Goal: Find specific page/section: Find specific page/section

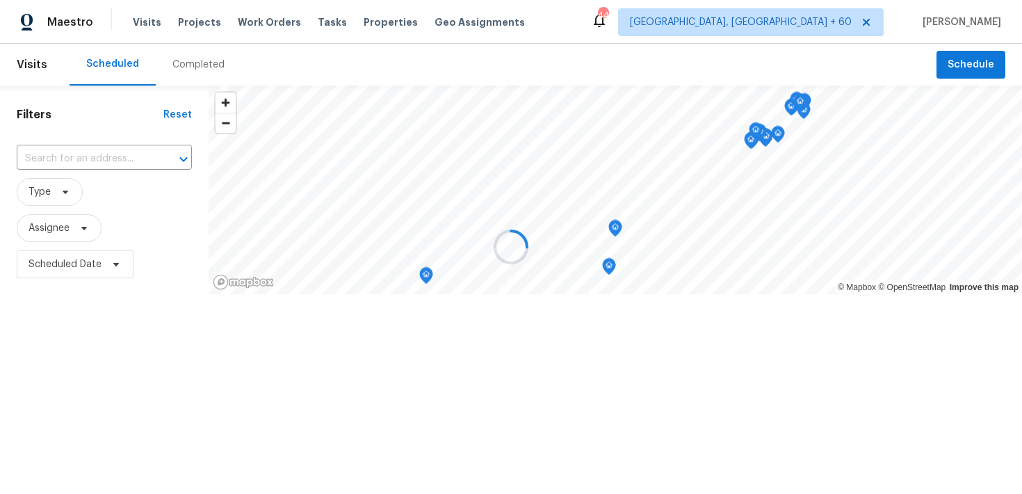
click at [194, 62] on div at bounding box center [511, 247] width 1022 height 494
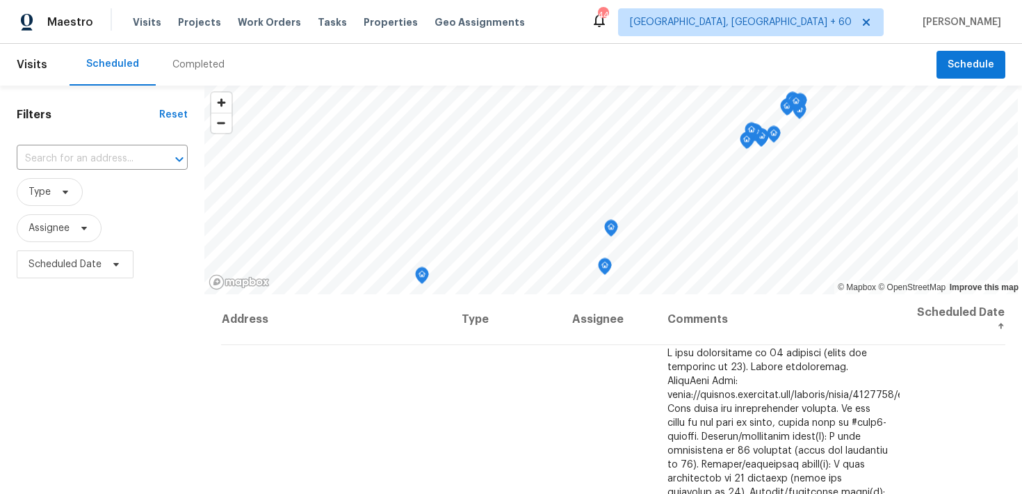
click at [183, 67] on div "Completed" at bounding box center [198, 65] width 52 height 14
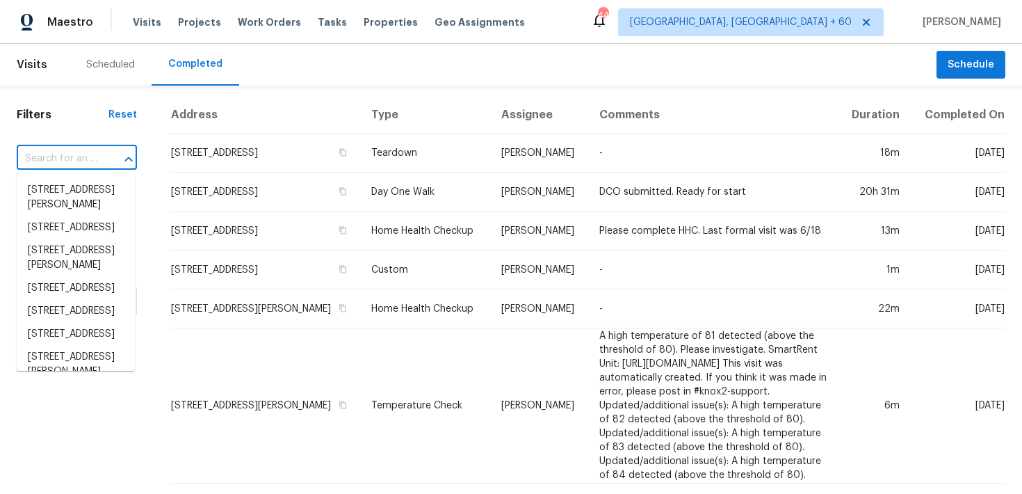
click at [83, 154] on input "text" at bounding box center [57, 159] width 81 height 22
paste input "404 Stewart Dr Hutto, TX 78634"
type input "404 Stewart Dr Hutto, TX 78634"
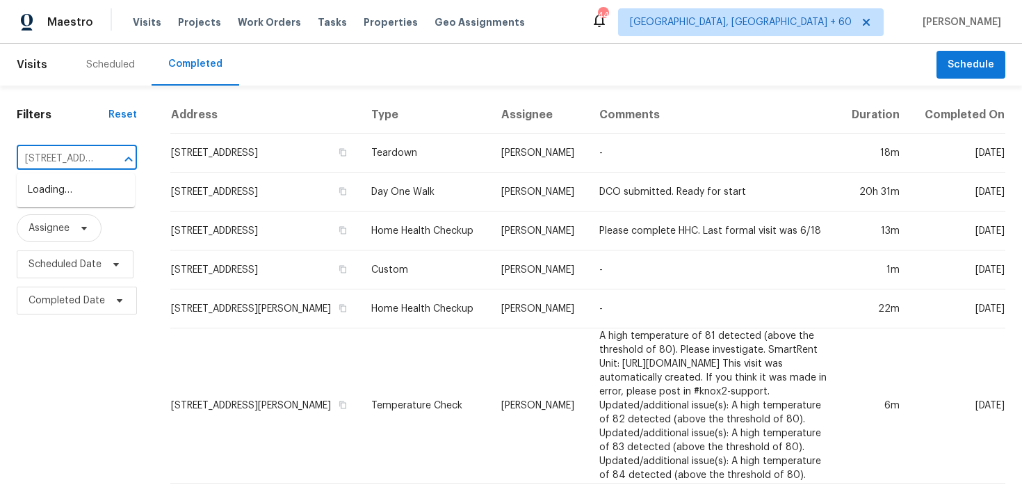
scroll to position [0, 74]
click at [48, 191] on li "404 Stewart Dr, Hutto, TX 78634" at bounding box center [76, 205] width 118 height 52
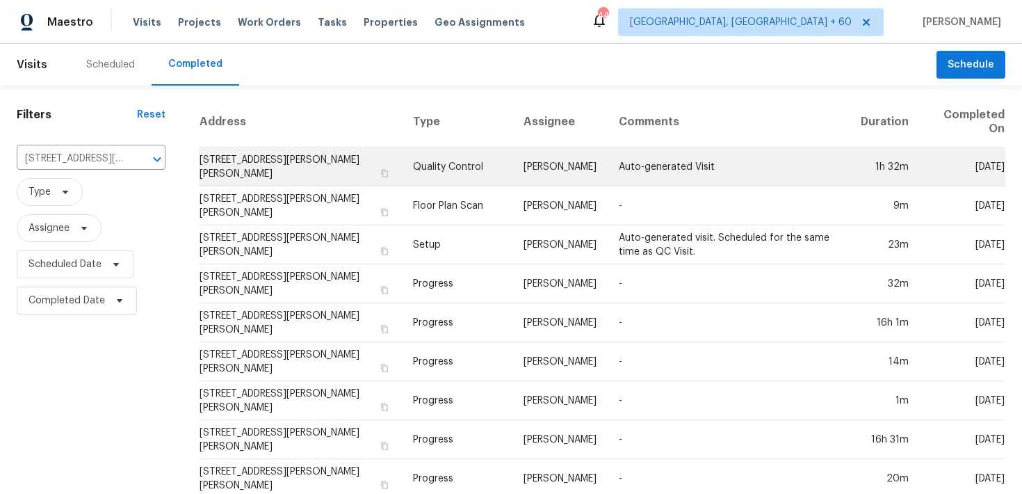
click at [435, 154] on td "Quality Control" at bounding box center [457, 166] width 111 height 39
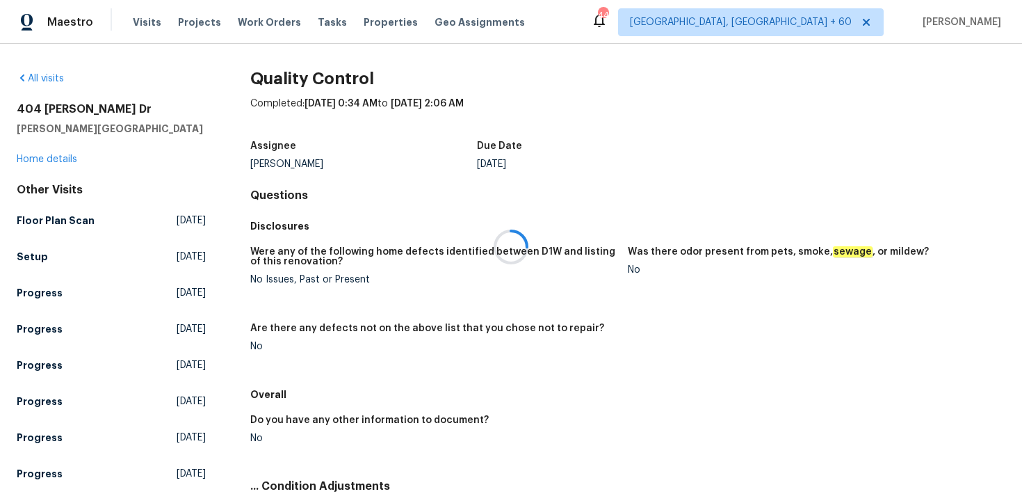
click at [36, 164] on div at bounding box center [511, 247] width 1022 height 494
click at [31, 155] on div at bounding box center [511, 247] width 1022 height 494
click at [31, 162] on link "Home details" at bounding box center [47, 159] width 61 height 10
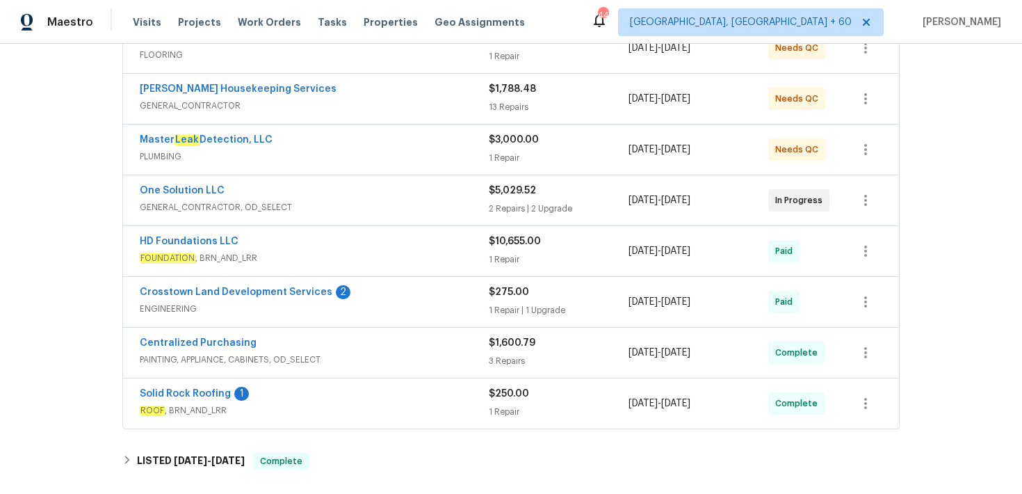
scroll to position [316, 0]
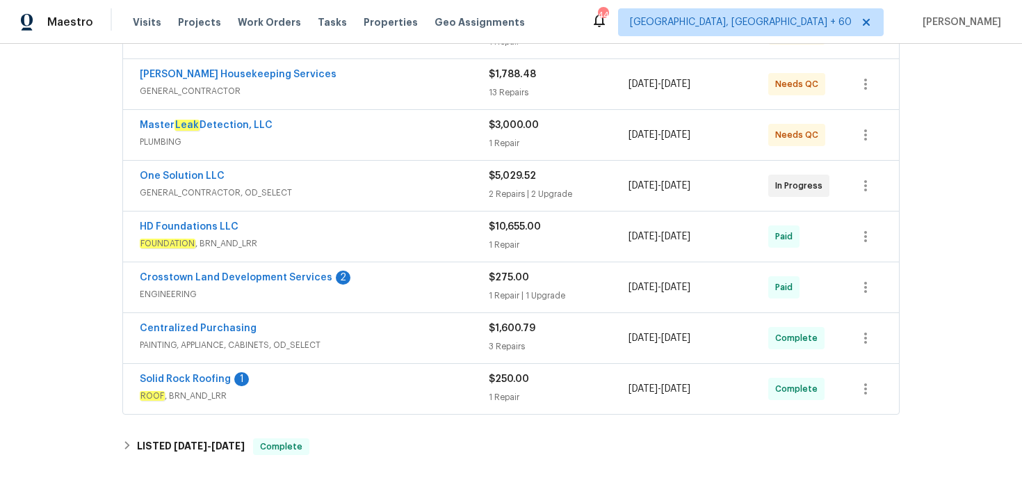
click at [519, 238] on div "1 Repair" at bounding box center [559, 245] width 140 height 14
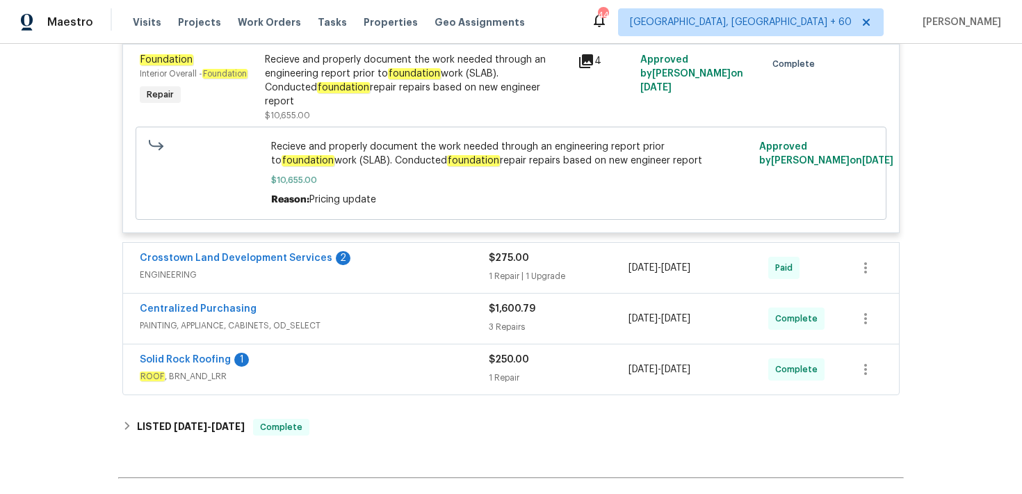
scroll to position [570, 0]
click at [485, 369] on span "ROOF , BRN_AND_LRR" at bounding box center [314, 376] width 349 height 14
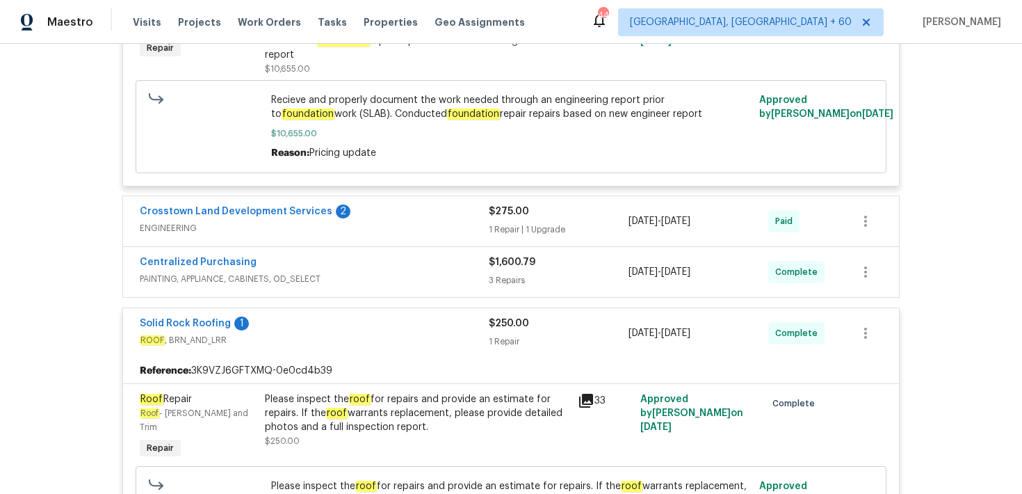
scroll to position [603, 0]
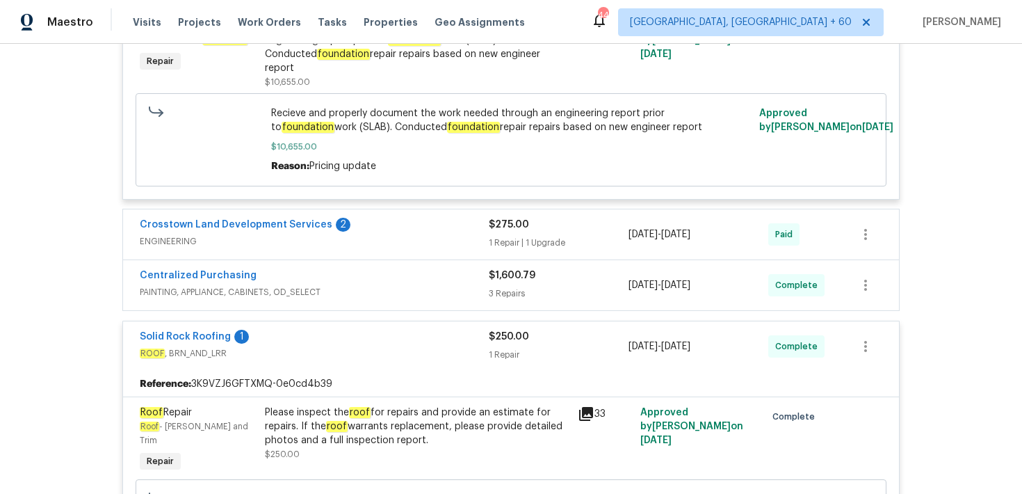
click at [515, 287] on div "3 Repairs" at bounding box center [559, 294] width 140 height 14
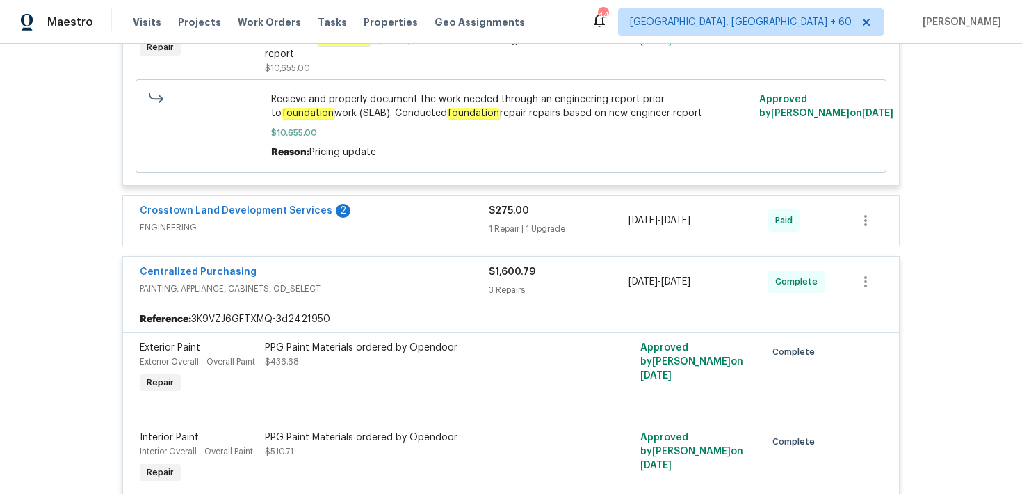
scroll to position [586, 0]
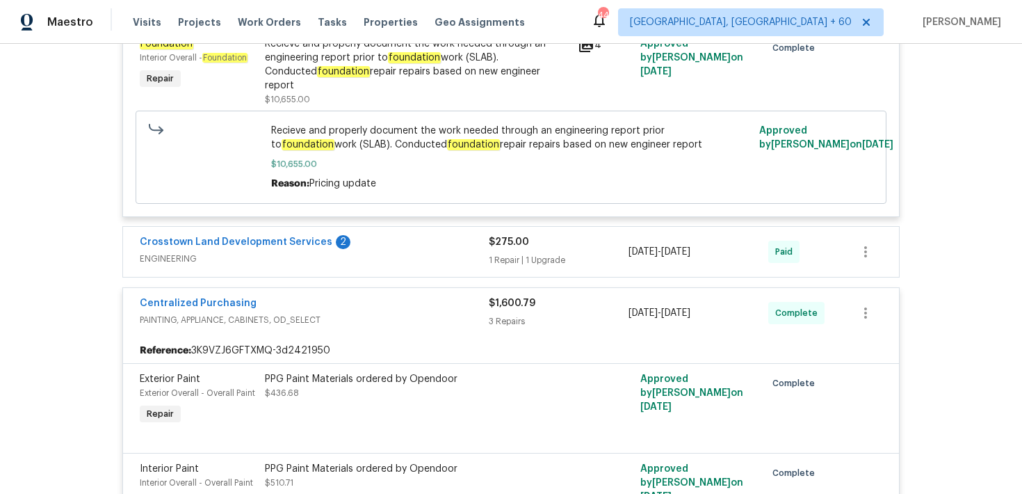
click at [507, 235] on div "$275.00 1 Repair | 1 Upgrade" at bounding box center [559, 251] width 140 height 33
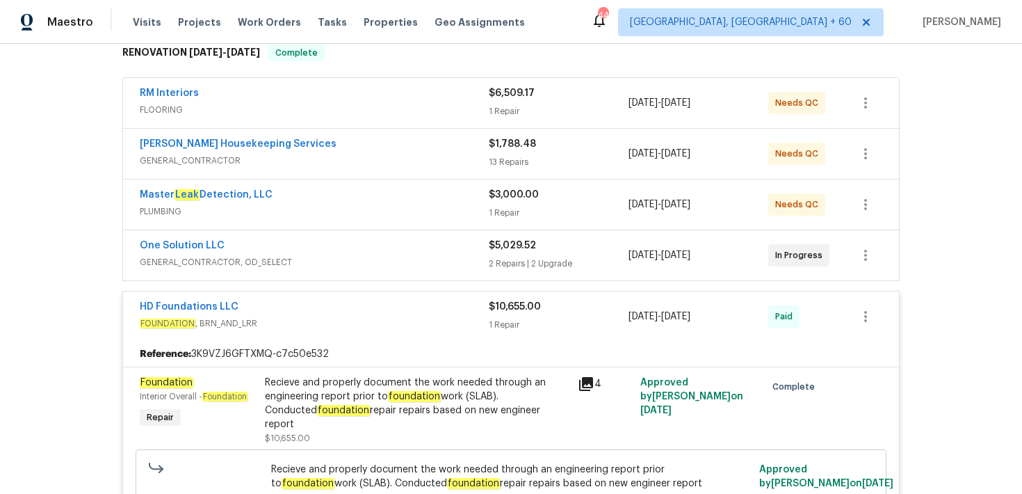
scroll to position [159, 0]
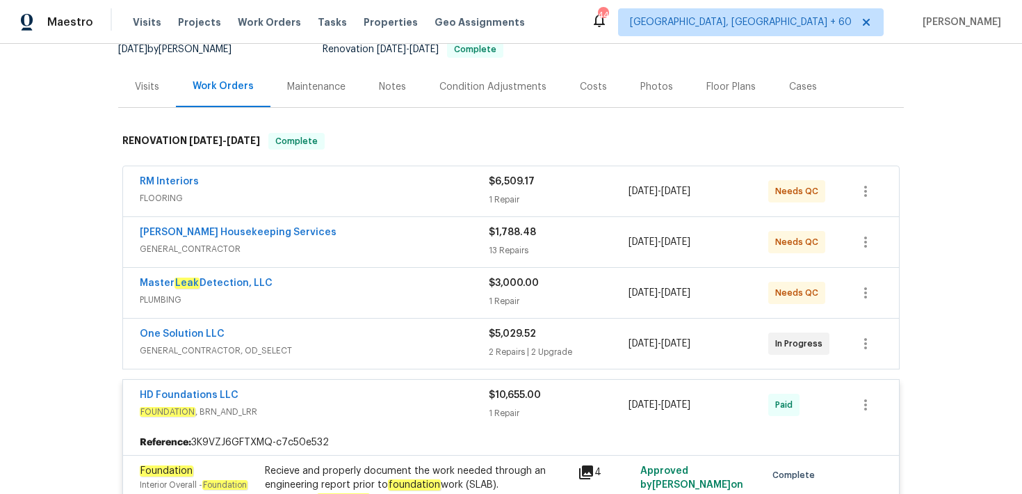
click at [503, 327] on div "$5,029.52" at bounding box center [559, 334] width 140 height 14
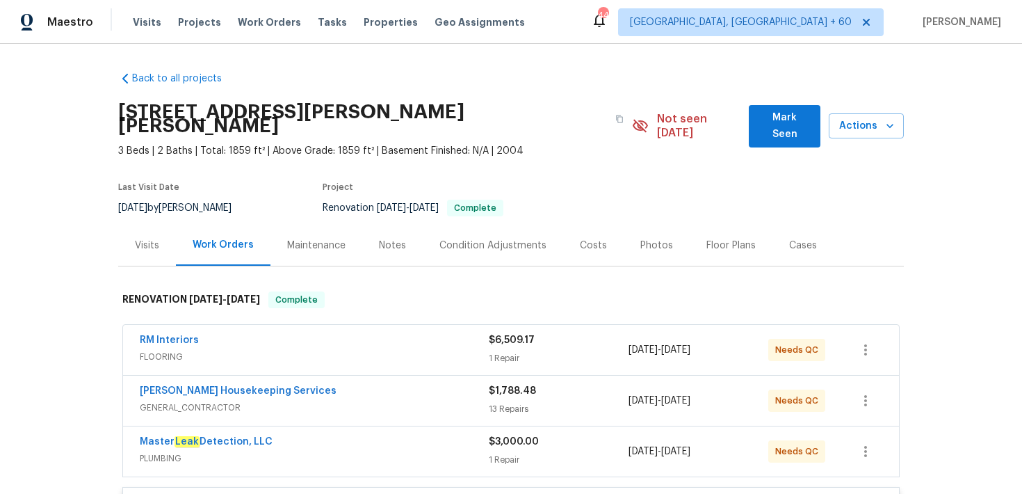
scroll to position [73, 0]
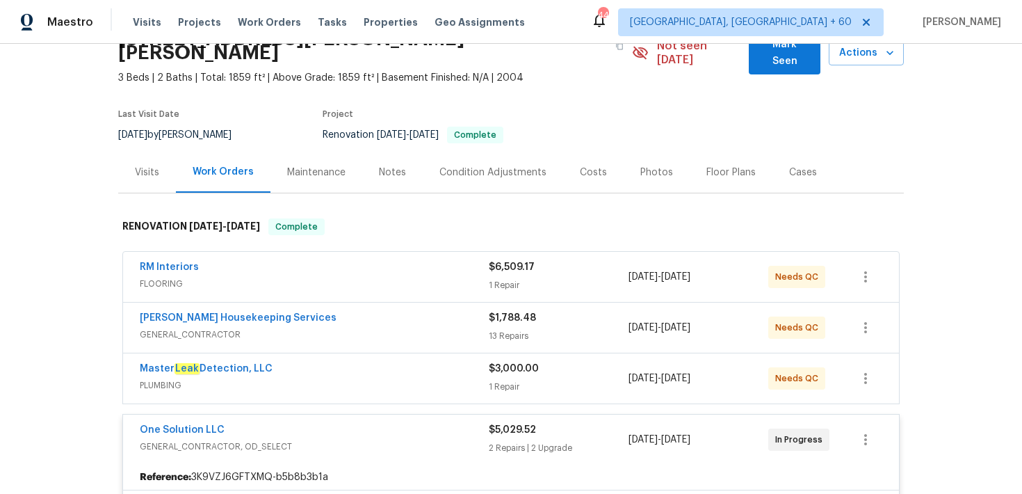
click at [501, 364] on div "$3,000.00 1 Repair" at bounding box center [559, 378] width 140 height 33
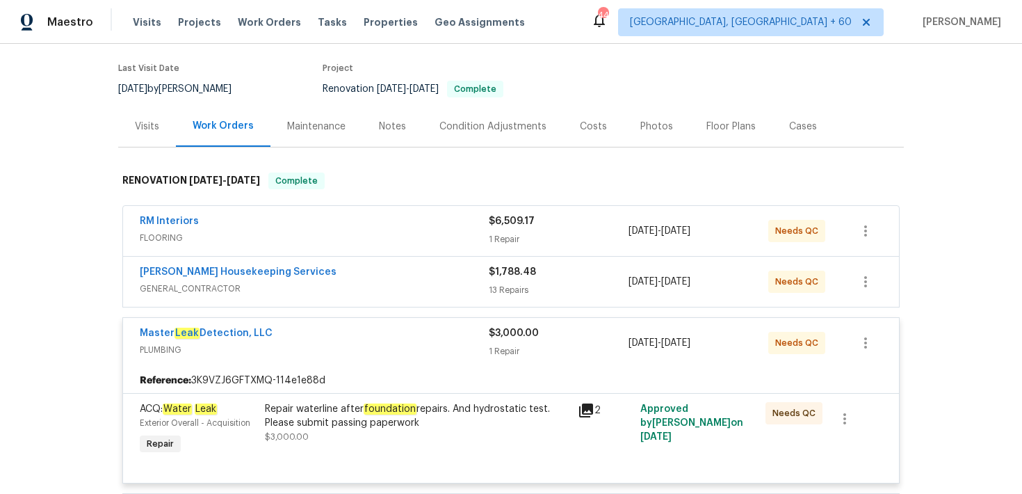
scroll to position [108, 0]
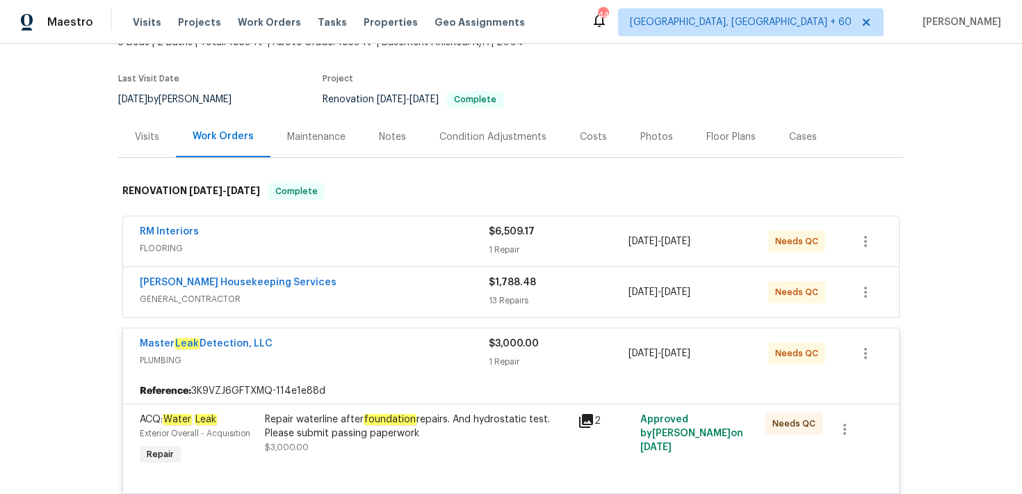
click at [506, 293] on div "13 Repairs" at bounding box center [559, 300] width 140 height 14
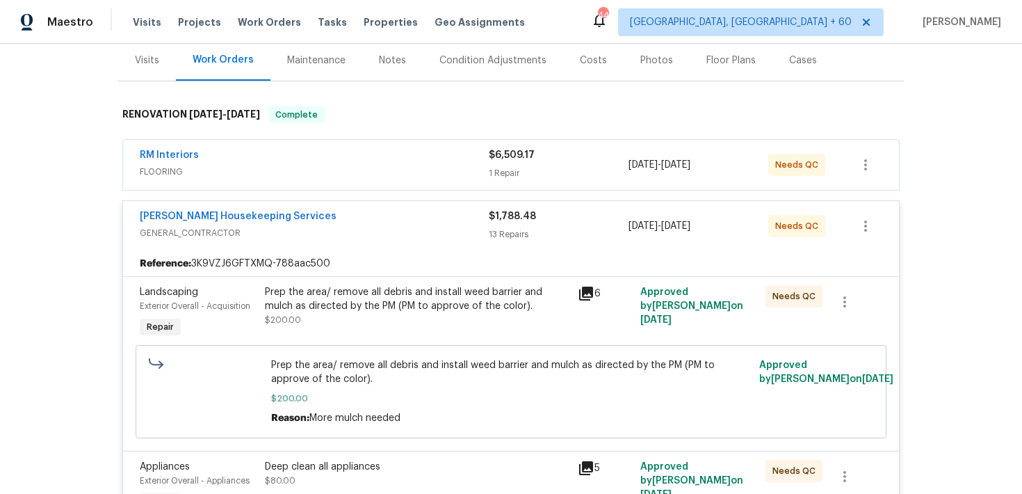
scroll to position [0, 0]
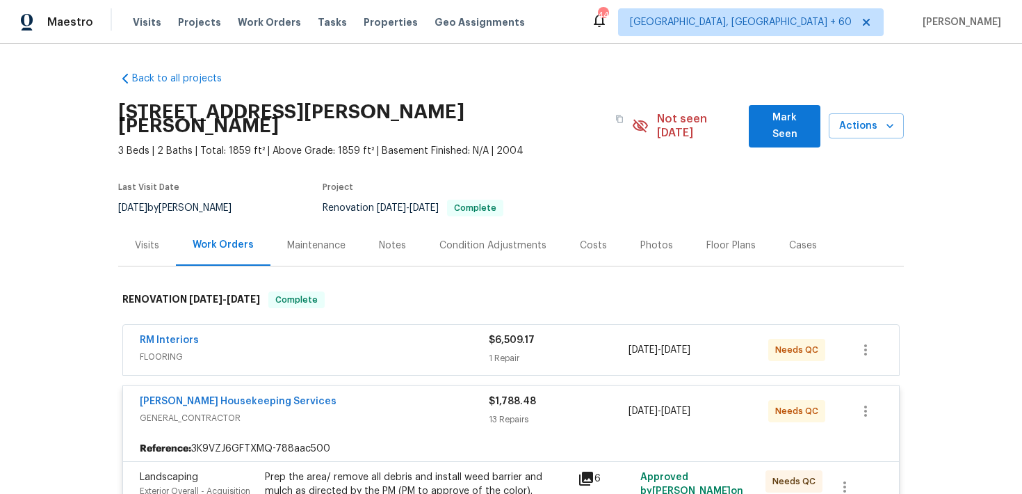
click at [495, 351] on div "1 Repair" at bounding box center [559, 358] width 140 height 14
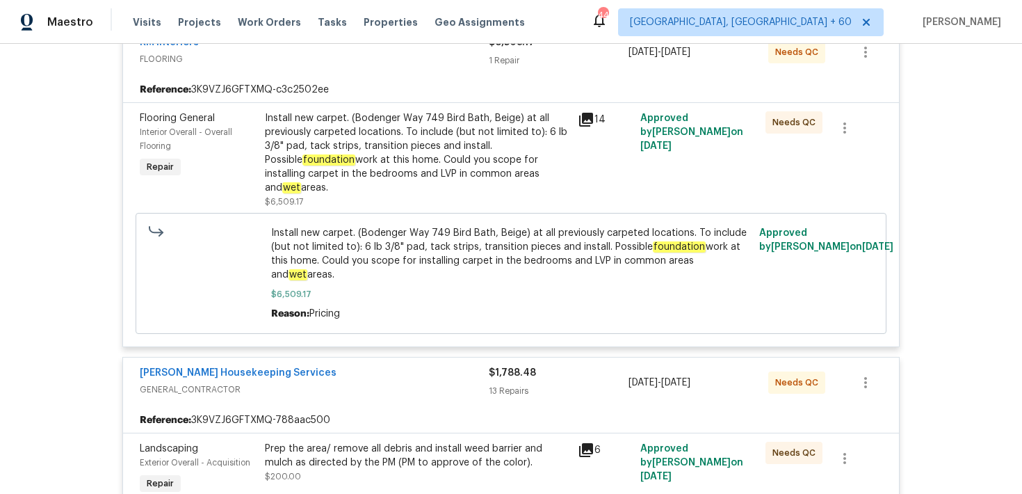
scroll to position [311, 0]
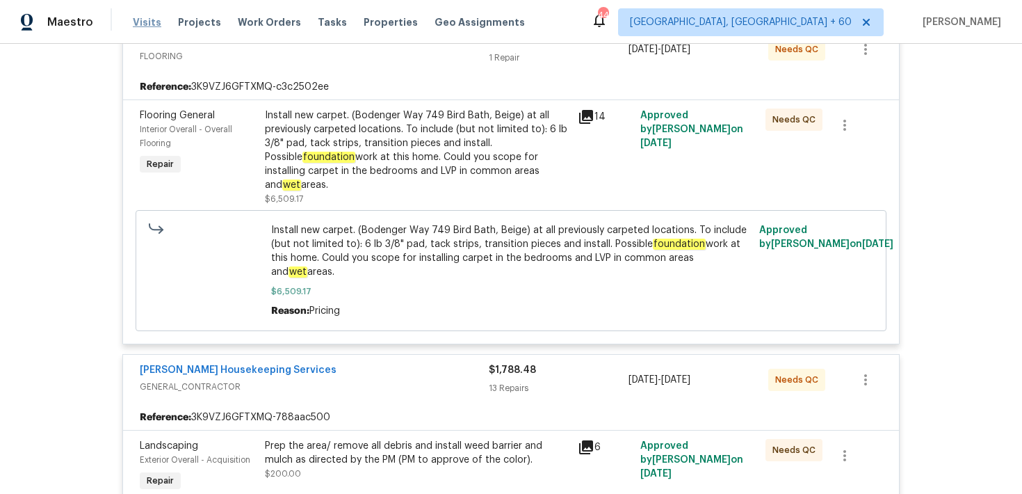
click at [138, 21] on span "Visits" at bounding box center [147, 22] width 29 height 14
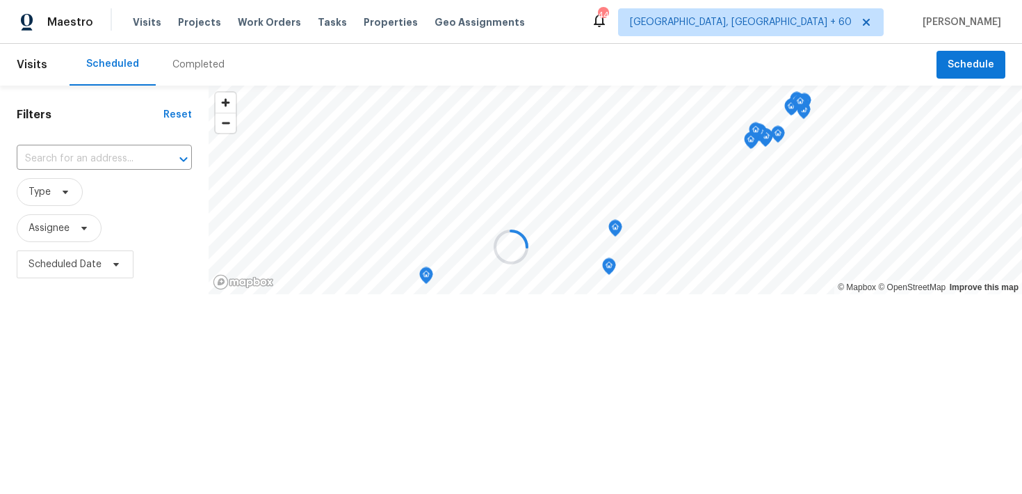
click at [179, 77] on div at bounding box center [511, 247] width 1022 height 494
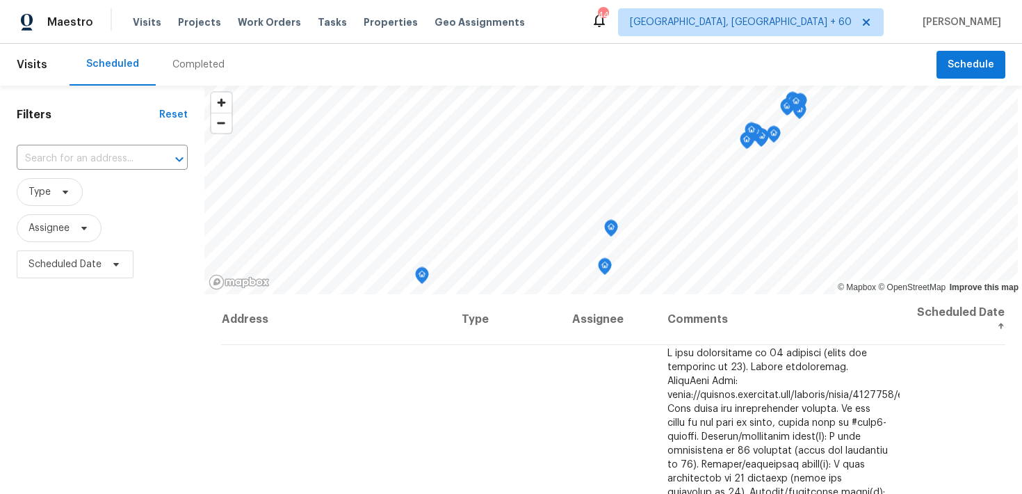
click at [187, 68] on div "Completed" at bounding box center [198, 65] width 52 height 14
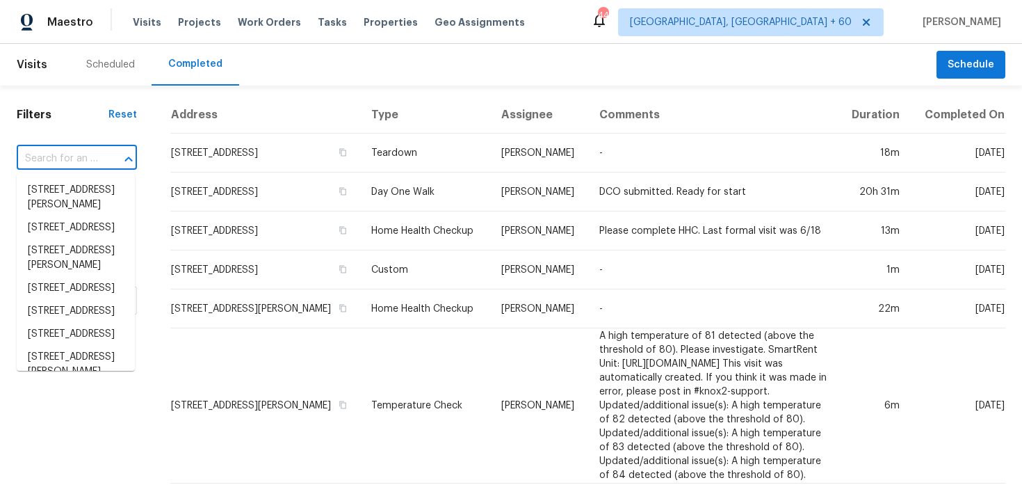
click at [31, 163] on input "text" at bounding box center [57, 159] width 81 height 22
paste input "[STREET_ADDRESS]"
type input "[STREET_ADDRESS]"
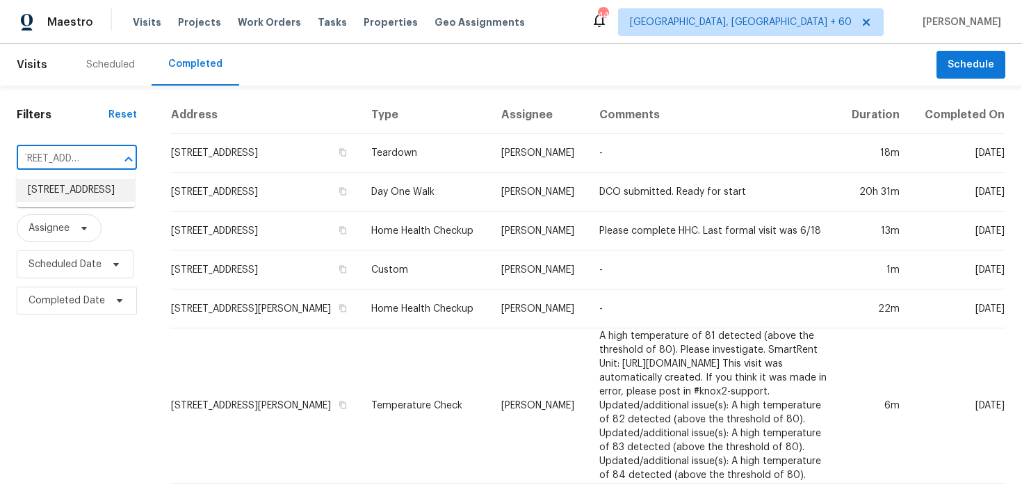
click at [42, 195] on li "[STREET_ADDRESS]" at bounding box center [76, 190] width 118 height 23
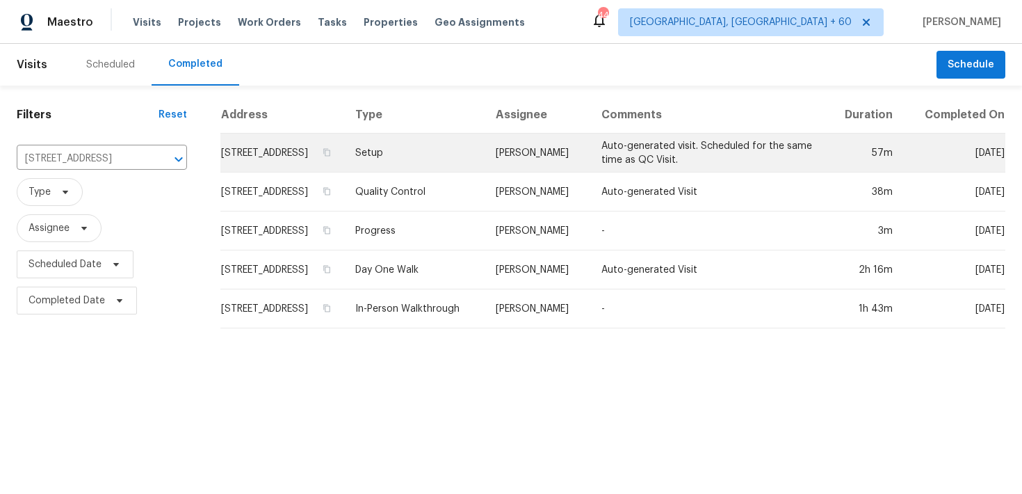
click at [436, 169] on td "Setup" at bounding box center [414, 153] width 140 height 39
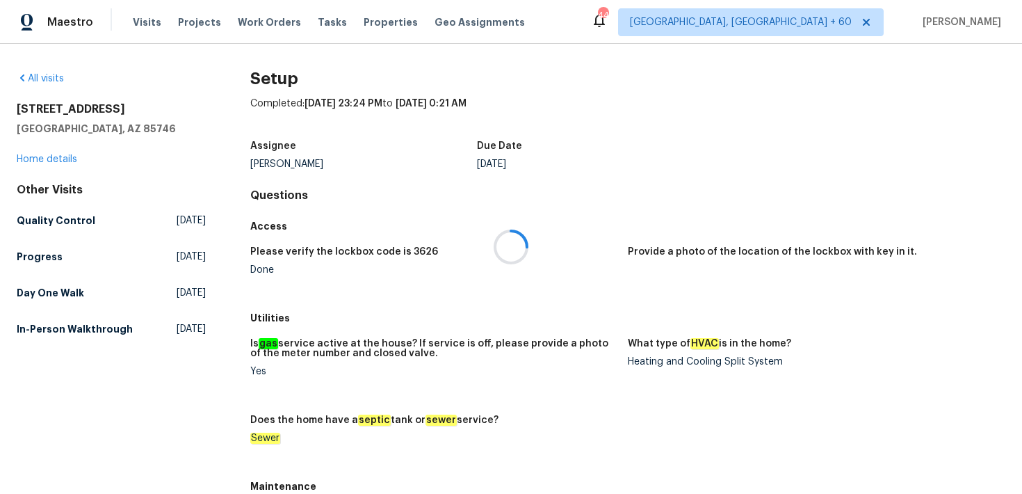
click at [24, 157] on div at bounding box center [511, 247] width 1022 height 494
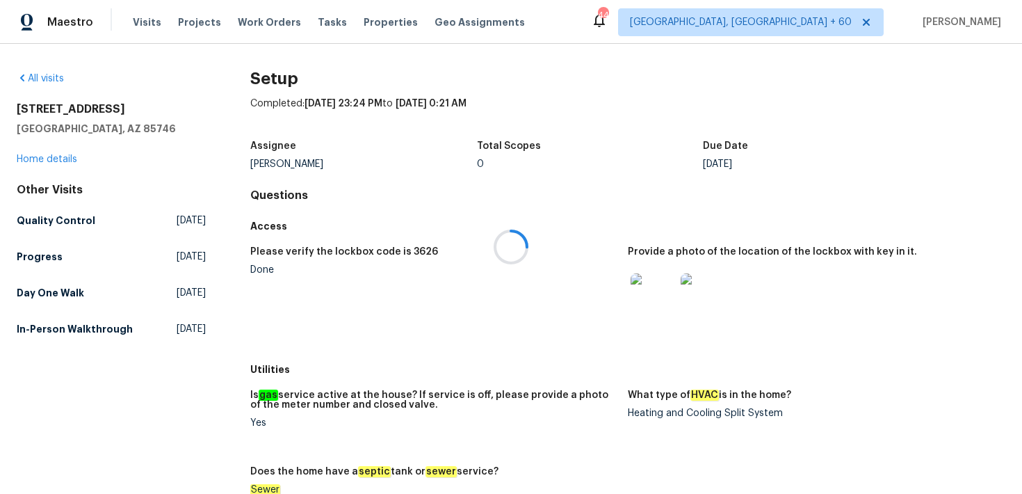
click at [40, 160] on div at bounding box center [511, 247] width 1022 height 494
click at [22, 159] on link "Home details" at bounding box center [47, 159] width 61 height 10
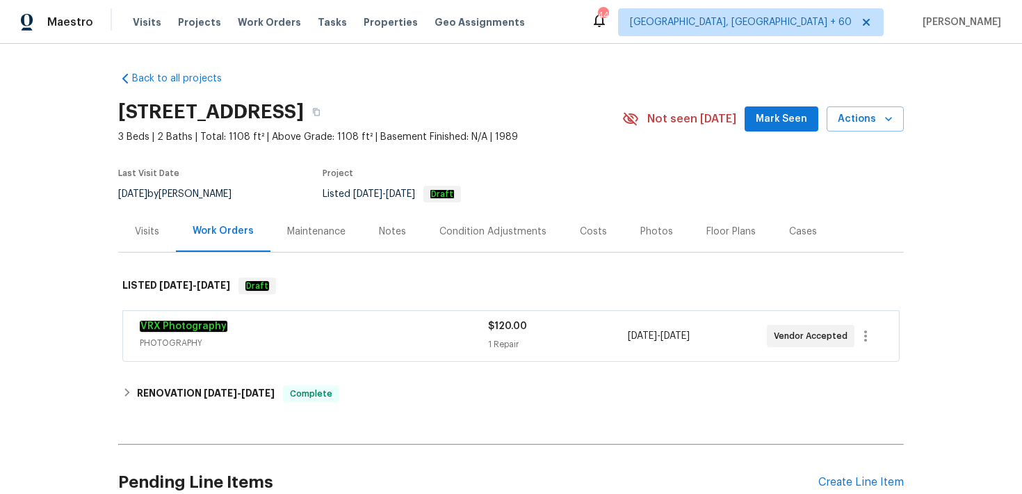
scroll to position [129, 0]
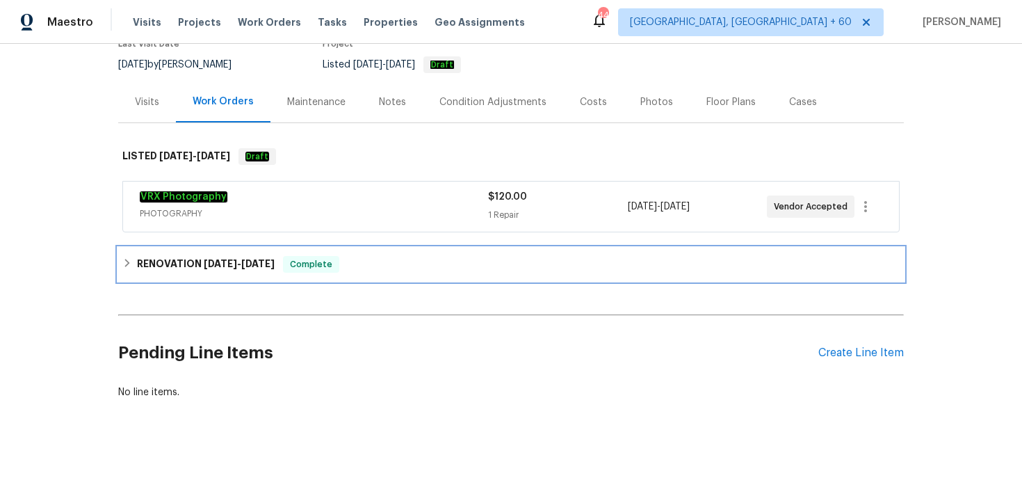
click at [353, 253] on div "RENOVATION 9/2/25 - 9/5/25 Complete" at bounding box center [511, 264] width 786 height 33
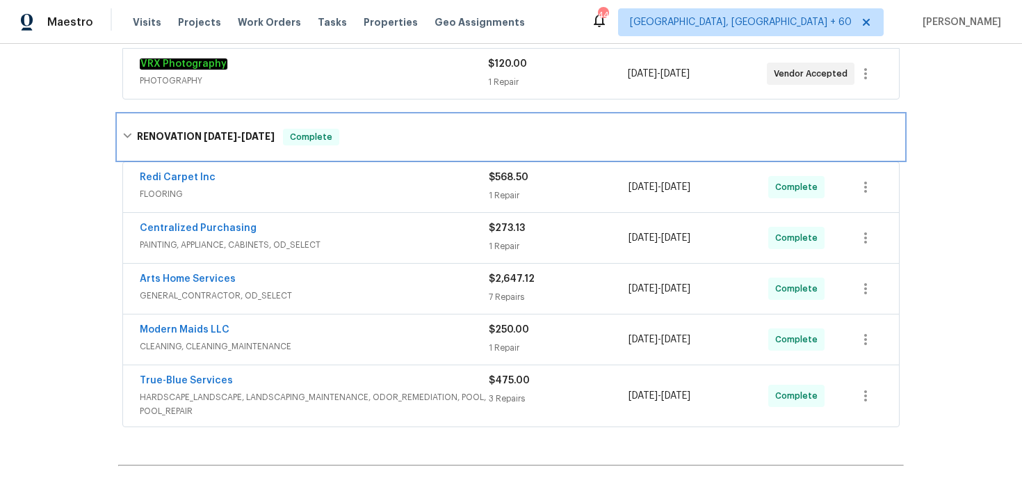
scroll to position [363, 0]
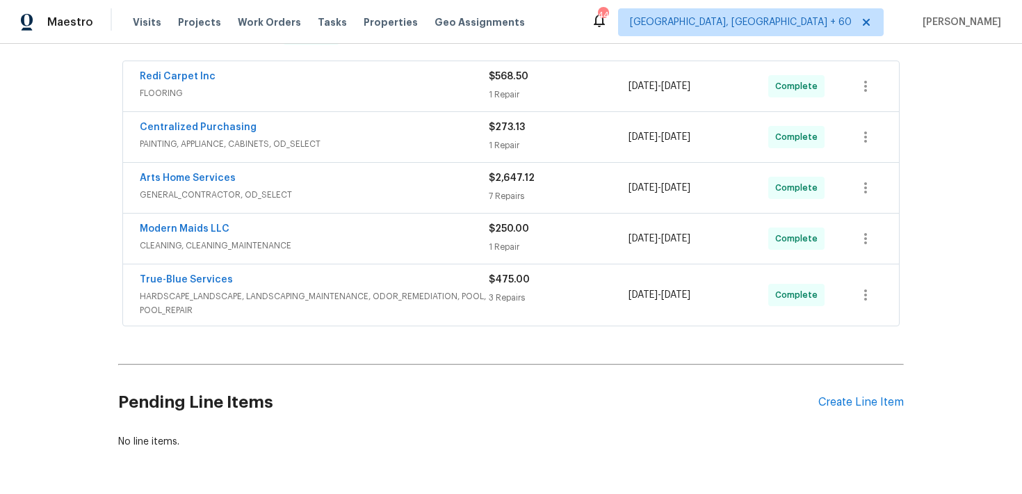
click at [490, 298] on div "3 Repairs" at bounding box center [559, 298] width 140 height 14
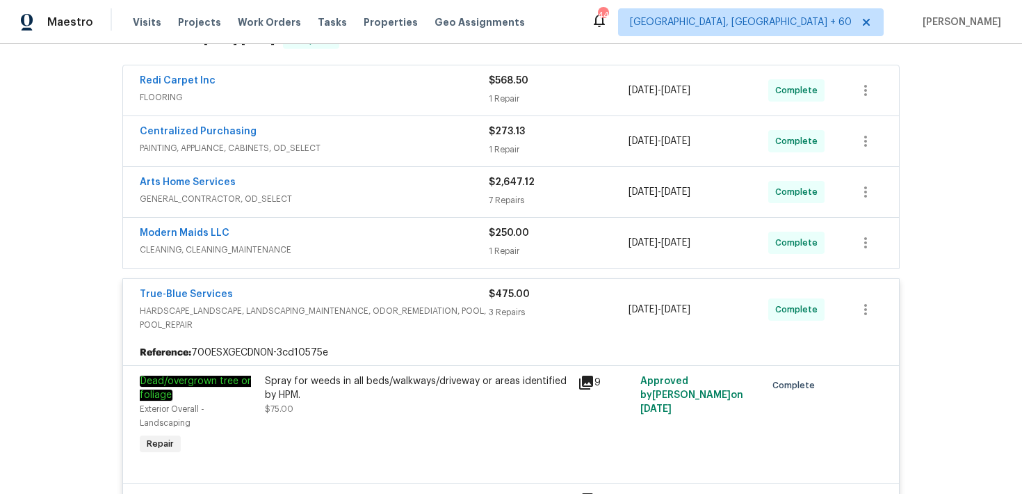
scroll to position [348, 0]
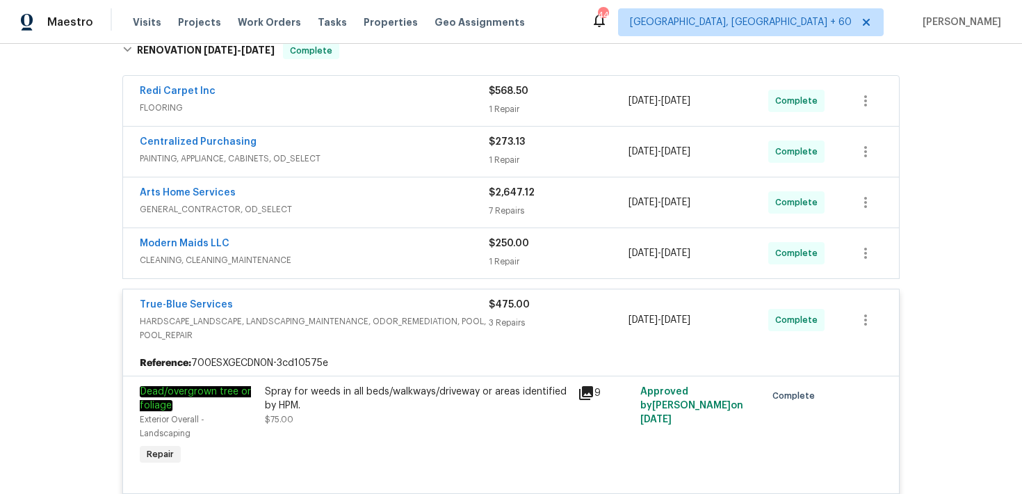
click at [497, 255] on div "1 Repair" at bounding box center [559, 262] width 140 height 14
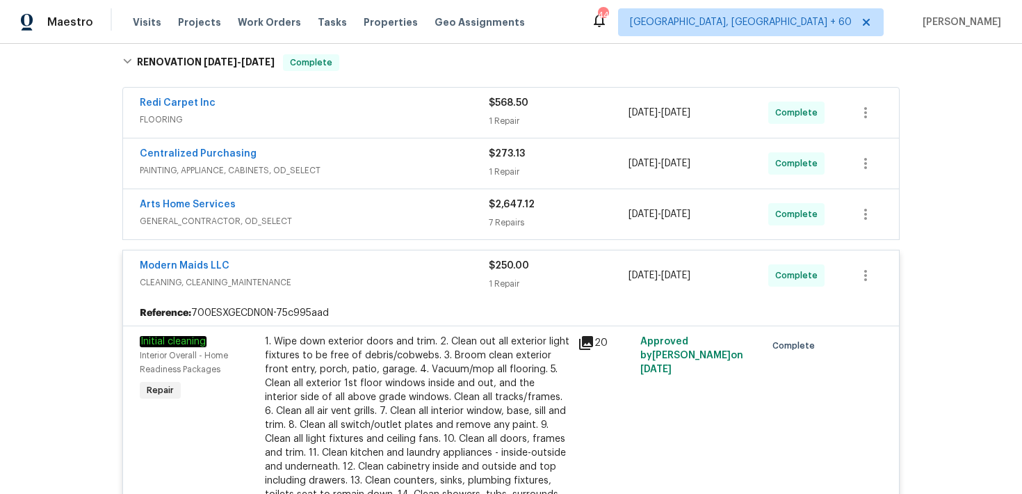
scroll to position [305, 0]
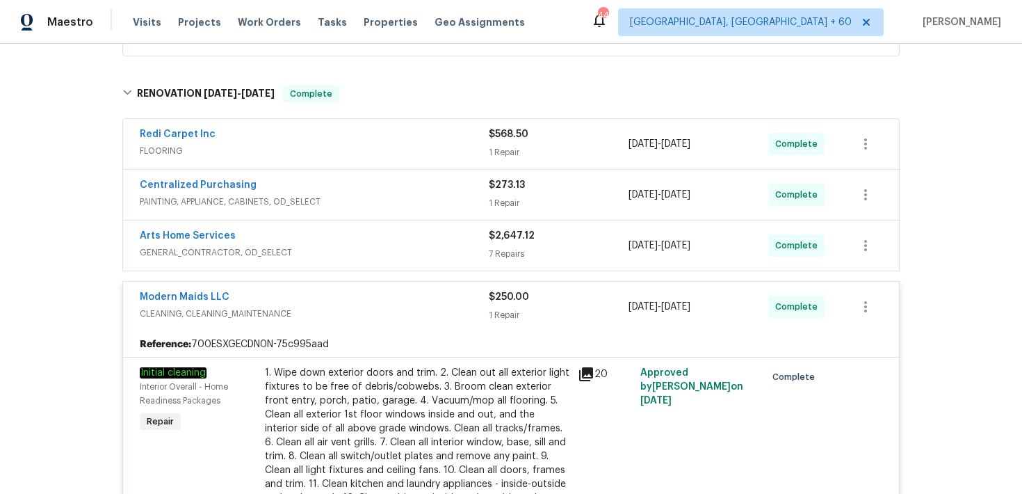
click at [511, 247] on div "7 Repairs" at bounding box center [559, 254] width 140 height 14
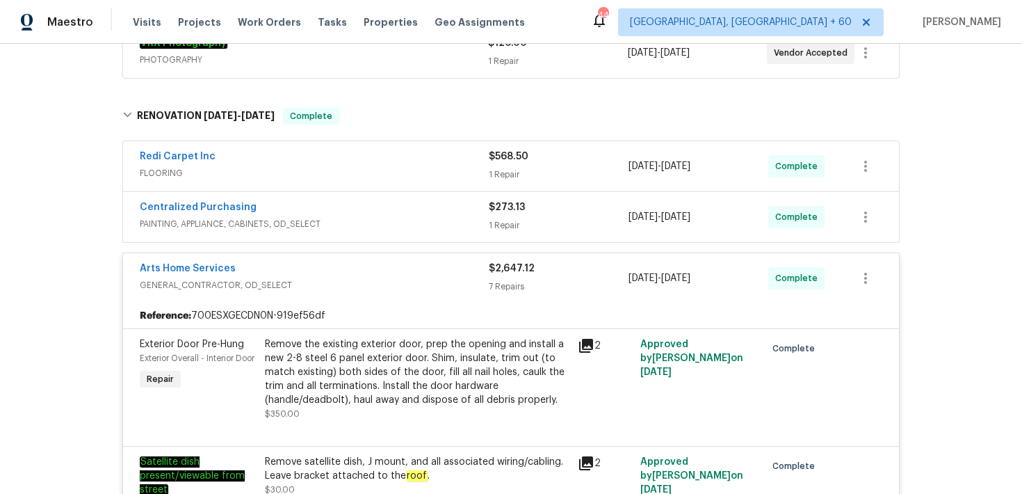
scroll to position [258, 0]
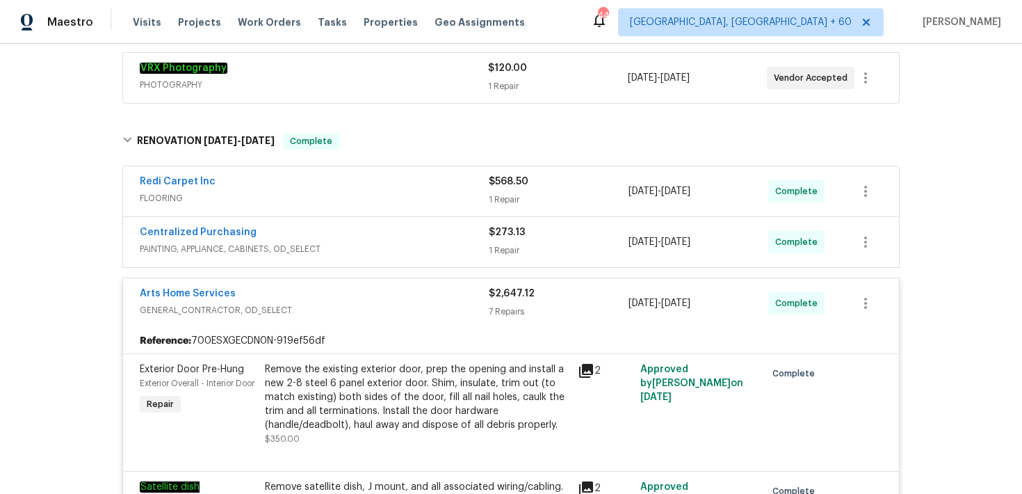
click at [511, 246] on div "1 Repair" at bounding box center [559, 250] width 140 height 14
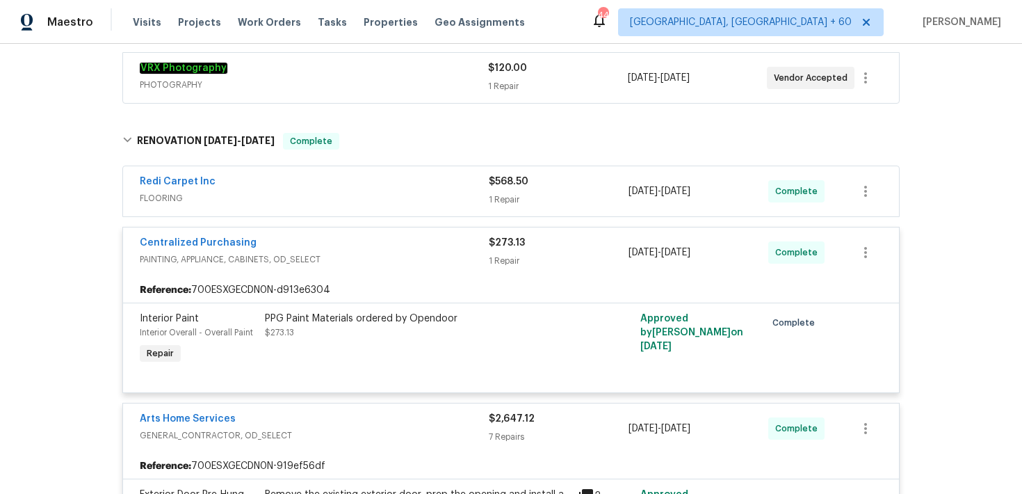
click at [505, 207] on div "$568.50 1 Repair" at bounding box center [559, 191] width 140 height 33
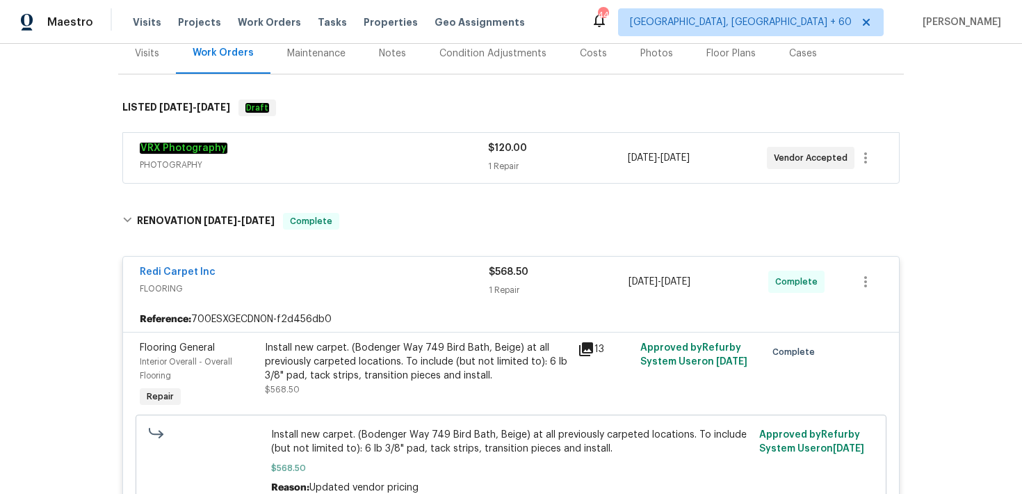
scroll to position [172, 0]
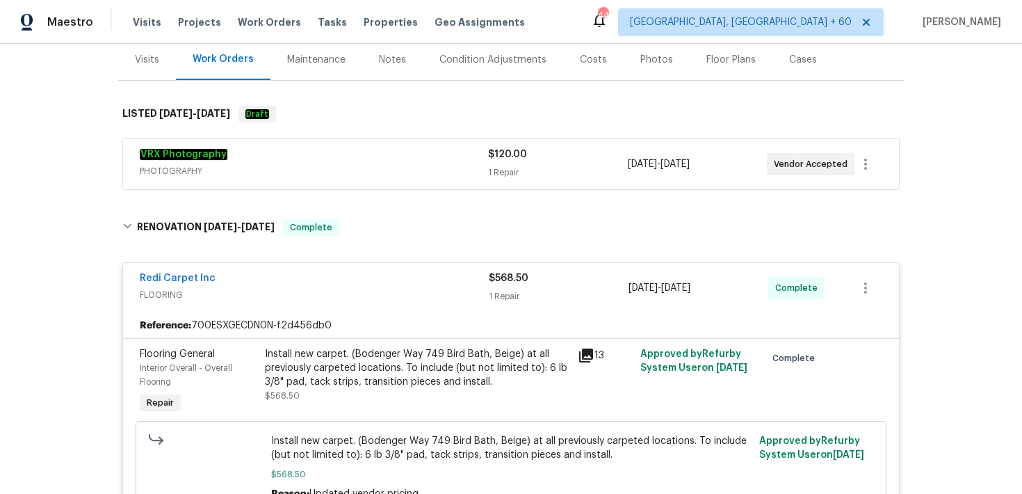
click at [510, 177] on div "1 Repair" at bounding box center [557, 173] width 139 height 14
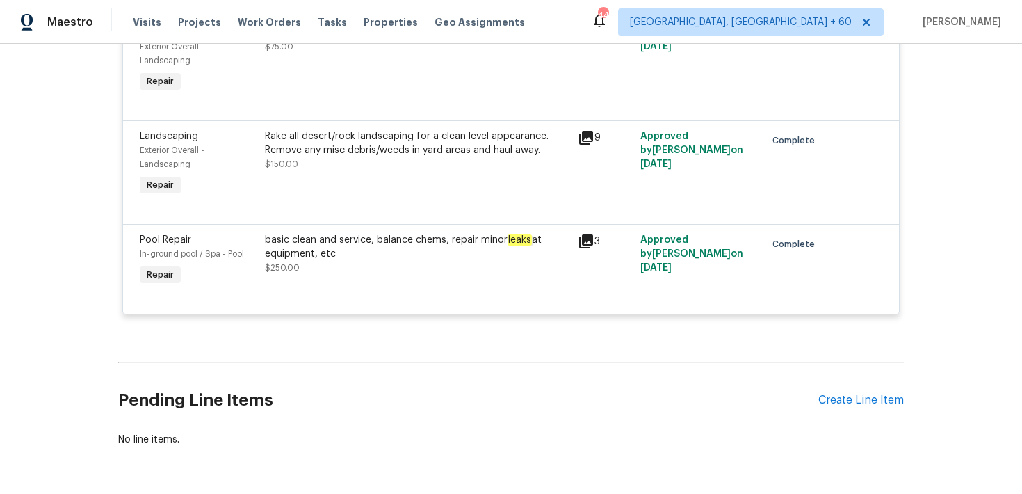
scroll to position [2628, 0]
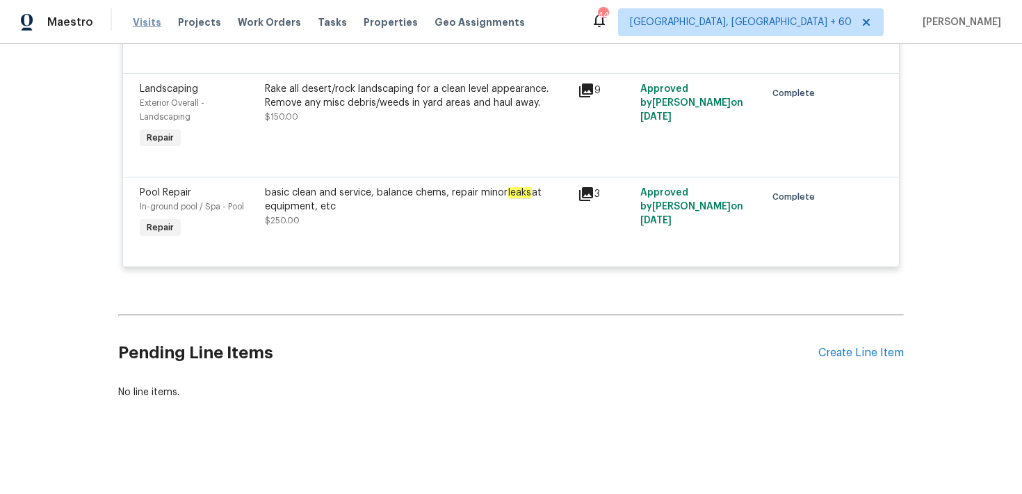
click at [154, 24] on span "Visits" at bounding box center [147, 22] width 29 height 14
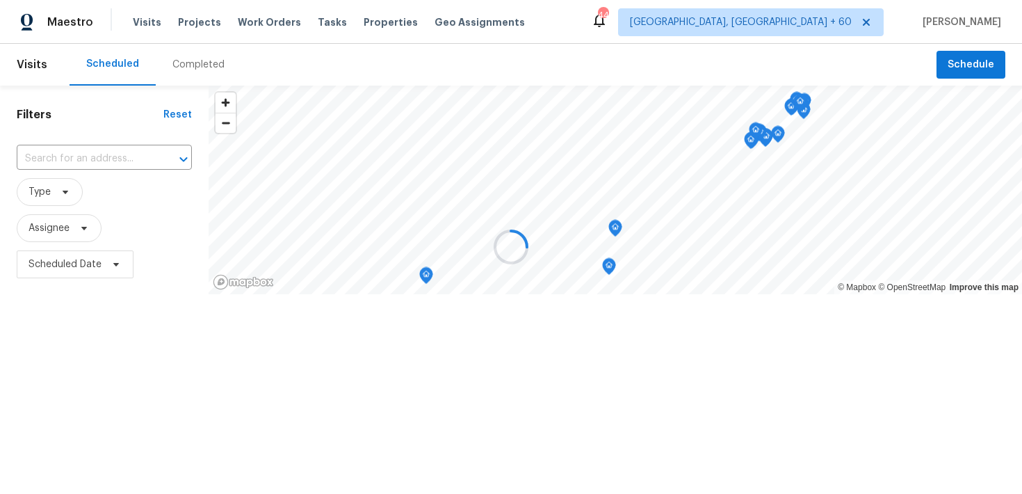
click at [182, 59] on div at bounding box center [511, 247] width 1022 height 494
click at [177, 66] on div at bounding box center [511, 247] width 1022 height 494
click at [190, 66] on div at bounding box center [511, 247] width 1022 height 494
click at [188, 66] on div at bounding box center [511, 247] width 1022 height 494
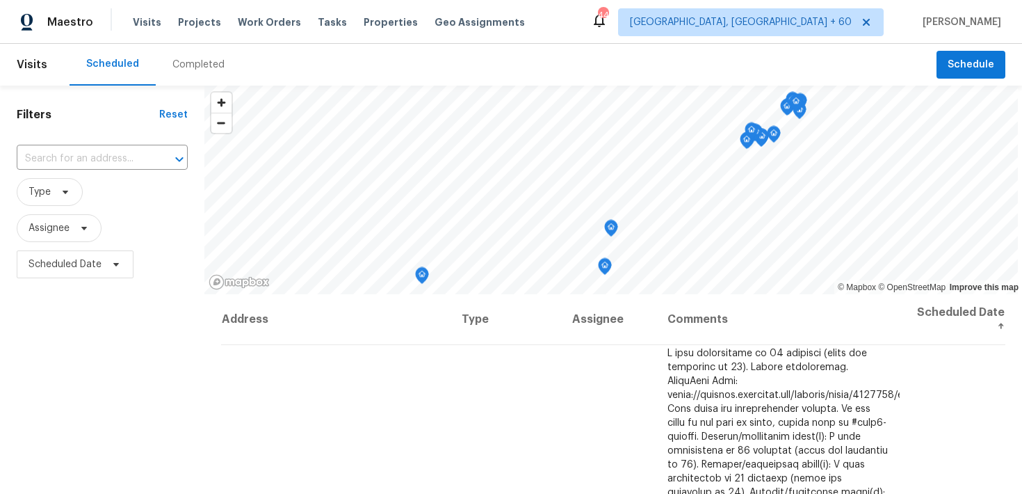
click at [188, 64] on div "Completed" at bounding box center [198, 65] width 52 height 14
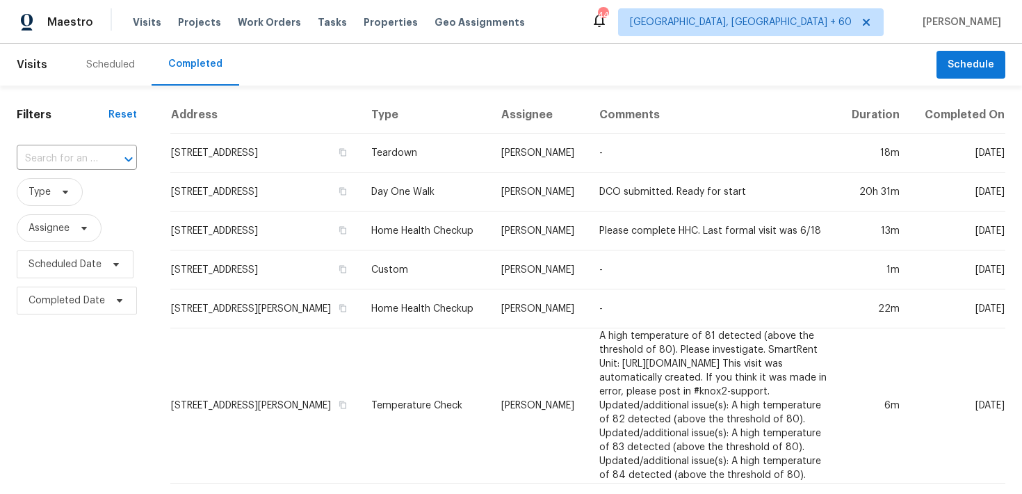
click at [111, 159] on div at bounding box center [119, 159] width 36 height 19
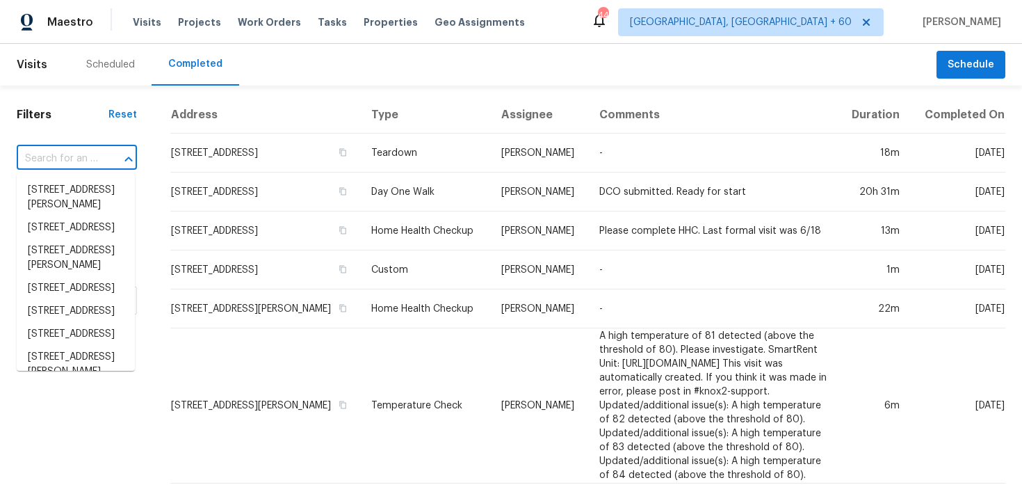
paste input "4107 Summerglen Dr Greensboro, NC 27406"
type input "4107 Summerglen Dr Greensboro, NC 27406"
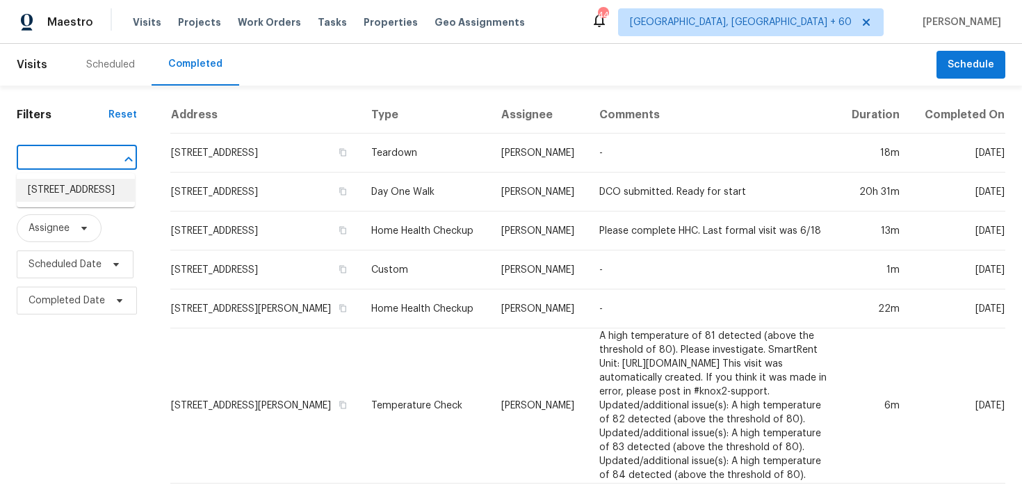
click at [63, 189] on li "4107 Summerglen Dr, Greensboro, NC 27406" at bounding box center [76, 190] width 118 height 23
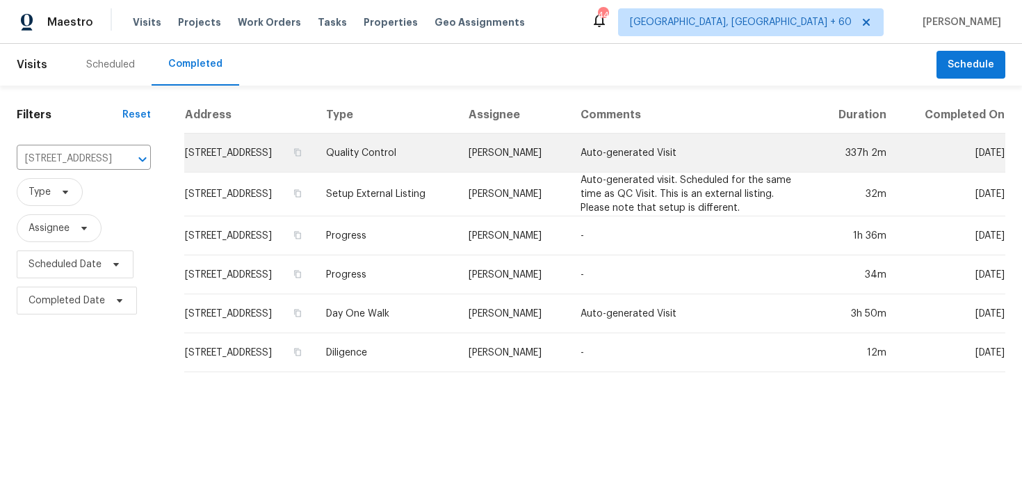
click at [458, 166] on td "Quality Control" at bounding box center [386, 153] width 143 height 39
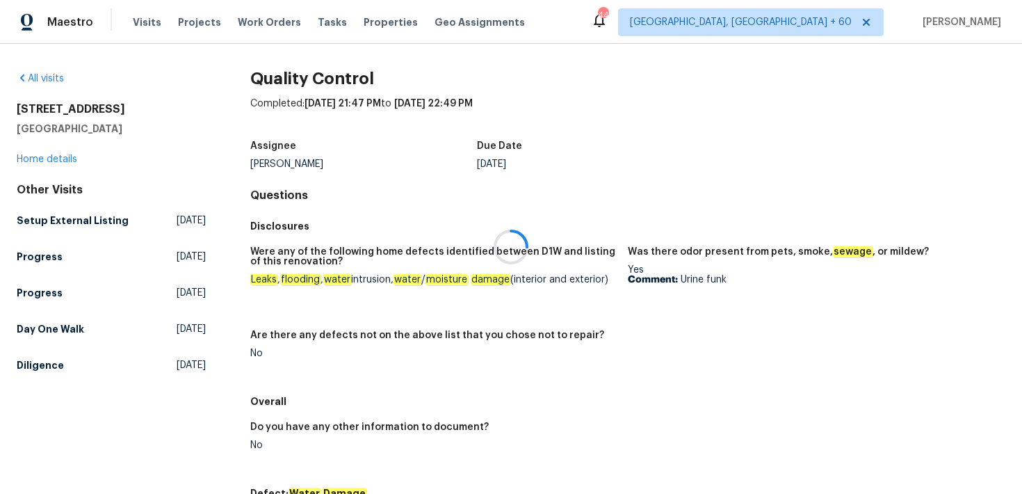
click at [35, 158] on div at bounding box center [511, 247] width 1022 height 494
click at [38, 160] on link "Home details" at bounding box center [47, 159] width 61 height 10
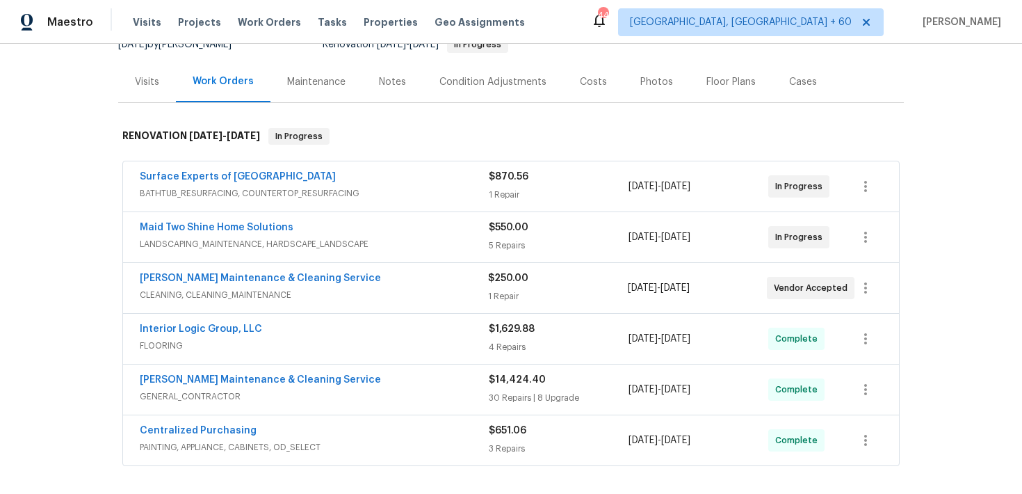
scroll to position [270, 0]
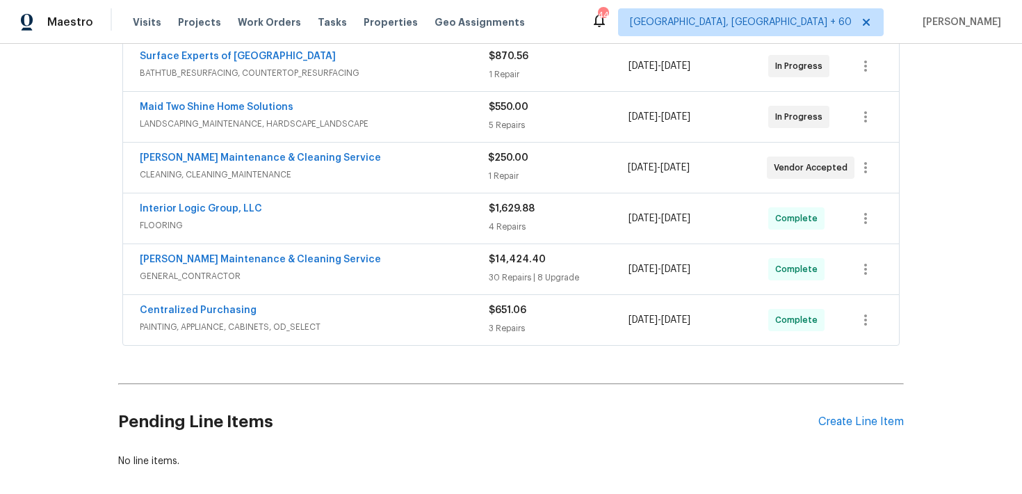
click at [506, 271] on div "30 Repairs | 8 Upgrade" at bounding box center [559, 278] width 140 height 14
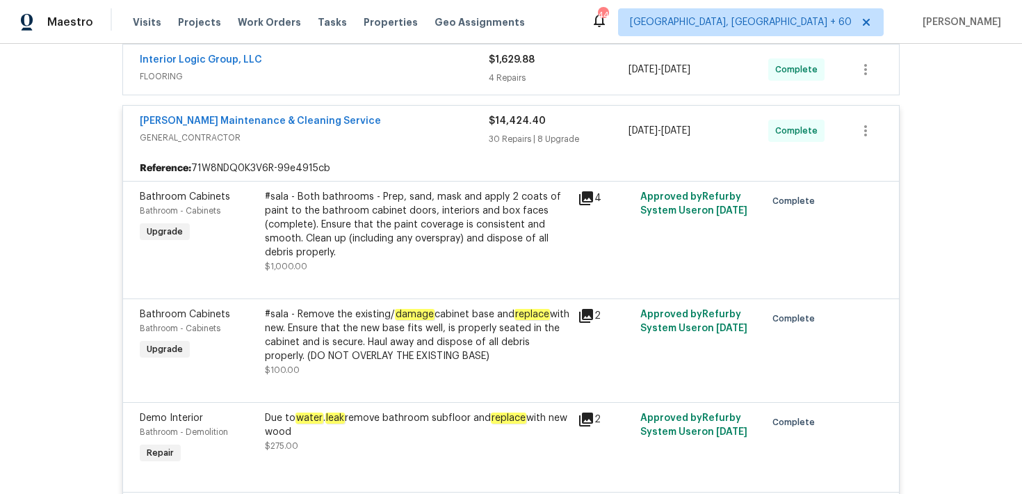
scroll to position [424, 0]
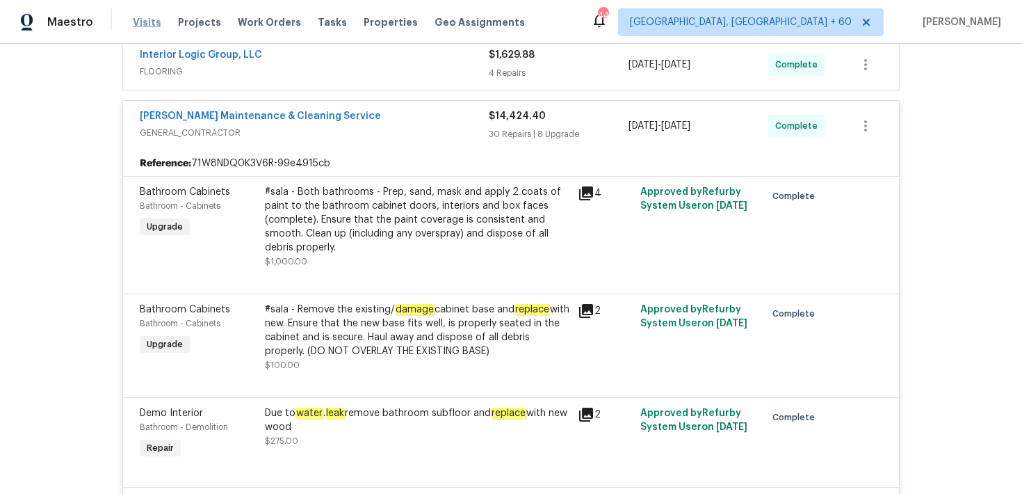
click at [145, 22] on span "Visits" at bounding box center [147, 22] width 29 height 14
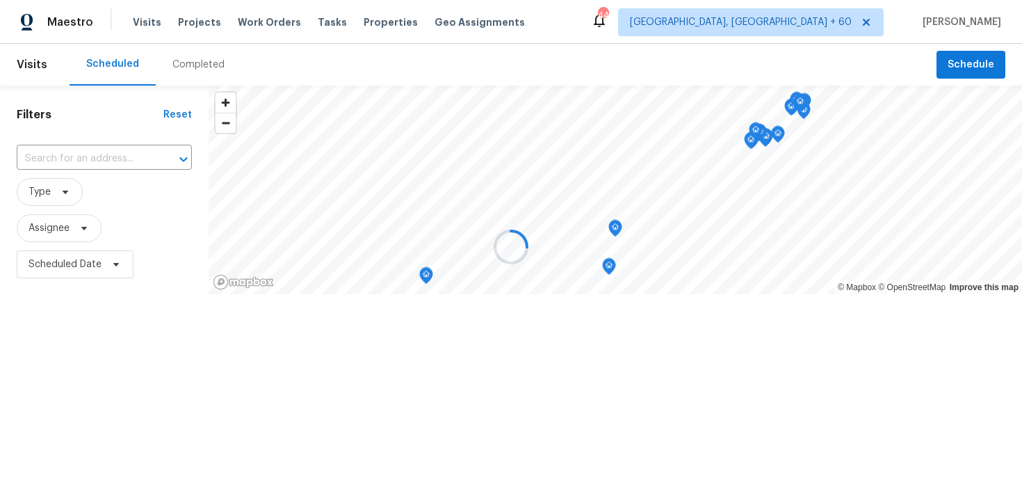
click at [194, 65] on div at bounding box center [511, 247] width 1022 height 494
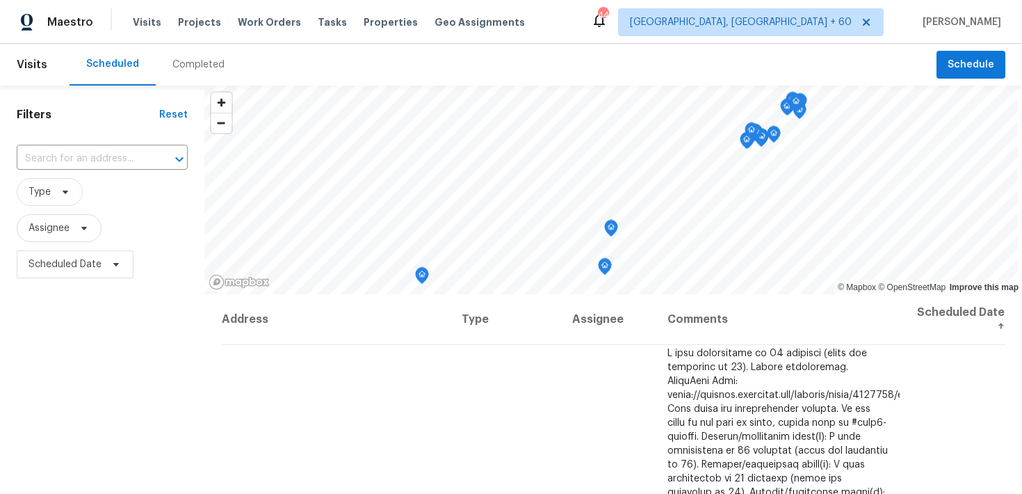
click at [188, 61] on div "Completed" at bounding box center [198, 65] width 52 height 14
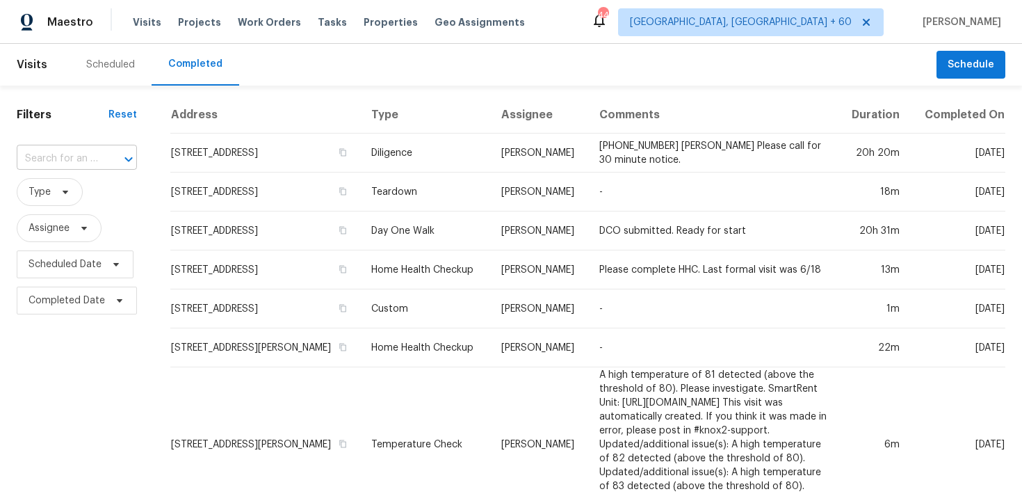
click at [73, 157] on input "text" at bounding box center [57, 159] width 81 height 22
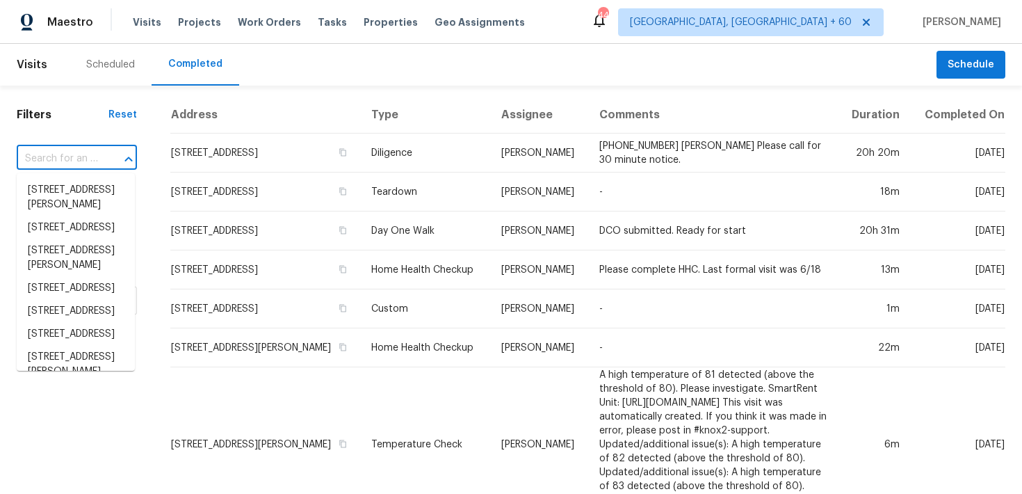
paste input "310 Trimble Dr Elon, NC 27244"
type input "310 Trimble Dr Elon, NC 27244"
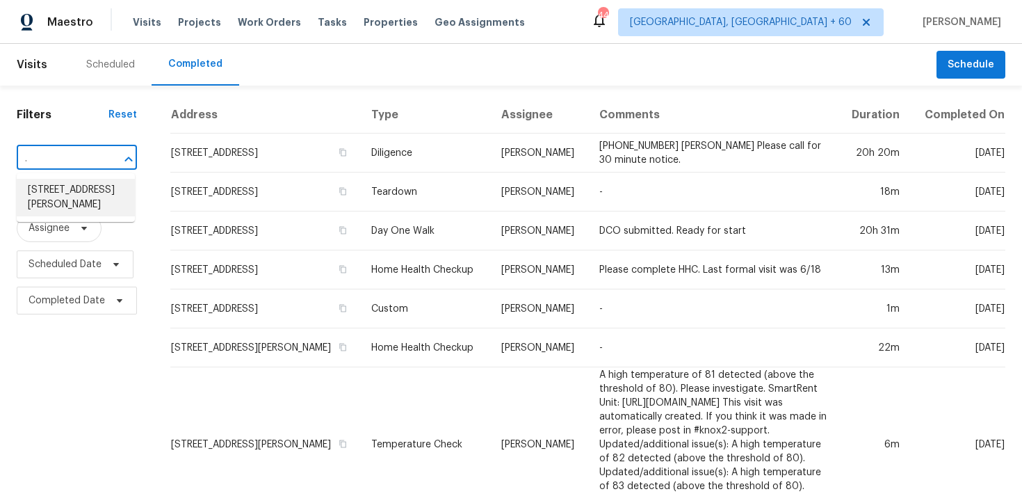
click at [59, 200] on li "310 Trimble Dr, Elon, NC 27244" at bounding box center [76, 198] width 118 height 38
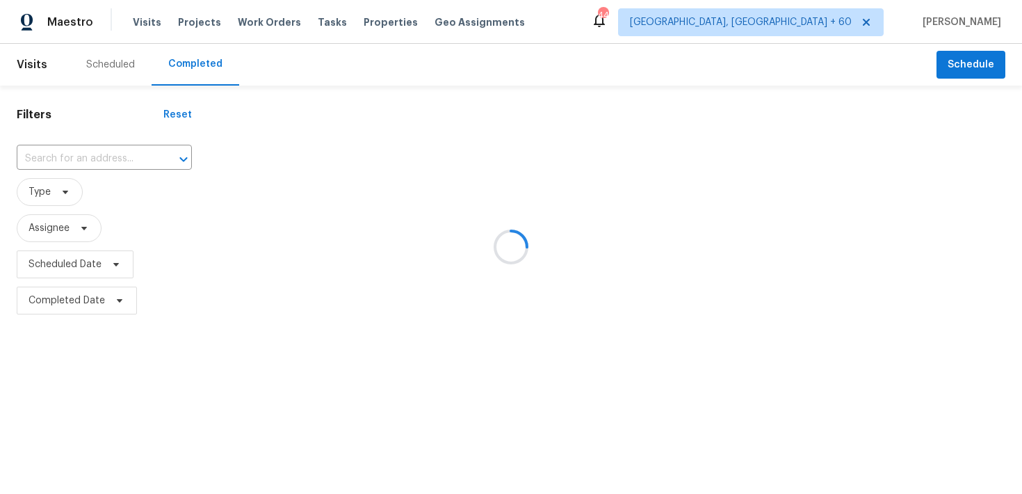
type input "310 Trimble Dr, Elon, NC 27244"
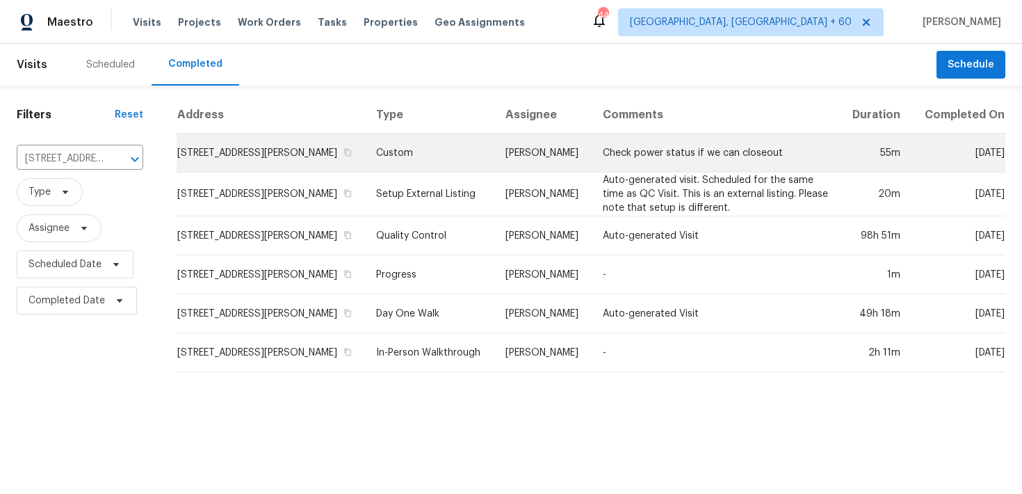
click at [397, 152] on td "Custom" at bounding box center [429, 153] width 129 height 39
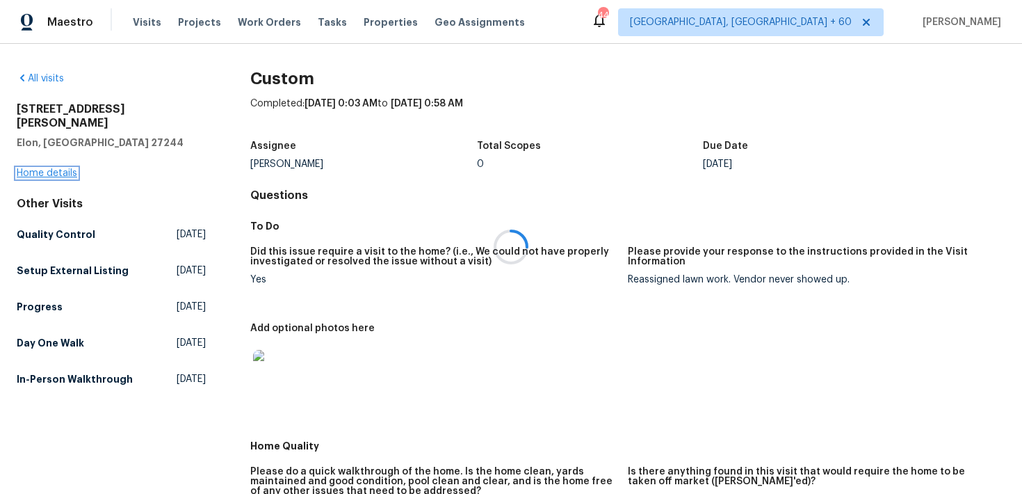
click at [29, 168] on link "Home details" at bounding box center [47, 173] width 61 height 10
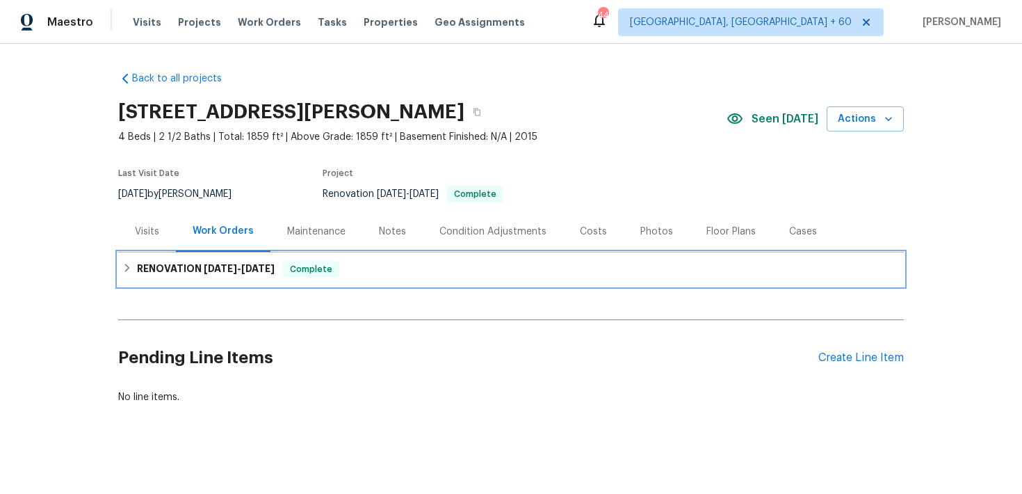
click at [418, 267] on div "RENOVATION 8/21/25 - 8/29/25 Complete" at bounding box center [510, 269] width 777 height 17
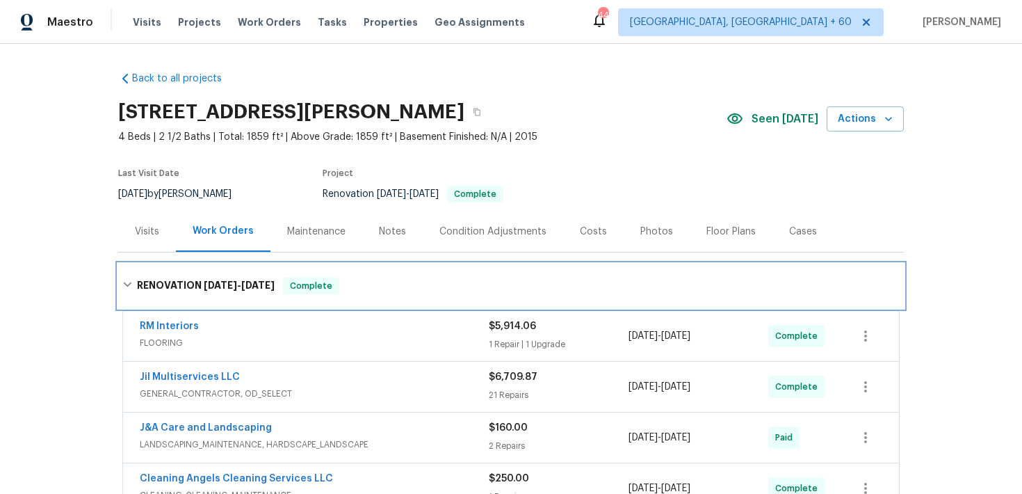
scroll to position [288, 0]
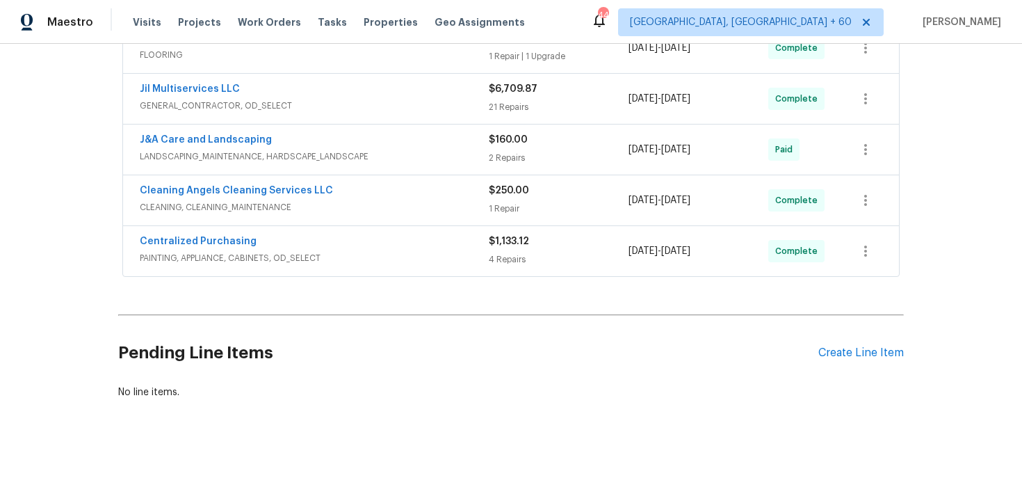
click at [509, 252] on div "4 Repairs" at bounding box center [559, 259] width 140 height 14
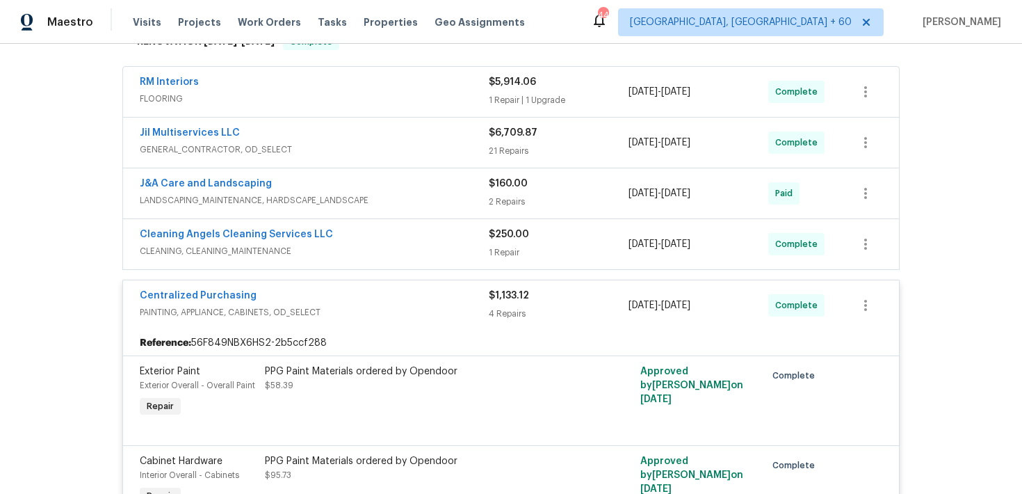
scroll to position [240, 0]
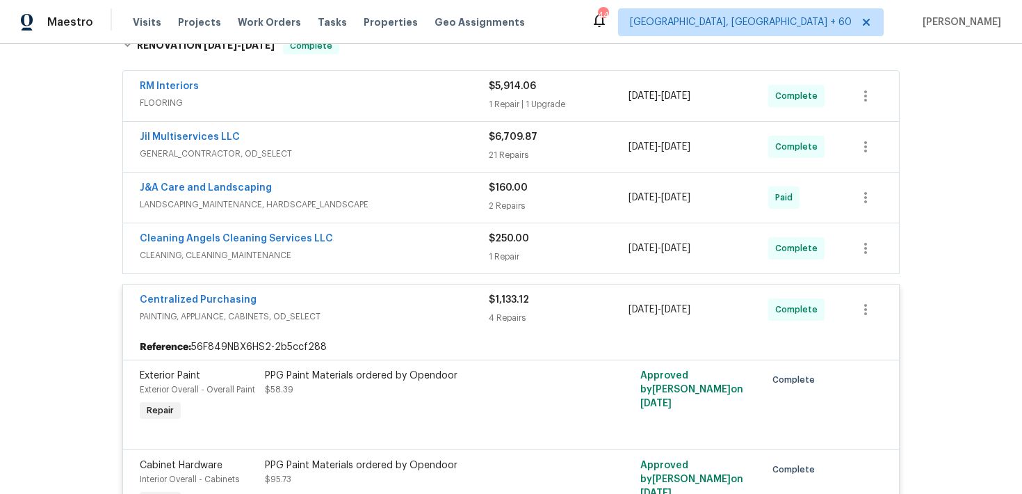
click at [514, 248] on div "$250.00 1 Repair" at bounding box center [559, 248] width 140 height 33
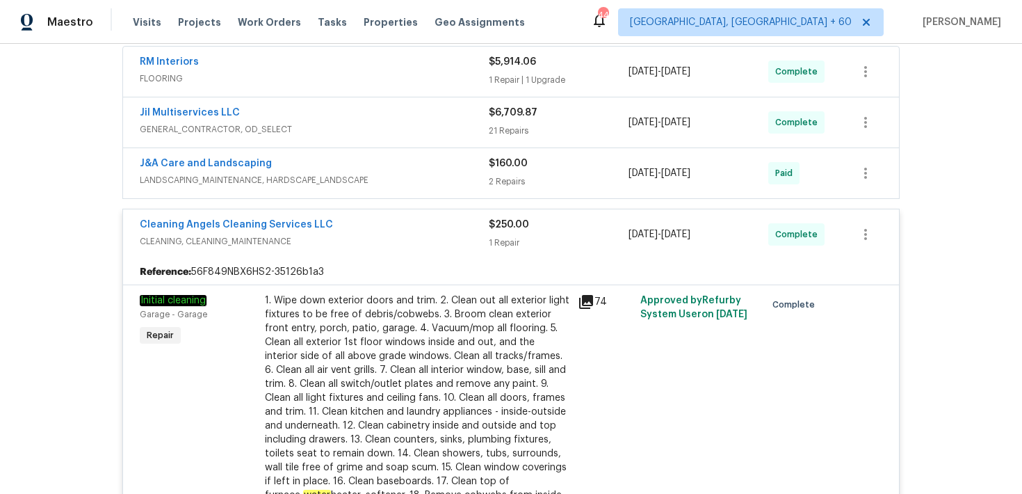
scroll to position [177, 0]
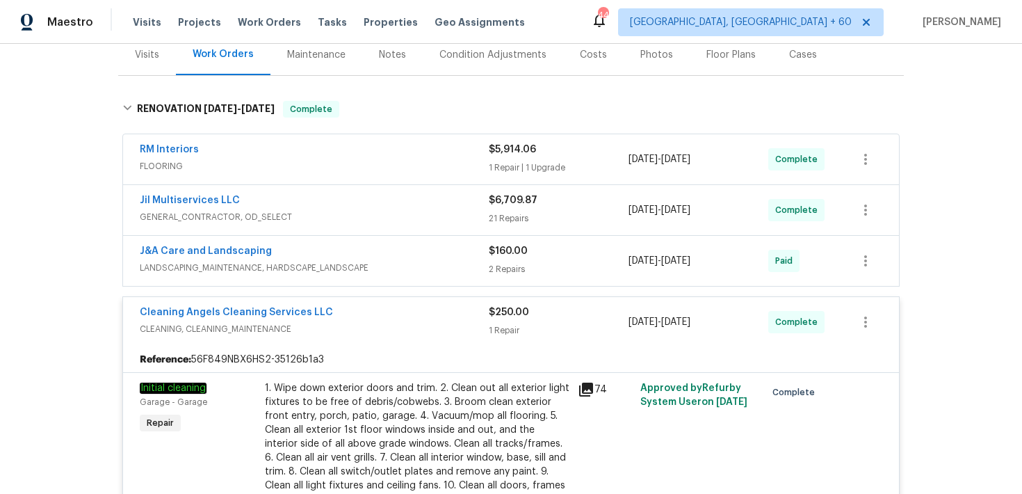
click at [517, 258] on div "$160.00 2 Repairs" at bounding box center [559, 260] width 140 height 33
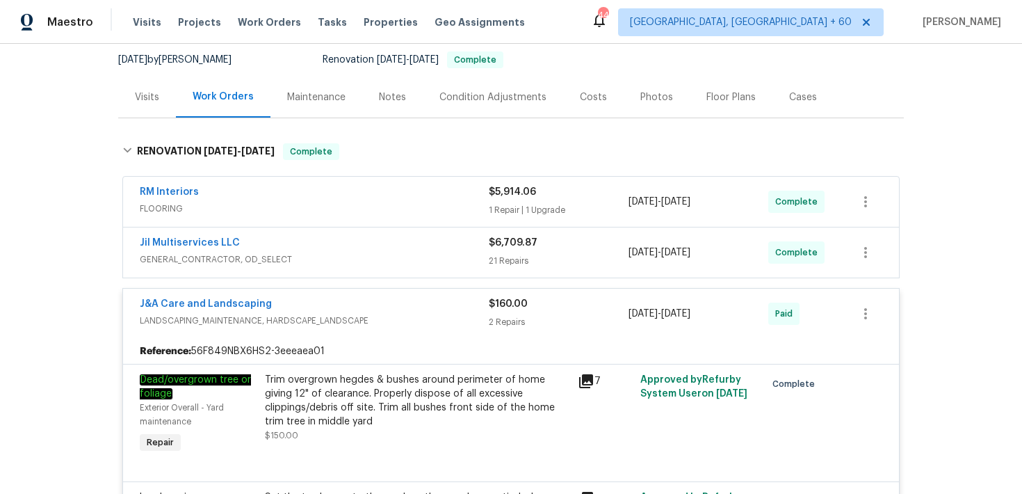
scroll to position [134, 0]
click at [517, 255] on div "21 Repairs" at bounding box center [559, 262] width 140 height 14
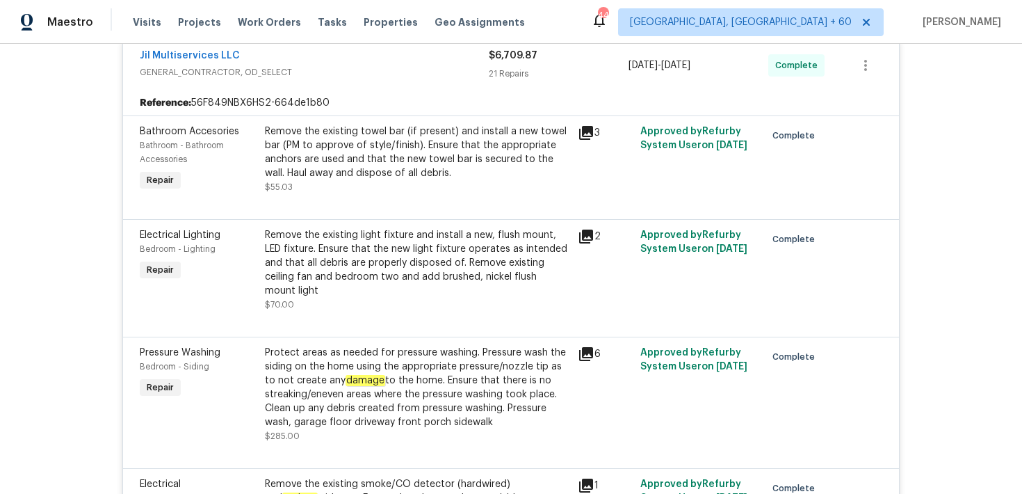
scroll to position [0, 0]
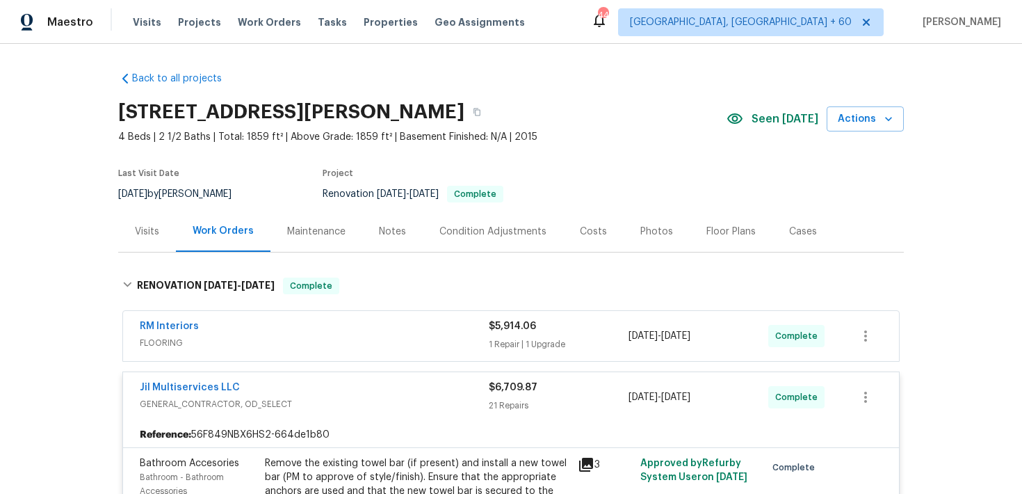
click at [508, 346] on div "1 Repair | 1 Upgrade" at bounding box center [559, 344] width 140 height 14
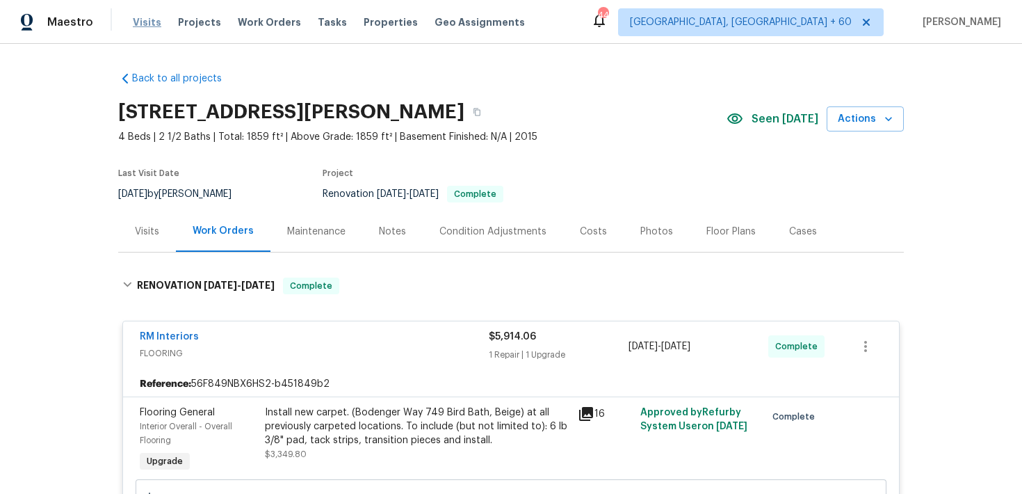
click at [152, 19] on span "Visits" at bounding box center [147, 22] width 29 height 14
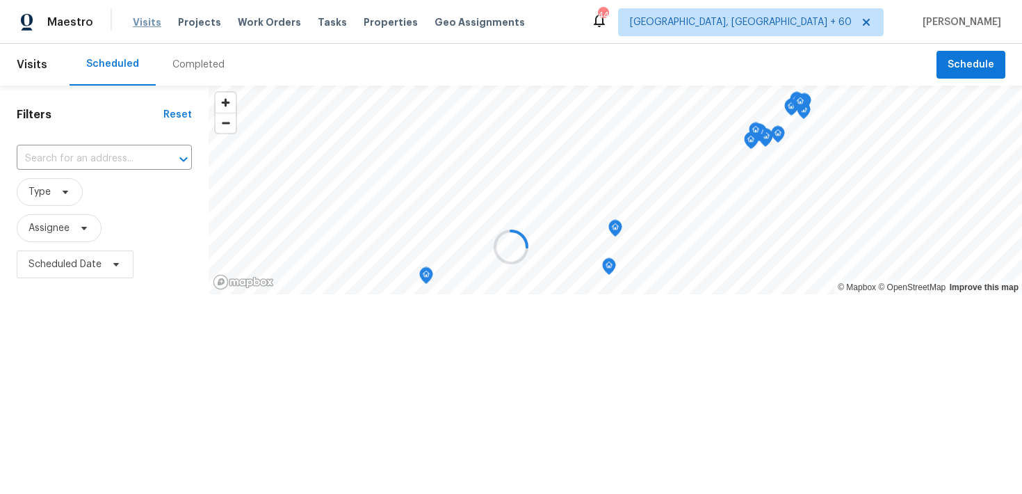
click at [152, 19] on div at bounding box center [511, 247] width 1022 height 494
click at [190, 63] on div at bounding box center [511, 247] width 1022 height 494
click at [188, 63] on div at bounding box center [511, 247] width 1022 height 494
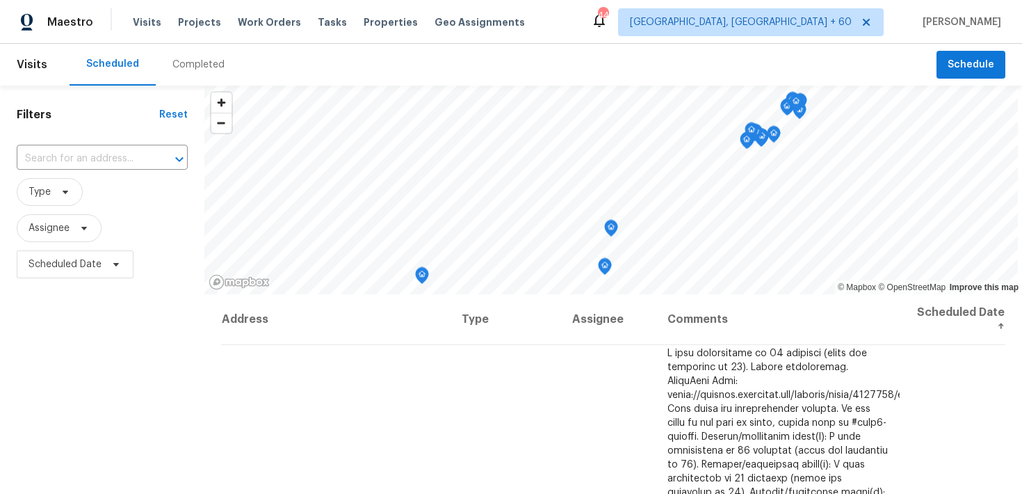
click at [192, 55] on div "Completed" at bounding box center [199, 65] width 86 height 42
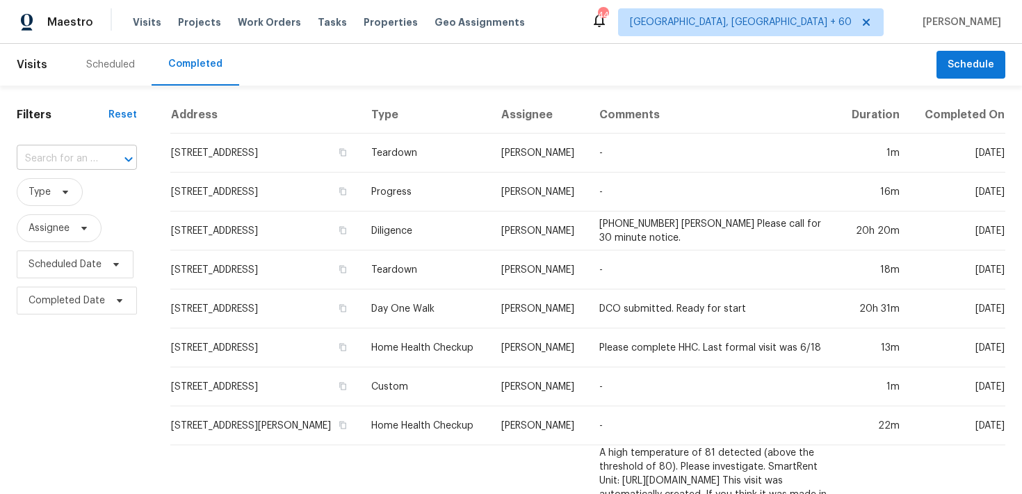
click at [77, 152] on input "text" at bounding box center [57, 159] width 81 height 22
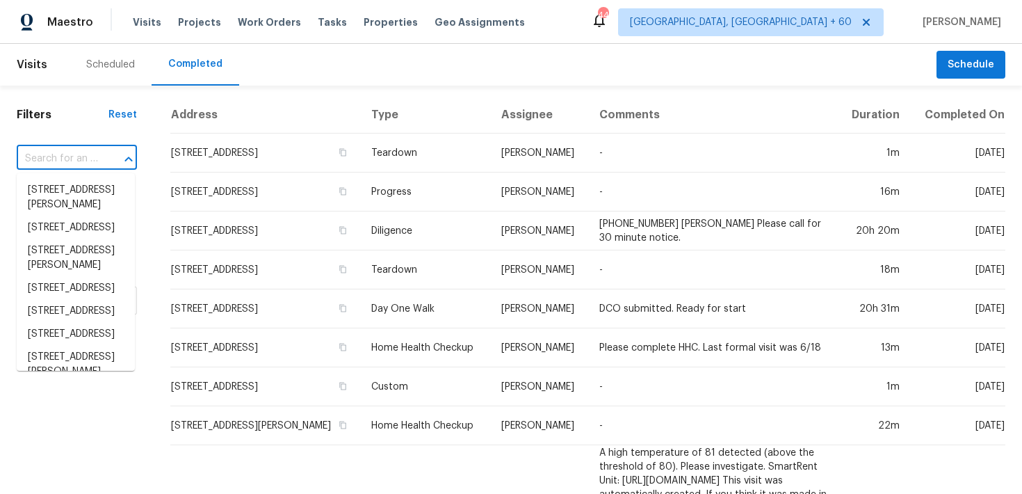
paste input "5405 Lavender Dr Princeton, TX 75407"
type input "5405 Lavender Dr Princeton, TX 75407"
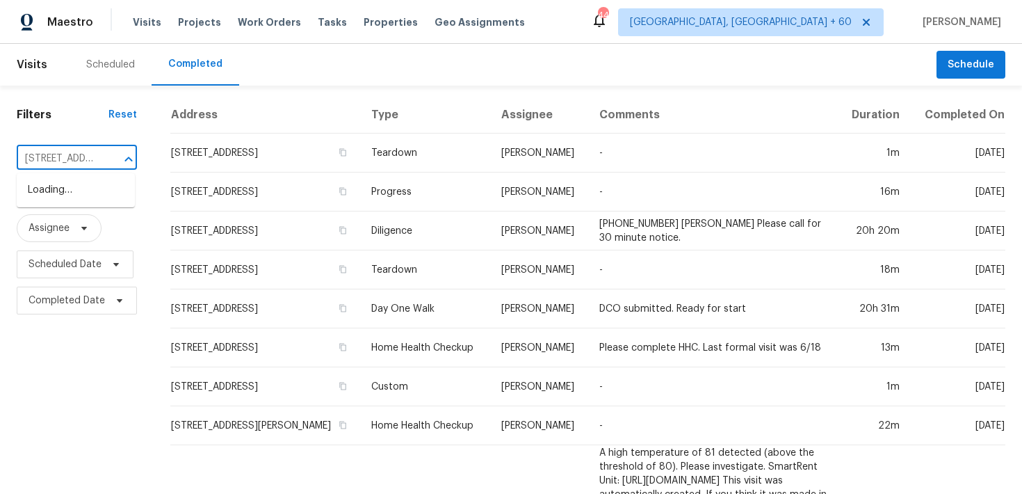
scroll to position [0, 104]
click at [50, 191] on li "5405 Lavender Dr, Princeton, TX 75407" at bounding box center [76, 190] width 118 height 23
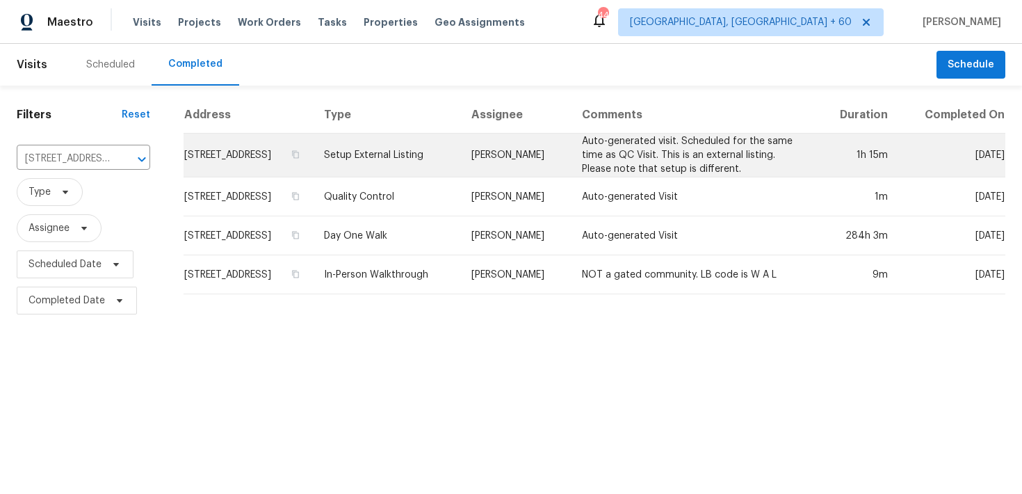
click at [444, 160] on td "Setup External Listing" at bounding box center [386, 156] width 147 height 44
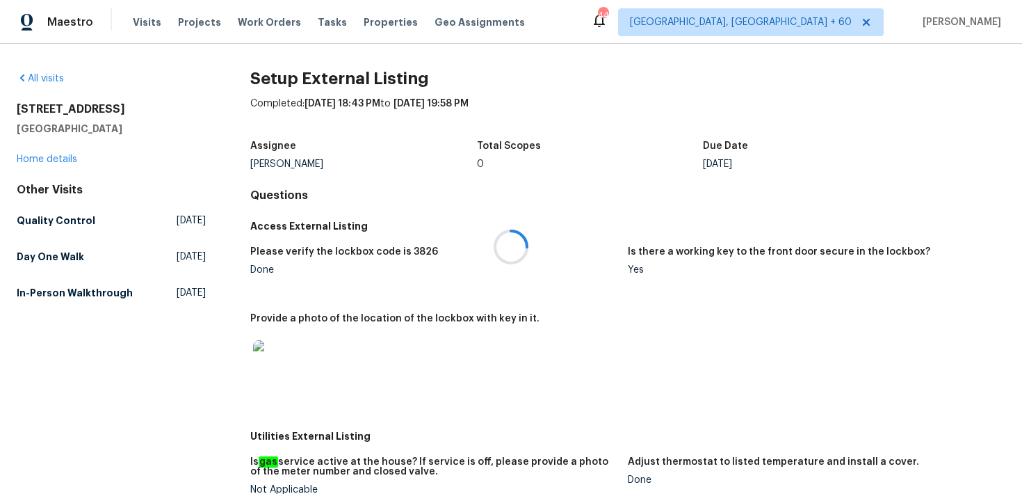
click at [57, 158] on div at bounding box center [511, 247] width 1022 height 494
click at [35, 161] on link "Home details" at bounding box center [47, 159] width 61 height 10
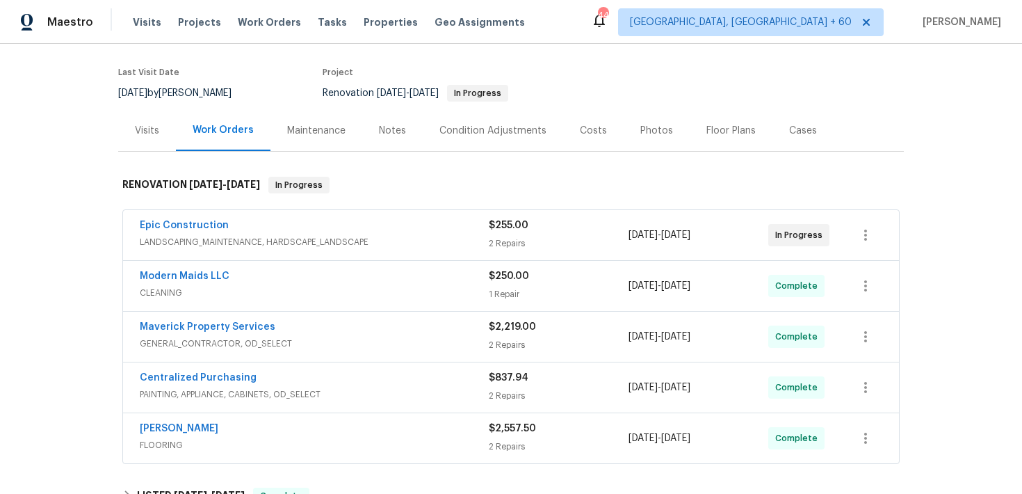
scroll to position [213, 0]
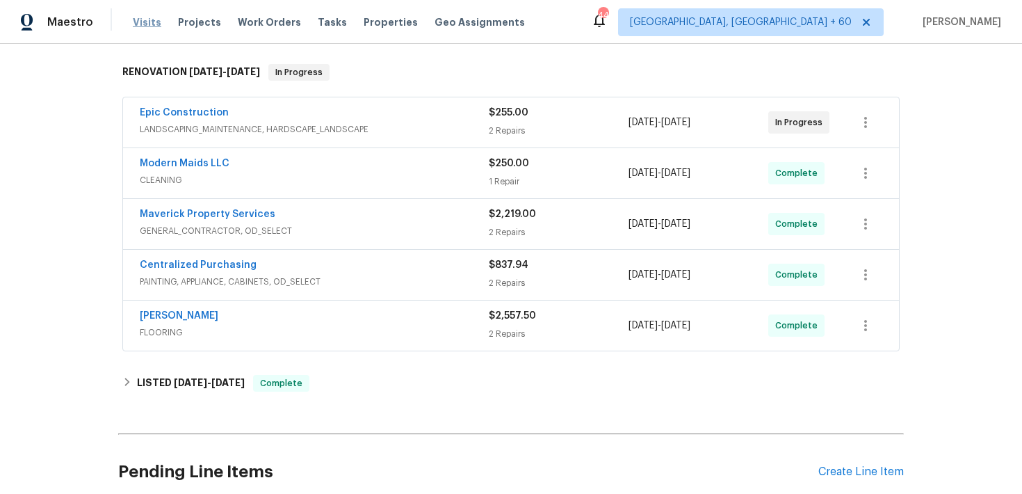
click at [147, 26] on span "Visits" at bounding box center [147, 22] width 29 height 14
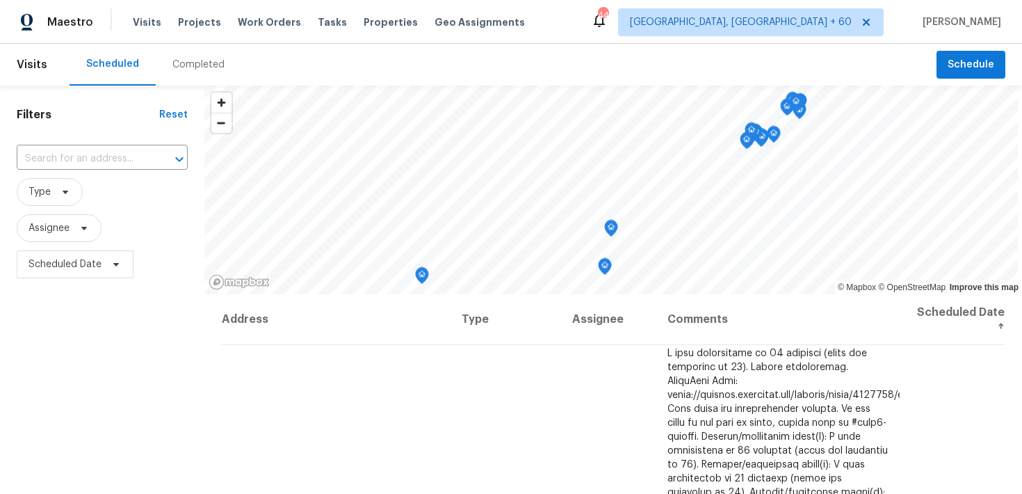
click at [184, 67] on div "Completed" at bounding box center [198, 65] width 52 height 14
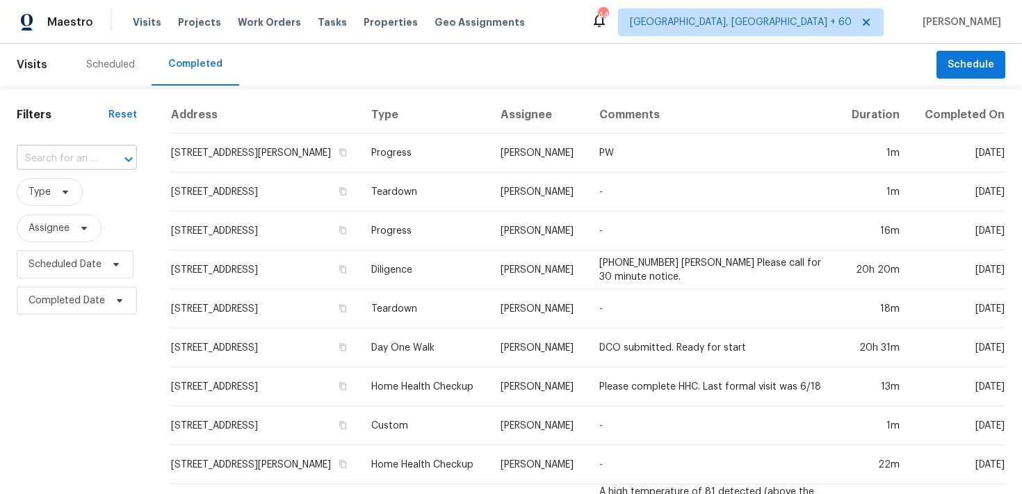
click at [51, 159] on input "text" at bounding box center [57, 159] width 81 height 22
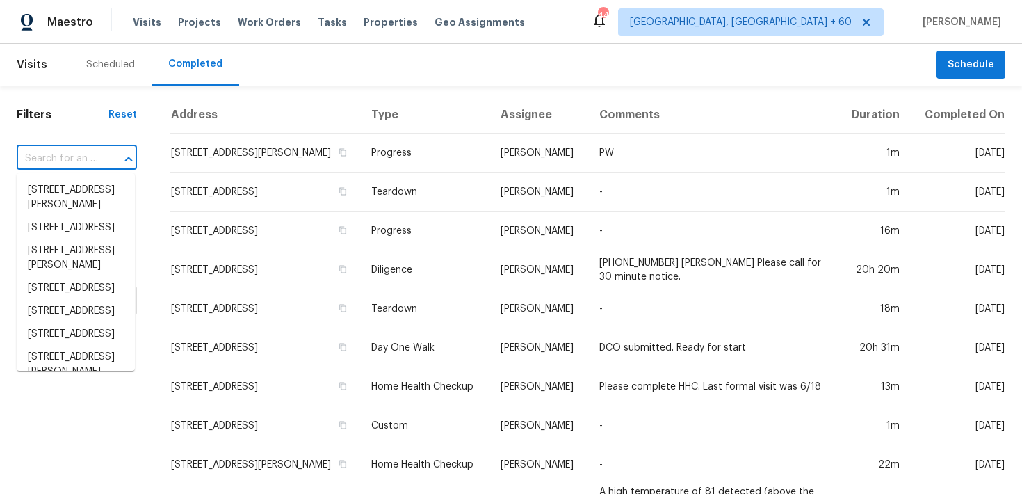
paste input "5592 61st St N Saint Petersburg, FL 33709"
type input "5592 61st St N Saint Petersburg, FL 33709"
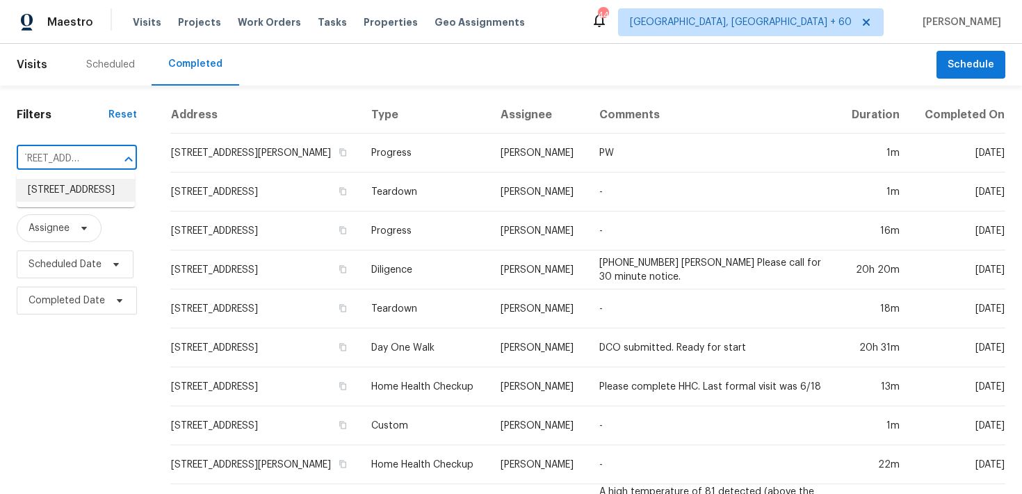
click at [54, 199] on li "5592 61st St N, Saint Petersburg, FL 33709" at bounding box center [76, 190] width 118 height 23
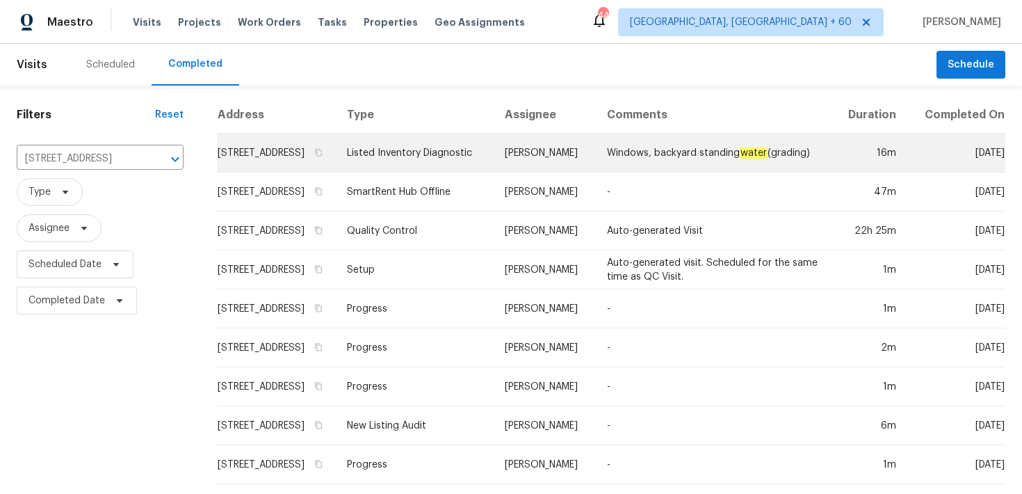
click at [465, 161] on td "Listed Inventory Diagnostic" at bounding box center [415, 153] width 158 height 39
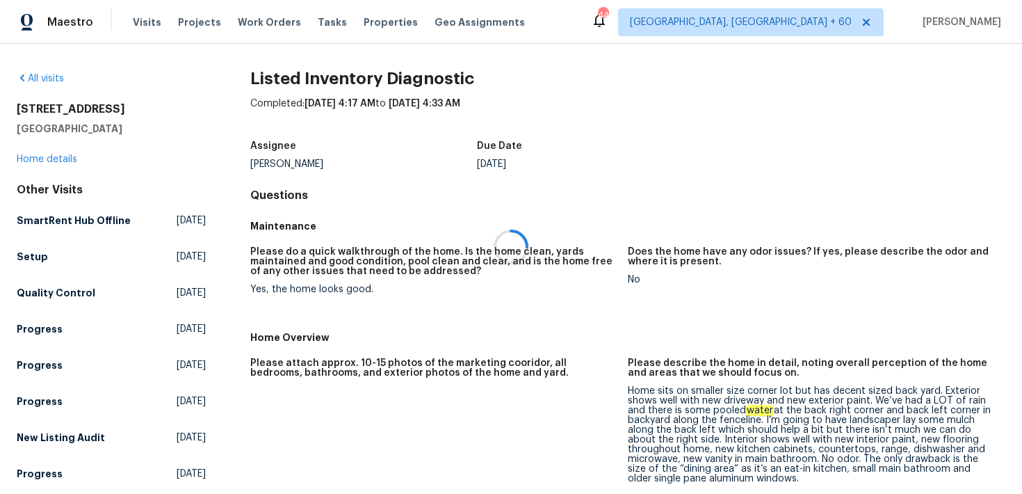
click at [49, 154] on div at bounding box center [511, 247] width 1022 height 494
click at [39, 159] on div at bounding box center [511, 247] width 1022 height 494
click at [24, 157] on link "Home details" at bounding box center [47, 159] width 61 height 10
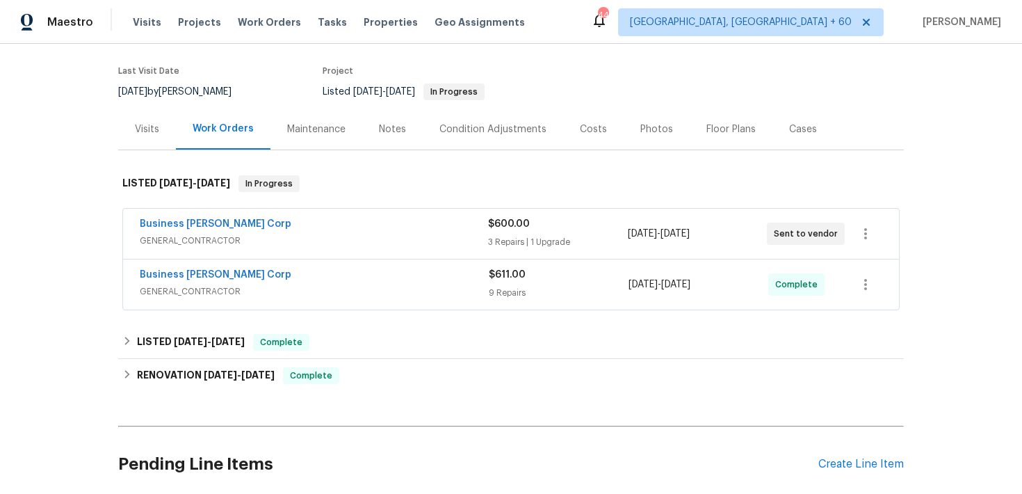
scroll to position [107, 0]
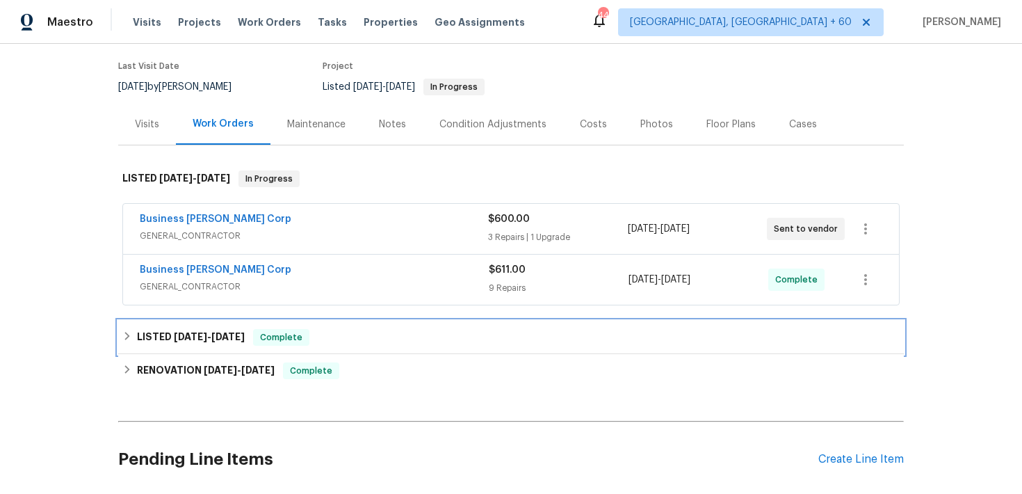
click at [377, 321] on div "LISTED 8/2/25 - 8/4/25 Complete" at bounding box center [511, 337] width 786 height 33
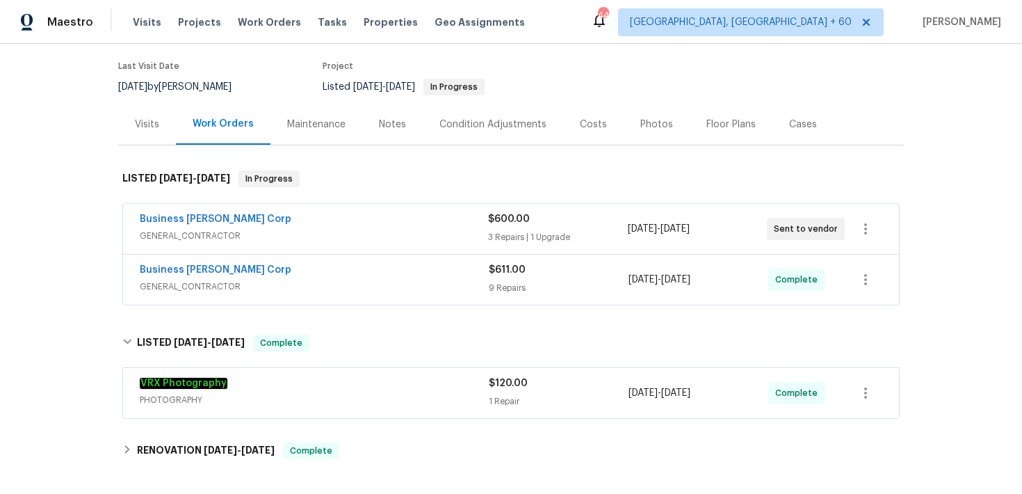
click at [500, 280] on div "$611.00 9 Repairs" at bounding box center [559, 279] width 140 height 33
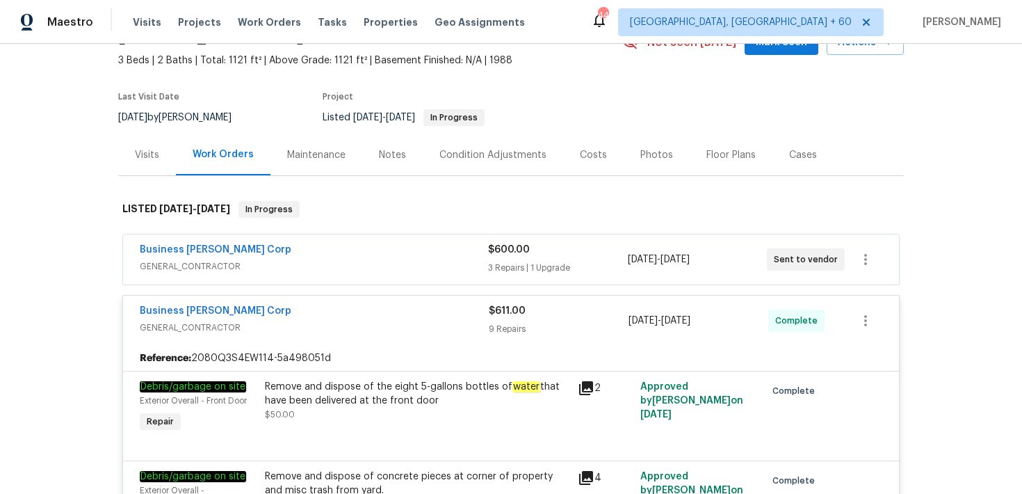
scroll to position [69, 0]
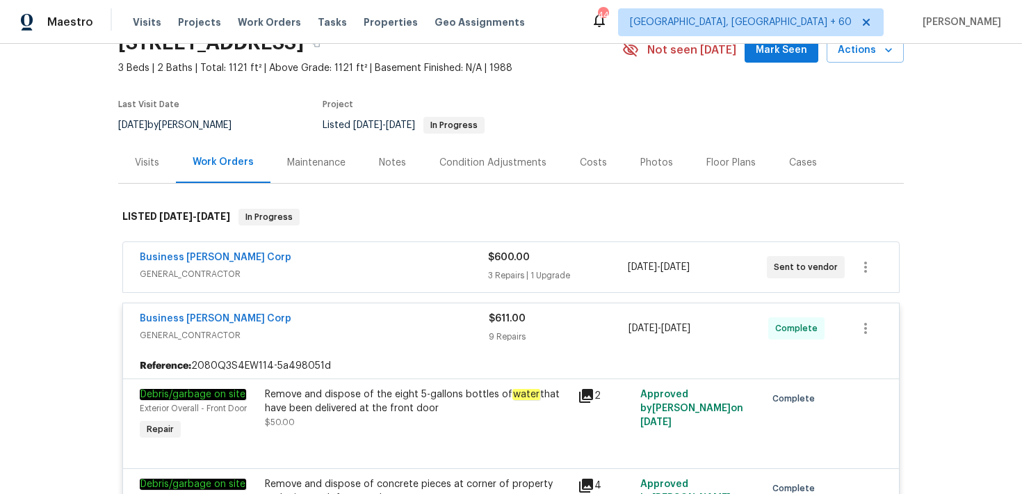
click at [490, 268] on div "3 Repairs | 1 Upgrade" at bounding box center [557, 275] width 139 height 14
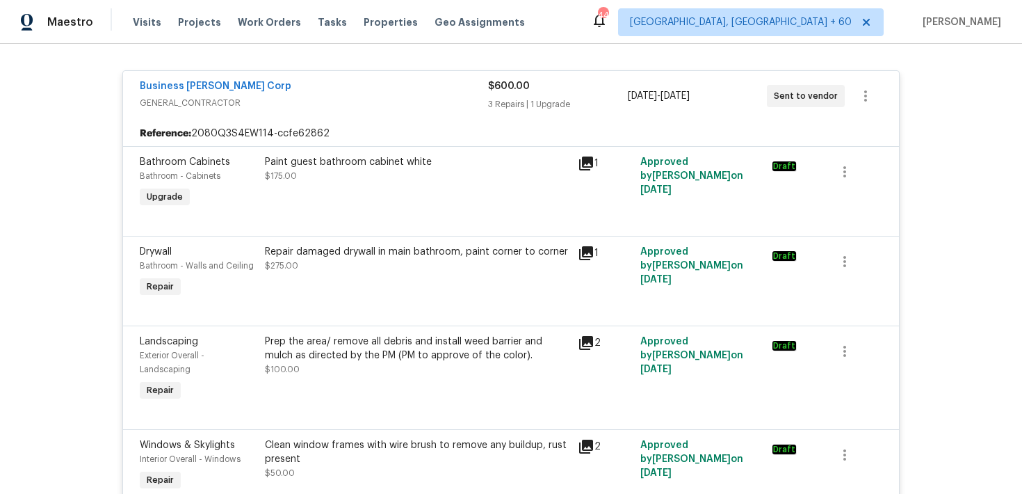
scroll to position [204, 0]
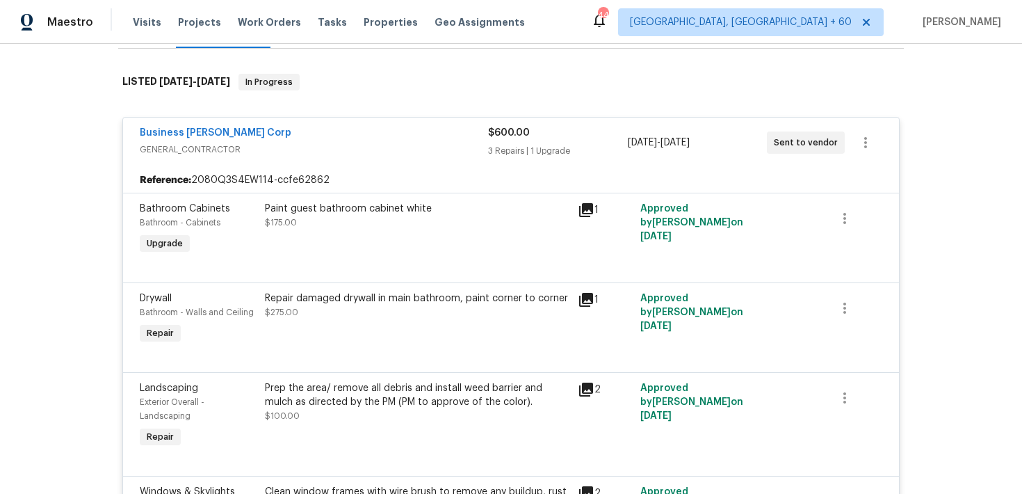
click at [496, 140] on div "$600.00 3 Repairs | 1 Upgrade" at bounding box center [557, 142] width 139 height 33
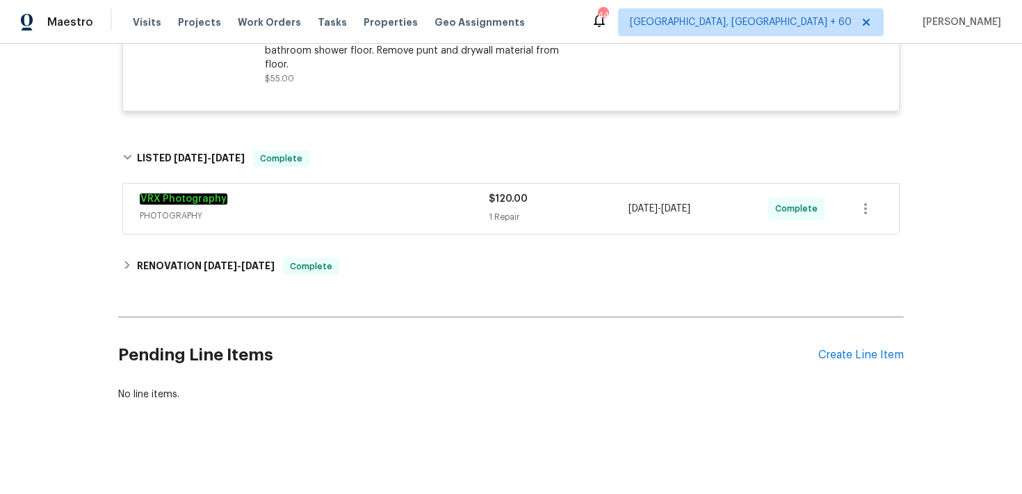
scroll to position [1384, 0]
click at [510, 216] on div "1 Repair" at bounding box center [559, 216] width 140 height 14
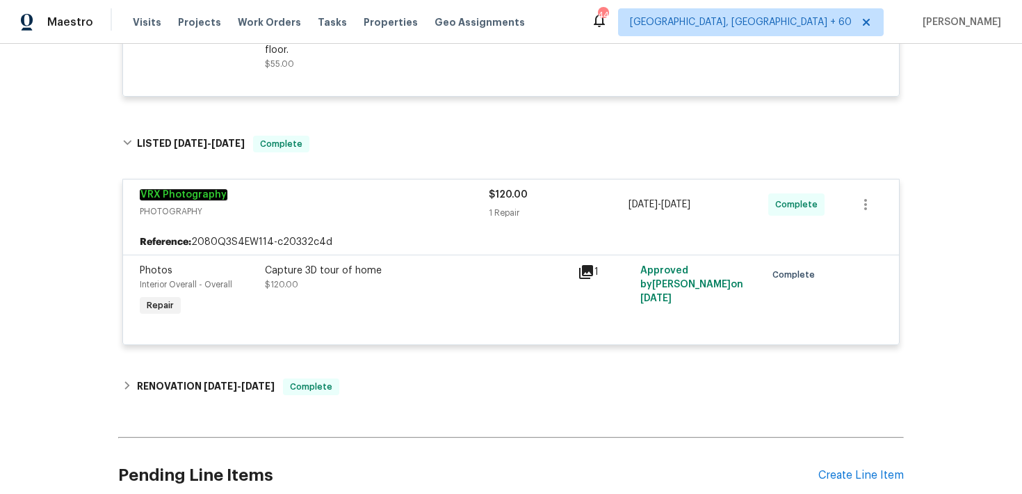
scroll to position [1401, 0]
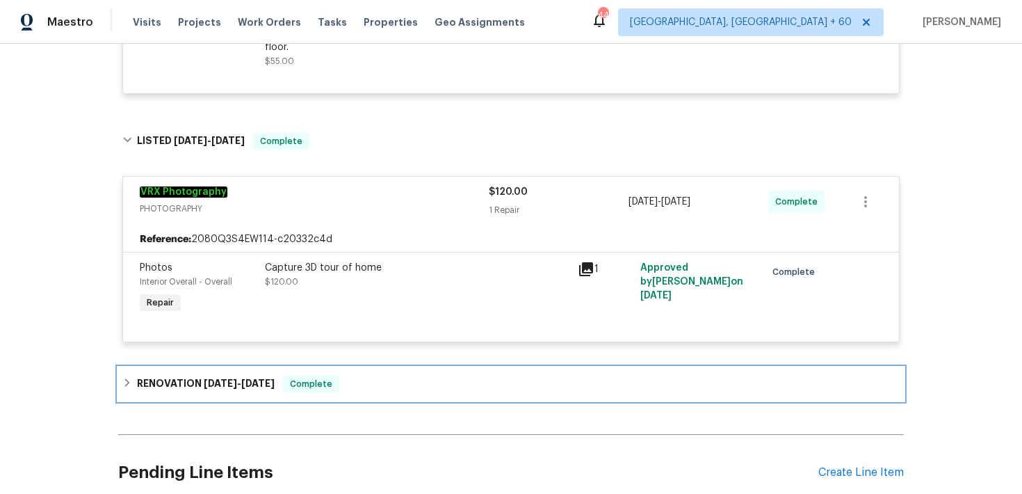
click at [385, 380] on div "RENOVATION 6/16/25 - 7/29/25 Complete" at bounding box center [510, 384] width 777 height 17
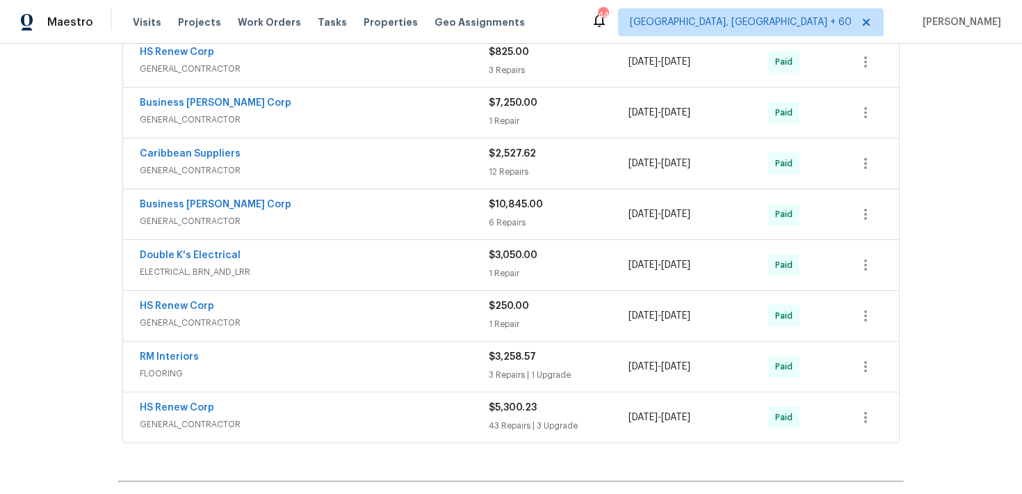
scroll to position [1919, 0]
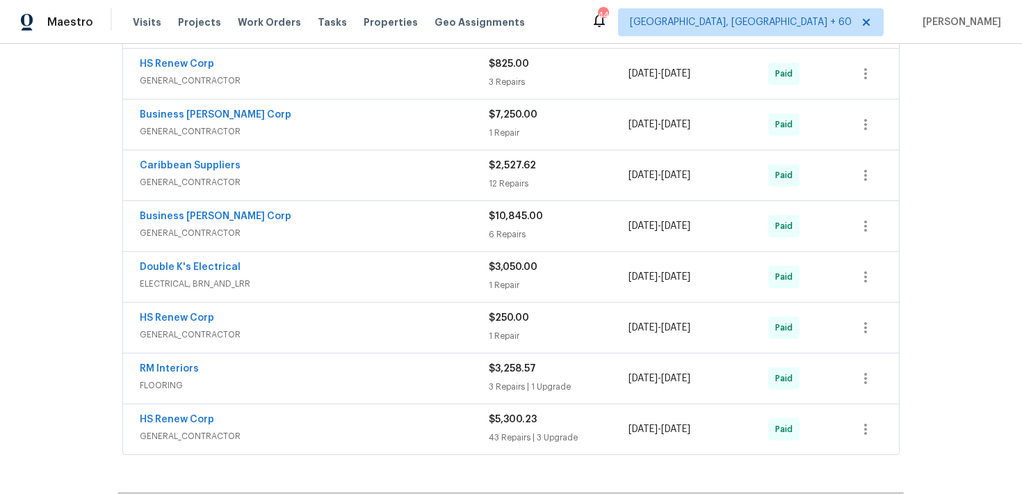
click at [495, 438] on div "43 Repairs | 3 Upgrade" at bounding box center [559, 437] width 140 height 14
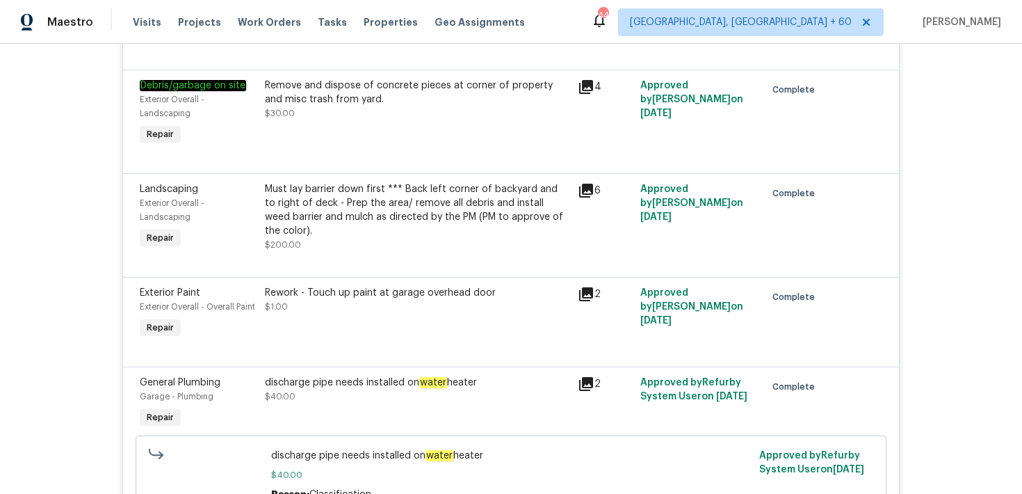
scroll to position [0, 0]
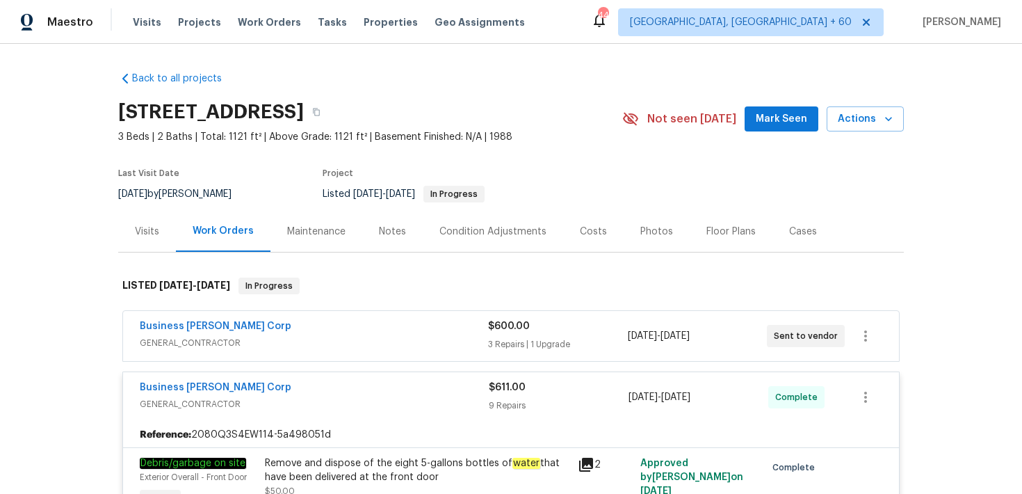
click at [148, 11] on div "Visits Projects Work Orders Tasks Properties Geo Assignments" at bounding box center [337, 22] width 409 height 28
click at [147, 19] on span "Visits" at bounding box center [147, 22] width 29 height 14
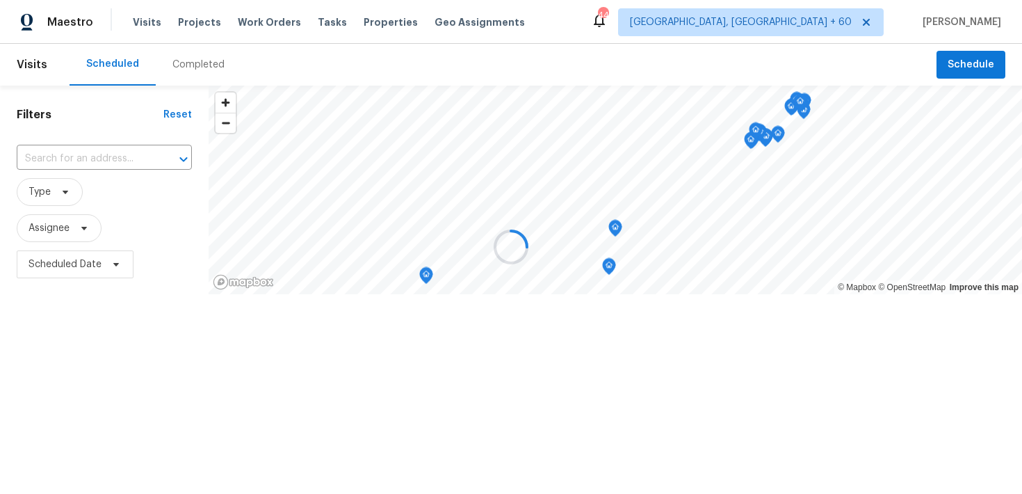
click at [189, 57] on div at bounding box center [511, 247] width 1022 height 494
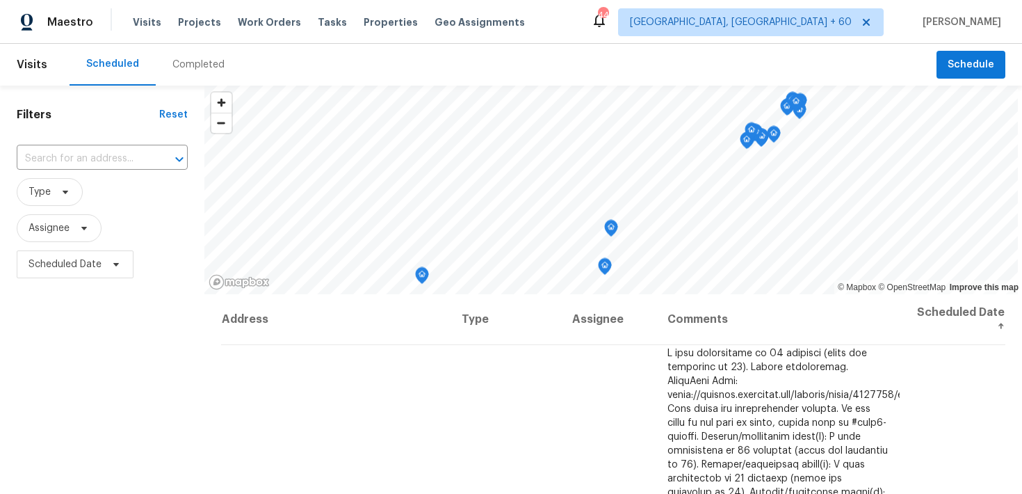
click at [206, 55] on div "Completed" at bounding box center [199, 65] width 86 height 42
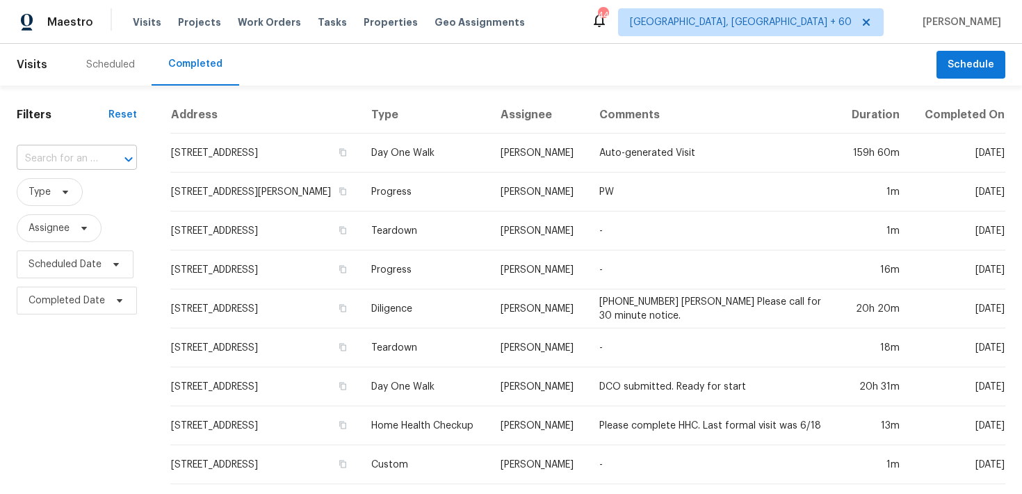
click at [60, 156] on input "text" at bounding box center [57, 159] width 81 height 22
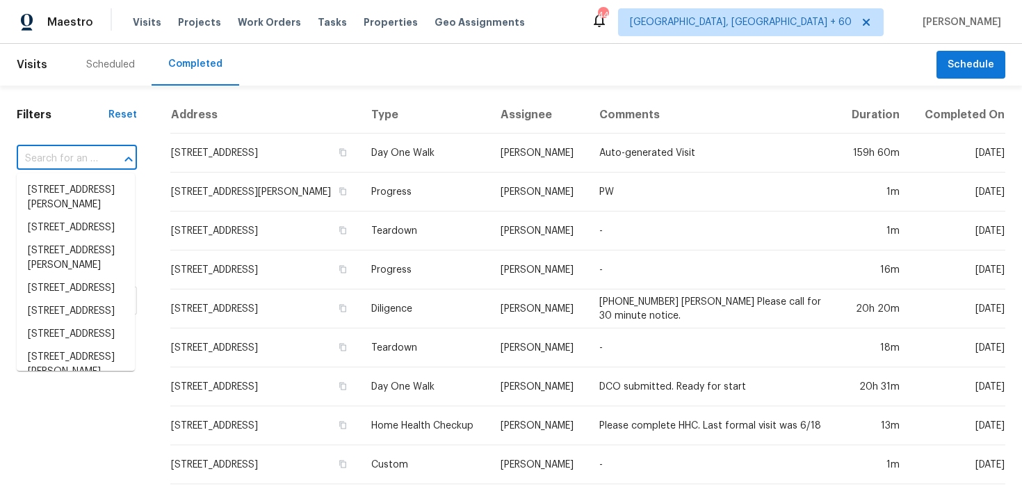
paste input "7087 Spinnaker Blvd Englewood, FL 34224"
type input "7087 Spinnaker Blvd Englewood, FL 34224"
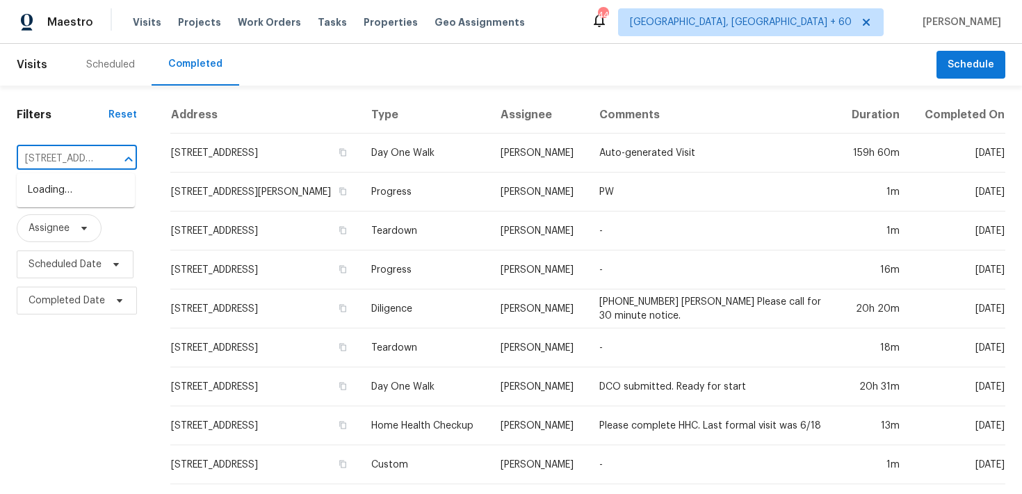
scroll to position [0, 121]
click at [44, 193] on li "7087 Spinnaker Blvd, Englewood, FL 34224" at bounding box center [76, 190] width 118 height 23
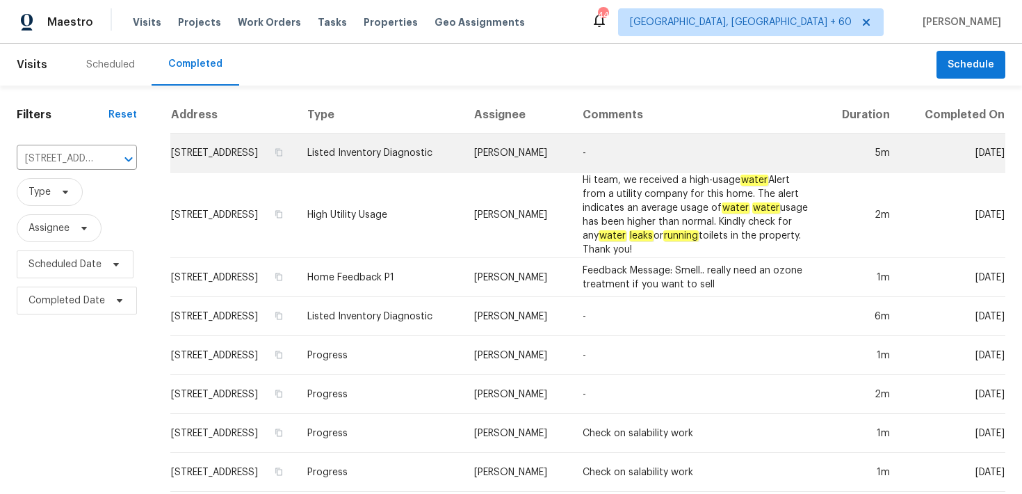
click at [424, 168] on td "Listed Inventory Diagnostic" at bounding box center [379, 153] width 167 height 39
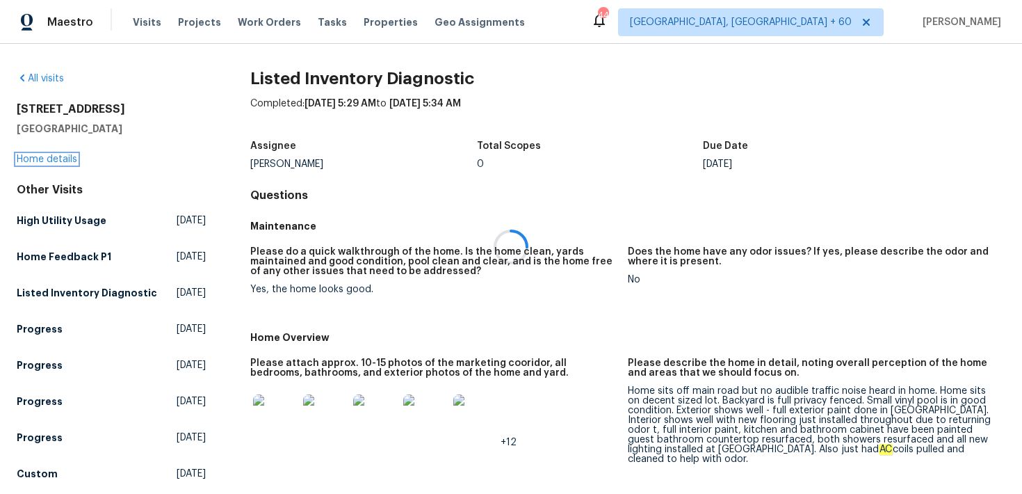
click at [52, 156] on link "Home details" at bounding box center [47, 159] width 61 height 10
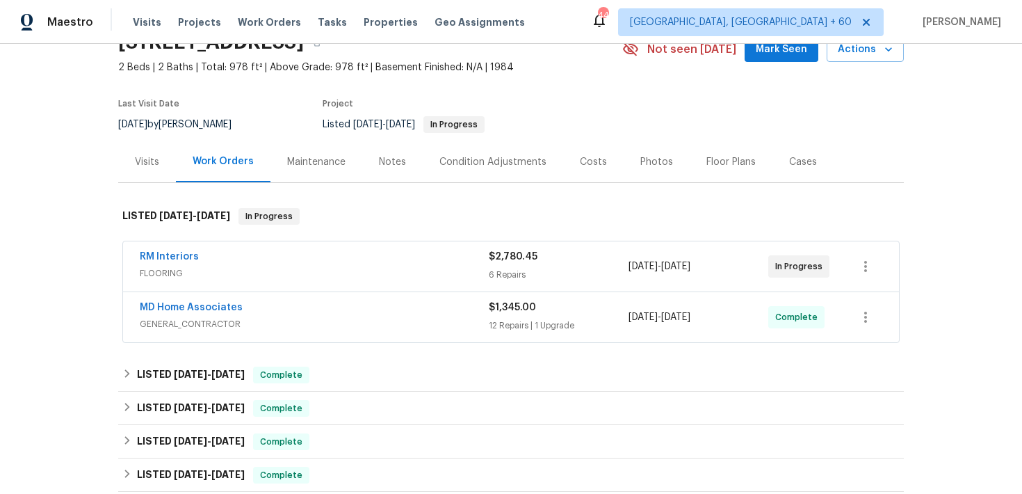
scroll to position [91, 0]
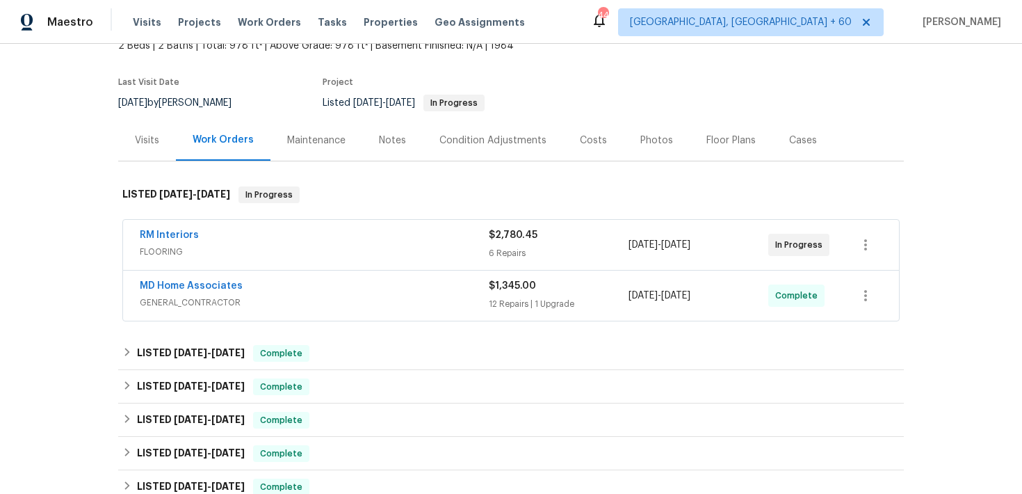
click at [499, 264] on div "RM Interiors FLOORING $2,780.45 6 Repairs 8/26/2025 - 8/29/2025 In Progress" at bounding box center [511, 245] width 776 height 50
click at [504, 250] on div "6 Repairs" at bounding box center [559, 253] width 140 height 14
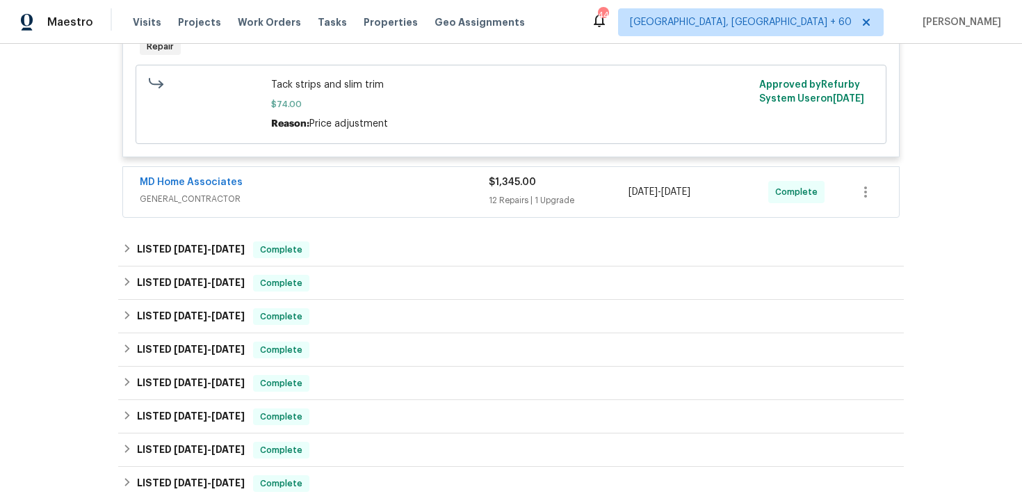
scroll to position [1050, 0]
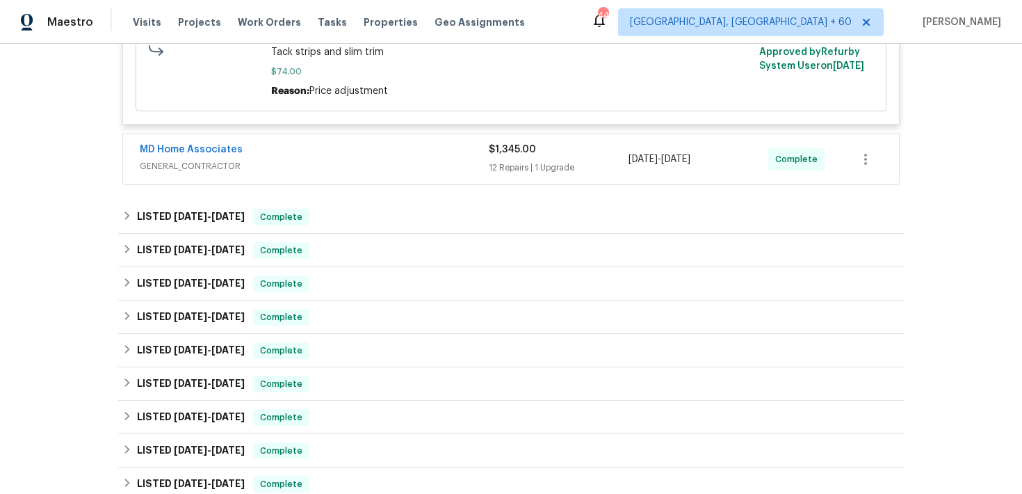
click at [511, 175] on div "12 Repairs | 1 Upgrade" at bounding box center [559, 168] width 140 height 14
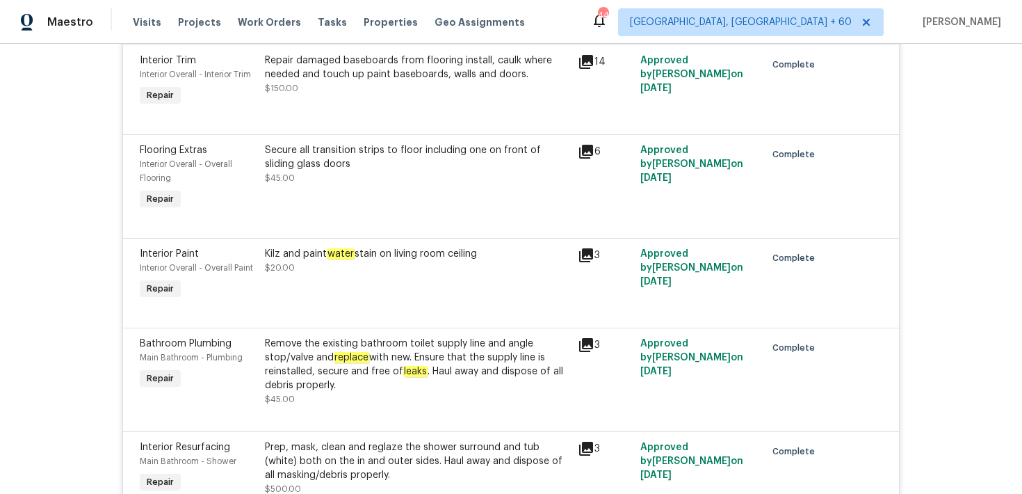
scroll to position [2010, 0]
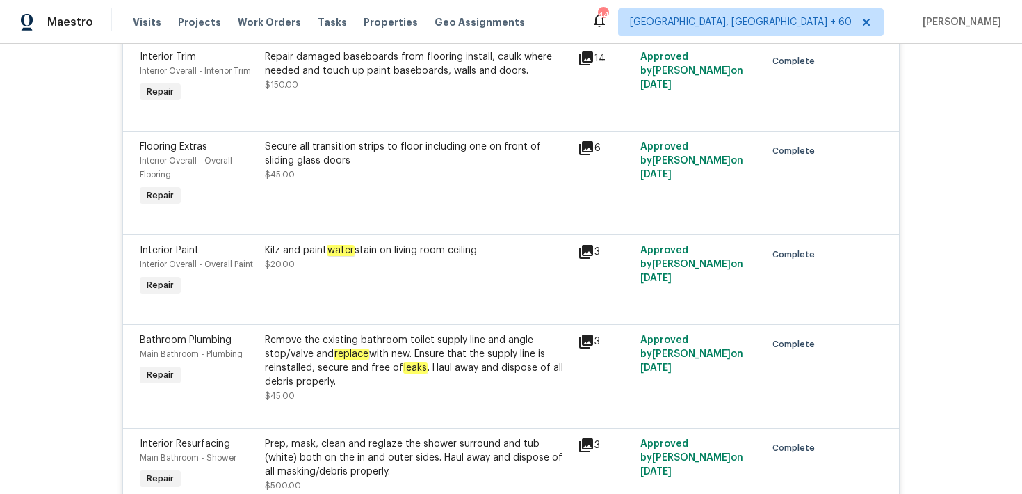
click at [454, 271] on div "Kilz and paint water stain on living room ceiling $20.00" at bounding box center [417, 257] width 305 height 28
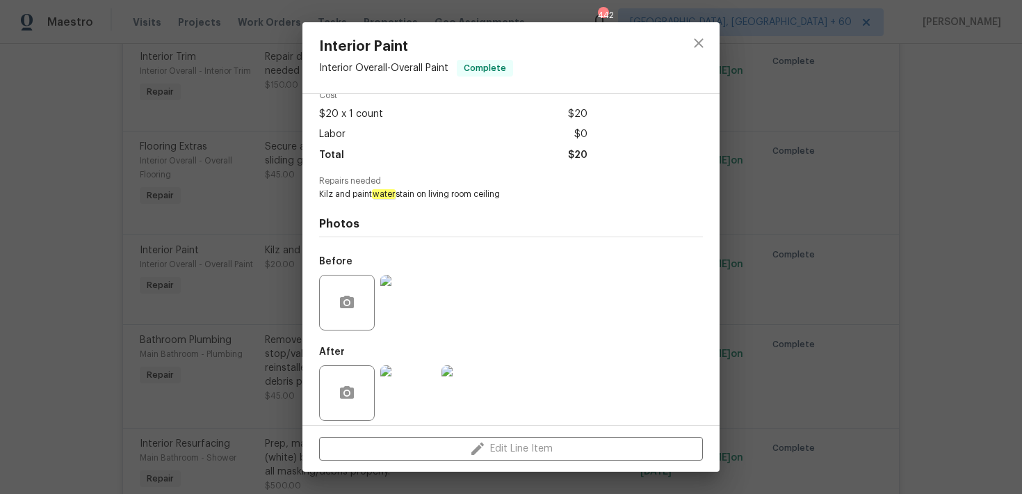
scroll to position [77, 0]
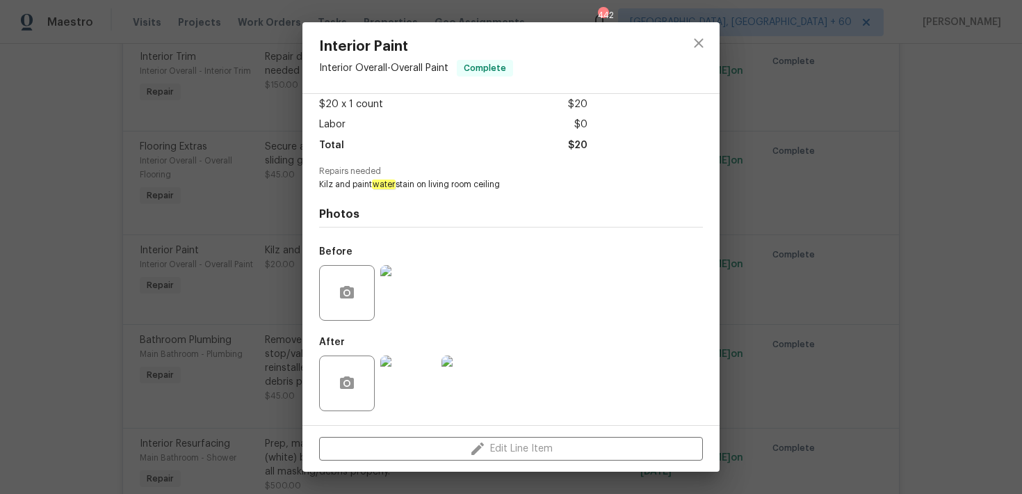
click at [414, 312] on img at bounding box center [408, 293] width 56 height 56
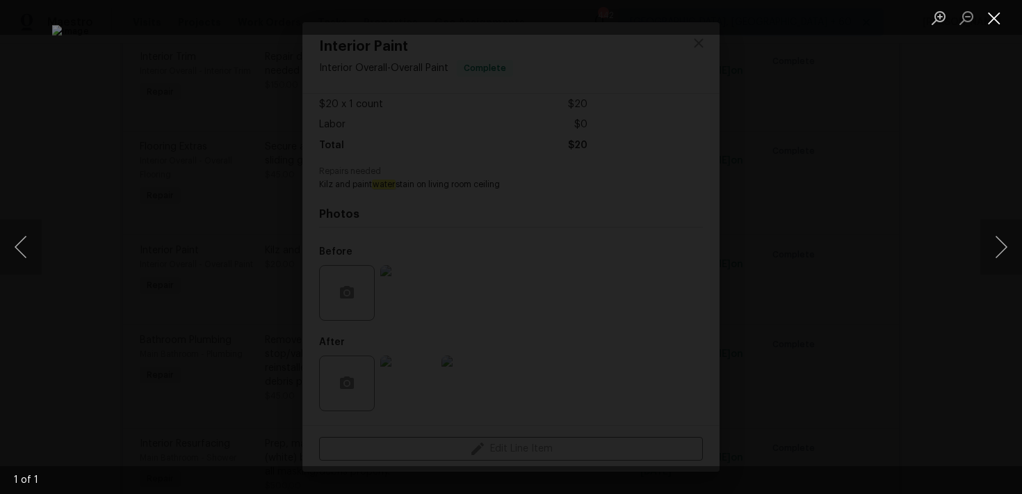
click at [998, 18] on button "Close lightbox" at bounding box center [995, 18] width 28 height 24
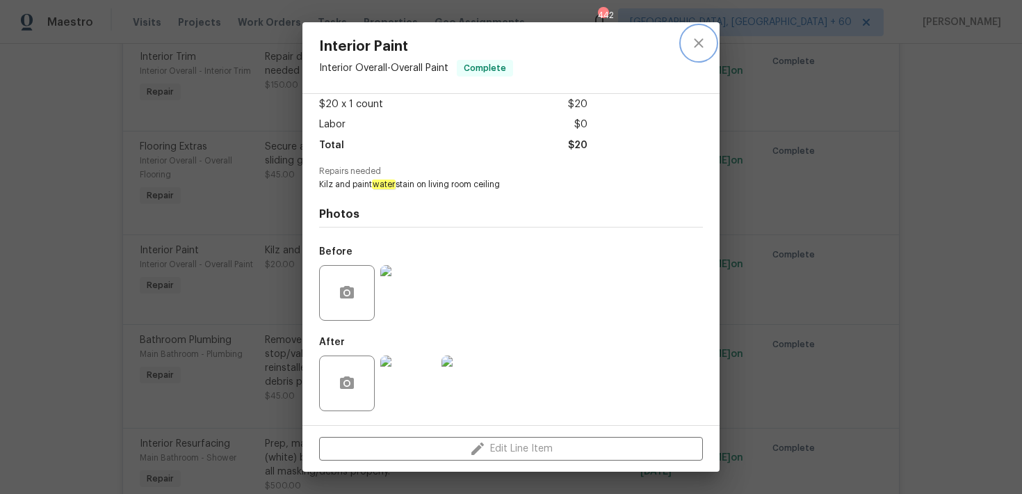
click at [700, 42] on icon "close" at bounding box center [698, 42] width 9 height 9
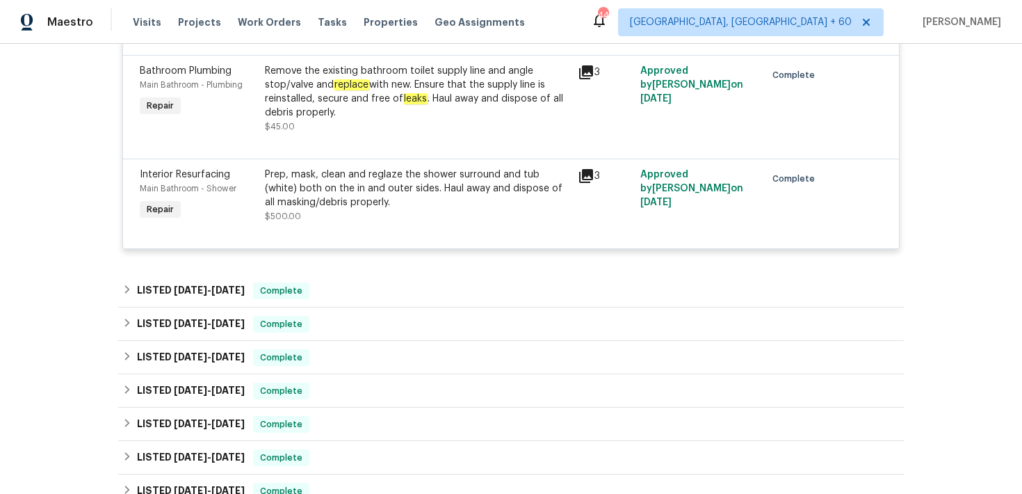
scroll to position [2321, 0]
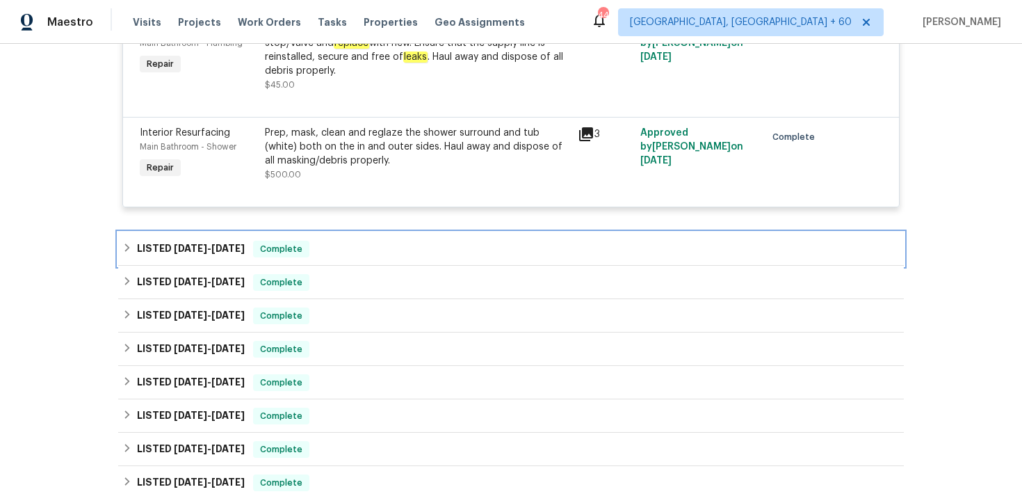
click at [400, 252] on div "LISTED 8/26/25 - 8/29/25 Complete" at bounding box center [510, 249] width 777 height 17
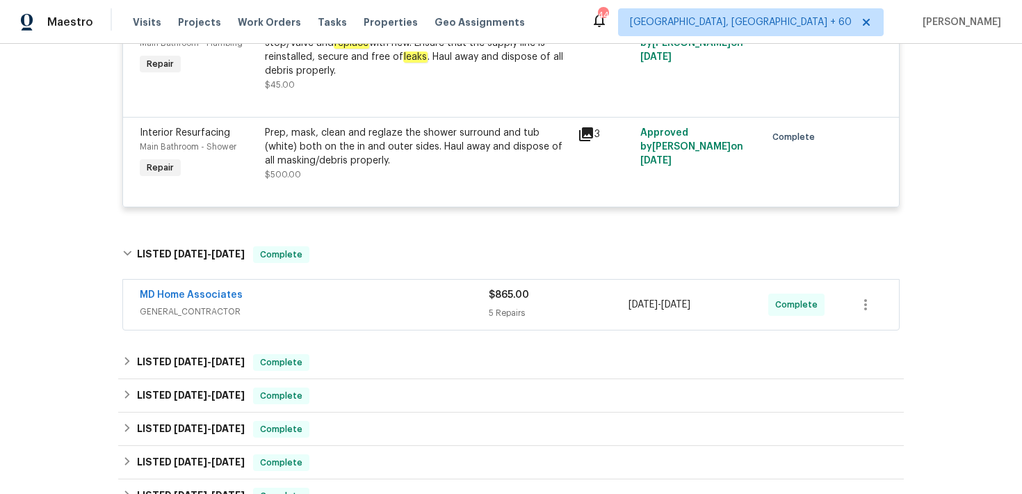
click at [502, 320] on div "5 Repairs" at bounding box center [559, 313] width 140 height 14
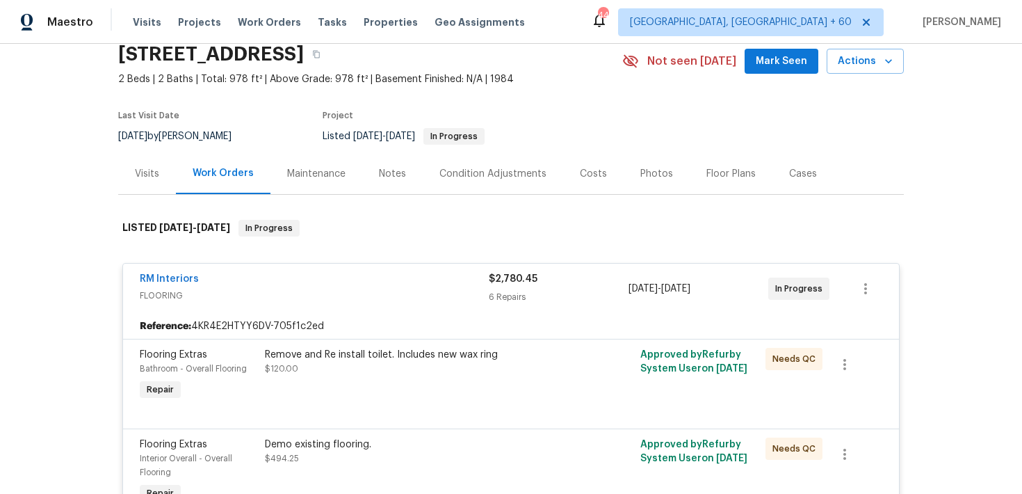
scroll to position [0, 0]
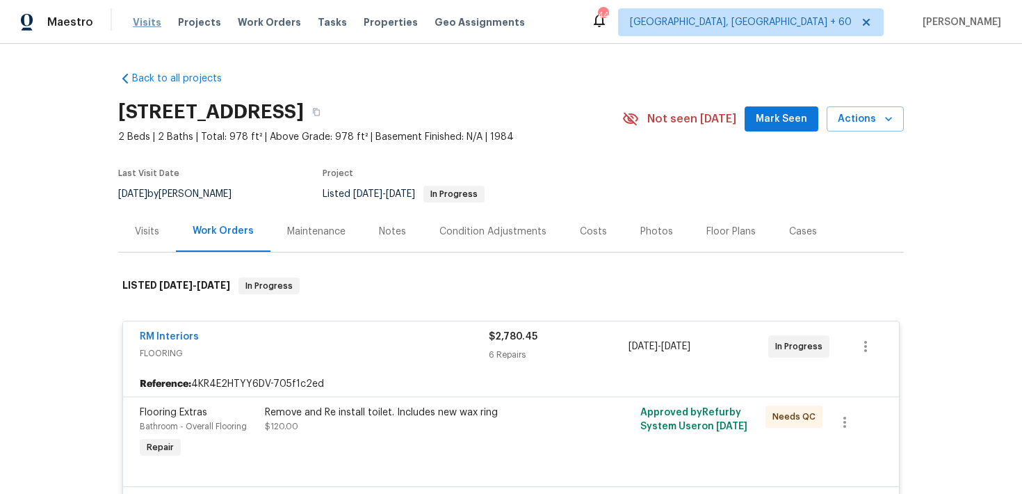
click at [143, 17] on span "Visits" at bounding box center [147, 22] width 29 height 14
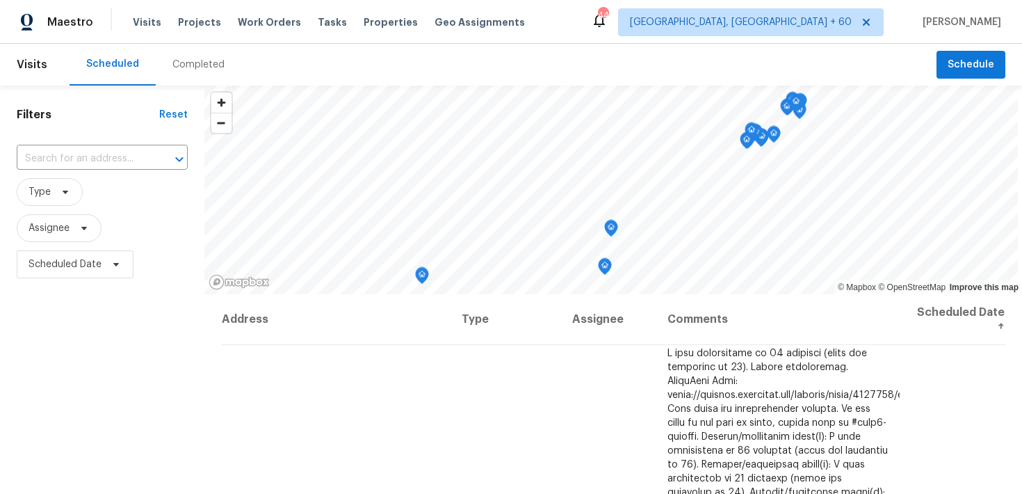
click at [175, 54] on div "Completed" at bounding box center [199, 65] width 86 height 42
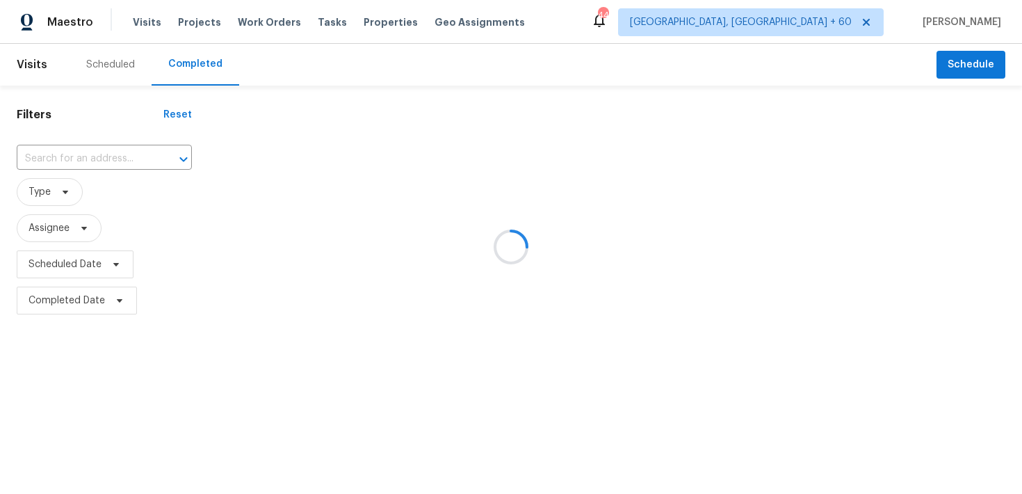
click at [67, 154] on div at bounding box center [511, 247] width 1022 height 494
click at [58, 156] on div at bounding box center [511, 247] width 1022 height 494
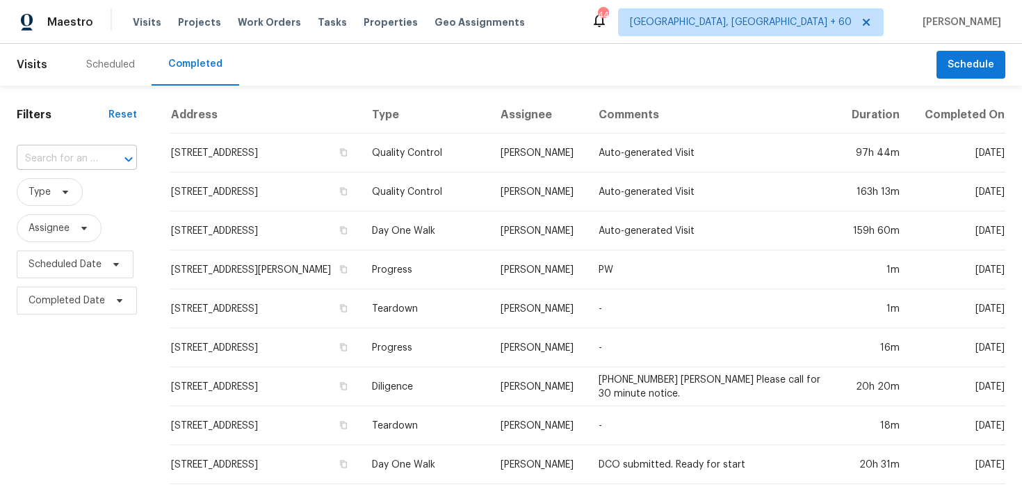
click at [44, 154] on input "text" at bounding box center [57, 159] width 81 height 22
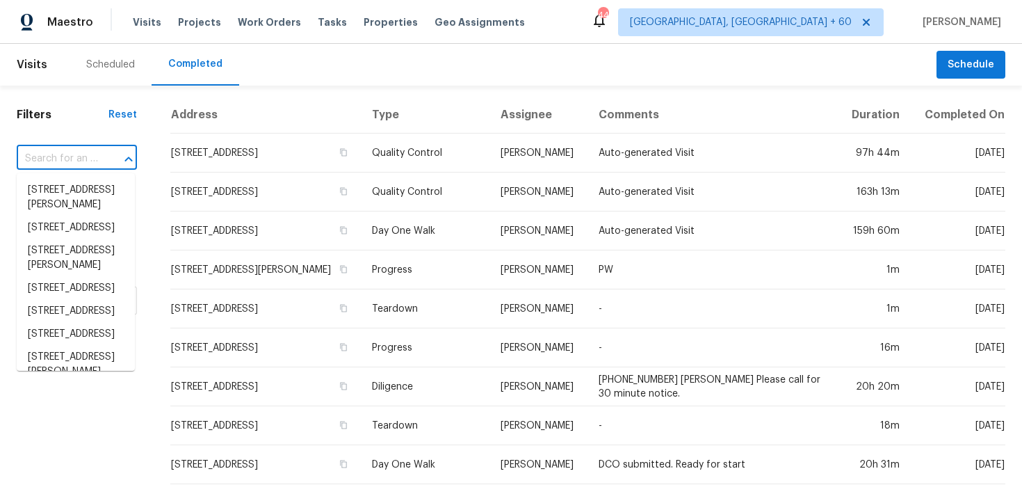
paste input "1041 Hamilton Ave Longwood, FL 32750"
type input "1041 Hamilton Ave Longwood, FL 32750"
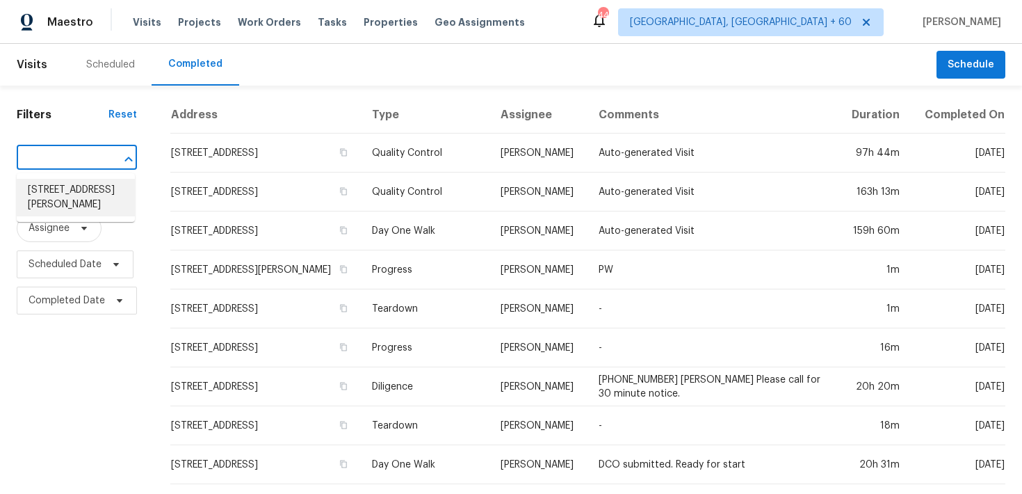
click at [49, 193] on li "1041 Hamilton Ave, Longwood, FL 32750" at bounding box center [76, 198] width 118 height 38
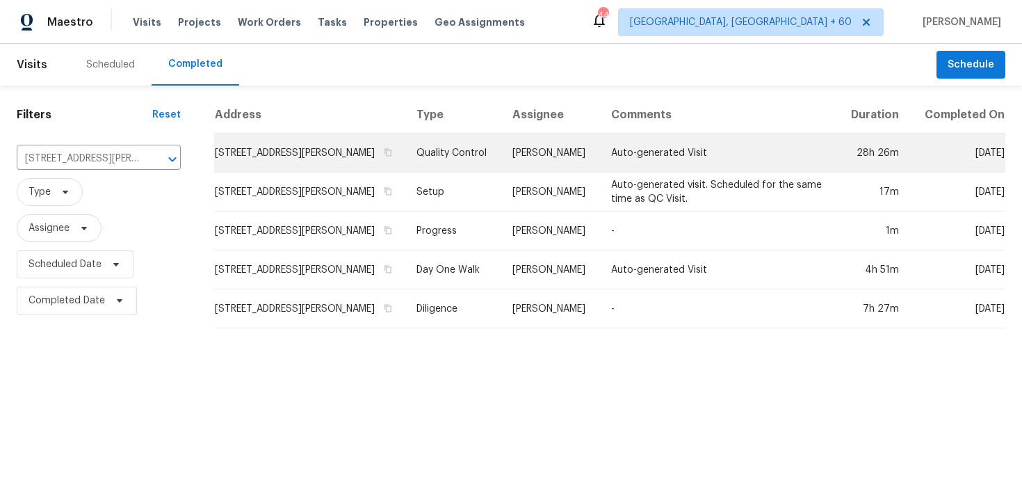
click at [464, 146] on td "Quality Control" at bounding box center [453, 153] width 96 height 39
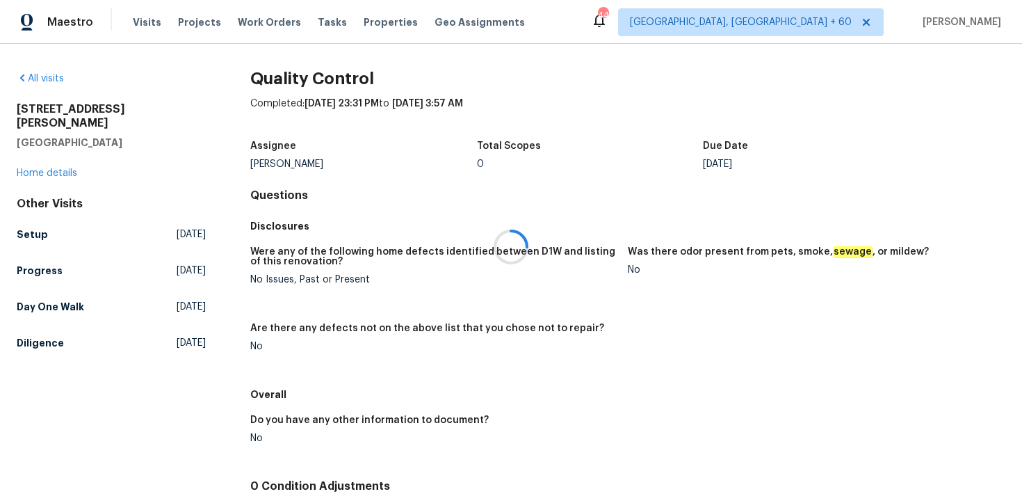
click at [32, 156] on div at bounding box center [511, 247] width 1022 height 494
click at [32, 161] on div at bounding box center [511, 247] width 1022 height 494
click at [19, 168] on link "Home details" at bounding box center [47, 173] width 61 height 10
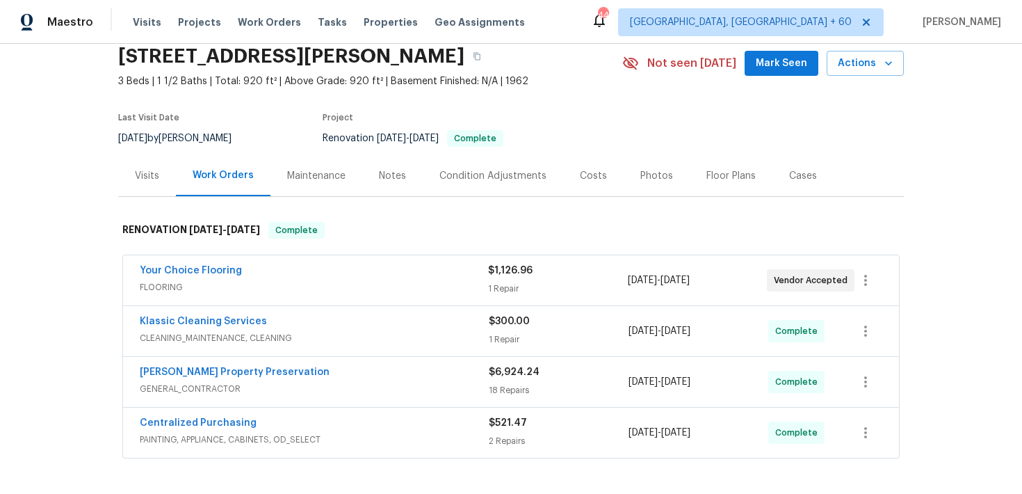
scroll to position [135, 0]
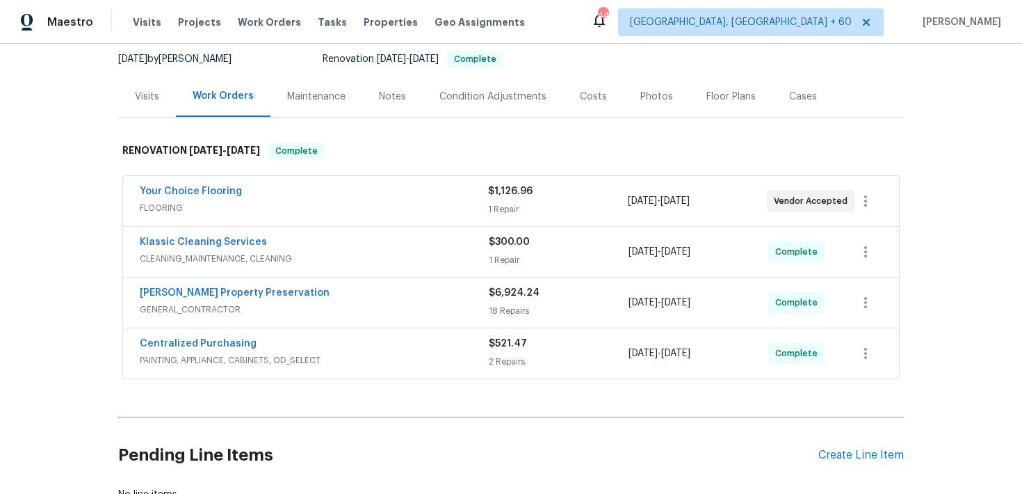
click at [502, 197] on div "$1,126.96" at bounding box center [557, 191] width 139 height 14
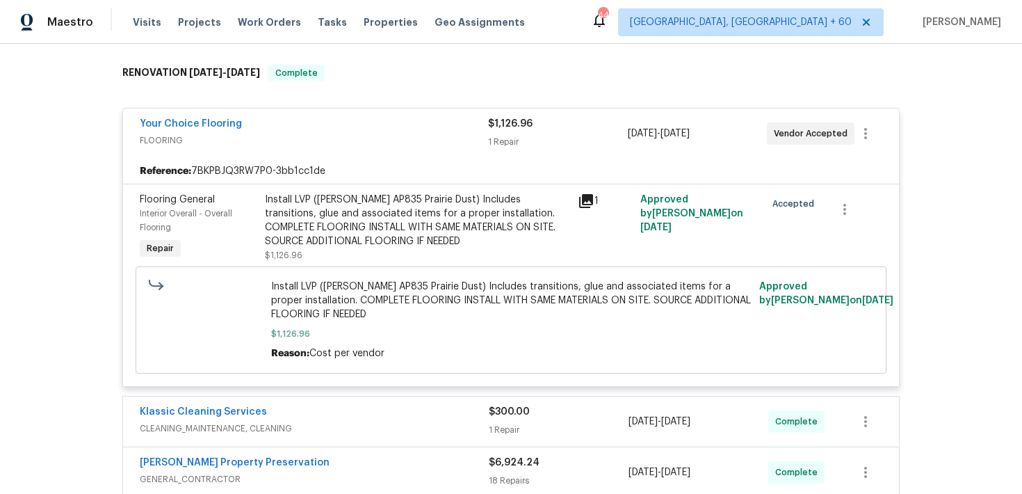
scroll to position [216, 0]
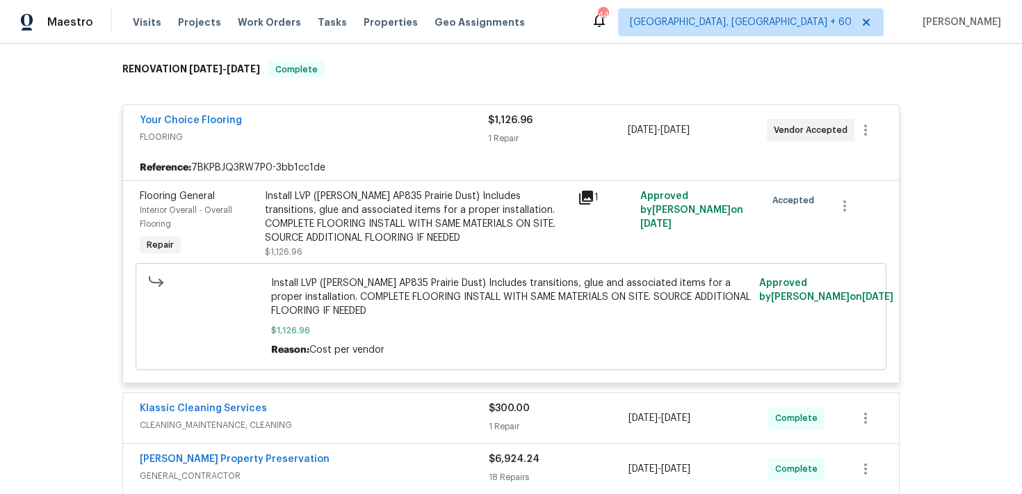
click at [519, 145] on div "1 Repair" at bounding box center [557, 138] width 139 height 14
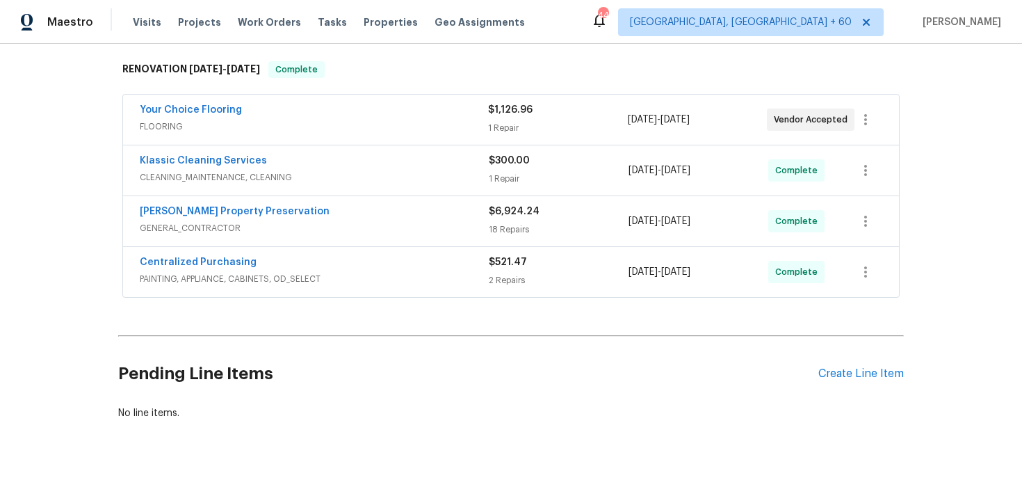
scroll to position [237, 0]
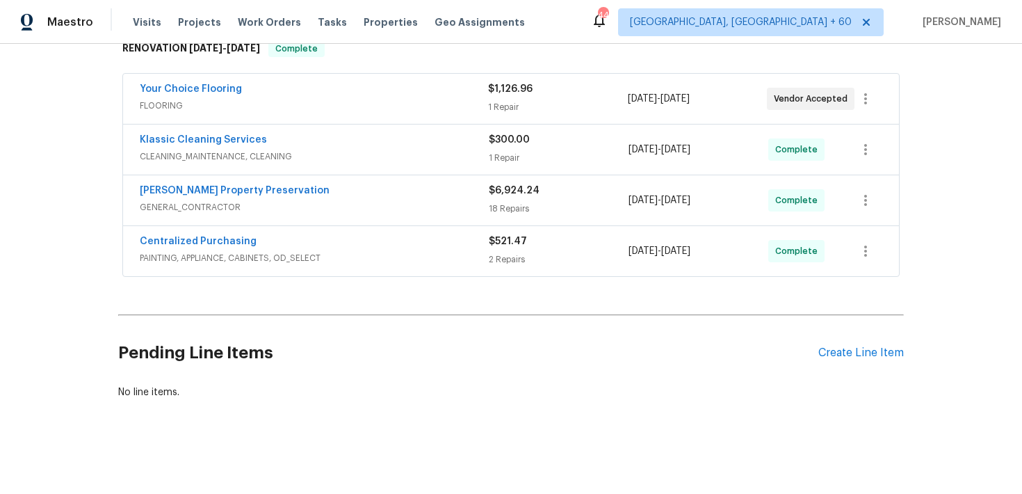
click at [511, 145] on div "$300.00" at bounding box center [559, 140] width 140 height 14
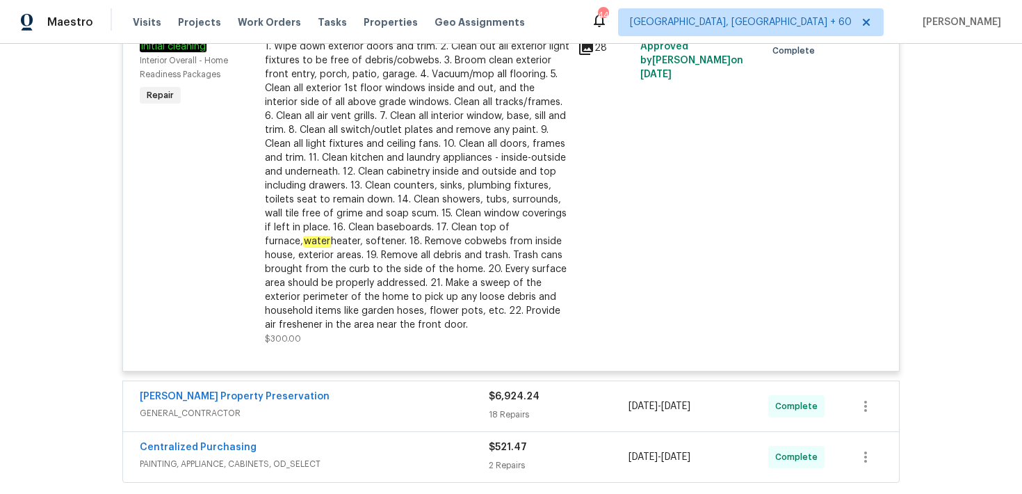
scroll to position [0, 0]
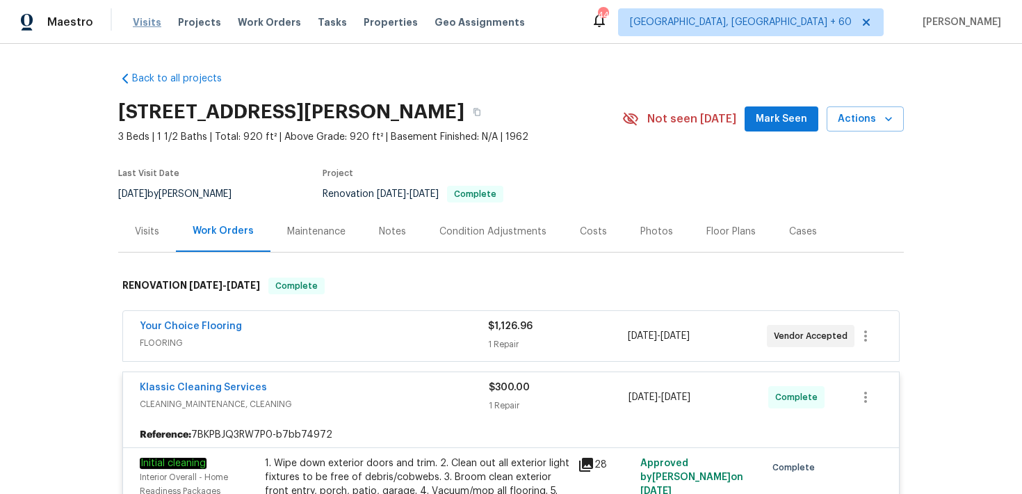
click at [150, 19] on span "Visits" at bounding box center [147, 22] width 29 height 14
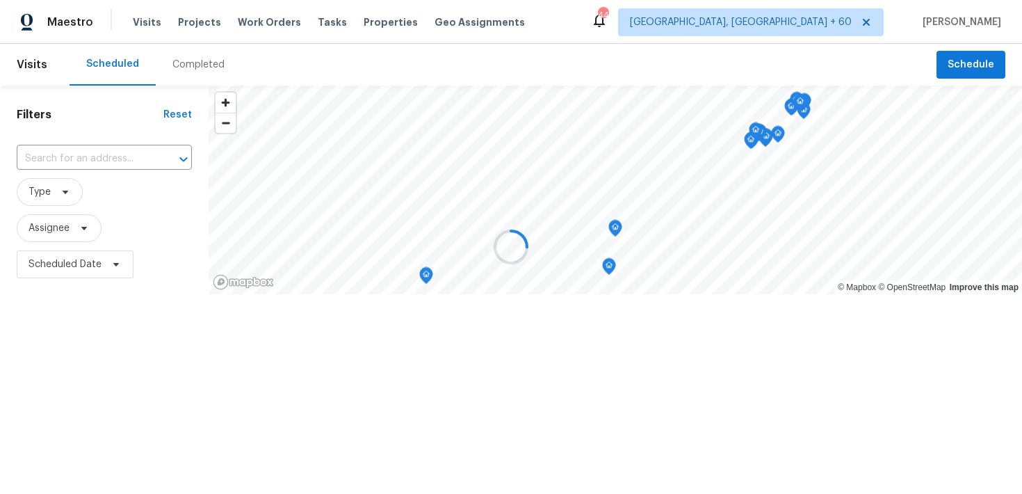
click at [191, 63] on div at bounding box center [511, 247] width 1022 height 494
click at [183, 65] on div at bounding box center [511, 247] width 1022 height 494
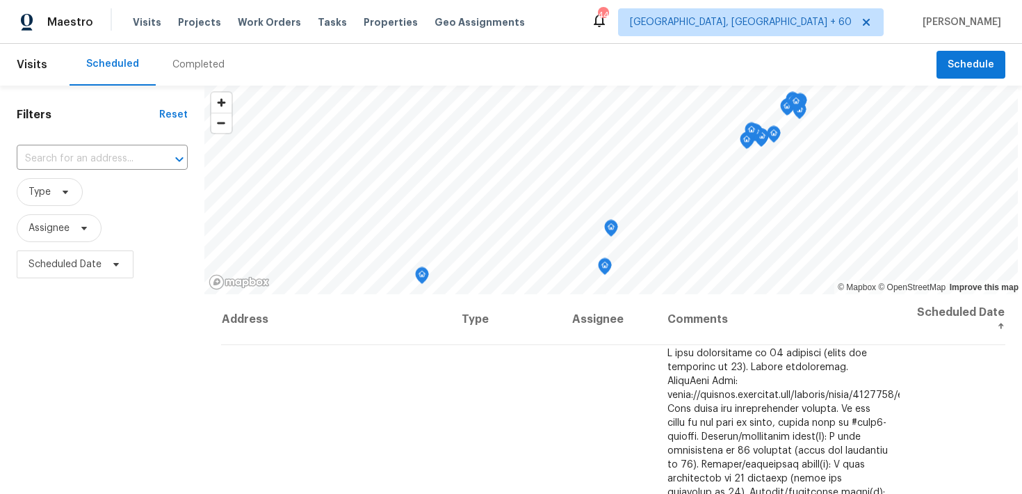
click at [188, 66] on div "Completed" at bounding box center [198, 65] width 52 height 14
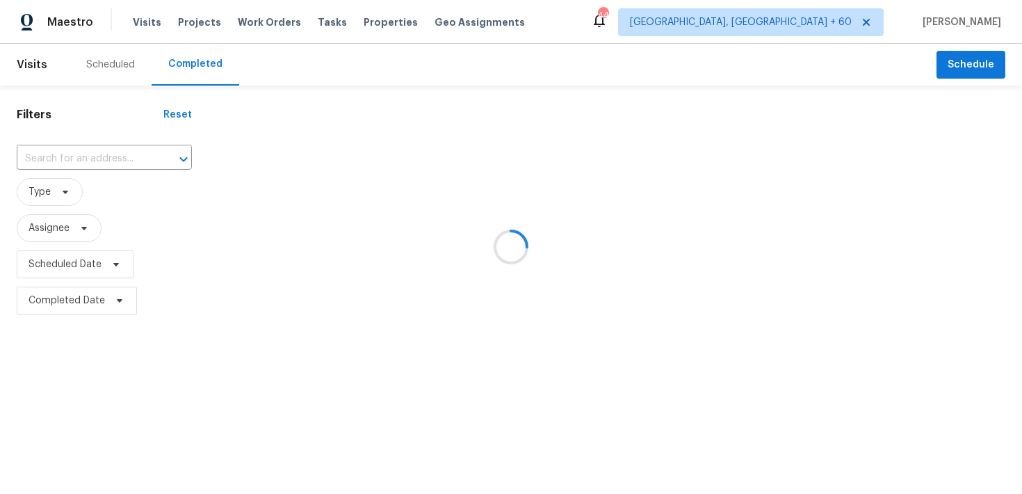
click at [72, 154] on div at bounding box center [511, 247] width 1022 height 494
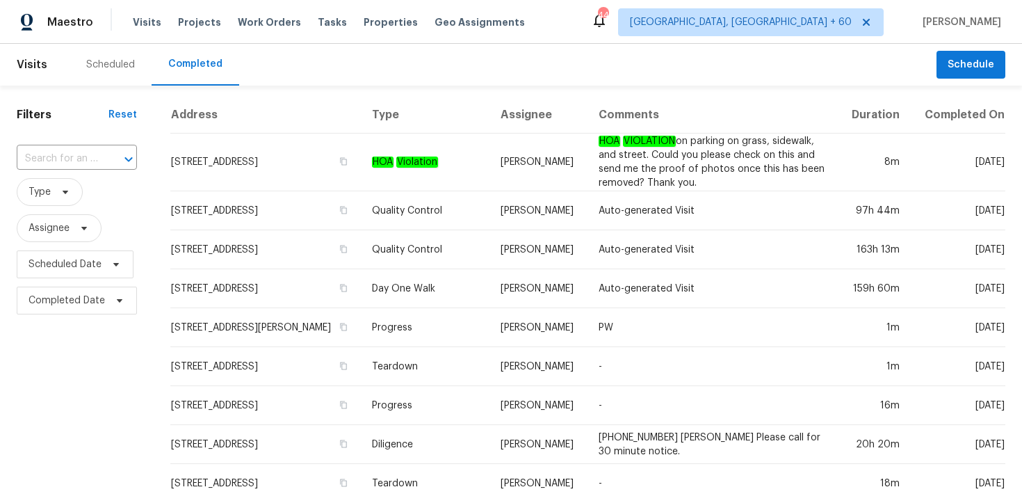
click at [72, 154] on input "text" at bounding box center [57, 159] width 81 height 22
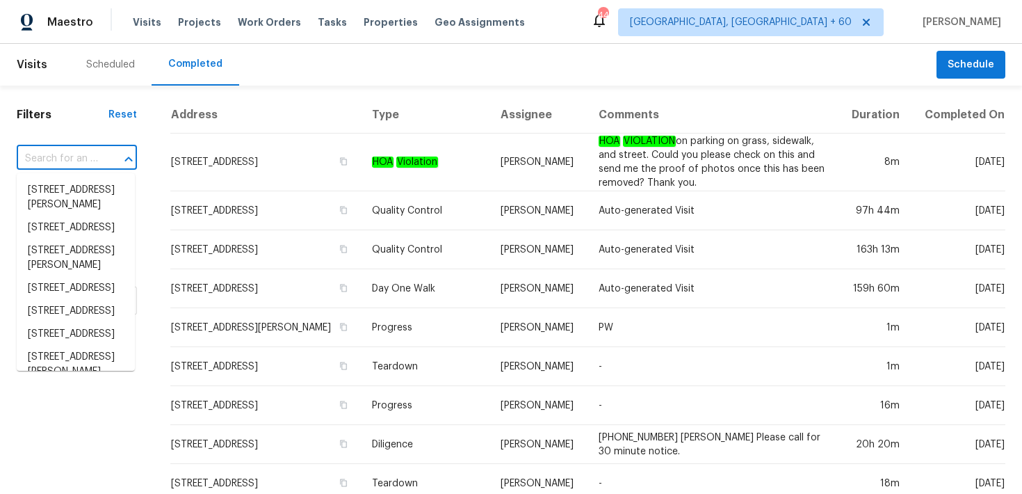
paste input "3328 Circleville St North Port, FL 34286"
type input "3328 Circleville St North Port, FL 34286"
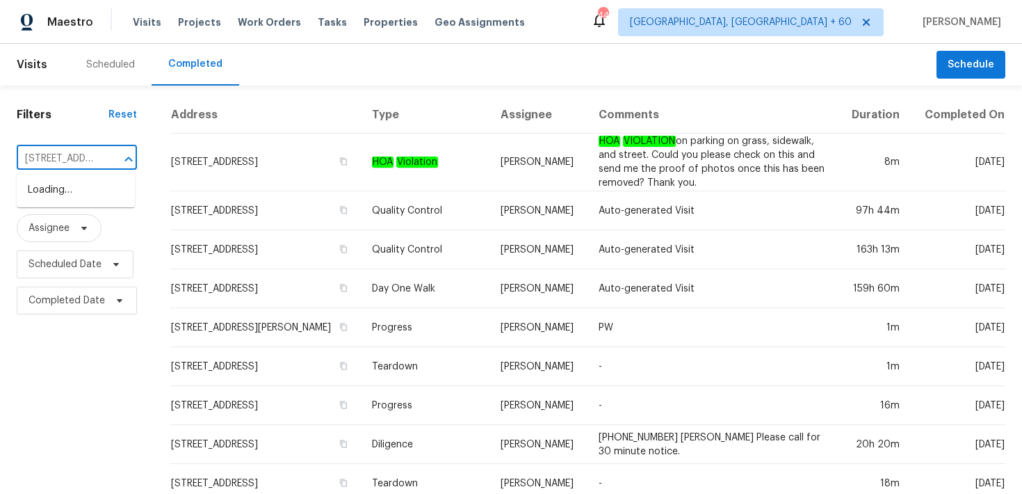
scroll to position [0, 108]
click at [64, 195] on li "3328 Circleville St, North Port, FL 34286" at bounding box center [76, 190] width 118 height 23
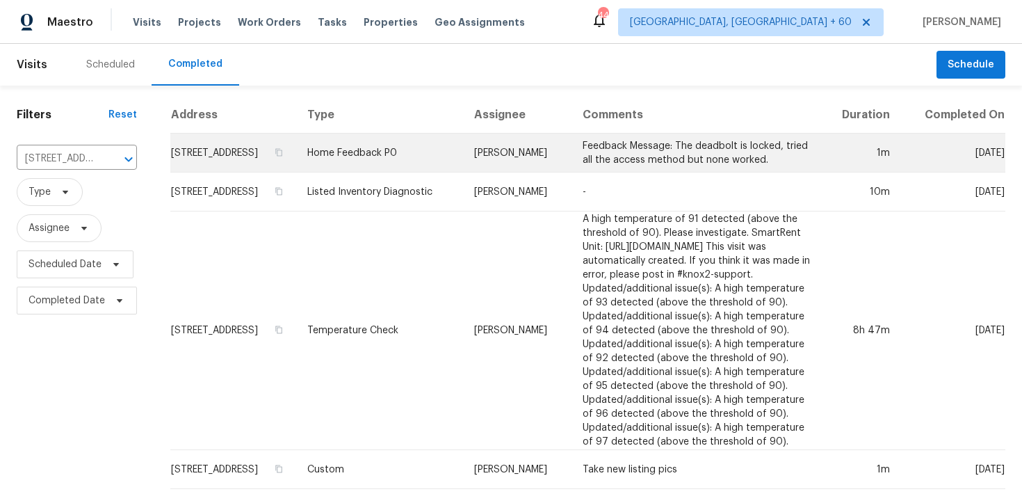
click at [377, 168] on td "Home Feedback P0" at bounding box center [379, 153] width 167 height 39
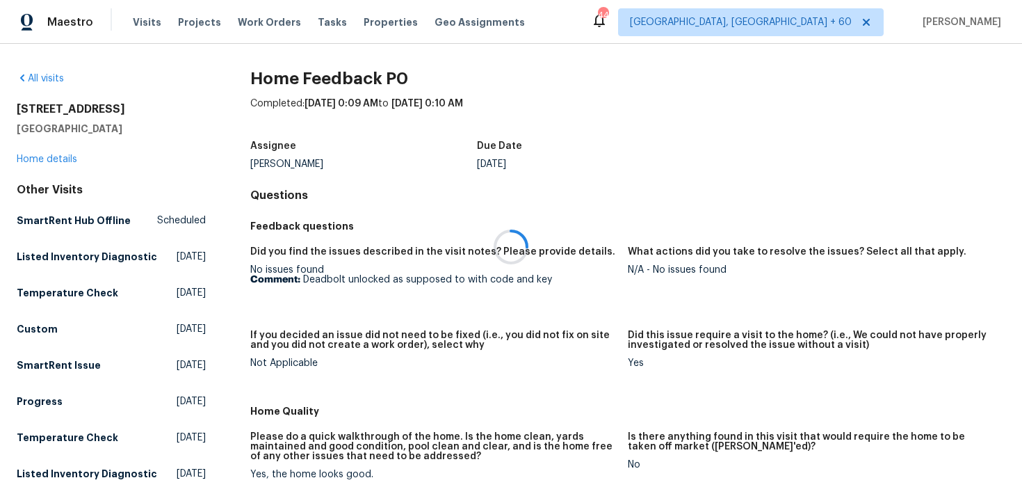
click at [47, 159] on div at bounding box center [511, 247] width 1022 height 494
click at [37, 158] on link "Home details" at bounding box center [47, 159] width 61 height 10
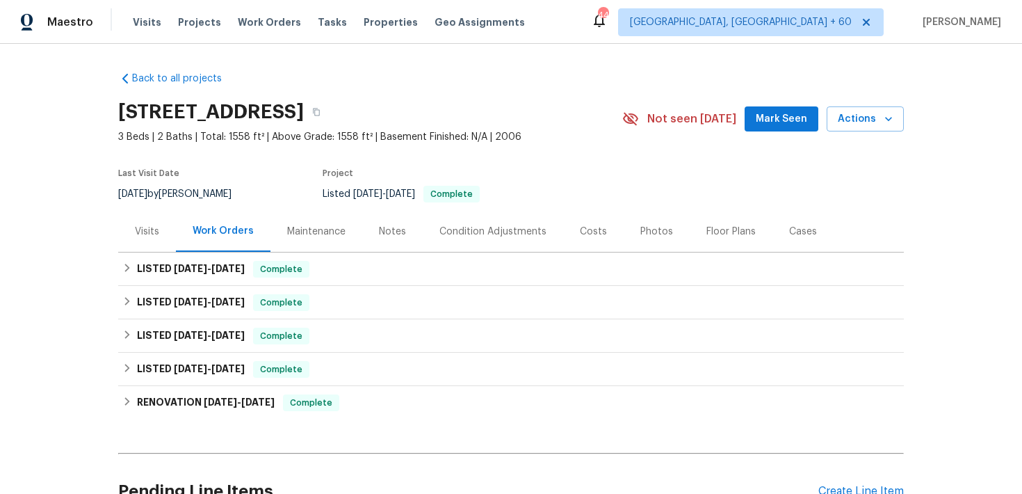
scroll to position [25, 0]
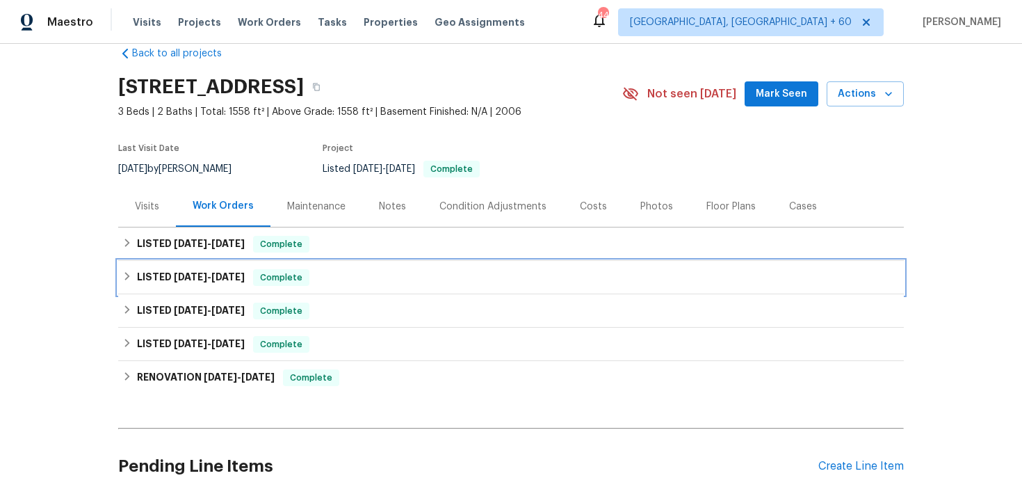
click at [358, 276] on div "LISTED 7/7/25 - 8/4/25 Complete" at bounding box center [510, 277] width 777 height 17
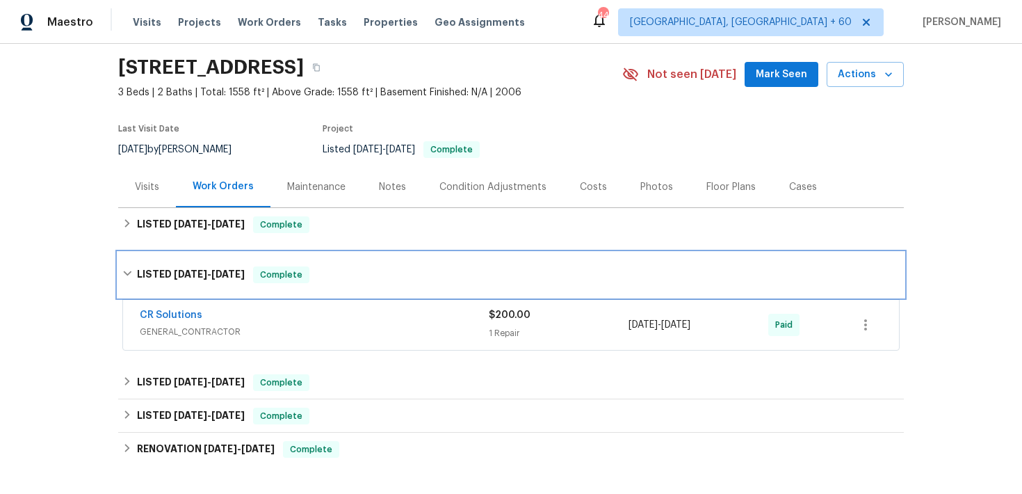
scroll to position [61, 0]
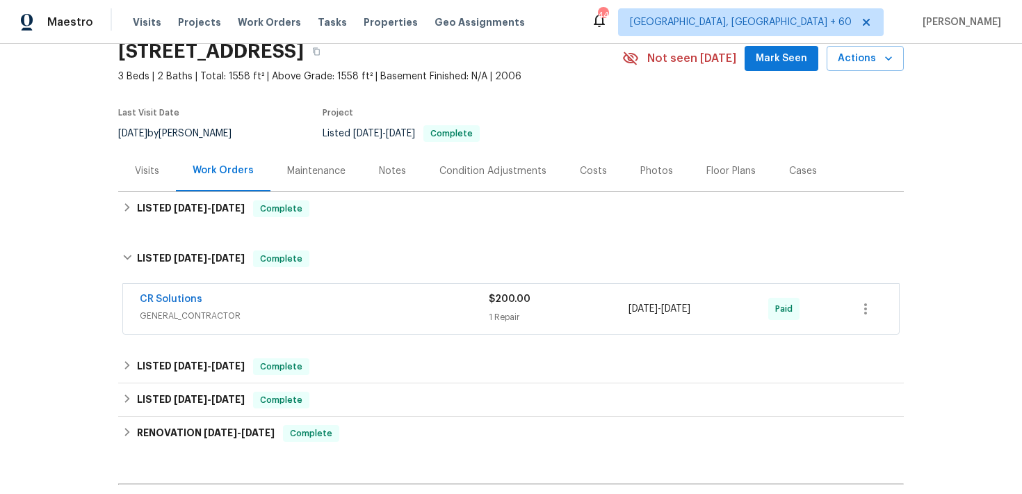
click at [500, 297] on span "$200.00" at bounding box center [510, 299] width 42 height 10
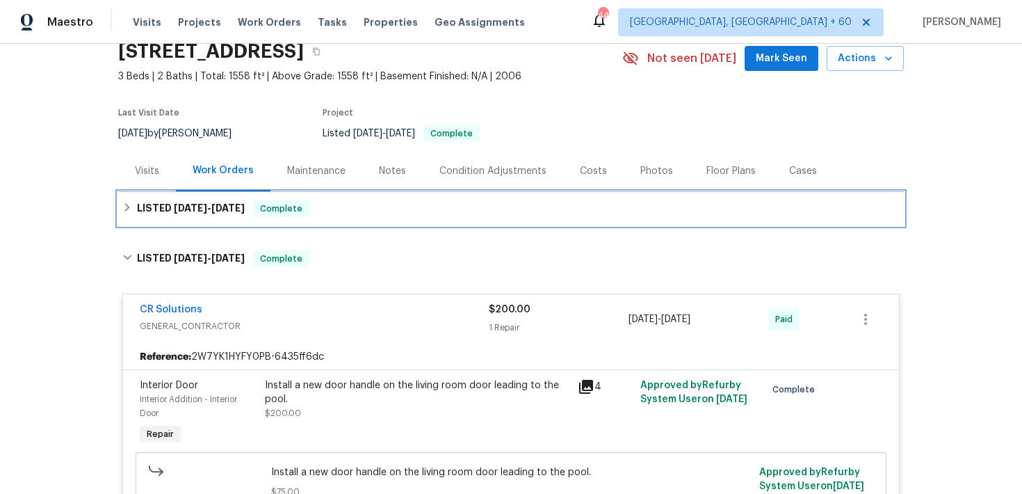
click at [431, 209] on div "LISTED 8/27/25 - 9/5/25 Complete" at bounding box center [510, 208] width 777 height 17
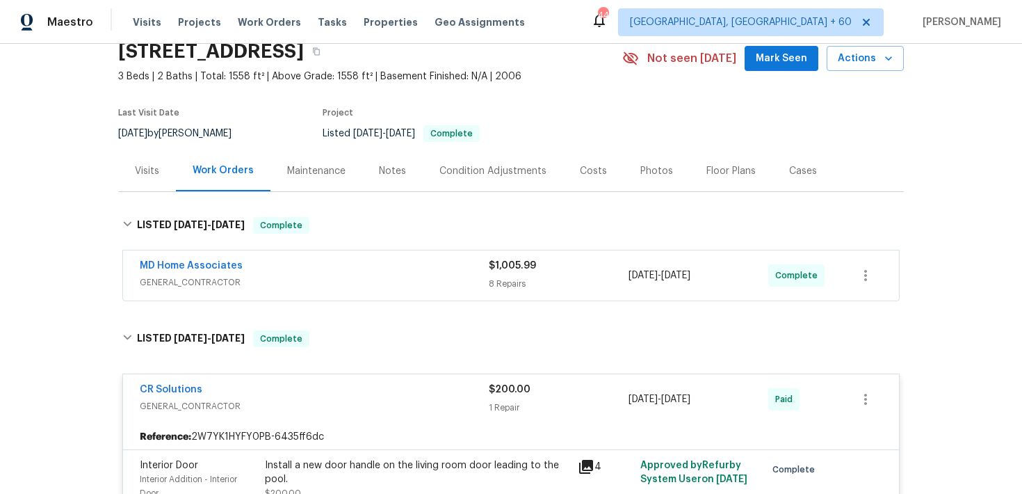
click at [506, 286] on div "8 Repairs" at bounding box center [559, 284] width 140 height 14
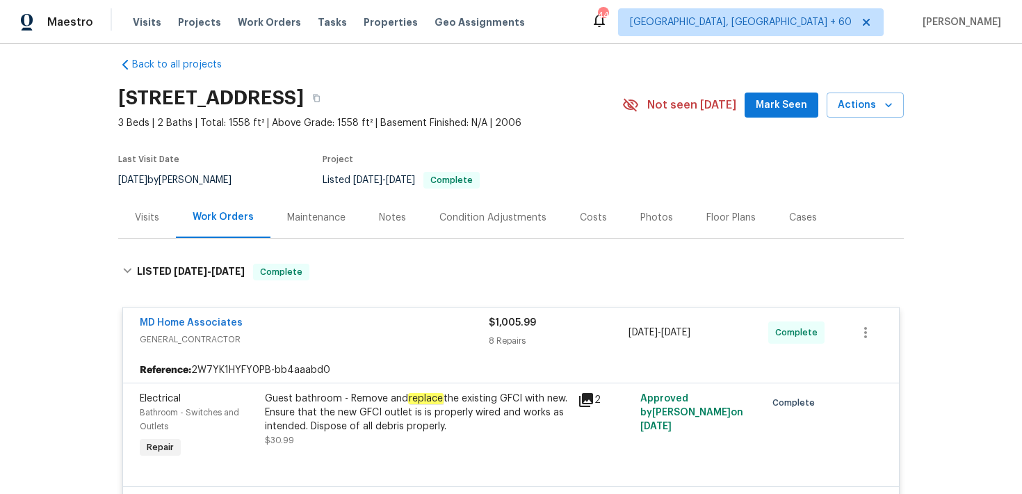
scroll to position [0, 0]
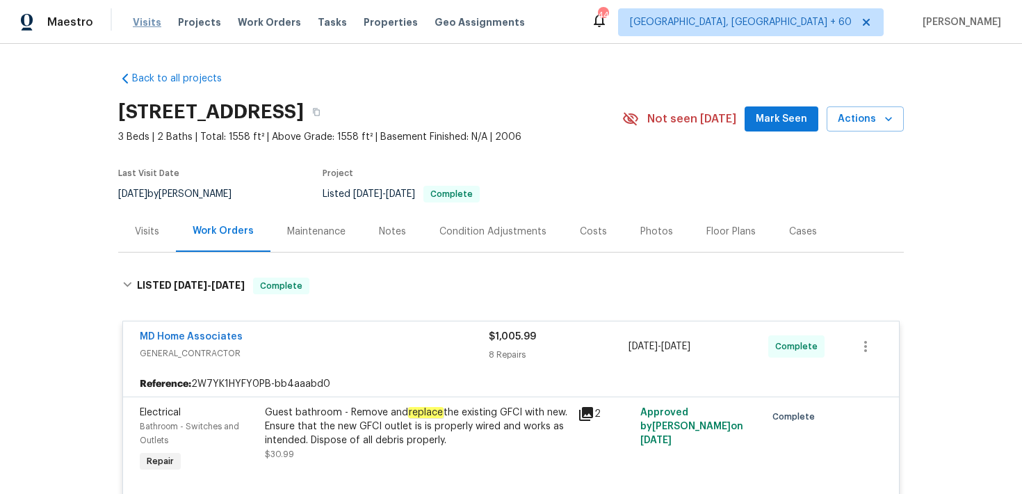
click at [147, 19] on span "Visits" at bounding box center [147, 22] width 29 height 14
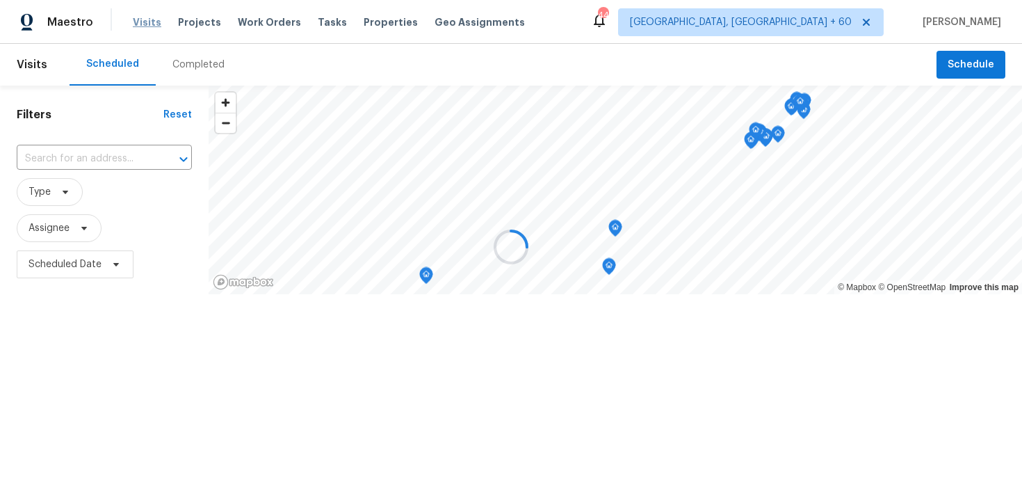
click at [147, 19] on div at bounding box center [511, 247] width 1022 height 494
click at [195, 60] on div at bounding box center [511, 247] width 1022 height 494
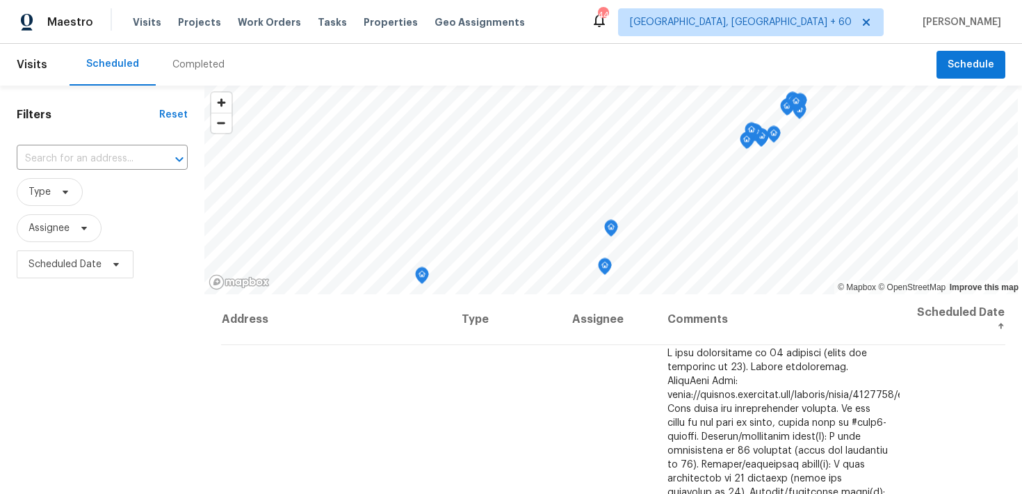
click at [195, 60] on div "Completed" at bounding box center [198, 65] width 52 height 14
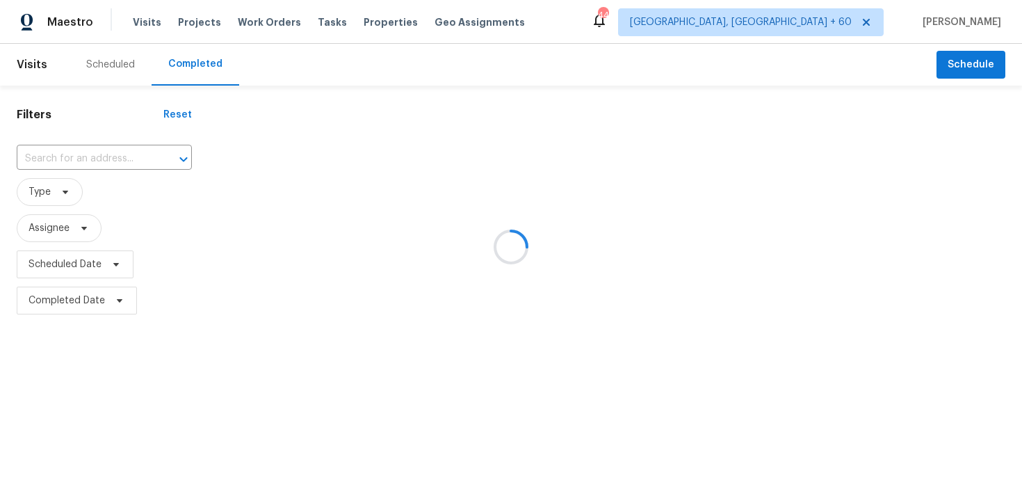
click at [76, 150] on div at bounding box center [511, 247] width 1022 height 494
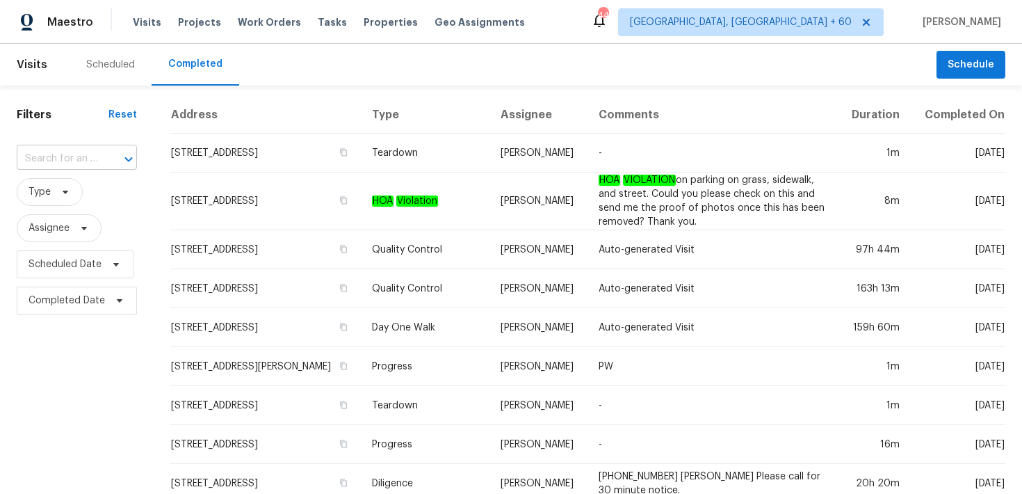
click at [65, 157] on input "text" at bounding box center [57, 159] width 81 height 22
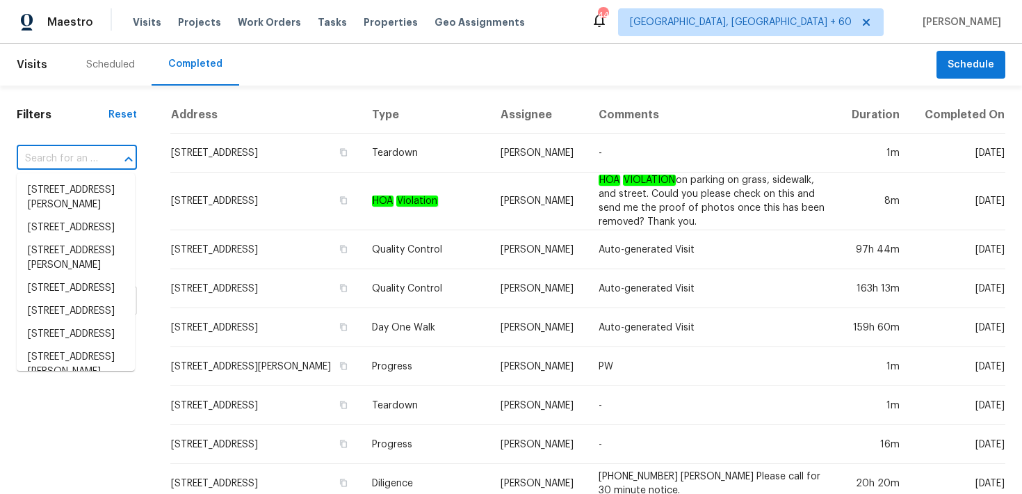
paste input "4107 Summerglen Dr Greensboro, NC 27406"
type input "4107 Summerglen Dr Greensboro, NC 27406"
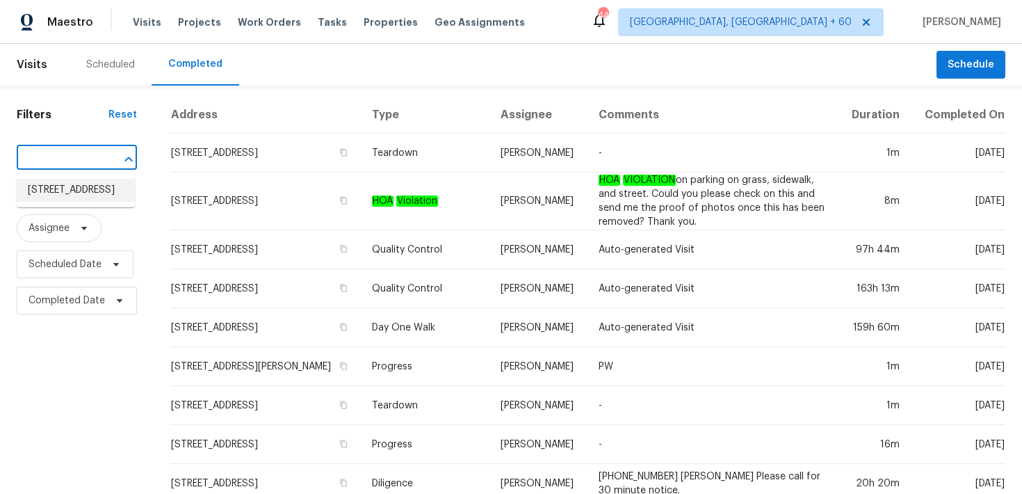
click at [65, 189] on li "4107 Summerglen Dr, Greensboro, NC 27406" at bounding box center [76, 190] width 118 height 23
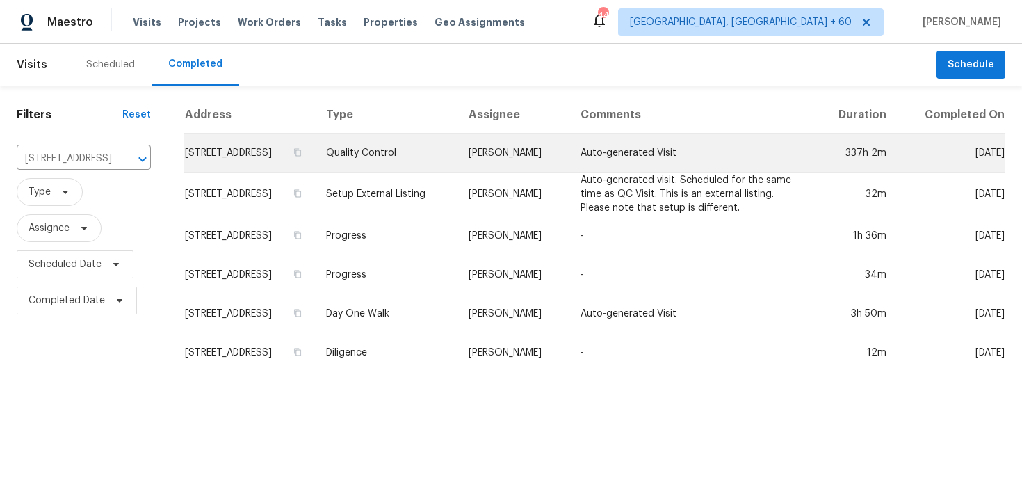
click at [424, 171] on td "Quality Control" at bounding box center [386, 153] width 143 height 39
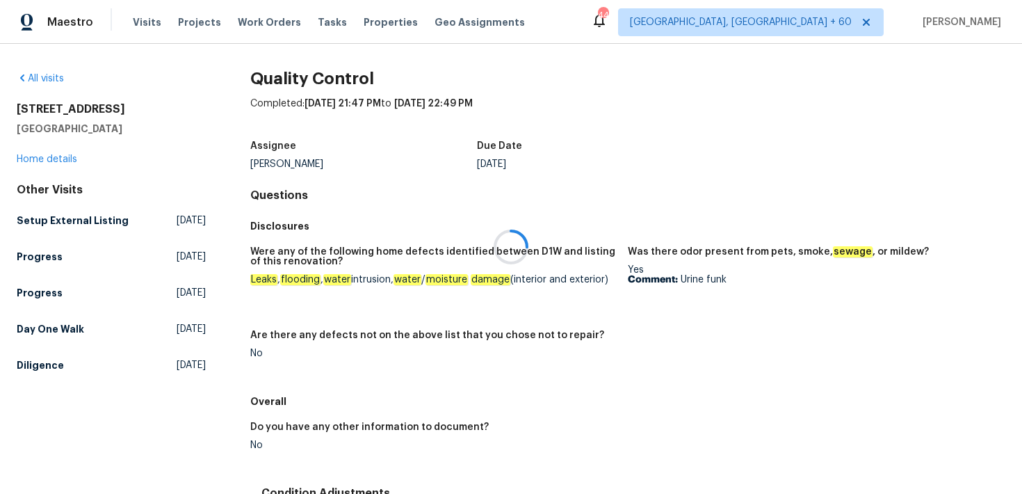
click at [45, 159] on div at bounding box center [511, 247] width 1022 height 494
click at [35, 159] on div at bounding box center [511, 247] width 1022 height 494
click at [42, 159] on div at bounding box center [511, 247] width 1022 height 494
click at [37, 158] on link "Home details" at bounding box center [47, 159] width 61 height 10
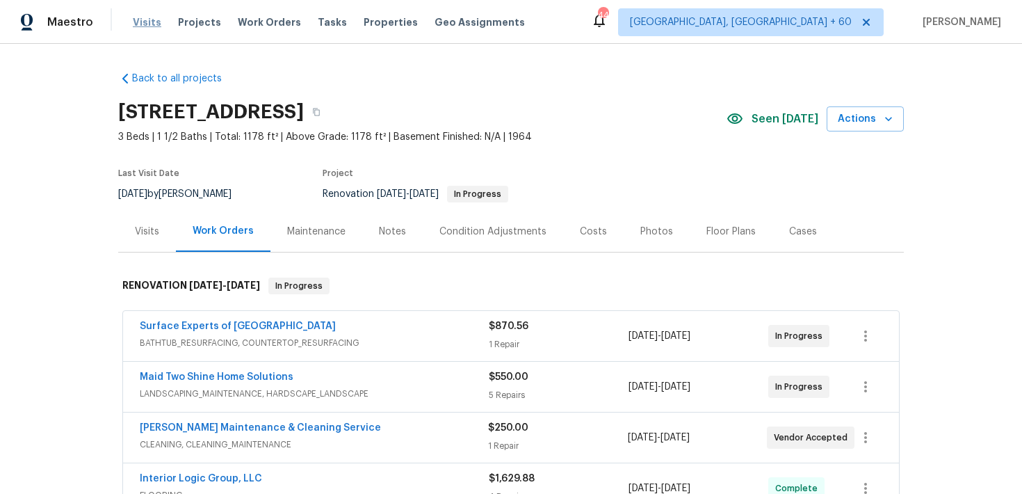
click at [140, 17] on span "Visits" at bounding box center [147, 22] width 29 height 14
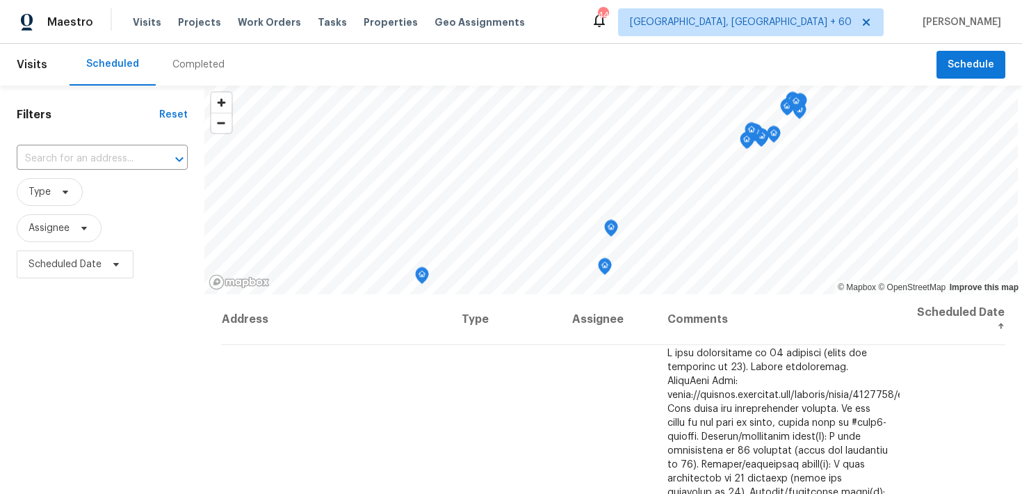
click at [202, 72] on div "Completed" at bounding box center [199, 65] width 86 height 42
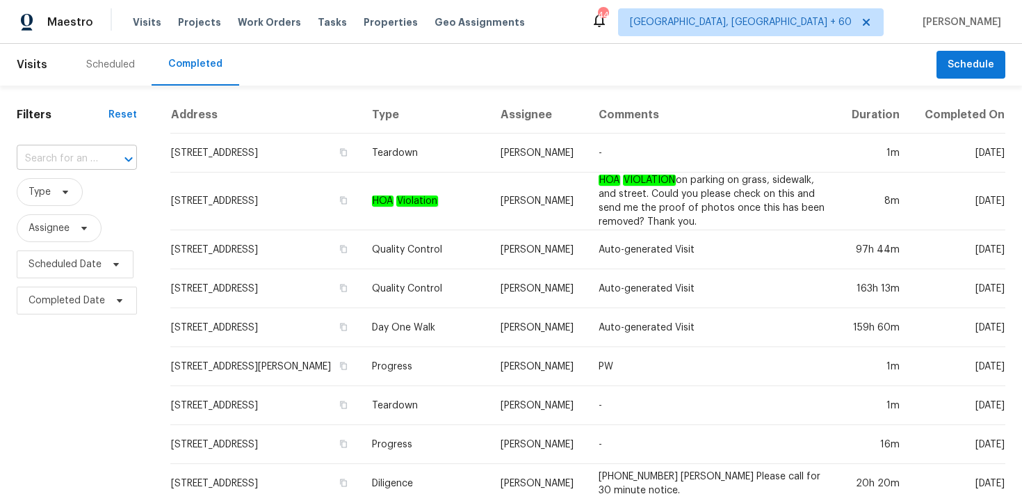
click at [27, 168] on input "text" at bounding box center [57, 159] width 81 height 22
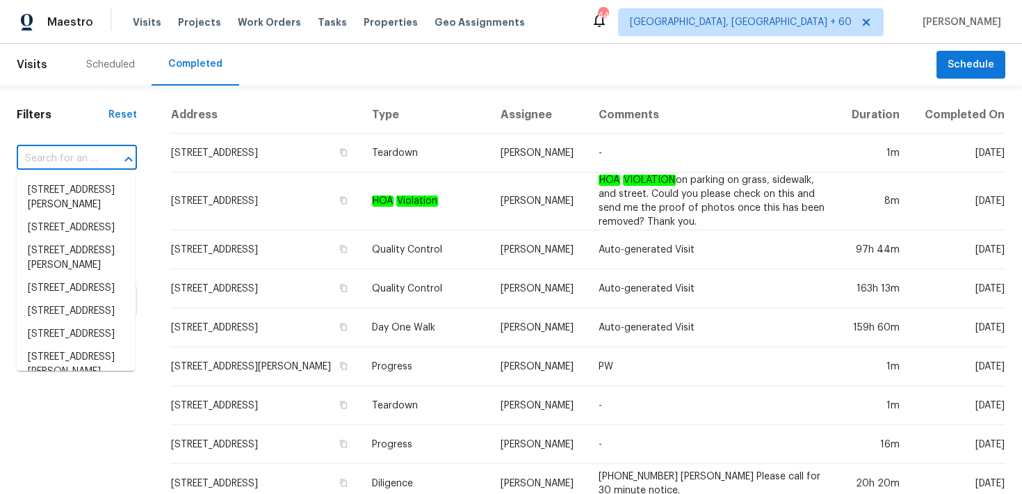
paste input "[STREET_ADDRESS]"
type input "[STREET_ADDRESS]"
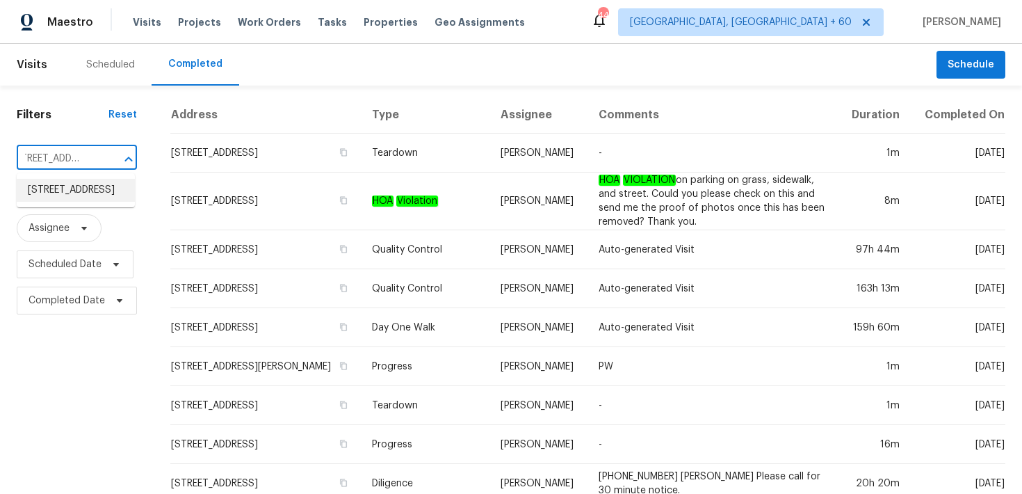
click at [62, 193] on li "[STREET_ADDRESS]" at bounding box center [76, 190] width 118 height 23
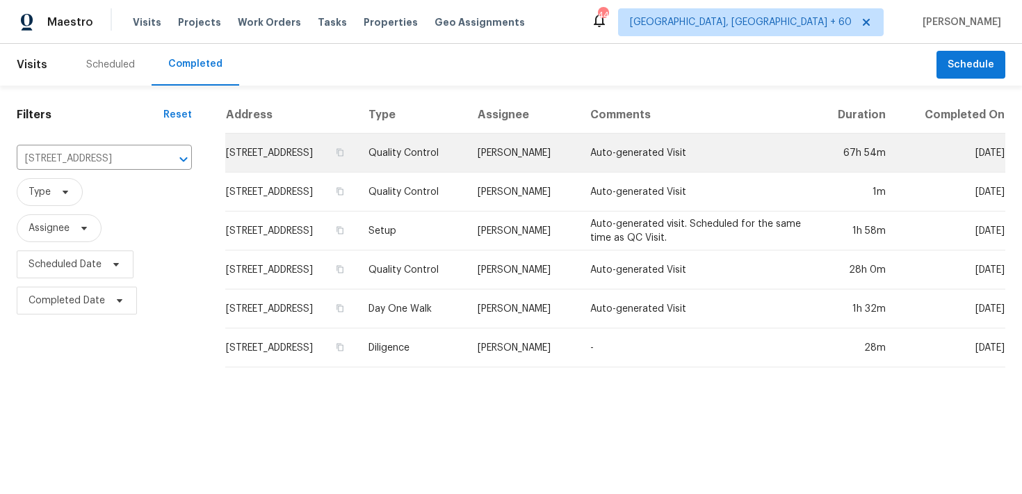
click at [439, 162] on td "Quality Control" at bounding box center [412, 153] width 110 height 39
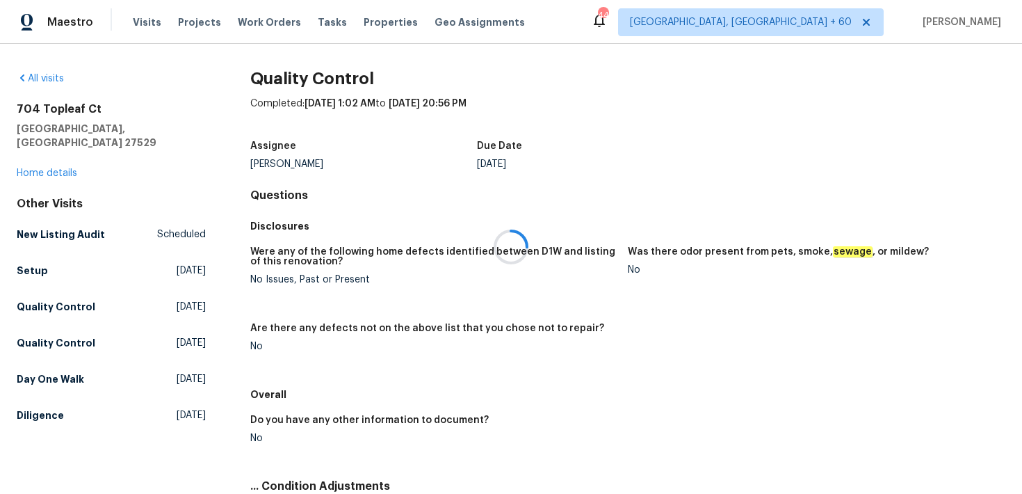
click at [38, 161] on div at bounding box center [511, 247] width 1022 height 494
click at [22, 161] on div at bounding box center [511, 247] width 1022 height 494
click at [29, 168] on link "Home details" at bounding box center [47, 173] width 61 height 10
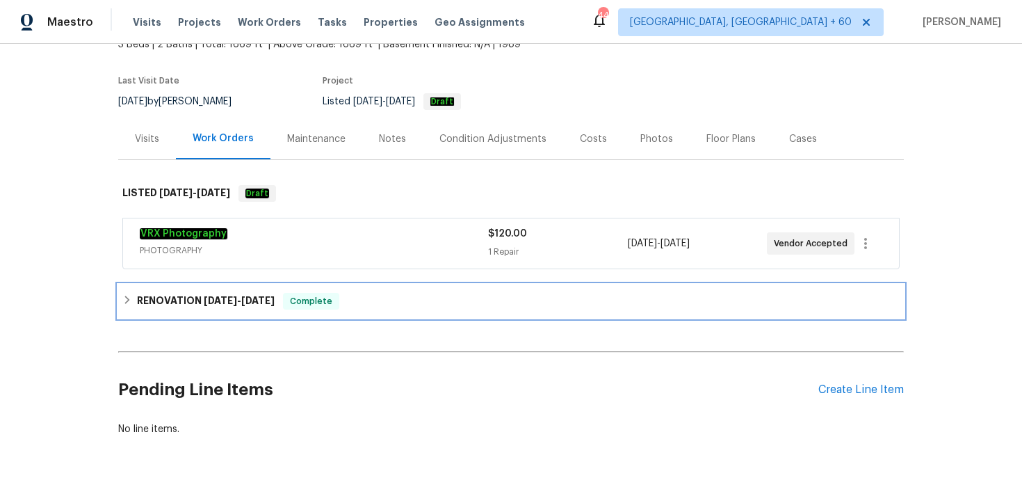
click at [346, 301] on div "RENOVATION 8/18/25 - 9/4/25 Complete" at bounding box center [510, 301] width 777 height 17
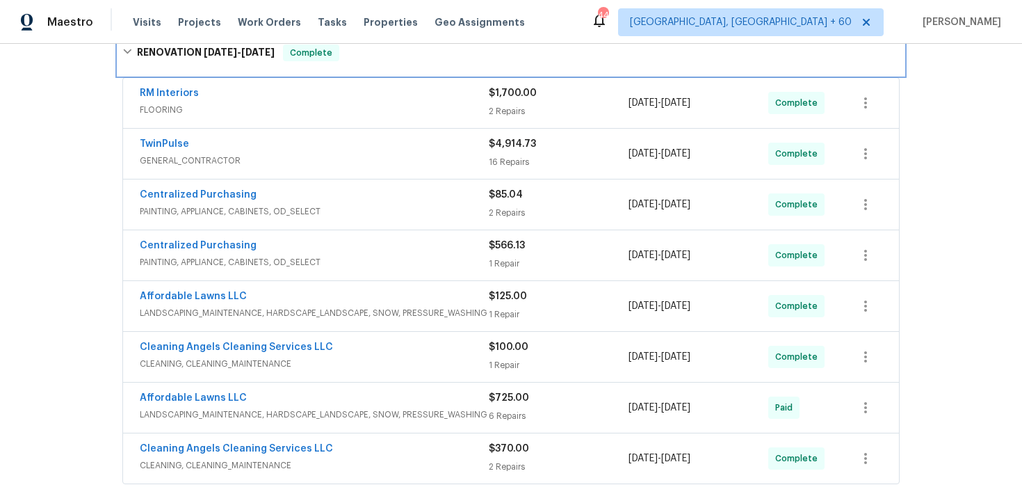
scroll to position [431, 0]
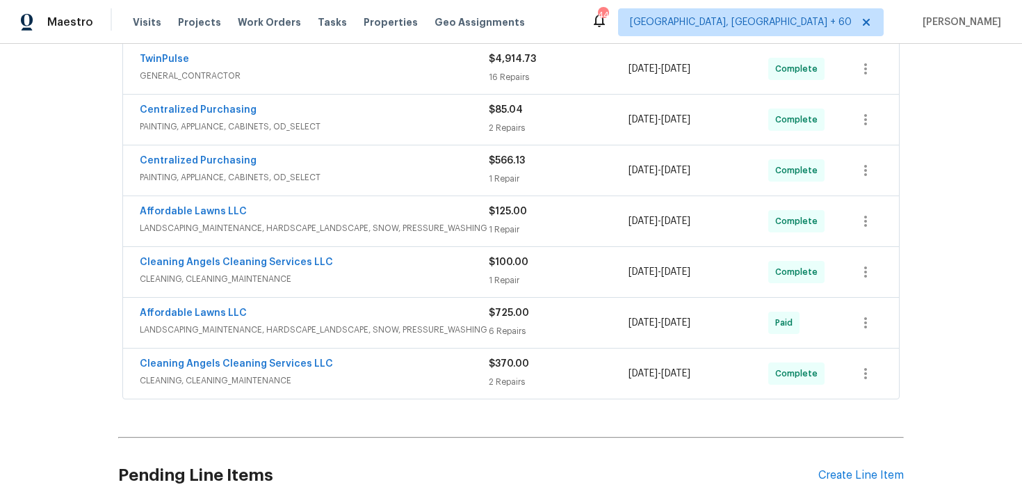
click at [517, 371] on div "$370.00 2 Repairs" at bounding box center [559, 373] width 140 height 33
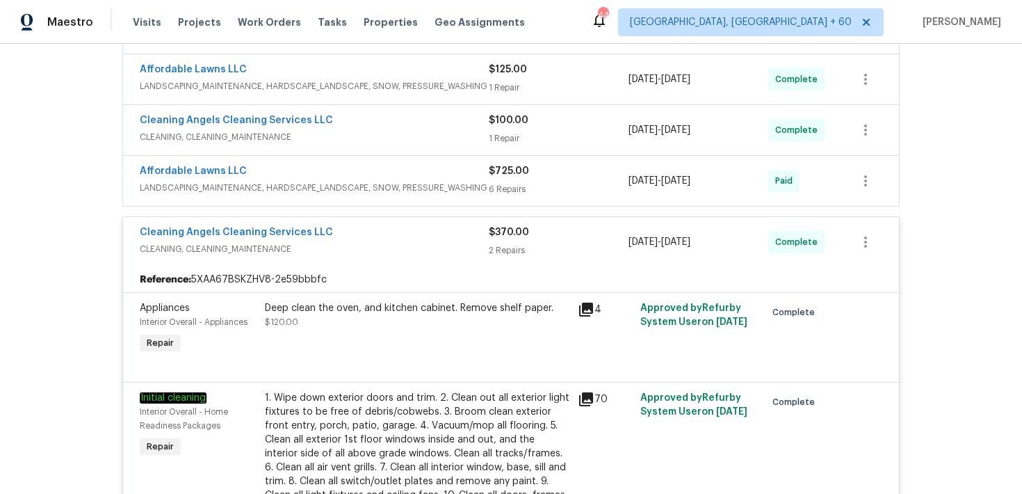
scroll to position [544, 0]
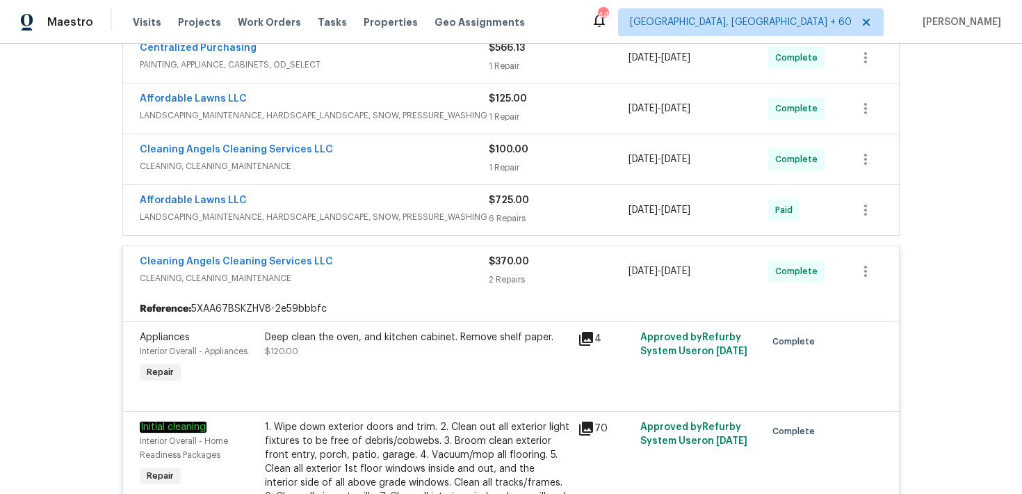
click at [504, 218] on div "6 Repairs" at bounding box center [559, 218] width 140 height 14
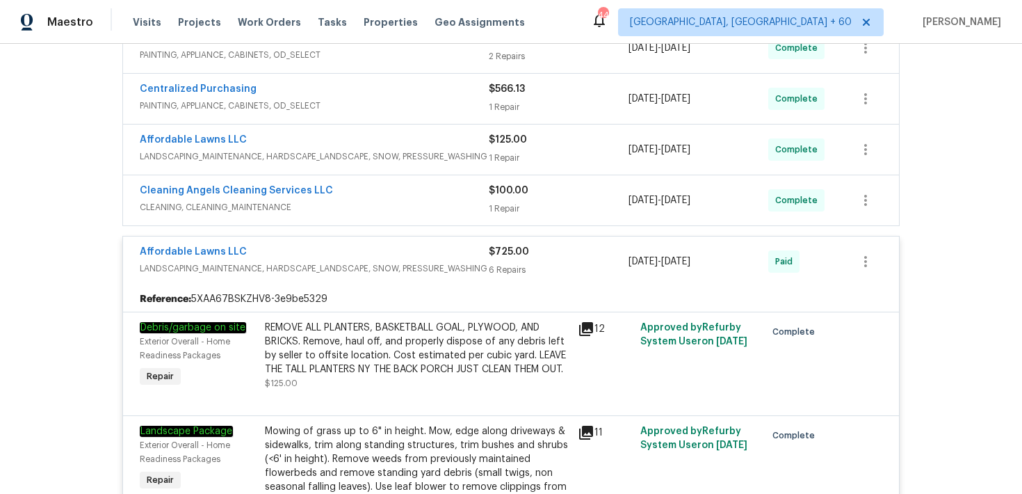
scroll to position [486, 0]
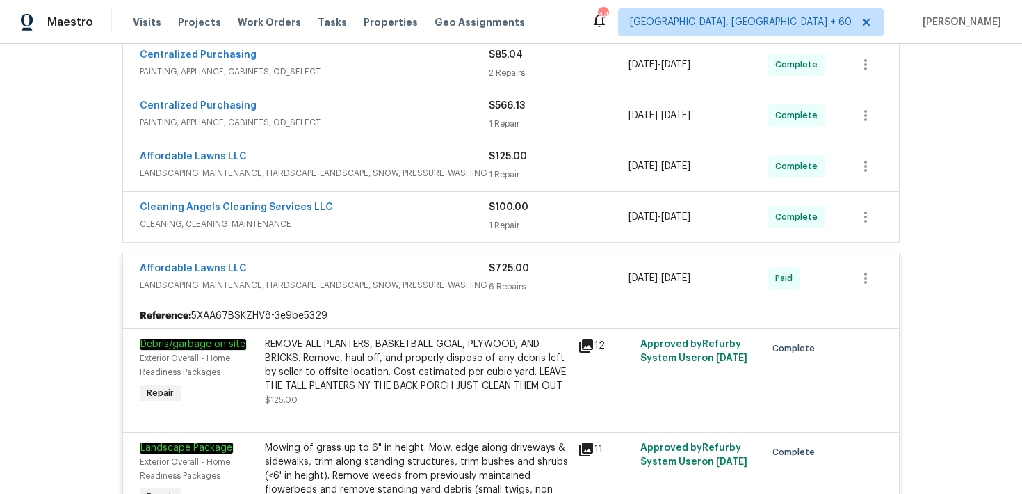
click at [501, 209] on span "$100.00" at bounding box center [509, 207] width 40 height 10
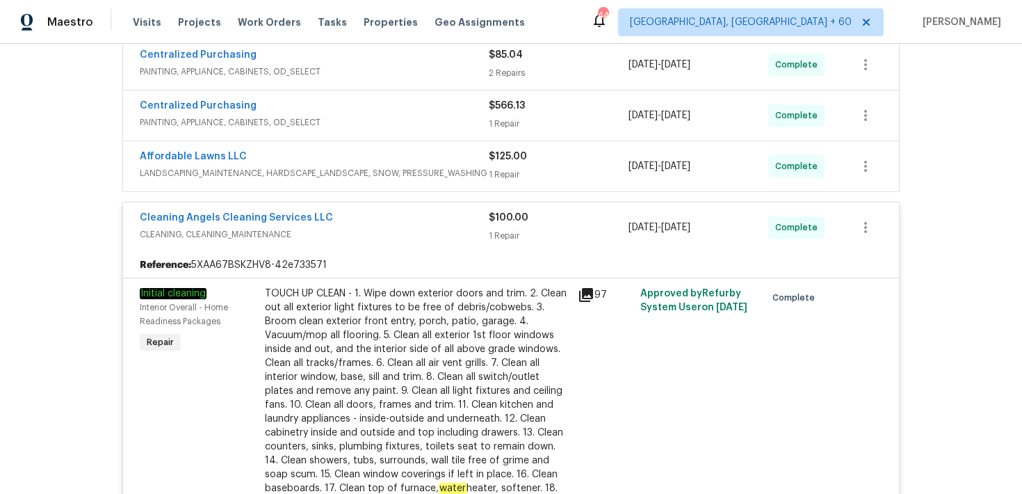
click at [500, 168] on div "1 Repair" at bounding box center [559, 175] width 140 height 14
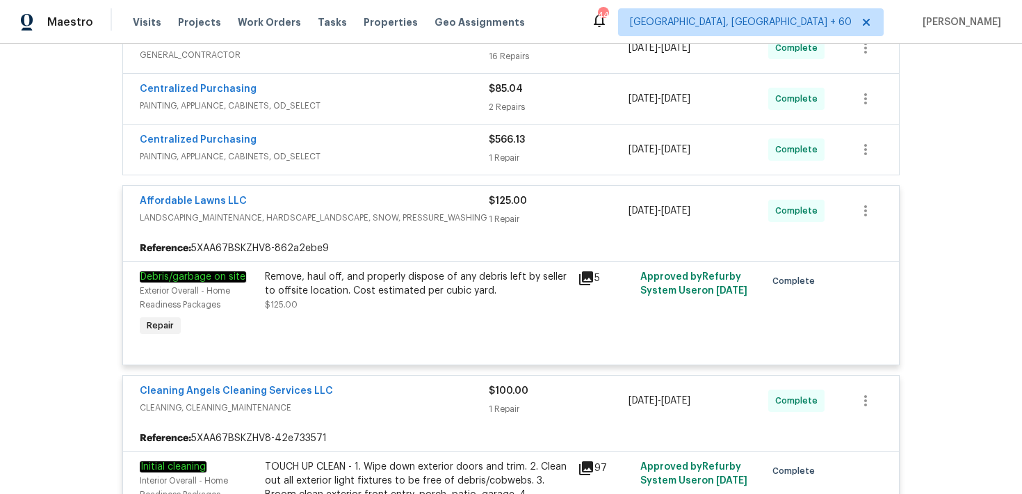
scroll to position [399, 0]
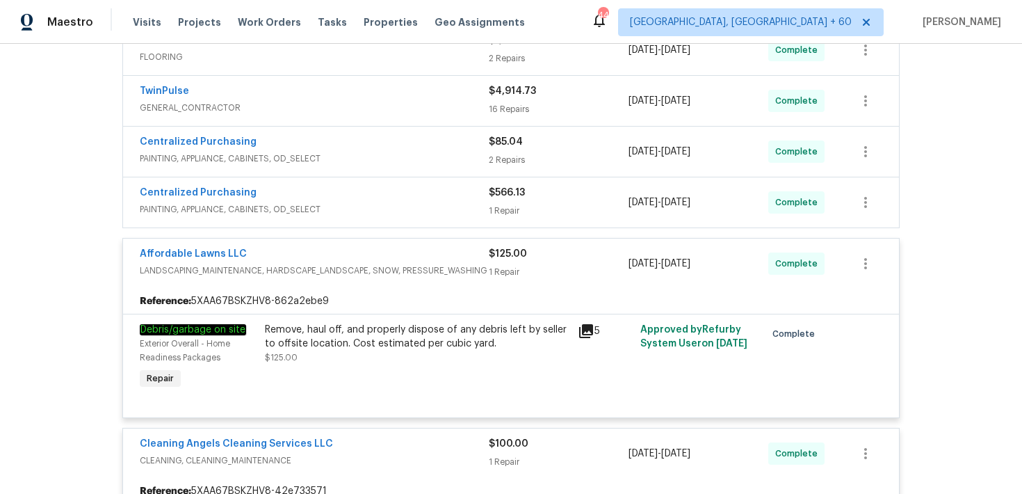
click at [510, 175] on div "Centralized Purchasing PAINTING, APPLIANCE, CABINETS, OD_SELECT $85.04 2 Repair…" at bounding box center [511, 152] width 776 height 50
click at [502, 201] on div "$566.13 1 Repair" at bounding box center [559, 202] width 140 height 33
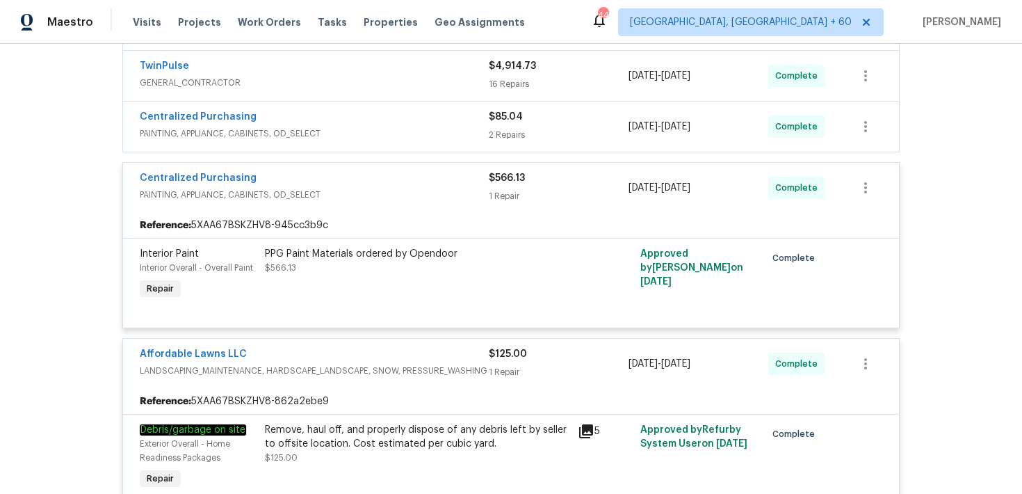
scroll to position [385, 0]
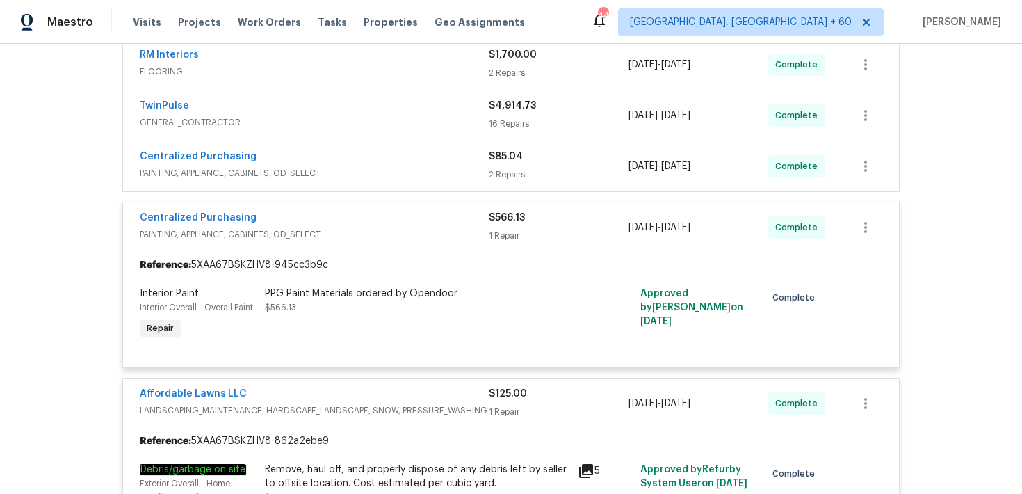
click at [514, 175] on div "2 Repairs" at bounding box center [559, 175] width 140 height 14
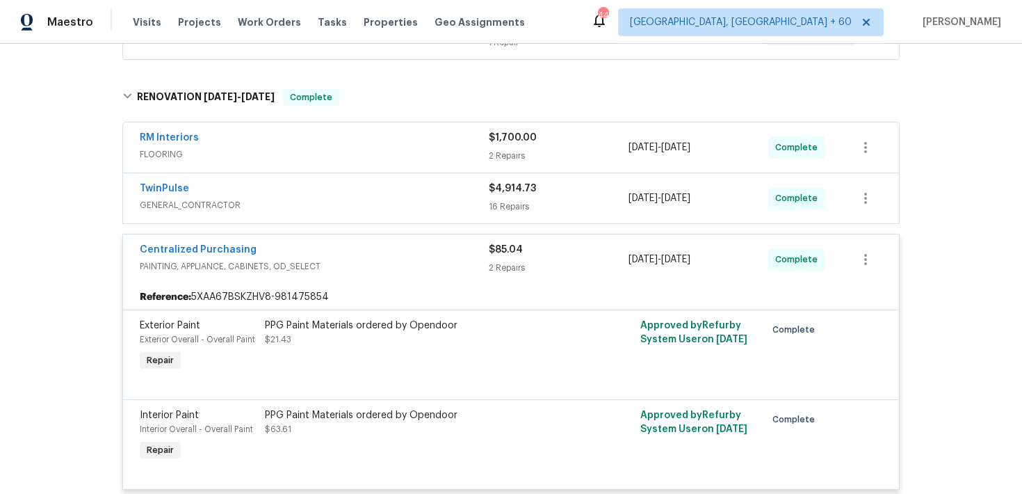
scroll to position [298, 0]
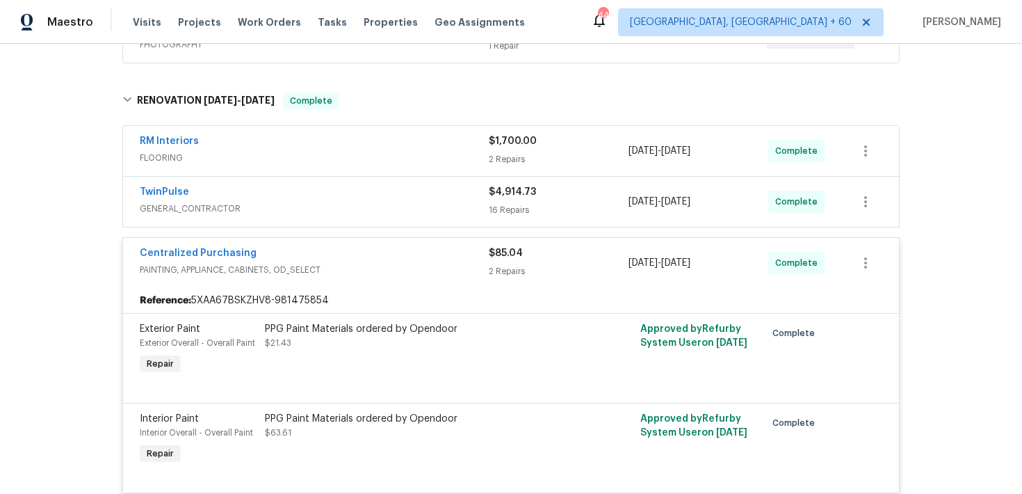
click at [517, 196] on span "$4,914.73" at bounding box center [512, 192] width 47 height 10
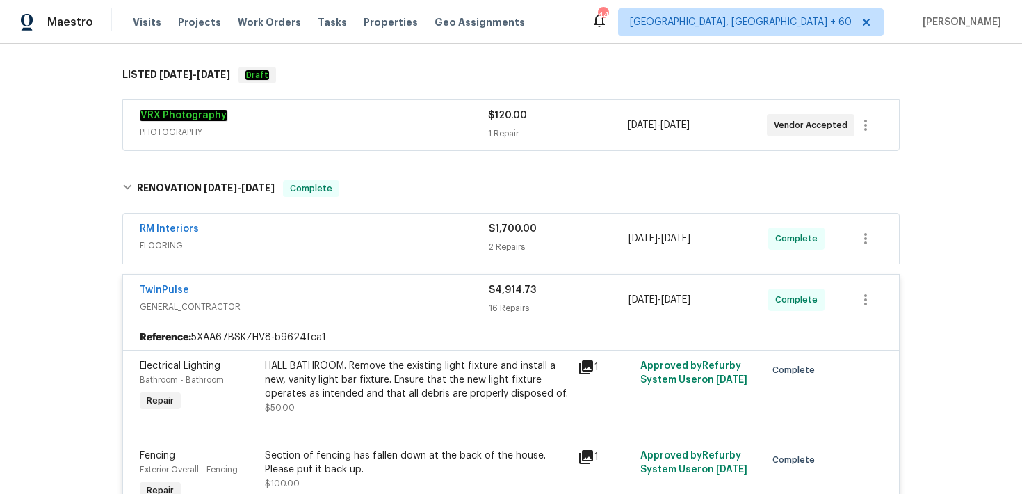
scroll to position [216, 0]
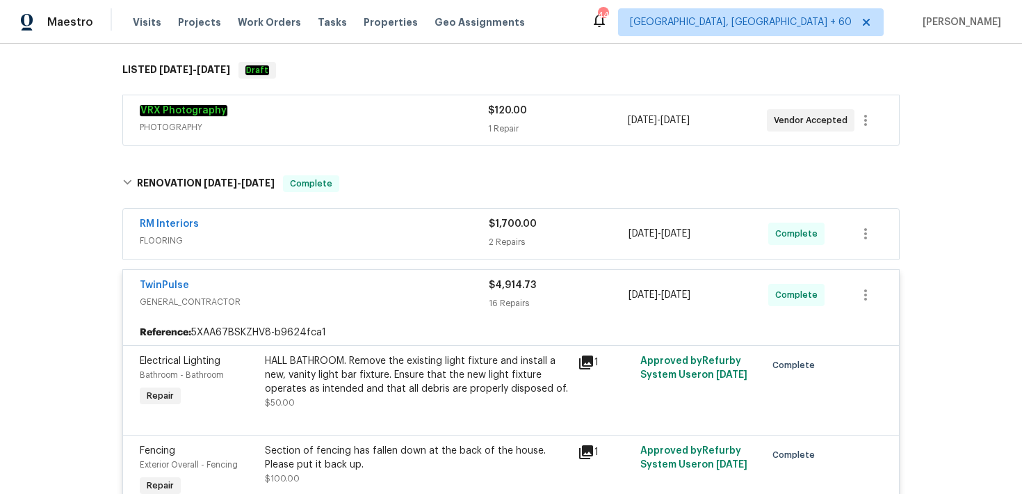
click at [508, 232] on div "$1,700.00 2 Repairs" at bounding box center [559, 233] width 140 height 33
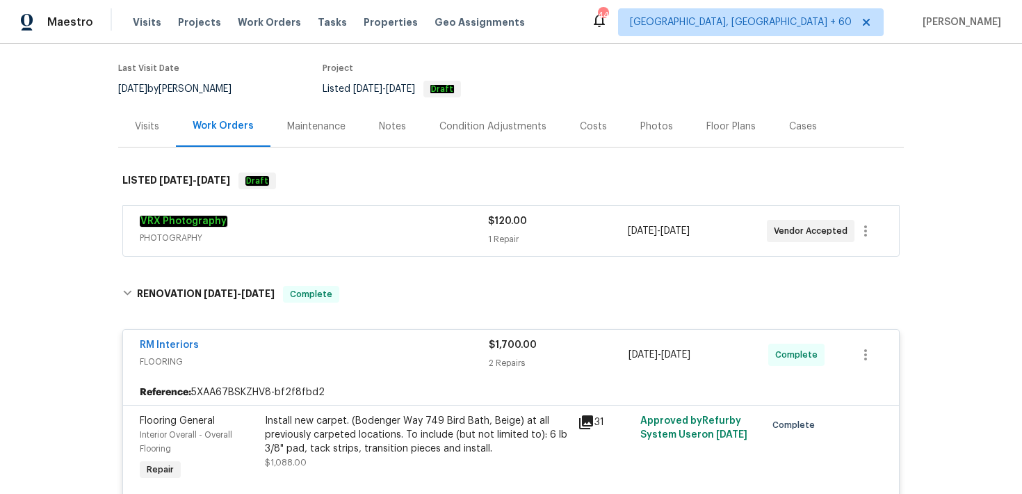
scroll to position [33, 0]
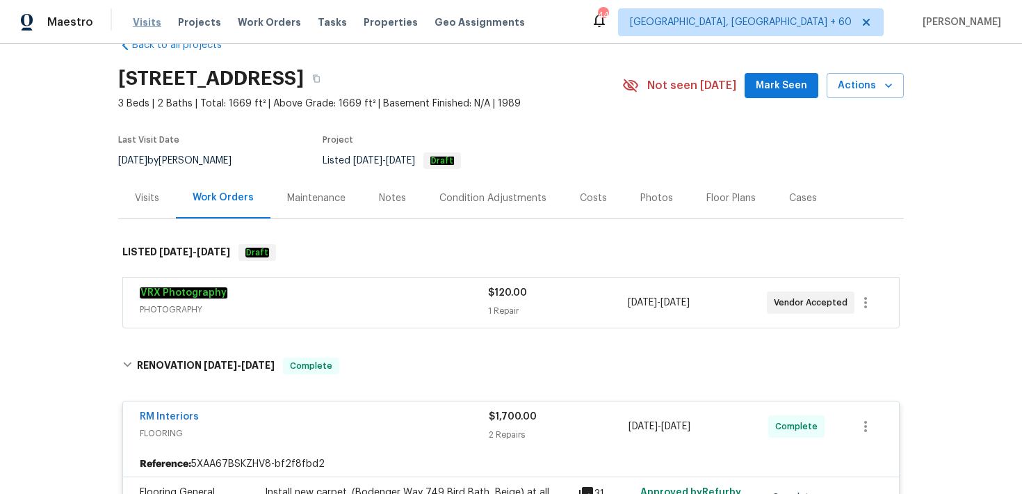
click at [143, 28] on span "Visits" at bounding box center [147, 22] width 29 height 14
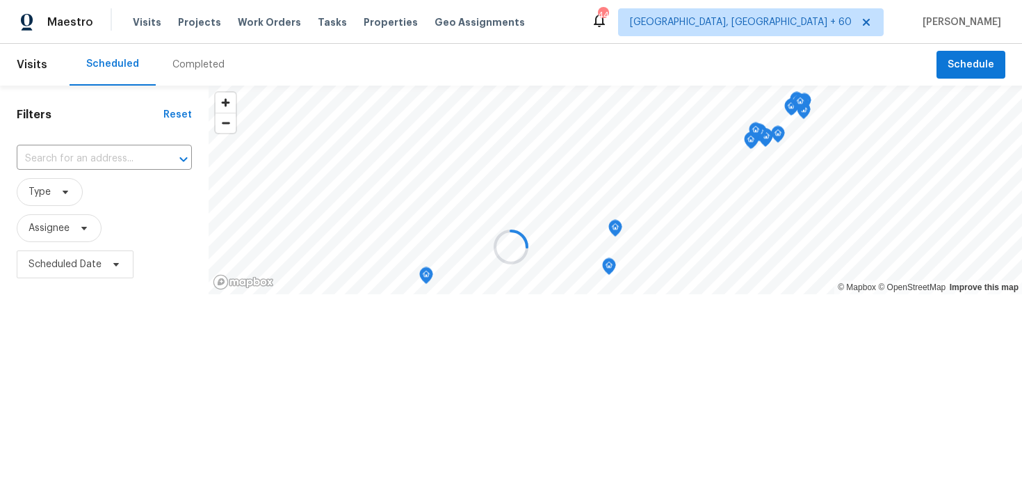
click at [182, 65] on div at bounding box center [511, 247] width 1022 height 494
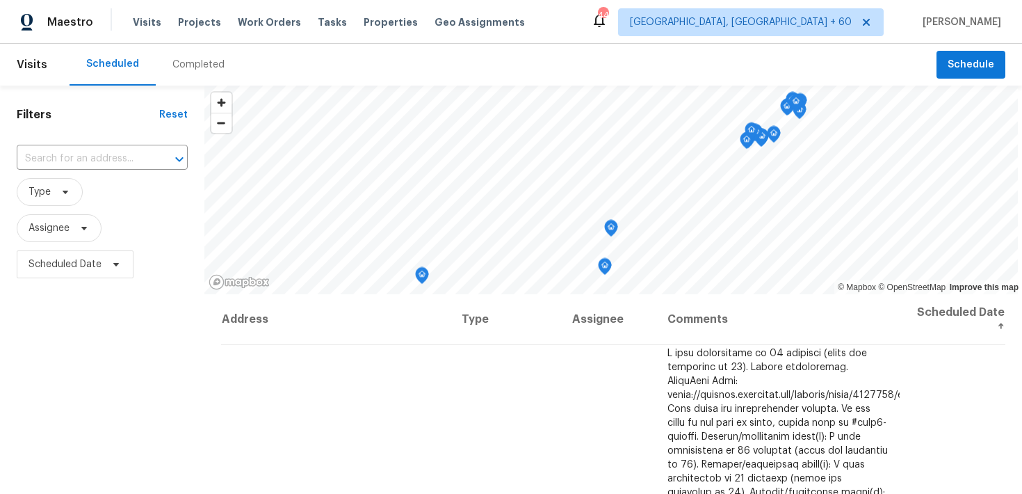
click at [182, 65] on div "Completed" at bounding box center [198, 65] width 52 height 14
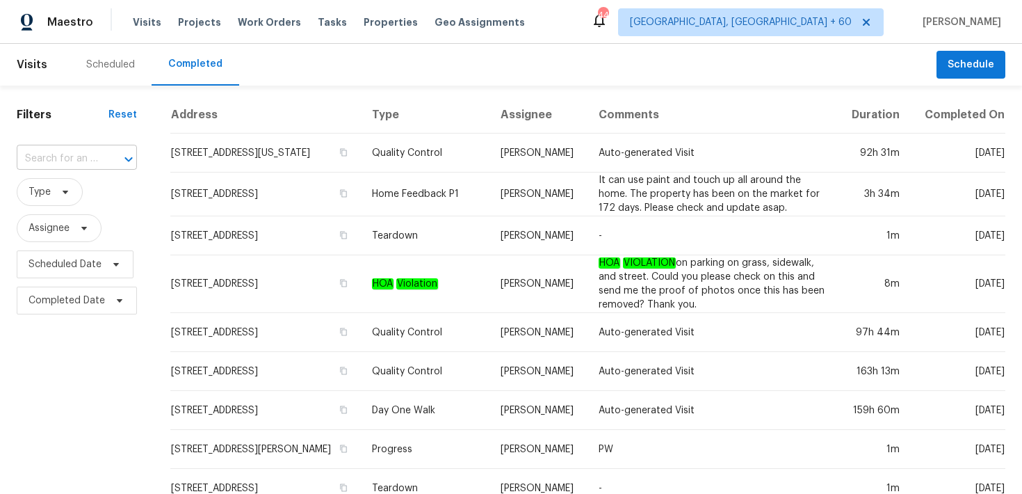
click at [68, 163] on input "text" at bounding box center [57, 159] width 81 height 22
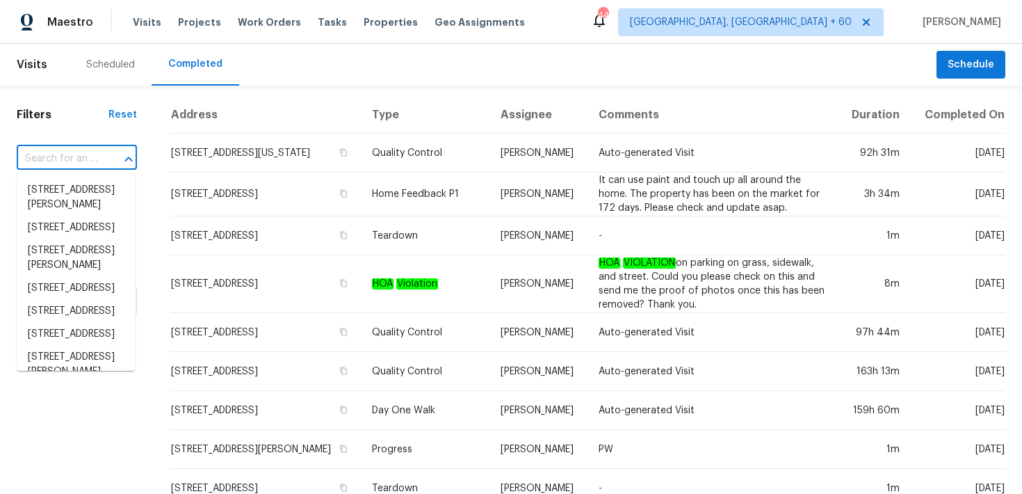
paste input "2922 Madrid Ave E Jacksonville, FL 32217"
type input "2922 Madrid Ave E Jacksonville, FL 32217"
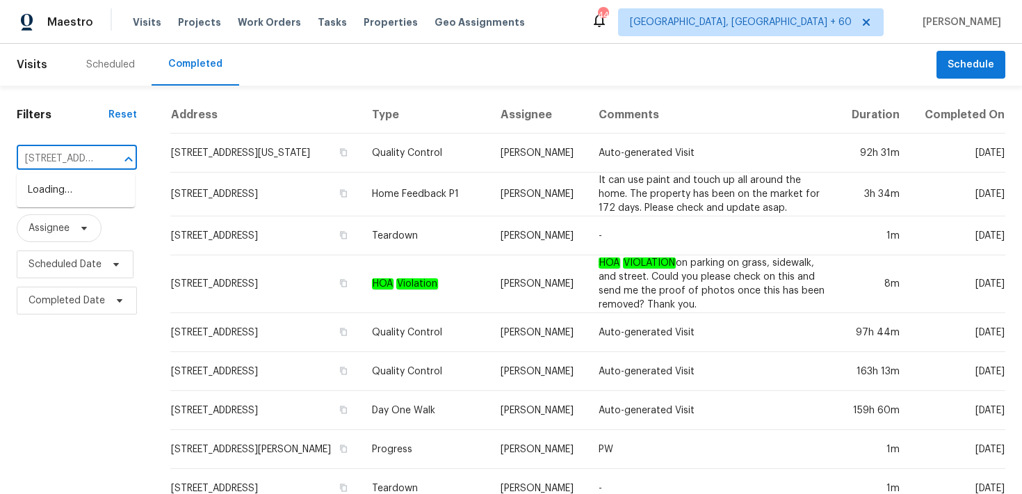
scroll to position [0, 113]
click at [51, 197] on li "2922 Madrid Ave E, Jacksonville, FL 32217" at bounding box center [76, 190] width 118 height 23
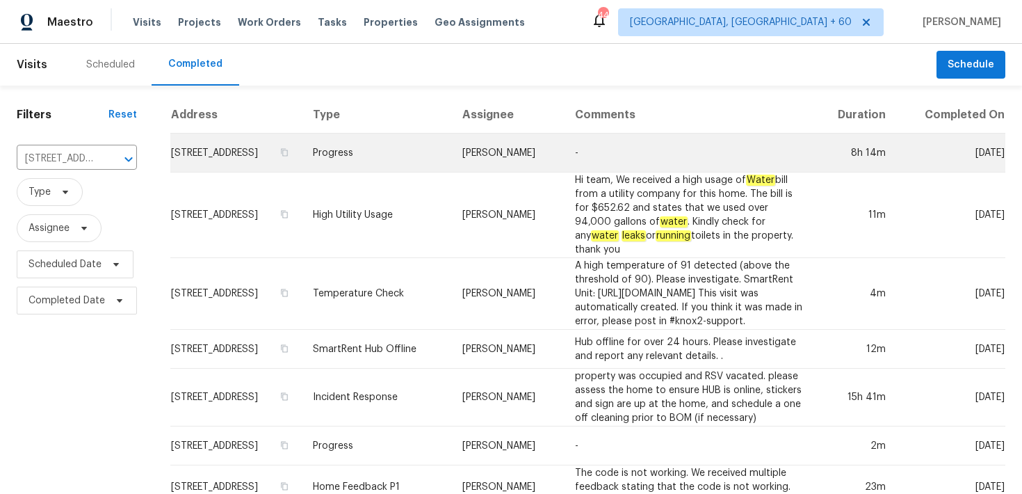
click at [380, 169] on td "Progress" at bounding box center [377, 153] width 150 height 39
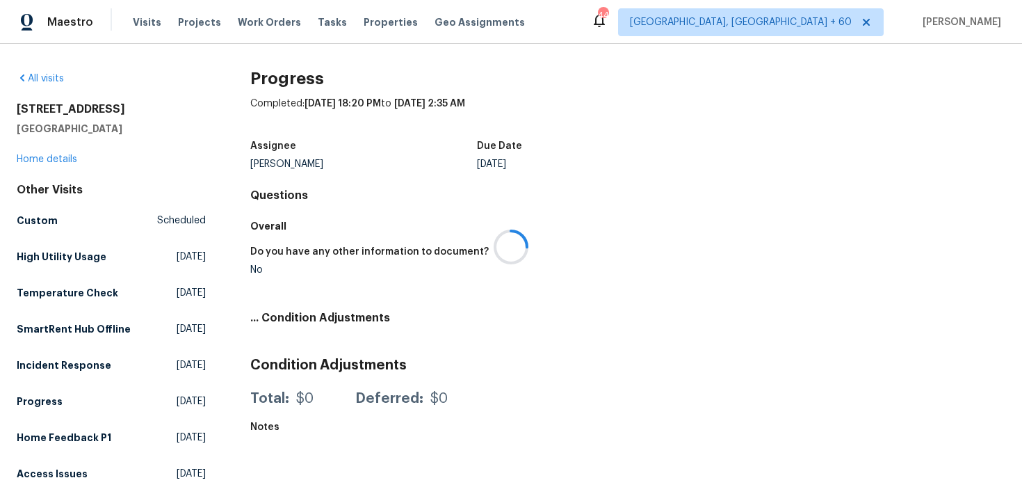
click at [35, 155] on div at bounding box center [511, 247] width 1022 height 494
click at [37, 160] on div at bounding box center [511, 247] width 1022 height 494
click at [44, 151] on div "2922 Madrid Ave E Jacksonville, FL 32217 Home details" at bounding box center [111, 134] width 189 height 64
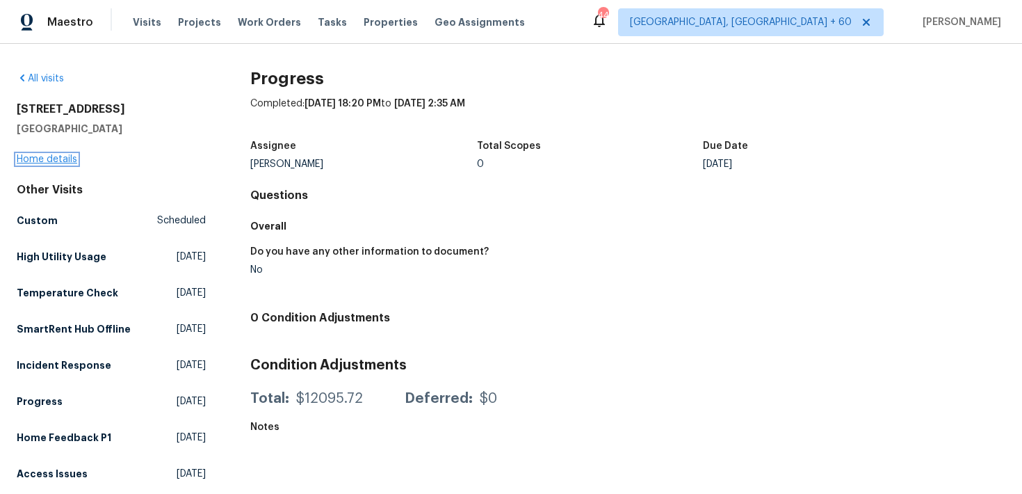
click at [42, 155] on link "Home details" at bounding box center [47, 159] width 61 height 10
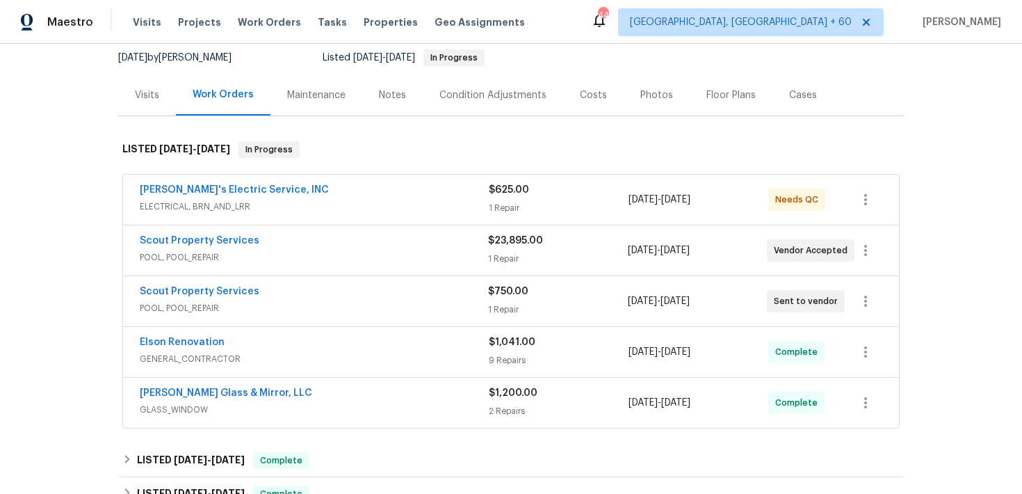
scroll to position [179, 0]
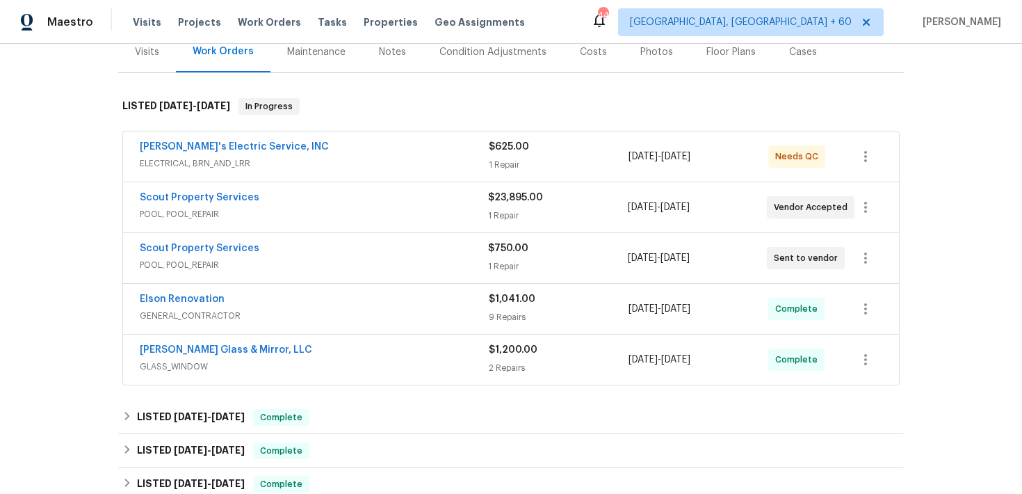
click at [491, 157] on div "$625.00 1 Repair" at bounding box center [559, 156] width 140 height 33
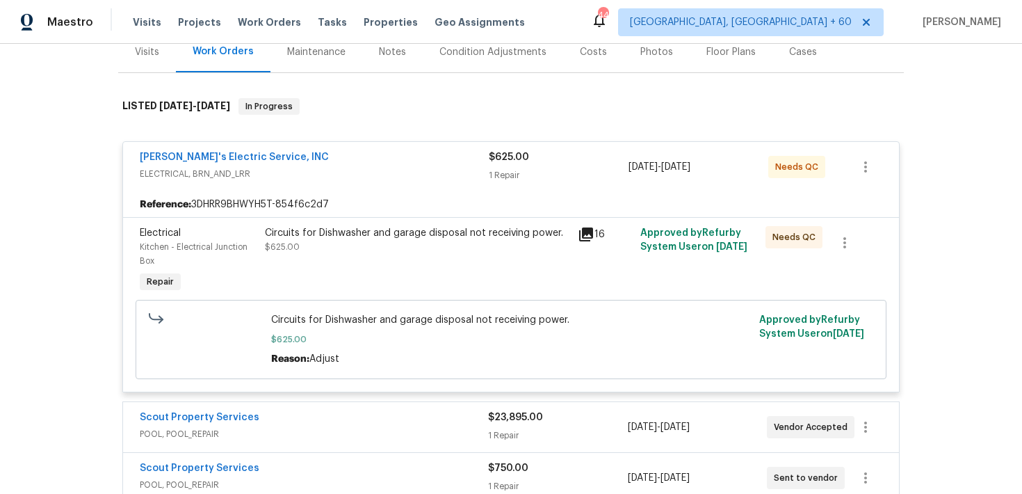
click at [503, 182] on div "$625.00 1 Repair" at bounding box center [559, 166] width 140 height 33
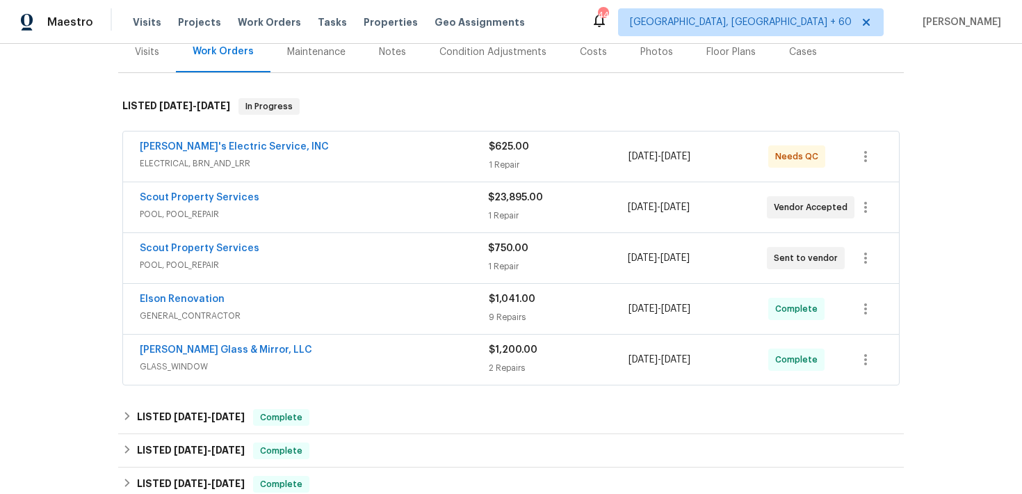
click at [504, 167] on div "1 Repair" at bounding box center [559, 165] width 140 height 14
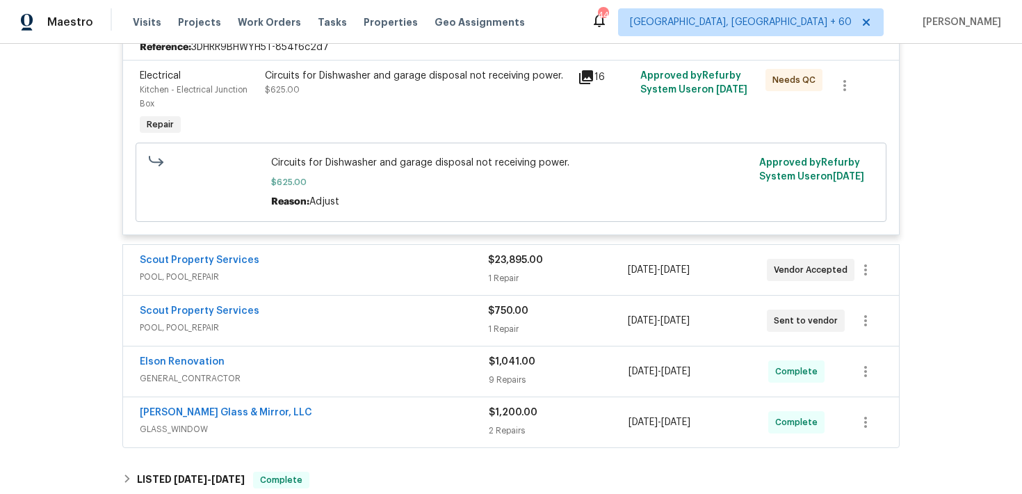
scroll to position [386, 0]
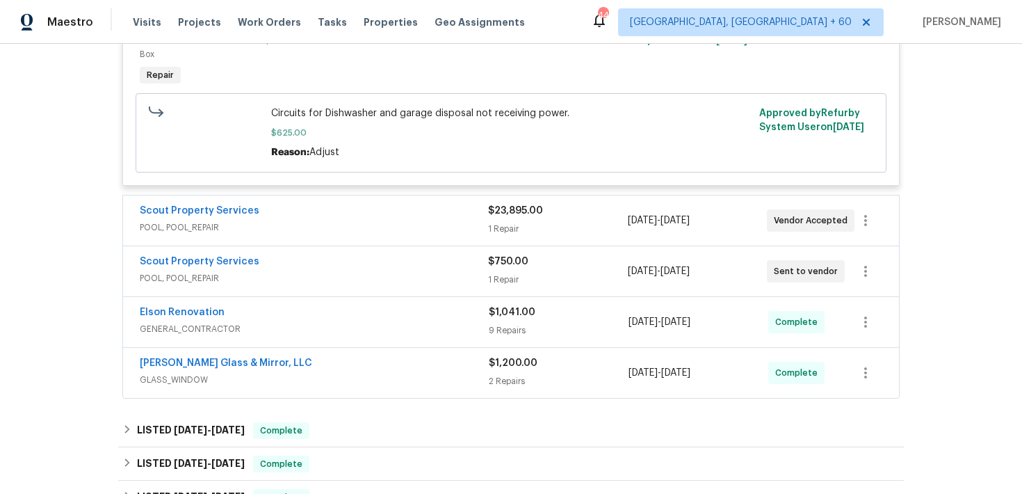
click at [515, 229] on div "1 Repair" at bounding box center [557, 229] width 139 height 14
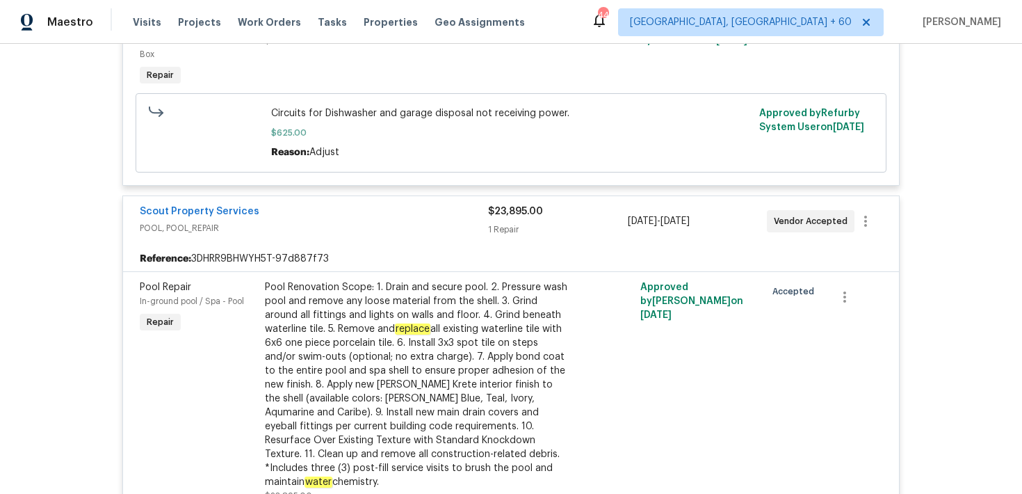
click at [506, 227] on div "1 Repair" at bounding box center [557, 230] width 139 height 14
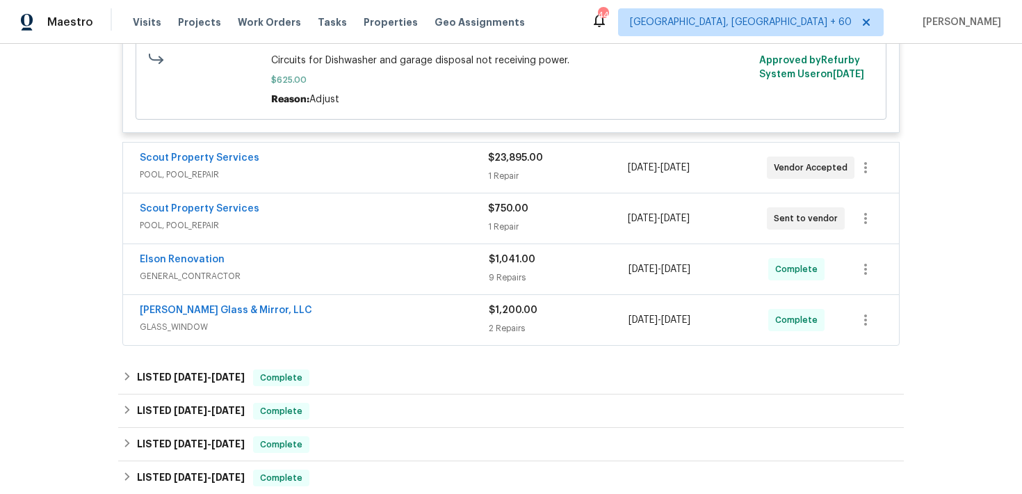
scroll to position [449, 0]
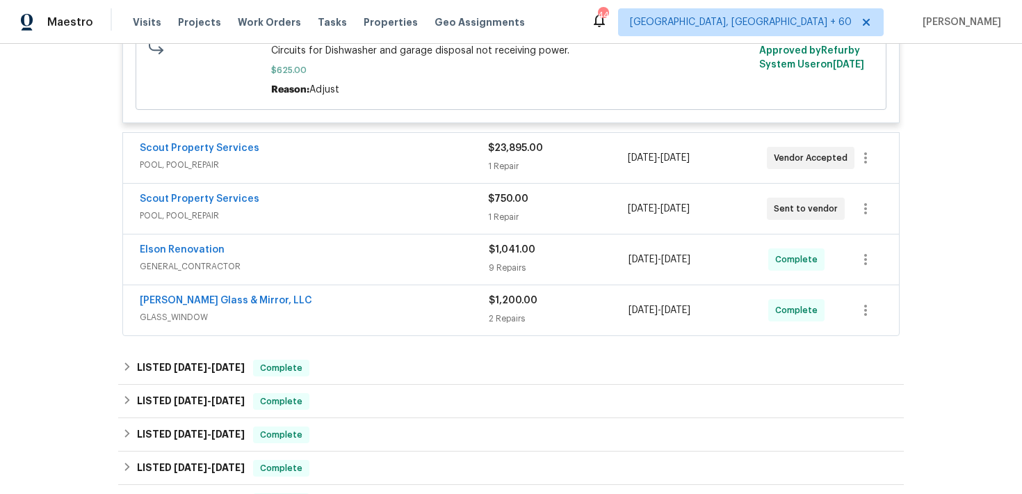
click at [505, 215] on div "1 Repair" at bounding box center [557, 217] width 139 height 14
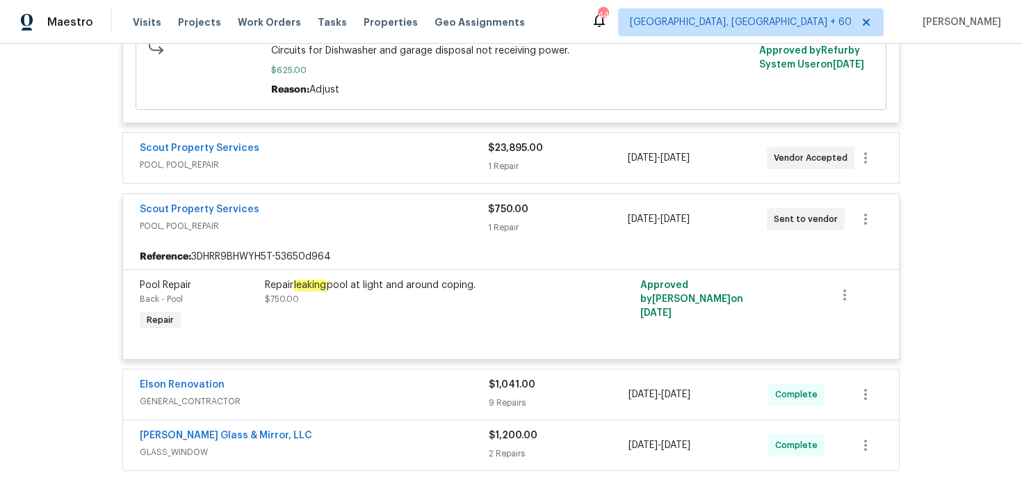
click at [504, 218] on div "$750.00 1 Repair" at bounding box center [557, 218] width 139 height 33
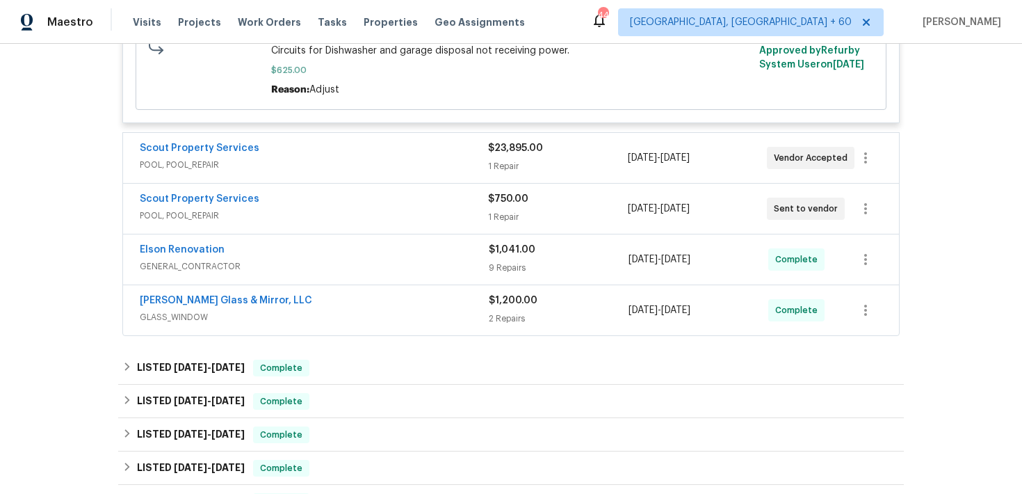
scroll to position [467, 0]
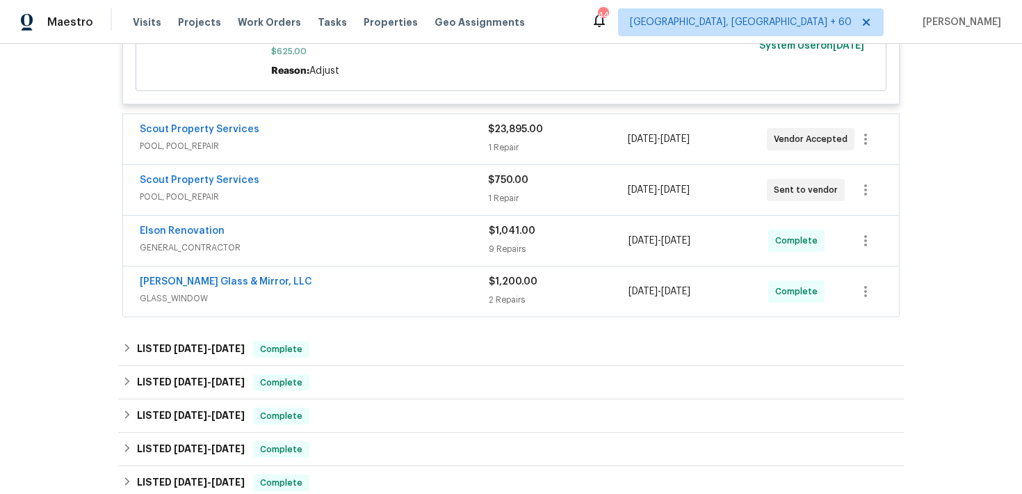
click at [504, 250] on div "9 Repairs" at bounding box center [559, 249] width 140 height 14
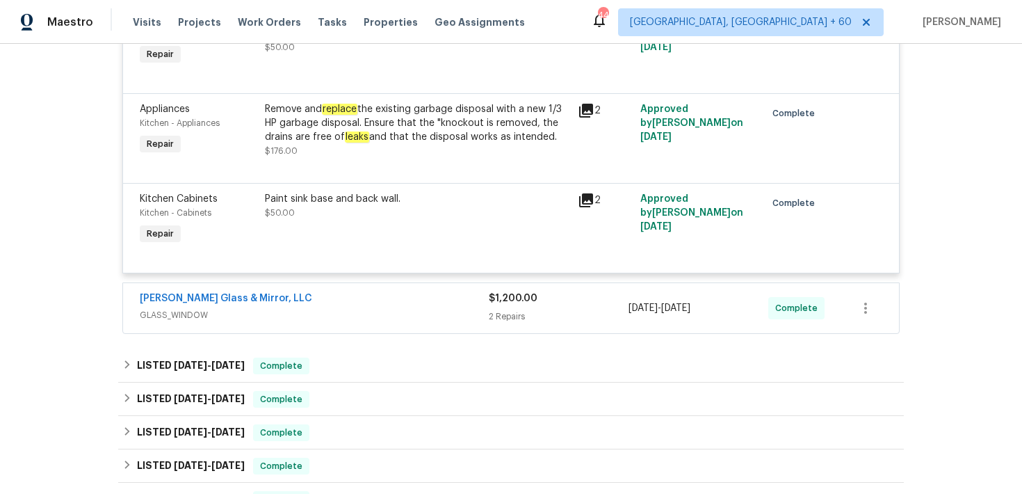
scroll to position [1339, 0]
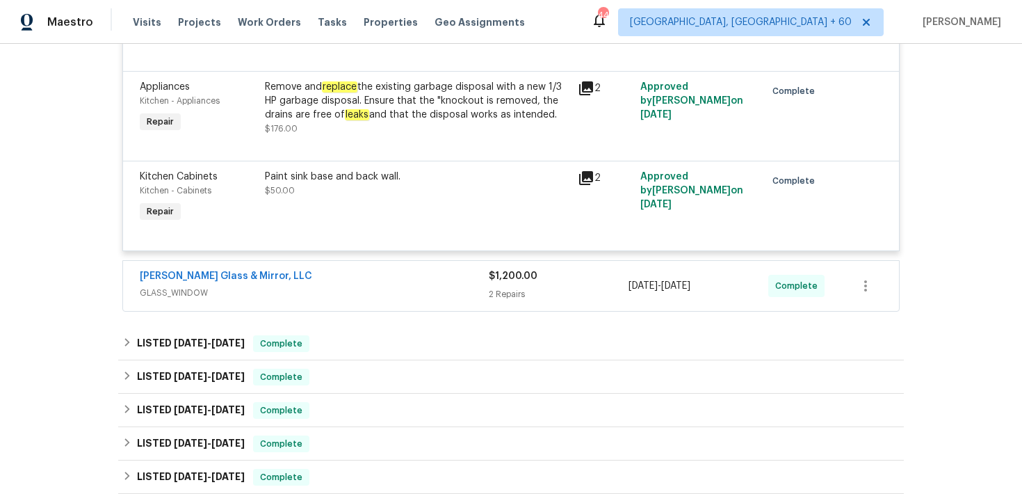
click at [495, 301] on div "2 Repairs" at bounding box center [559, 294] width 140 height 14
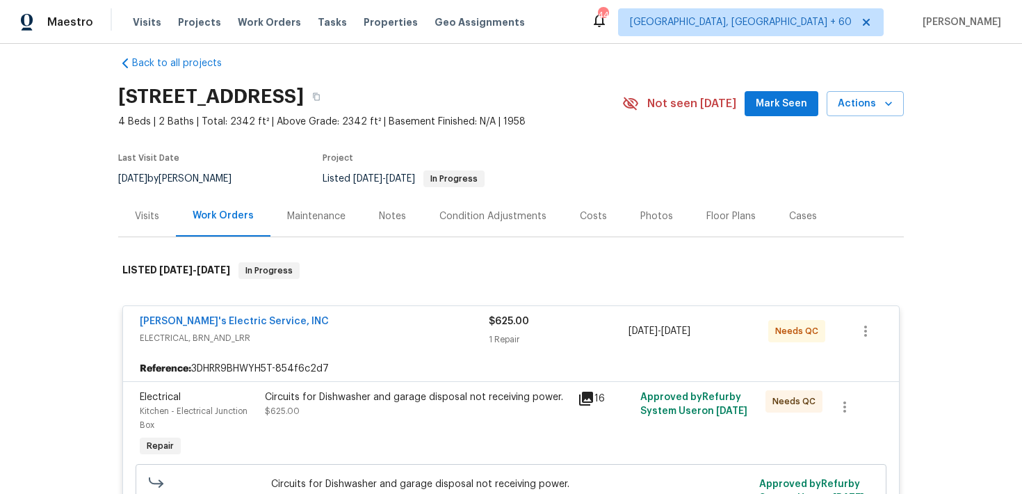
scroll to position [0, 0]
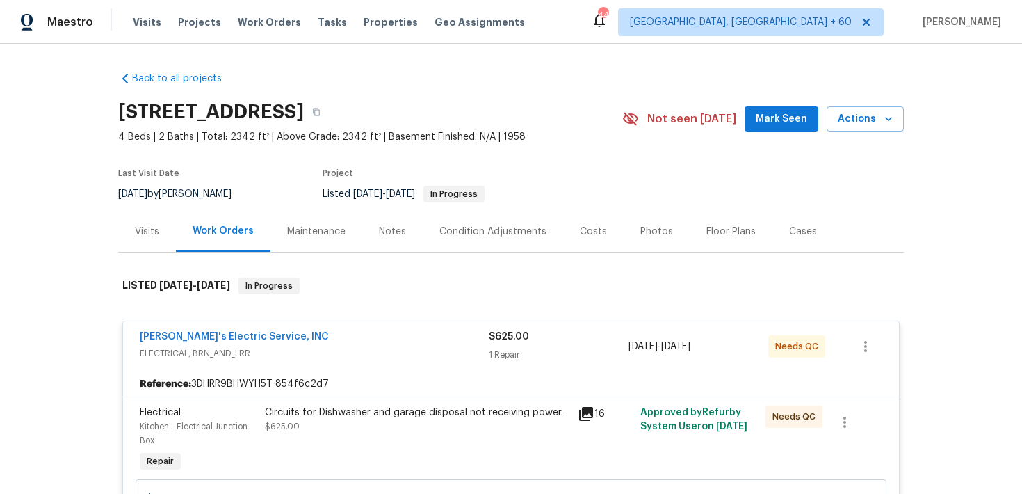
click at [137, 33] on div "Visits Projects Work Orders Tasks Properties Geo Assignments" at bounding box center [337, 22] width 409 height 28
click at [137, 27] on span "Visits" at bounding box center [147, 22] width 29 height 14
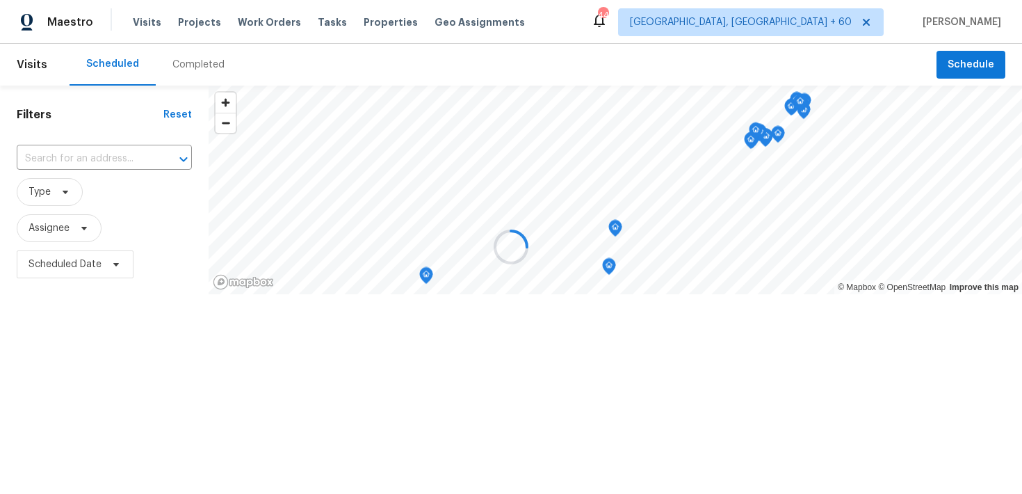
click at [211, 66] on div at bounding box center [511, 247] width 1022 height 494
click at [201, 63] on div at bounding box center [511, 247] width 1022 height 494
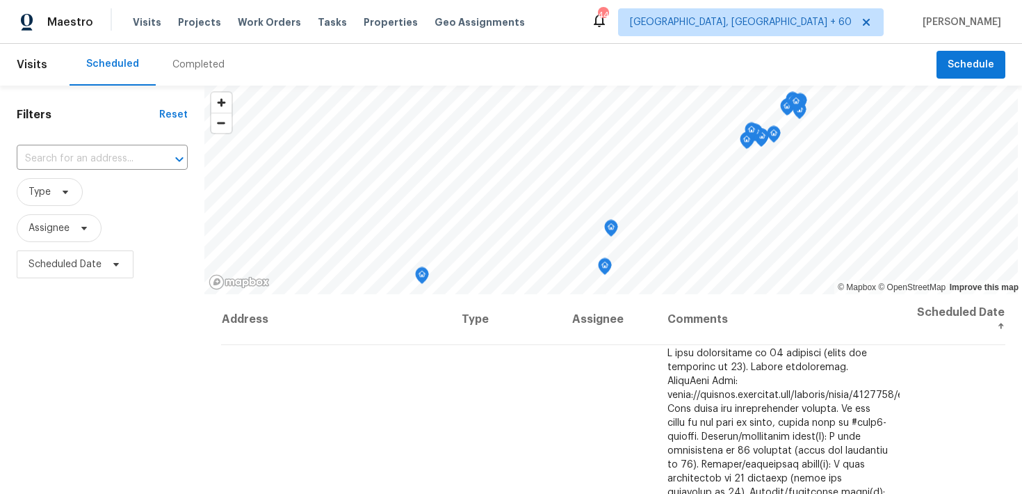
click at [201, 63] on div "Completed" at bounding box center [198, 65] width 52 height 14
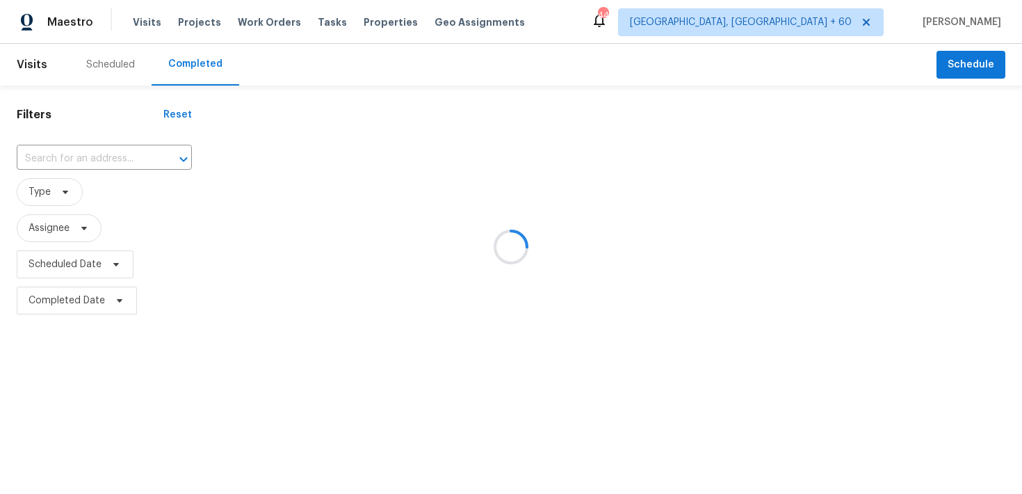
click at [60, 154] on div at bounding box center [511, 247] width 1022 height 494
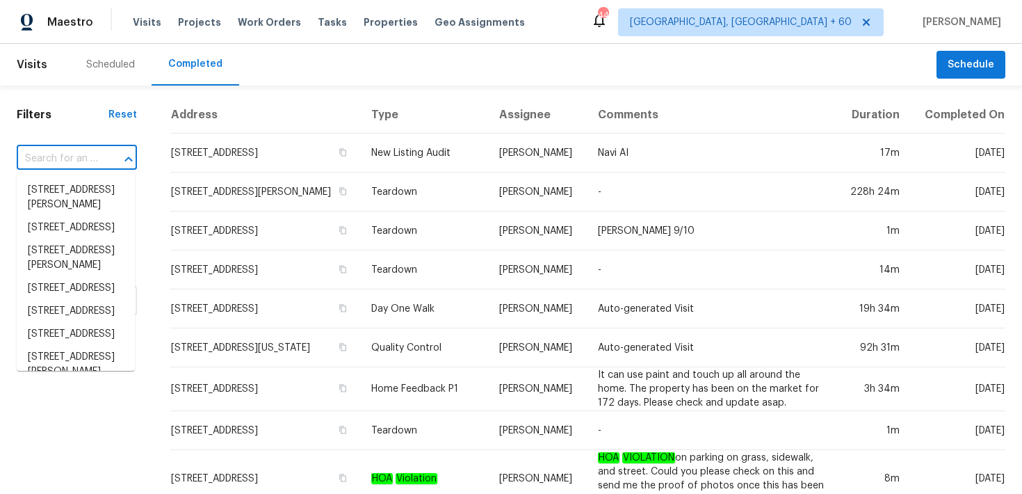
click at [35, 157] on input "text" at bounding box center [57, 159] width 81 height 22
paste input "4555 Old Town Dr Winston Salem, NC 27106"
type input "4555 Old Town Dr Winston Salem, NC 27106"
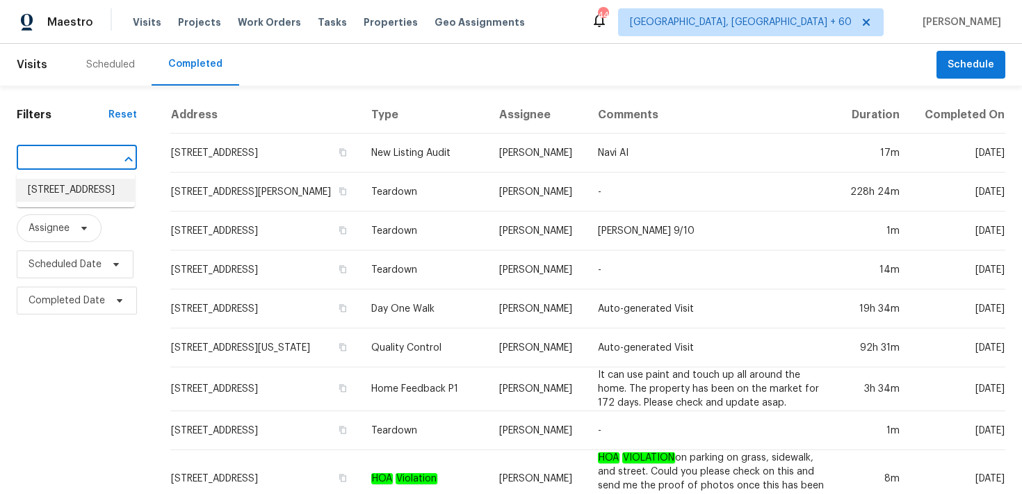
click at [48, 196] on li "4555 Old Town Dr, Winston Salem, NC 27106" at bounding box center [76, 190] width 118 height 23
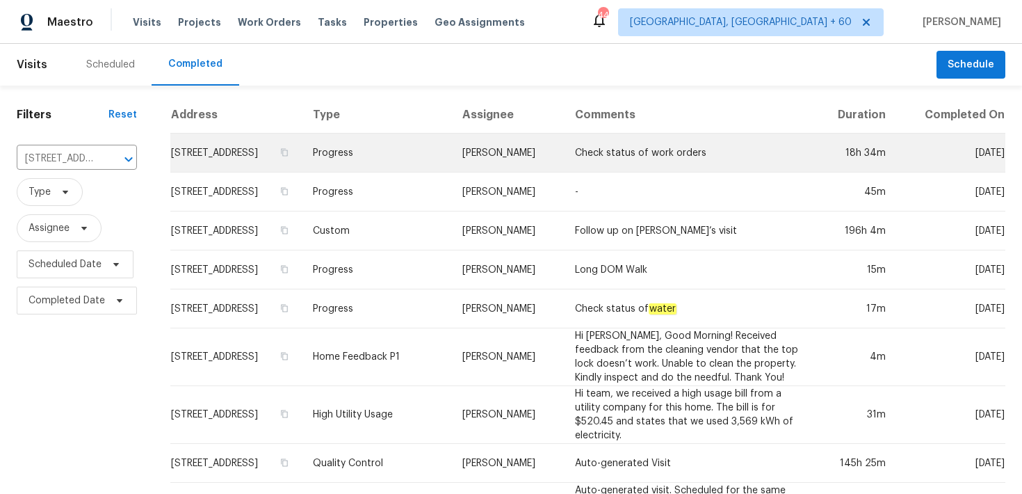
click at [417, 168] on td "Progress" at bounding box center [377, 153] width 150 height 39
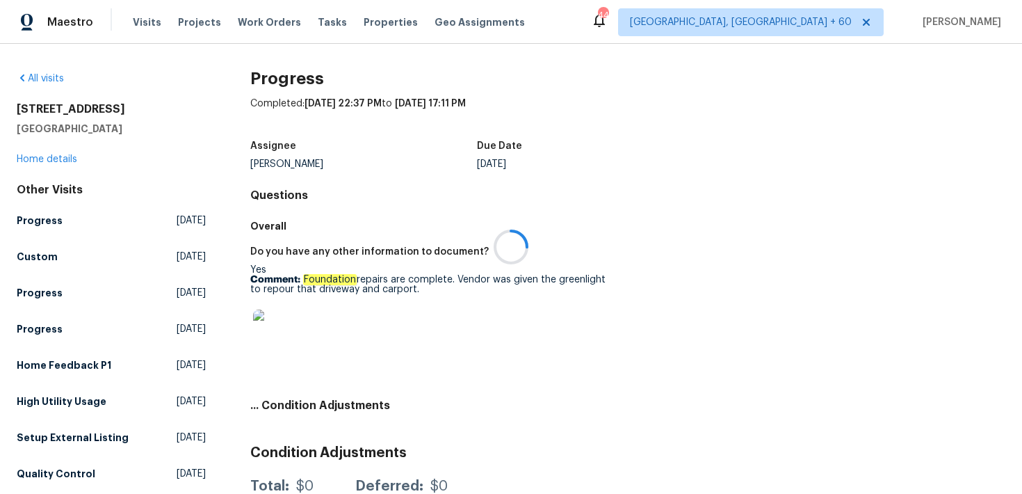
click at [35, 159] on div at bounding box center [511, 247] width 1022 height 494
click at [26, 159] on div at bounding box center [511, 247] width 1022 height 494
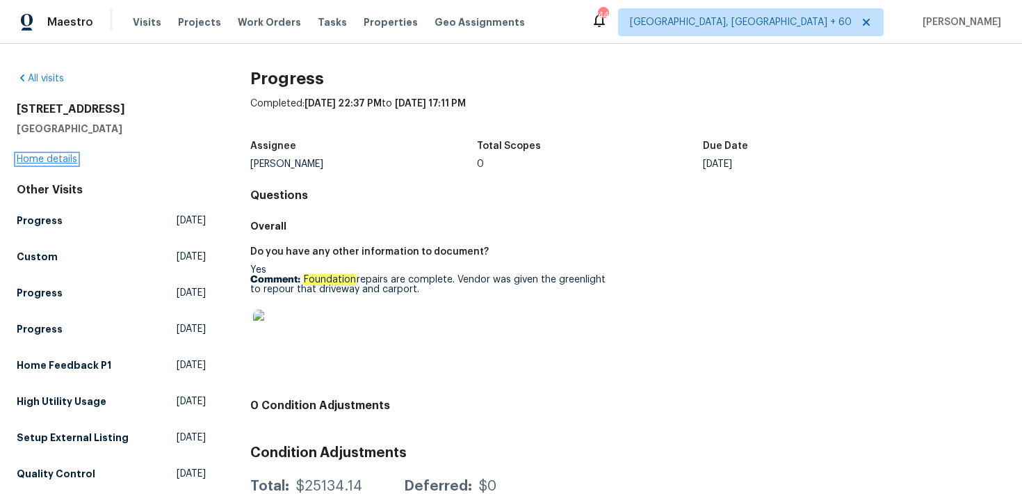
click at [30, 159] on link "Home details" at bounding box center [47, 159] width 61 height 10
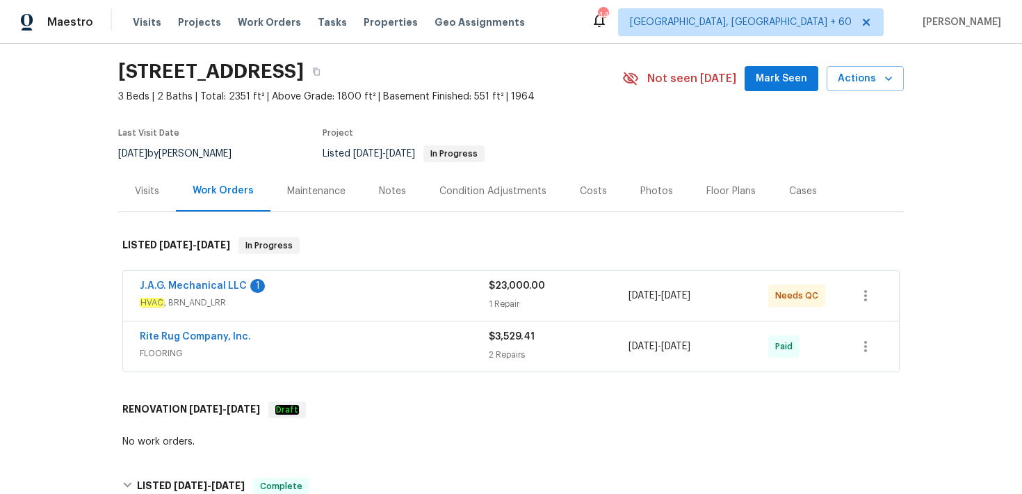
scroll to position [39, 0]
click at [487, 303] on span "HVAC , BRN_AND_LRR" at bounding box center [314, 304] width 349 height 14
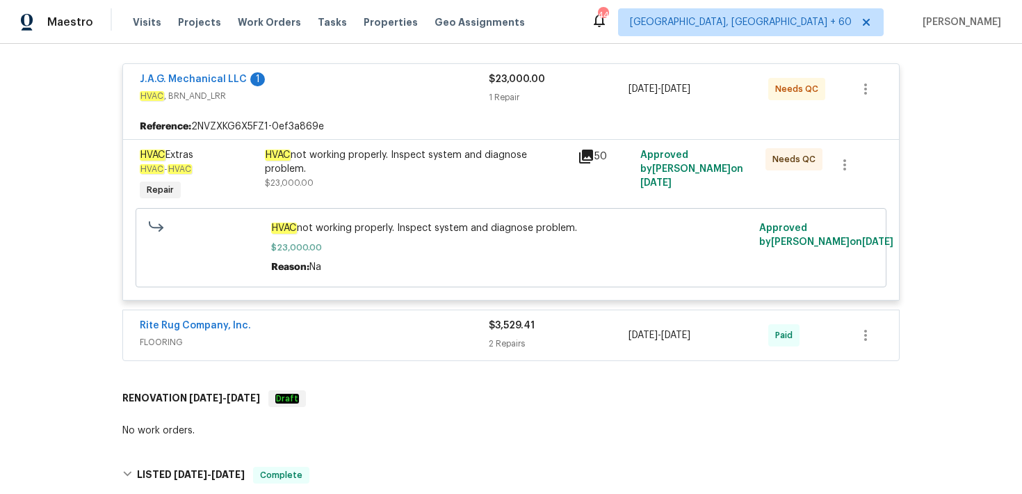
scroll to position [271, 0]
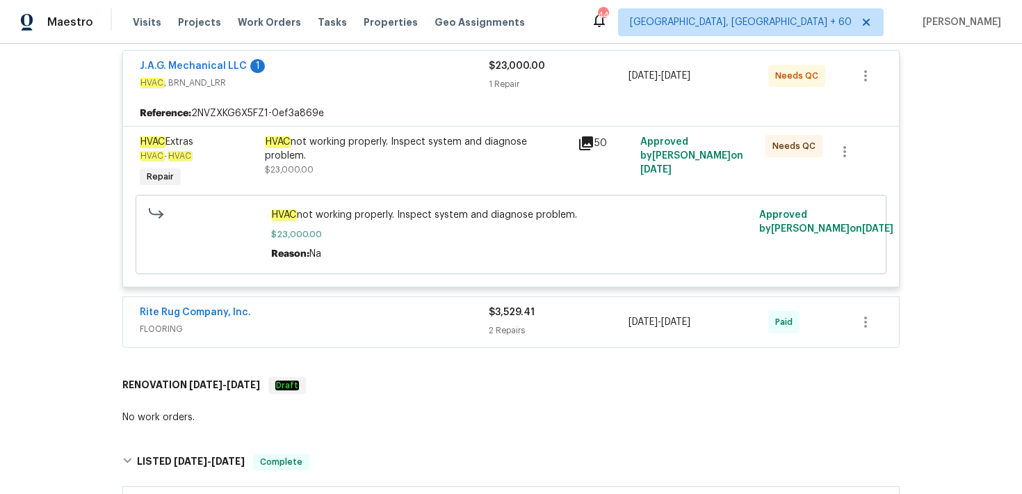
click at [508, 330] on div "2 Repairs" at bounding box center [559, 330] width 140 height 14
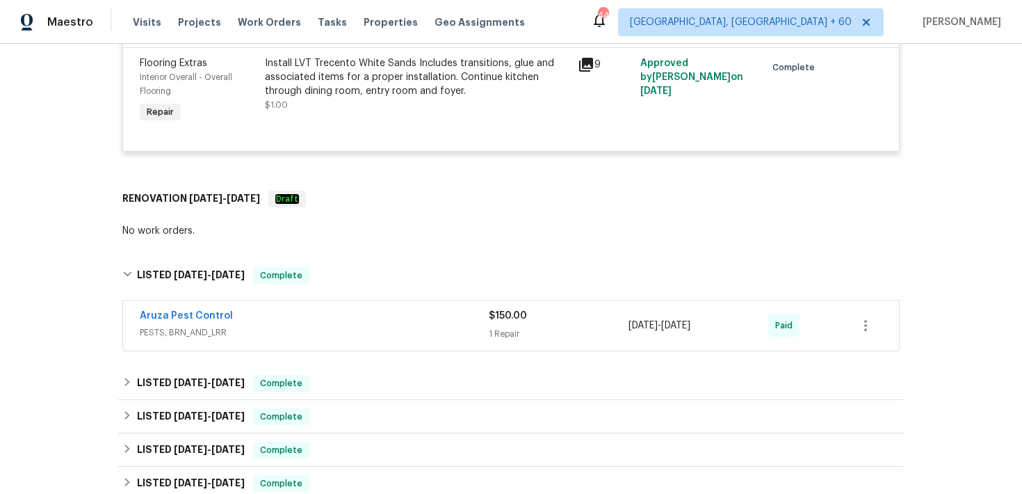
scroll to position [810, 0]
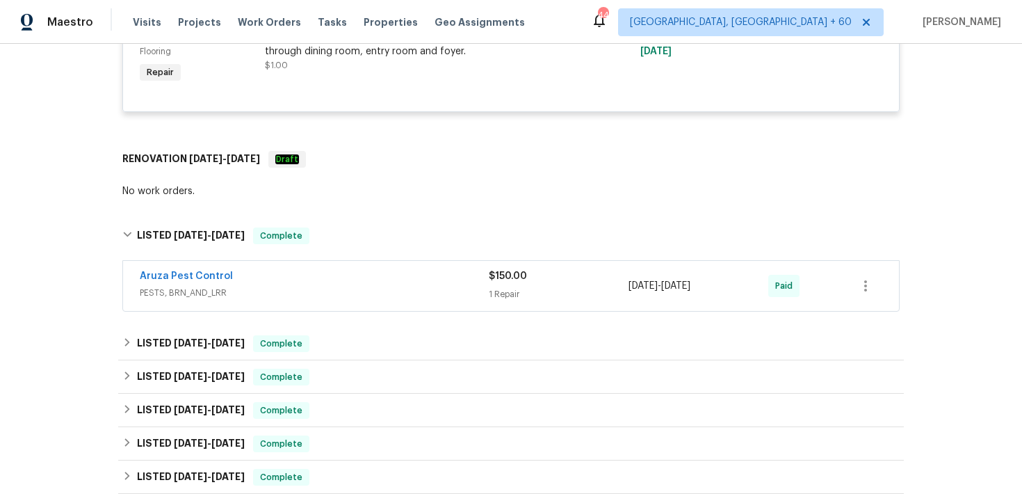
click at [504, 297] on div "1 Repair" at bounding box center [559, 294] width 140 height 14
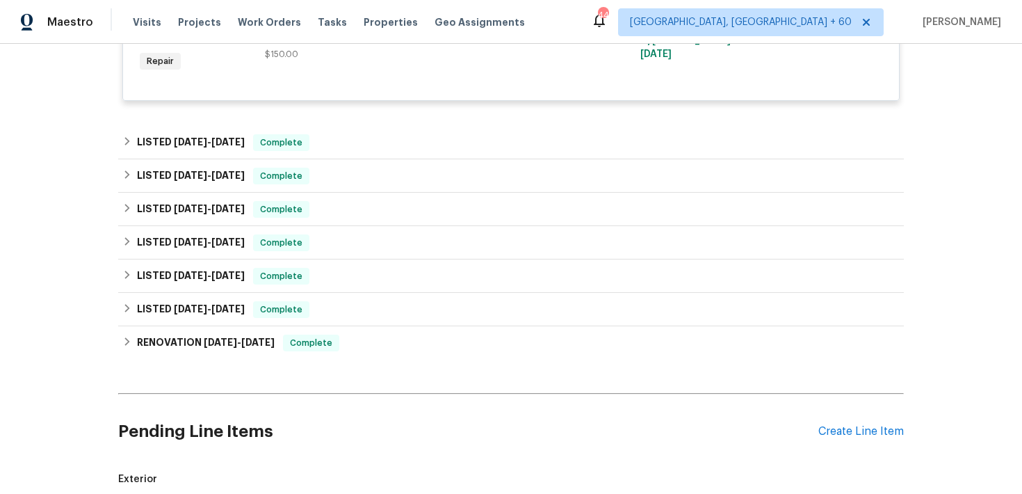
scroll to position [1097, 0]
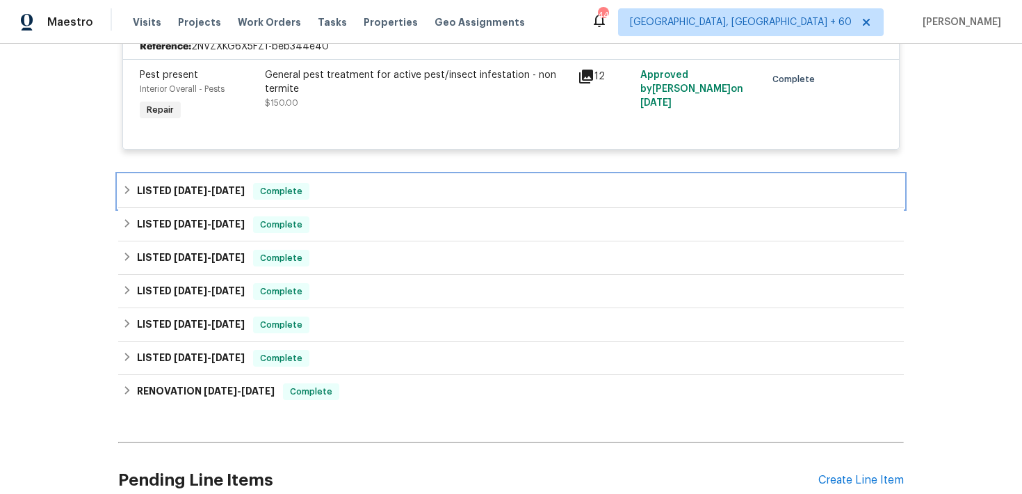
click at [359, 195] on div "LISTED 6/26/25 - 7/3/25 Complete" at bounding box center [510, 191] width 777 height 17
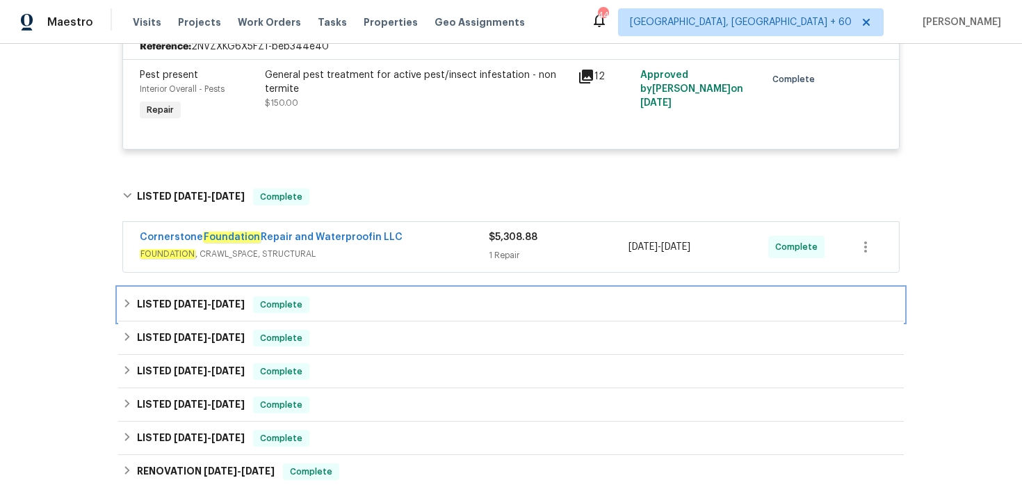
click at [392, 313] on div "LISTED 6/26/25 - 6/30/25 Complete" at bounding box center [510, 304] width 777 height 17
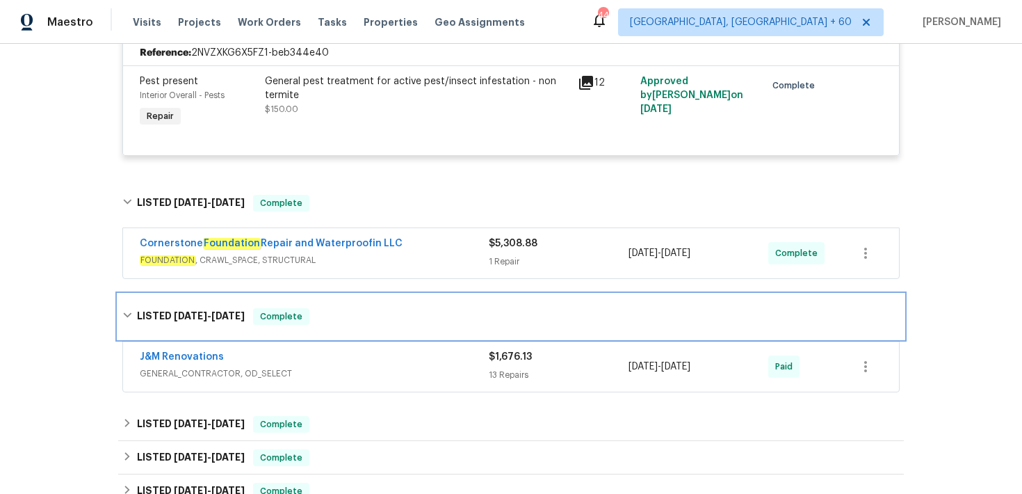
scroll to position [955, 0]
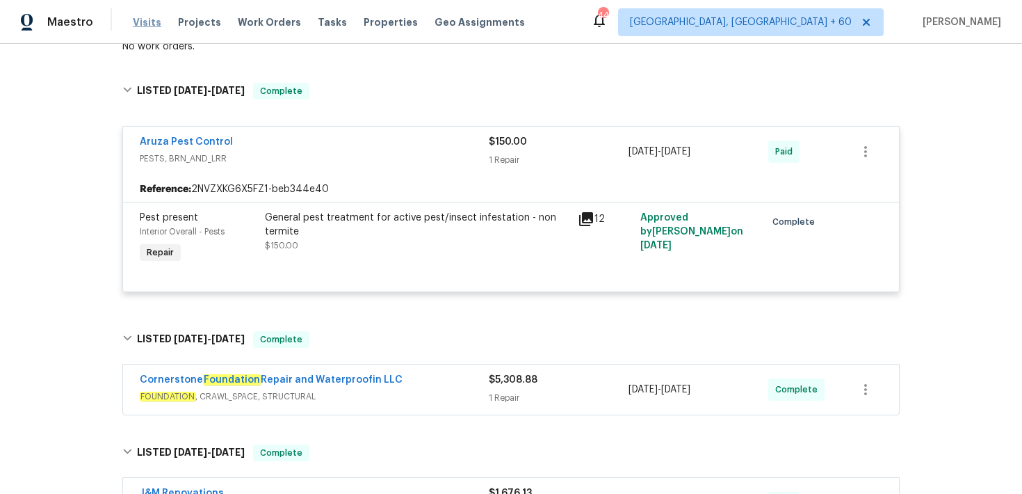
click at [143, 22] on span "Visits" at bounding box center [147, 22] width 29 height 14
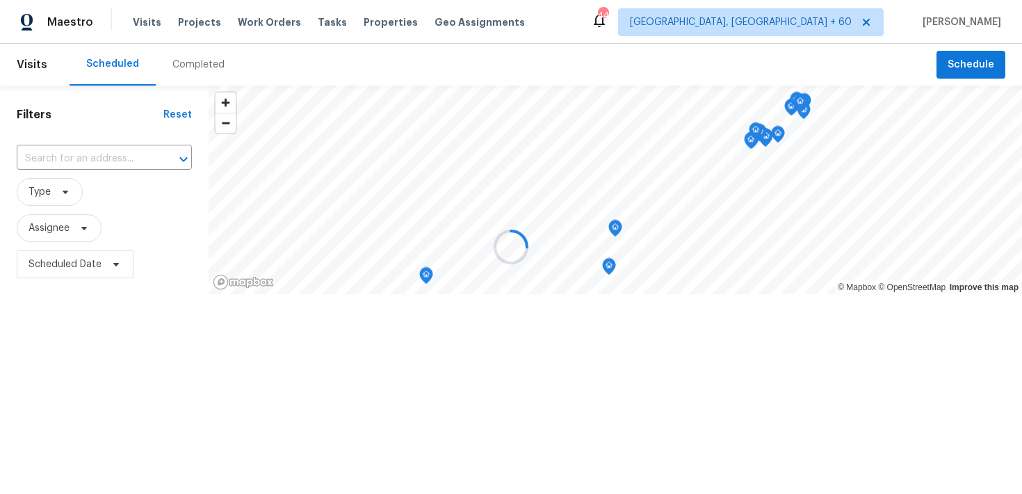
click at [191, 67] on div at bounding box center [511, 247] width 1022 height 494
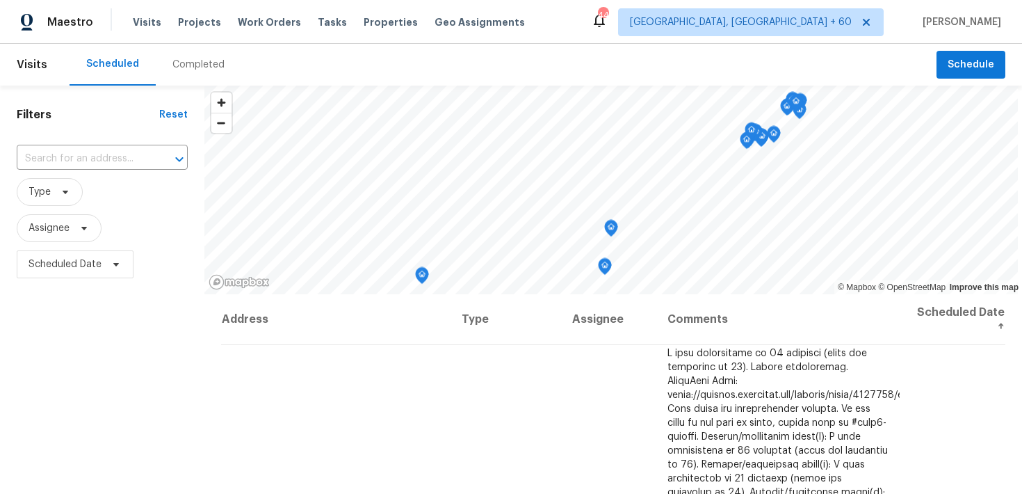
click at [182, 65] on div "Completed" at bounding box center [198, 65] width 52 height 14
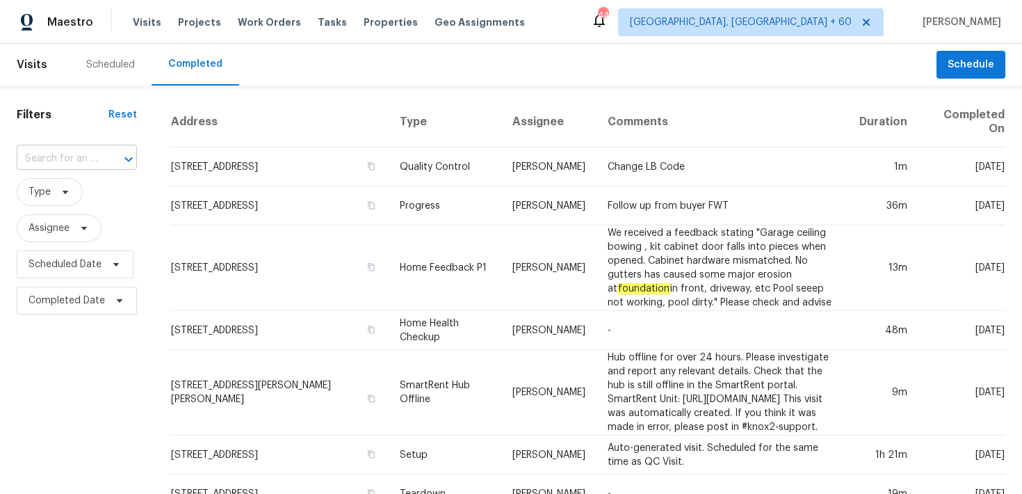
click at [68, 157] on input "text" at bounding box center [57, 159] width 81 height 22
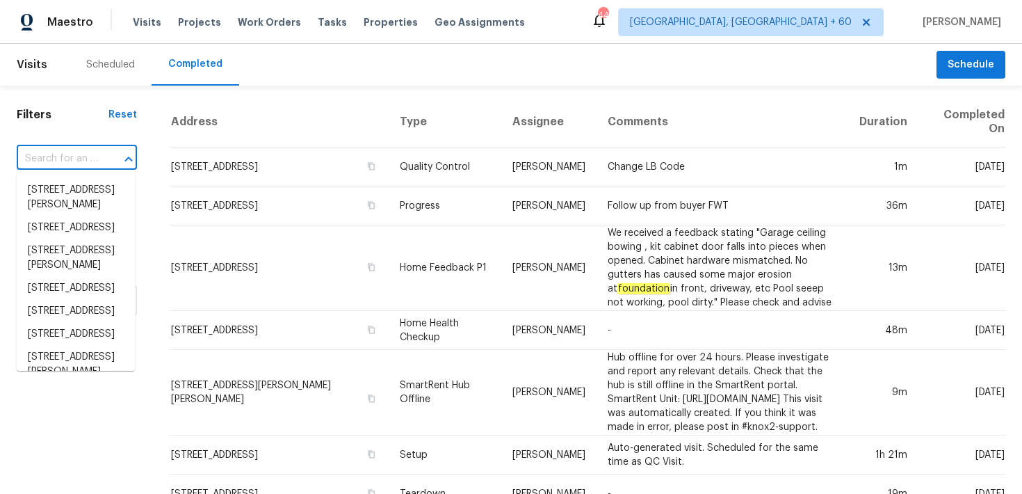
paste input "[STREET_ADDRESS]"
type input "[STREET_ADDRESS]"
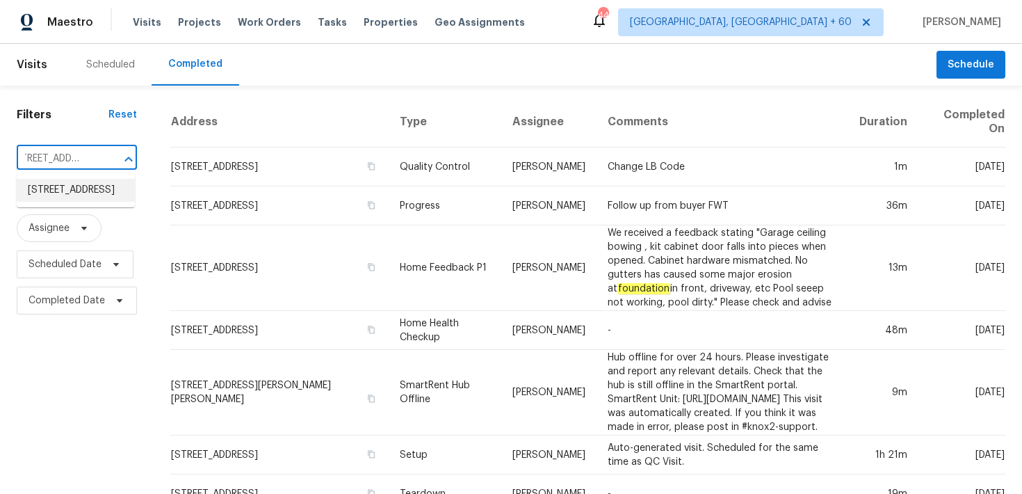
click at [71, 188] on li "[STREET_ADDRESS]" at bounding box center [76, 190] width 118 height 23
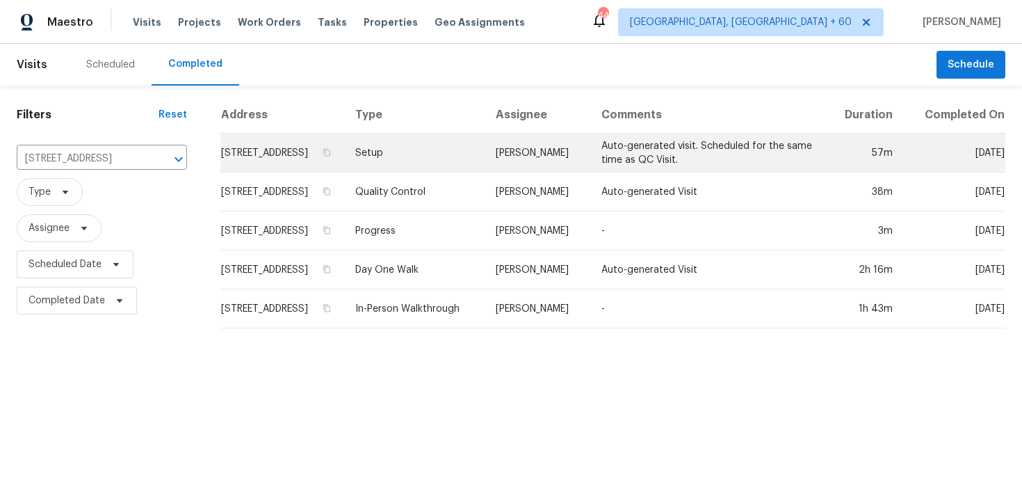
click at [440, 172] on td "Setup" at bounding box center [414, 153] width 140 height 39
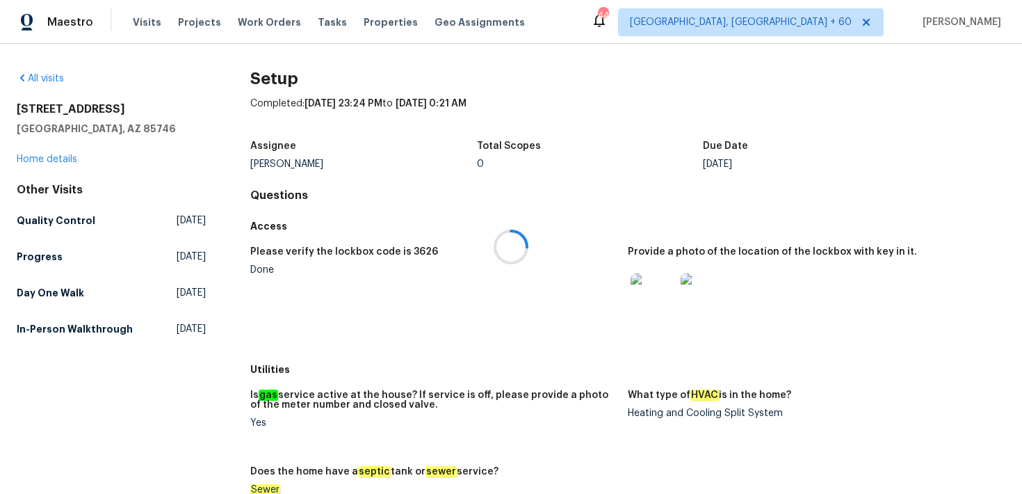
click at [51, 162] on div at bounding box center [511, 247] width 1022 height 494
click at [37, 157] on div at bounding box center [511, 247] width 1022 height 494
click at [54, 163] on link "Home details" at bounding box center [47, 159] width 61 height 10
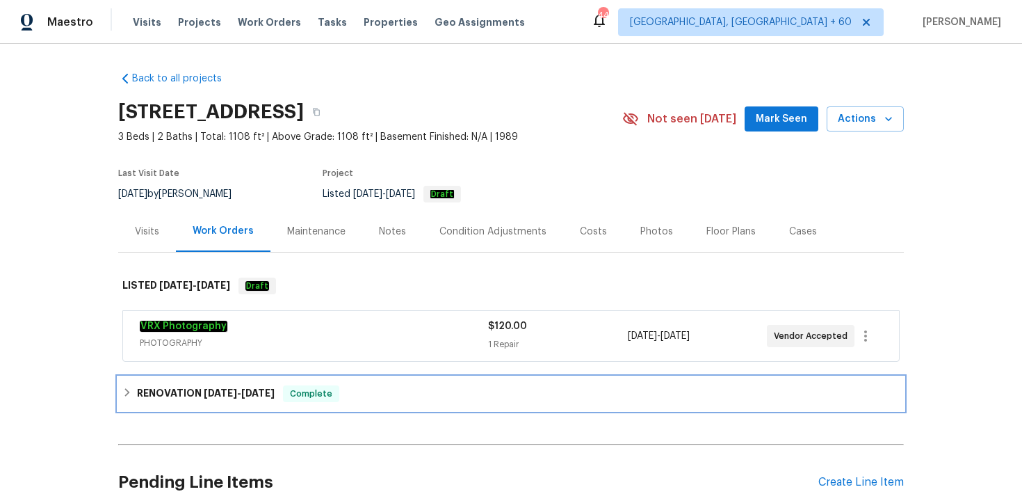
click at [325, 405] on div "RENOVATION 9/2/25 - 9/5/25 Complete" at bounding box center [511, 393] width 786 height 33
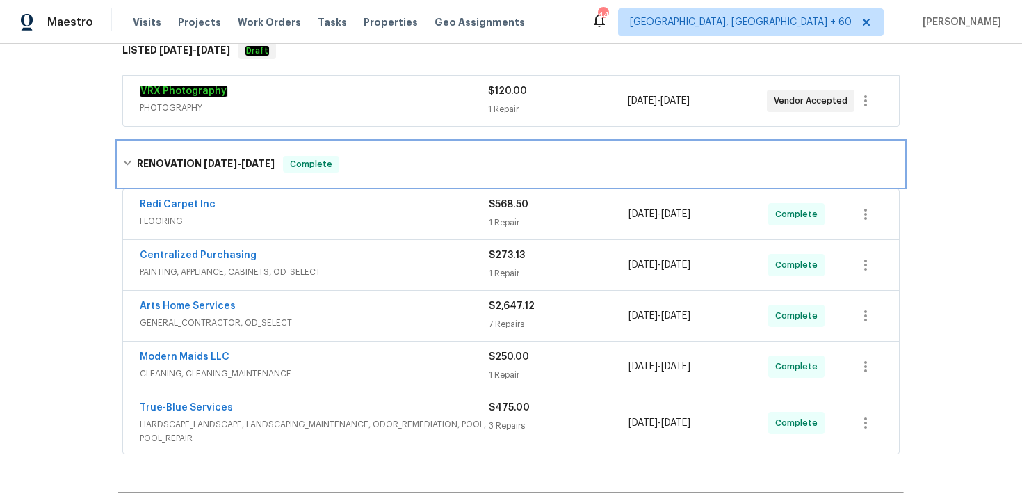
scroll to position [412, 0]
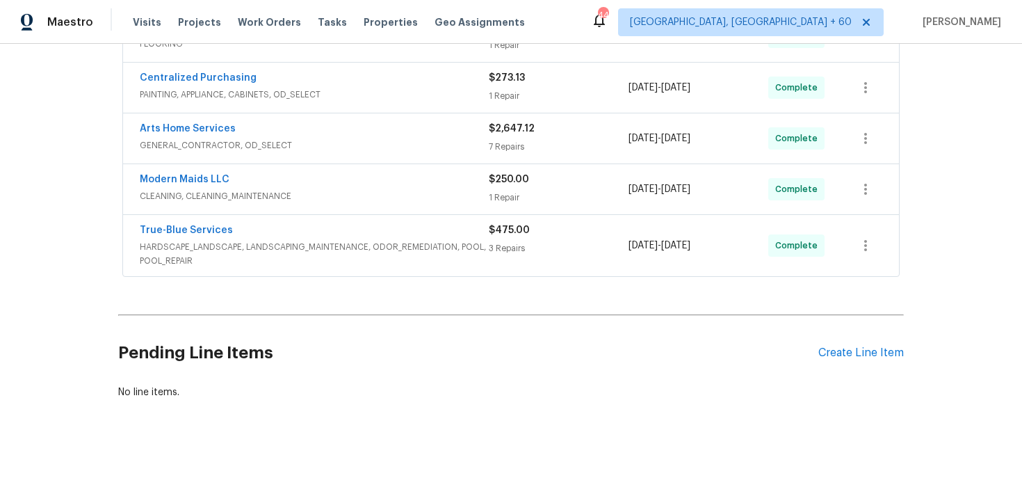
click at [513, 236] on div "$475.00" at bounding box center [559, 230] width 140 height 14
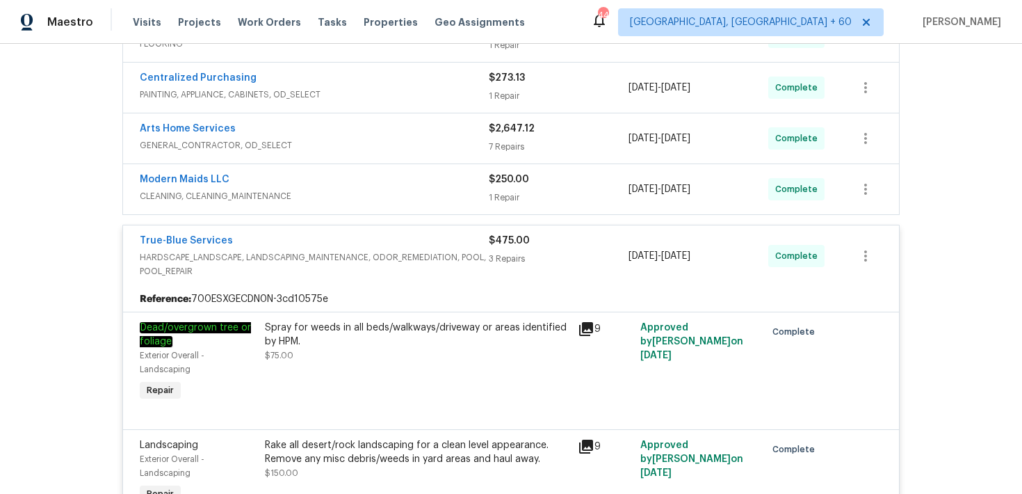
click at [507, 193] on div "1 Repair" at bounding box center [559, 198] width 140 height 14
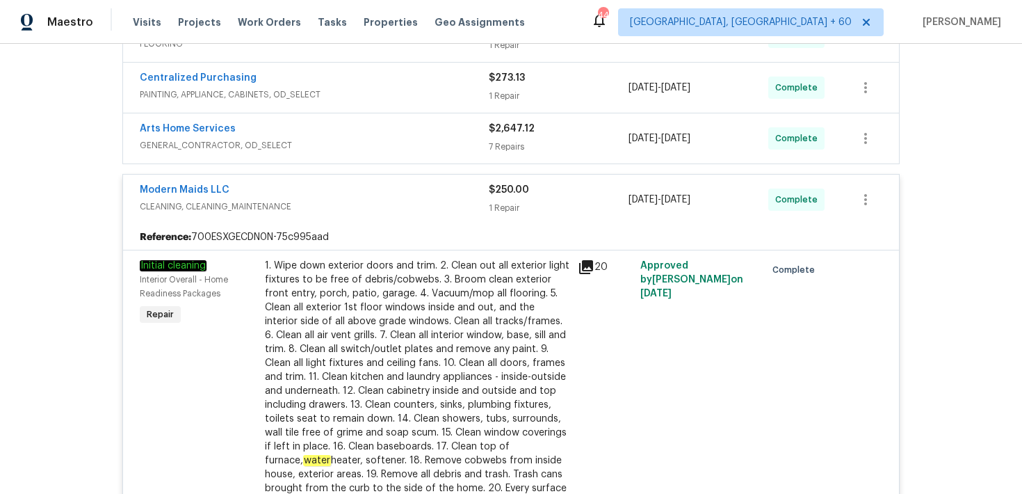
click at [510, 142] on div "7 Repairs" at bounding box center [559, 147] width 140 height 14
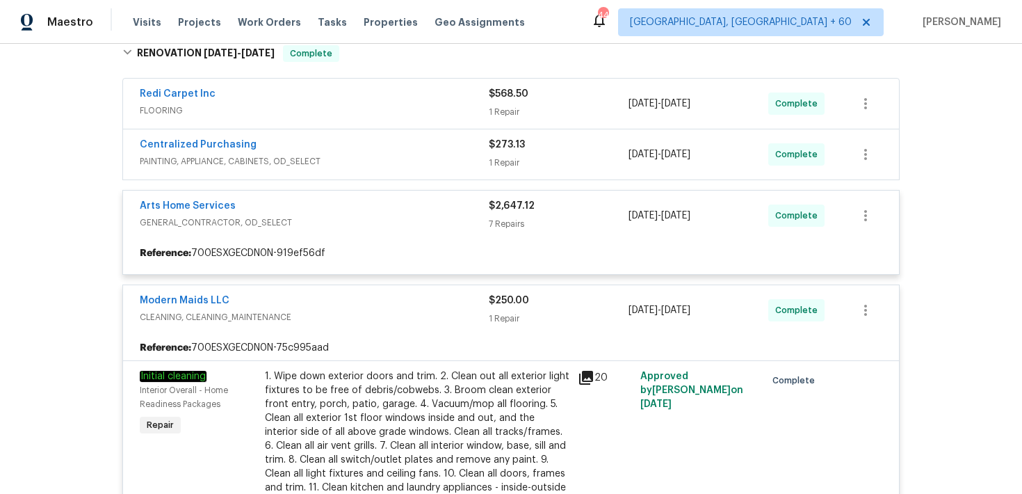
scroll to position [340, 0]
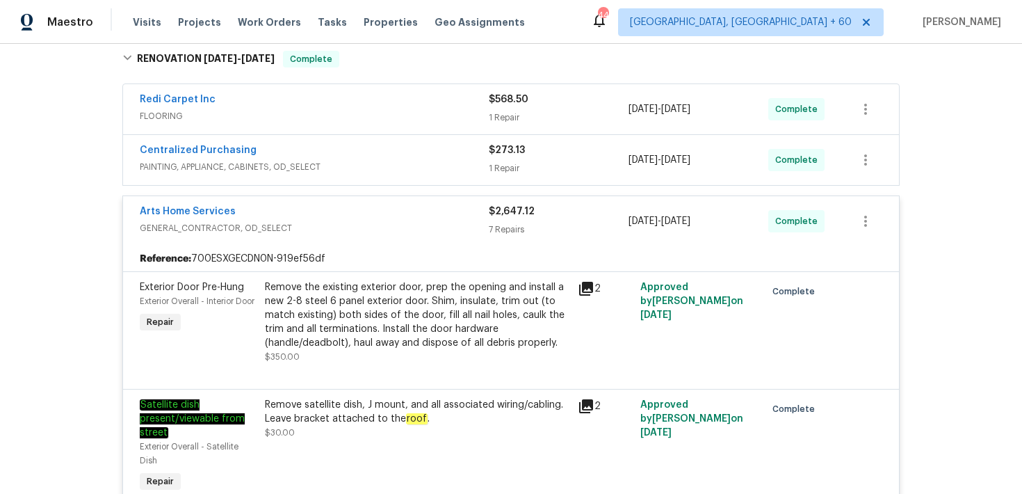
click at [508, 115] on div "1 Repair" at bounding box center [559, 118] width 140 height 14
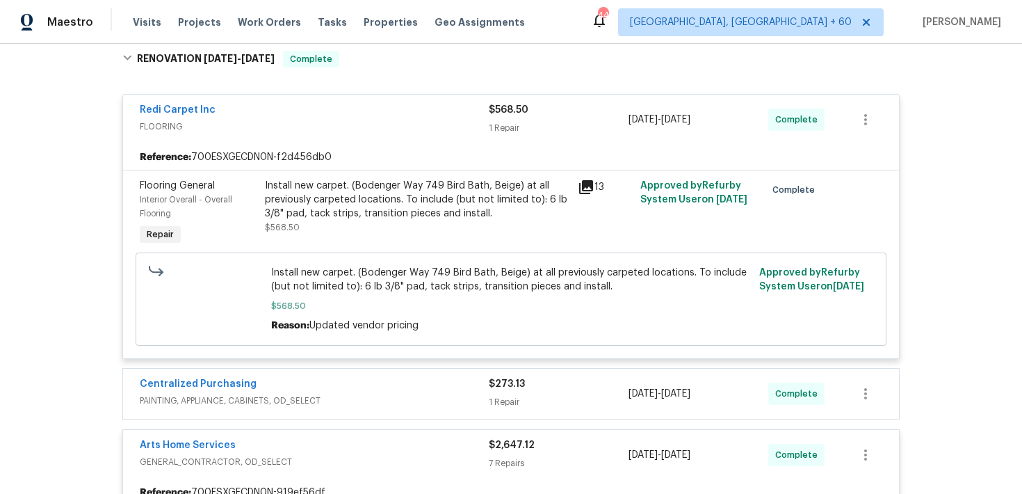
click at [508, 401] on div "1 Repair" at bounding box center [559, 402] width 140 height 14
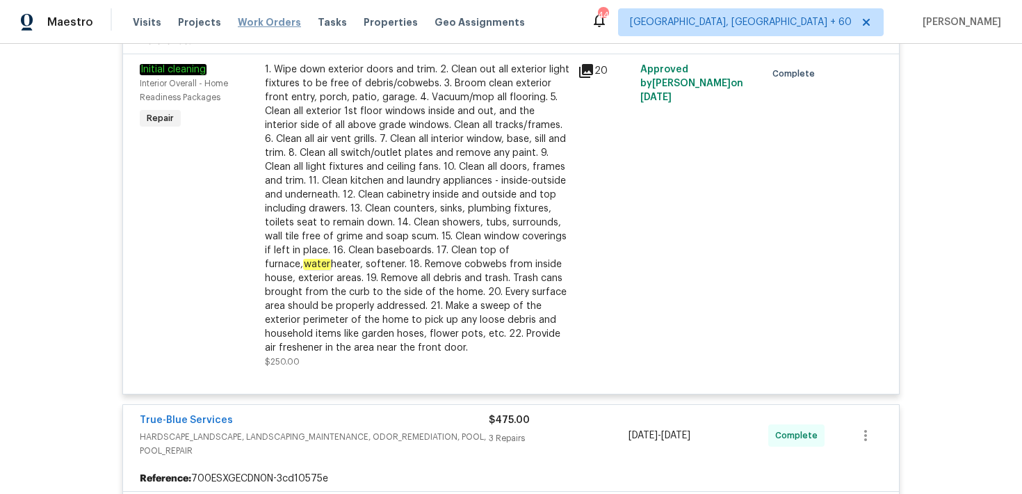
scroll to position [1410, 0]
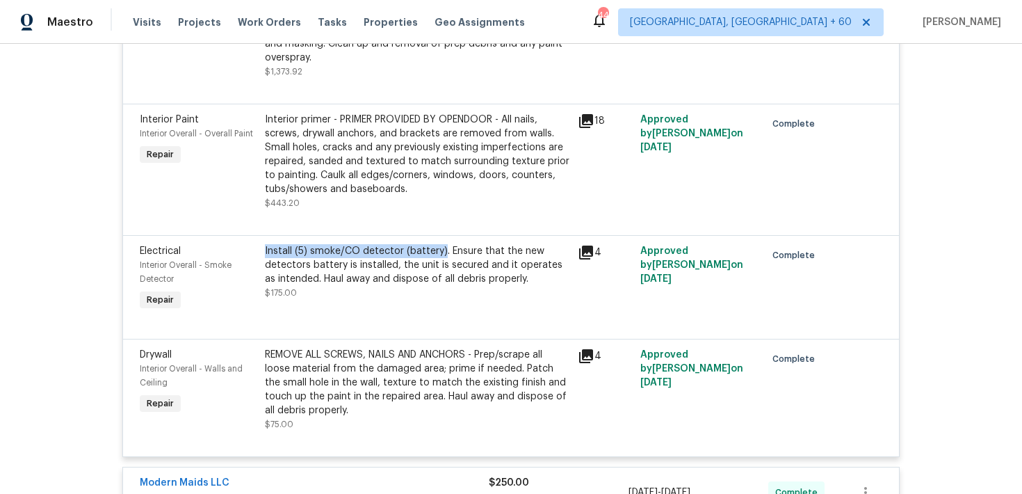
drag, startPoint x: 261, startPoint y: 254, endPoint x: 439, endPoint y: 253, distance: 178.0
click at [439, 253] on div "Install (5) smoke/CO detector (battery). Ensure that the new detectors battery …" at bounding box center [417, 279] width 313 height 78
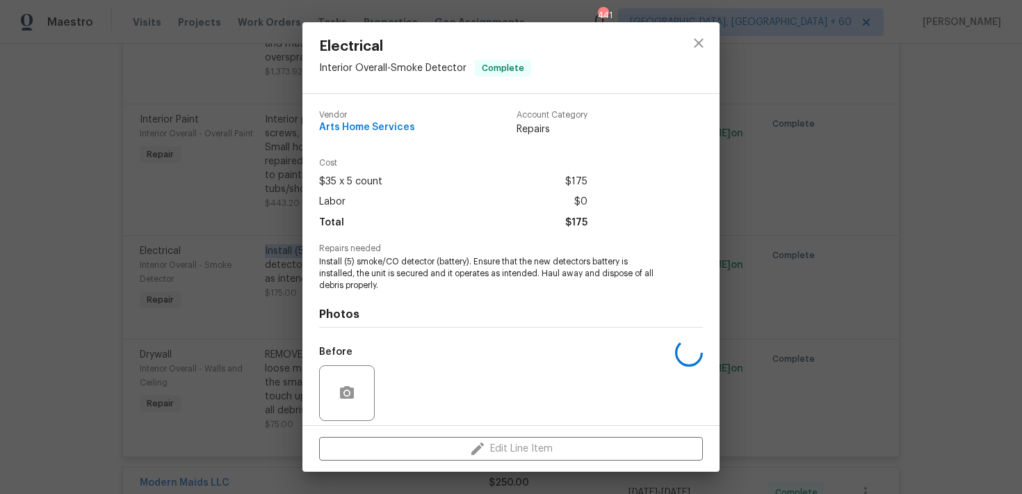
copy div "Install (5) smoke/CO detector (battery)"
click at [693, 47] on icon "close" at bounding box center [699, 43] width 17 height 17
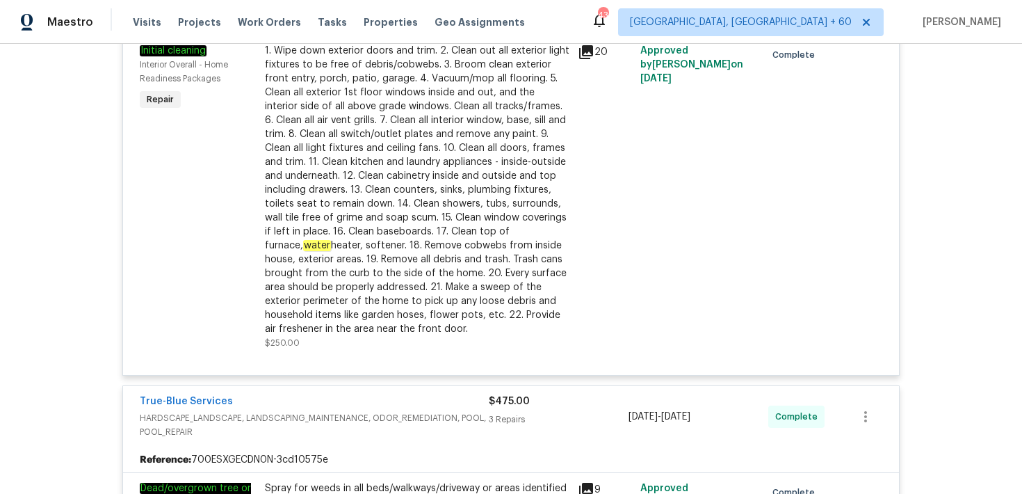
scroll to position [2441, 0]
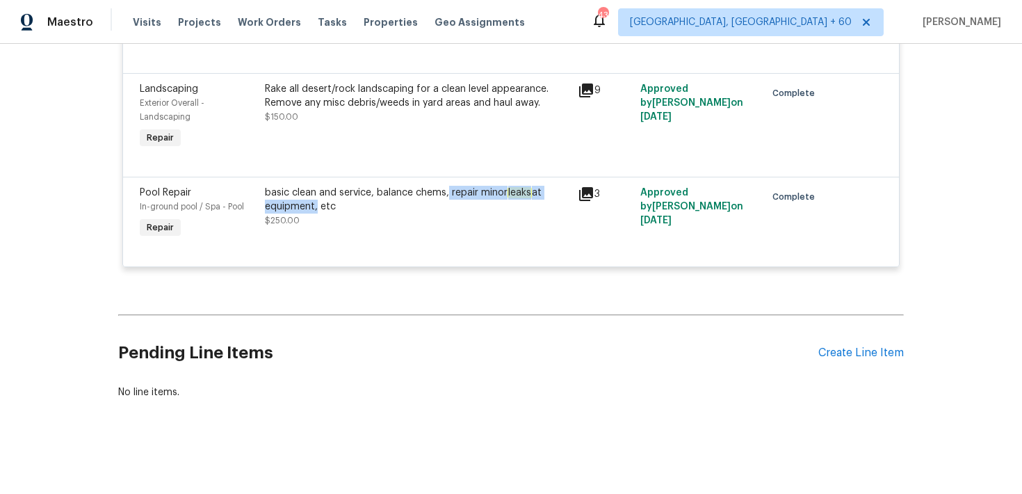
drag, startPoint x: 448, startPoint y: 191, endPoint x: 314, endPoint y: 207, distance: 134.4
click at [314, 207] on div "basic clean and service, balance chems, repair minor leaks at equipment, etc" at bounding box center [417, 200] width 305 height 28
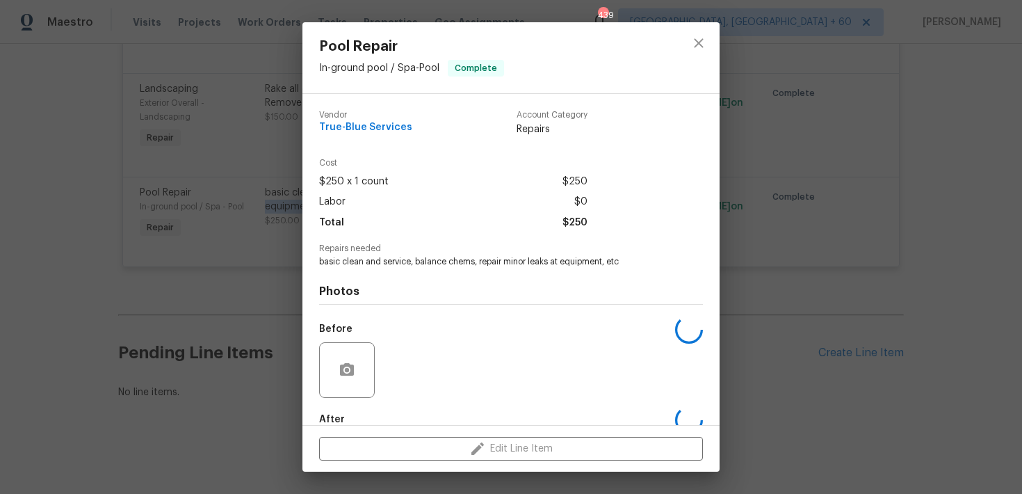
copy div "repair minor leaks at equipment"
click at [699, 41] on icon "close" at bounding box center [698, 42] width 9 height 9
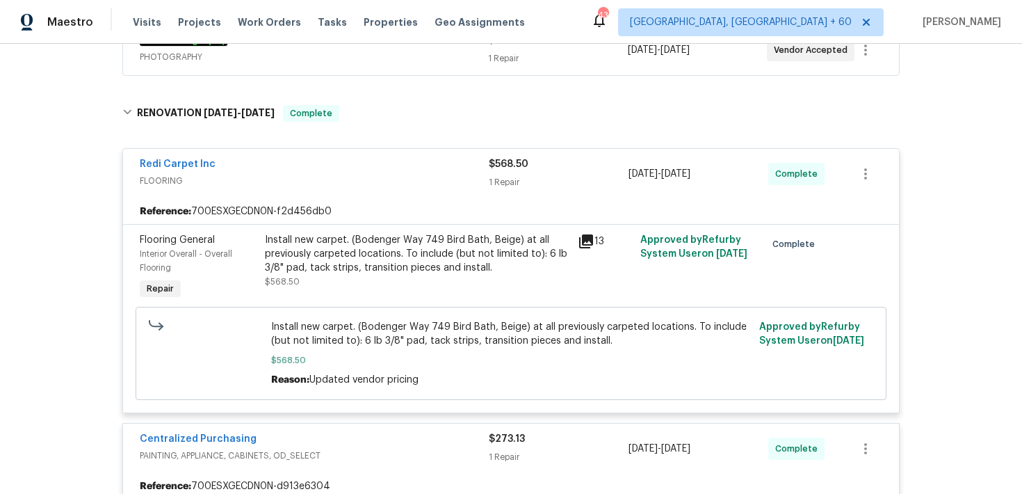
scroll to position [284, 0]
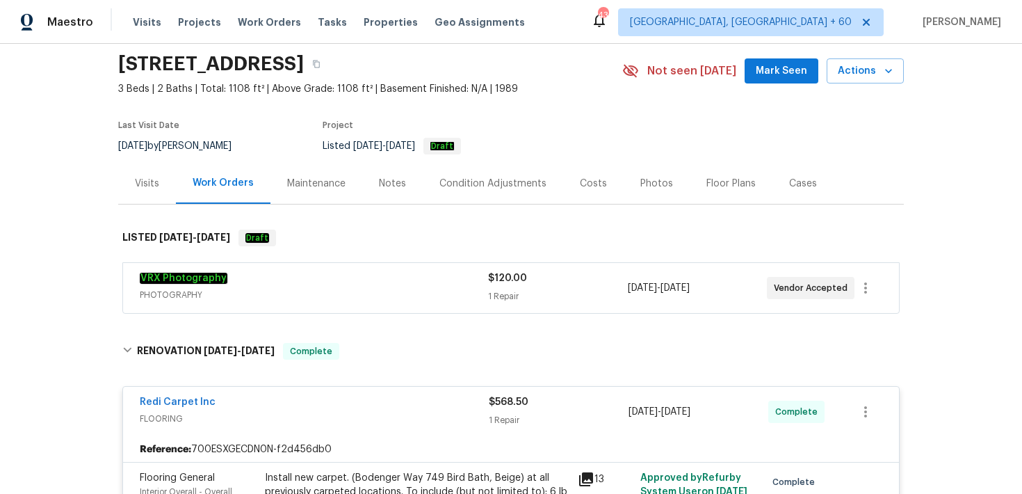
click at [506, 290] on div "1 Repair" at bounding box center [557, 296] width 139 height 14
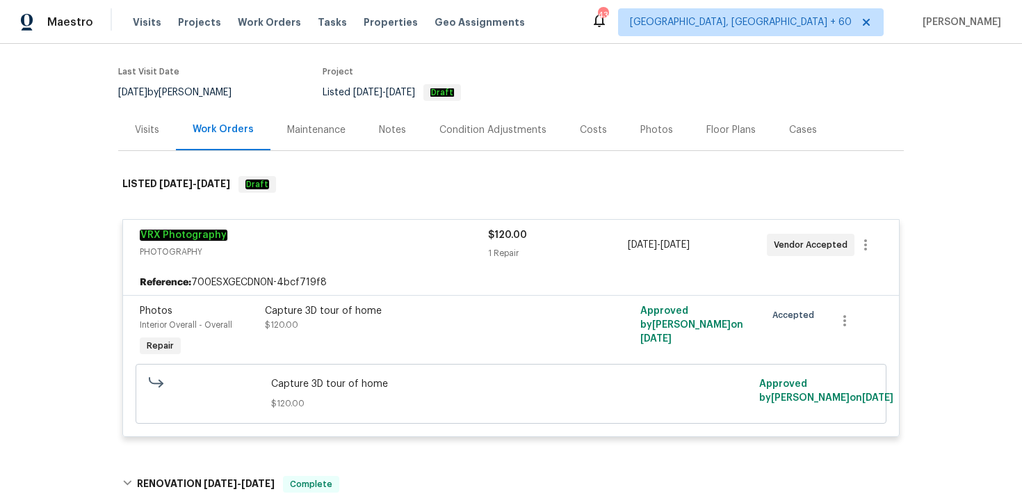
scroll to position [235, 0]
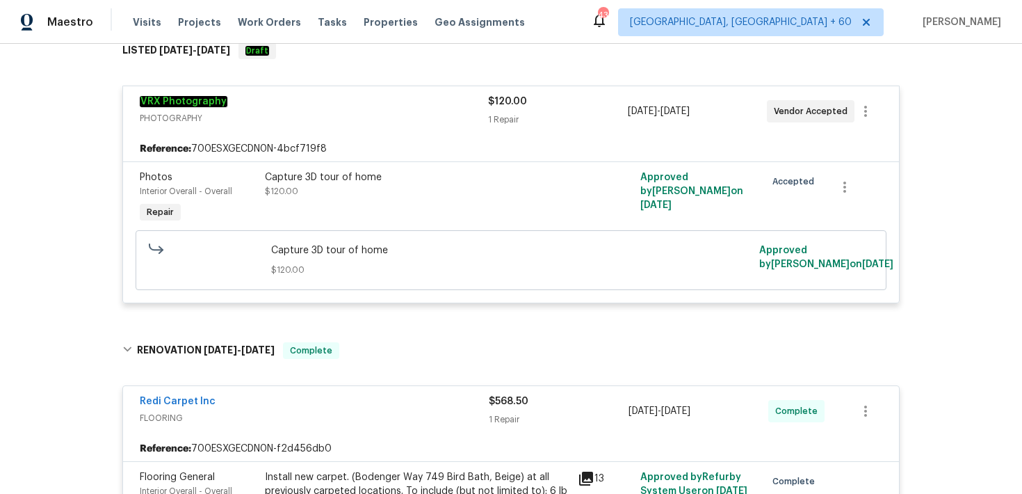
click at [508, 103] on span "$120.00" at bounding box center [507, 102] width 39 height 10
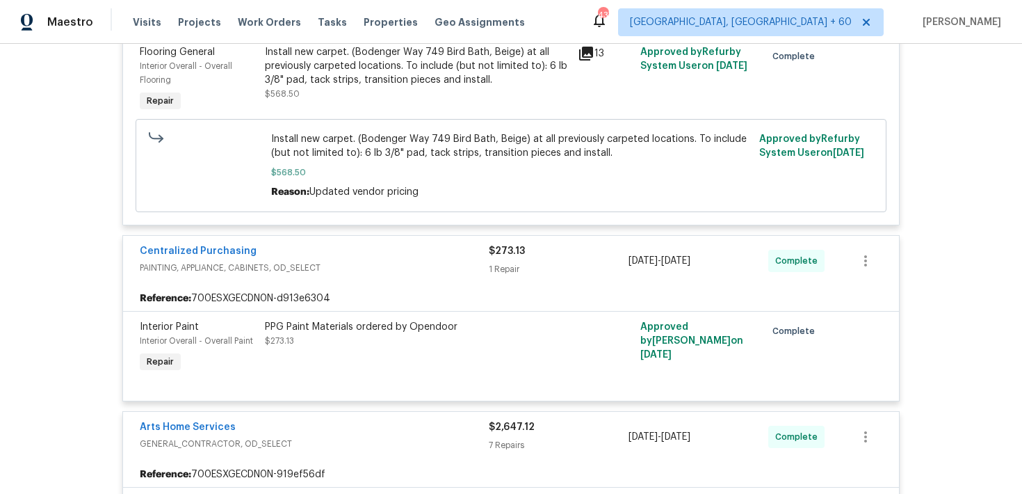
scroll to position [0, 0]
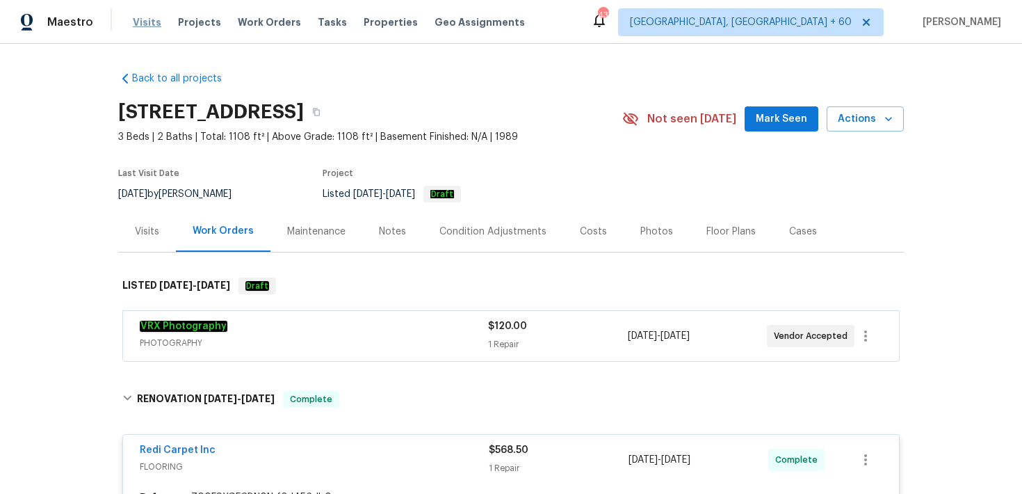
click at [135, 22] on span "Visits" at bounding box center [147, 22] width 29 height 14
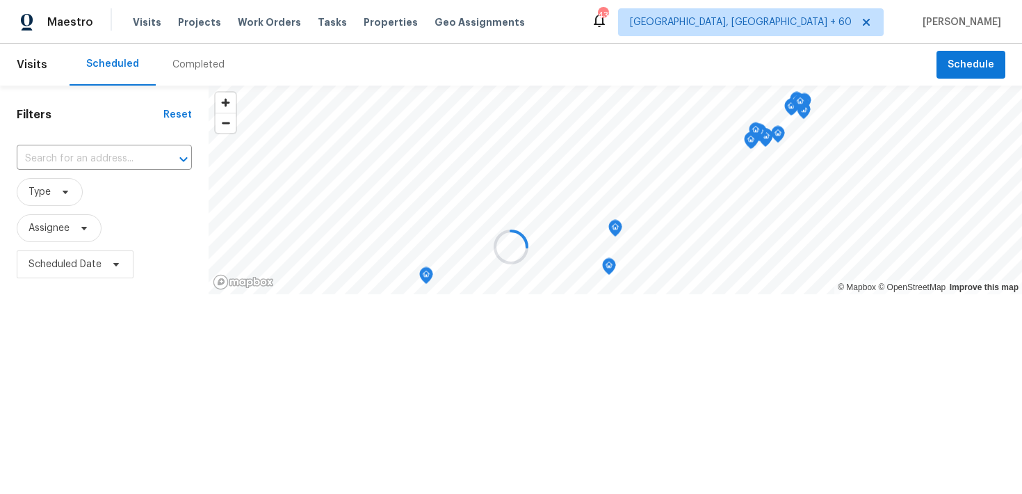
click at [187, 74] on div at bounding box center [511, 247] width 1022 height 494
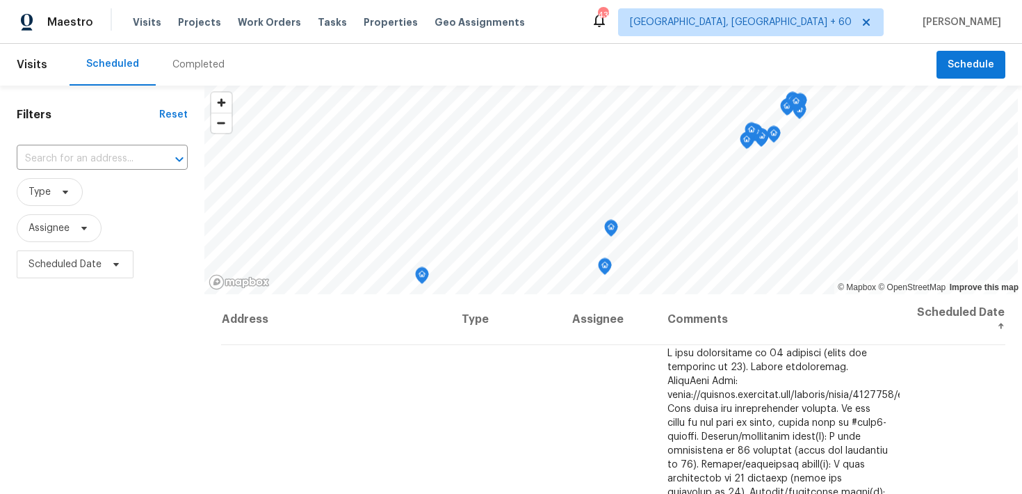
click at [190, 63] on div "Completed" at bounding box center [198, 65] width 52 height 14
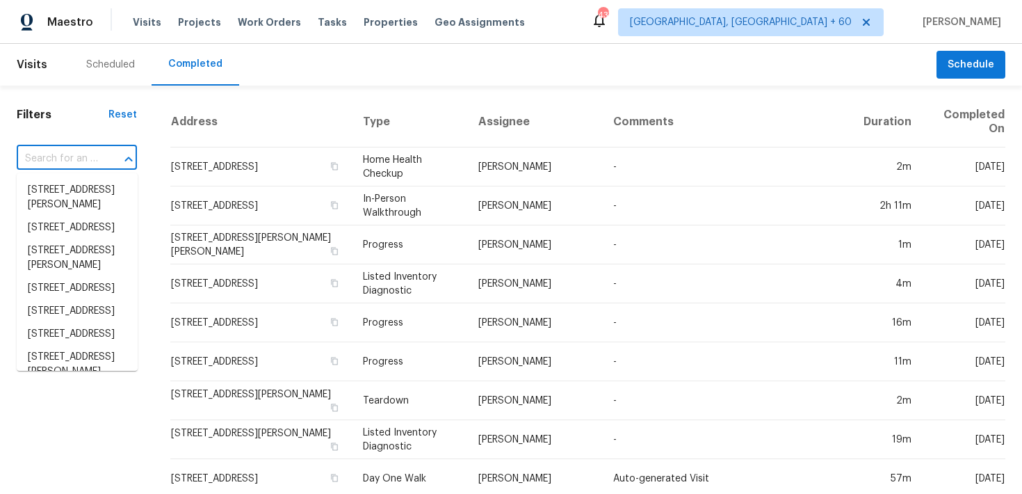
click at [46, 157] on input "text" at bounding box center [57, 159] width 81 height 22
paste input "[STREET_ADDRESS]"
type input "[STREET_ADDRESS]"
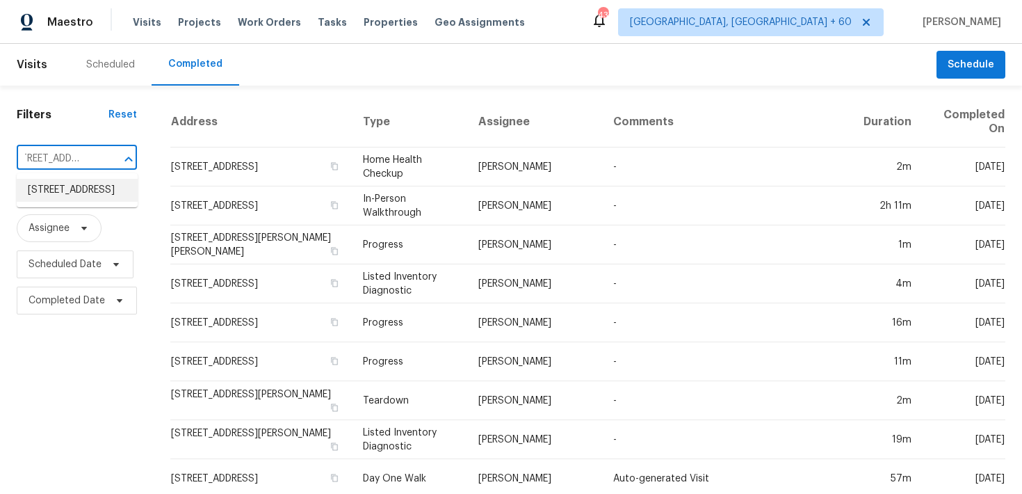
click at [96, 198] on li "[STREET_ADDRESS]" at bounding box center [77, 190] width 121 height 23
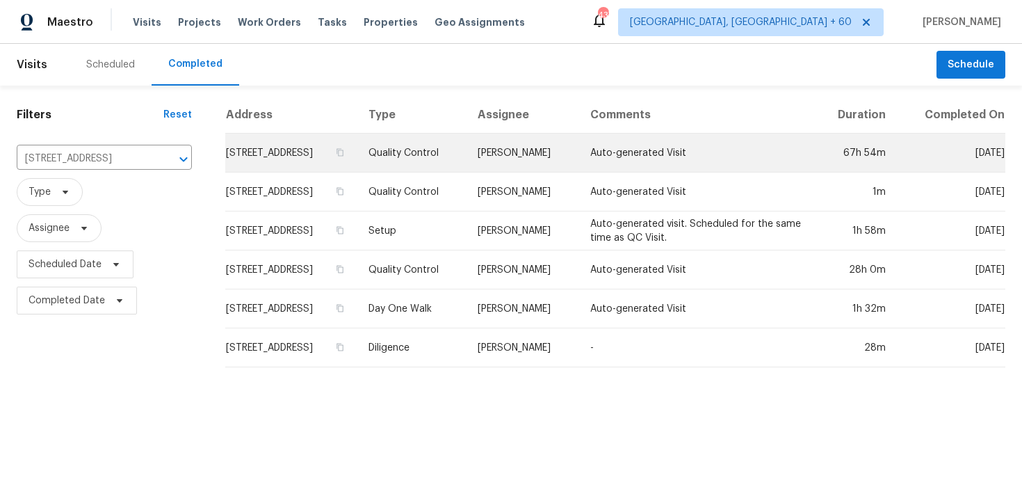
click at [446, 154] on td "Quality Control" at bounding box center [412, 153] width 110 height 39
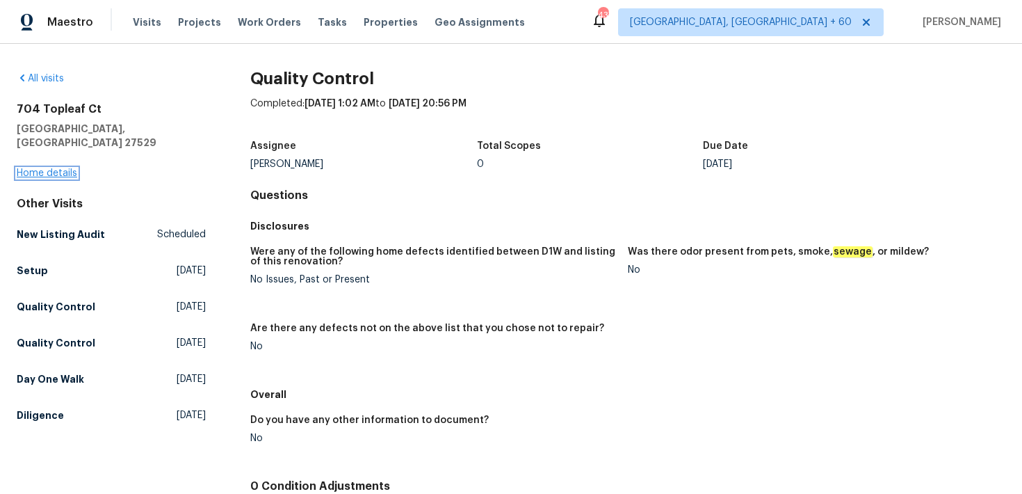
click at [56, 168] on link "Home details" at bounding box center [47, 173] width 61 height 10
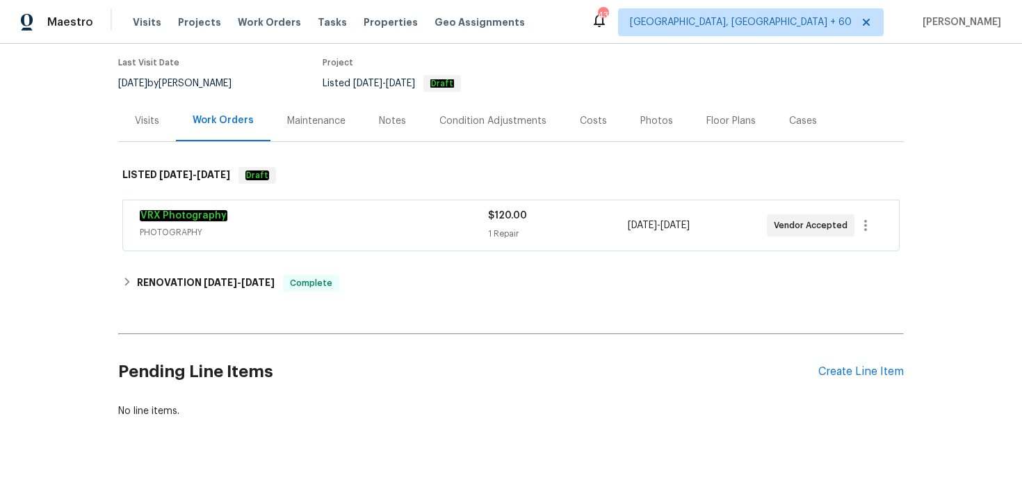
scroll to position [129, 0]
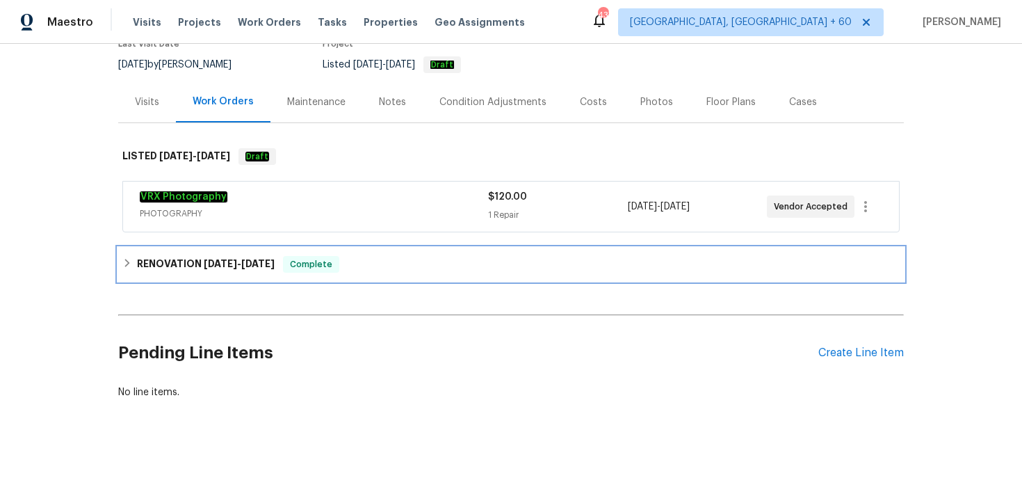
click at [360, 261] on div "RENOVATION 8/18/25 - 9/4/25 Complete" at bounding box center [510, 264] width 777 height 17
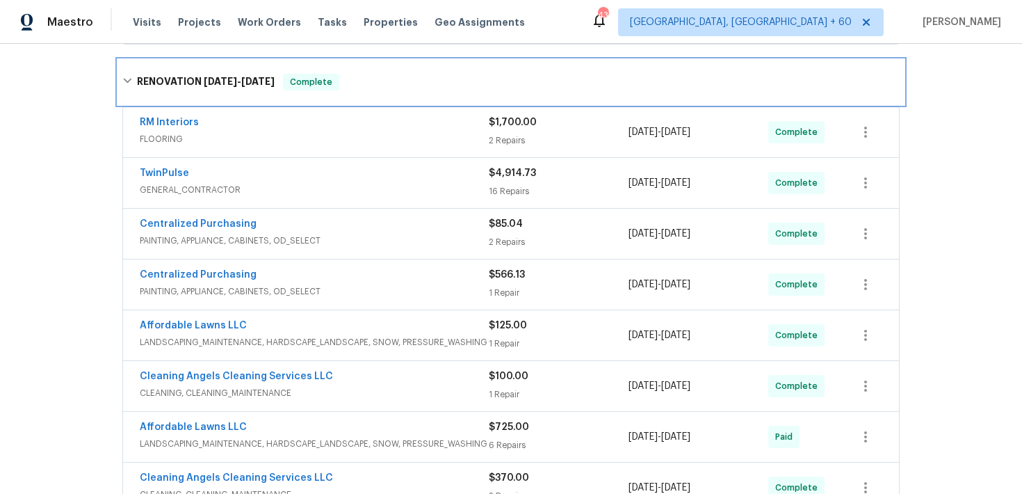
scroll to position [514, 0]
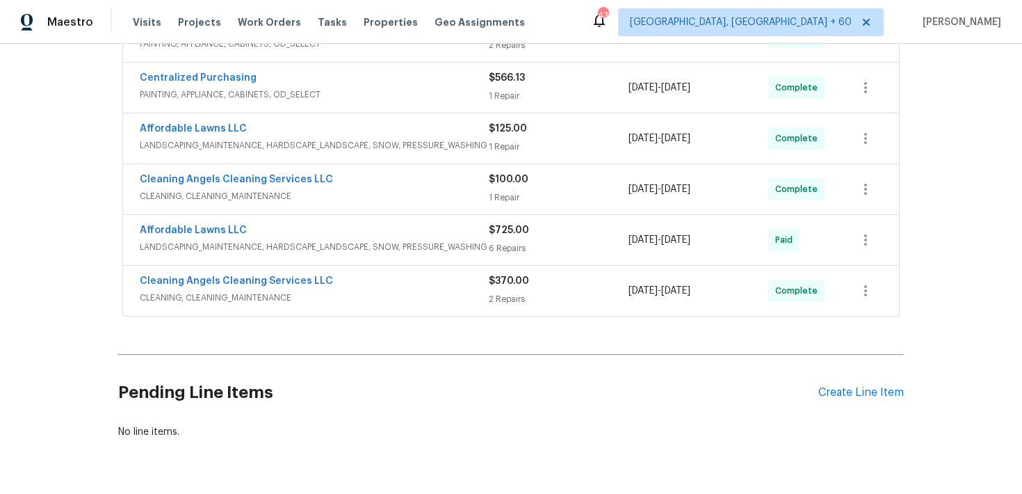
click at [494, 297] on div "2 Repairs" at bounding box center [559, 299] width 140 height 14
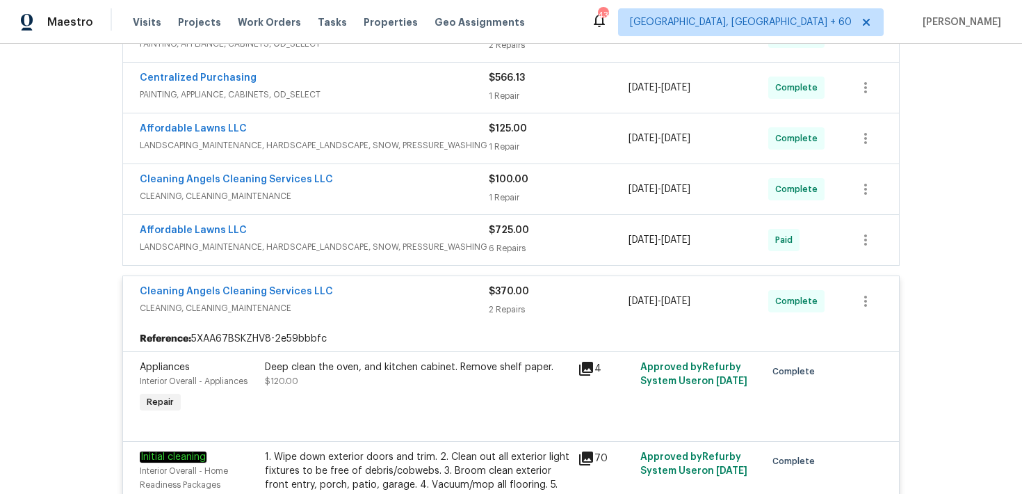
click at [507, 229] on span "$725.00" at bounding box center [509, 230] width 40 height 10
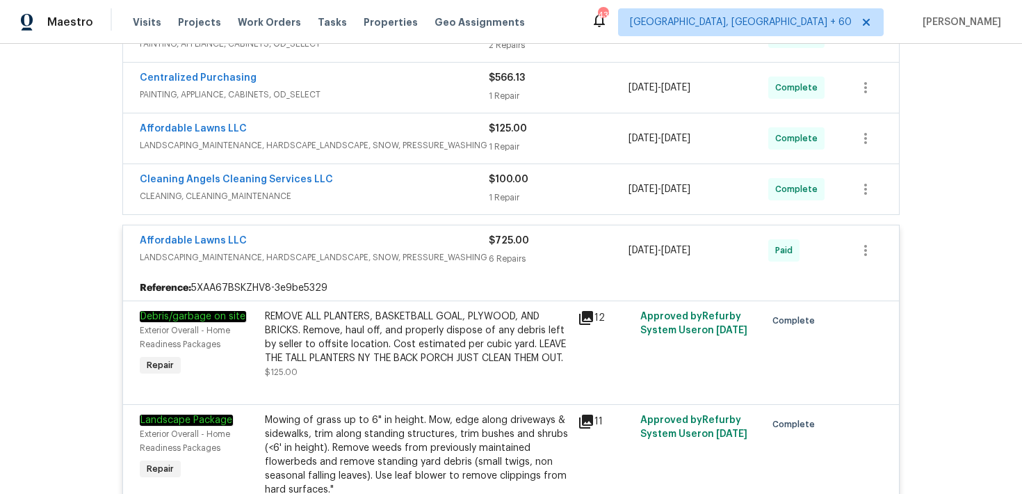
click at [500, 192] on div "1 Repair" at bounding box center [559, 198] width 140 height 14
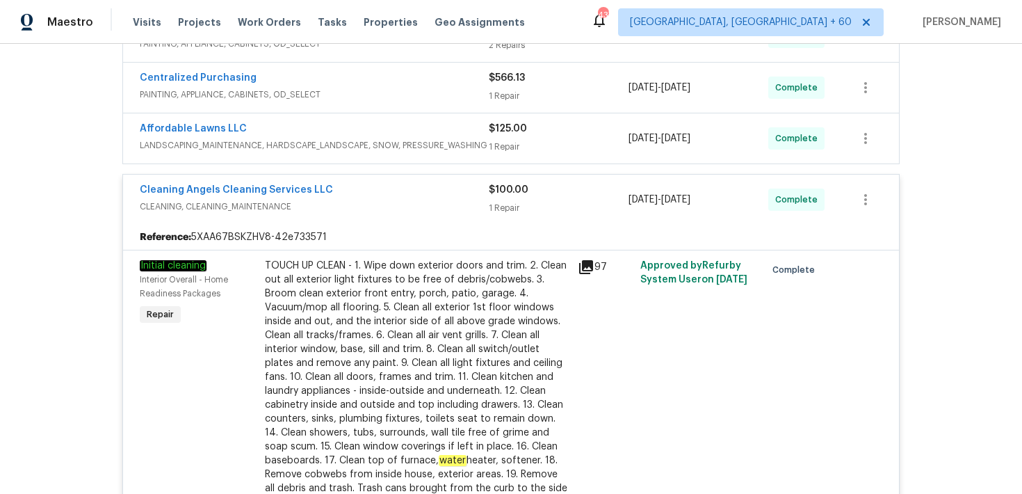
click at [503, 138] on div "$125.00 1 Repair" at bounding box center [559, 138] width 140 height 33
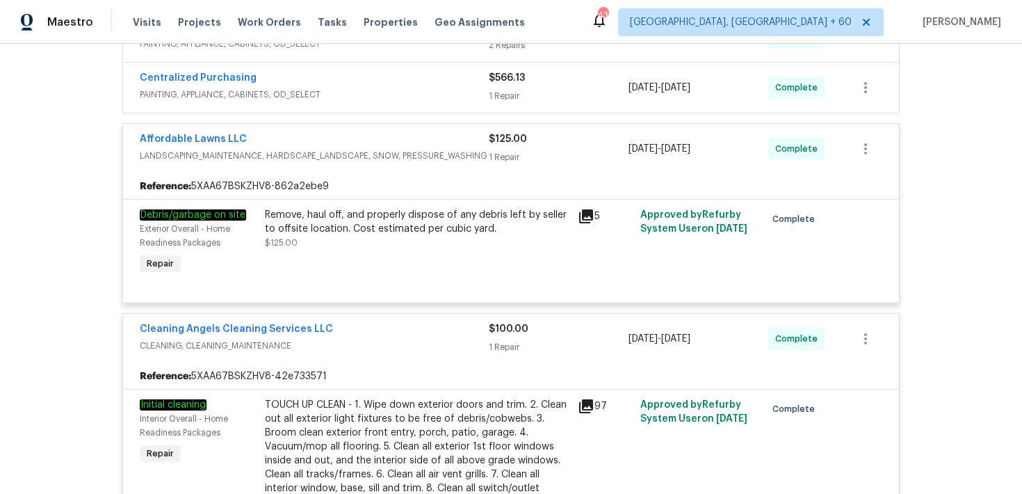
click at [501, 96] on div "1 Repair" at bounding box center [559, 96] width 140 height 14
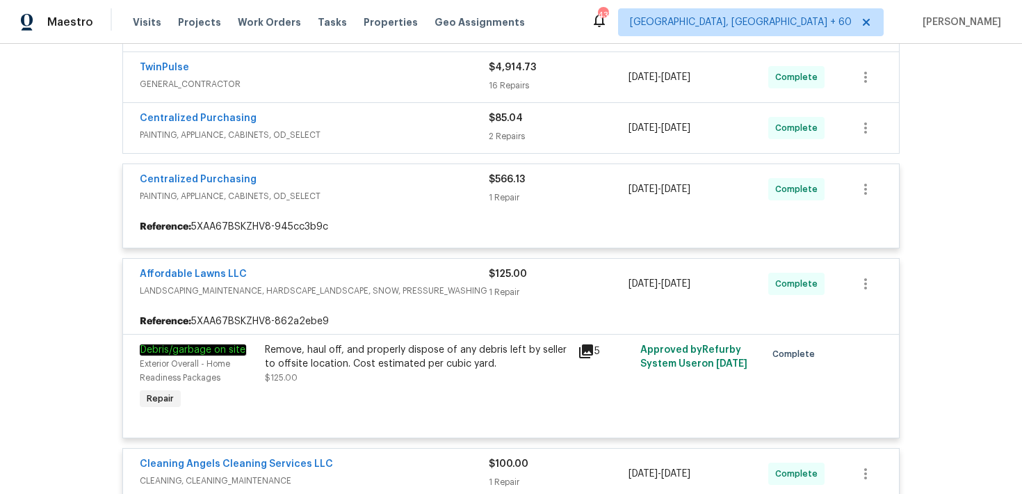
scroll to position [417, 0]
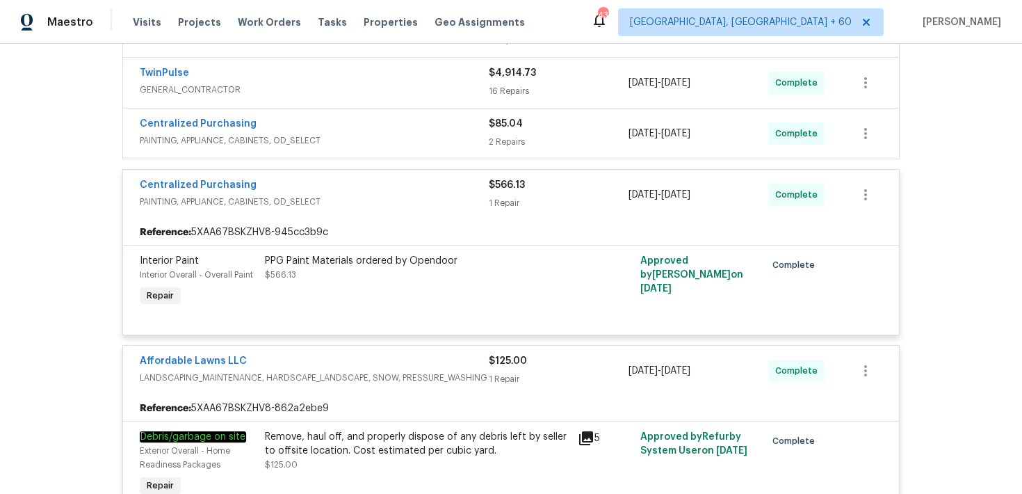
click at [504, 139] on div "2 Repairs" at bounding box center [559, 142] width 140 height 14
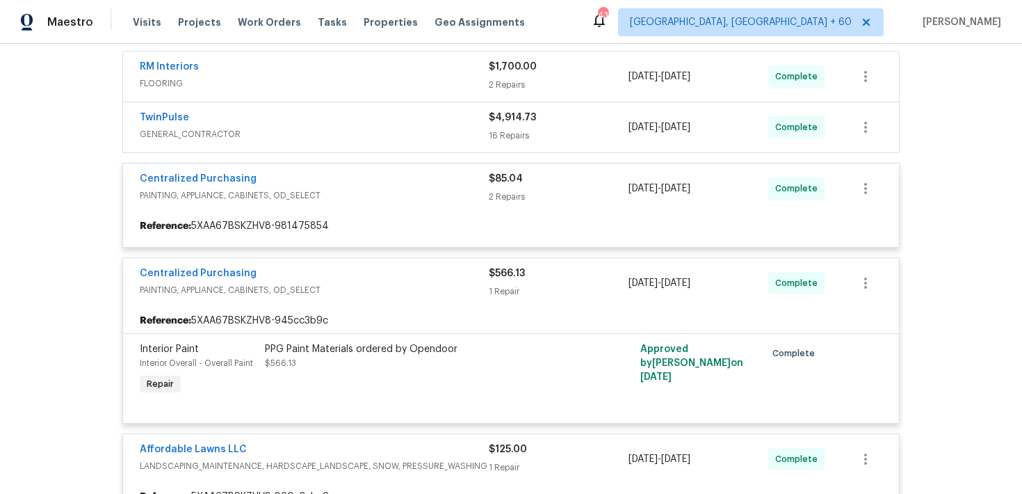
scroll to position [349, 0]
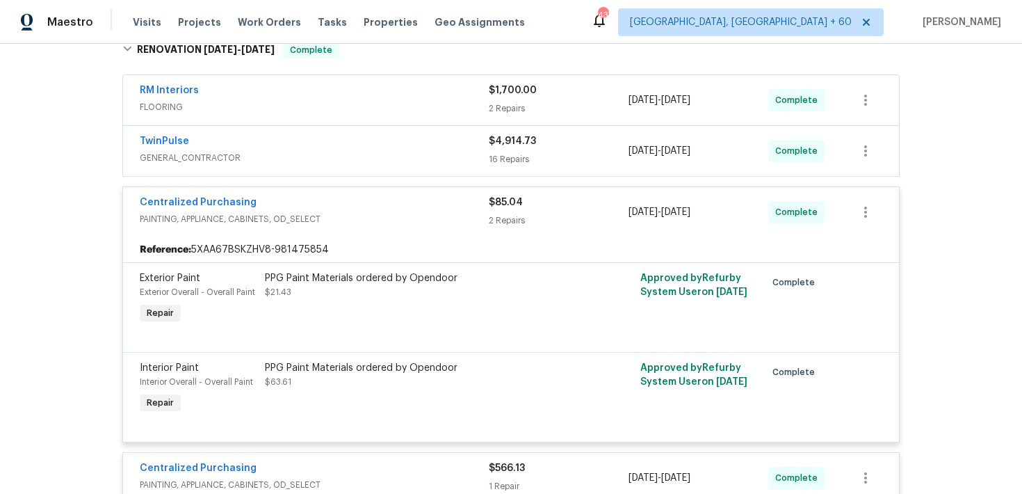
click at [504, 157] on div "16 Repairs" at bounding box center [559, 159] width 140 height 14
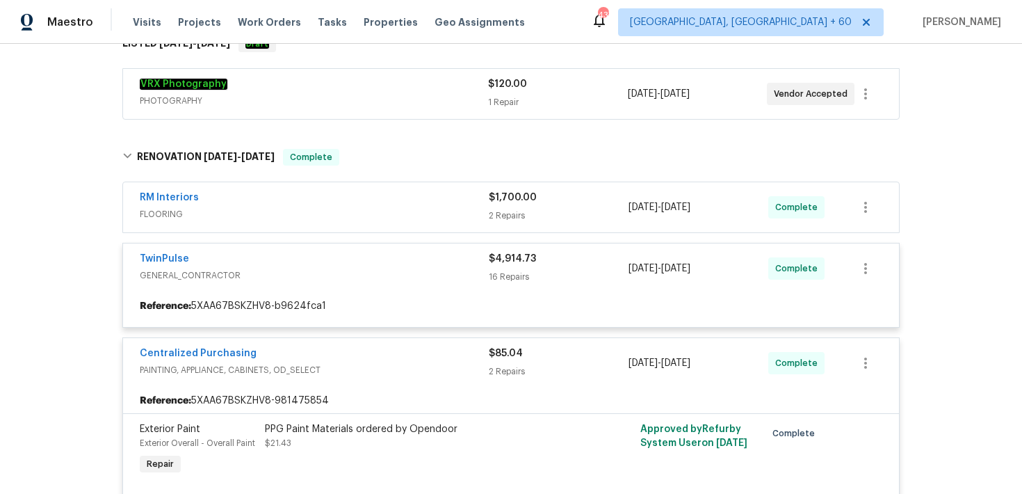
scroll to position [234, 0]
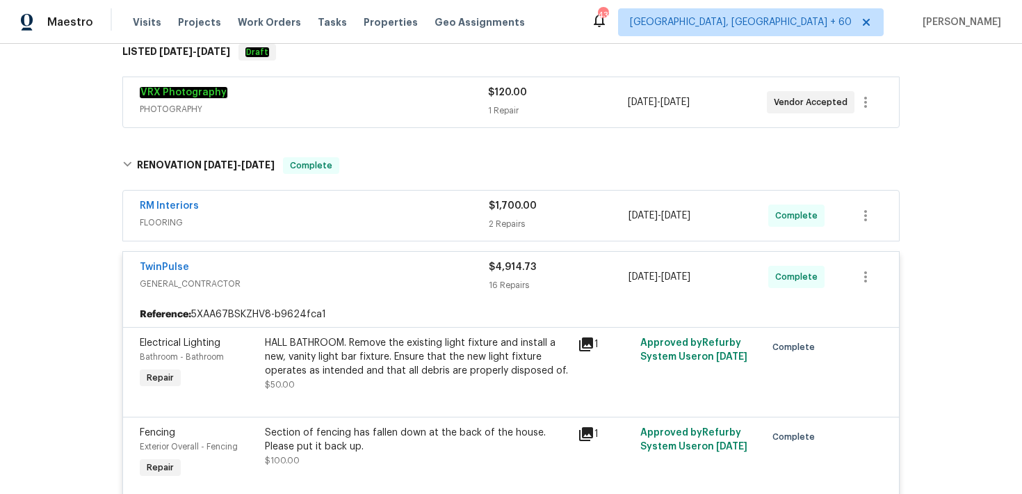
click at [504, 231] on div "$1,700.00 2 Repairs" at bounding box center [559, 215] width 140 height 33
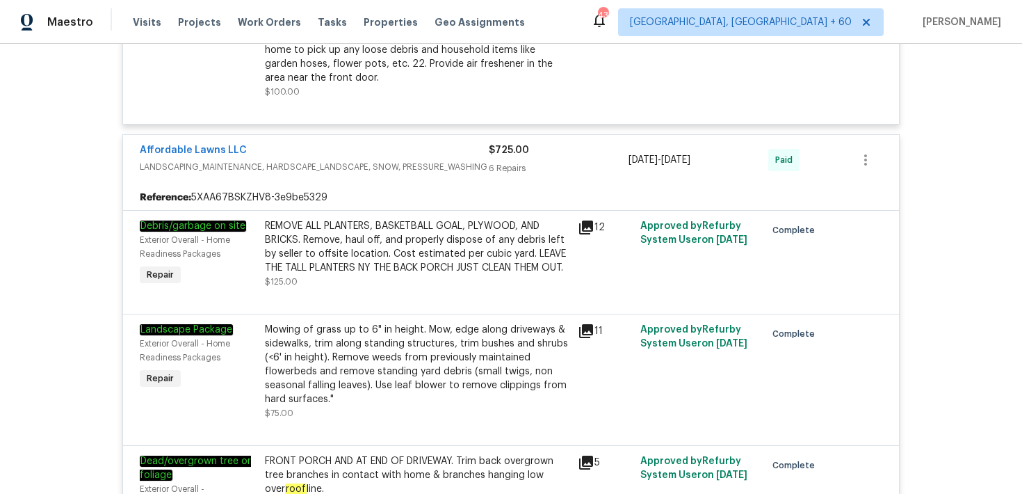
scroll to position [3970, 0]
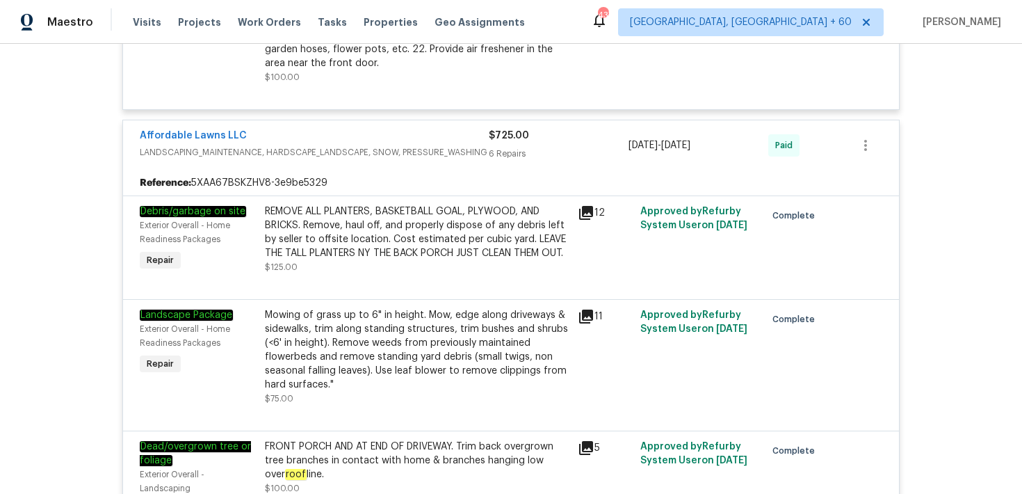
click at [588, 353] on div "11" at bounding box center [605, 357] width 63 height 106
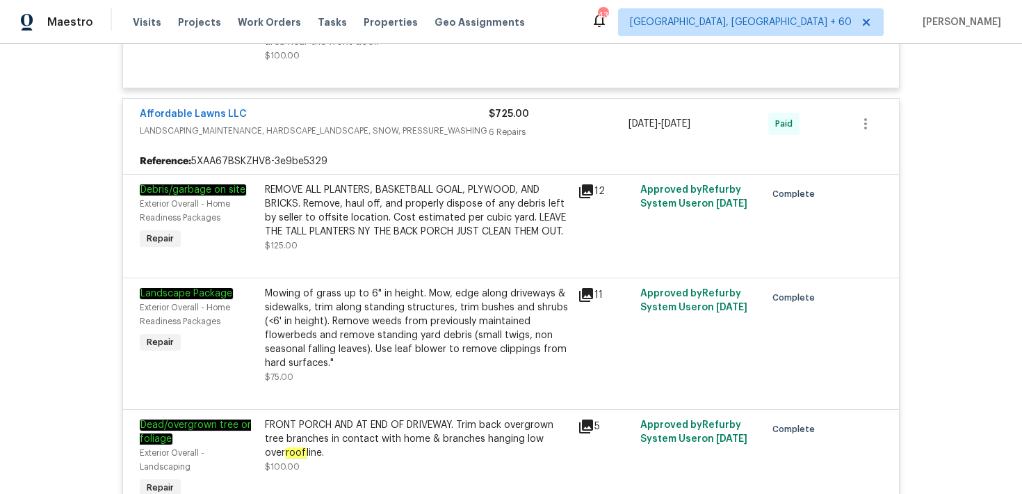
scroll to position [3998, 0]
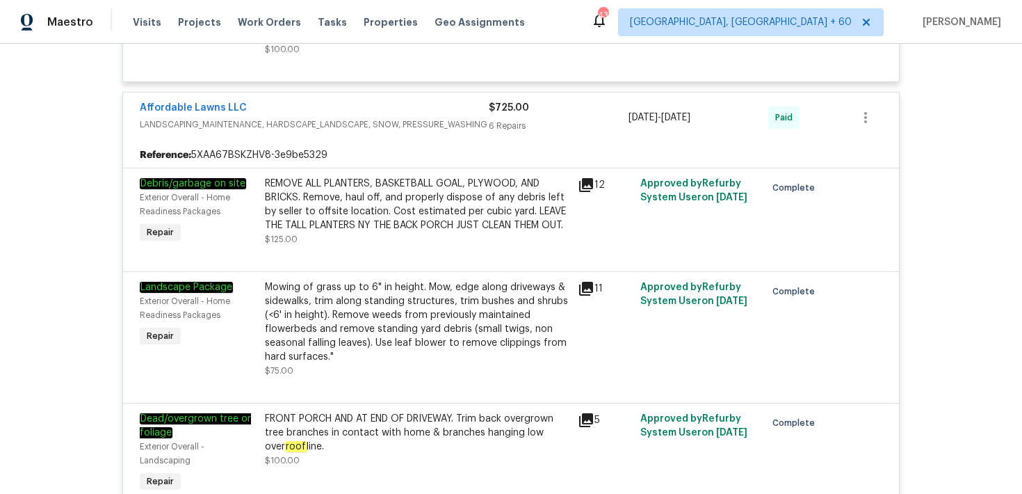
click at [571, 323] on div "Mowing of grass up to 6" in height. Mow, edge along driveways & sidewalks, trim…" at bounding box center [417, 329] width 313 height 106
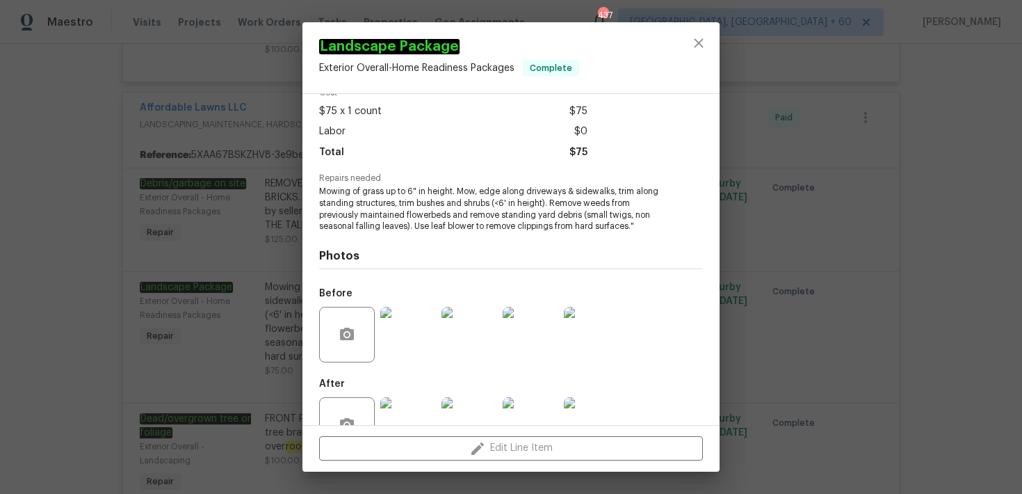
scroll to position [87, 0]
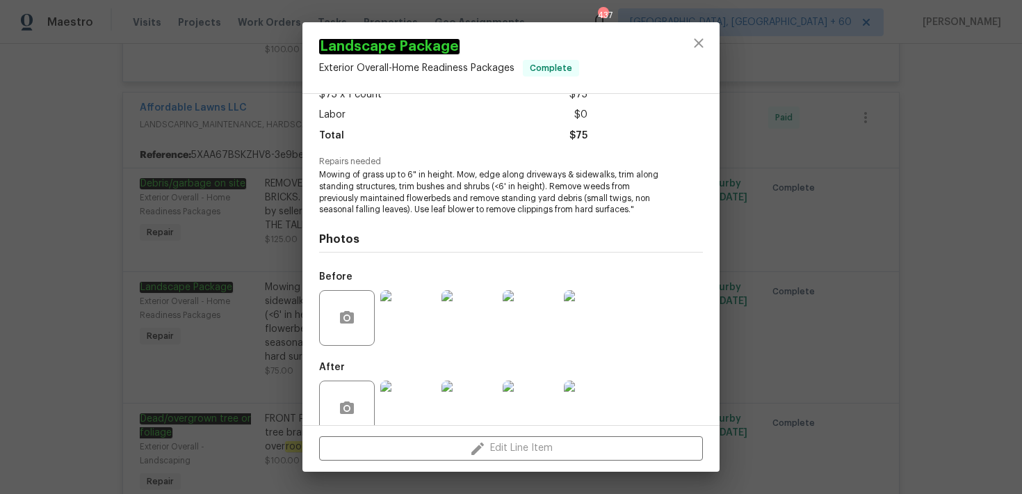
click at [422, 332] on img at bounding box center [408, 318] width 56 height 56
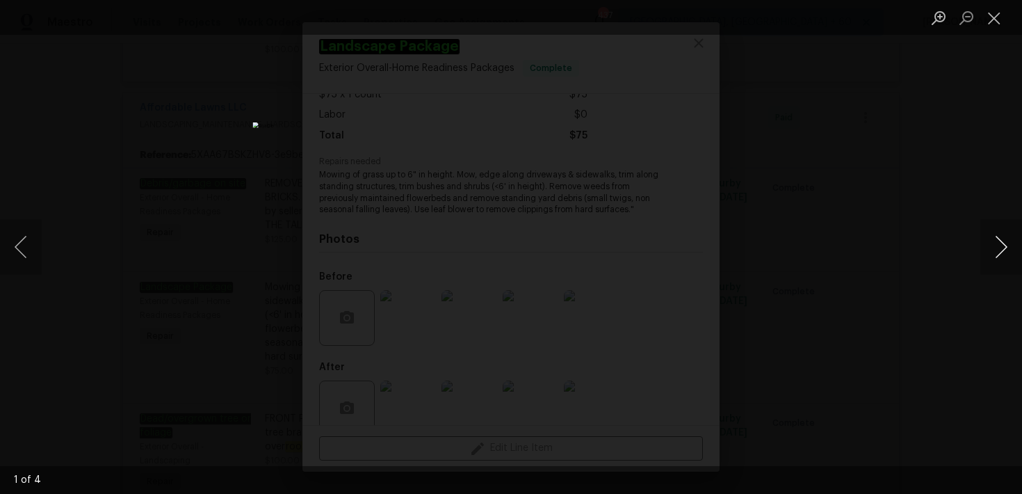
click at [1002, 252] on button "Next image" at bounding box center [1002, 247] width 42 height 56
click at [1002, 250] on button "Next image" at bounding box center [1002, 247] width 42 height 56
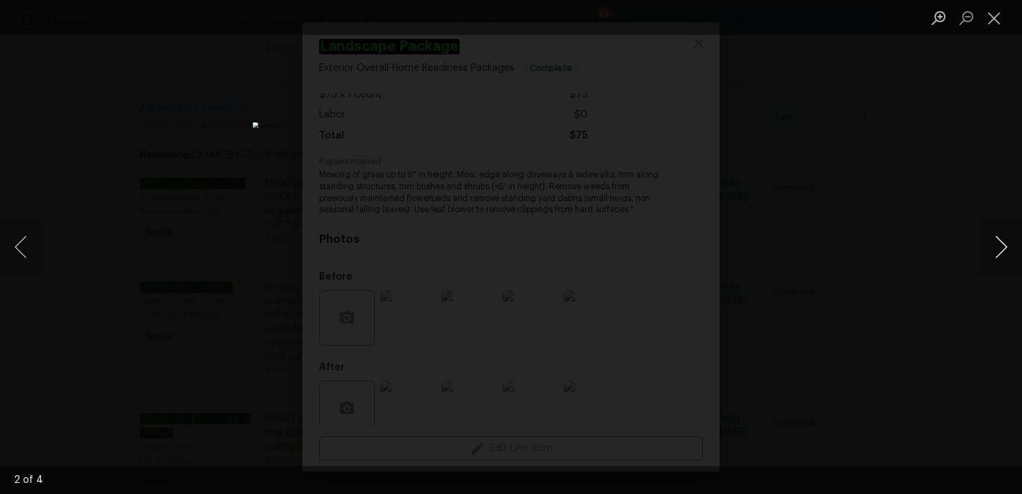
click at [1002, 250] on button "Next image" at bounding box center [1002, 247] width 42 height 56
click at [996, 19] on button "Close lightbox" at bounding box center [995, 18] width 28 height 24
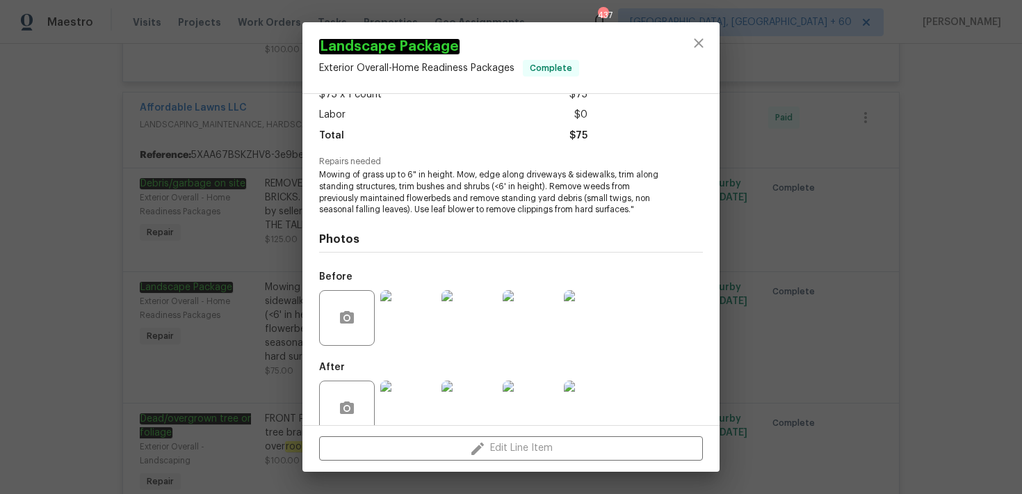
click at [404, 393] on img at bounding box center [408, 408] width 56 height 56
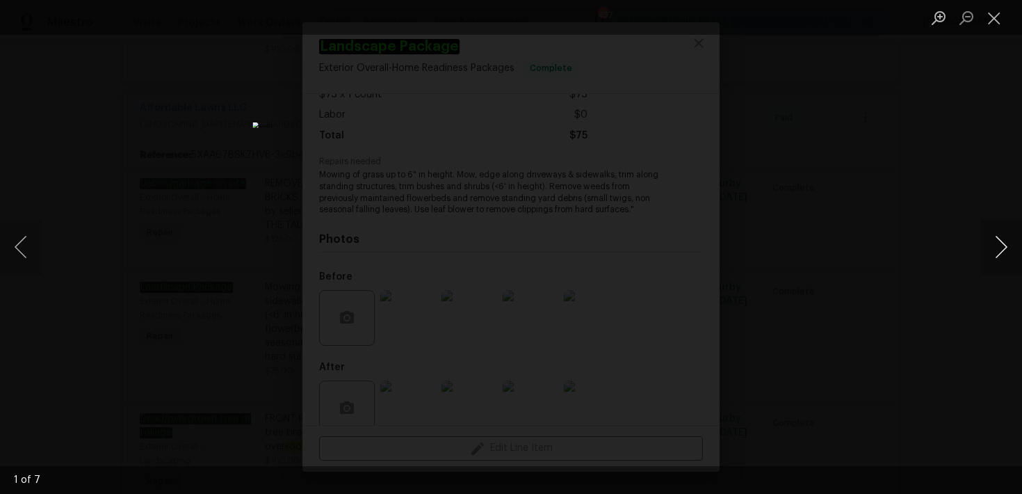
click at [1003, 256] on button "Next image" at bounding box center [1002, 247] width 42 height 56
click at [1004, 256] on button "Next image" at bounding box center [1002, 247] width 42 height 56
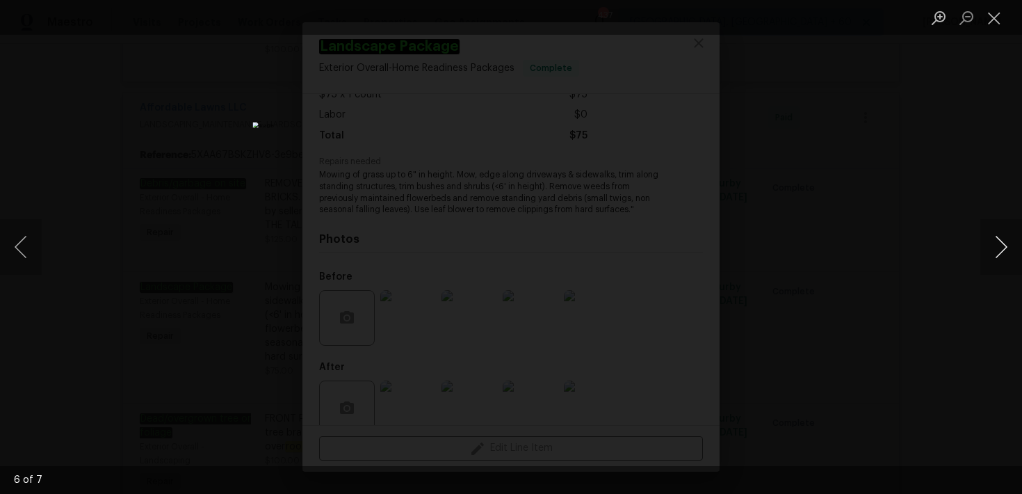
click at [1004, 256] on button "Next image" at bounding box center [1002, 247] width 42 height 56
click at [1003, 255] on button "Next image" at bounding box center [1002, 247] width 42 height 56
click at [1002, 255] on button "Next image" at bounding box center [1002, 247] width 42 height 56
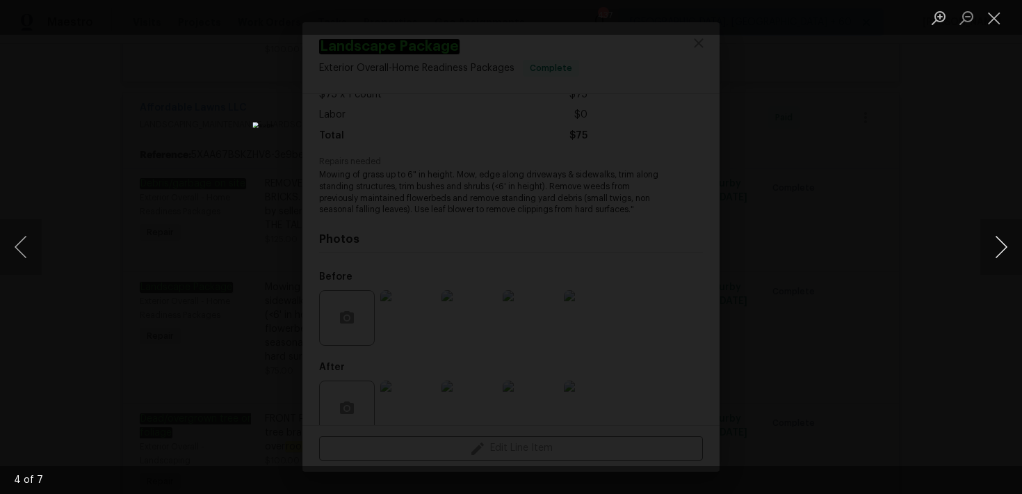
click at [1002, 255] on button "Next image" at bounding box center [1002, 247] width 42 height 56
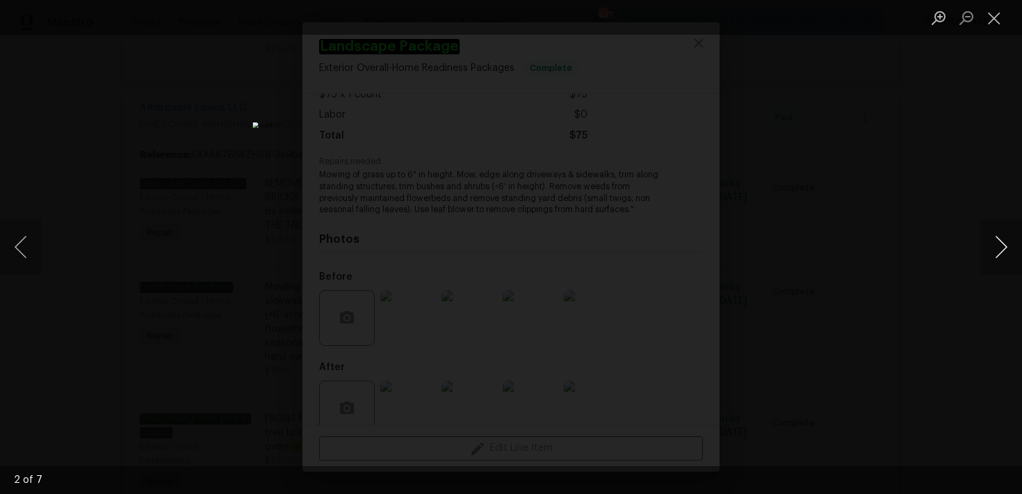
click at [1002, 255] on button "Next image" at bounding box center [1002, 247] width 42 height 56
click at [994, 28] on button "Close lightbox" at bounding box center [995, 18] width 28 height 24
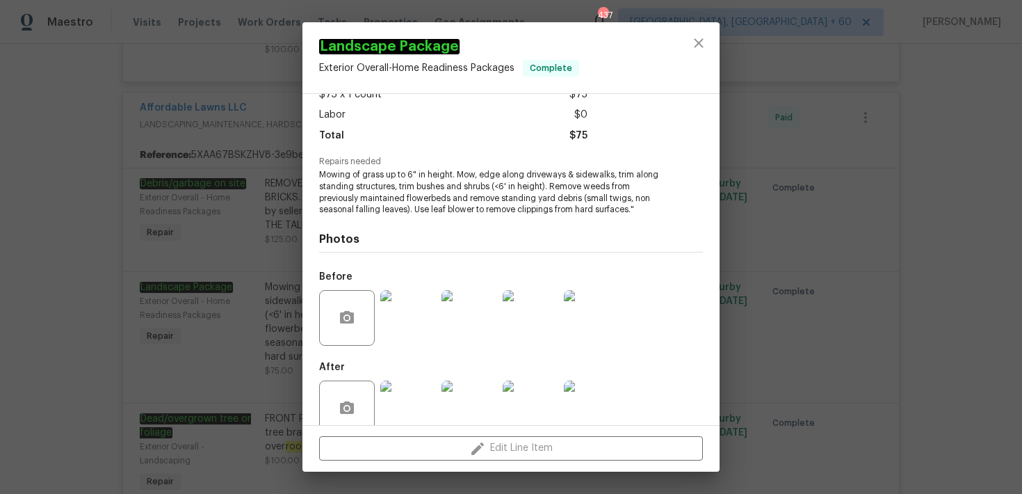
click at [782, 181] on div "Landscape Package Exterior Overall - Home Readiness Packages Complete Vendor Af…" at bounding box center [511, 247] width 1022 height 494
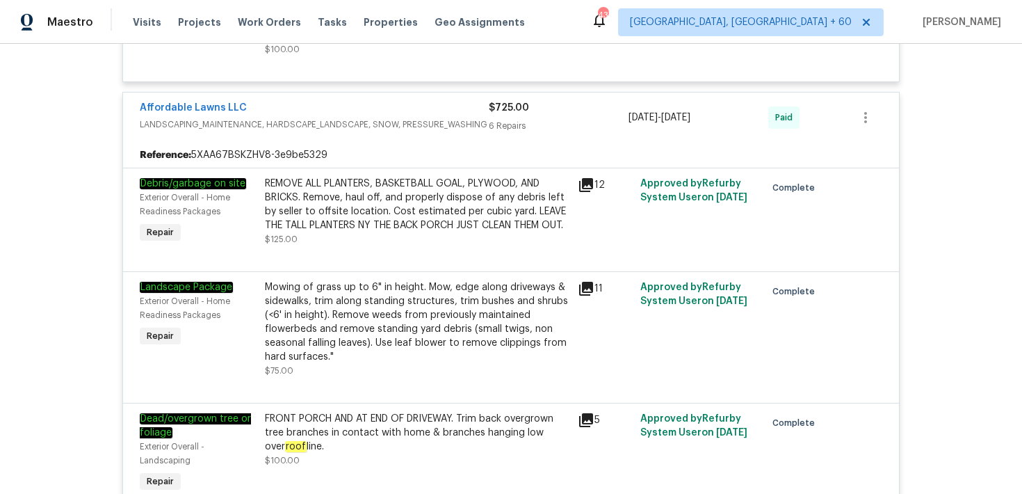
click at [591, 208] on div "12" at bounding box center [605, 211] width 63 height 78
click at [572, 193] on div "REMOVE ALL PLANTERS, BASKETBALL GOAL, PLYWOOD, AND BRICKS. Remove, haul off, an…" at bounding box center [417, 211] width 313 height 78
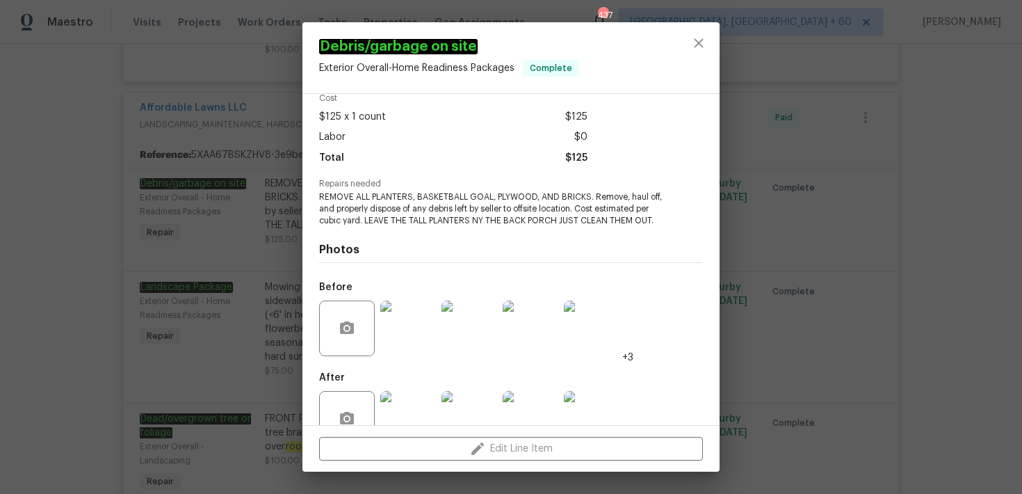
scroll to position [74, 0]
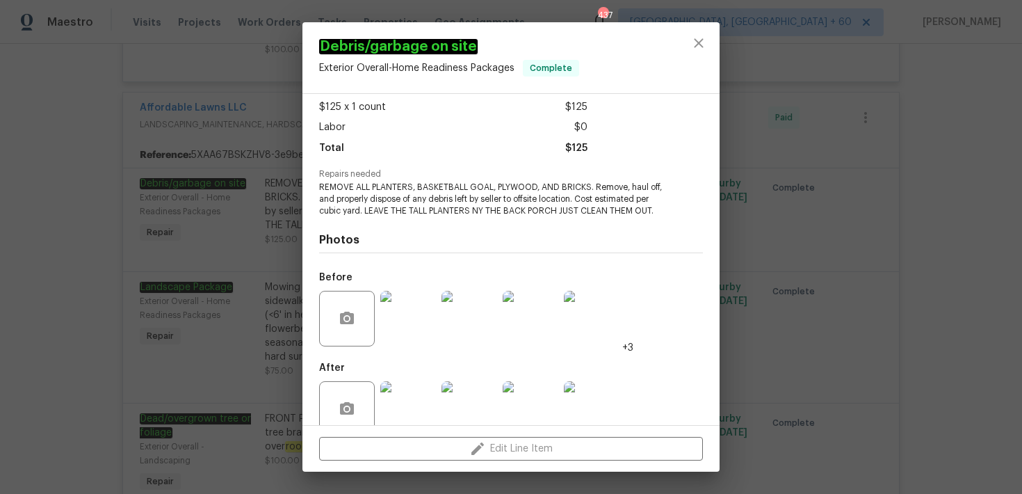
click at [396, 332] on img at bounding box center [408, 319] width 56 height 56
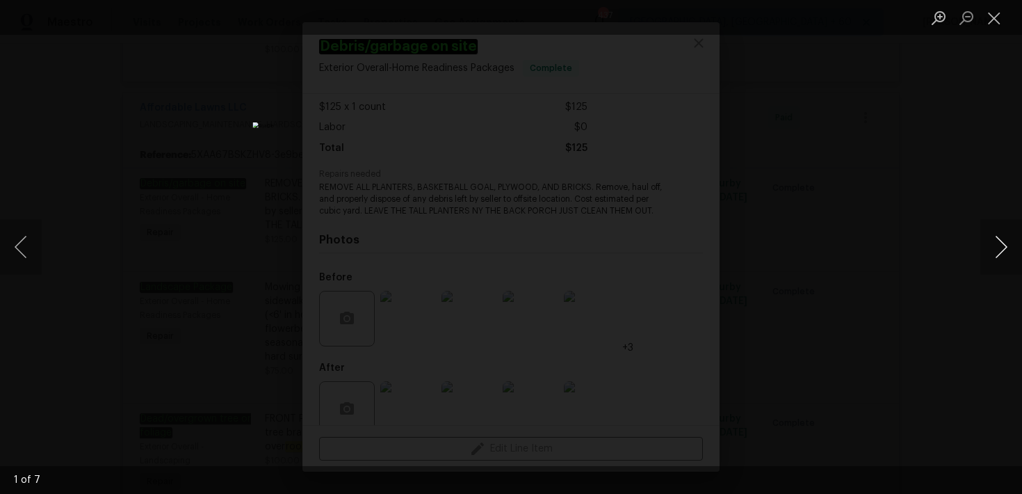
click at [1000, 252] on button "Next image" at bounding box center [1002, 247] width 42 height 56
click at [1000, 253] on button "Next image" at bounding box center [1002, 247] width 42 height 56
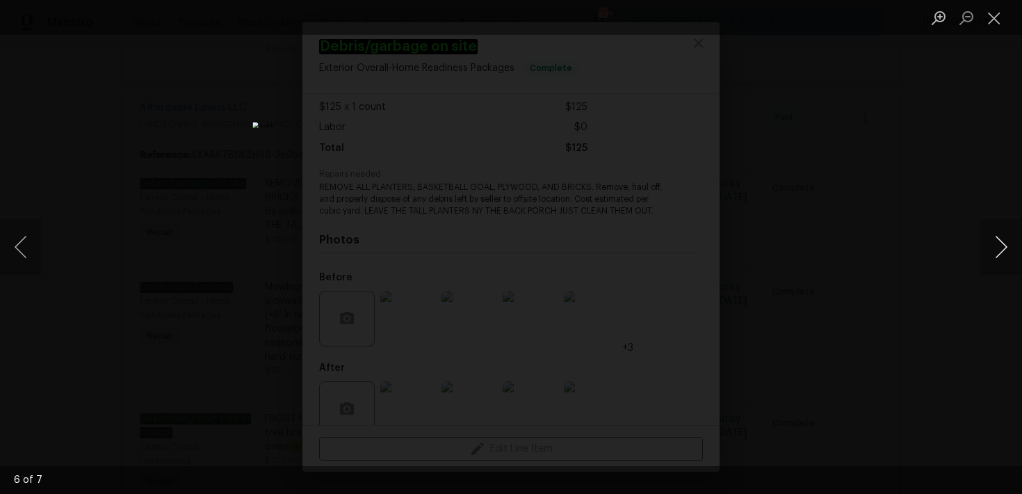
click at [1000, 253] on button "Next image" at bounding box center [1002, 247] width 42 height 56
click at [999, 253] on button "Next image" at bounding box center [1002, 247] width 42 height 56
click at [999, 254] on button "Next image" at bounding box center [1002, 247] width 42 height 56
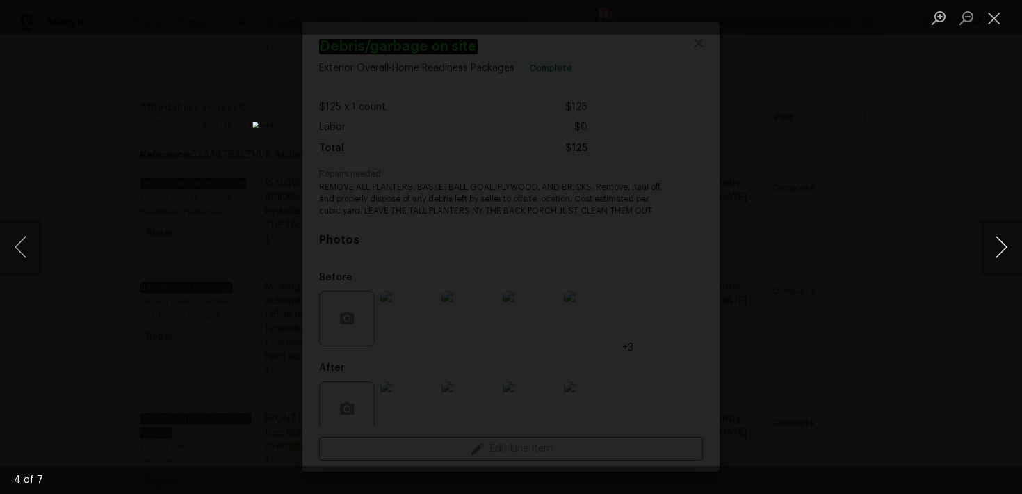
click at [999, 255] on button "Next image" at bounding box center [1002, 247] width 42 height 56
click at [1001, 15] on button "Close lightbox" at bounding box center [995, 18] width 28 height 24
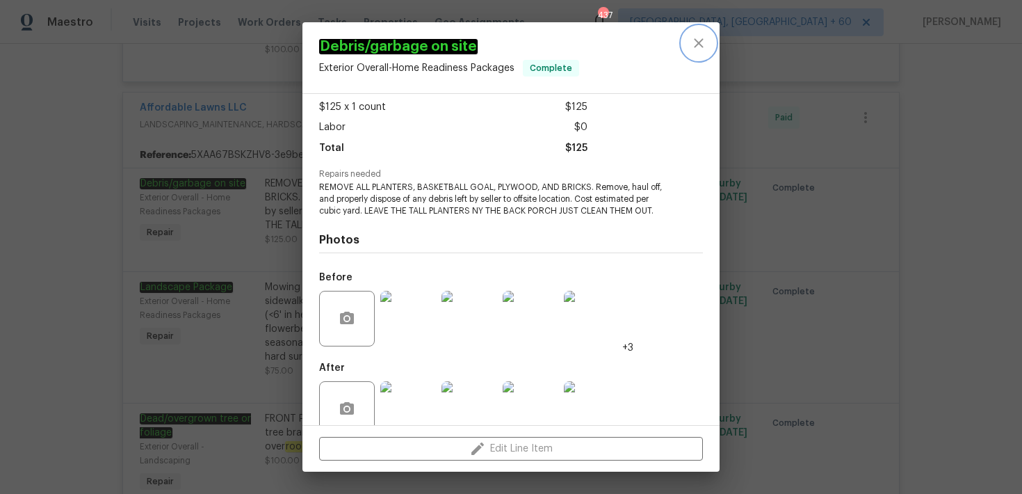
click at [700, 42] on icon "close" at bounding box center [698, 42] width 9 height 9
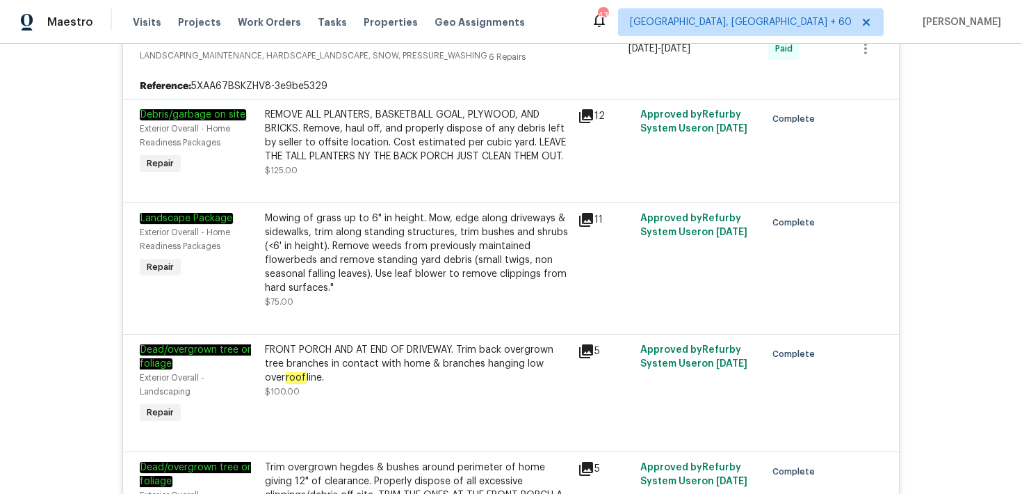
scroll to position [4070, 0]
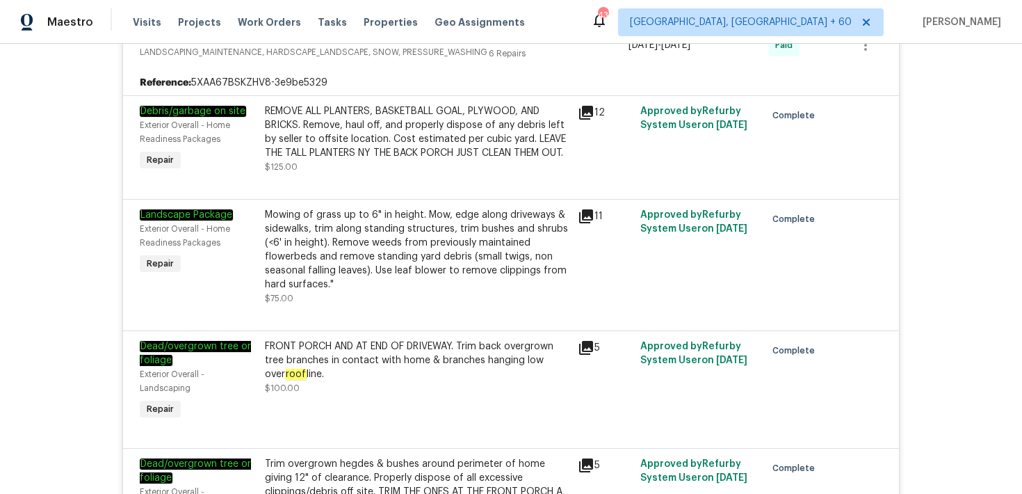
click at [579, 242] on div "11" at bounding box center [605, 257] width 63 height 106
click at [577, 243] on div "11" at bounding box center [605, 257] width 63 height 106
click at [555, 282] on div "Mowing of grass up to 6" in height. Mow, edge along driveways & sidewalks, trim…" at bounding box center [417, 249] width 305 height 83
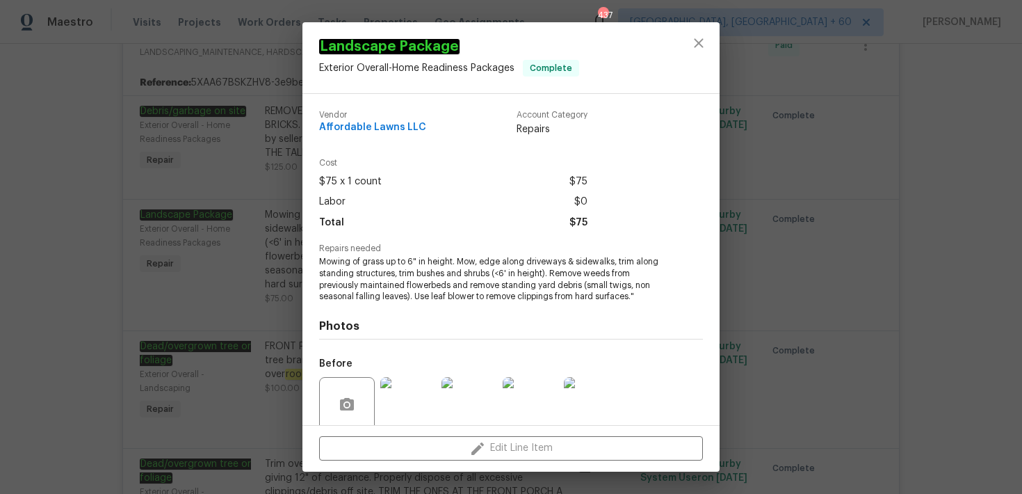
scroll to position [112, 0]
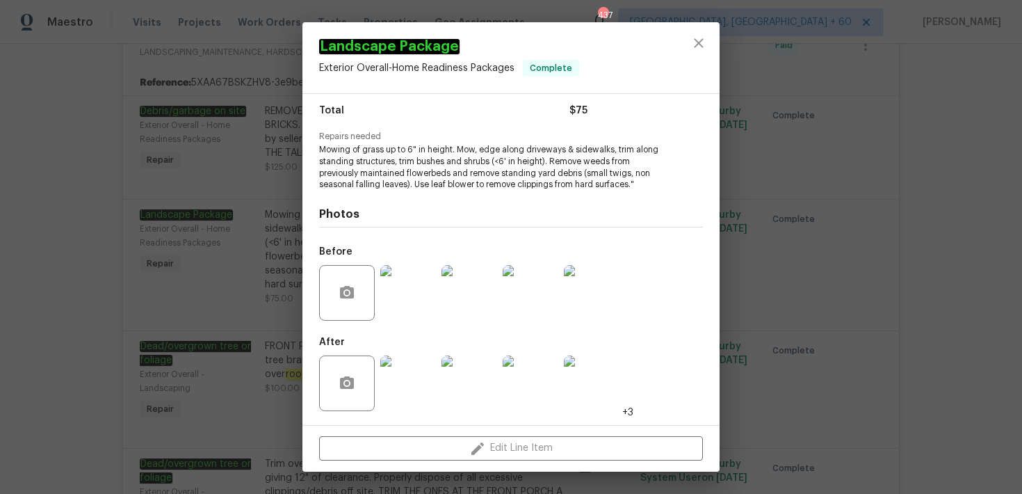
click at [412, 293] on img at bounding box center [408, 293] width 56 height 56
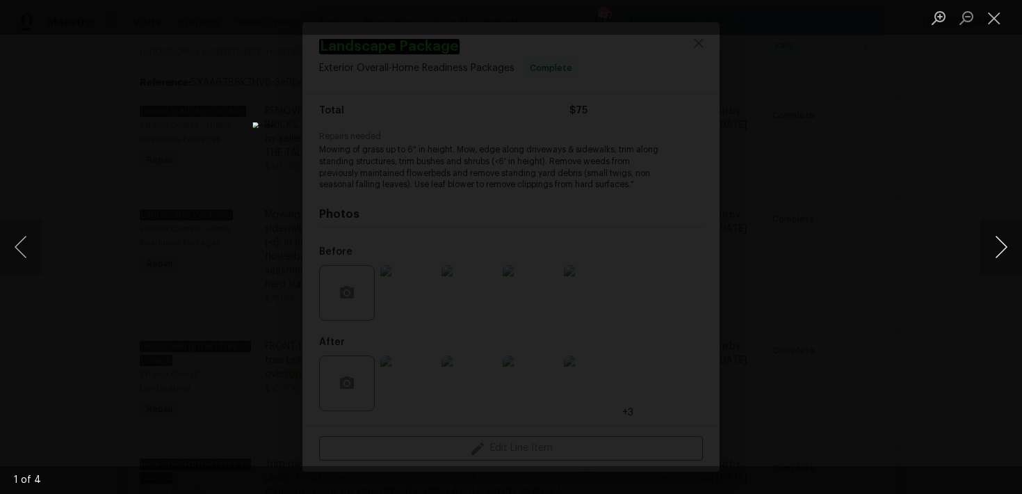
click at [1006, 251] on button "Next image" at bounding box center [1002, 247] width 42 height 56
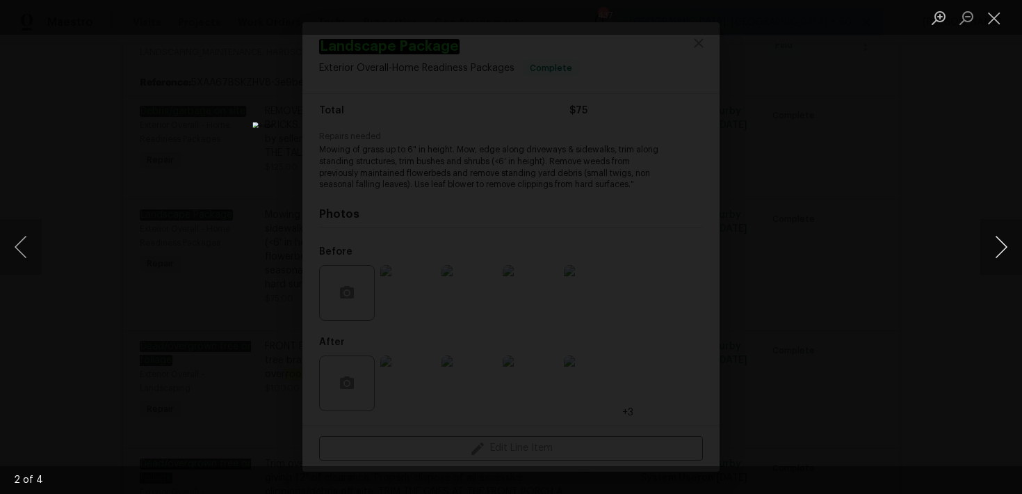
click at [1006, 251] on button "Next image" at bounding box center [1002, 247] width 42 height 56
click at [992, 25] on button "Close lightbox" at bounding box center [995, 18] width 28 height 24
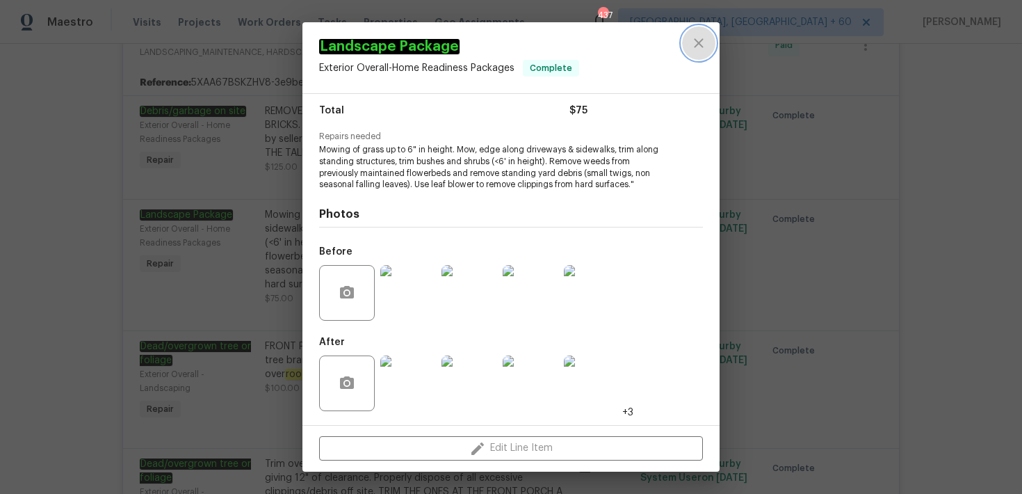
click at [695, 40] on icon "close" at bounding box center [699, 43] width 17 height 17
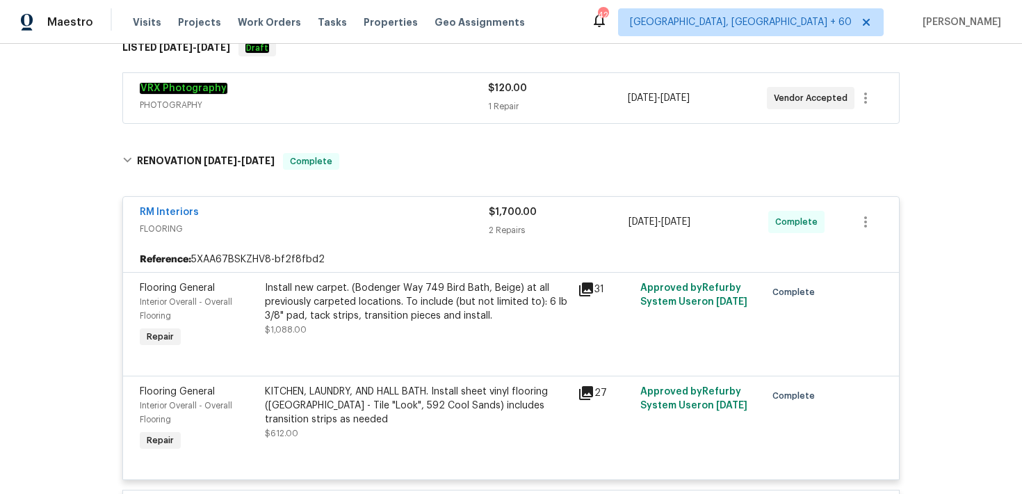
scroll to position [310, 0]
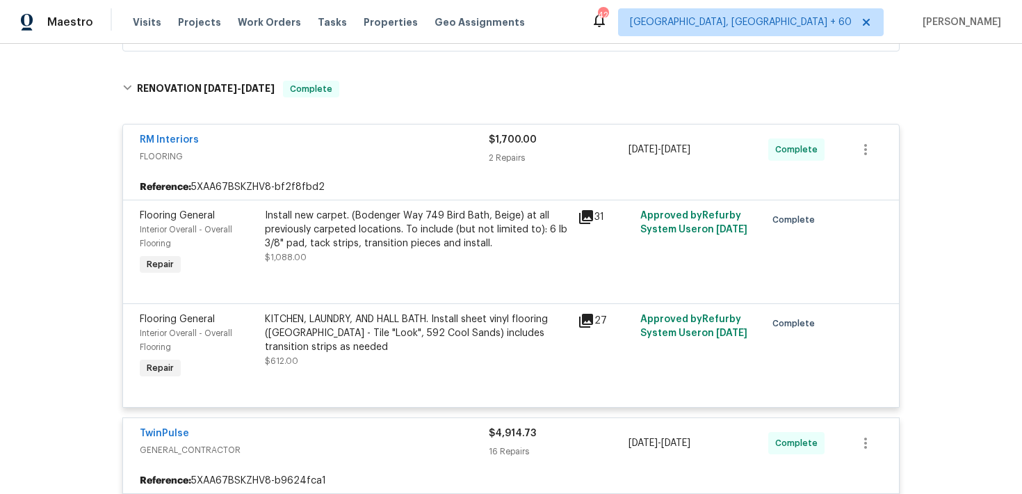
click at [494, 319] on div "KITCHEN, LAUNDRY, AND HALL BATH. Install sheet vinyl flooring (Sugar Valley - T…" at bounding box center [417, 333] width 305 height 42
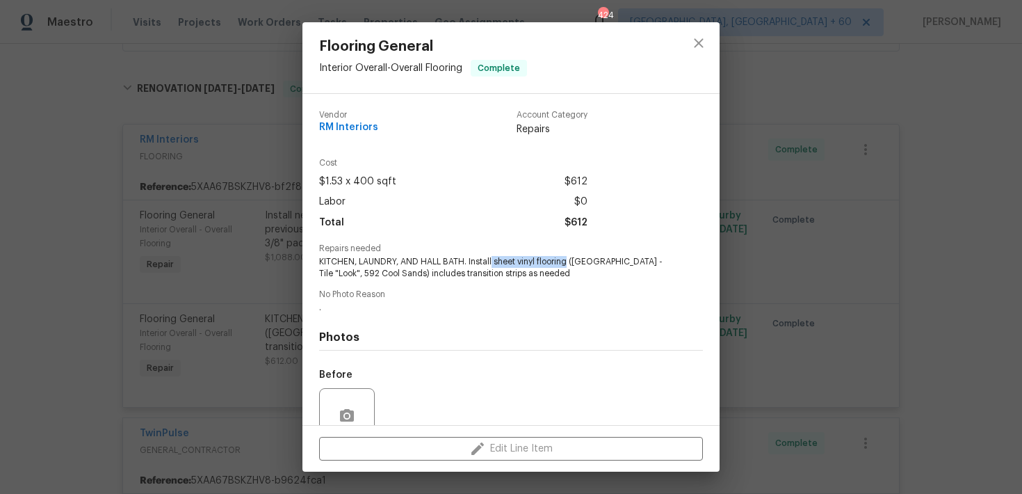
drag, startPoint x: 491, startPoint y: 263, endPoint x: 567, endPoint y: 259, distance: 75.9
click at [567, 259] on span "KITCHEN, LAUNDRY, AND HALL BATH. Install sheet vinyl flooring (Sugar Valley - T…" at bounding box center [492, 268] width 346 height 24
copy span "sheet vinyl flooring"
click at [707, 45] on icon "close" at bounding box center [699, 43] width 17 height 17
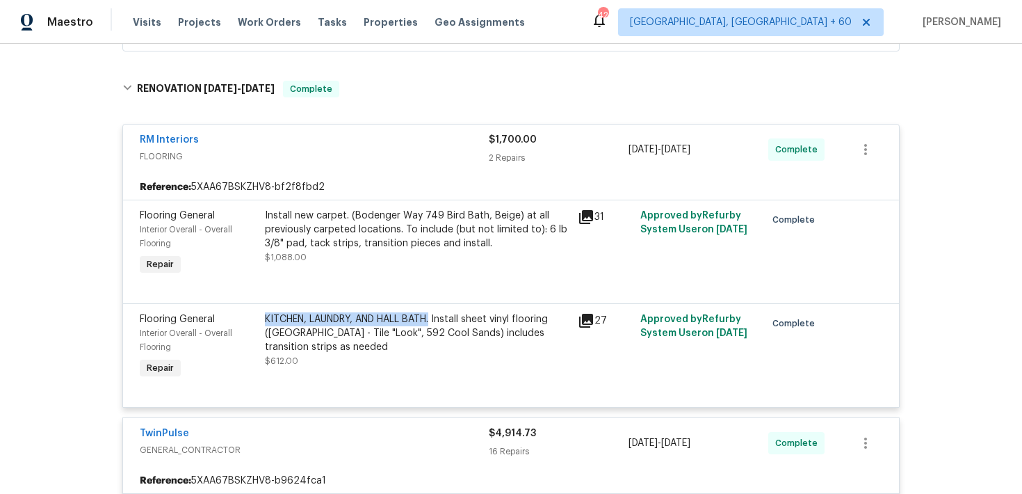
drag, startPoint x: 261, startPoint y: 318, endPoint x: 435, endPoint y: 315, distance: 174.6
click at [435, 315] on div "KITCHEN, LAUNDRY, AND HALL BATH. Install sheet vinyl flooring (Sugar Valley - T…" at bounding box center [417, 347] width 313 height 78
copy div "KITCHEN, LAUNDRY, AND HALL BATH."
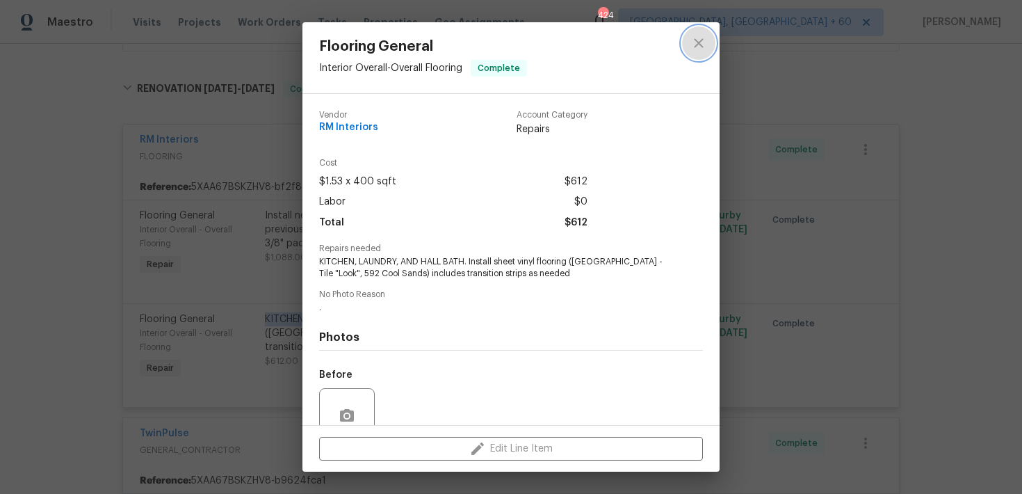
click at [693, 47] on icon "close" at bounding box center [699, 43] width 17 height 17
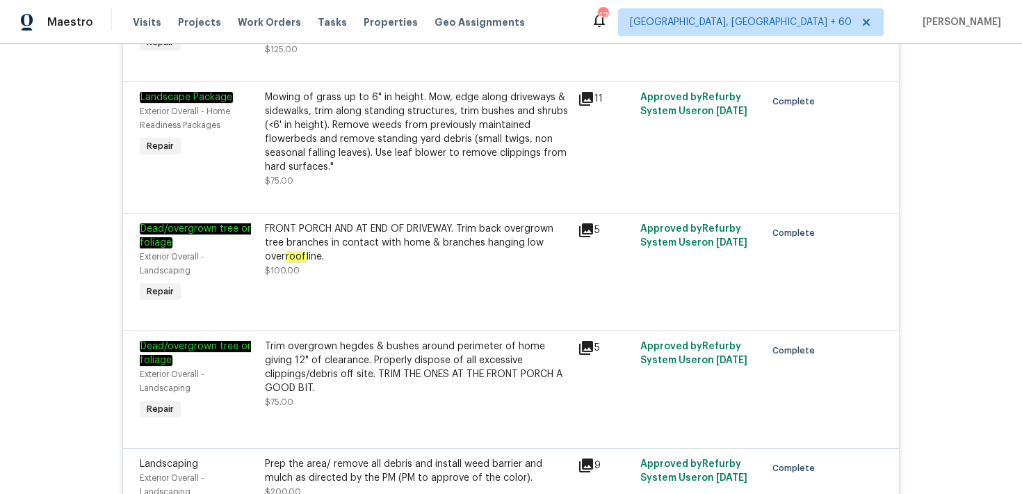
scroll to position [4188, 0]
click at [139, 24] on span "Visits" at bounding box center [147, 22] width 29 height 14
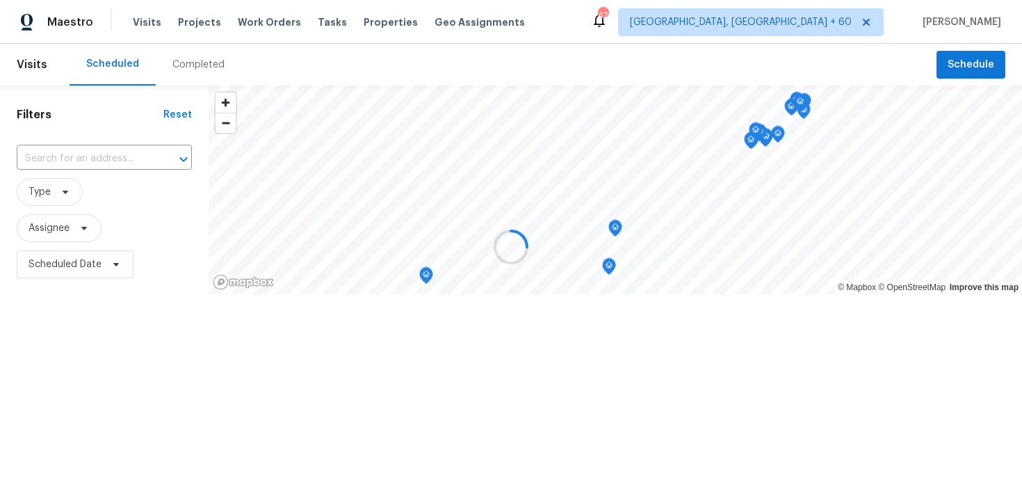
click at [179, 67] on div at bounding box center [511, 247] width 1022 height 494
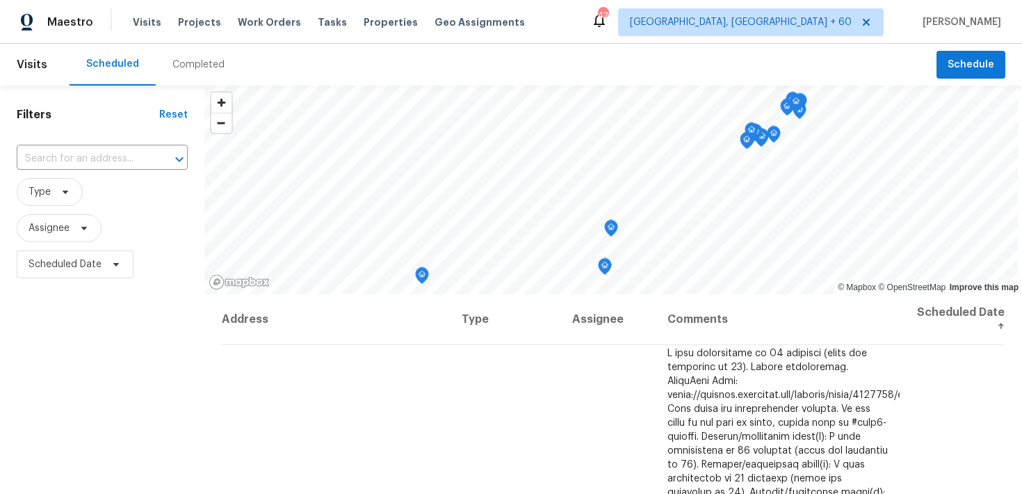
click at [182, 67] on div "Completed" at bounding box center [198, 65] width 52 height 14
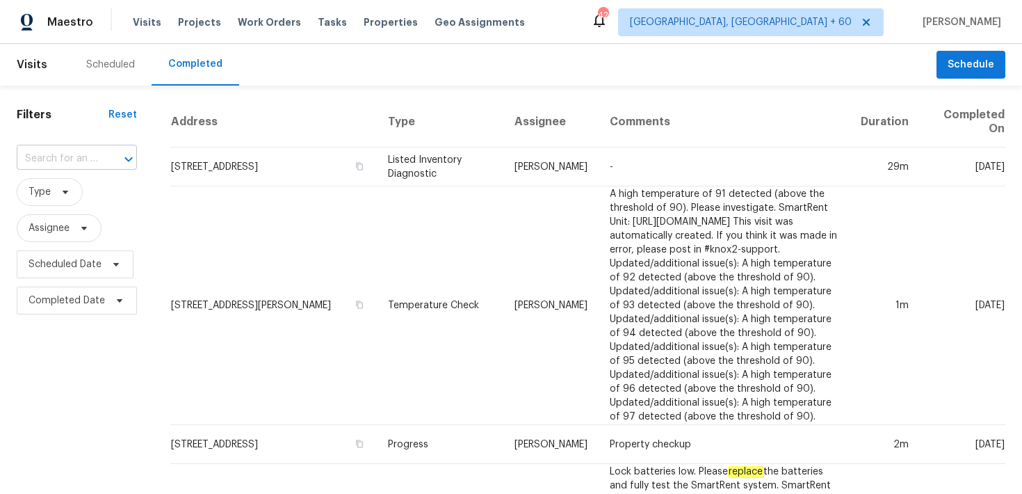
click at [30, 157] on input "text" at bounding box center [57, 159] width 81 height 22
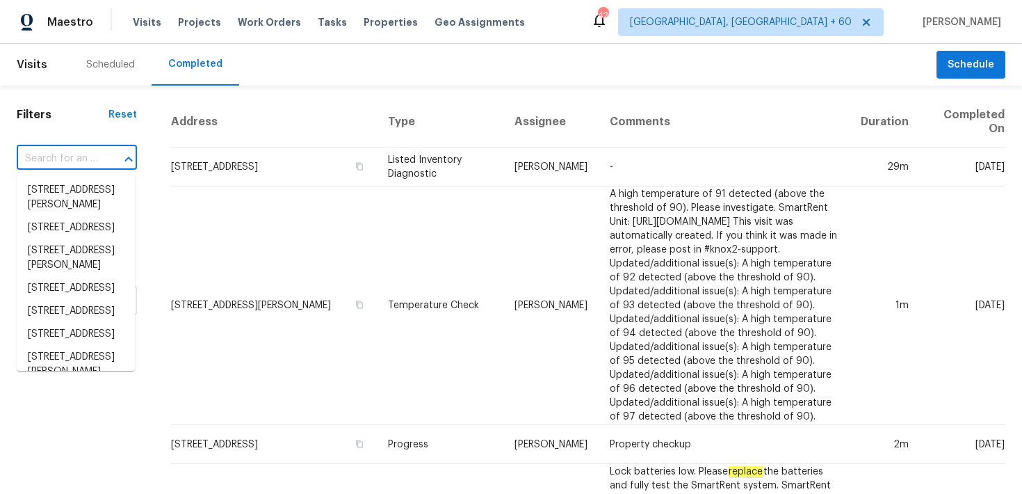
paste input "5405 Lavender Dr Princeton, TX 75407"
type input "5405 Lavender Dr Princeton, TX 75407"
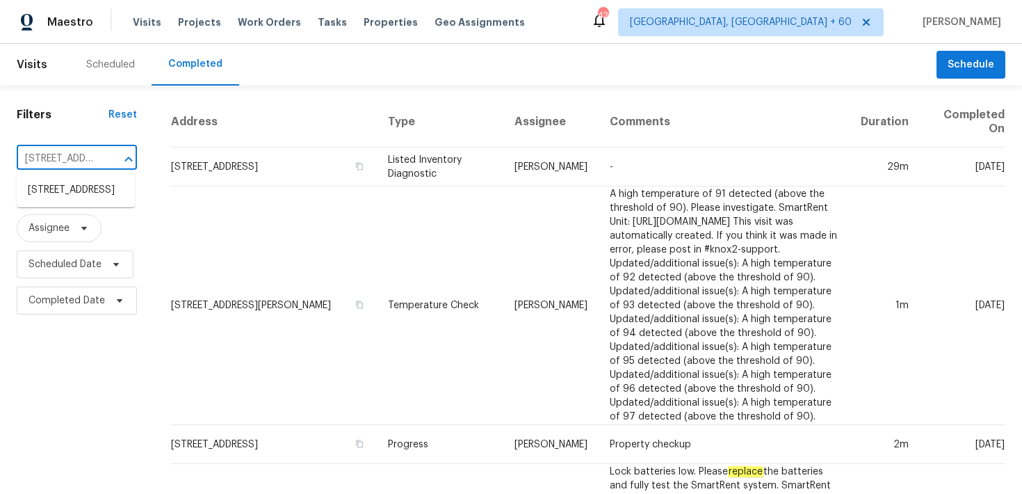
scroll to position [0, 104]
click at [51, 191] on li "5405 Lavender Dr, Princeton, TX 75407" at bounding box center [76, 190] width 118 height 23
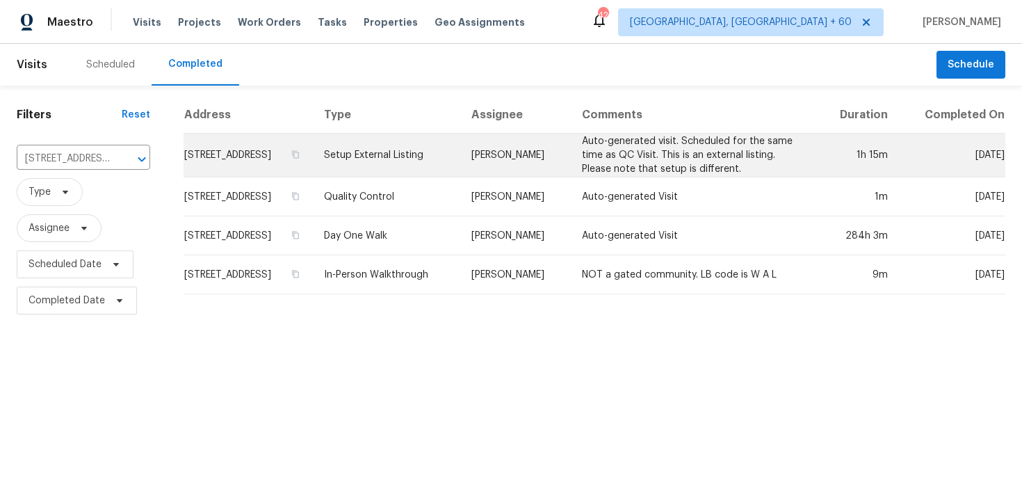
click at [414, 157] on td "Setup External Listing" at bounding box center [386, 156] width 147 height 44
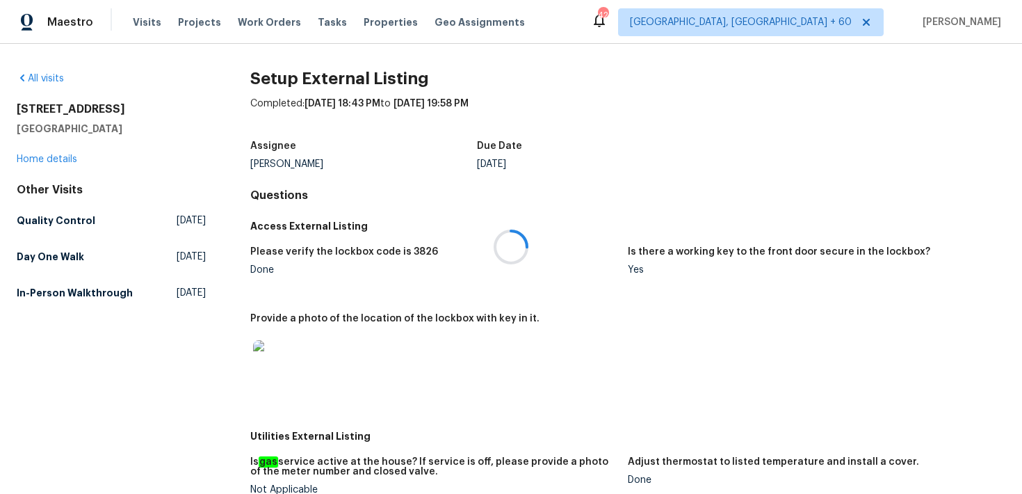
click at [34, 155] on div at bounding box center [511, 247] width 1022 height 494
click at [25, 163] on div at bounding box center [511, 247] width 1022 height 494
click at [26, 159] on div at bounding box center [511, 247] width 1022 height 494
click at [38, 159] on div at bounding box center [511, 247] width 1022 height 494
click at [45, 162] on link "Home details" at bounding box center [47, 159] width 61 height 10
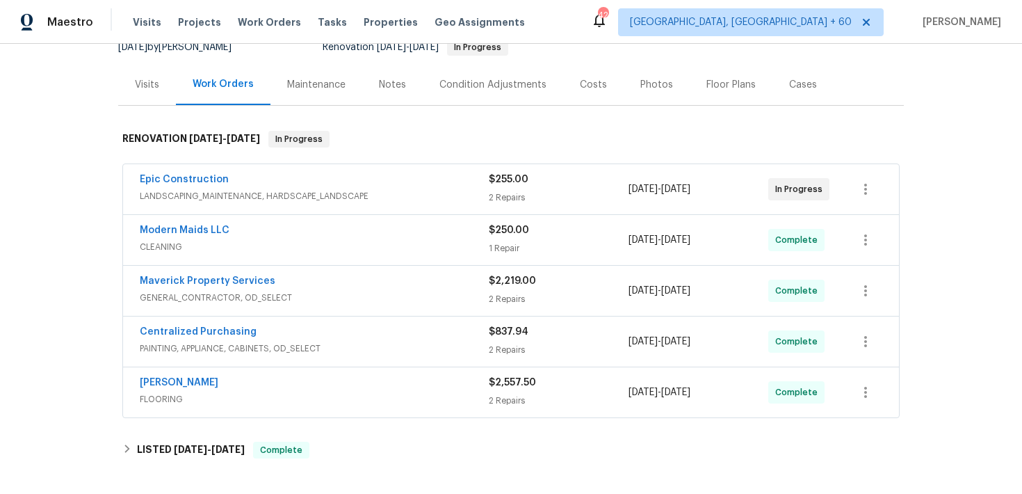
scroll to position [153, 0]
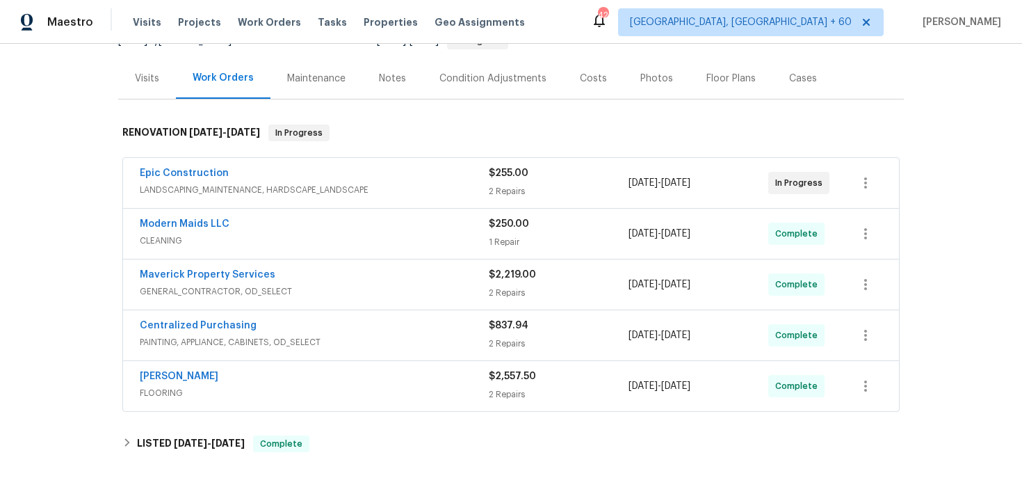
click at [492, 190] on div "2 Repairs" at bounding box center [559, 191] width 140 height 14
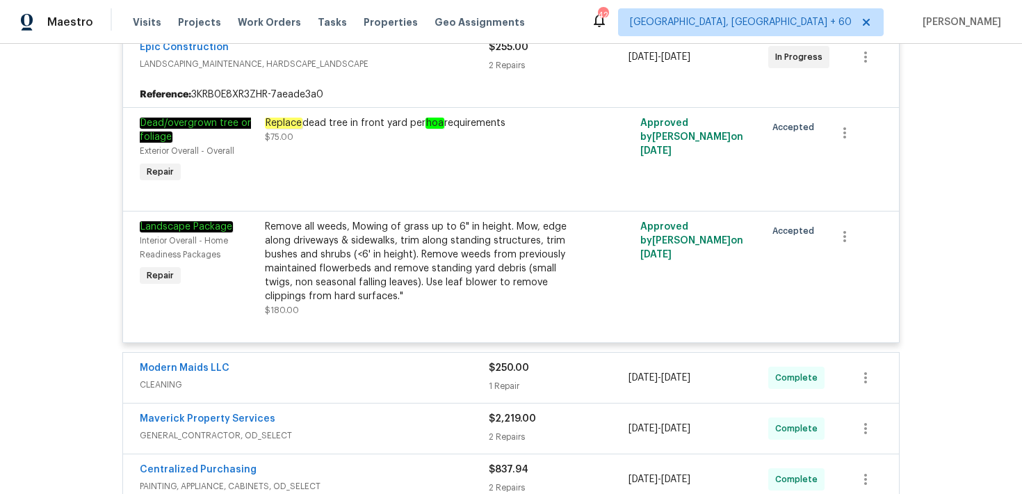
scroll to position [319, 0]
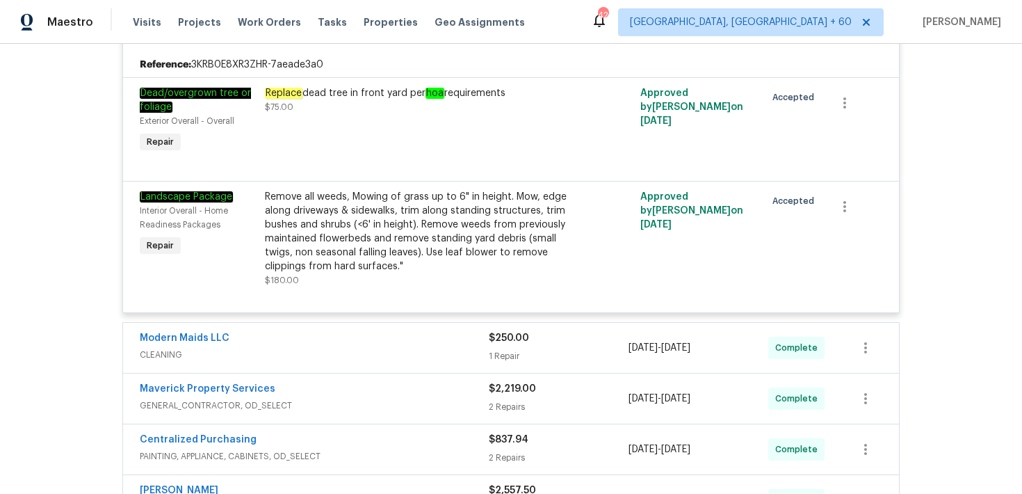
click at [497, 350] on div "1 Repair" at bounding box center [559, 356] width 140 height 14
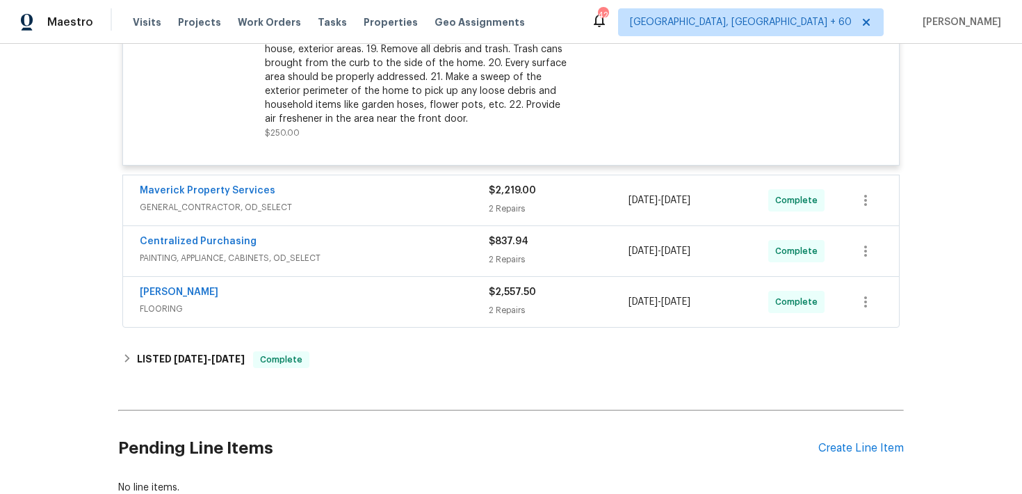
scroll to position [916, 0]
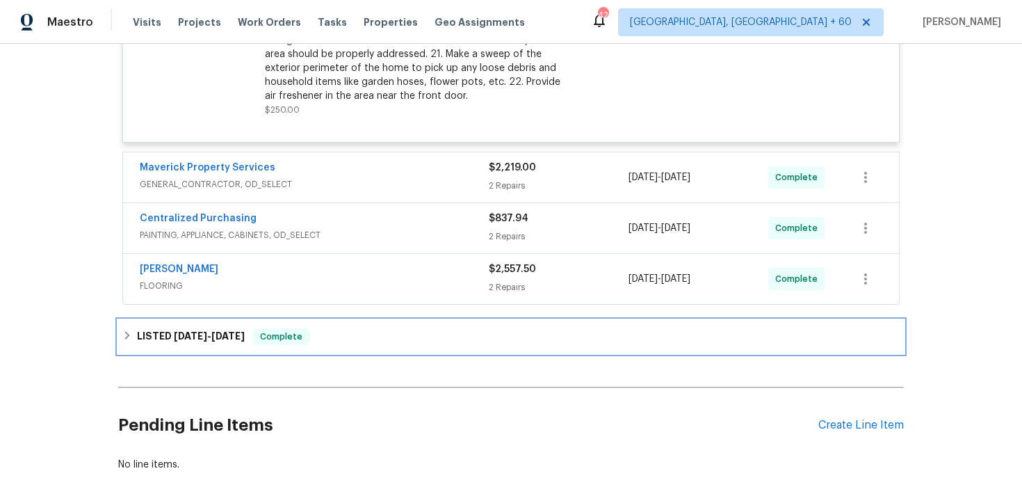
click at [389, 336] on div "LISTED 9/4/25 - 9/4/25 Complete" at bounding box center [510, 336] width 777 height 17
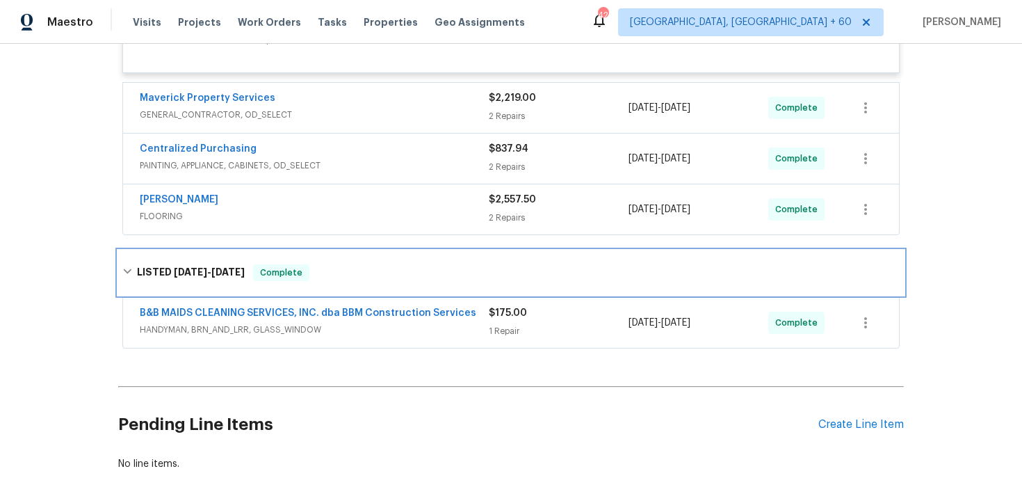
scroll to position [990, 0]
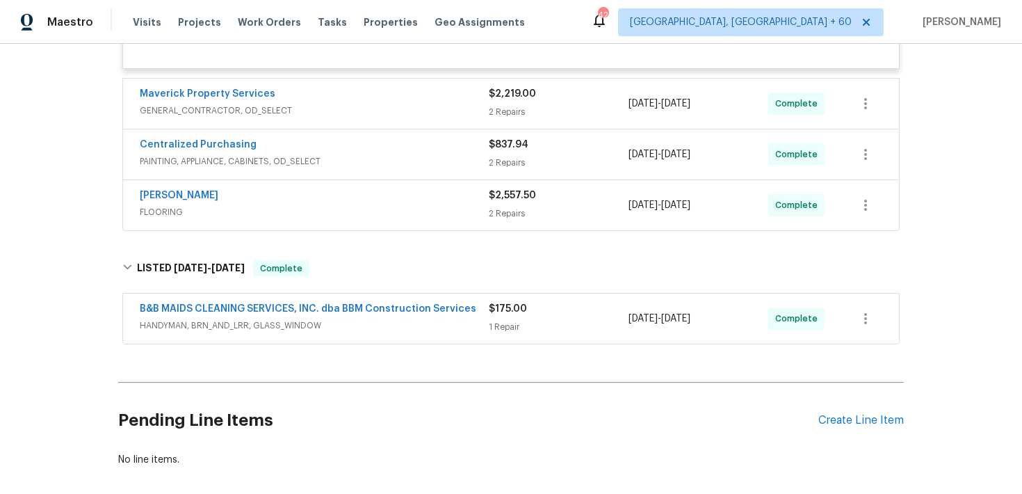
click at [503, 322] on div "1 Repair" at bounding box center [559, 327] width 140 height 14
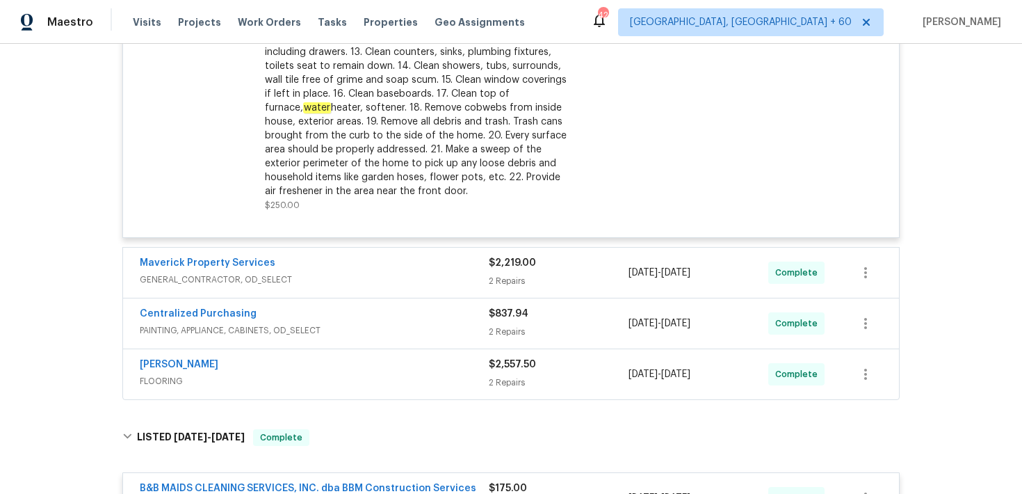
scroll to position [814, 0]
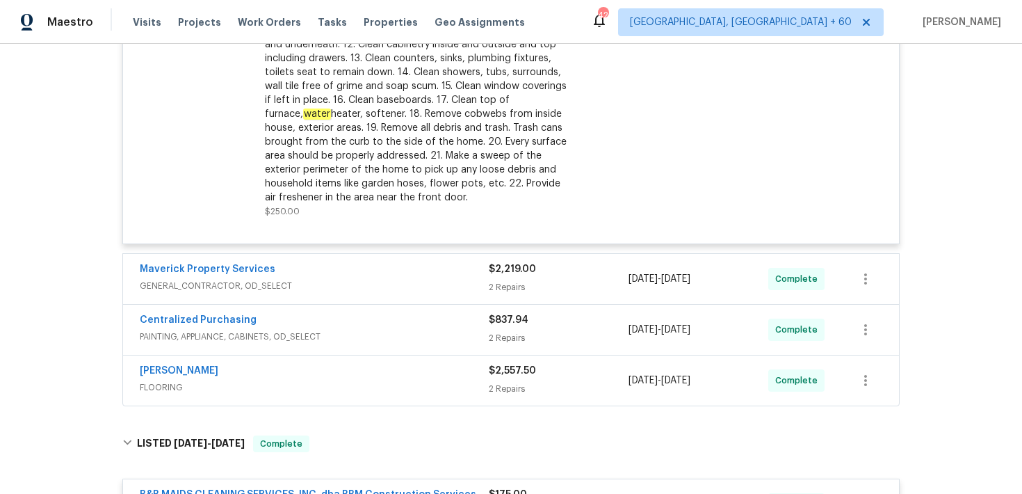
click at [517, 284] on div "2 Repairs" at bounding box center [559, 287] width 140 height 14
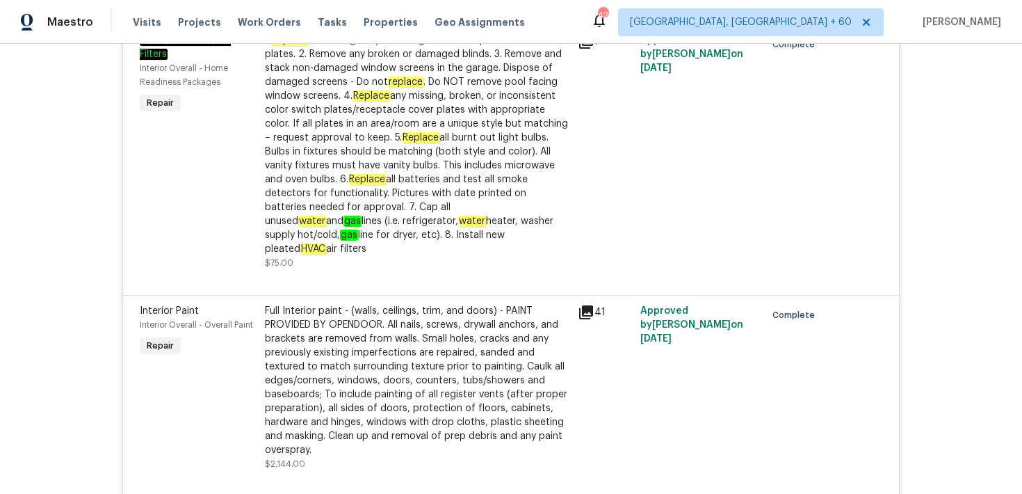
scroll to position [0, 0]
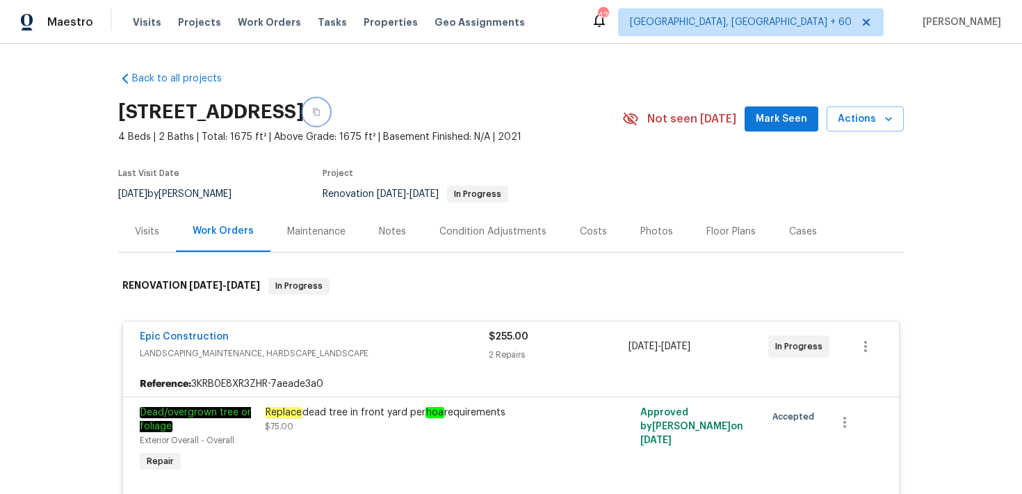
click at [321, 113] on icon "button" at bounding box center [316, 112] width 8 height 8
click at [145, 27] on span "Visits" at bounding box center [147, 22] width 29 height 14
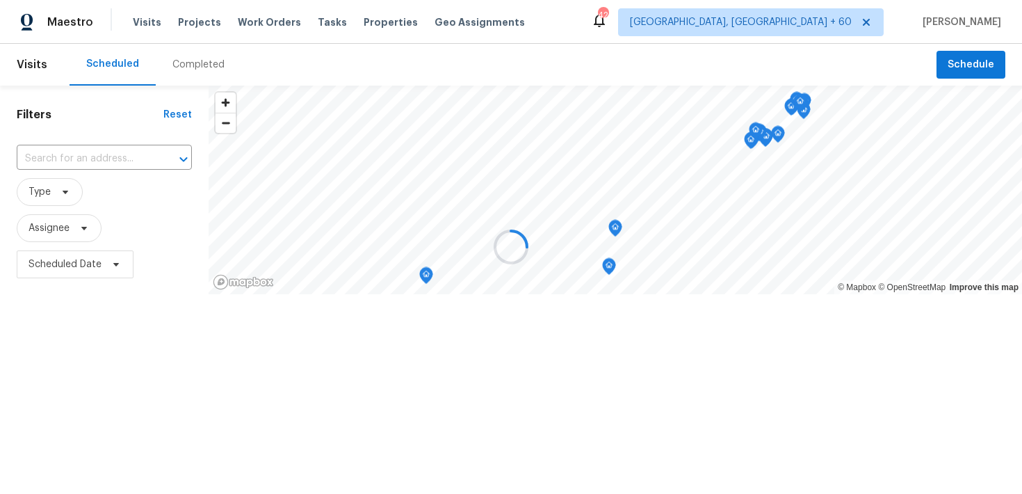
click at [179, 69] on div at bounding box center [511, 247] width 1022 height 494
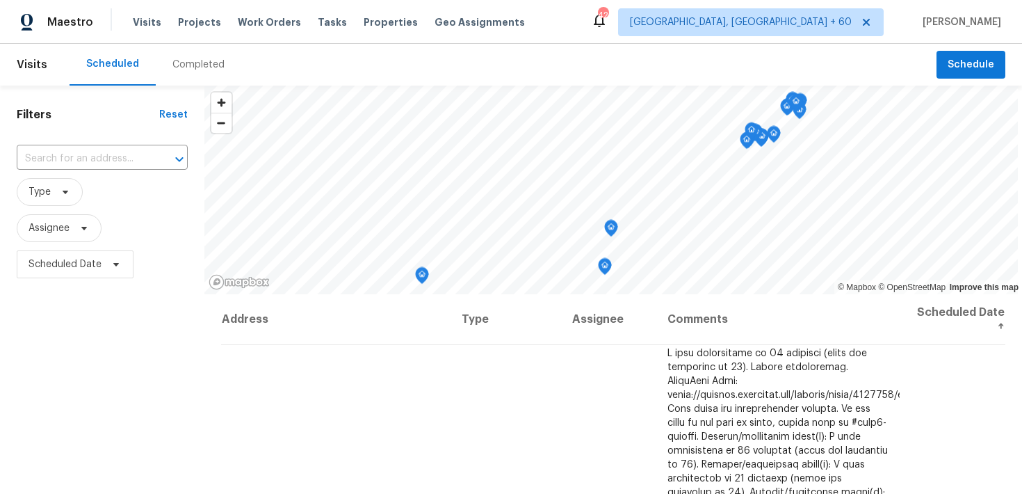
click at [179, 69] on div "Completed" at bounding box center [198, 65] width 52 height 14
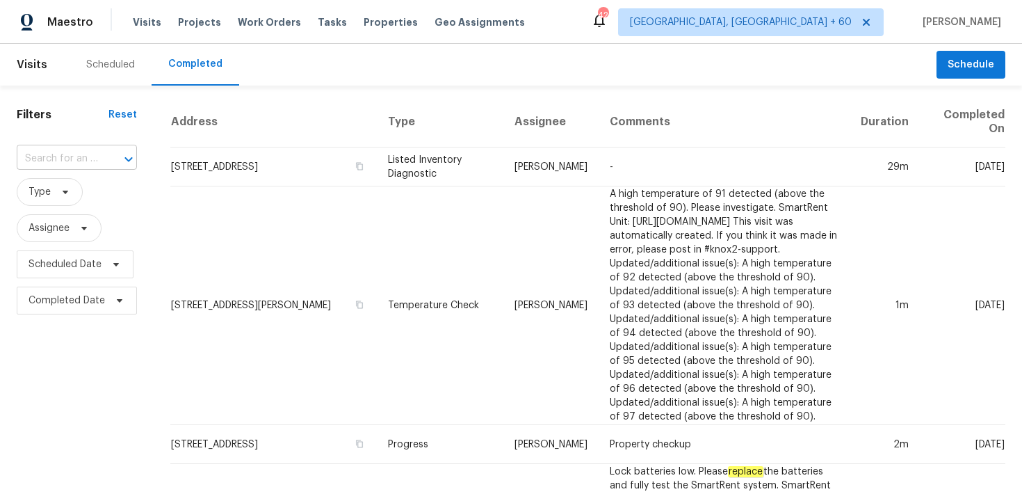
click at [90, 159] on input "text" at bounding box center [57, 159] width 81 height 22
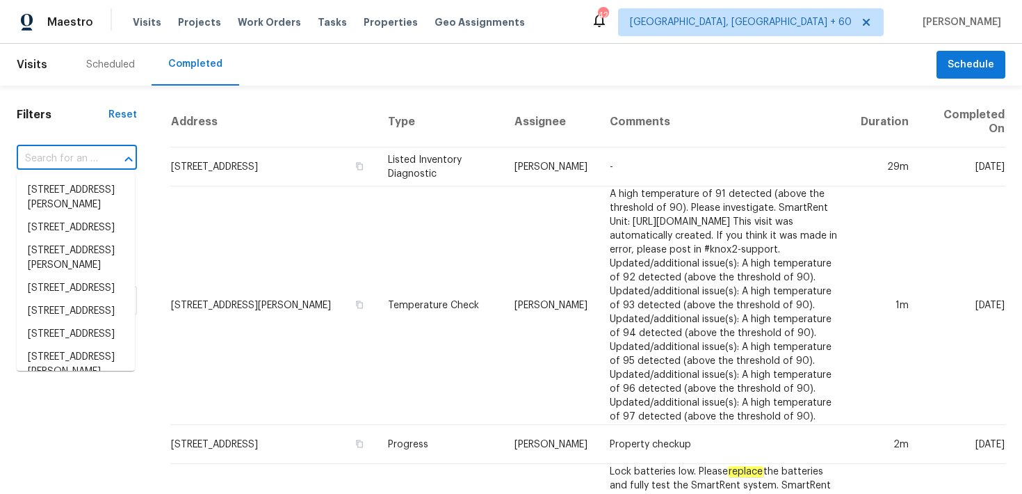
paste input "5592 61st St N Saint Petersburg, FL 33709"
type input "5592 61st St N Saint Petersburg, FL 33709"
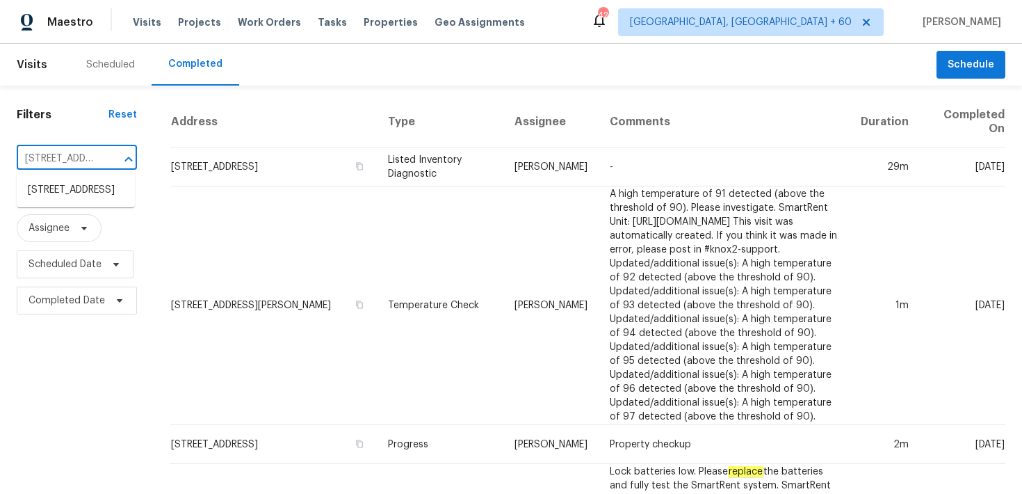
scroll to position [0, 119]
click at [74, 193] on li "5592 61st St N, Saint Petersburg, FL 33709" at bounding box center [76, 190] width 118 height 23
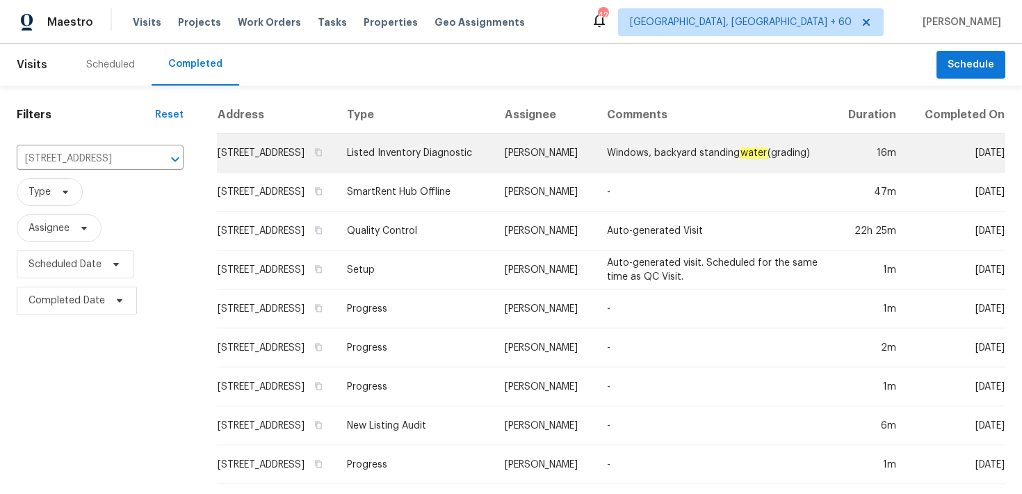
click at [428, 172] on td "Listed Inventory Diagnostic" at bounding box center [415, 153] width 158 height 39
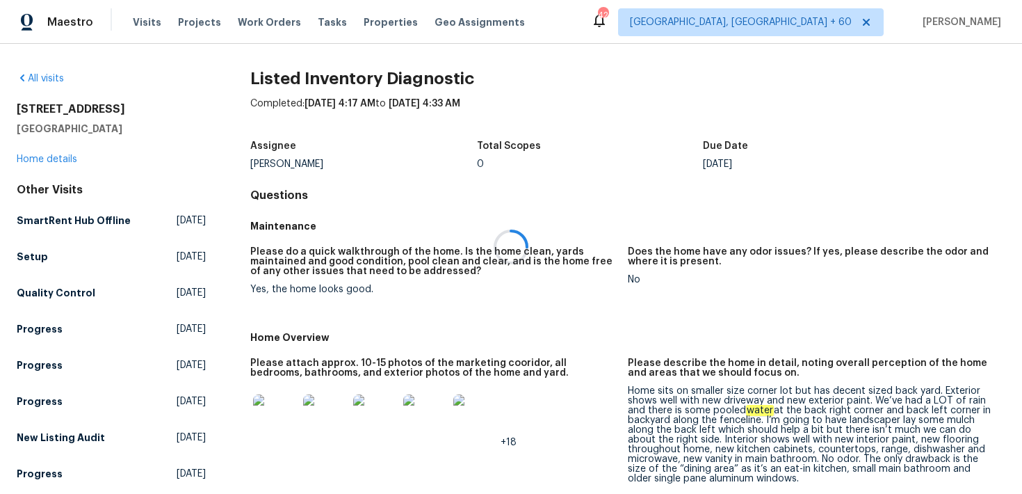
click at [67, 157] on div at bounding box center [511, 247] width 1022 height 494
click at [50, 163] on link "Home details" at bounding box center [47, 159] width 61 height 10
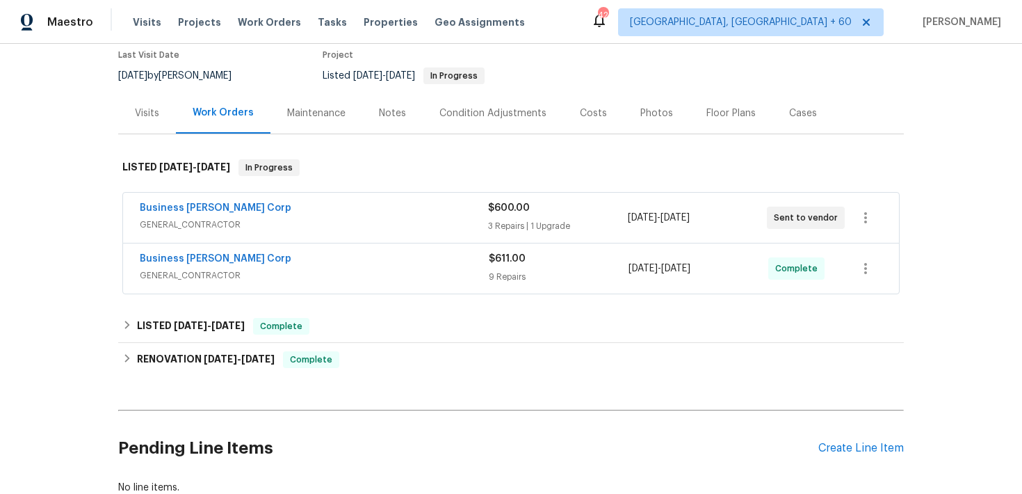
scroll to position [120, 0]
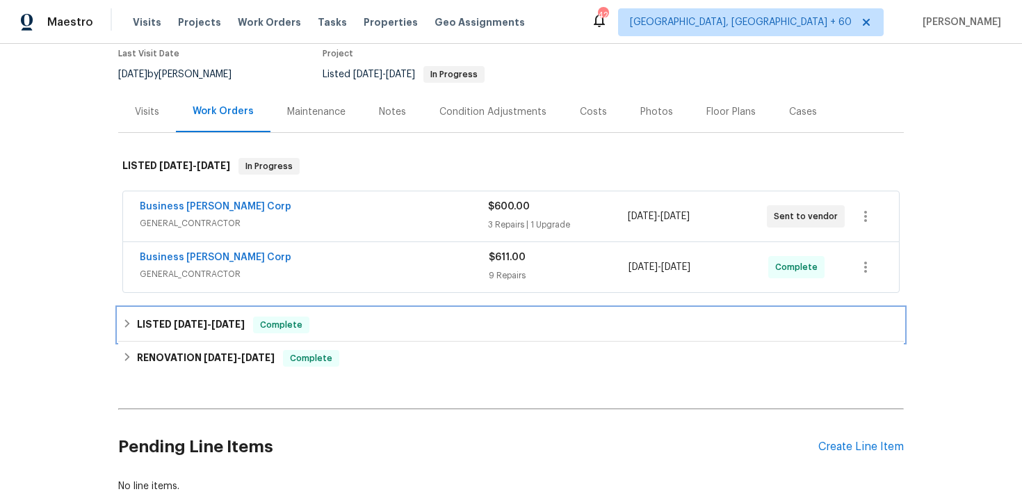
click at [294, 328] on span "Complete" at bounding box center [282, 325] width 54 height 14
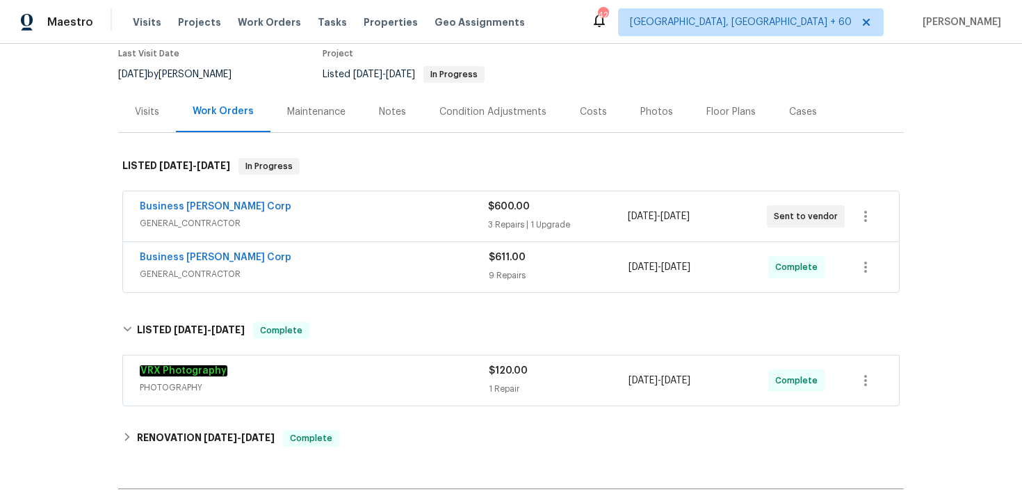
click at [518, 404] on div "VRX Photography PHOTOGRAPHY $120.00 1 Repair 8/2/2025 - 8/4/2025 Complete" at bounding box center [511, 380] width 776 height 50
click at [510, 385] on div "1 Repair" at bounding box center [559, 389] width 140 height 14
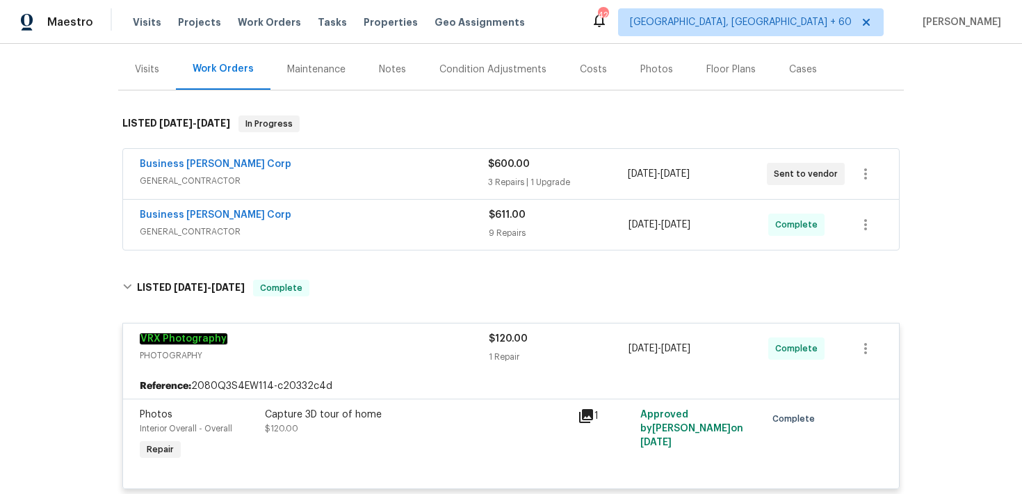
scroll to position [142, 0]
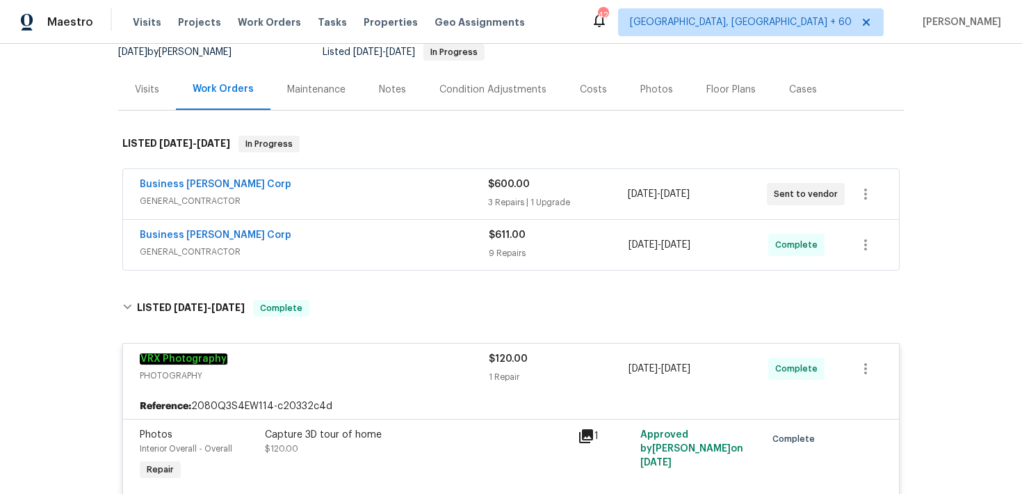
click at [521, 256] on div "9 Repairs" at bounding box center [559, 253] width 140 height 14
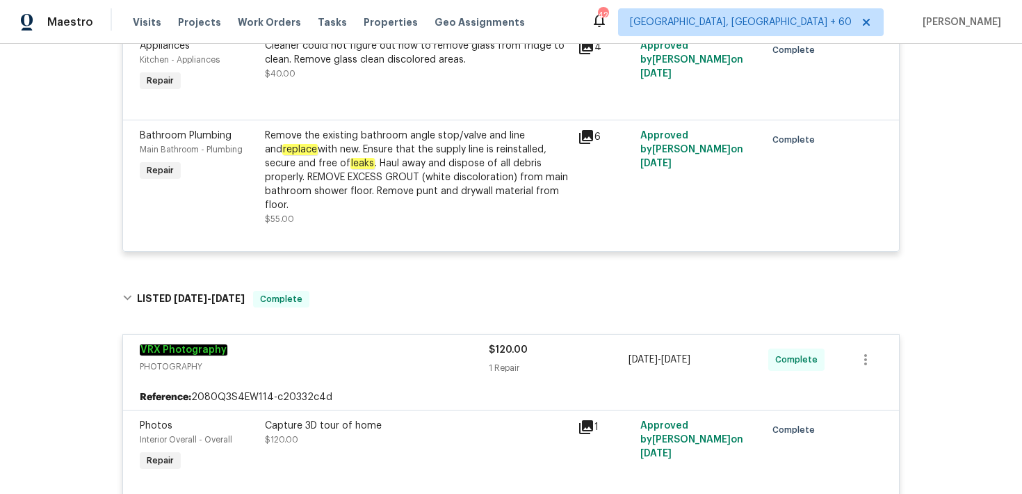
scroll to position [1525, 0]
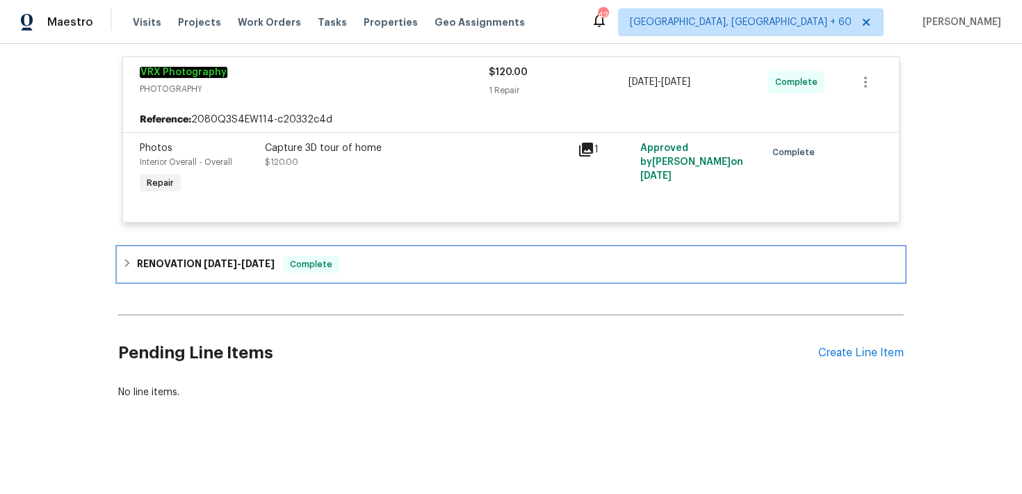
click at [410, 257] on div "RENOVATION 6/16/25 - 7/29/25 Complete" at bounding box center [510, 264] width 777 height 17
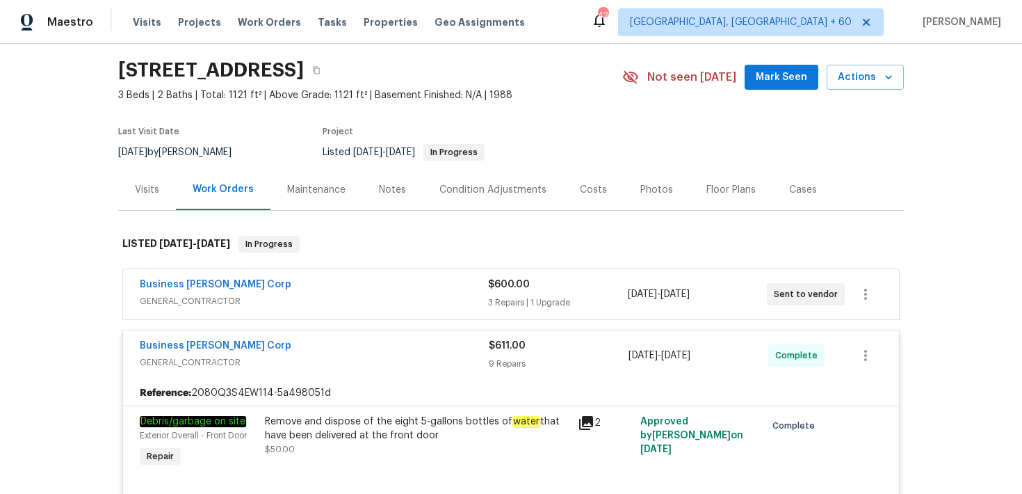
scroll to position [0, 0]
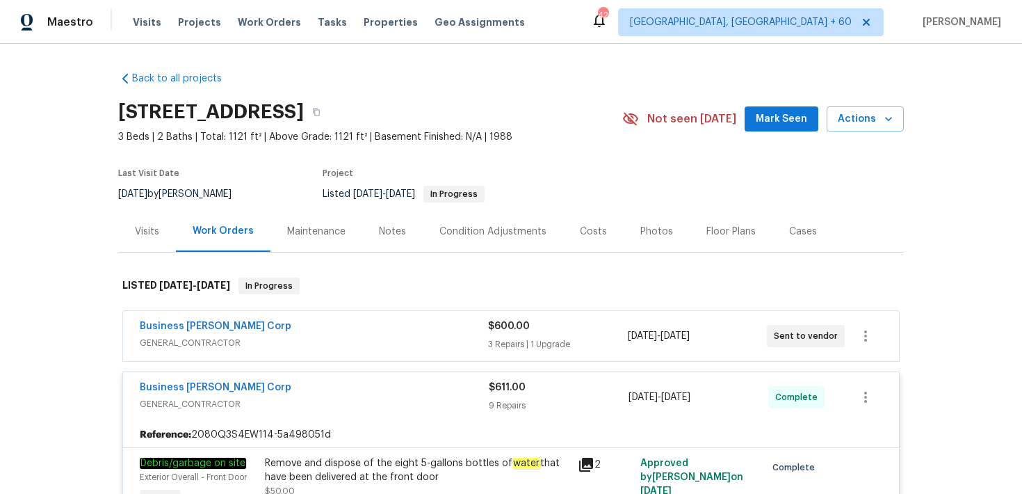
click at [509, 318] on div "Business Morel Corp GENERAL_CONTRACTOR $600.00 3 Repairs | 1 Upgrade 9/8/2025 -…" at bounding box center [511, 336] width 776 height 50
click at [508, 343] on div "3 Repairs | 1 Upgrade" at bounding box center [557, 344] width 139 height 14
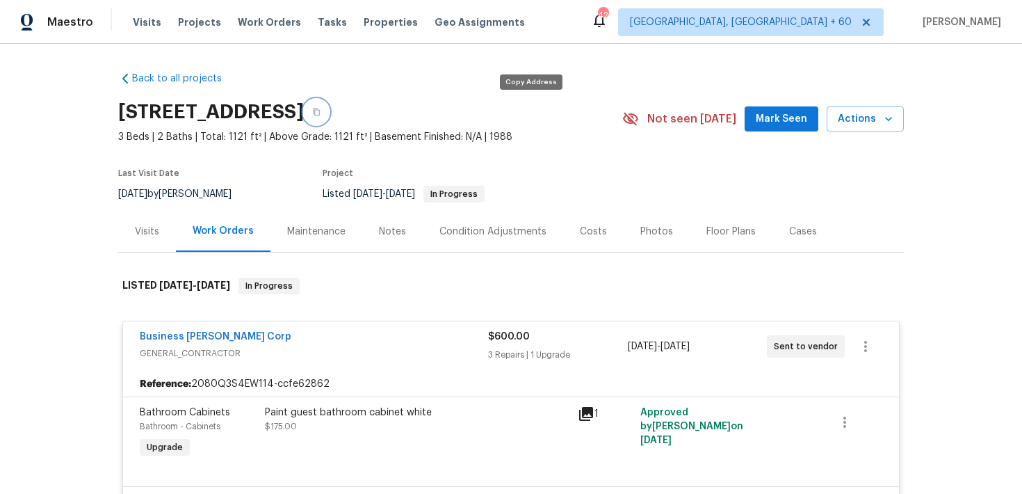
click at [329, 114] on button "button" at bounding box center [316, 111] width 25 height 25
click at [139, 17] on span "Visits" at bounding box center [147, 22] width 29 height 14
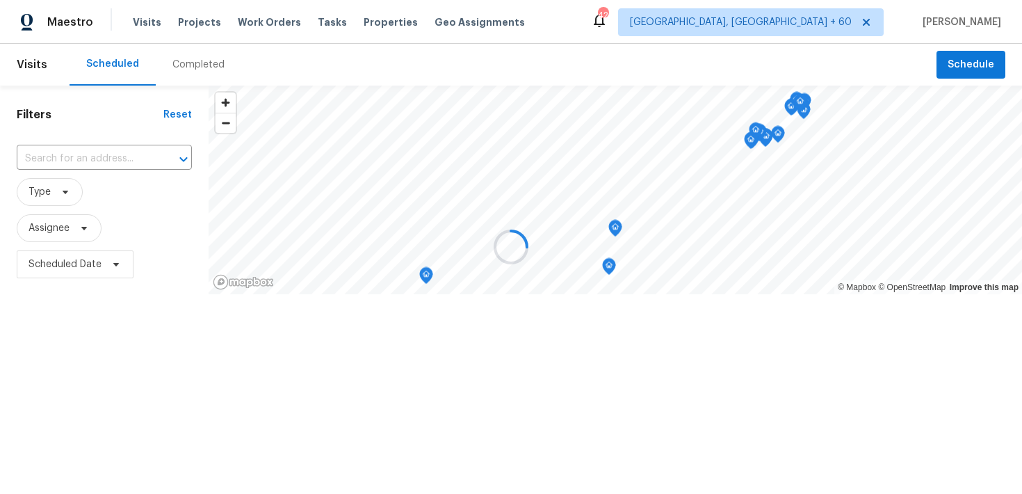
click at [197, 58] on div at bounding box center [511, 247] width 1022 height 494
click at [187, 65] on div at bounding box center [511, 247] width 1022 height 494
click at [179, 68] on div at bounding box center [511, 247] width 1022 height 494
click at [182, 68] on div at bounding box center [511, 247] width 1022 height 494
click at [185, 63] on div at bounding box center [511, 247] width 1022 height 494
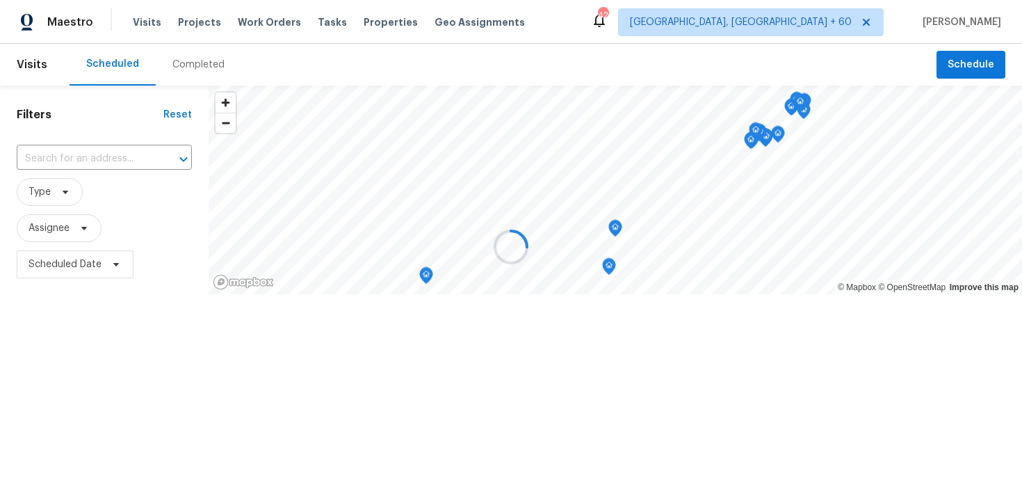
click at [185, 63] on div at bounding box center [511, 247] width 1022 height 494
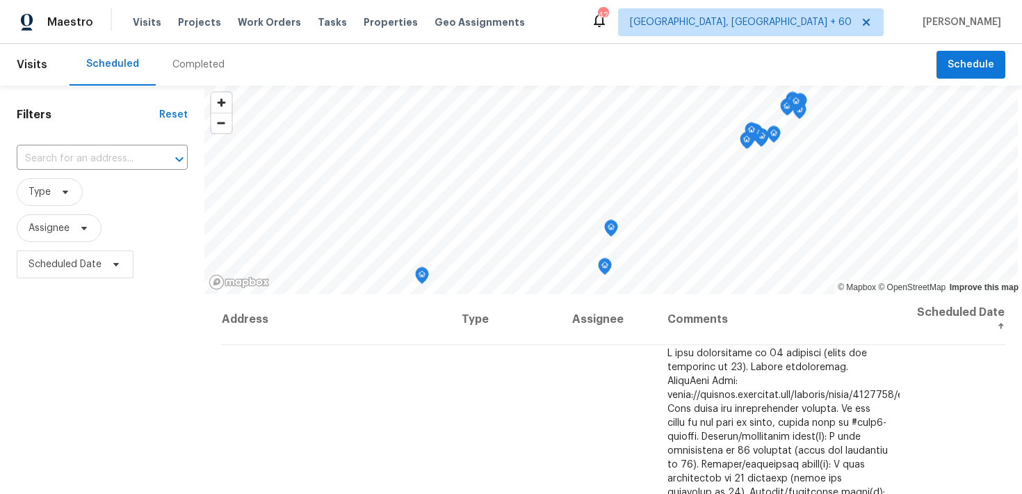
click at [189, 65] on div "Completed" at bounding box center [198, 65] width 52 height 14
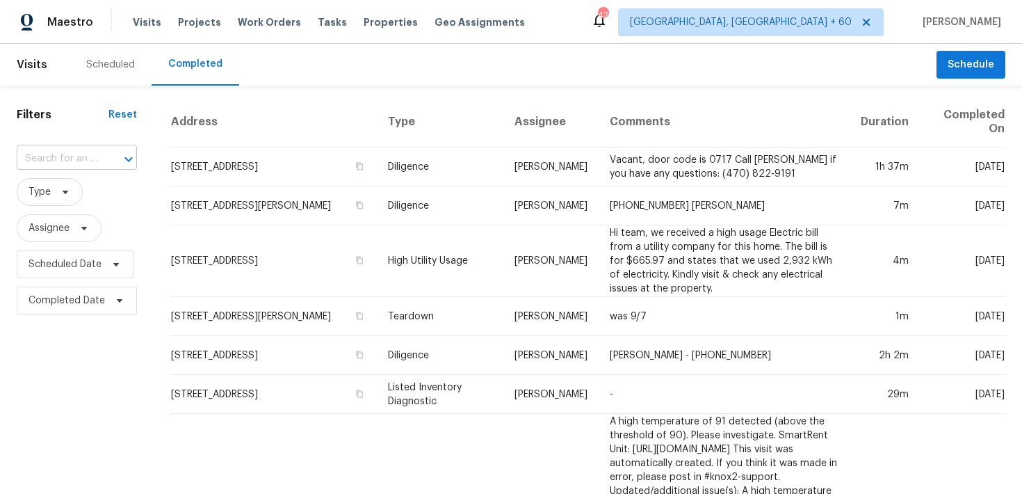
click at [74, 164] on input "text" at bounding box center [57, 159] width 81 height 22
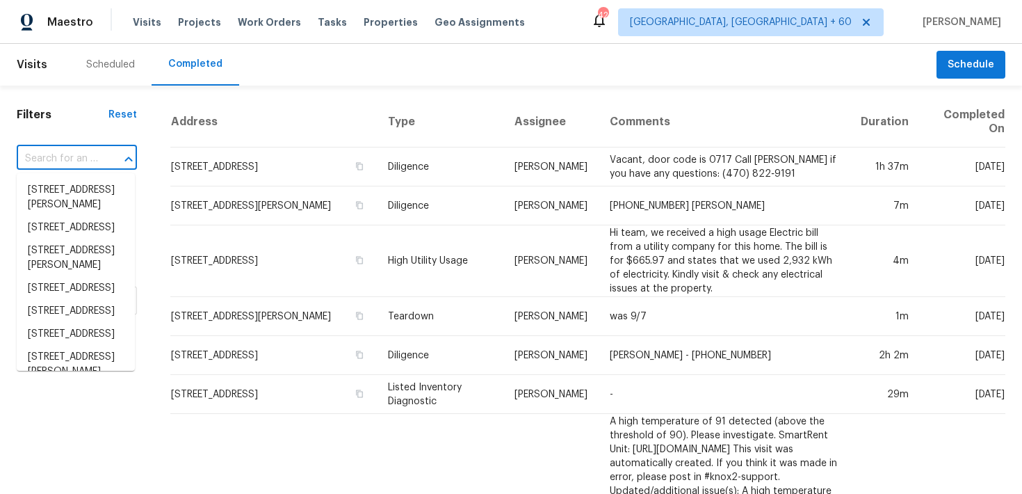
paste input "7087 Spinnaker Blvd Englewood, FL 34224"
type input "7087 Spinnaker Blvd Englewood, FL 34224"
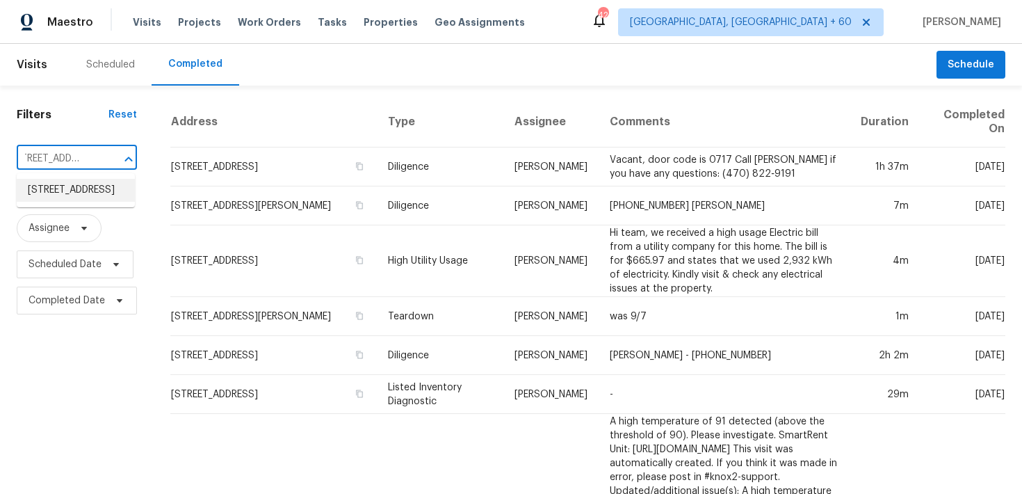
click at [72, 202] on li "7087 Spinnaker Blvd, Englewood, FL 34224" at bounding box center [76, 190] width 118 height 23
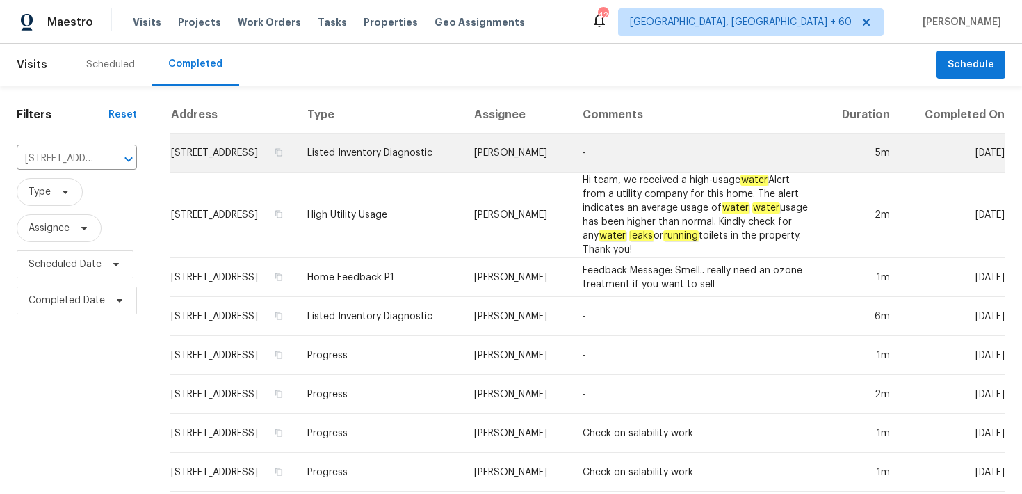
click at [414, 172] on td "Listed Inventory Diagnostic" at bounding box center [379, 153] width 167 height 39
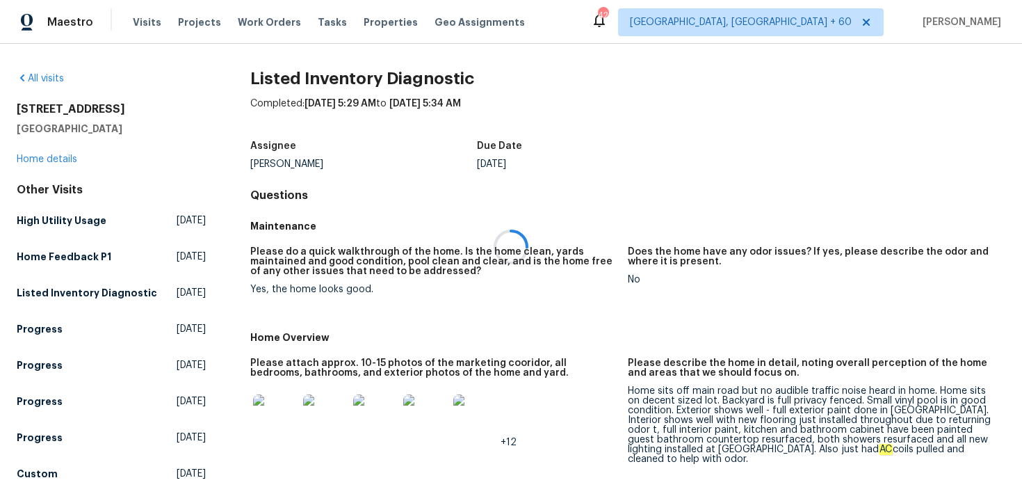
click at [31, 163] on div at bounding box center [511, 247] width 1022 height 494
click at [33, 155] on div at bounding box center [511, 247] width 1022 height 494
click at [38, 161] on div at bounding box center [511, 247] width 1022 height 494
click at [36, 161] on div at bounding box center [511, 247] width 1022 height 494
click at [33, 156] on div at bounding box center [511, 247] width 1022 height 494
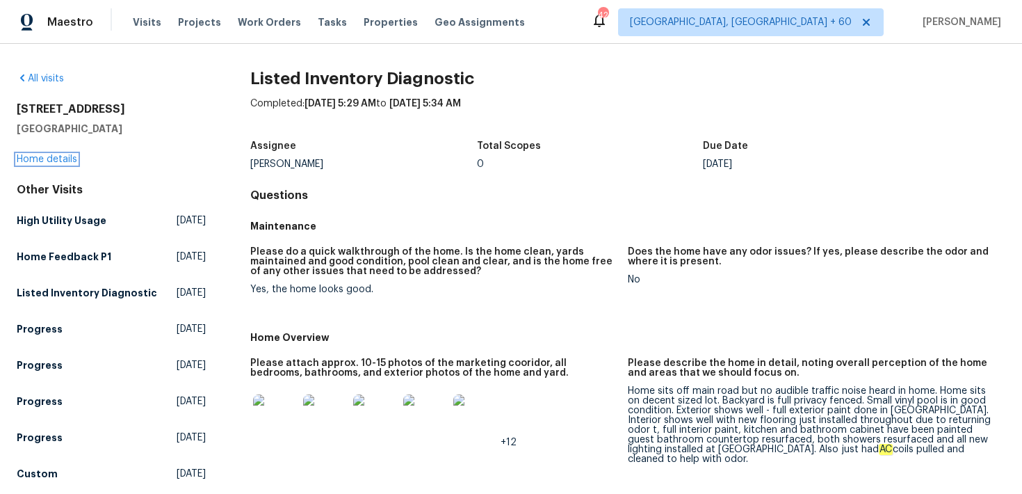
click at [33, 156] on link "Home details" at bounding box center [47, 159] width 61 height 10
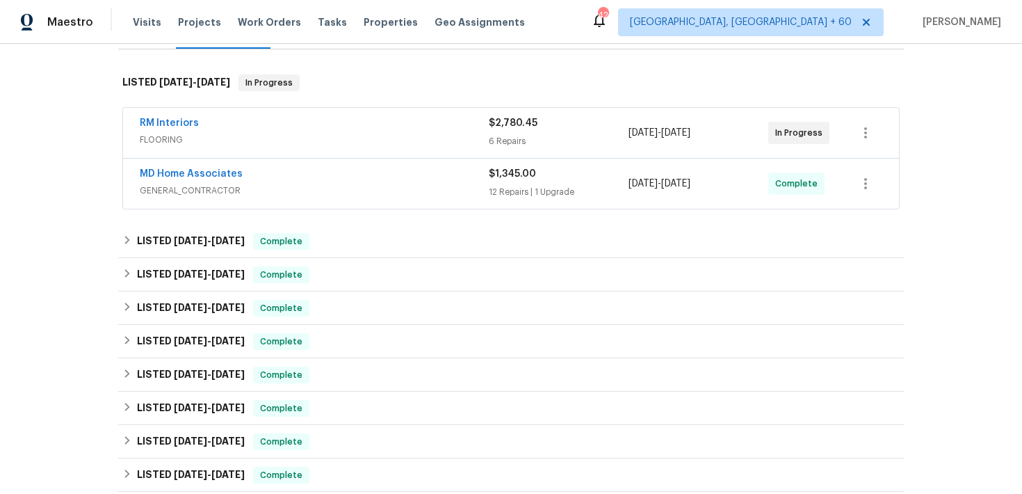
scroll to position [205, 0]
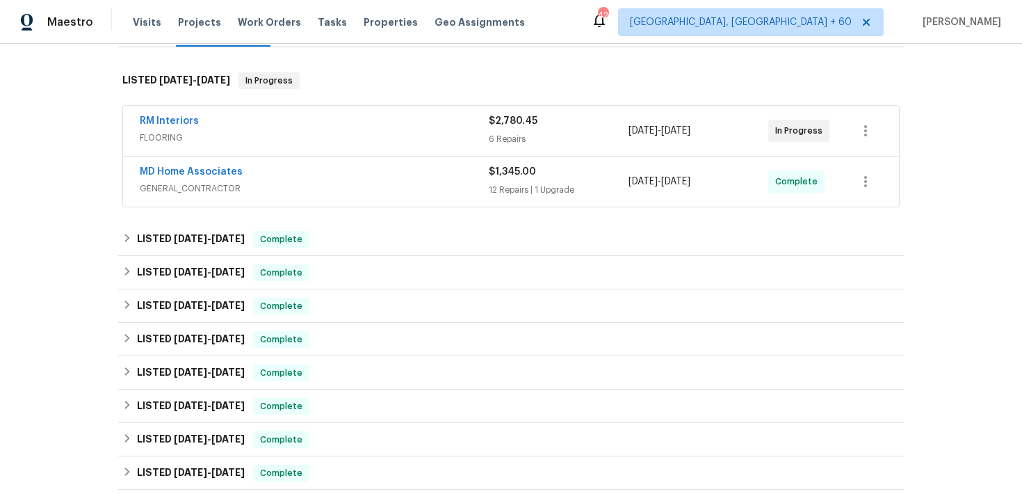
click at [514, 179] on div "$1,345.00 12 Repairs | 1 Upgrade" at bounding box center [559, 181] width 140 height 33
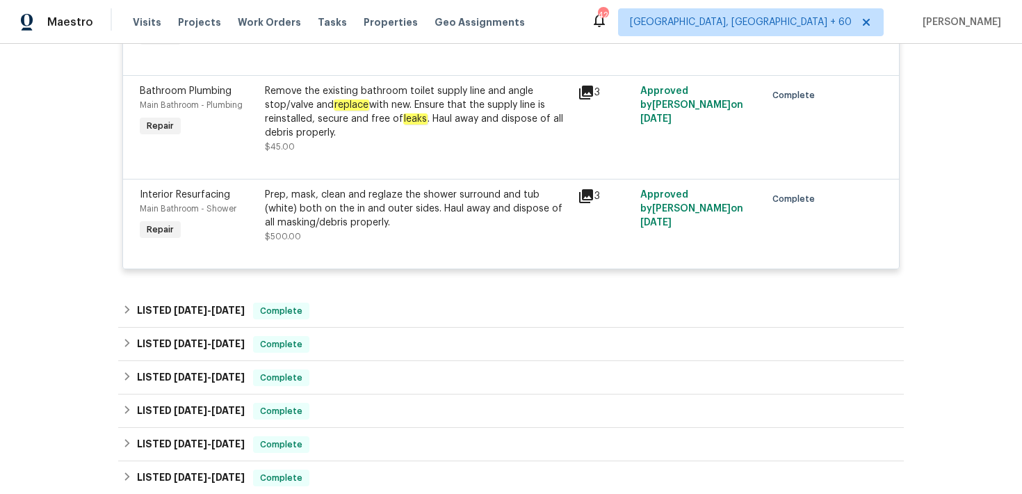
scroll to position [1467, 0]
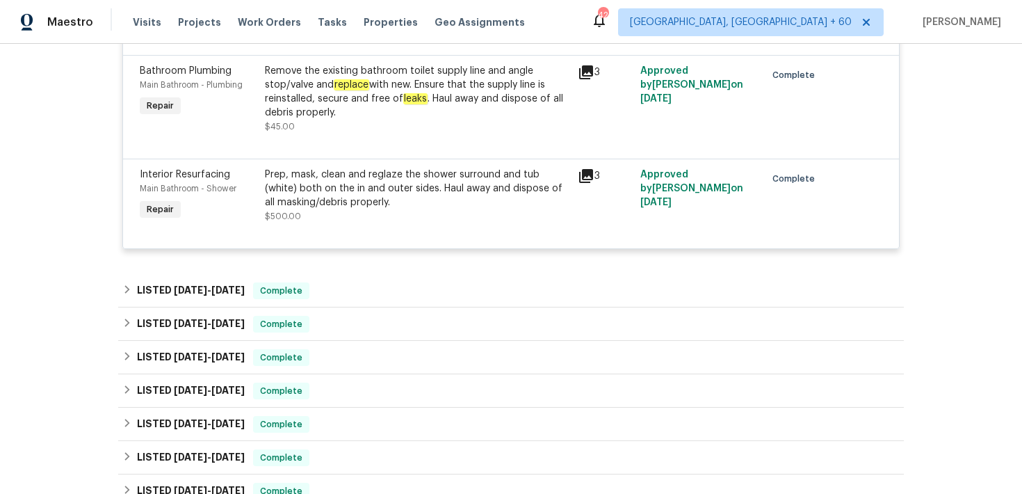
click at [526, 223] on div "Prep, mask, clean and reglaze the shower surround and tub (white) both on the i…" at bounding box center [417, 196] width 305 height 56
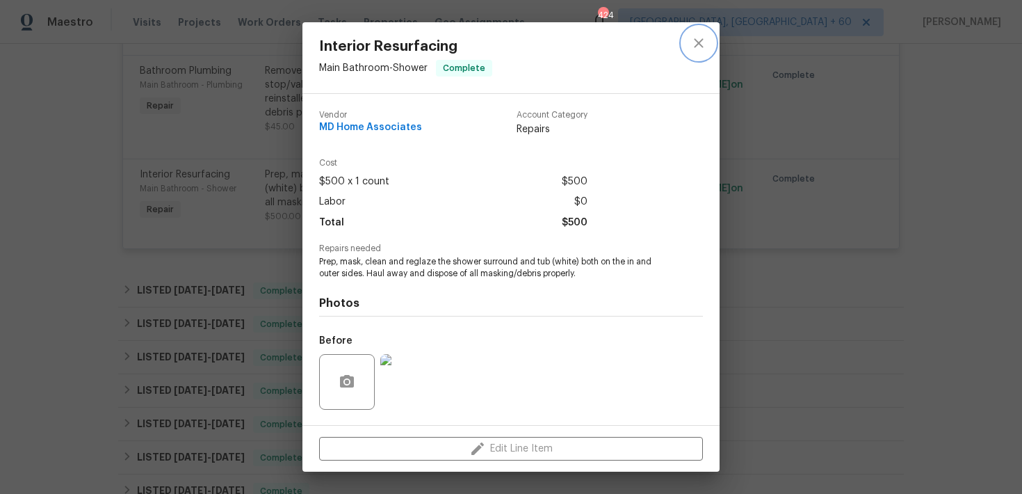
click at [699, 42] on icon "close" at bounding box center [698, 42] width 9 height 9
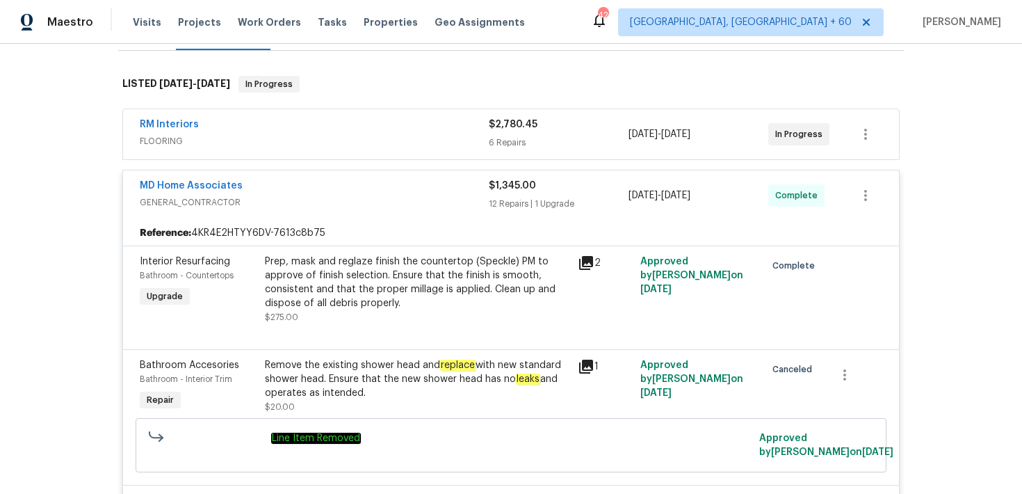
scroll to position [171, 0]
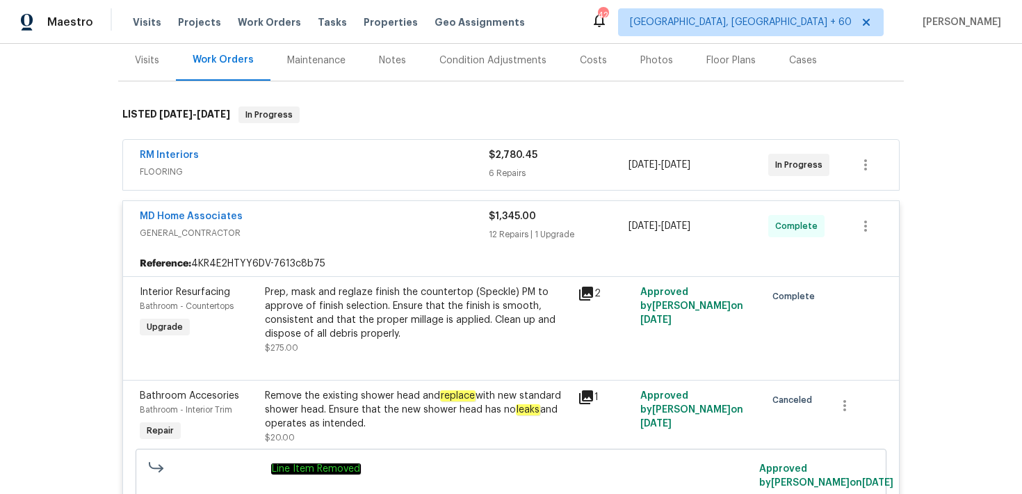
click at [489, 167] on div "6 Repairs" at bounding box center [559, 173] width 140 height 14
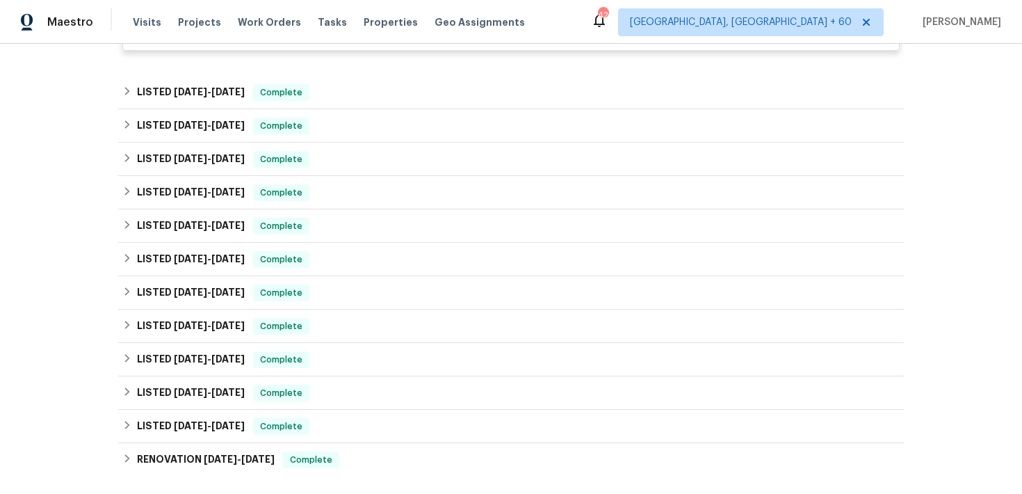
scroll to position [2417, 0]
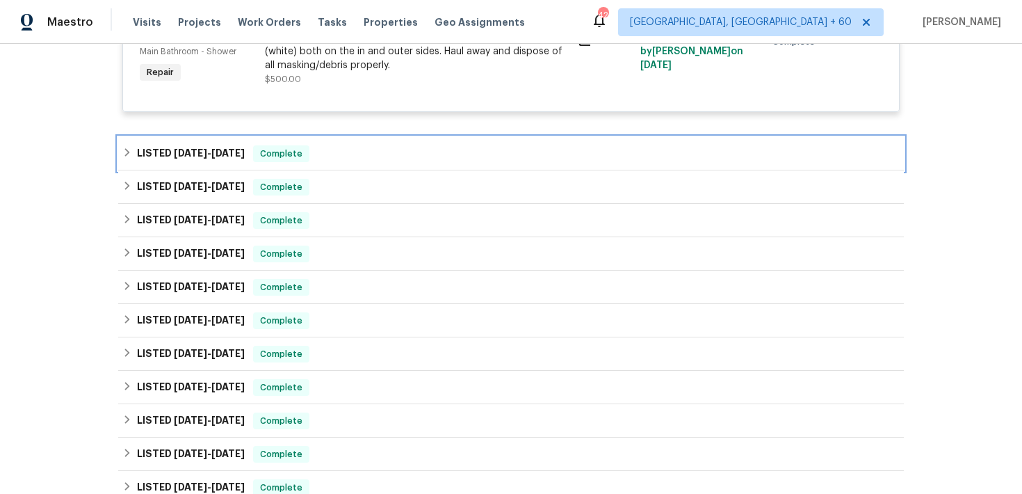
click at [390, 156] on div "LISTED 8/26/25 - 8/29/25 Complete" at bounding box center [510, 153] width 777 height 17
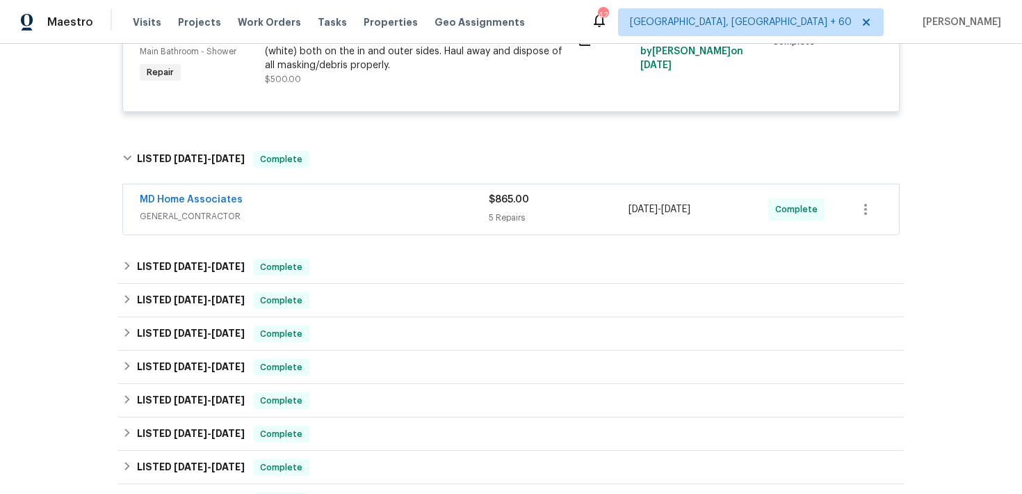
click at [499, 225] on div "5 Repairs" at bounding box center [559, 218] width 140 height 14
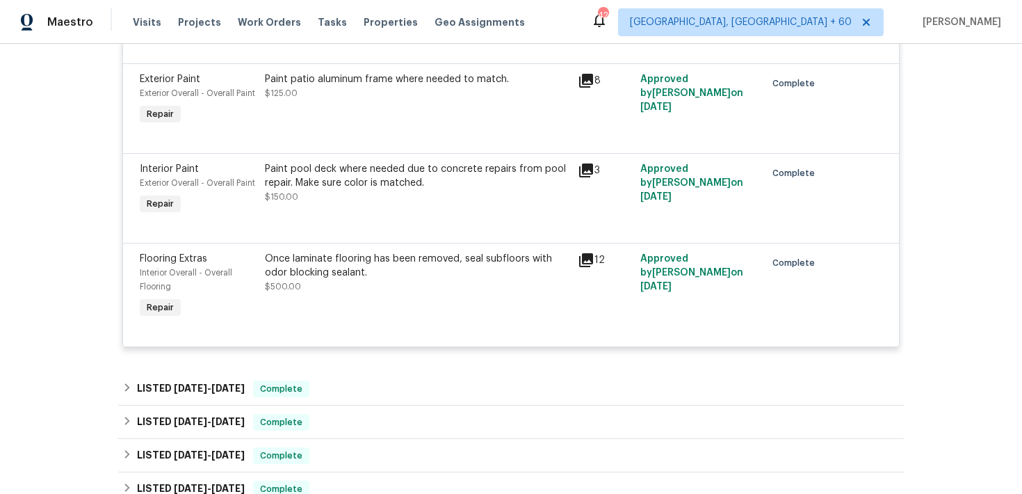
scroll to position [2819, 0]
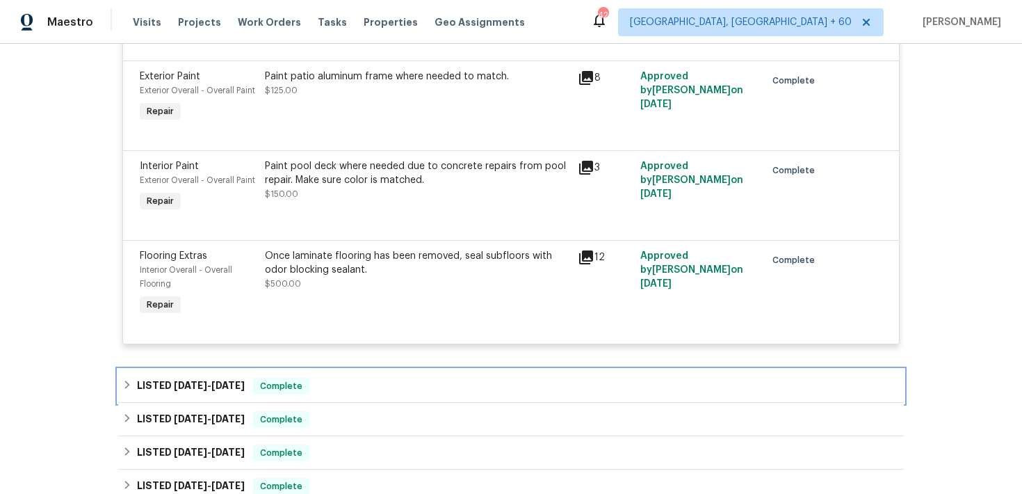
click at [362, 394] on div "LISTED 8/26/25 - 8/29/25 Complete" at bounding box center [510, 386] width 777 height 17
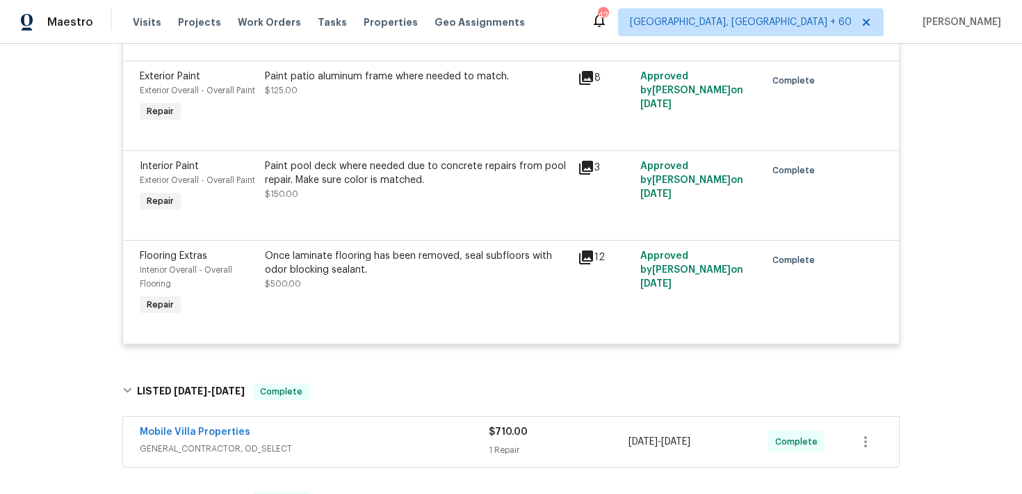
click at [479, 442] on div "Mobile Villa Properties" at bounding box center [314, 433] width 349 height 17
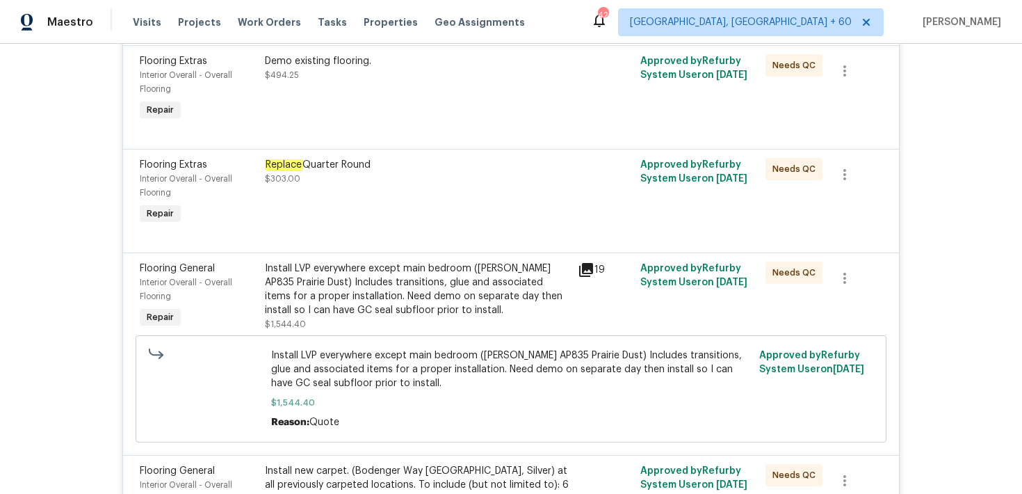
scroll to position [0, 0]
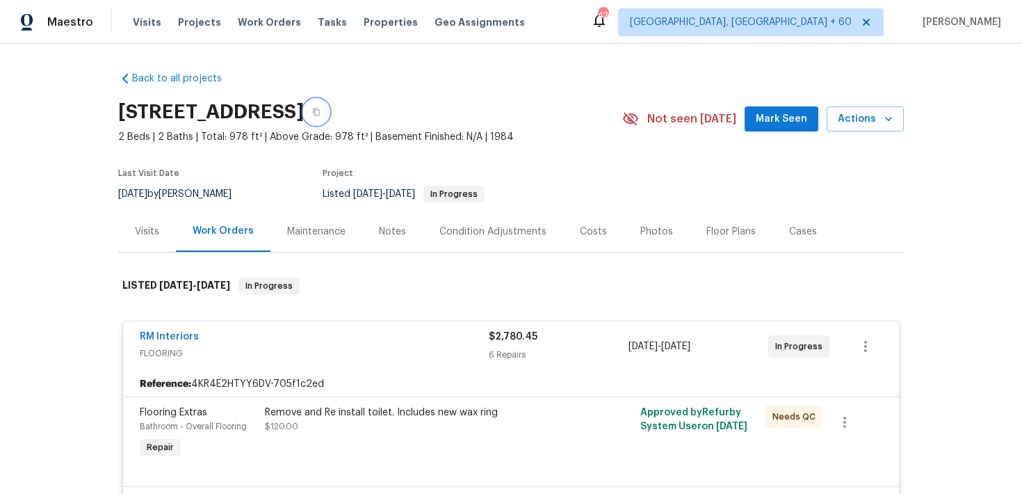
click at [329, 113] on button "button" at bounding box center [316, 111] width 25 height 25
click at [329, 112] on button "button" at bounding box center [316, 111] width 25 height 25
click at [133, 24] on span "Visits" at bounding box center [147, 22] width 29 height 14
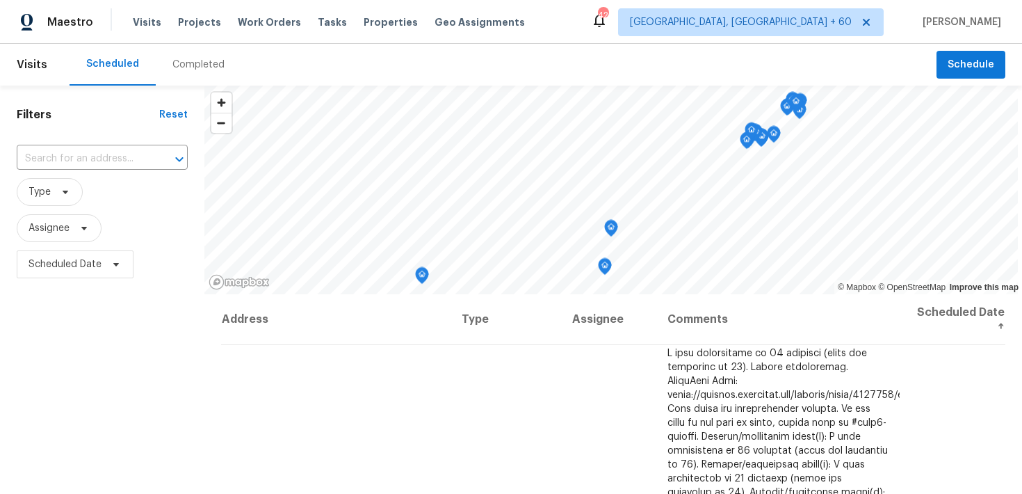
click at [172, 67] on div "Completed" at bounding box center [198, 65] width 52 height 14
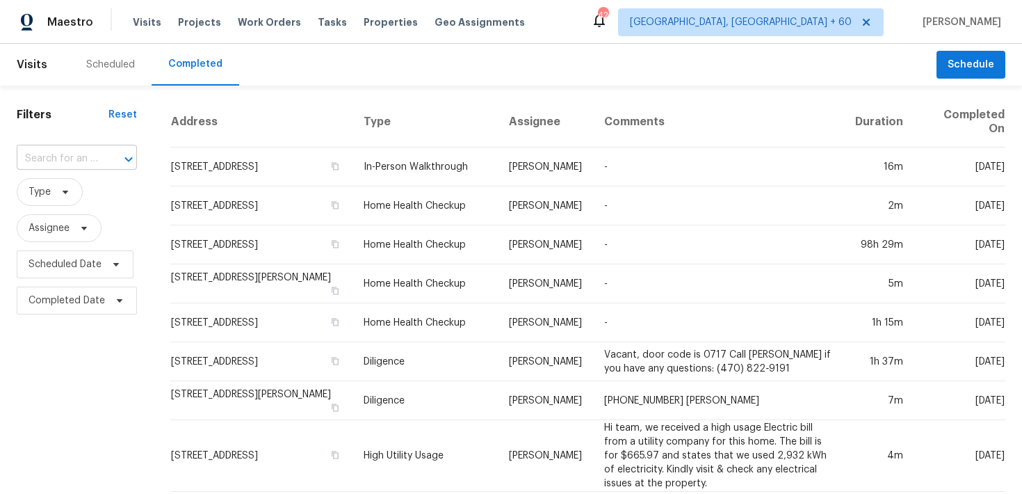
click at [111, 165] on div at bounding box center [119, 159] width 36 height 19
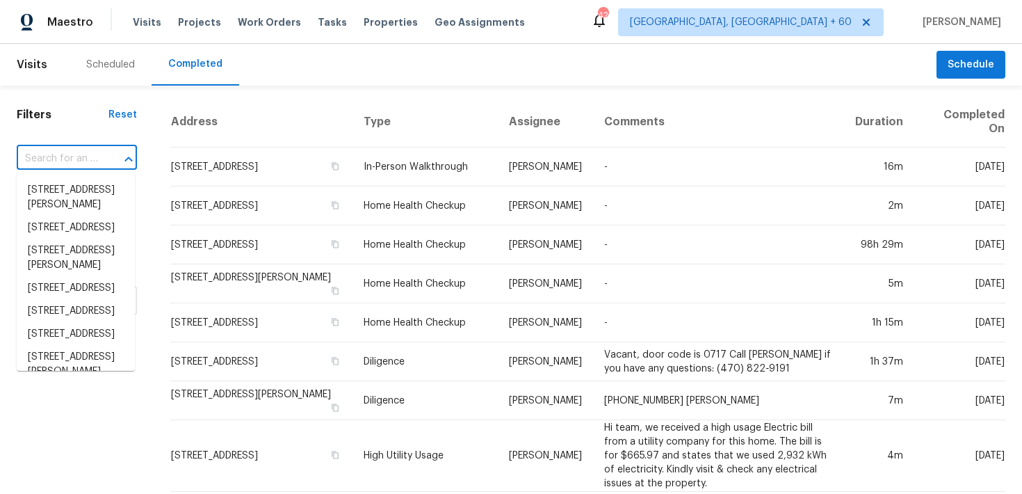
paste input "1041 Hamilton Ave Longwood, FL 32750-"
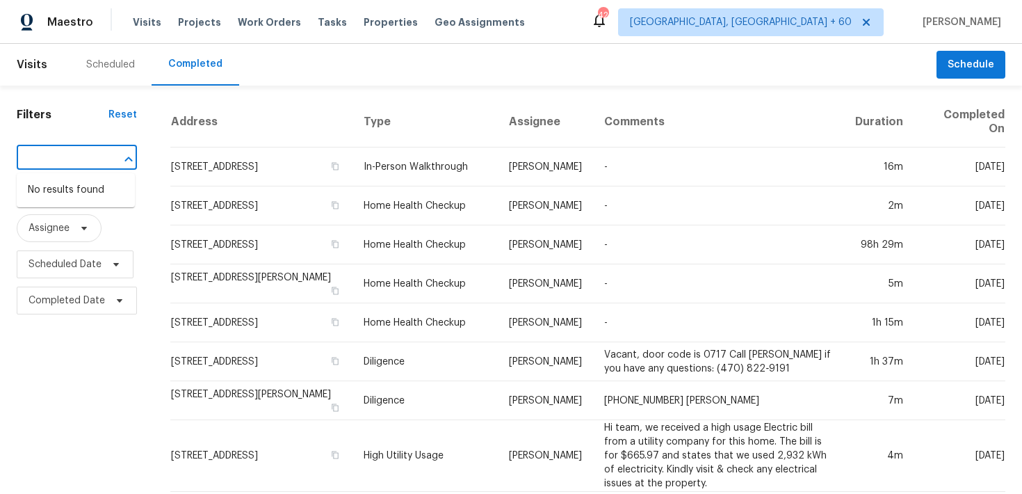
type input "1041 Hamilton Ave Longwood, FL 32750"
click at [40, 191] on li "1041 Hamilton Ave, Longwood, FL 32750" at bounding box center [76, 198] width 118 height 38
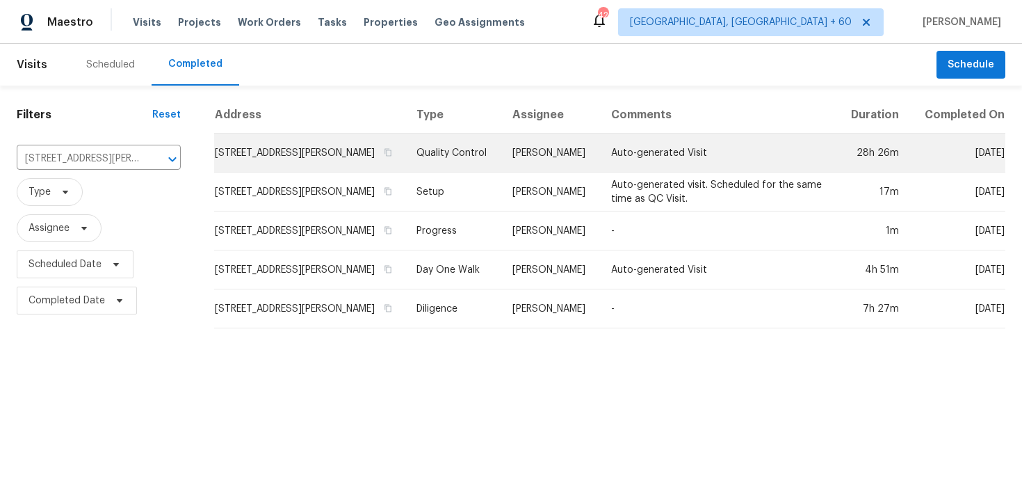
click at [467, 153] on td "Quality Control" at bounding box center [453, 153] width 96 height 39
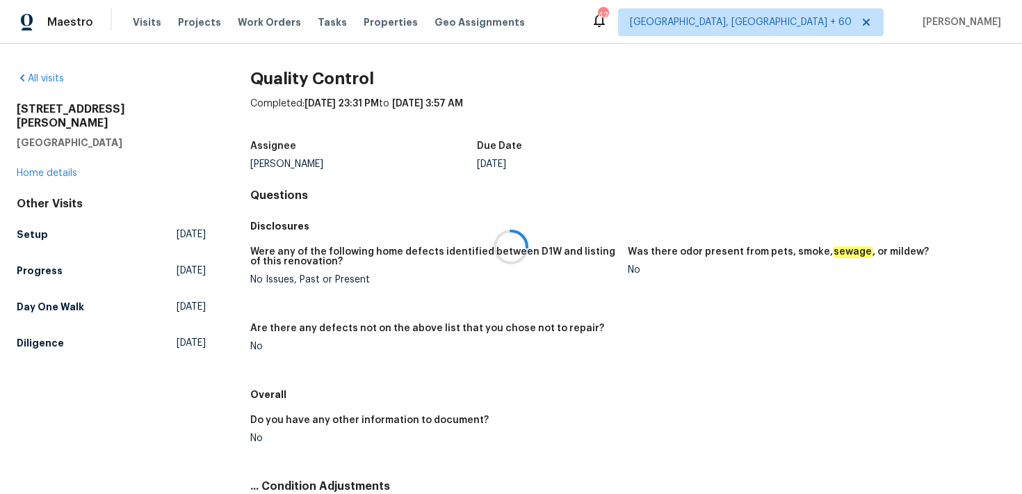
click at [40, 162] on div at bounding box center [511, 247] width 1022 height 494
click at [28, 159] on div at bounding box center [511, 247] width 1022 height 494
click at [44, 168] on link "Home details" at bounding box center [47, 173] width 61 height 10
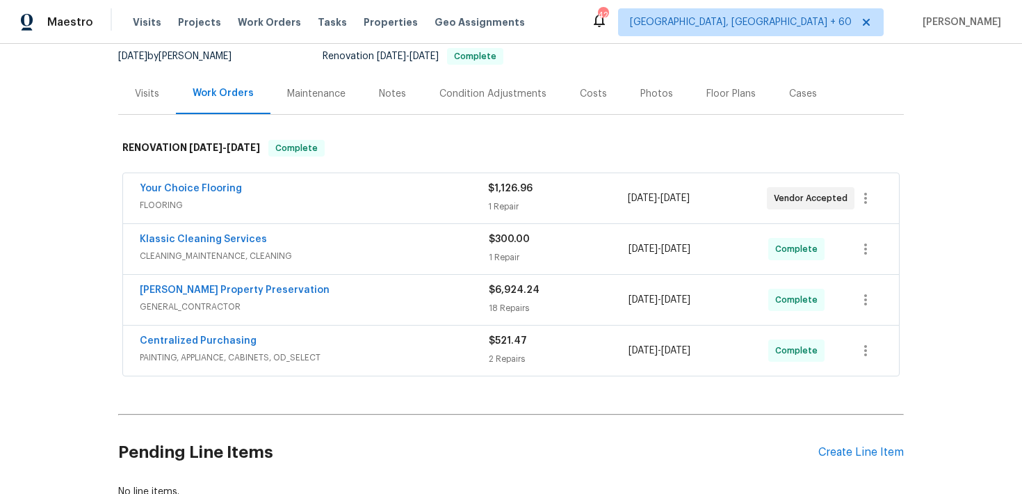
scroll to position [119, 0]
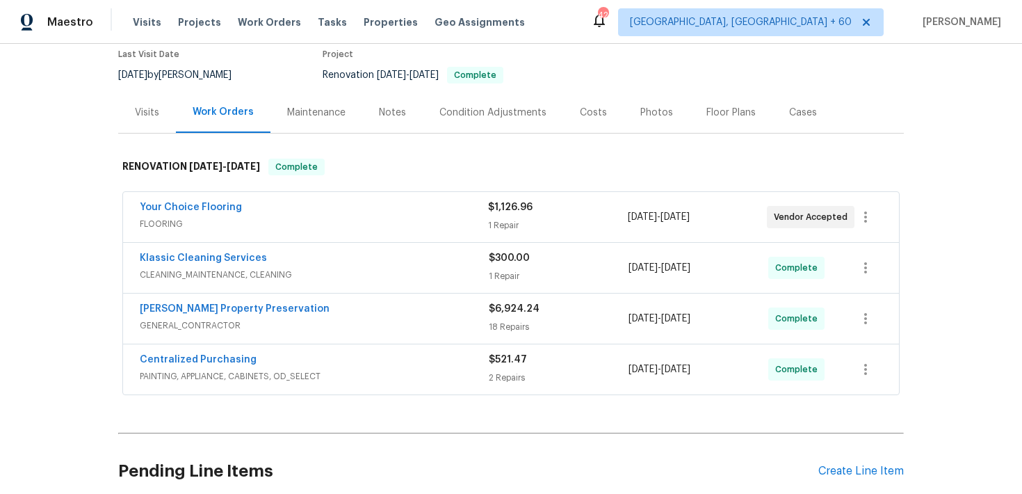
click at [509, 213] on div "$1,126.96" at bounding box center [557, 207] width 139 height 14
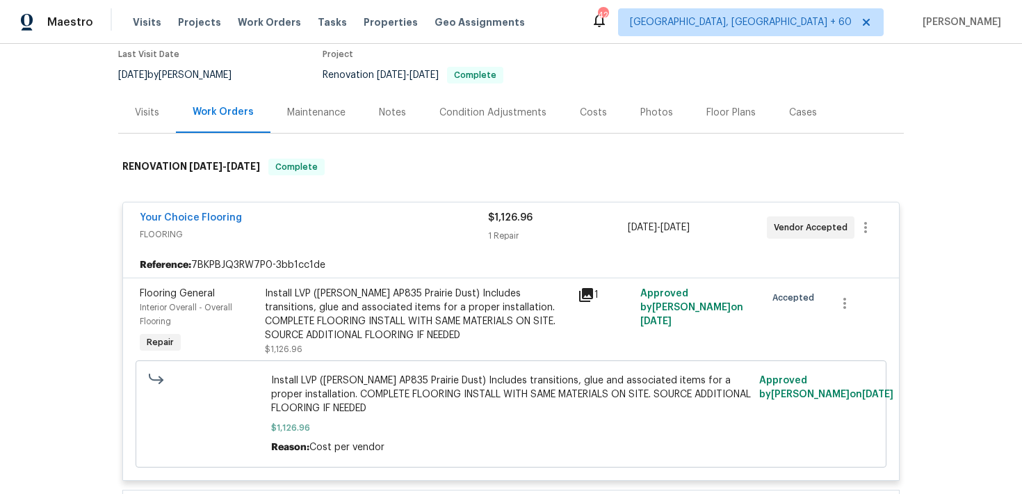
click at [510, 224] on div "$1,126.96" at bounding box center [557, 218] width 139 height 14
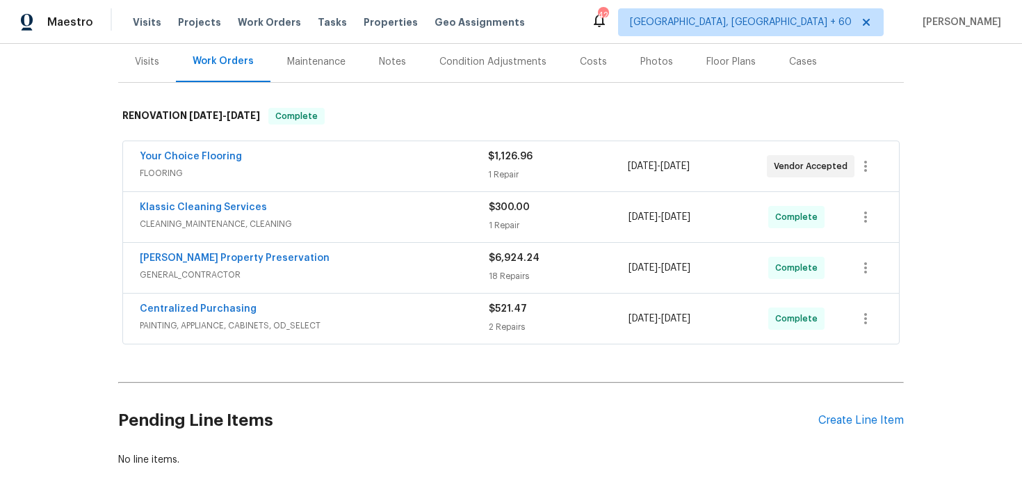
scroll to position [170, 0]
click at [510, 215] on div "$300.00 1 Repair" at bounding box center [559, 216] width 140 height 33
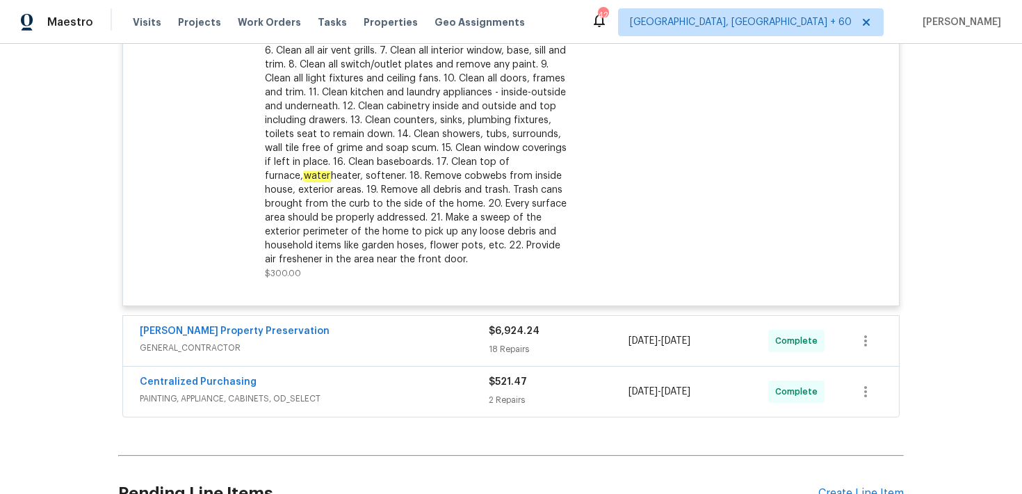
scroll to position [529, 0]
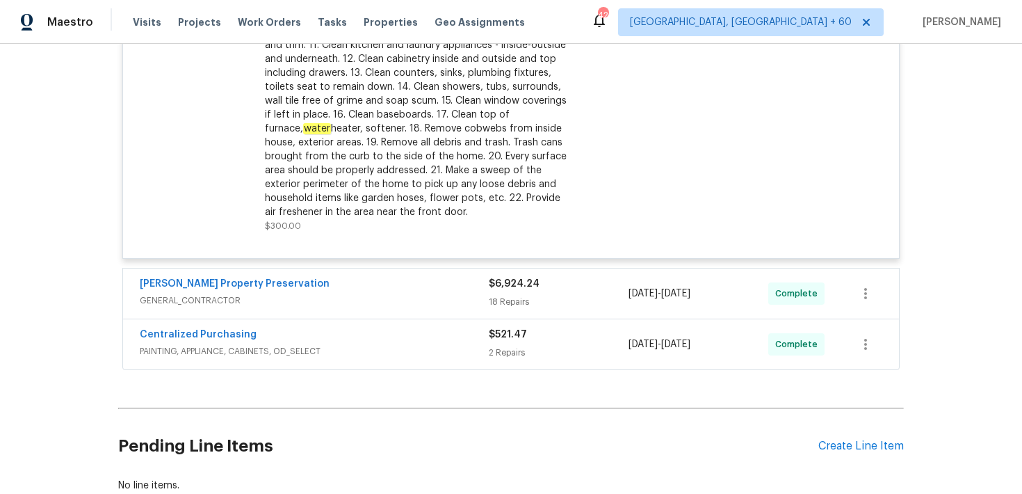
click at [506, 290] on div "$6,924.24" at bounding box center [559, 284] width 140 height 14
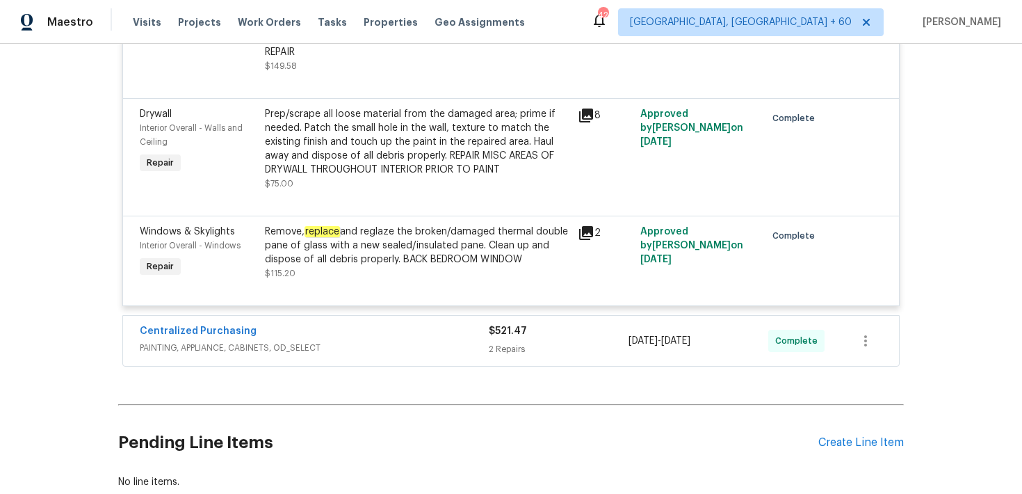
scroll to position [2918, 0]
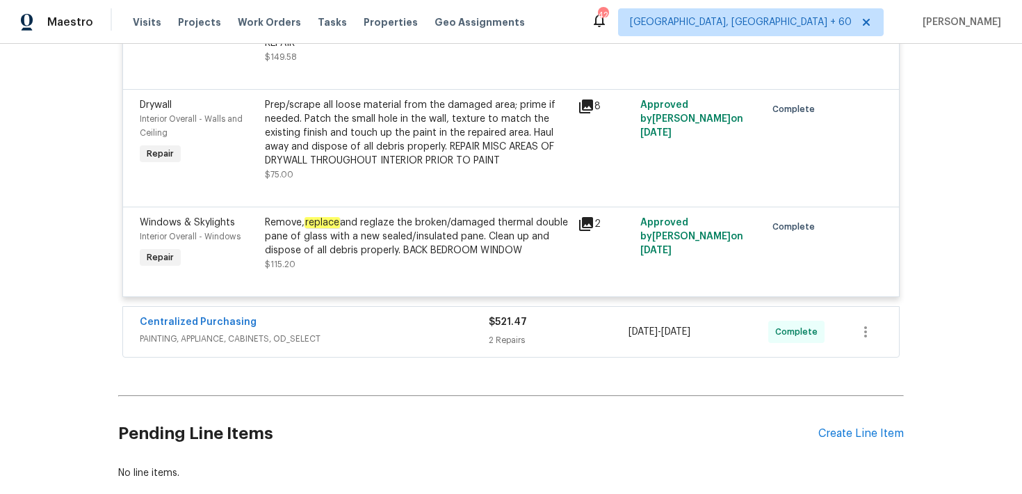
click at [511, 336] on div "2 Repairs" at bounding box center [559, 340] width 140 height 14
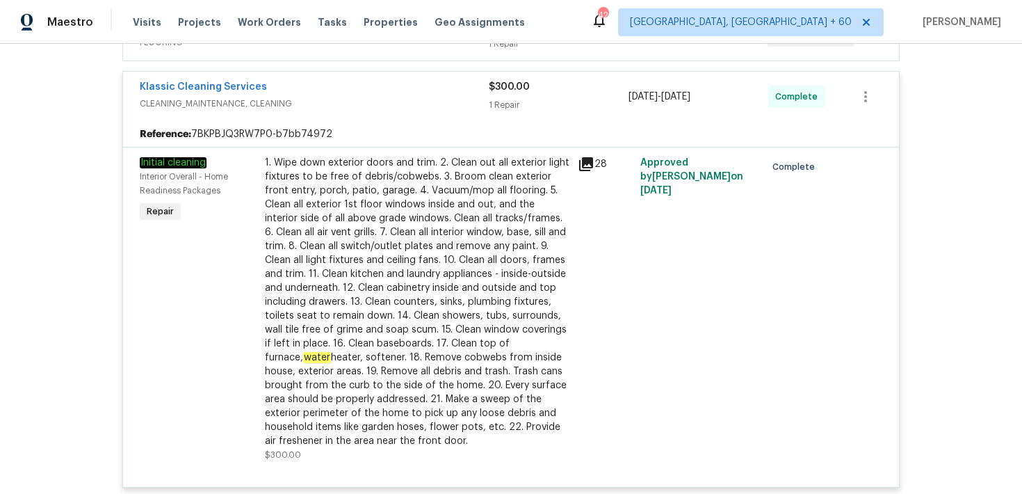
scroll to position [0, 0]
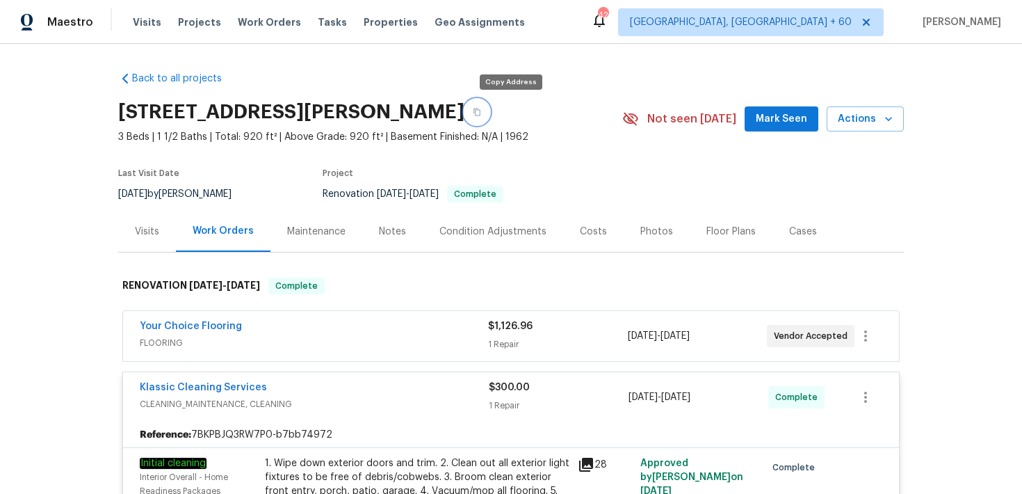
click at [481, 110] on icon "button" at bounding box center [477, 112] width 8 height 8
click at [138, 19] on span "Visits" at bounding box center [147, 22] width 29 height 14
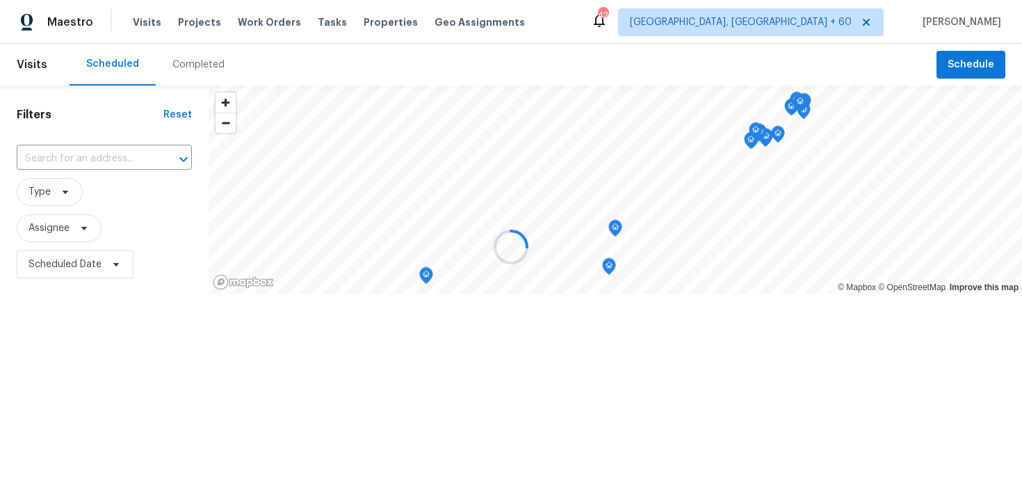
click at [186, 65] on div at bounding box center [511, 247] width 1022 height 494
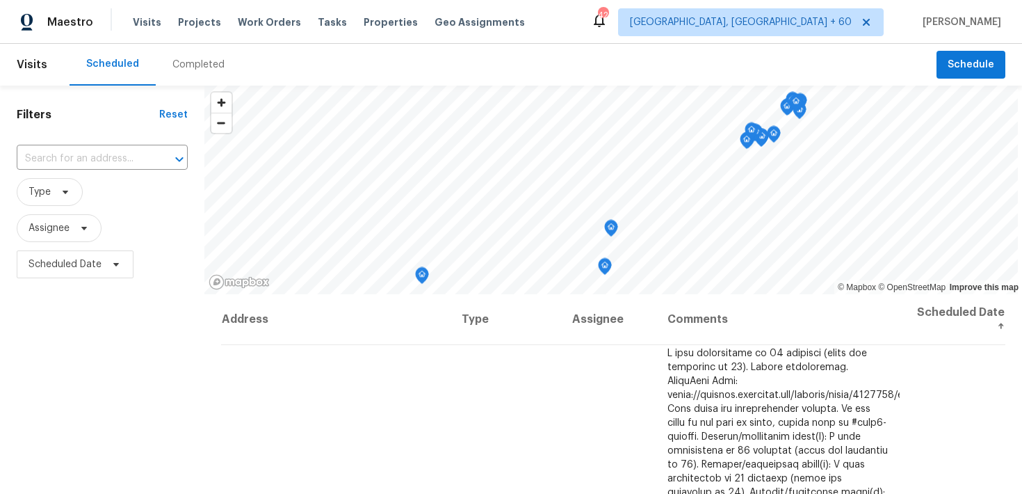
click at [186, 65] on div "Completed" at bounding box center [198, 65] width 52 height 14
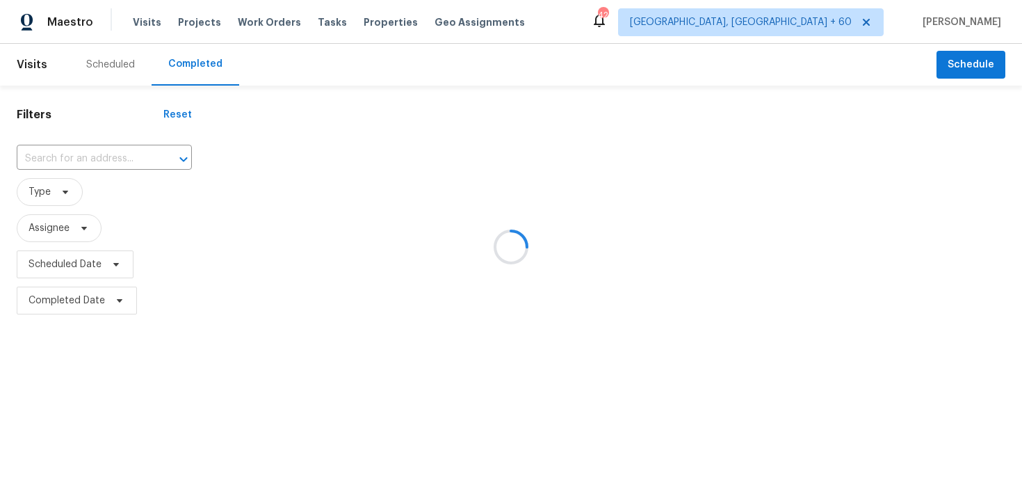
click at [63, 153] on div at bounding box center [511, 247] width 1022 height 494
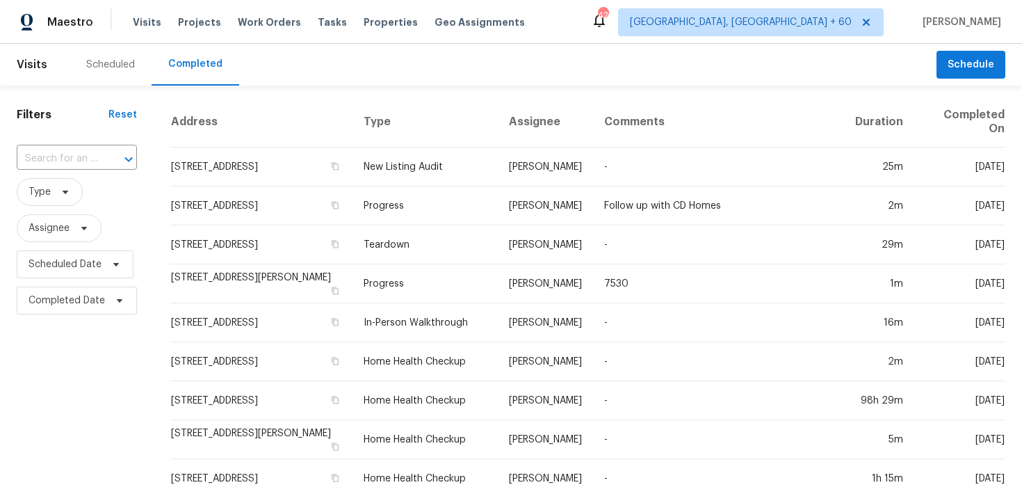
click at [63, 153] on input "text" at bounding box center [57, 159] width 81 height 22
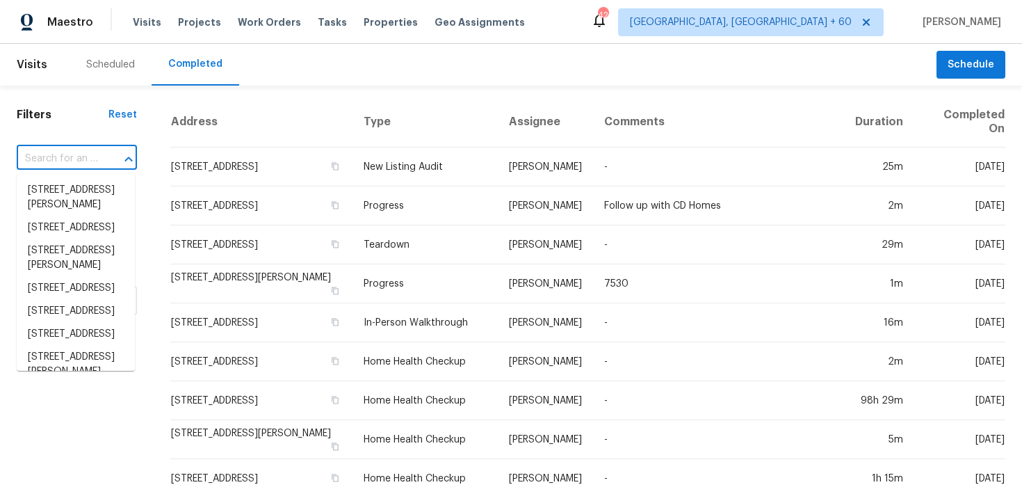
paste input "3328 Circleville St North Port, FL 34286"
type input "3328 Circleville St North Port, FL 34286"
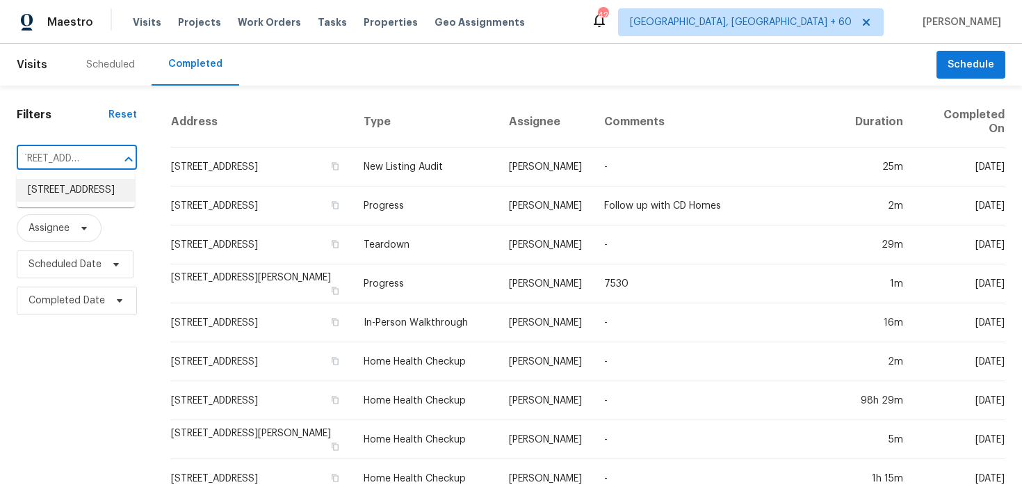
click at [75, 200] on li "3328 Circleville St, North Port, FL 34286" at bounding box center [76, 190] width 118 height 23
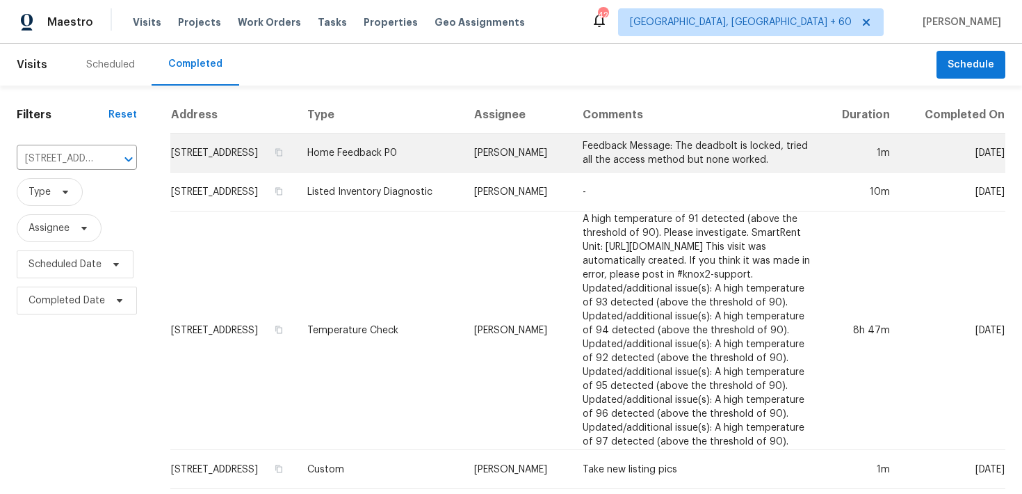
click at [396, 166] on td "Home Feedback P0" at bounding box center [379, 153] width 167 height 39
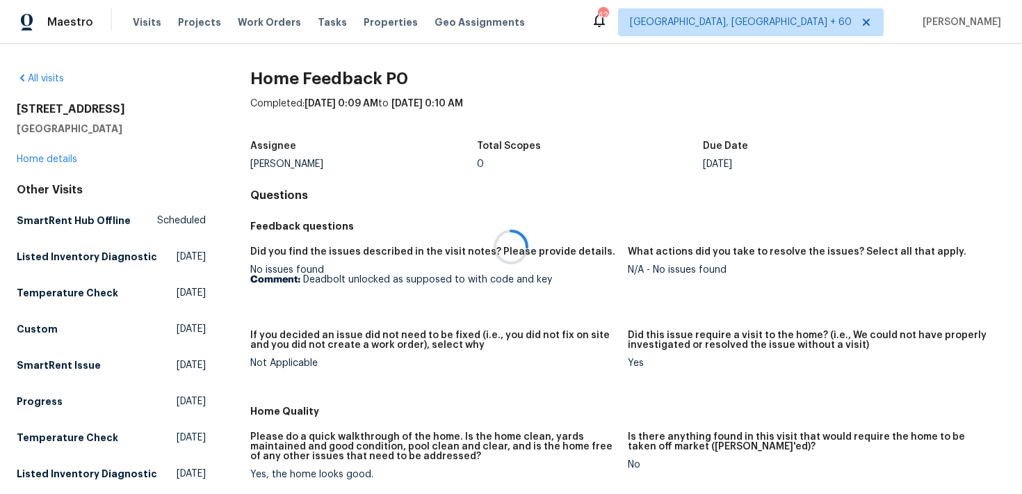
click at [36, 159] on div at bounding box center [511, 247] width 1022 height 494
click at [33, 158] on link "Home details" at bounding box center [47, 159] width 61 height 10
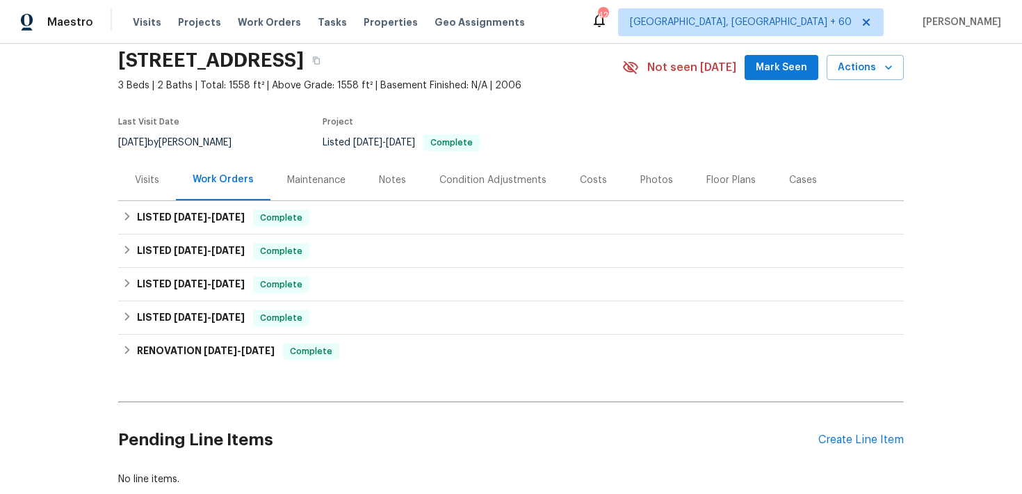
scroll to position [57, 0]
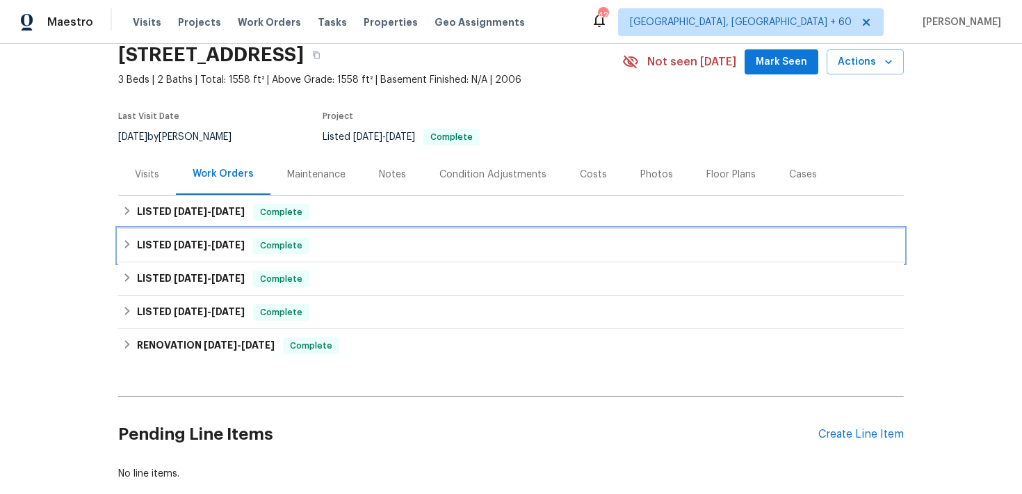
click at [284, 236] on div "LISTED 7/7/25 - 8/4/25 Complete" at bounding box center [511, 245] width 786 height 33
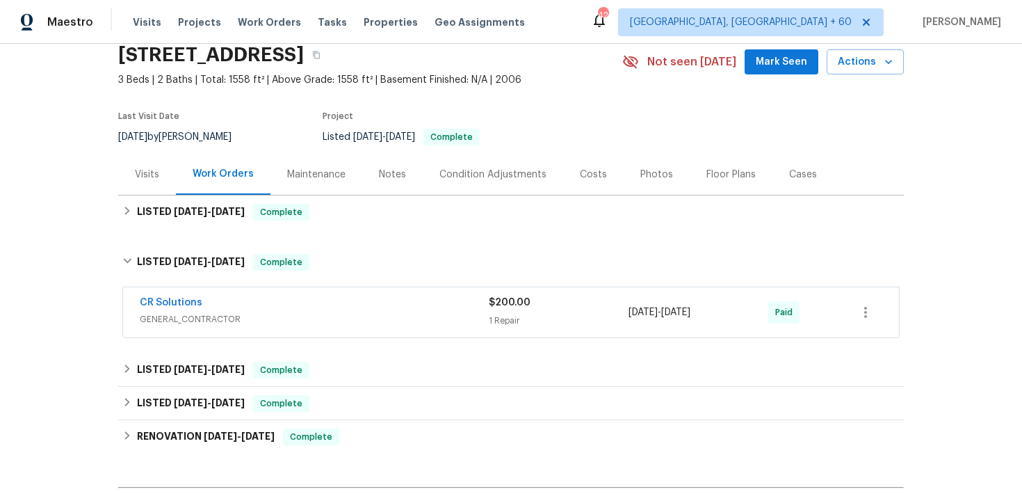
click at [490, 316] on div "1 Repair" at bounding box center [559, 321] width 140 height 14
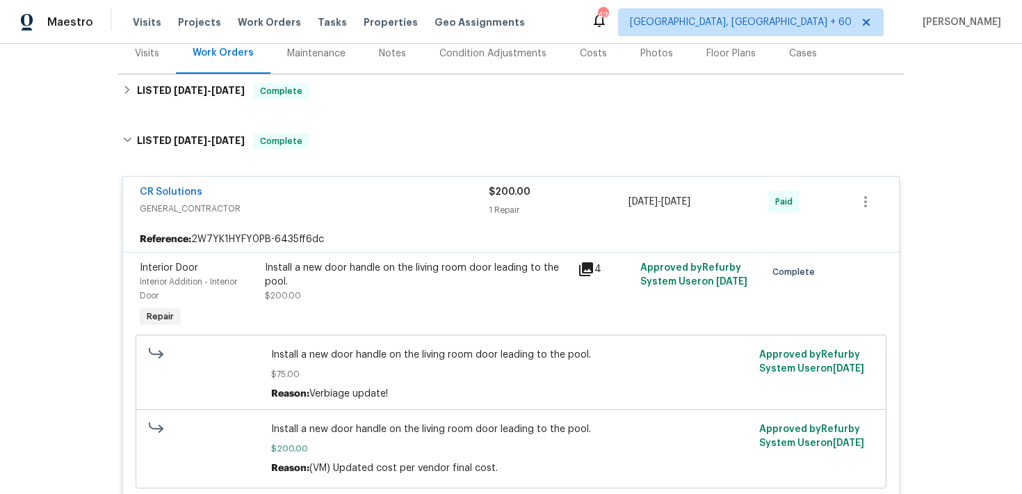
scroll to position [168, 0]
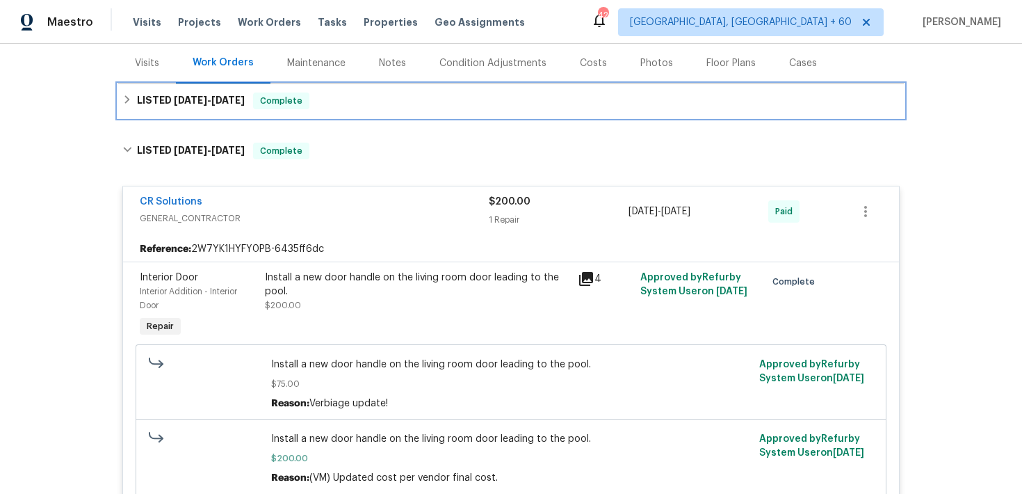
click at [344, 97] on div "LISTED 8/27/25 - 9/5/25 Complete" at bounding box center [510, 100] width 777 height 17
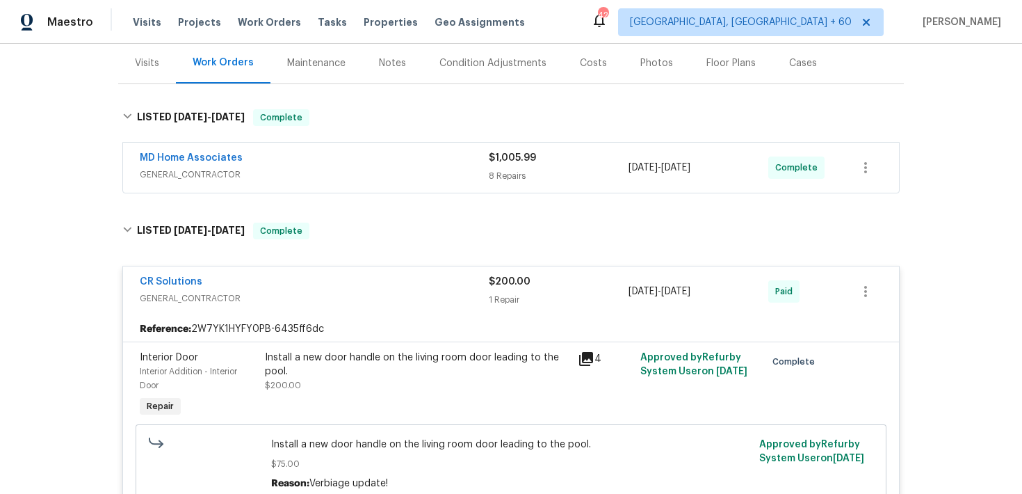
click at [509, 180] on div "8 Repairs" at bounding box center [559, 176] width 140 height 14
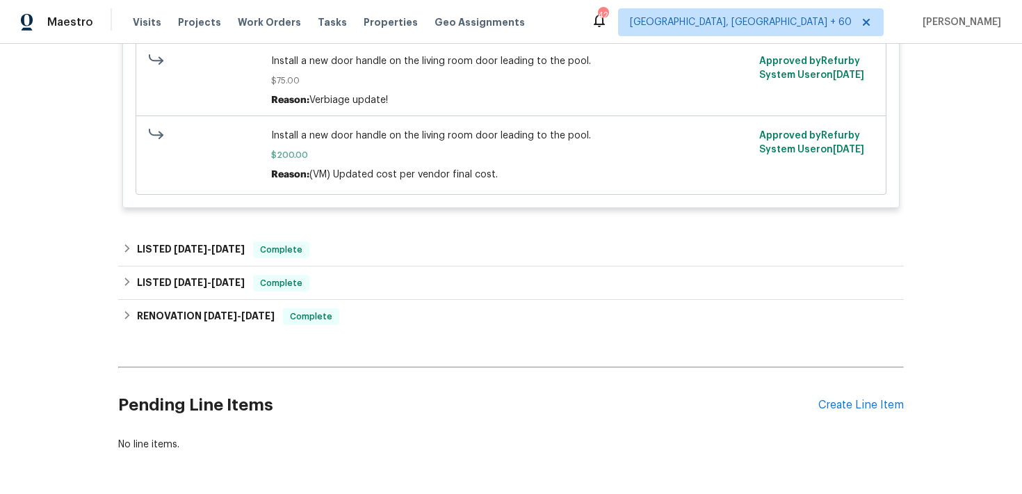
scroll to position [1442, 0]
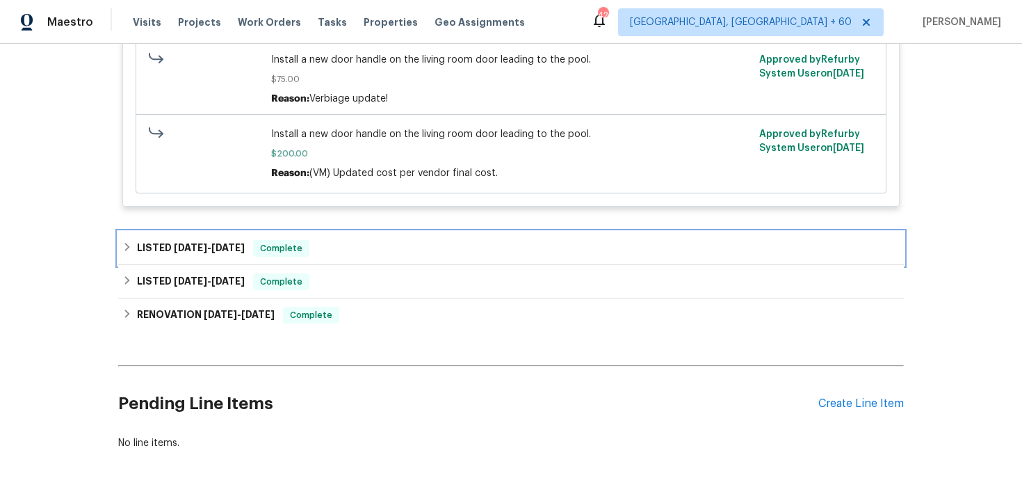
click at [339, 251] on div "LISTED 5/11/25 - 6/13/25 Complete" at bounding box center [510, 248] width 777 height 17
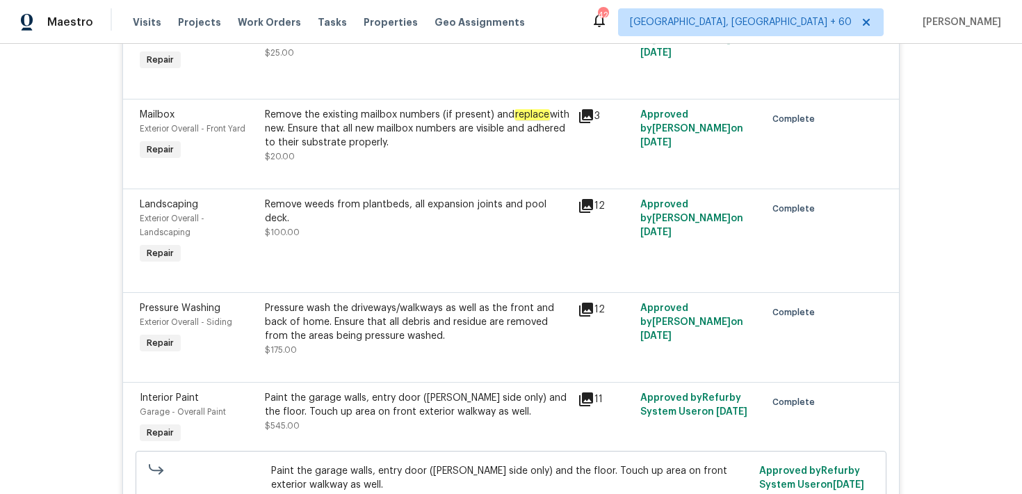
scroll to position [0, 0]
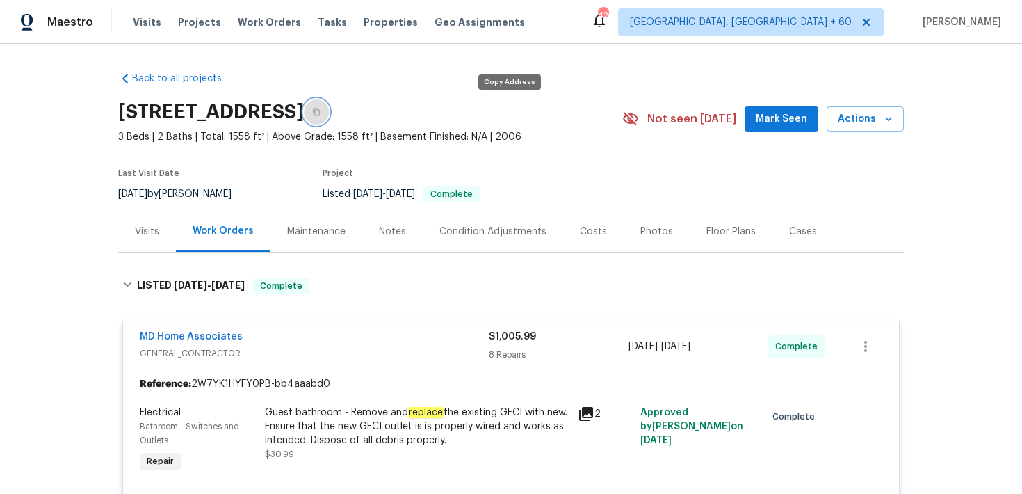
click at [321, 115] on icon "button" at bounding box center [316, 112] width 8 height 8
click at [149, 17] on span "Visits" at bounding box center [147, 22] width 29 height 14
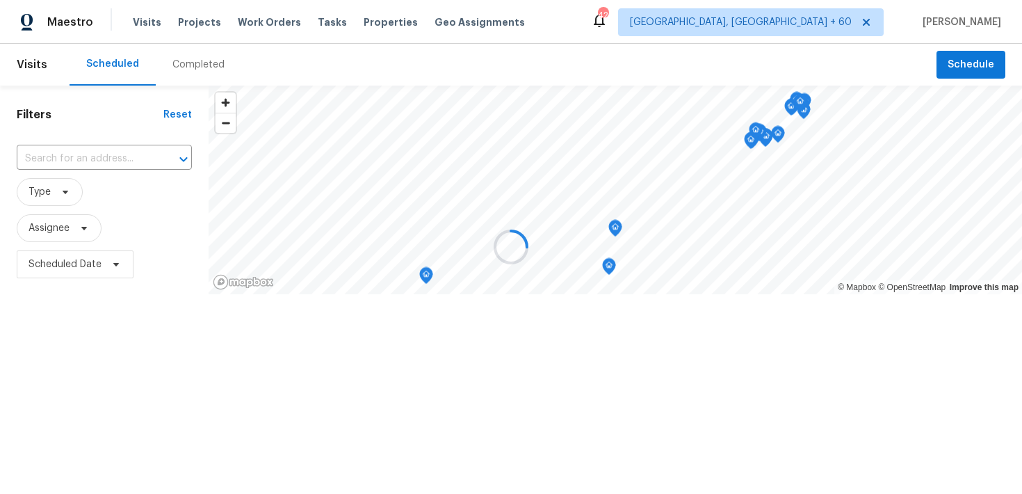
click at [195, 56] on div at bounding box center [511, 247] width 1022 height 494
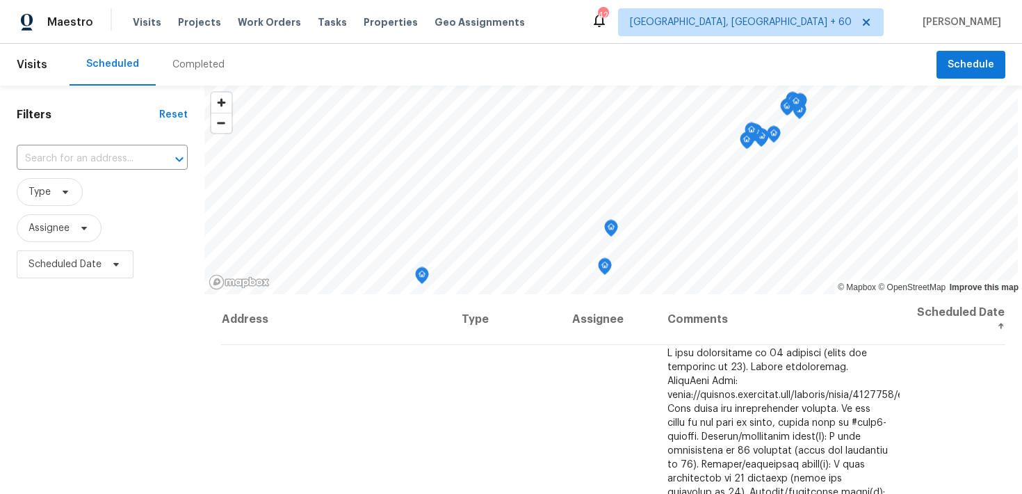
click at [197, 65] on div "Completed" at bounding box center [198, 65] width 52 height 14
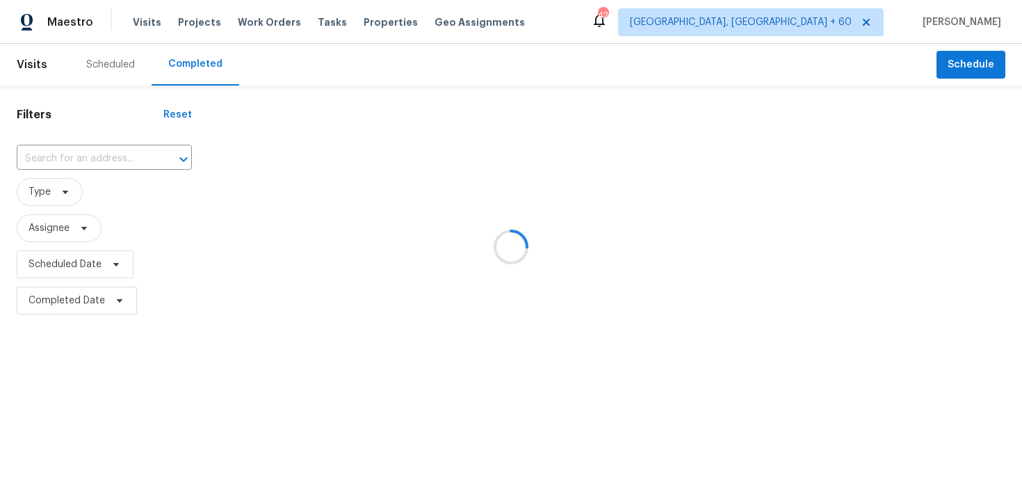
click at [76, 145] on div at bounding box center [511, 247] width 1022 height 494
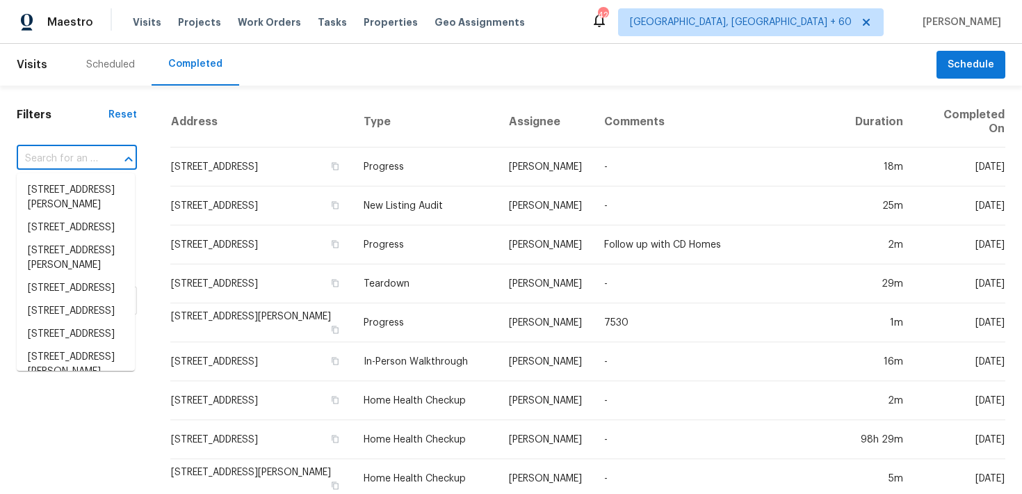
click at [60, 162] on input "text" at bounding box center [57, 159] width 81 height 22
paste input "2922 Madrid Ave E Jacksonville, FL 32217"
type input "2922 Madrid Ave E Jacksonville, FL 32217"
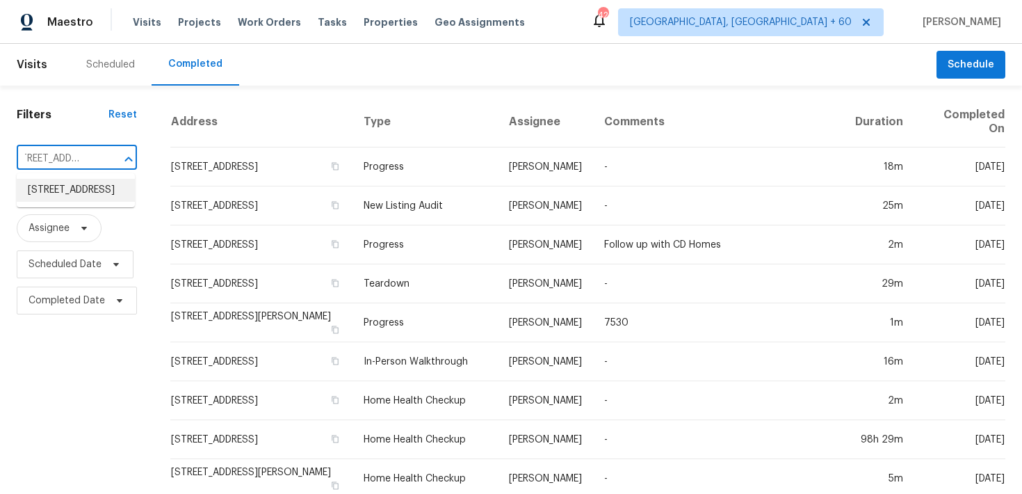
click at [66, 200] on li "2922 Madrid Ave E, Jacksonville, FL 32217" at bounding box center [76, 190] width 118 height 23
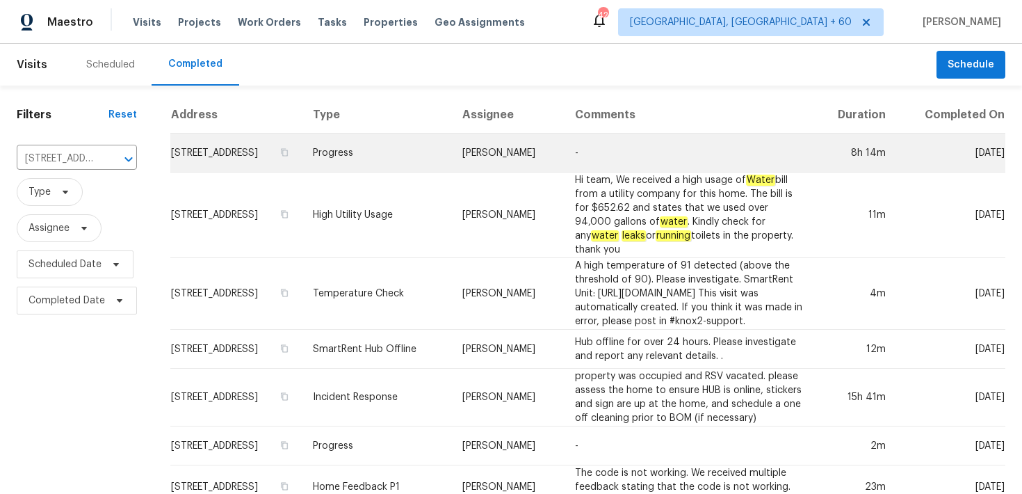
click at [373, 167] on td "Progress" at bounding box center [377, 153] width 150 height 39
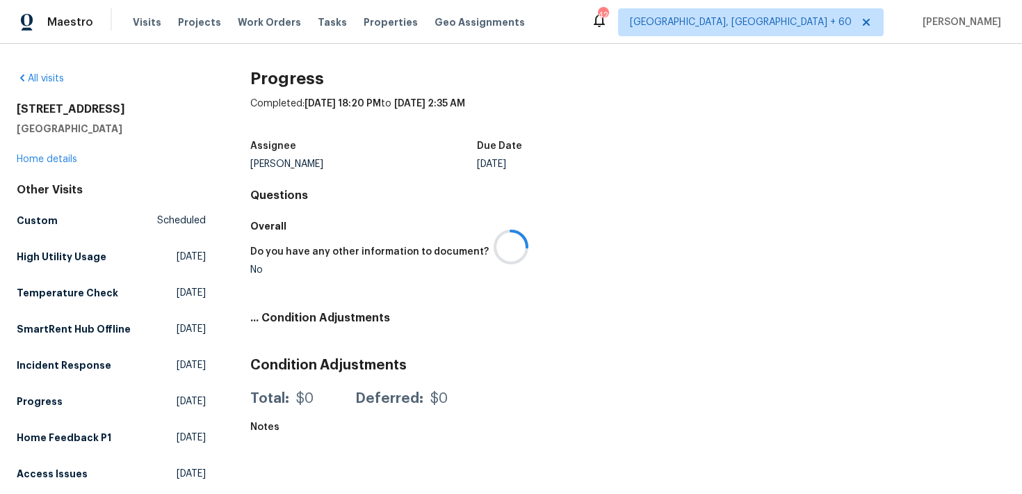
click at [43, 156] on div at bounding box center [511, 247] width 1022 height 494
click at [33, 157] on div at bounding box center [511, 247] width 1022 height 494
click at [40, 160] on div at bounding box center [511, 247] width 1022 height 494
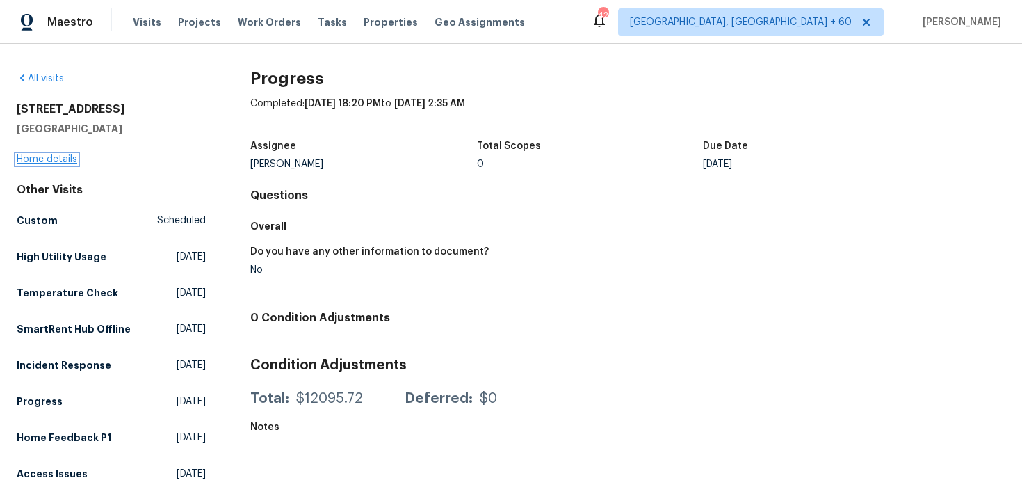
click at [47, 163] on link "Home details" at bounding box center [47, 159] width 61 height 10
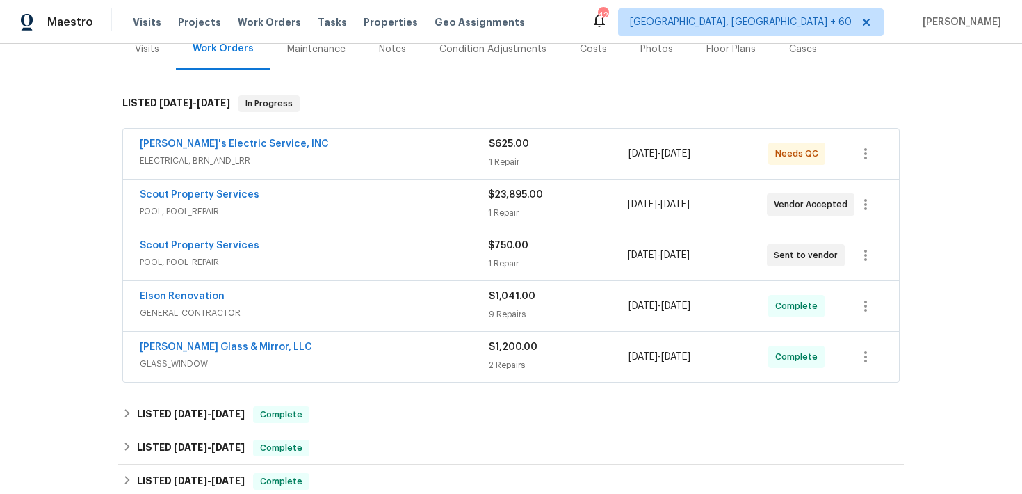
scroll to position [193, 0]
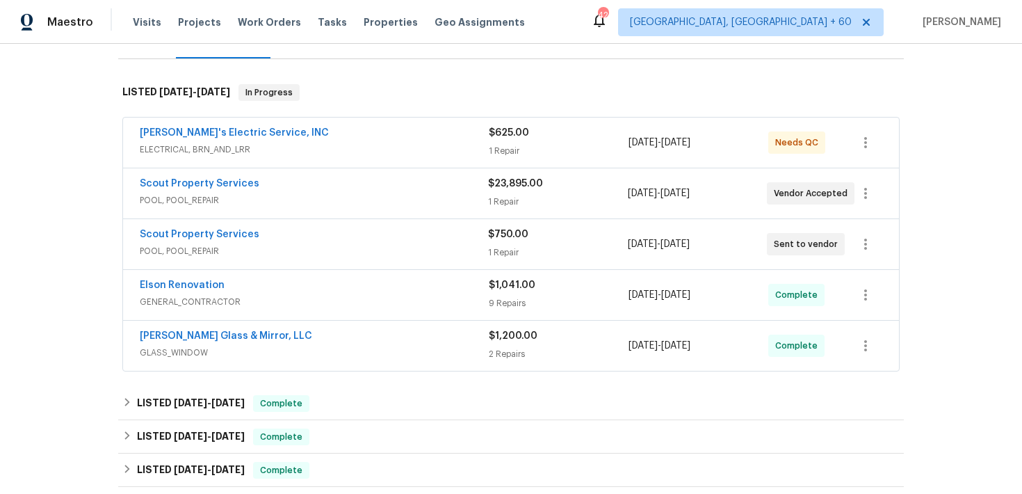
click at [501, 157] on div "1 Repair" at bounding box center [559, 151] width 140 height 14
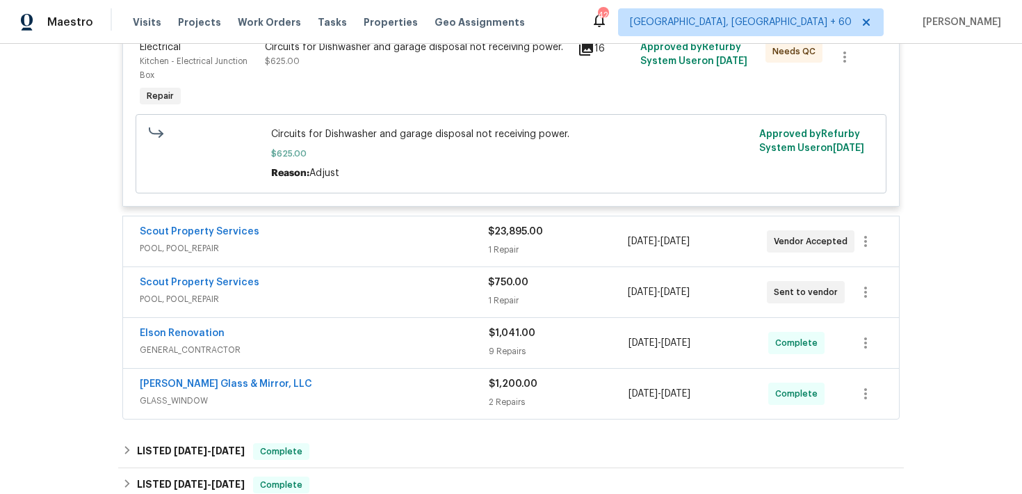
scroll to position [384, 0]
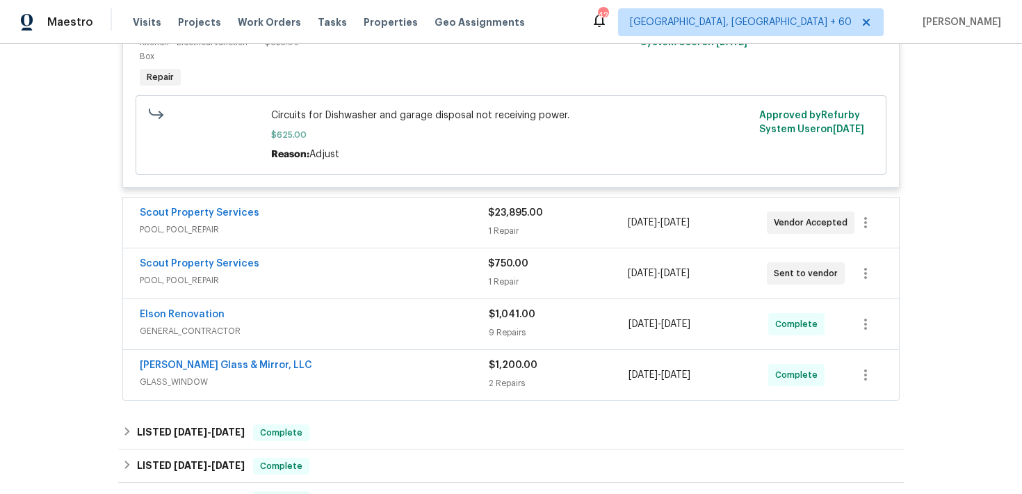
click at [511, 229] on div "1 Repair" at bounding box center [557, 231] width 139 height 14
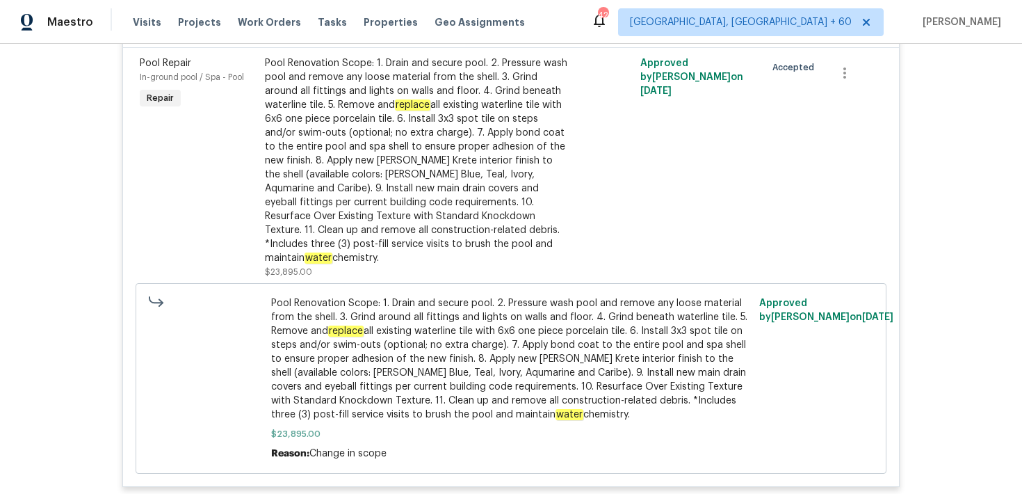
scroll to position [513, 0]
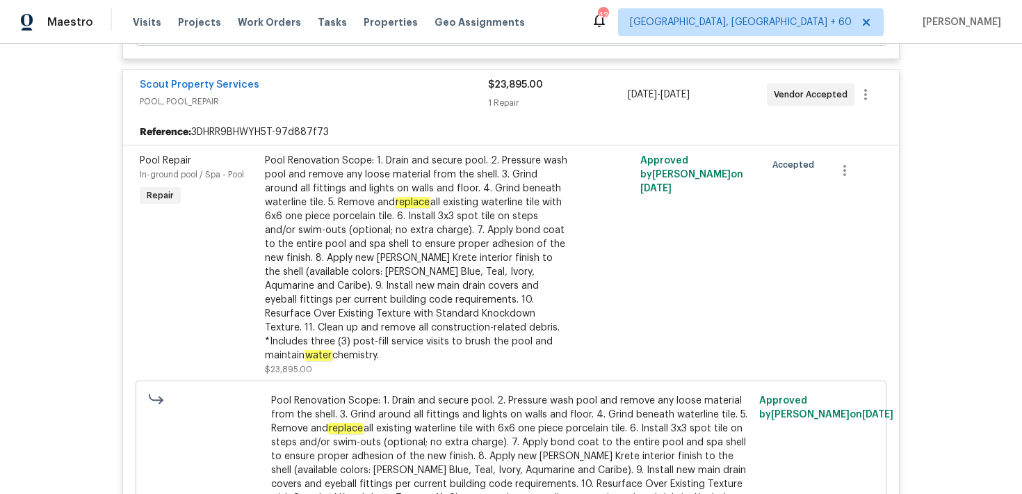
click at [503, 104] on div "1 Repair" at bounding box center [557, 103] width 139 height 14
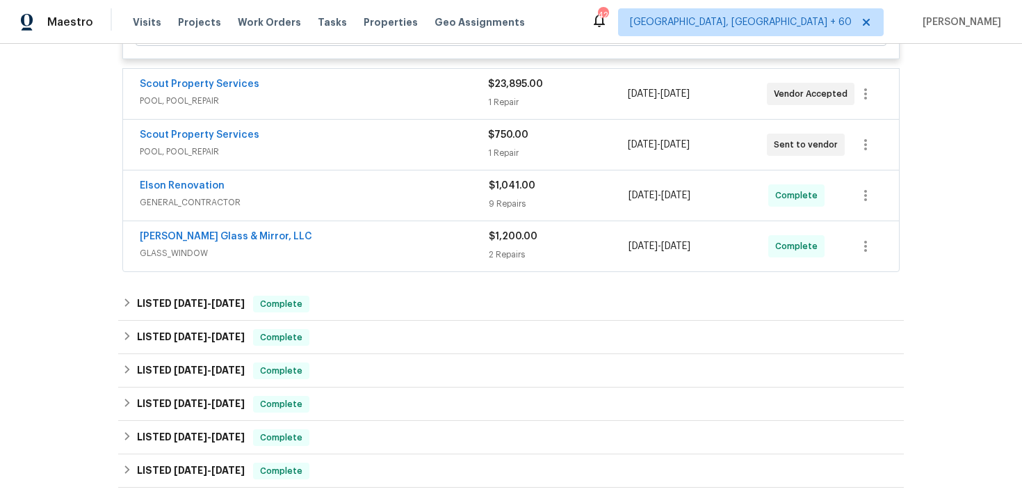
scroll to position [538, 0]
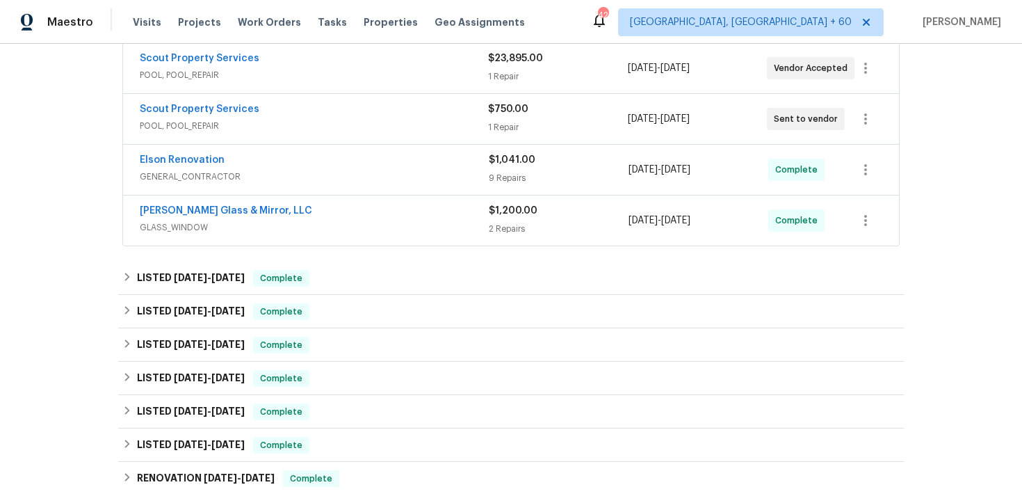
click at [500, 127] on div "1 Repair" at bounding box center [557, 127] width 139 height 14
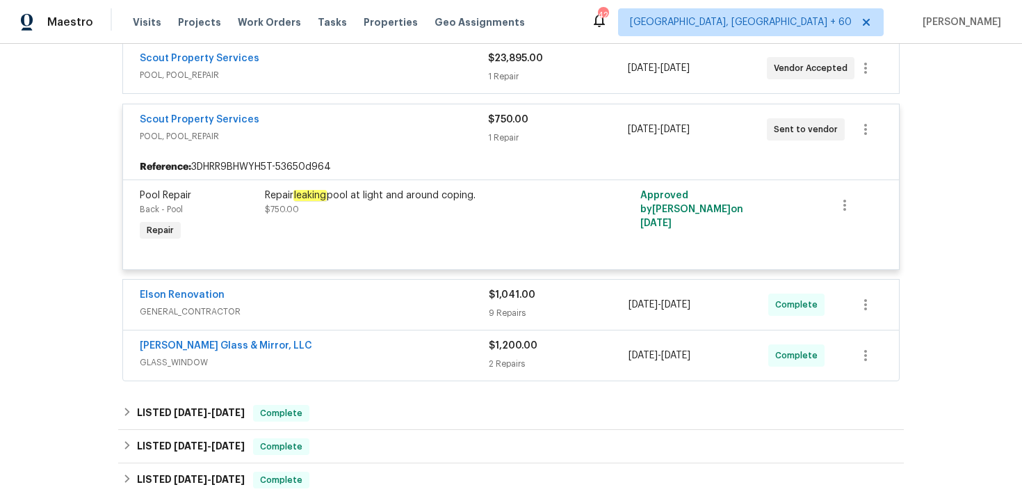
click at [499, 127] on div "$750.00" at bounding box center [557, 120] width 139 height 14
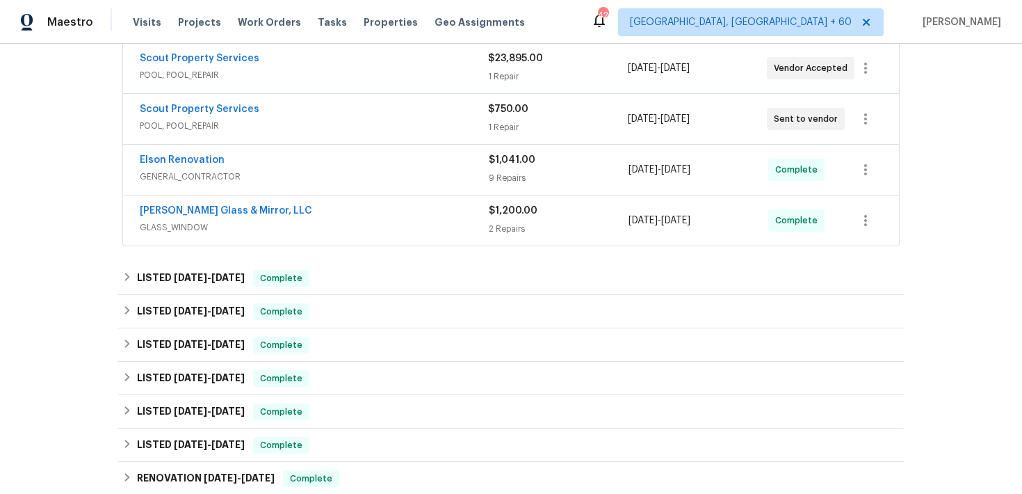
click at [510, 177] on div "9 Repairs" at bounding box center [559, 178] width 140 height 14
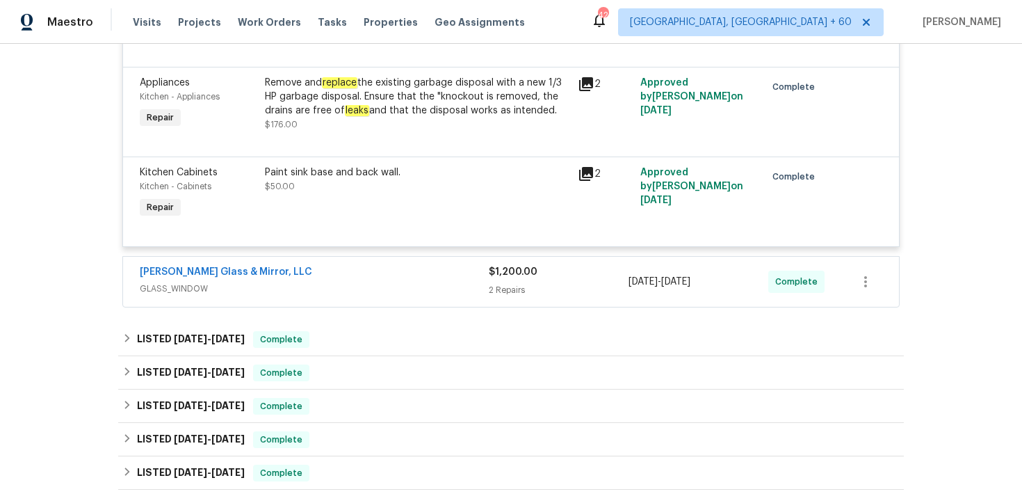
scroll to position [1384, 0]
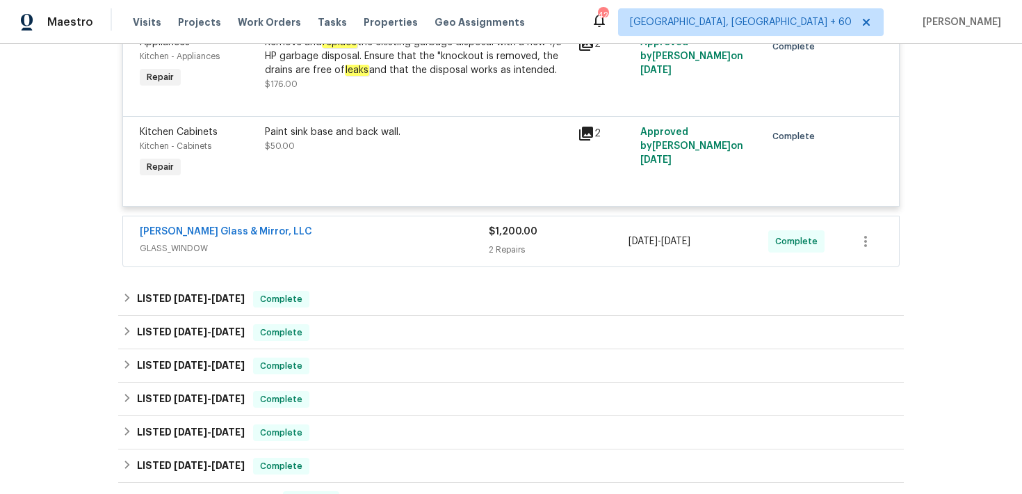
click at [532, 258] on div "$1,200.00 2 Repairs" at bounding box center [559, 241] width 140 height 33
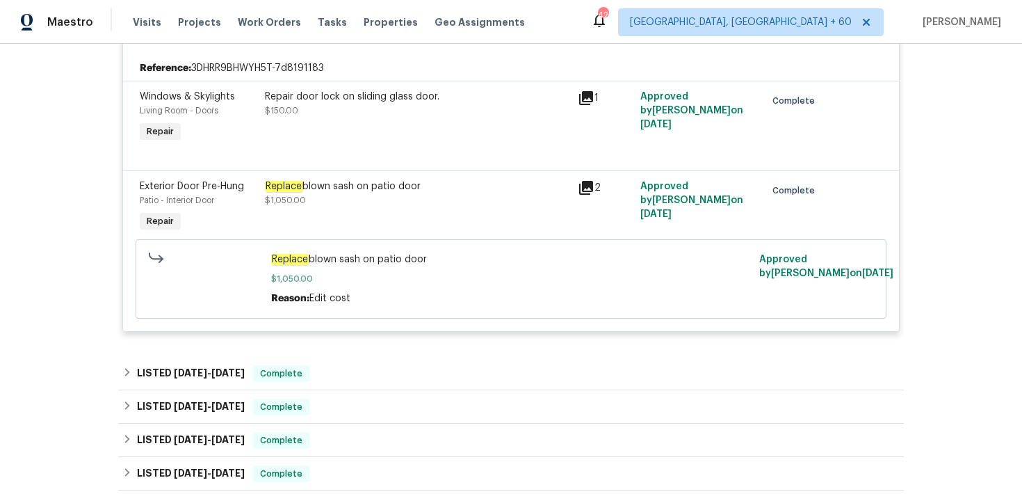
scroll to position [1599, 0]
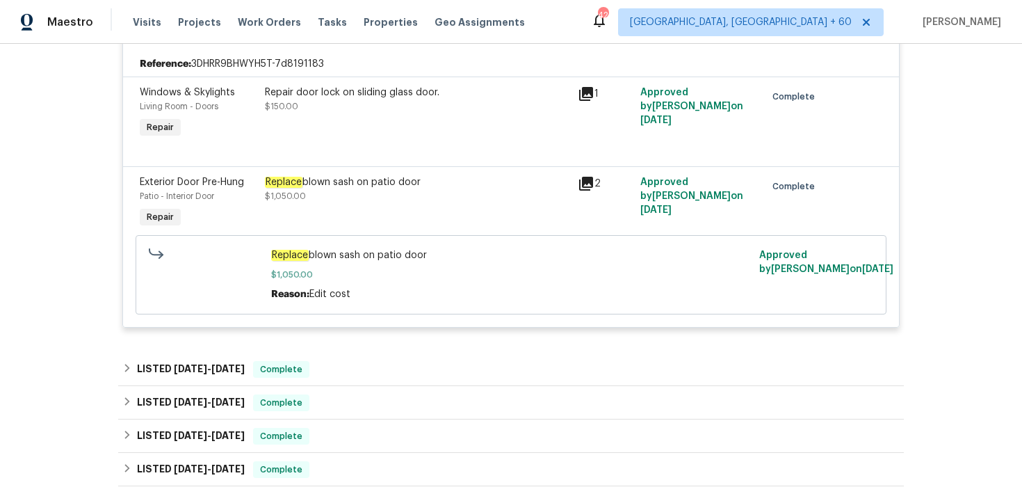
drag, startPoint x: 261, startPoint y: 199, endPoint x: 440, endPoint y: 199, distance: 178.7
click at [440, 199] on div "Replace blown sash on patio door $1,050.00" at bounding box center [417, 203] width 313 height 64
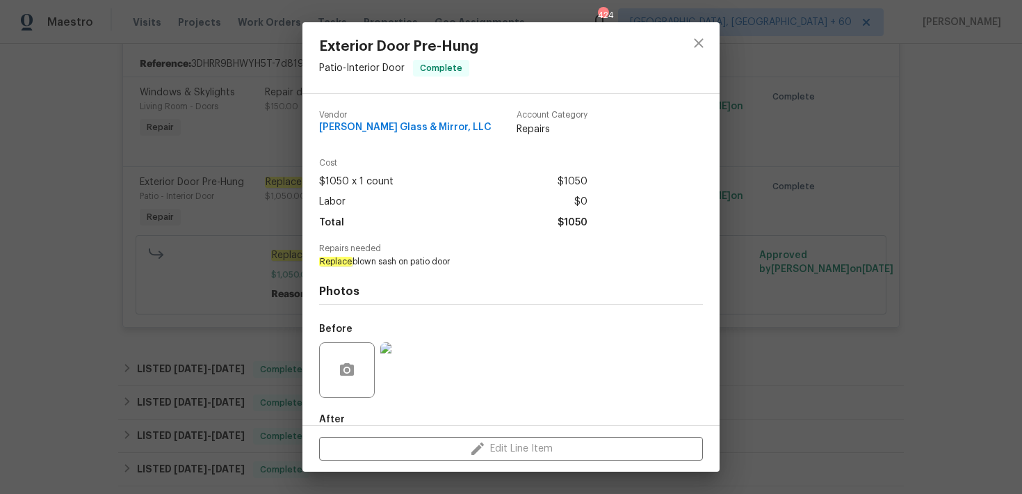
copy div "Replace blown sash on patio door"
click at [700, 42] on icon "close" at bounding box center [698, 42] width 9 height 9
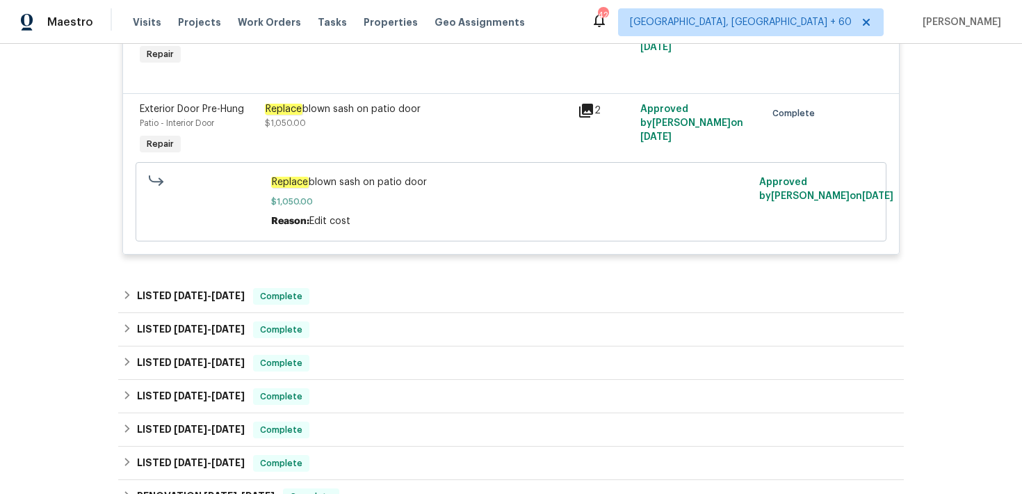
scroll to position [1675, 0]
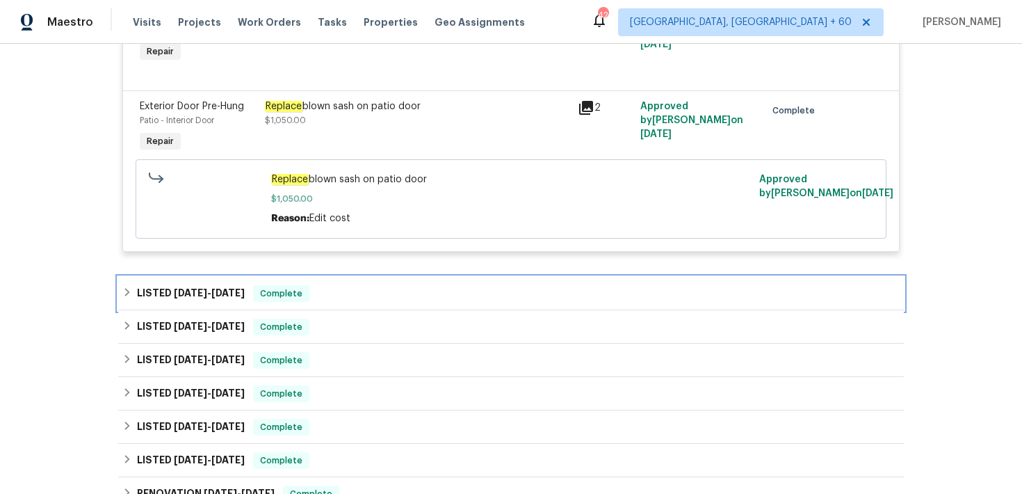
click at [353, 310] on div "LISTED 7/17/25 - 7/21/25 Complete" at bounding box center [511, 293] width 786 height 33
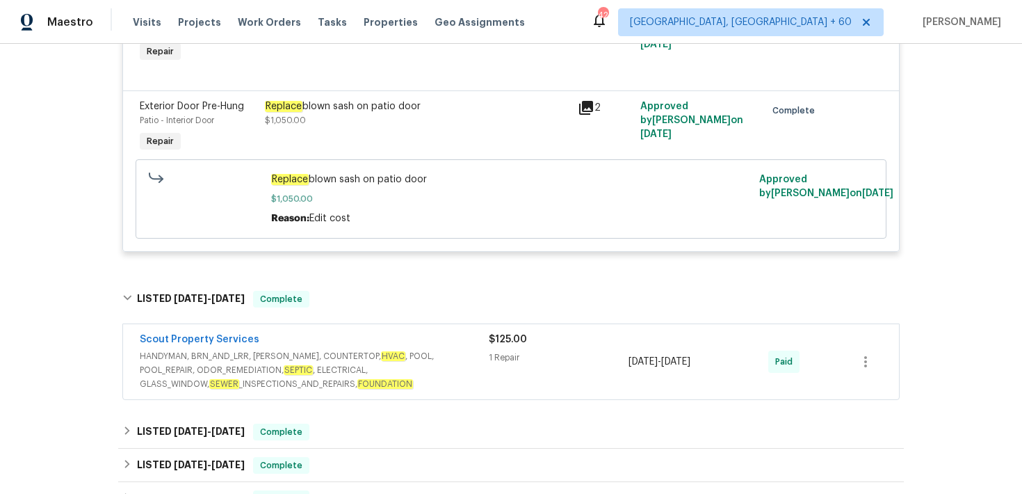
click at [473, 370] on span "HANDYMAN, BRN_AND_LRR, WELLS, COUNTERTOP, HVAC , POOL, POOL_REPAIR, ODOR_REMEDI…" at bounding box center [314, 370] width 349 height 42
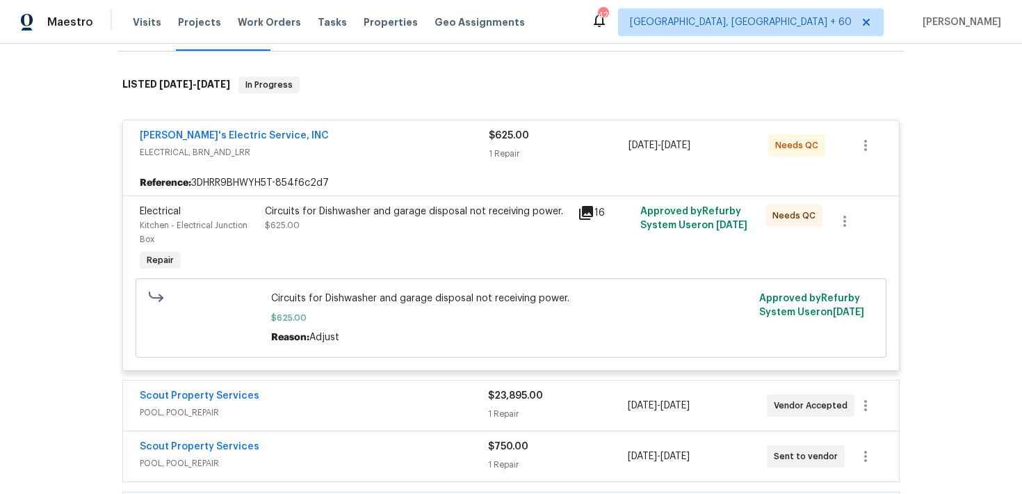
scroll to position [0, 0]
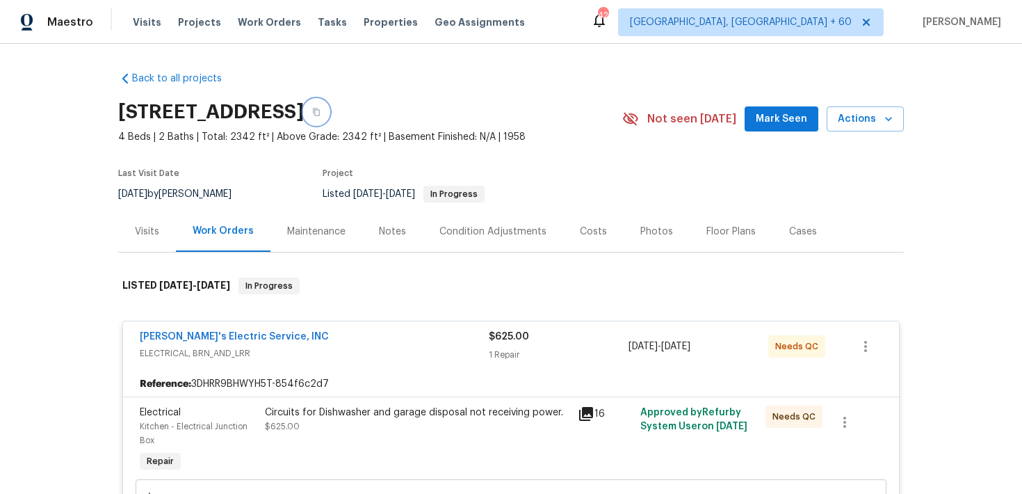
click at [329, 112] on button "button" at bounding box center [316, 111] width 25 height 25
click at [147, 19] on span "Visits" at bounding box center [147, 22] width 29 height 14
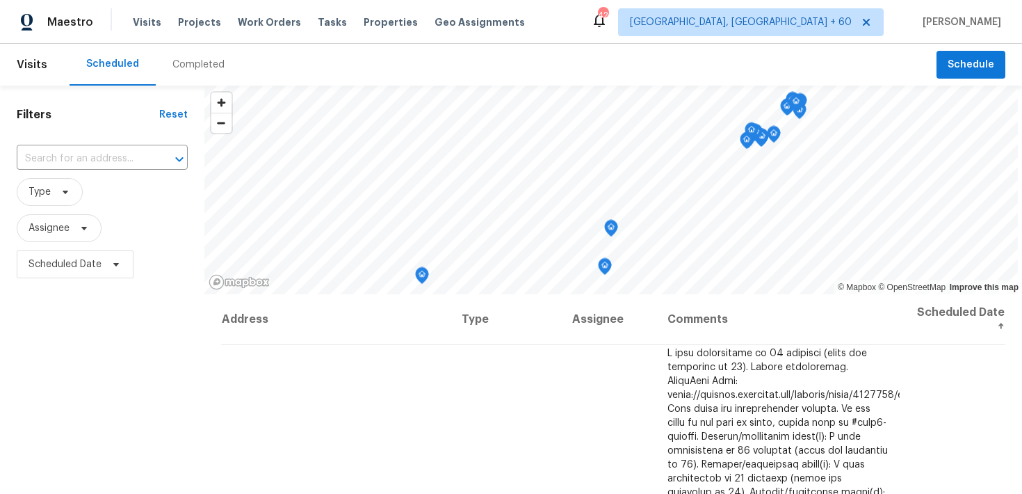
click at [191, 62] on div "Completed" at bounding box center [198, 65] width 52 height 14
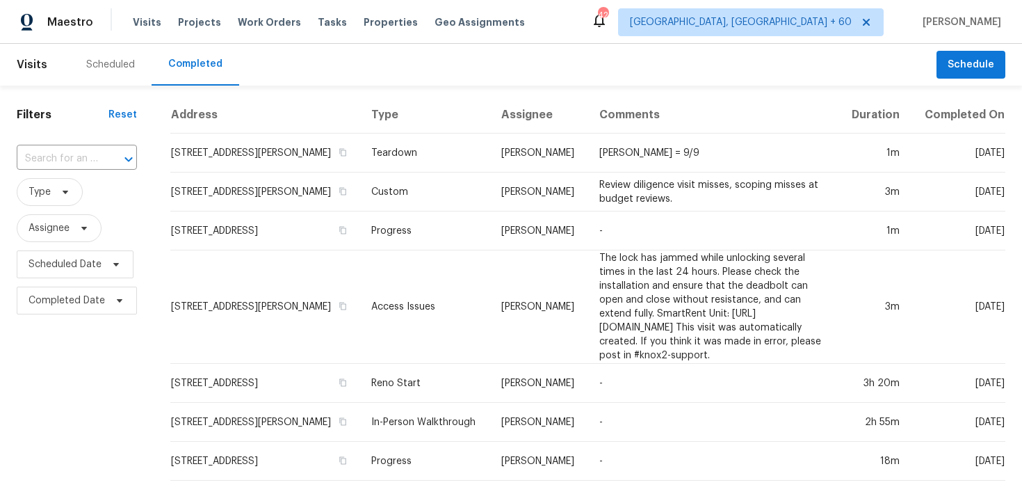
click at [86, 147] on div "​" at bounding box center [77, 159] width 120 height 30
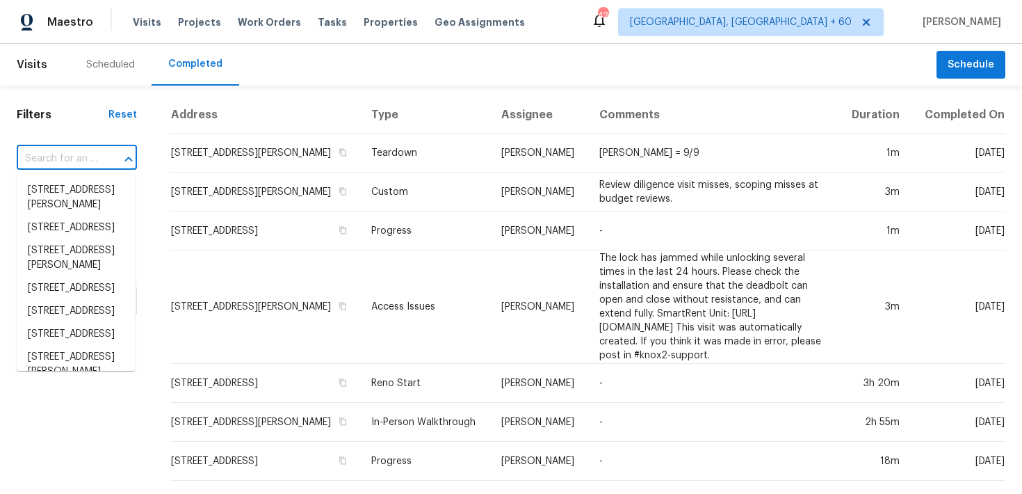
paste input "4555 Old Town Dr Winston Salem, NC 27106"
type input "4555 Old Town Dr Winston Salem, NC 27106"
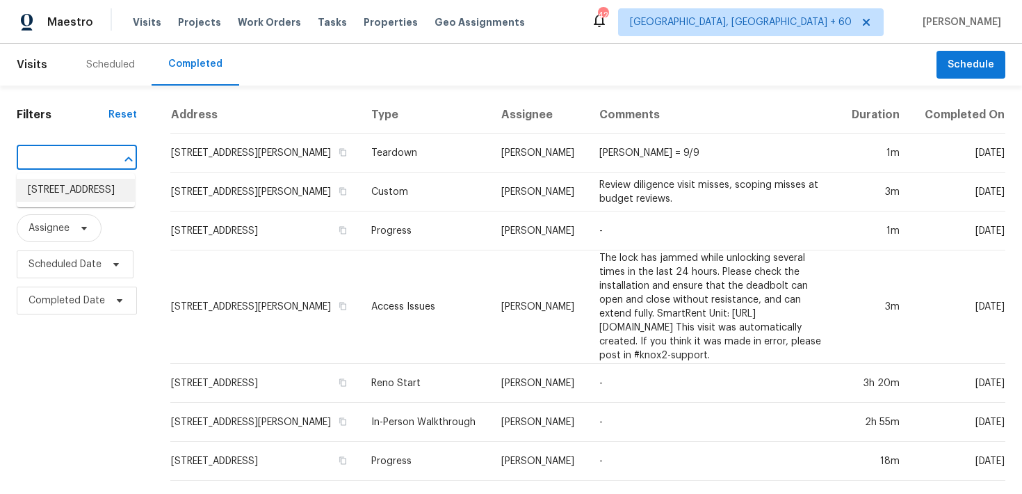
click at [68, 200] on li "4555 Old Town Dr, Winston Salem, NC 27106" at bounding box center [76, 190] width 118 height 23
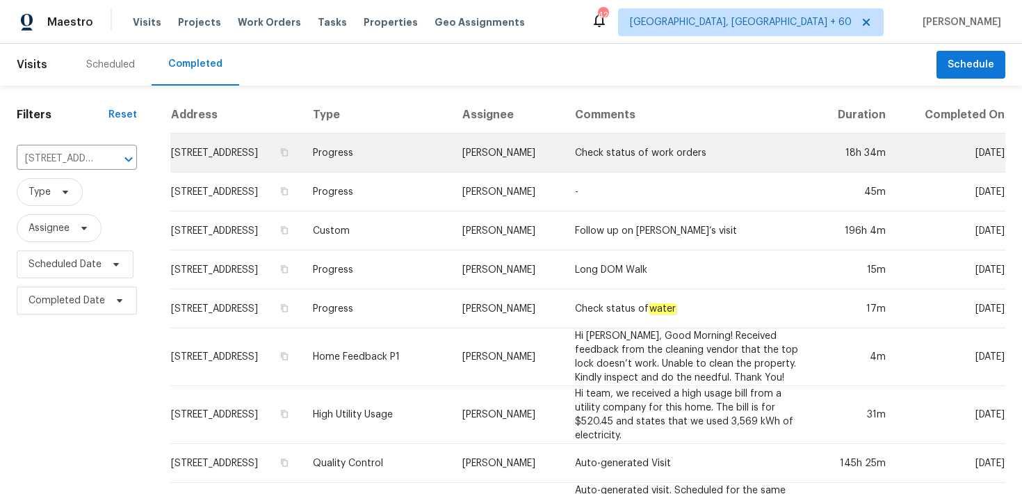
click at [417, 166] on td "Progress" at bounding box center [377, 153] width 150 height 39
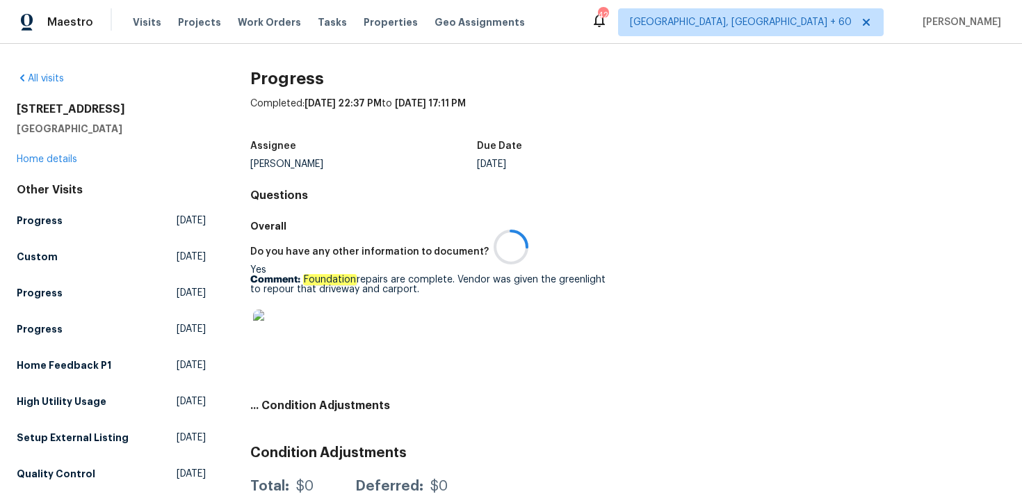
click at [33, 158] on div at bounding box center [511, 247] width 1022 height 494
click at [22, 157] on div at bounding box center [511, 247] width 1022 height 494
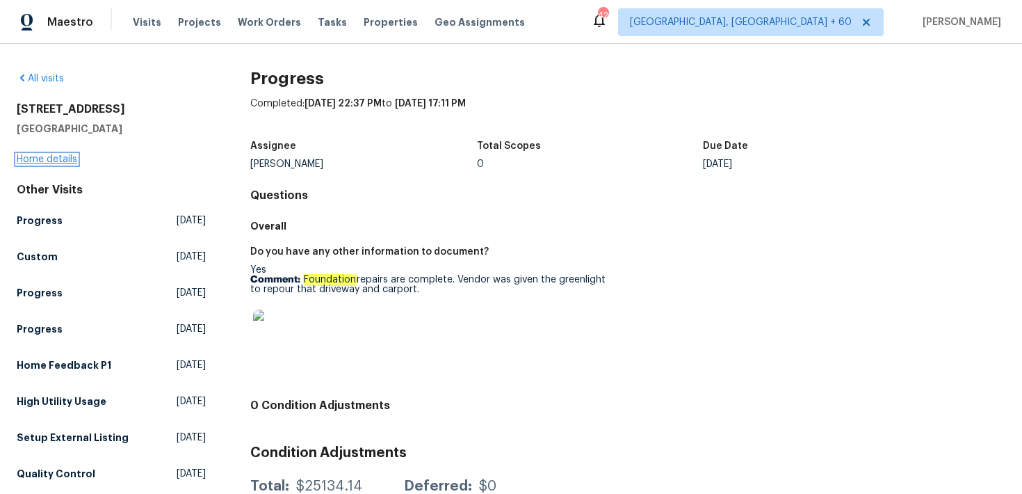
click at [33, 156] on link "Home details" at bounding box center [47, 159] width 61 height 10
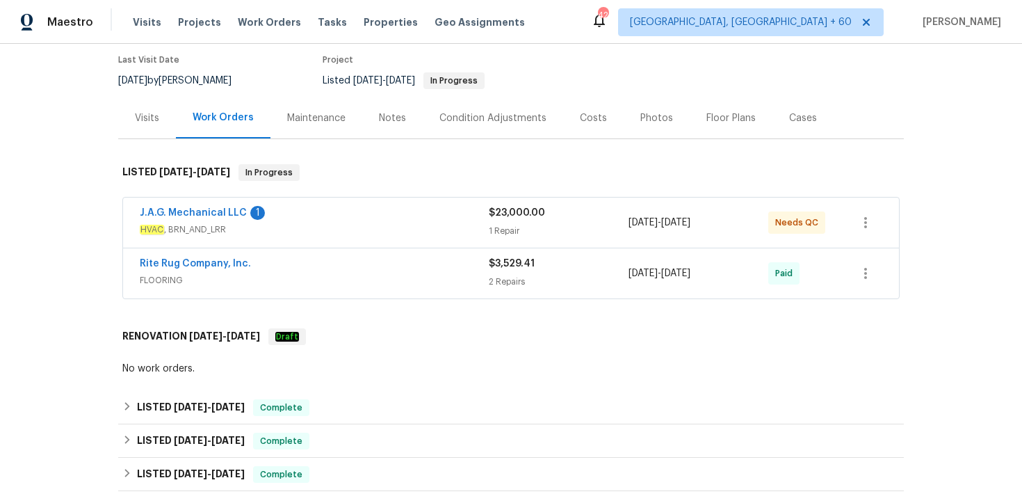
scroll to position [134, 0]
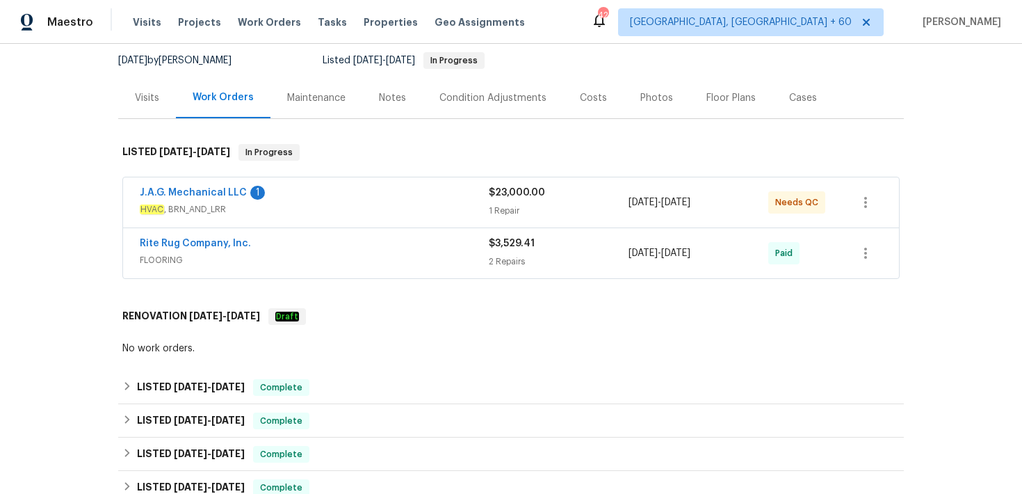
click at [508, 213] on div "1 Repair" at bounding box center [559, 211] width 140 height 14
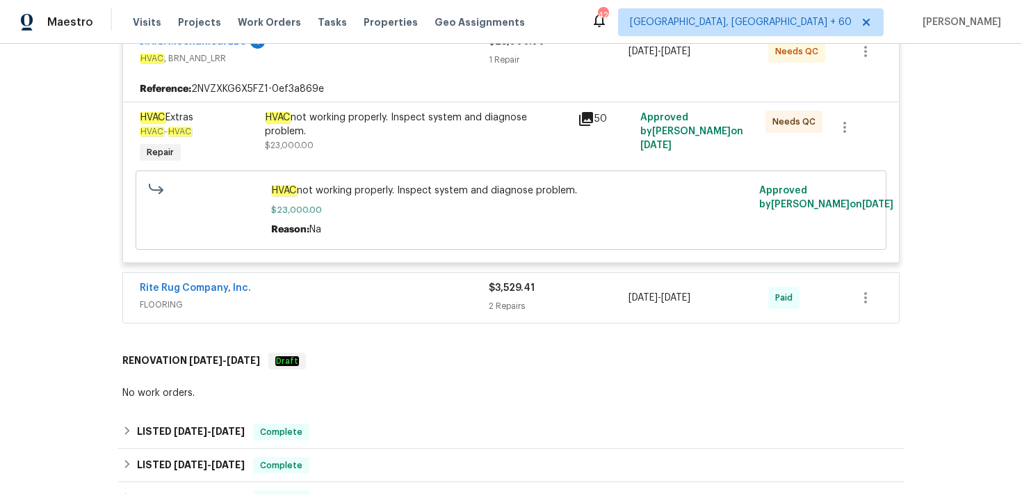
scroll to position [298, 0]
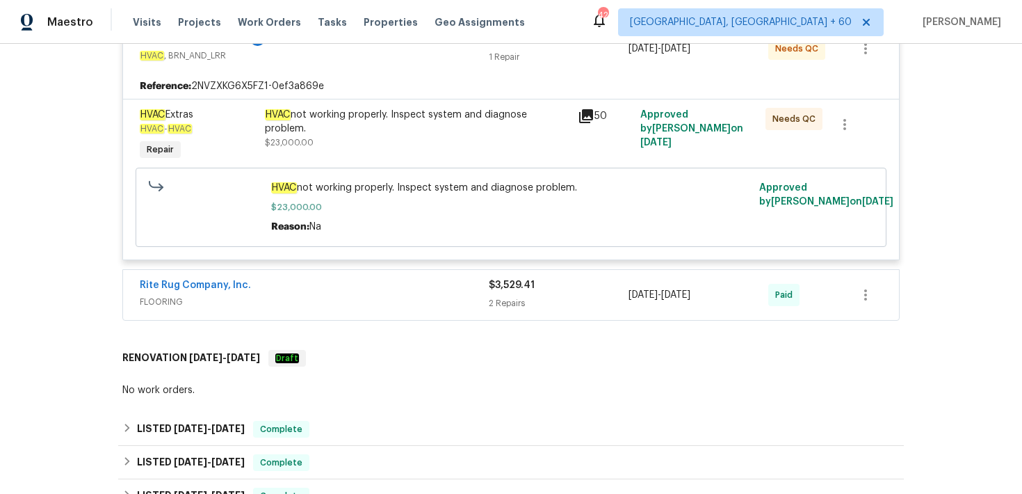
click at [489, 298] on div "2 Repairs" at bounding box center [559, 303] width 140 height 14
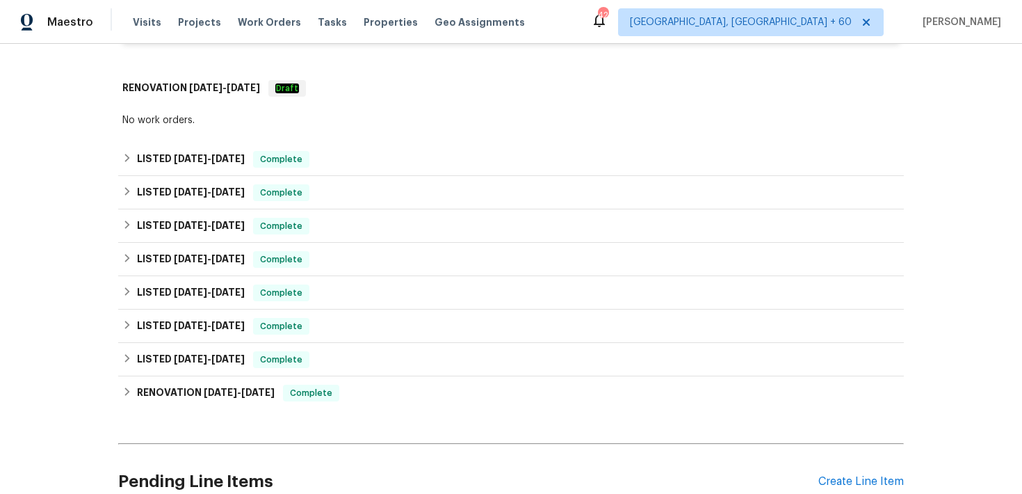
scroll to position [889, 0]
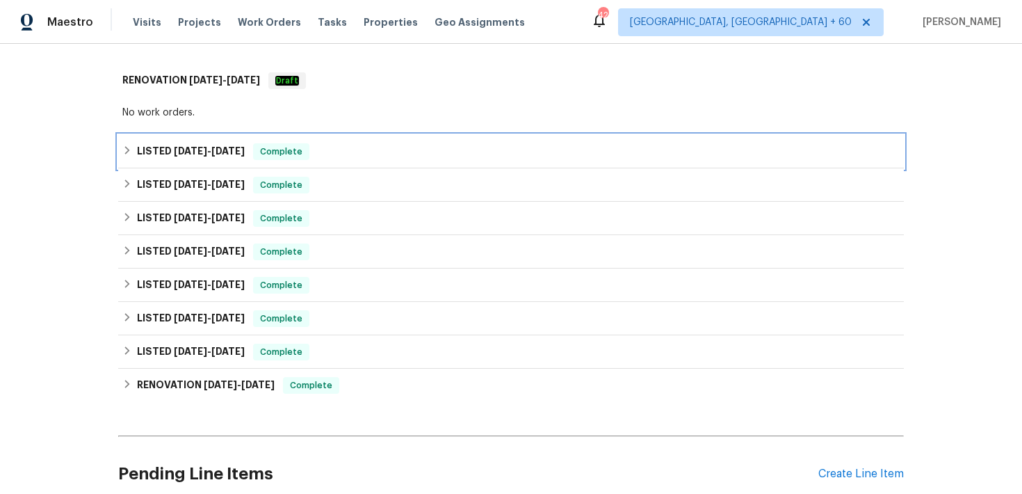
click at [357, 143] on div "LISTED 6/26/25 - 6/30/25 Complete" at bounding box center [511, 151] width 786 height 33
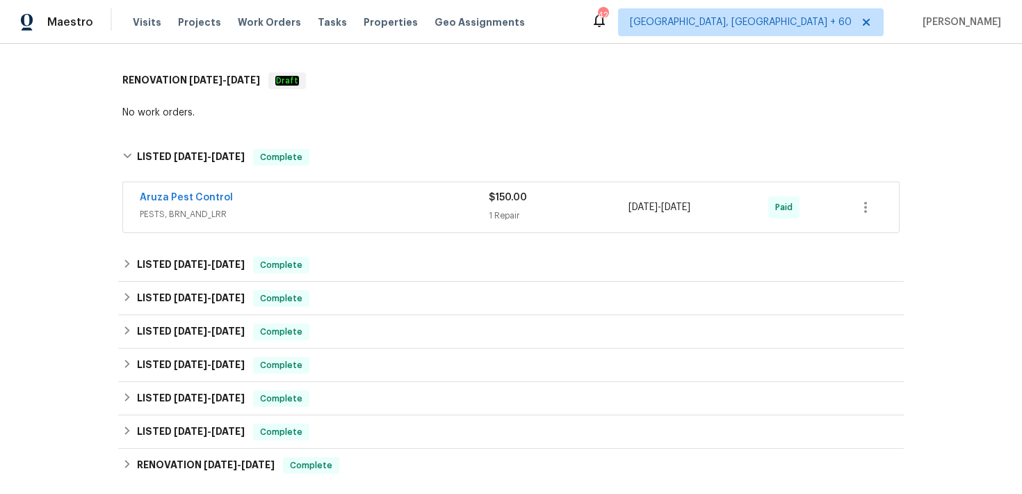
click at [471, 207] on div "Aruza Pest Control" at bounding box center [314, 199] width 349 height 17
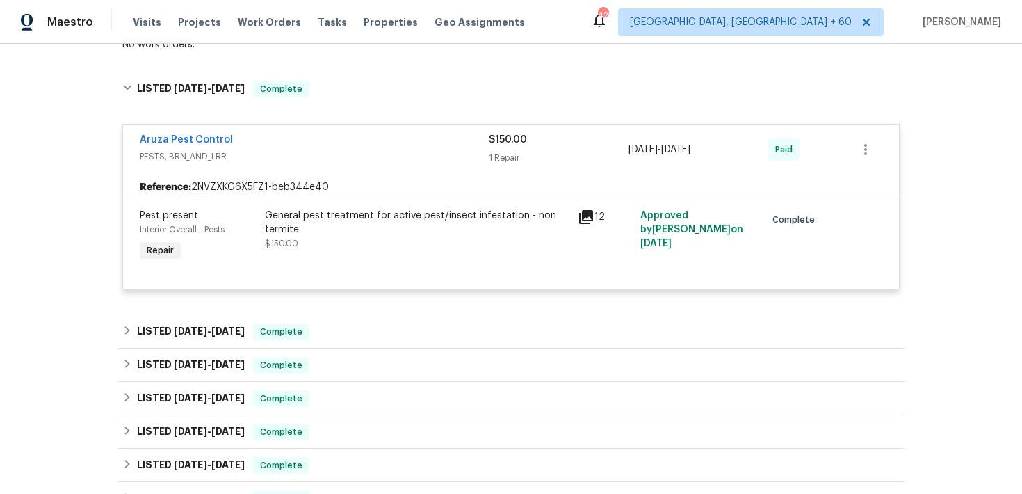
scroll to position [996, 0]
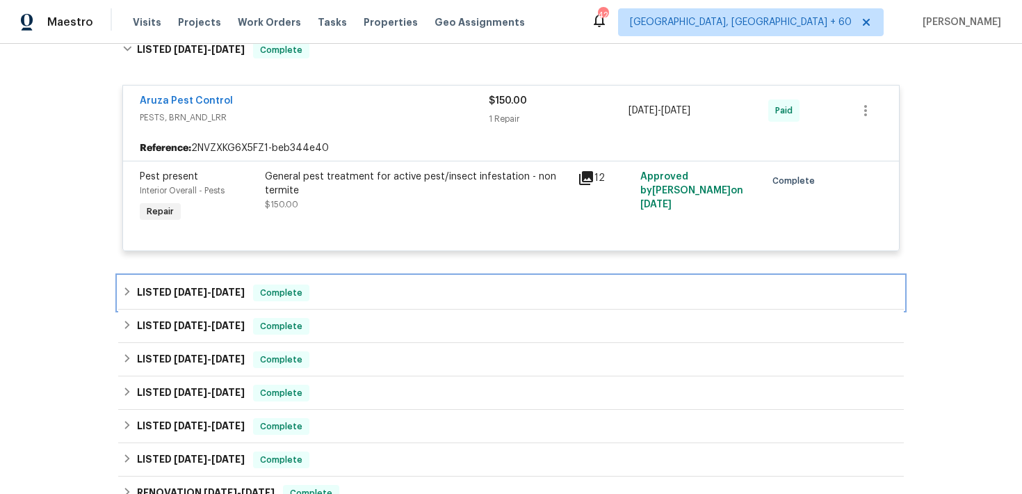
click at [330, 289] on div "LISTED 6/26/25 - 7/3/25 Complete" at bounding box center [510, 292] width 777 height 17
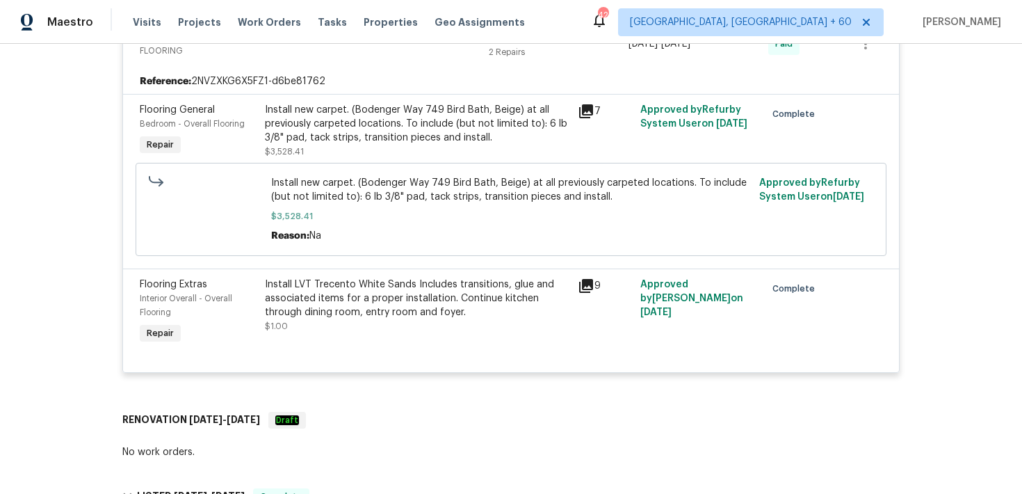
scroll to position [0, 0]
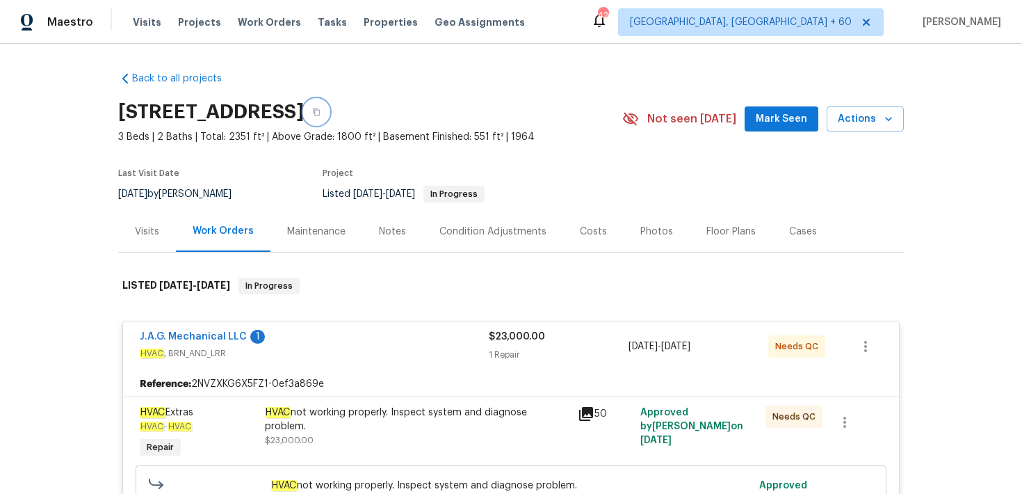
click at [320, 111] on icon "button" at bounding box center [316, 112] width 7 height 8
click at [140, 19] on span "Visits" at bounding box center [147, 22] width 29 height 14
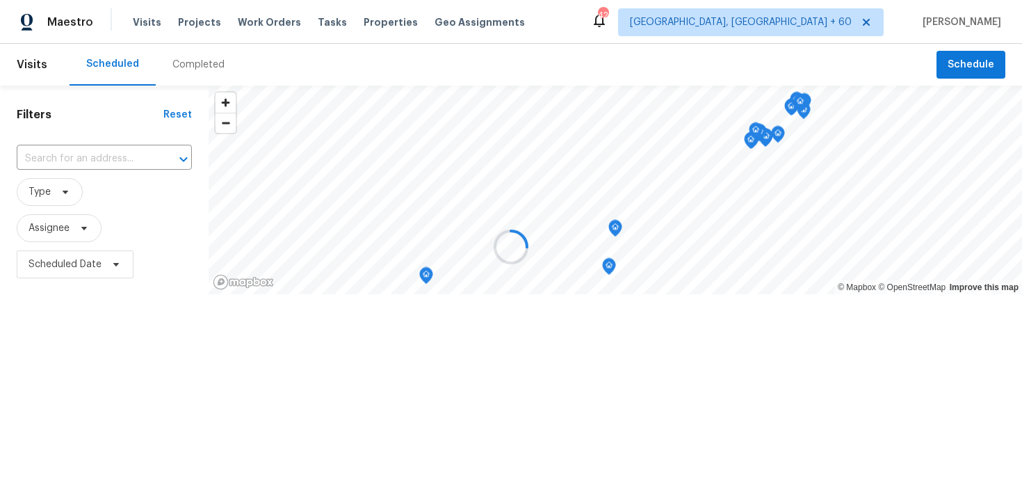
click at [179, 69] on div at bounding box center [511, 247] width 1022 height 494
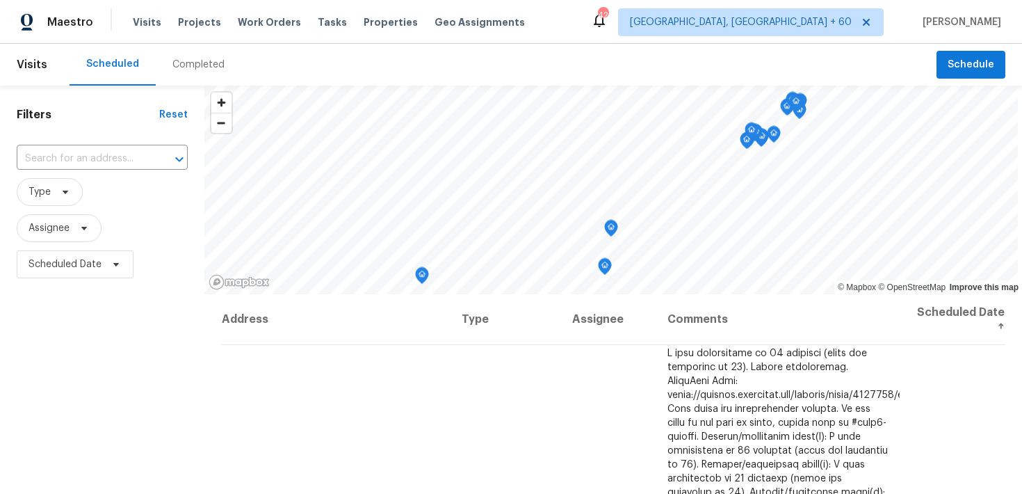
click at [173, 68] on div "Completed" at bounding box center [198, 65] width 52 height 14
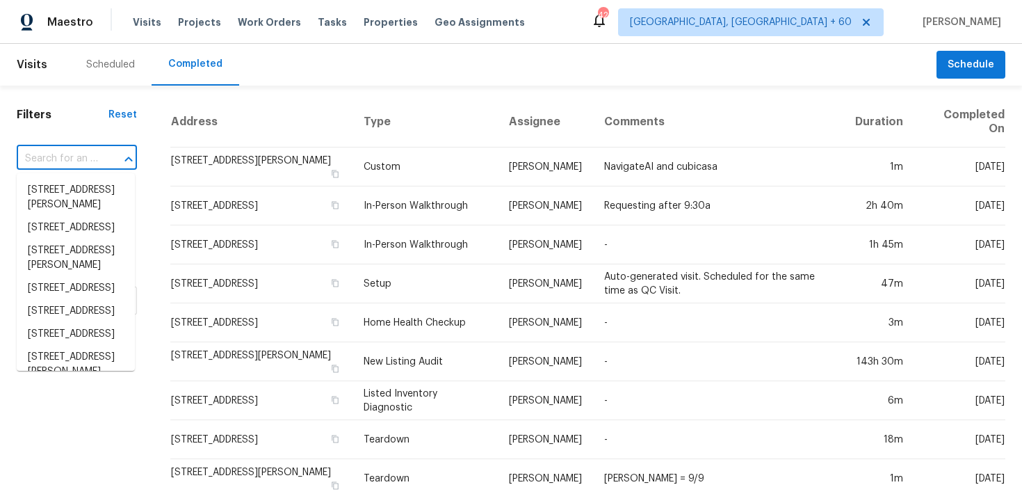
click at [51, 161] on input "text" at bounding box center [57, 159] width 81 height 22
paste input "2018 Stockton Trl Grand Prairie, TX 75052"
type input "2018 Stockton Trl Grand Prairie, TX 75052"
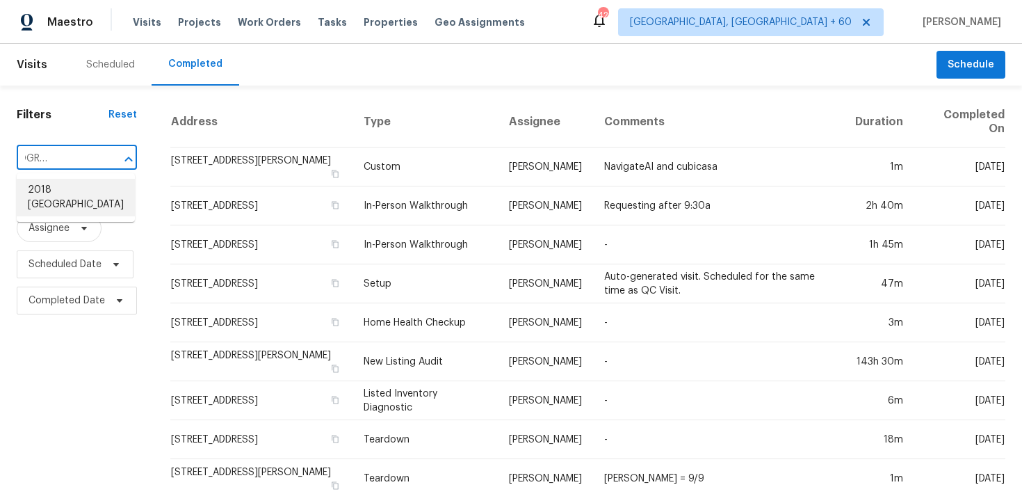
click at [55, 193] on li "2018 Stockton Trl, Grand Prairie, TX 75052" at bounding box center [76, 198] width 118 height 38
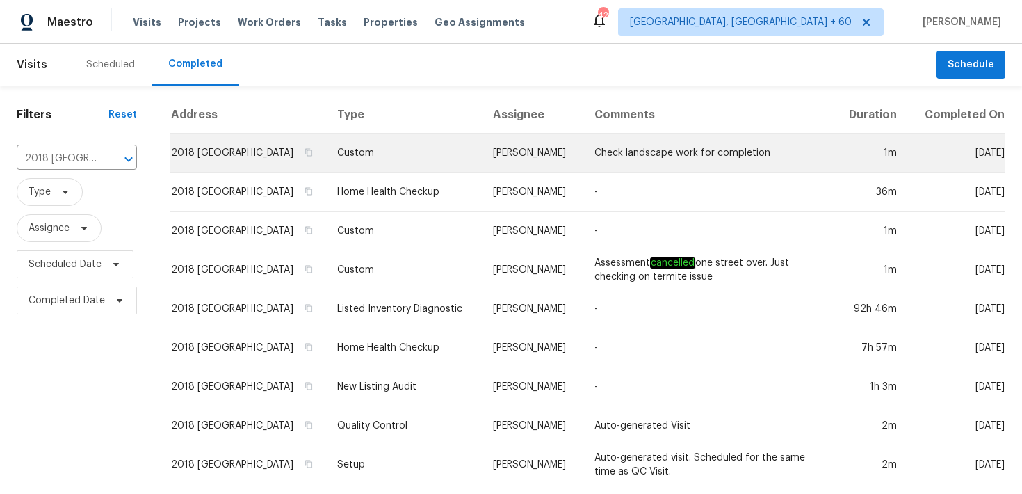
click at [410, 167] on td "Custom" at bounding box center [404, 153] width 156 height 39
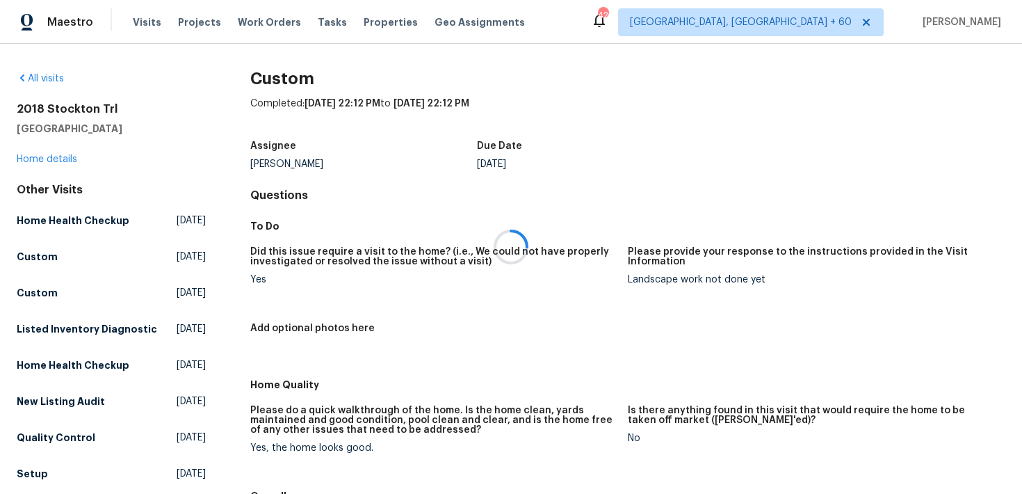
click at [37, 162] on div at bounding box center [511, 247] width 1022 height 494
click at [43, 159] on div at bounding box center [511, 247] width 1022 height 494
click at [33, 156] on link "Home details" at bounding box center [47, 159] width 61 height 10
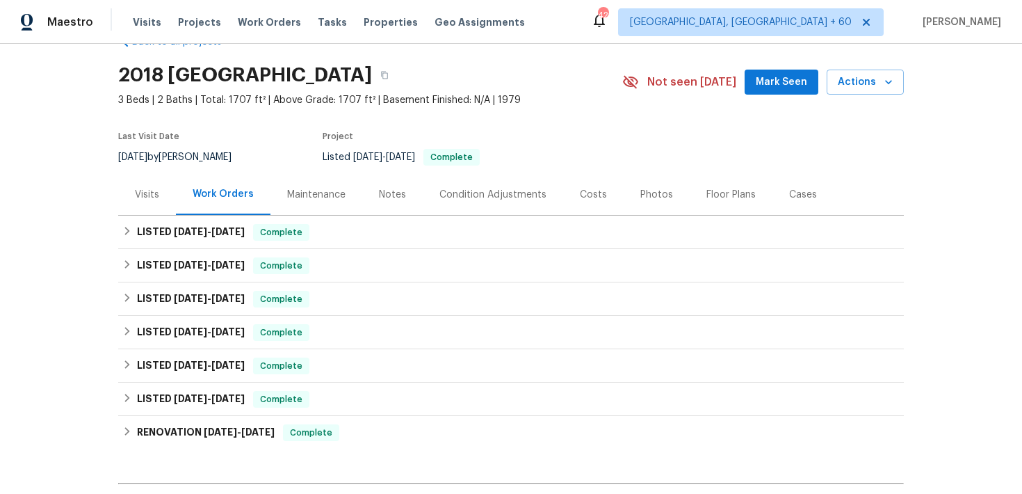
scroll to position [39, 0]
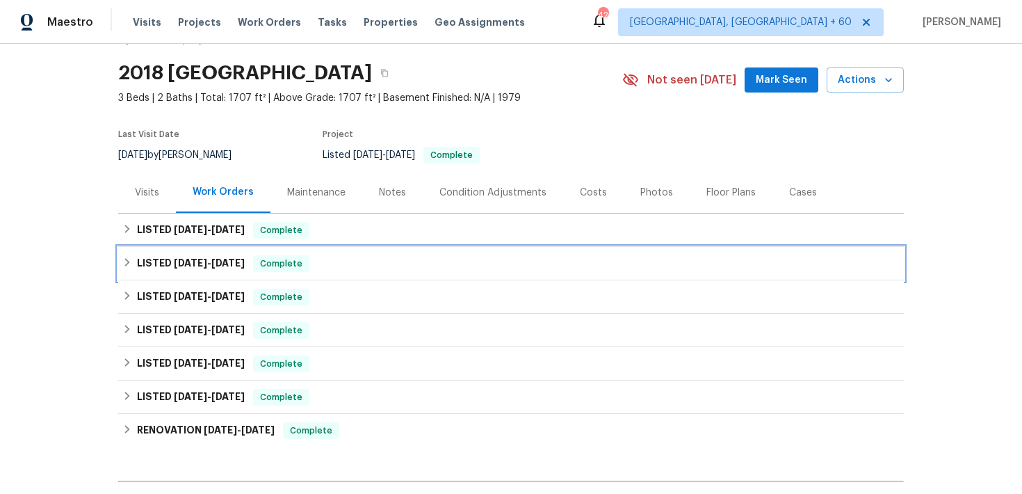
click at [303, 261] on span "Complete" at bounding box center [282, 264] width 54 height 14
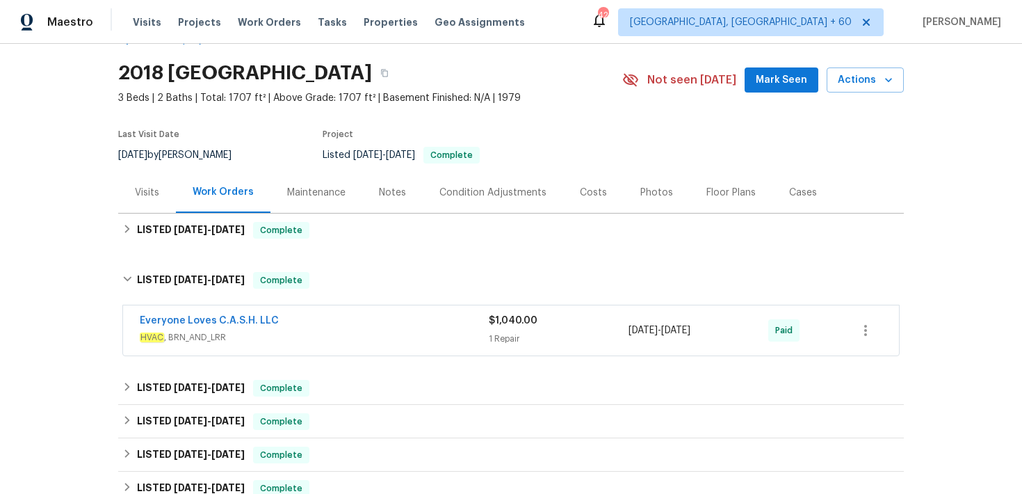
click at [473, 336] on span "HVAC , BRN_AND_LRR" at bounding box center [314, 337] width 349 height 14
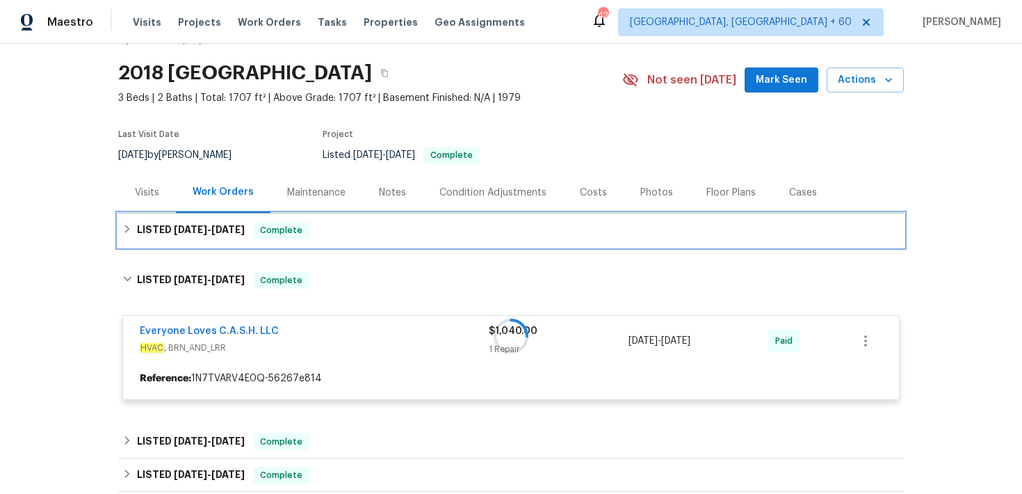
click at [394, 221] on div "LISTED 8/26/25 - 8/29/25 Complete" at bounding box center [511, 229] width 786 height 33
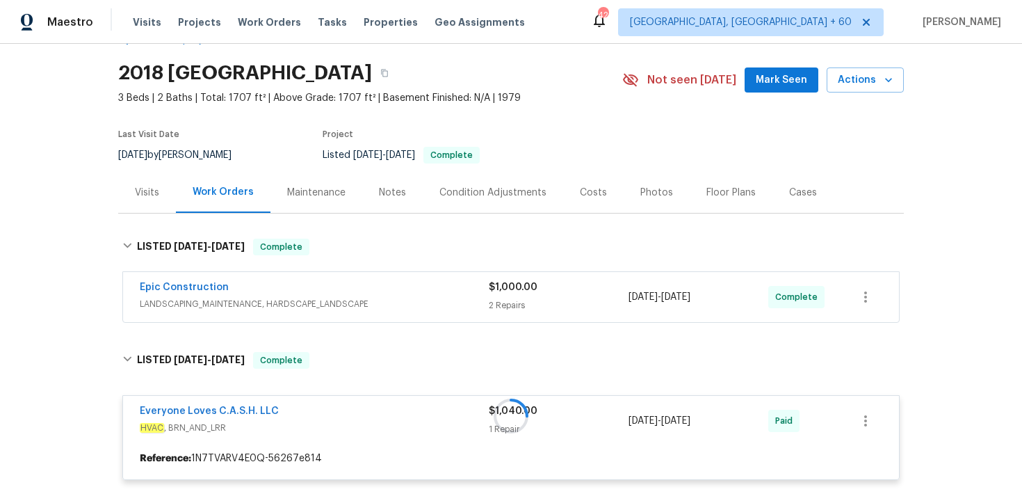
click at [490, 303] on div "2 Repairs" at bounding box center [559, 305] width 140 height 14
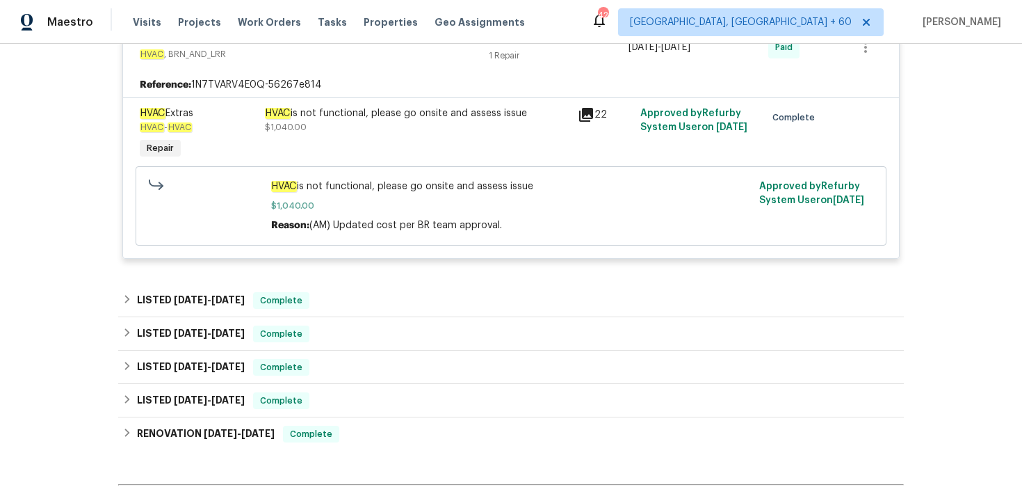
scroll to position [844, 0]
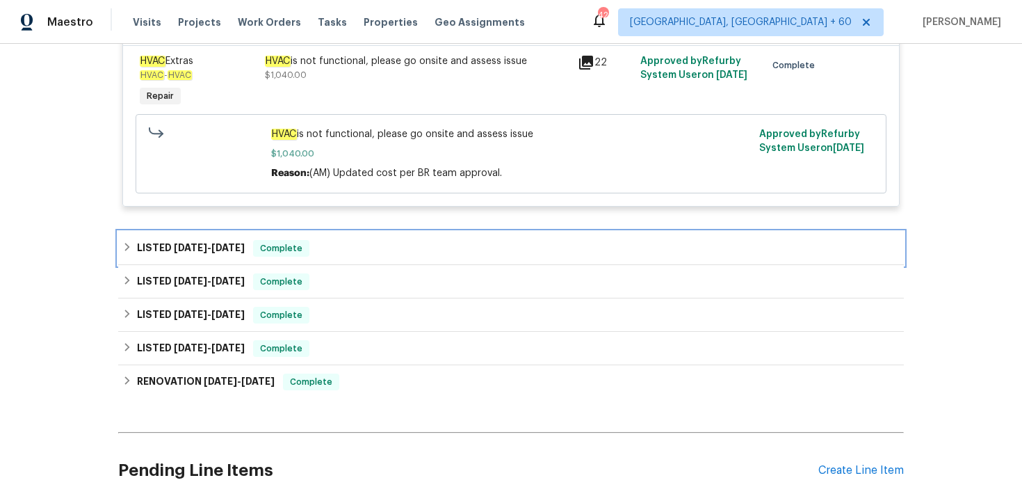
click at [364, 255] on div "LISTED 5/21/25 - 6/9/25 Complete" at bounding box center [510, 248] width 777 height 17
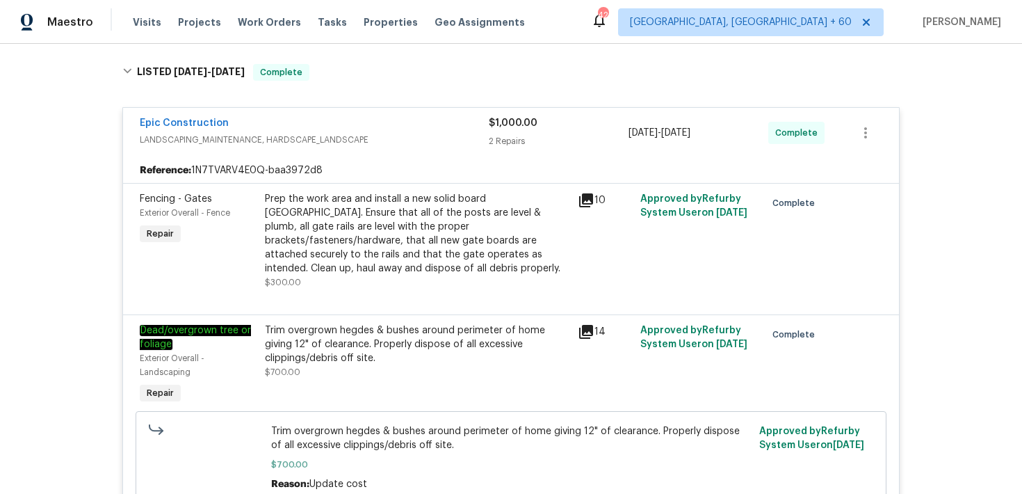
scroll to position [0, 0]
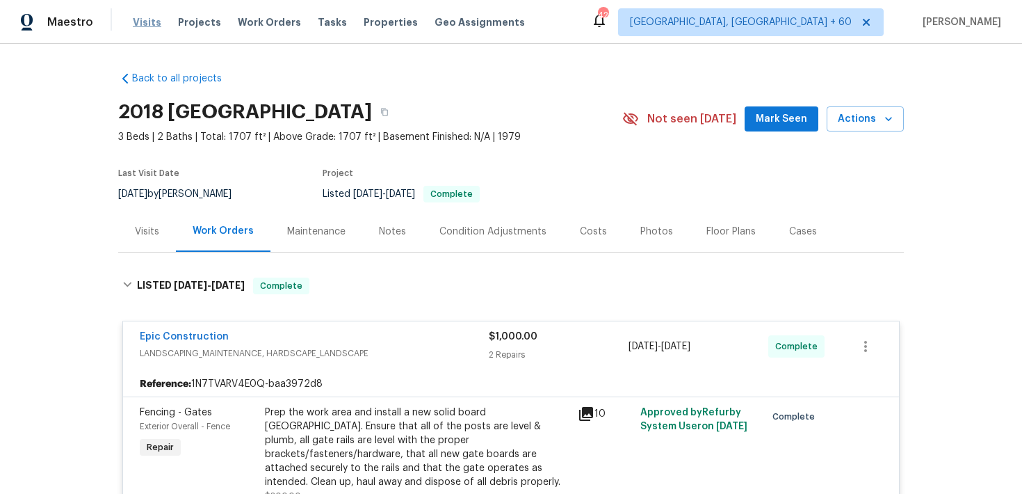
click at [140, 22] on span "Visits" at bounding box center [147, 22] width 29 height 14
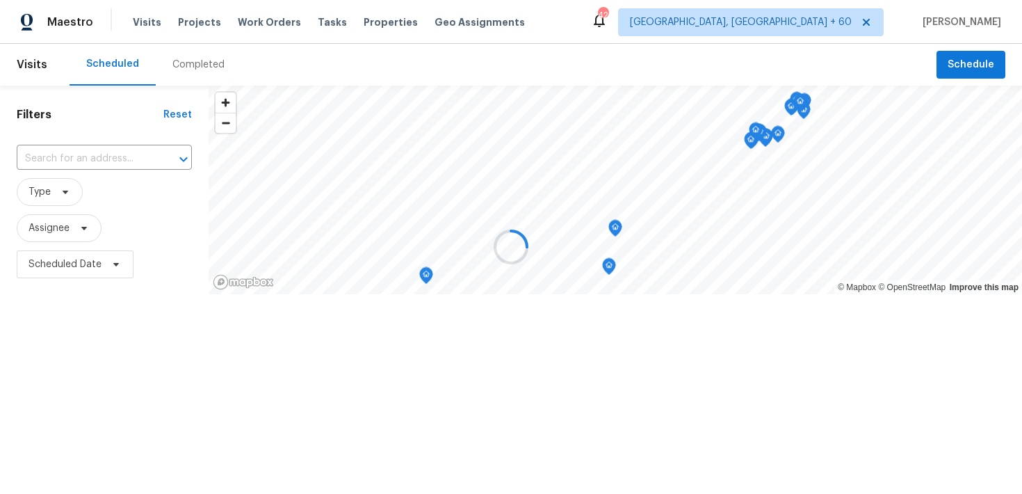
click at [184, 80] on div at bounding box center [511, 247] width 1022 height 494
click at [191, 63] on div at bounding box center [511, 247] width 1022 height 494
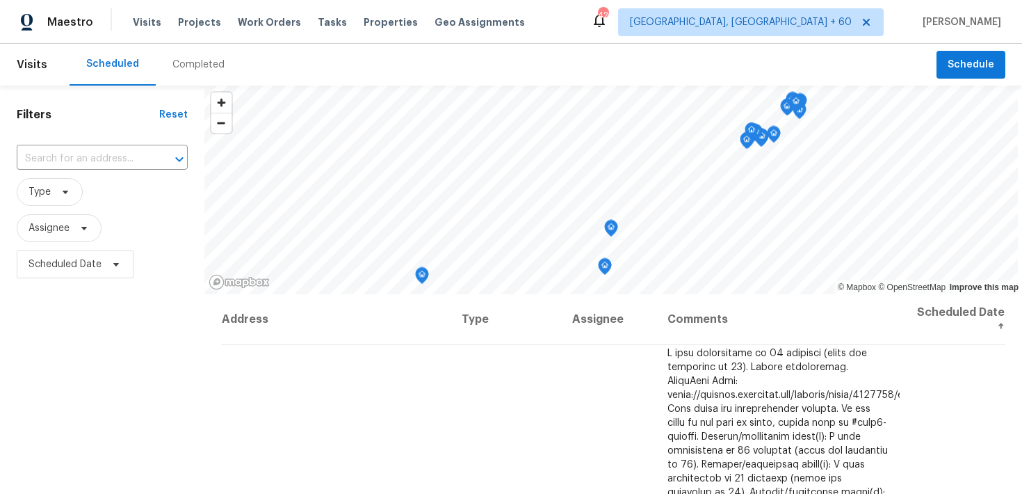
click at [191, 63] on div "Completed" at bounding box center [198, 65] width 52 height 14
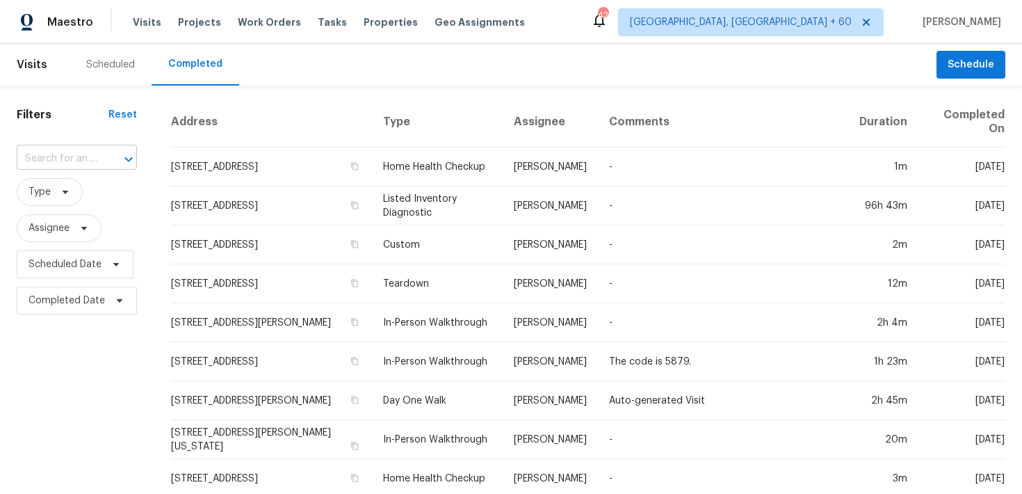
click at [28, 161] on input "text" at bounding box center [57, 159] width 81 height 22
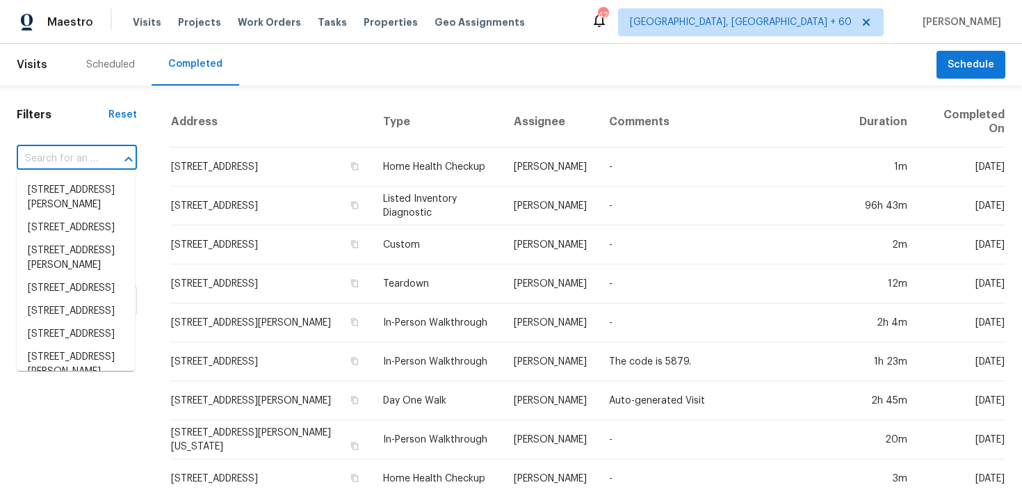
paste input "3813 Paradise Ln Sanger, TX 76266"
type input "3813 Paradise Ln Sanger, TX 76266"
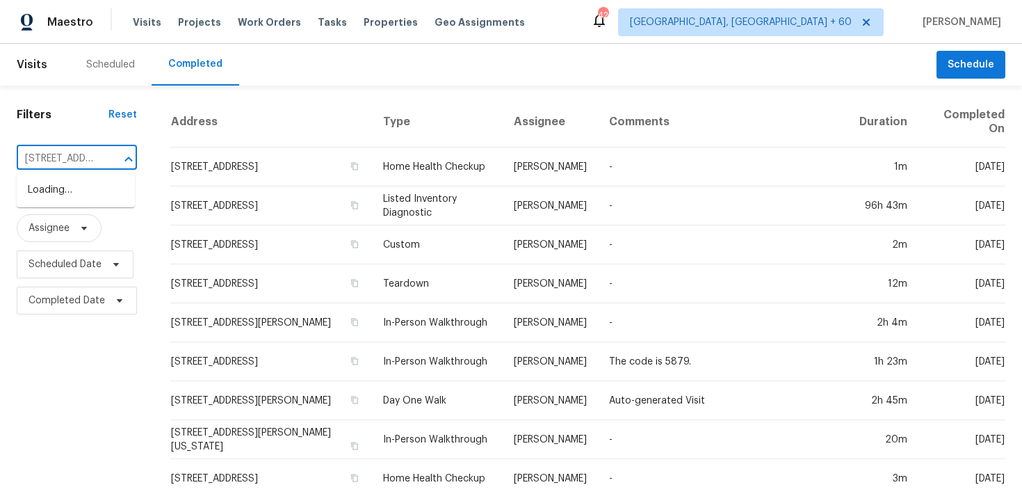
scroll to position [0, 87]
click at [50, 190] on li "3813 Paradise Ln, Sanger, TX 76266" at bounding box center [76, 190] width 118 height 23
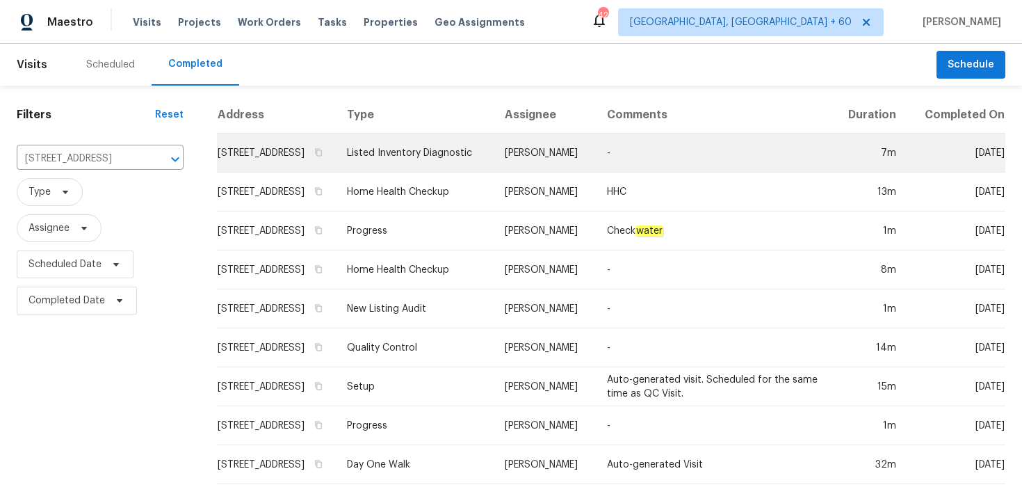
click at [423, 172] on td "Listed Inventory Diagnostic" at bounding box center [415, 153] width 158 height 39
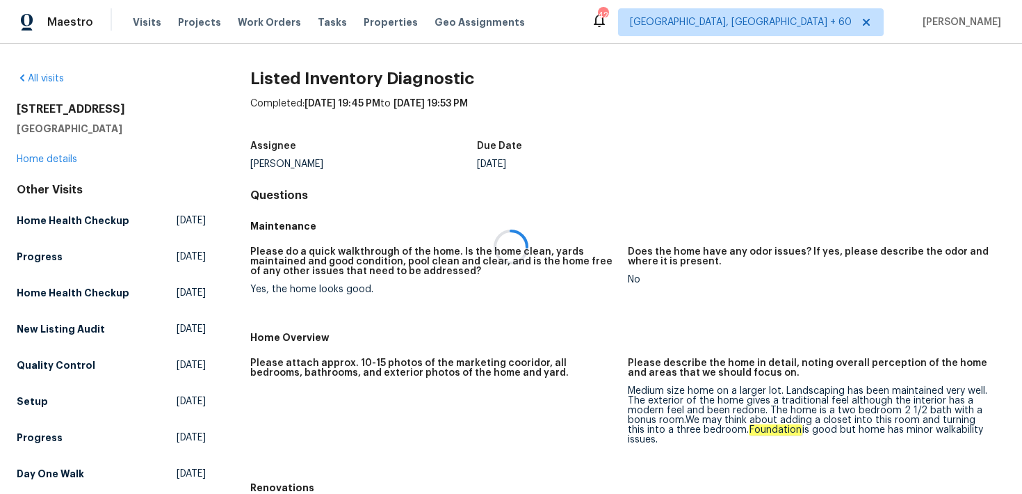
click at [36, 161] on div at bounding box center [511, 247] width 1022 height 494
click at [31, 156] on div at bounding box center [511, 247] width 1022 height 494
click at [22, 159] on link "Home details" at bounding box center [47, 159] width 61 height 10
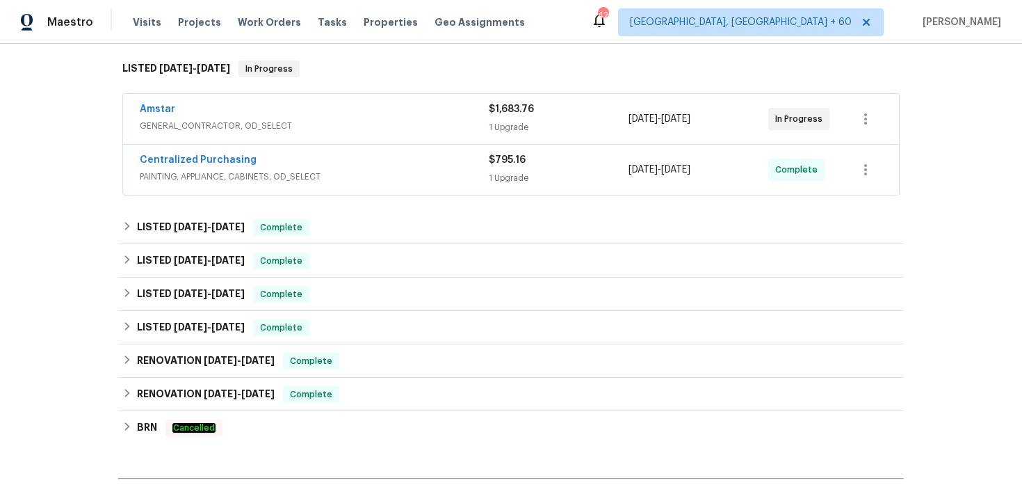
scroll to position [233, 0]
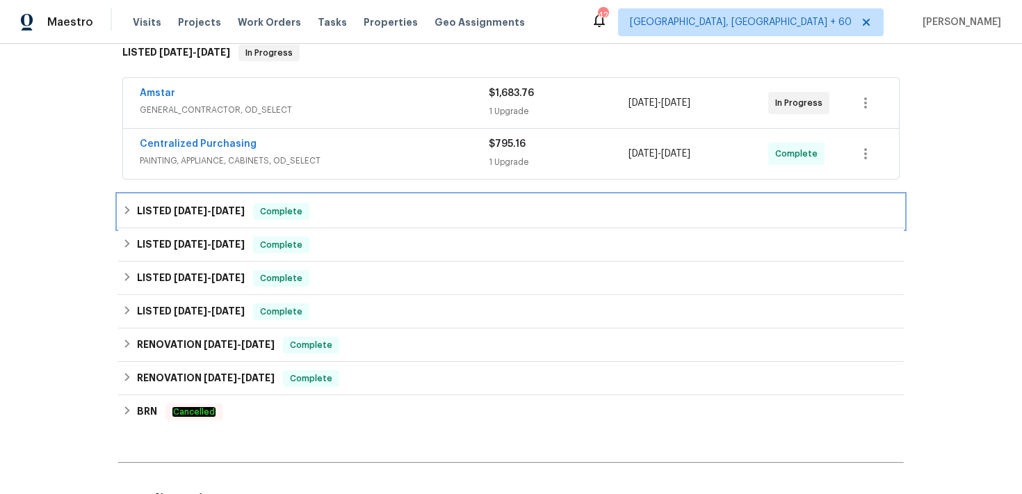
click at [316, 212] on div "LISTED 8/13/25 - 8/25/25 Complete" at bounding box center [510, 211] width 777 height 17
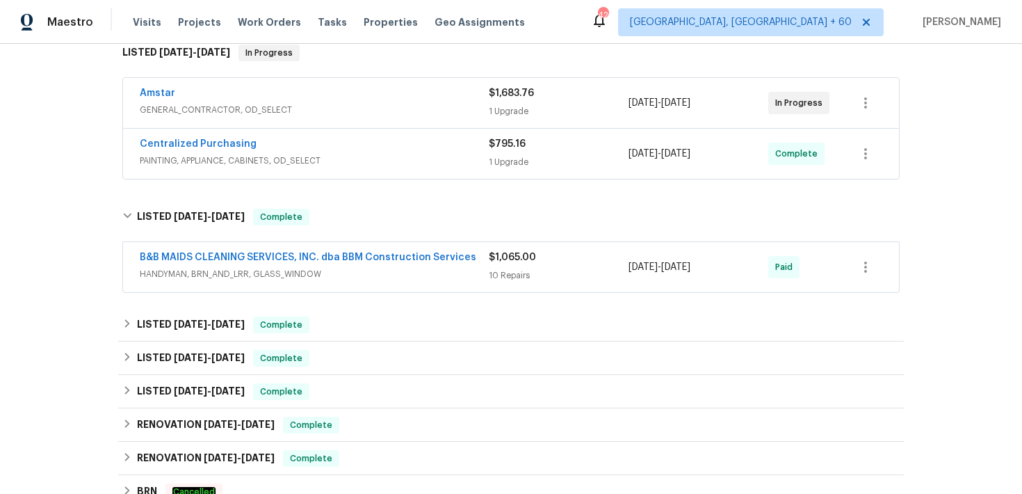
click at [503, 253] on span "$1,065.00" at bounding box center [512, 257] width 47 height 10
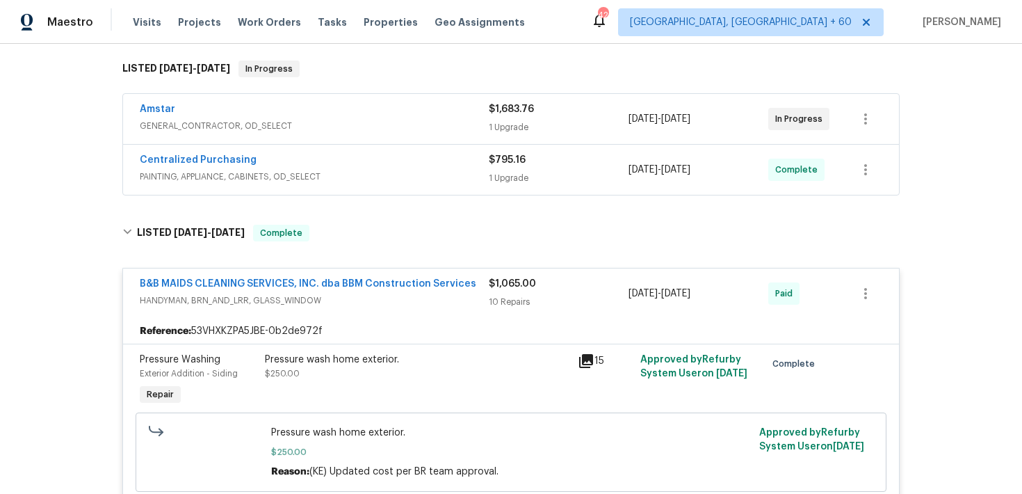
scroll to position [129, 0]
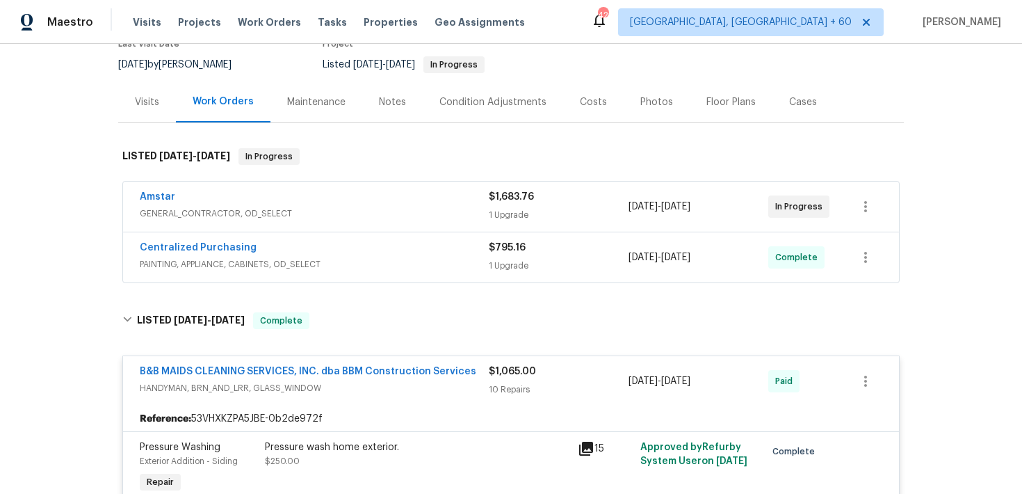
click at [518, 259] on div "1 Upgrade" at bounding box center [559, 266] width 140 height 14
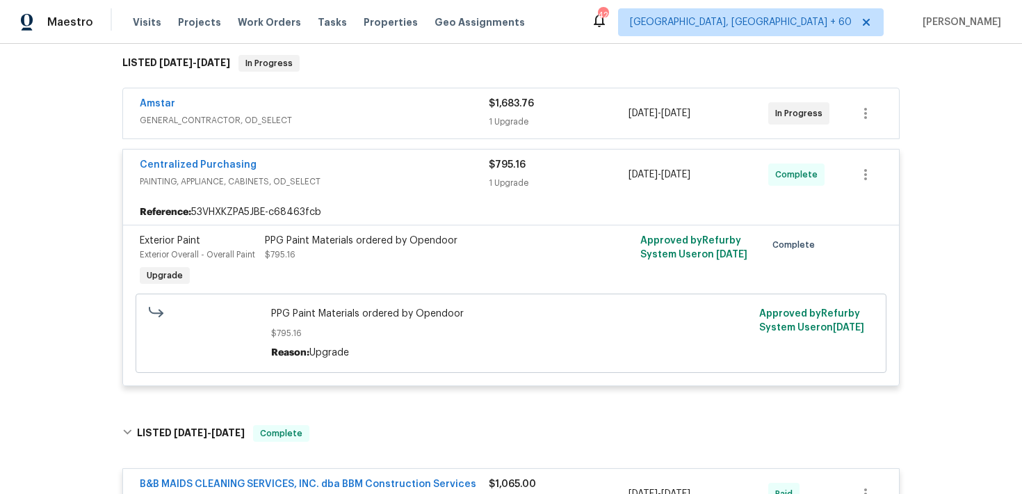
scroll to position [220, 0]
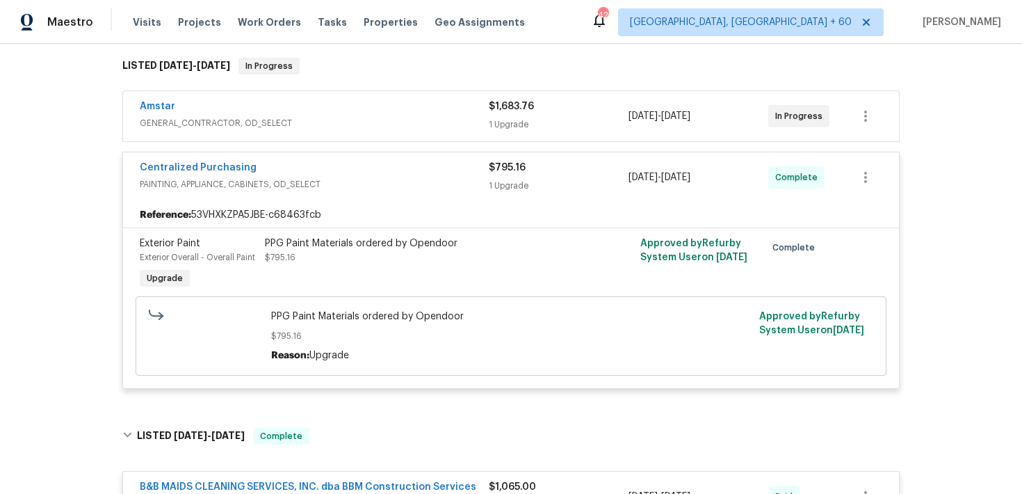
click at [517, 113] on div "$1,683.76" at bounding box center [559, 106] width 140 height 14
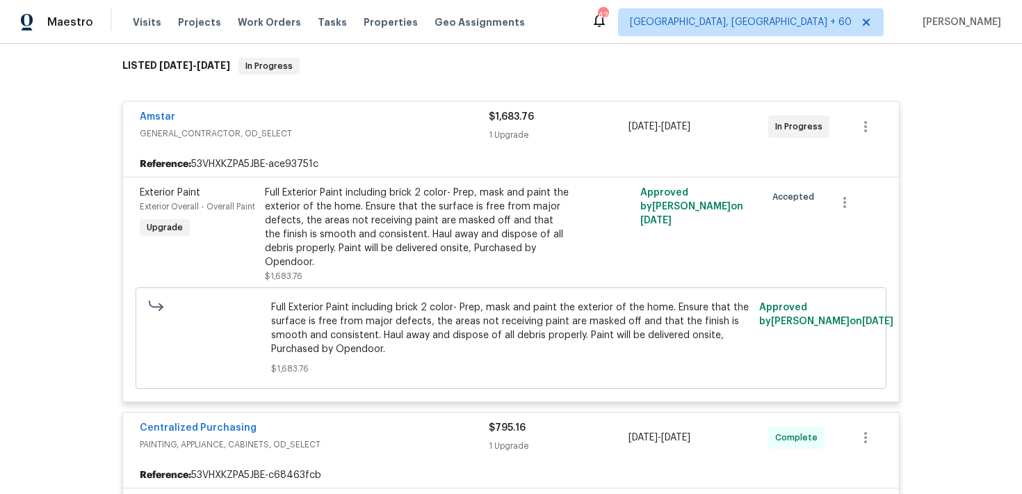
click at [515, 120] on span "$1,683.76" at bounding box center [511, 117] width 45 height 10
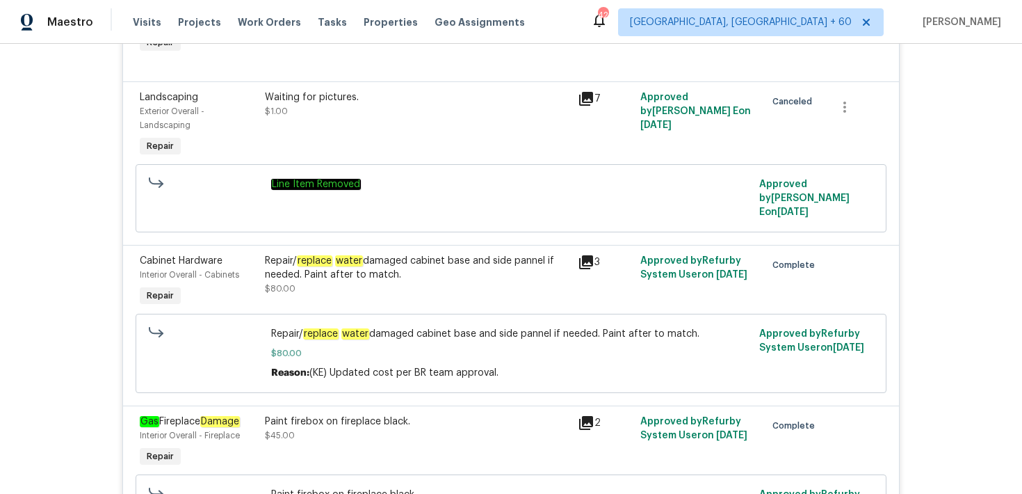
scroll to position [1307, 0]
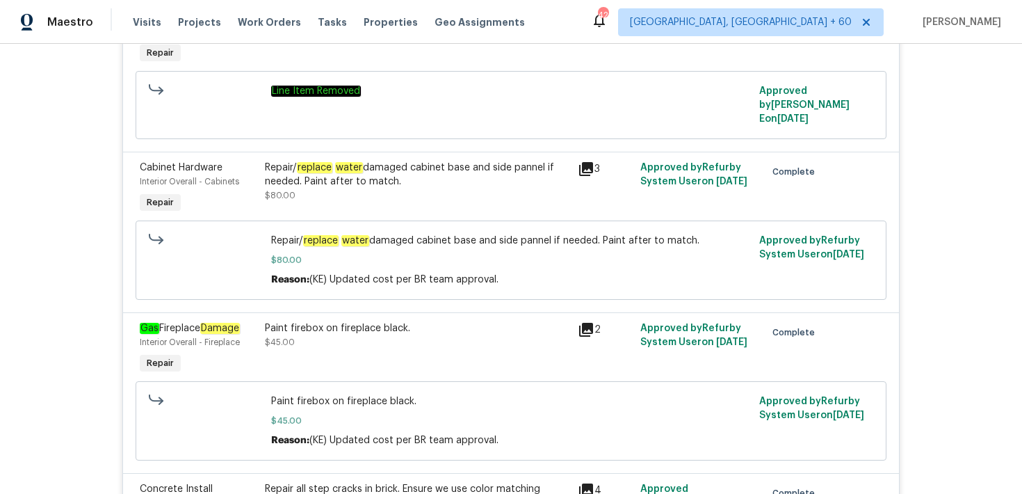
click at [424, 193] on div "Repair/ replace water damaged cabinet base and side pannel if needed. Paint aft…" at bounding box center [417, 188] width 313 height 64
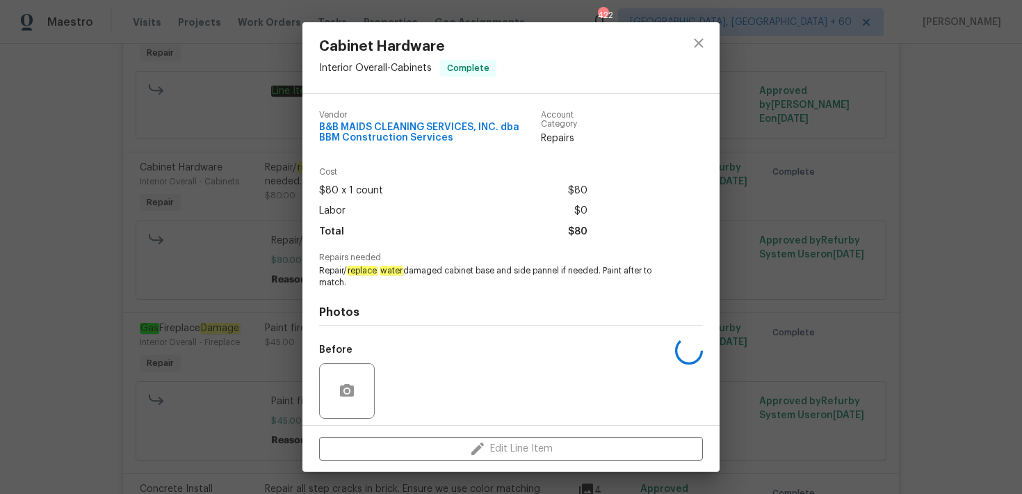
scroll to position [98, 0]
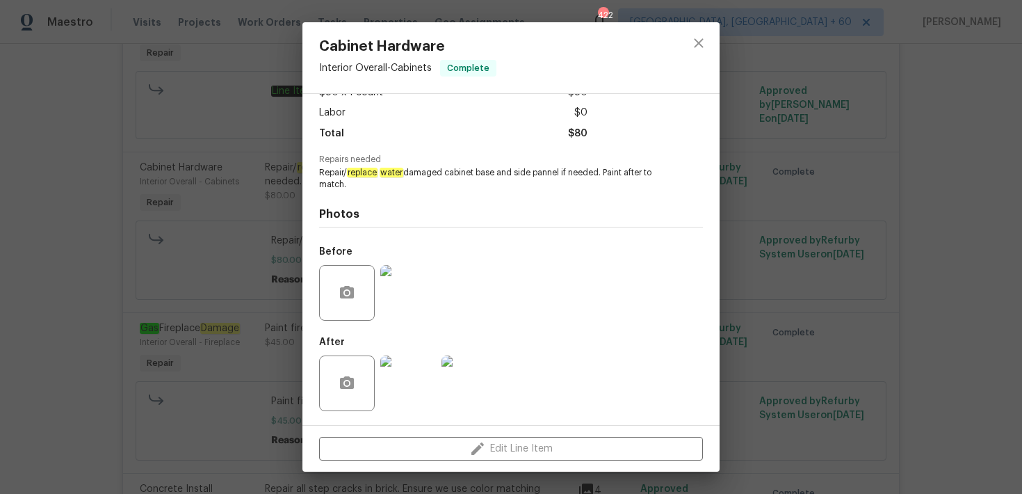
click at [394, 313] on img at bounding box center [408, 293] width 56 height 56
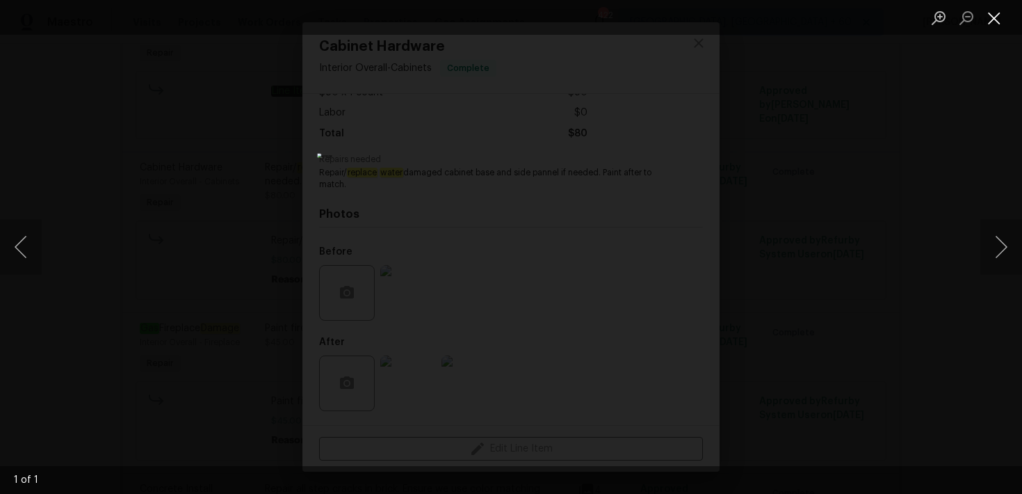
click at [991, 22] on button "Close lightbox" at bounding box center [995, 18] width 28 height 24
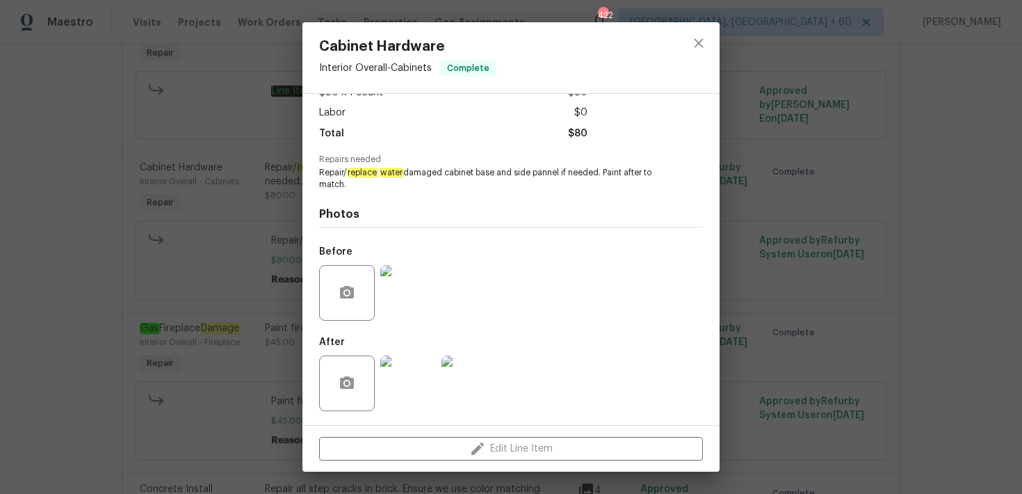
click at [409, 376] on img at bounding box center [408, 383] width 56 height 56
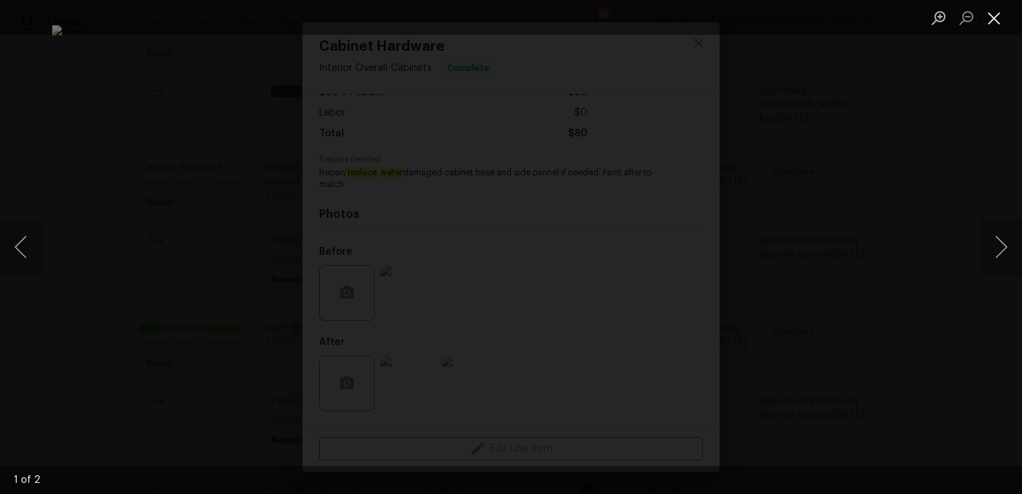
click at [992, 14] on button "Close lightbox" at bounding box center [995, 18] width 28 height 24
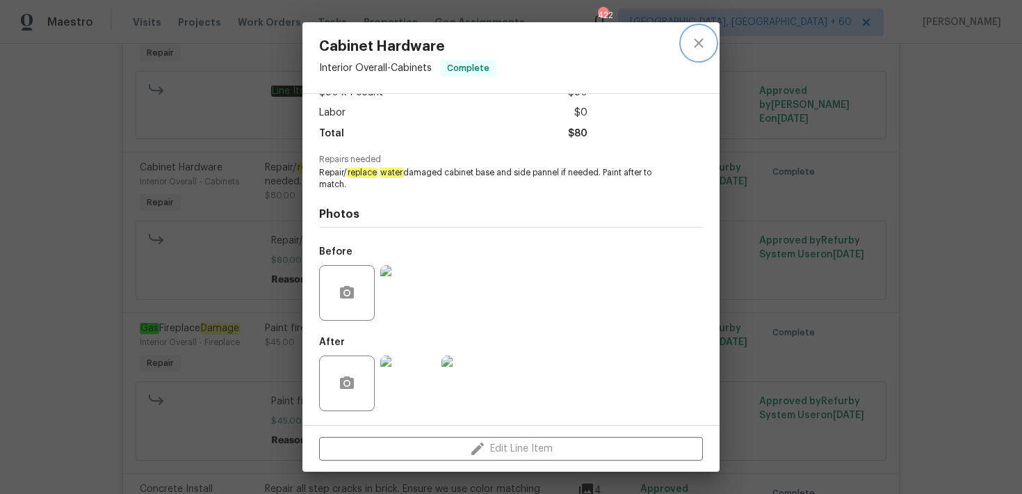
click at [700, 44] on icon "close" at bounding box center [698, 42] width 9 height 9
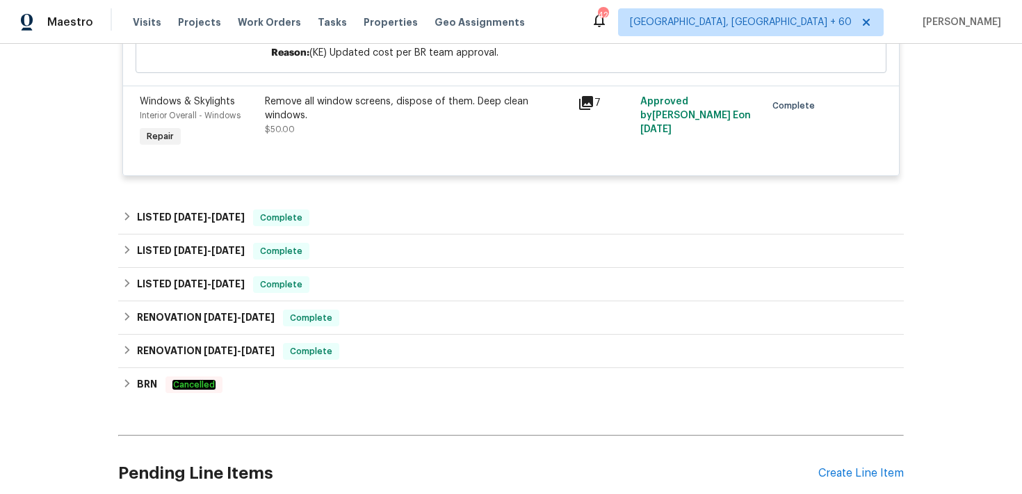
scroll to position [1997, 0]
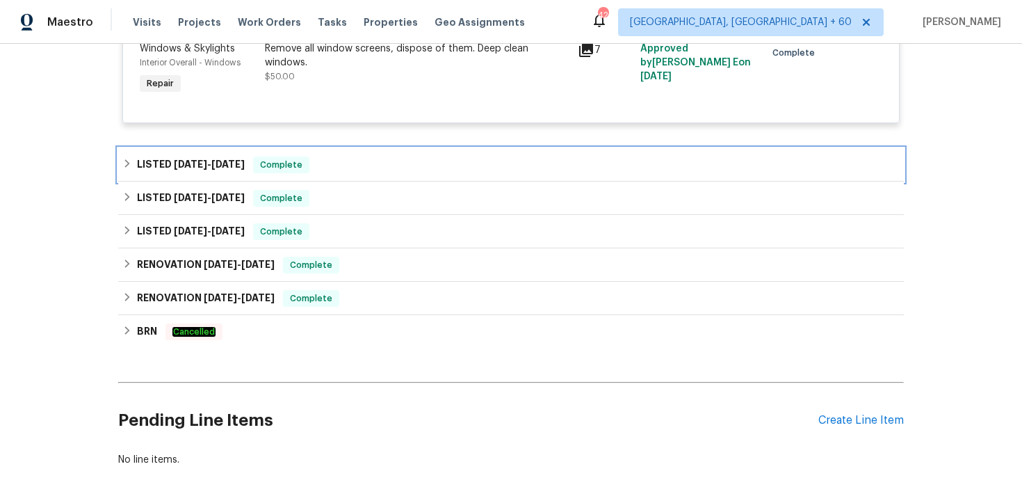
click at [366, 156] on div "LISTED 5/29/25 - 6/2/25 Complete" at bounding box center [510, 164] width 777 height 17
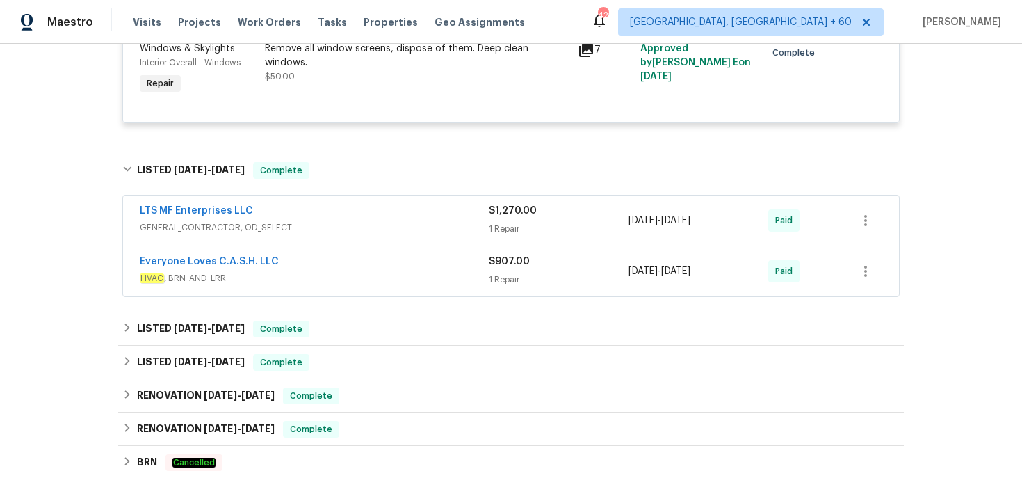
click at [513, 213] on div "$1,270.00 1 Repair" at bounding box center [559, 220] width 140 height 33
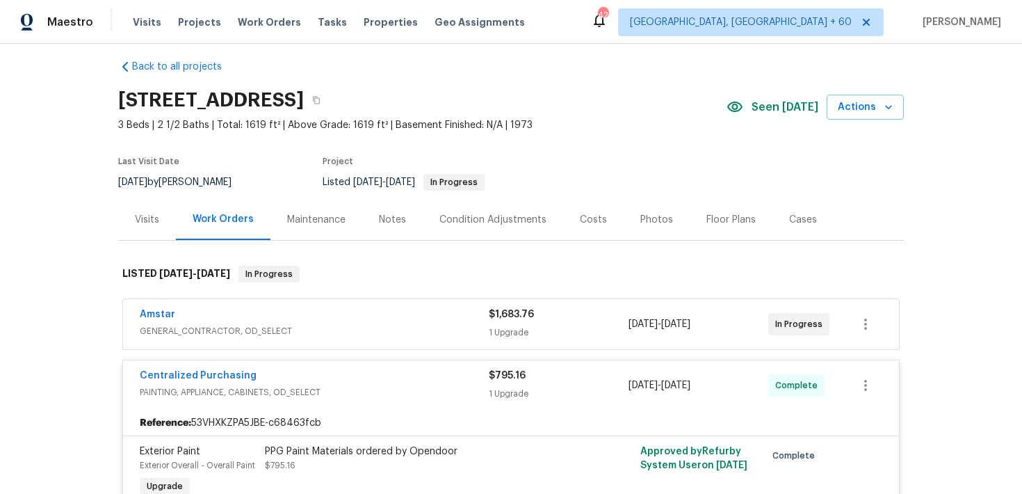
scroll to position [0, 0]
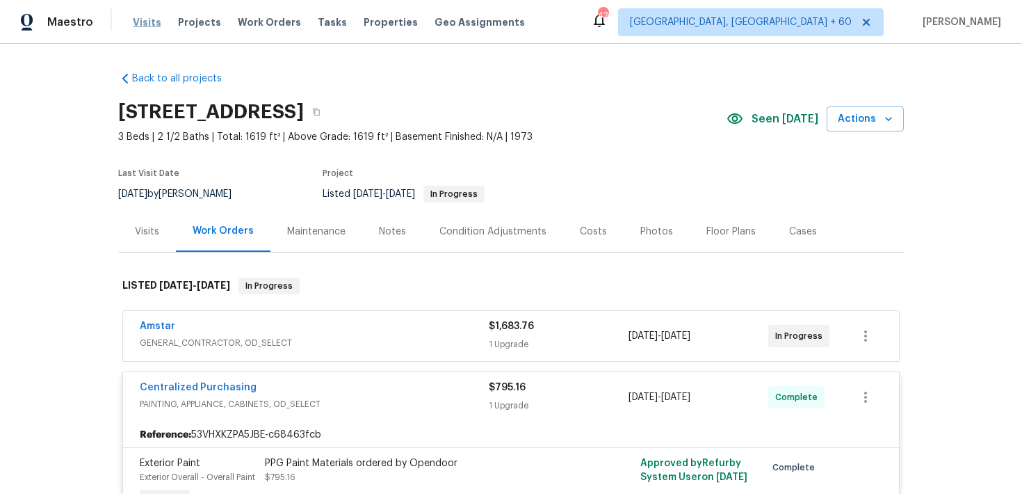
click at [150, 23] on span "Visits" at bounding box center [147, 22] width 29 height 14
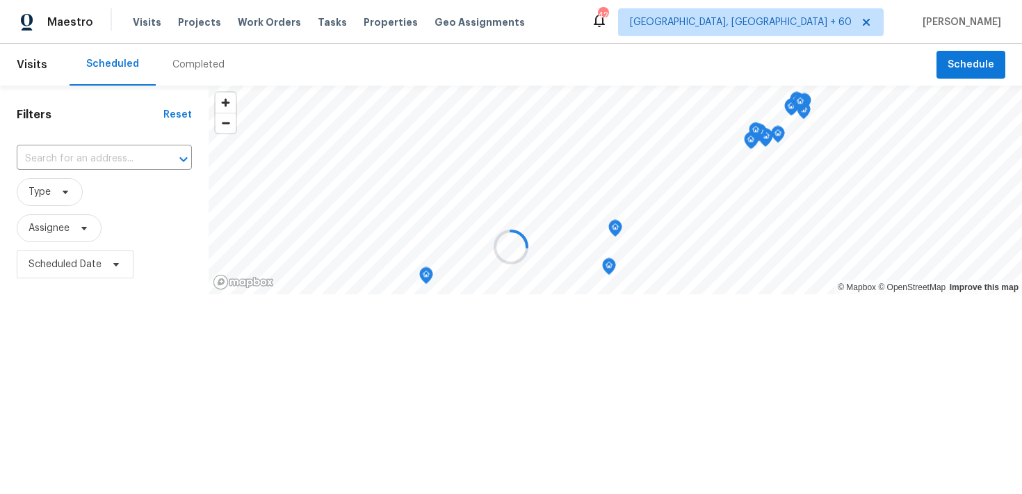
click at [182, 60] on div at bounding box center [511, 247] width 1022 height 494
click at [178, 65] on div at bounding box center [511, 247] width 1022 height 494
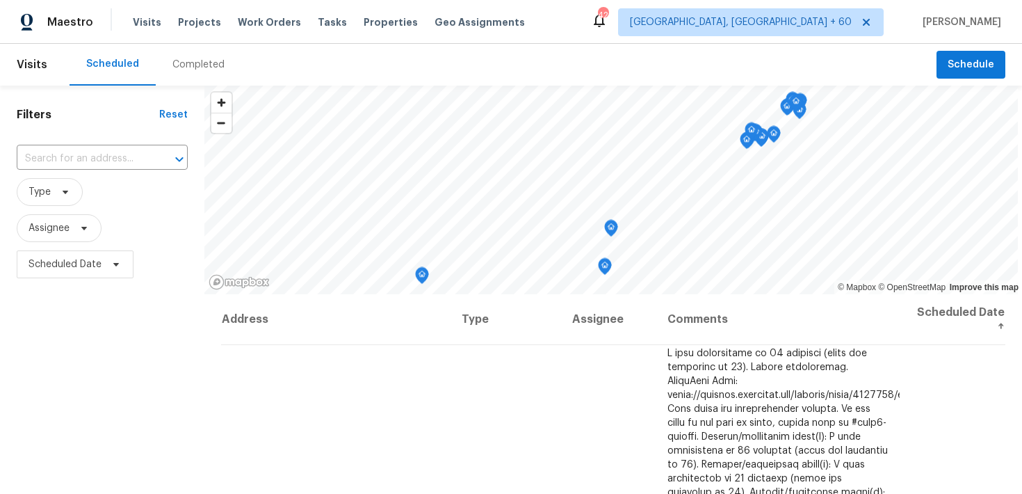
click at [190, 63] on div "Completed" at bounding box center [198, 65] width 52 height 14
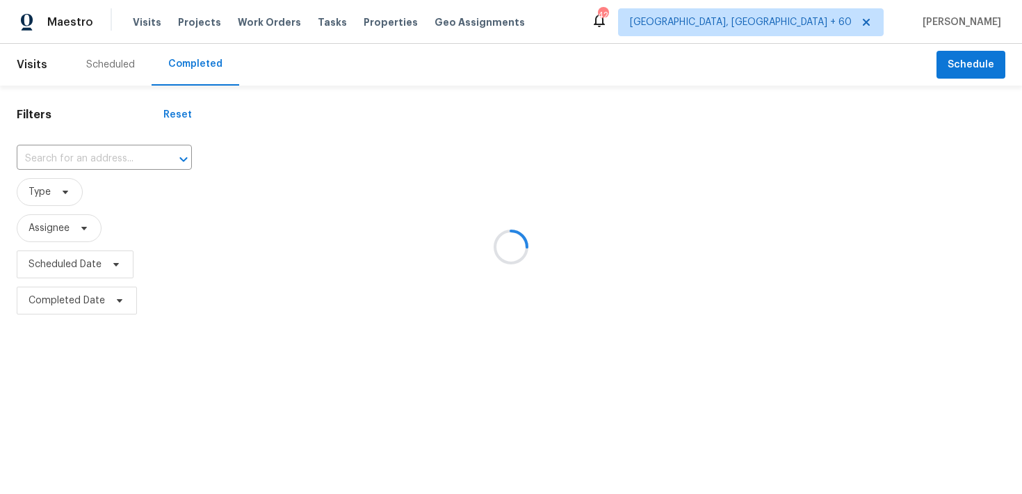
click at [85, 152] on div at bounding box center [511, 247] width 1022 height 494
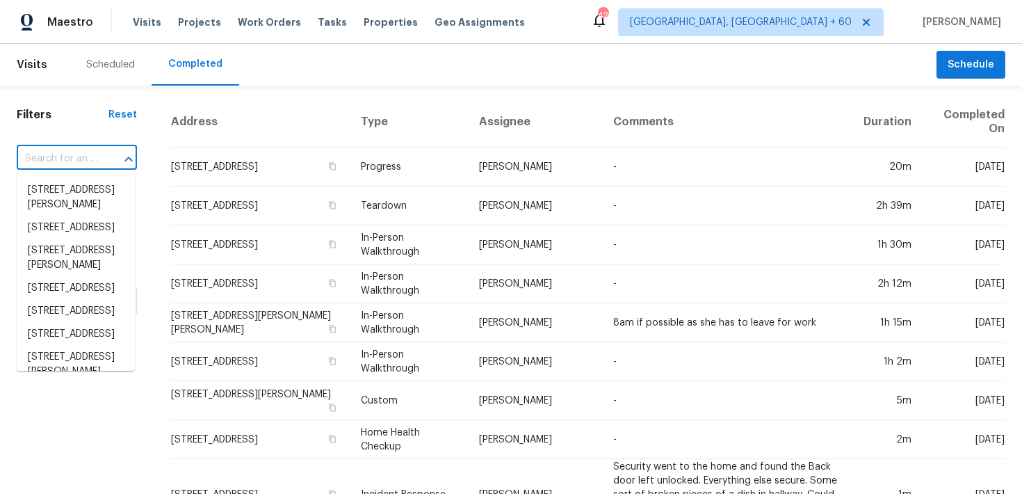
click at [53, 162] on input "text" at bounding box center [57, 159] width 81 height 22
paste input "6321 Hibiscus Ct Whitsett, NC 27377"
type input "6321 Hibiscus Ct Whitsett, NC 27377"
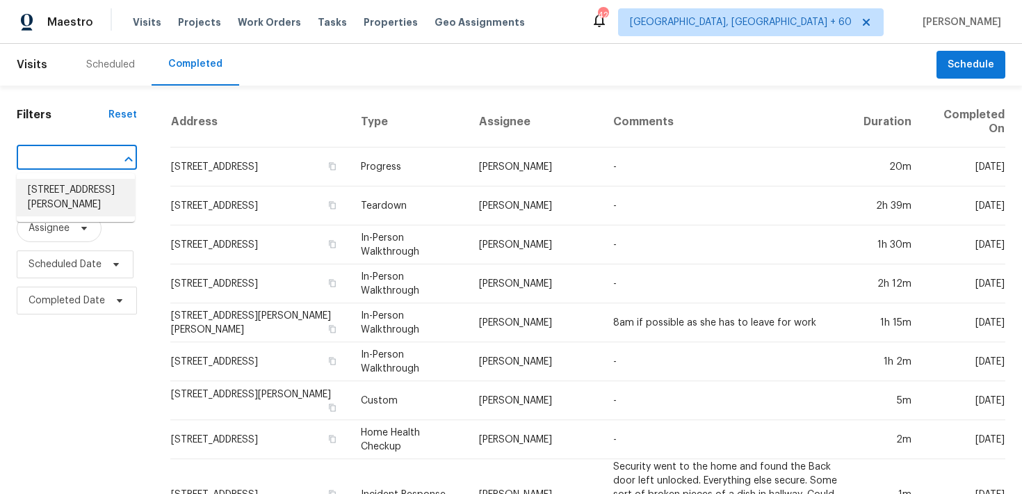
click at [54, 193] on li "6321 Hibiscus Ct, Whitsett, NC 27377" at bounding box center [76, 198] width 118 height 38
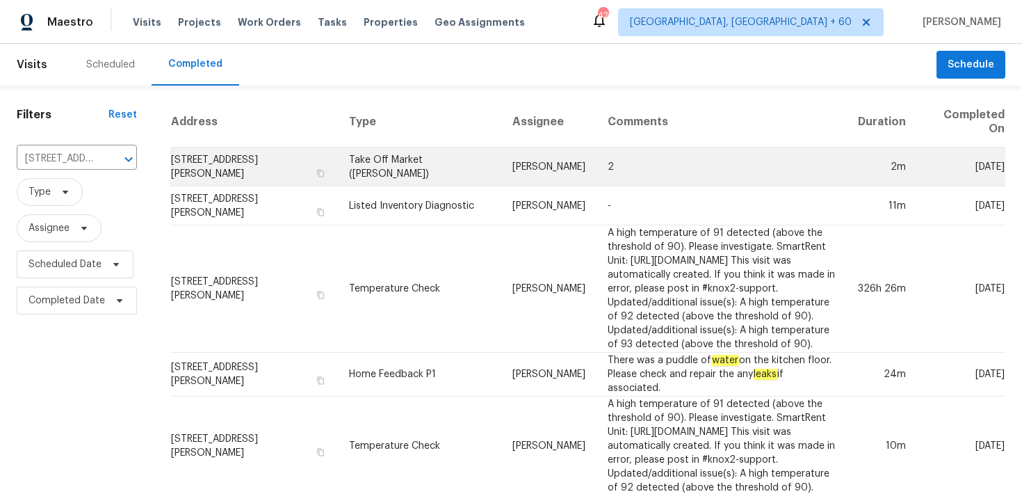
click at [385, 177] on td "Take Off Market (TOM)" at bounding box center [419, 166] width 163 height 39
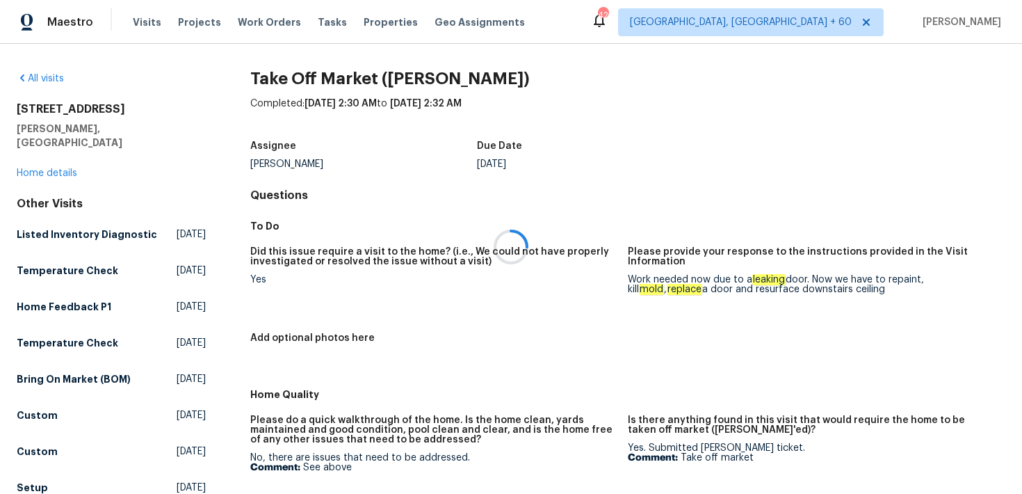
click at [38, 163] on div at bounding box center [511, 247] width 1022 height 494
click at [35, 155] on div at bounding box center [511, 247] width 1022 height 494
click at [31, 161] on div at bounding box center [511, 247] width 1022 height 494
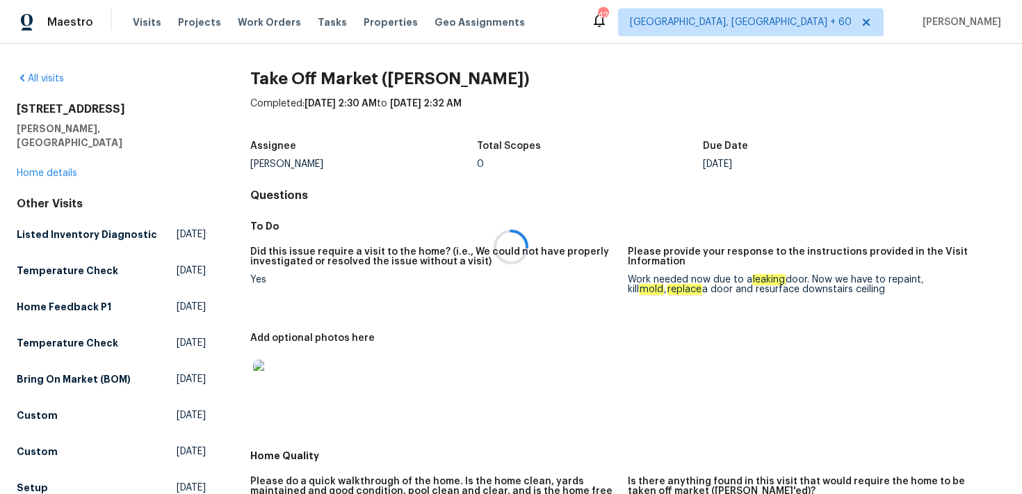
click at [25, 159] on div at bounding box center [511, 247] width 1022 height 494
click at [25, 168] on link "Home details" at bounding box center [47, 173] width 61 height 10
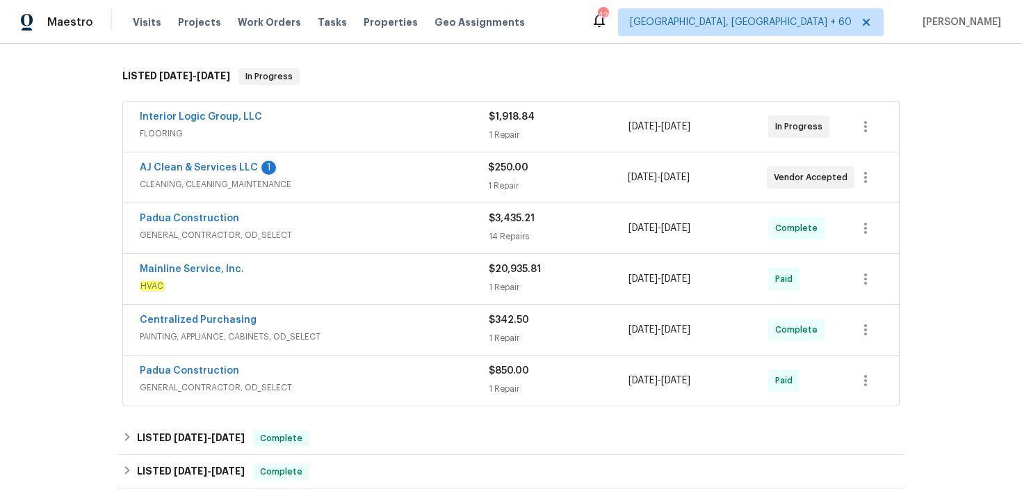
scroll to position [214, 0]
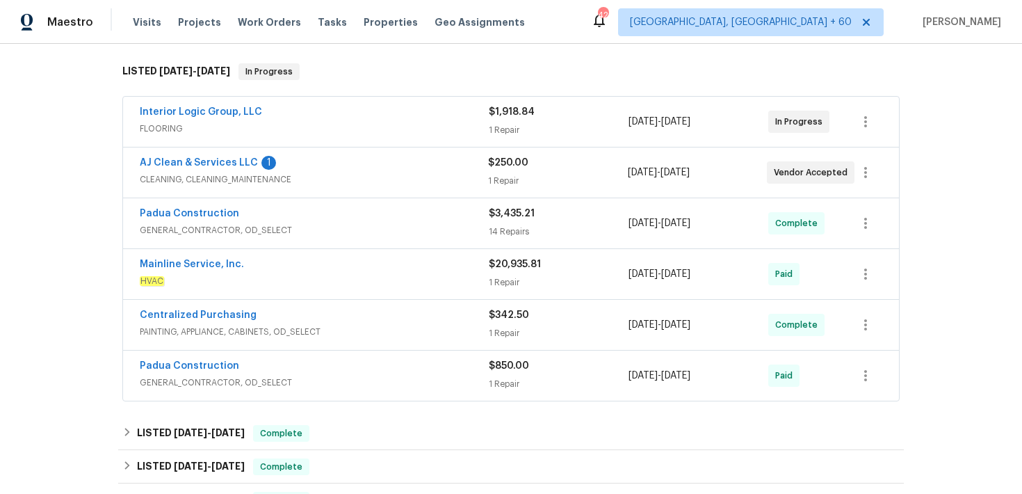
click at [499, 332] on div "1 Repair" at bounding box center [559, 333] width 140 height 14
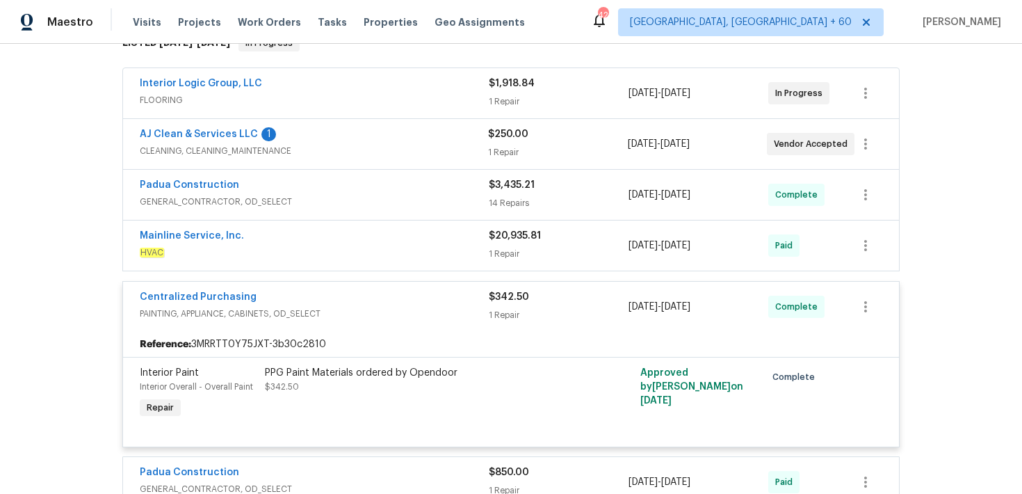
scroll to position [229, 0]
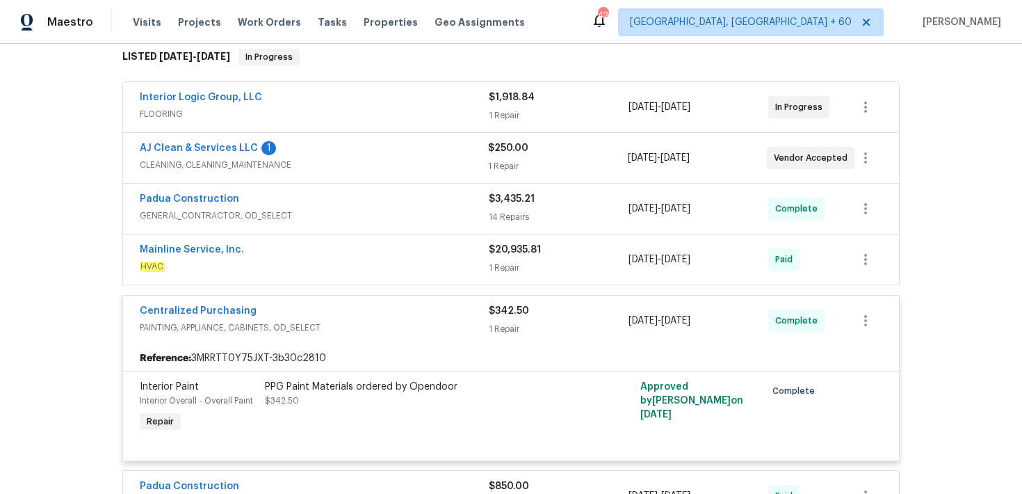
click at [517, 271] on div "1 Repair" at bounding box center [559, 268] width 140 height 14
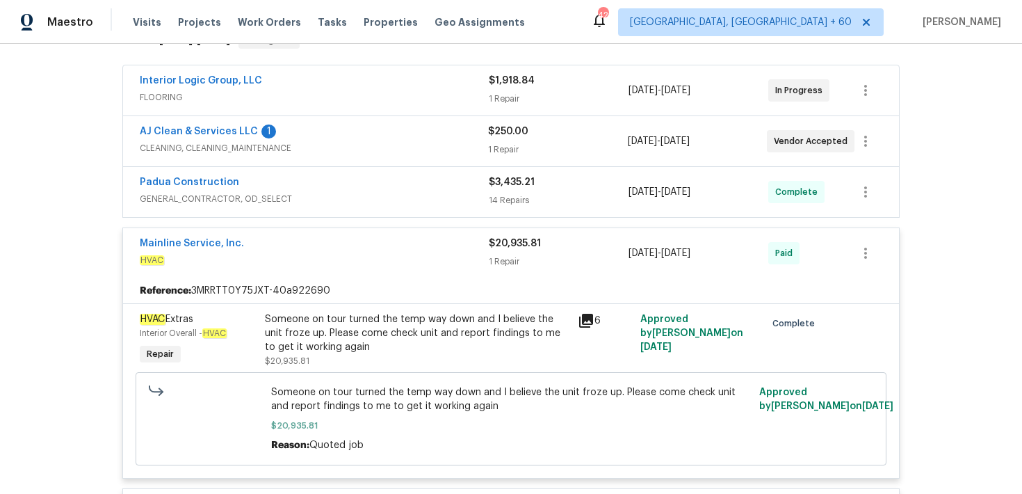
scroll to position [244, 0]
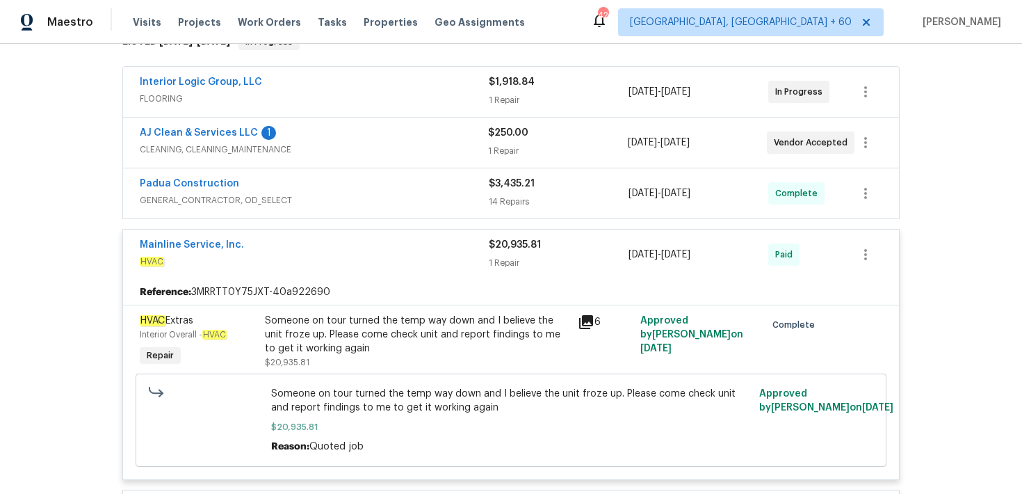
click at [510, 188] on span "$3,435.21" at bounding box center [512, 184] width 46 height 10
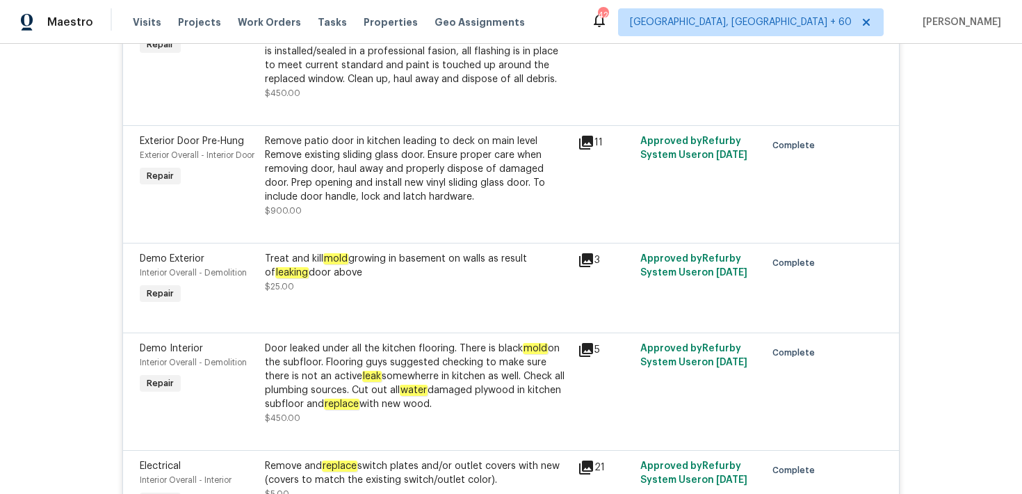
scroll to position [609, 0]
click at [141, 21] on span "Visits" at bounding box center [147, 22] width 29 height 14
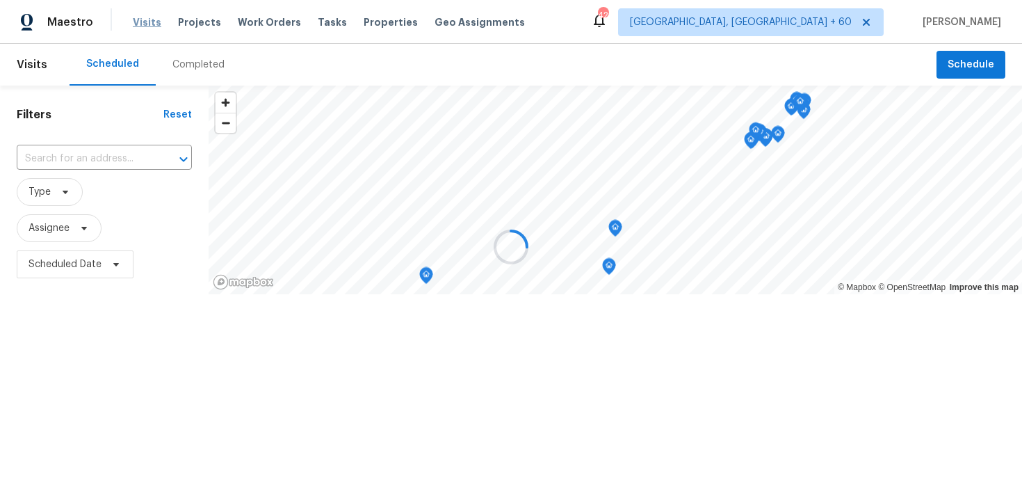
click at [141, 21] on div at bounding box center [511, 247] width 1022 height 494
click at [185, 64] on div at bounding box center [511, 247] width 1022 height 494
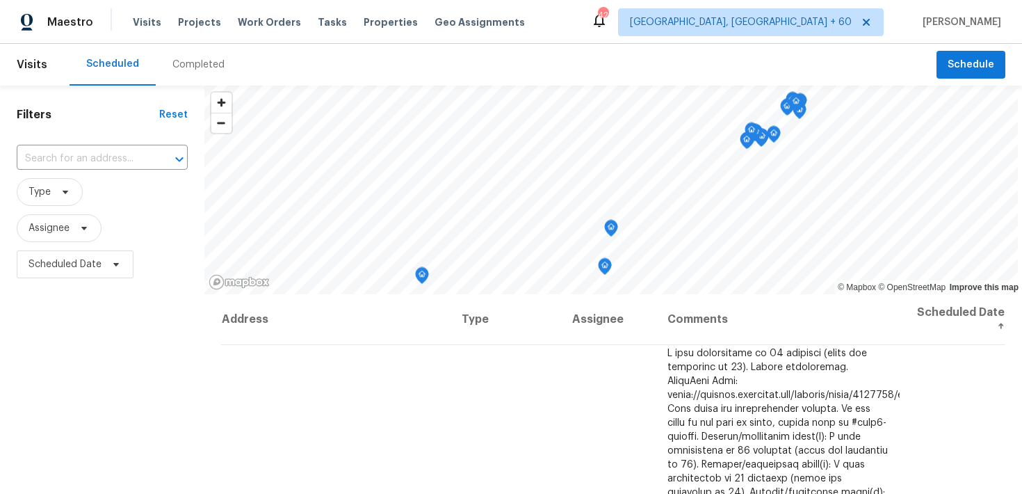
click at [185, 65] on div "Completed" at bounding box center [198, 65] width 52 height 14
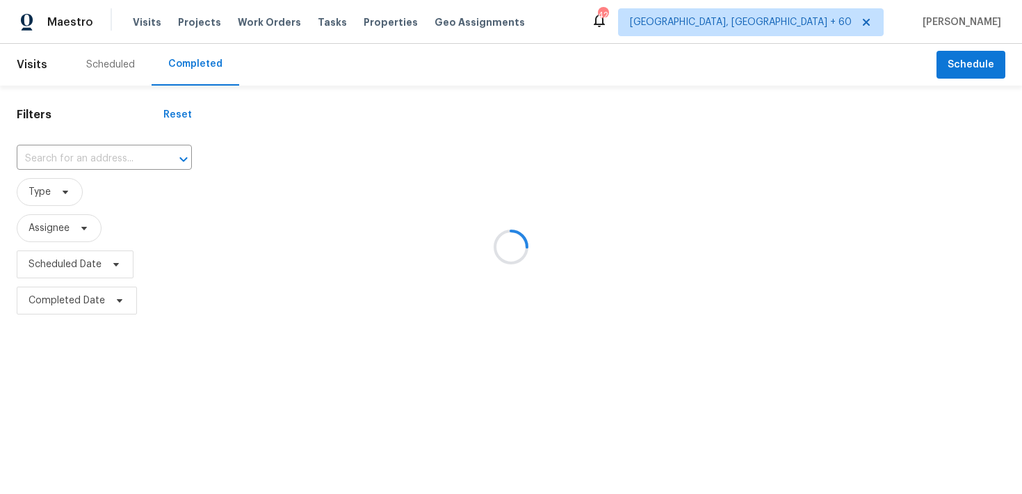
click at [65, 152] on div at bounding box center [511, 247] width 1022 height 494
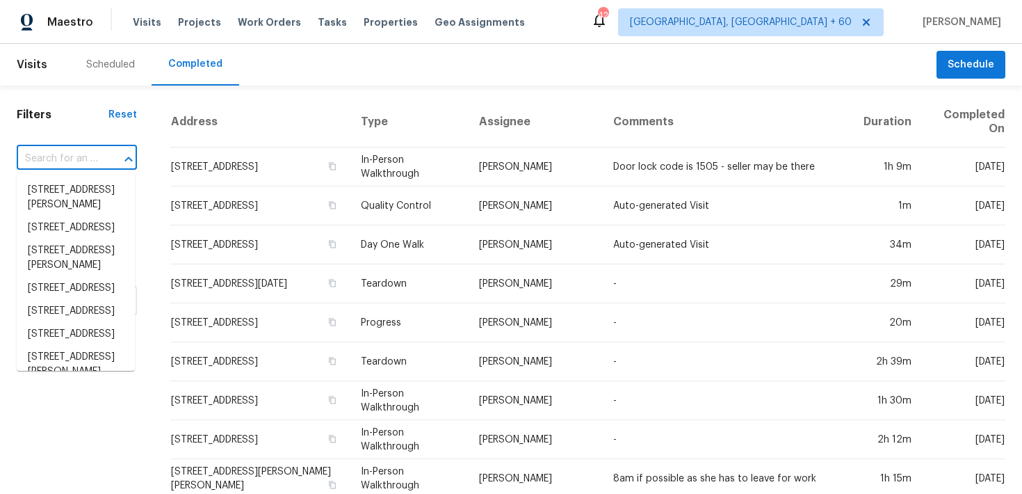
click at [26, 162] on input "text" at bounding box center [57, 159] width 81 height 22
paste input "6321 Hibiscus Ct Whitsett, NC 27377"
type input "6321 Hibiscus Ct Whitsett, NC 27377"
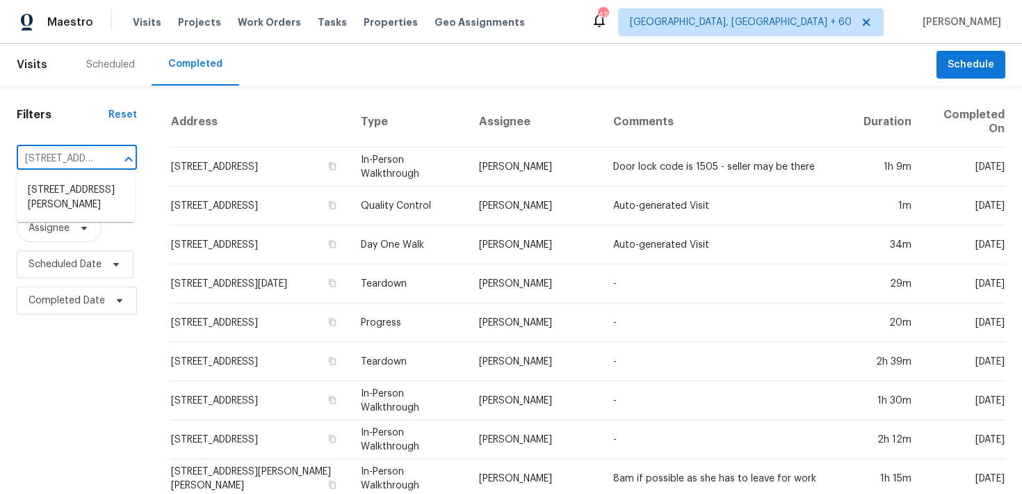
scroll to position [0, 93]
click at [46, 195] on li "6321 Hibiscus Ct, Whitsett, NC 27377" at bounding box center [76, 198] width 118 height 38
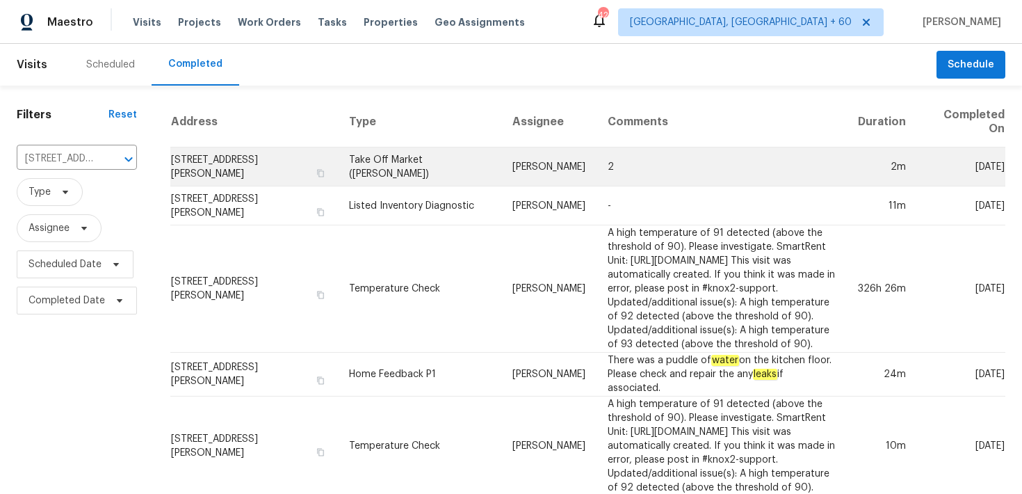
click at [410, 166] on td "Take Off Market (TOM)" at bounding box center [419, 166] width 163 height 39
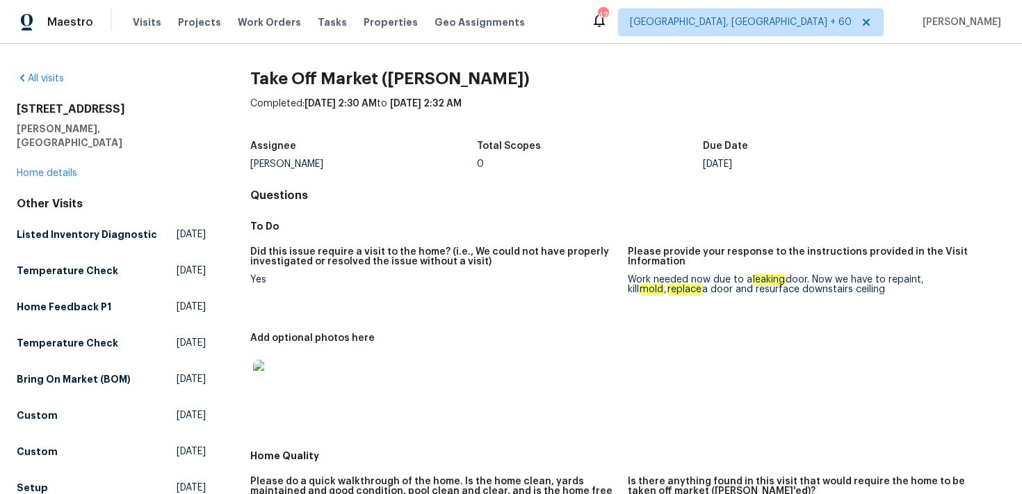
click at [26, 166] on div "All visits 6321 Hibiscus Ct Whitsett, NC 27377 Home details Other Visits Listed…" at bounding box center [111, 358] width 189 height 573
click at [31, 168] on link "Home details" at bounding box center [47, 173] width 61 height 10
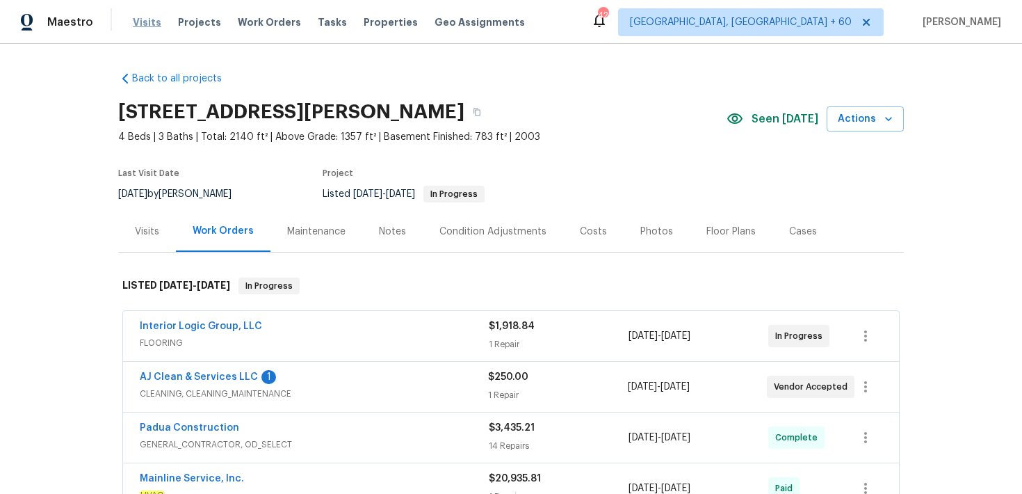
click at [143, 25] on span "Visits" at bounding box center [147, 22] width 29 height 14
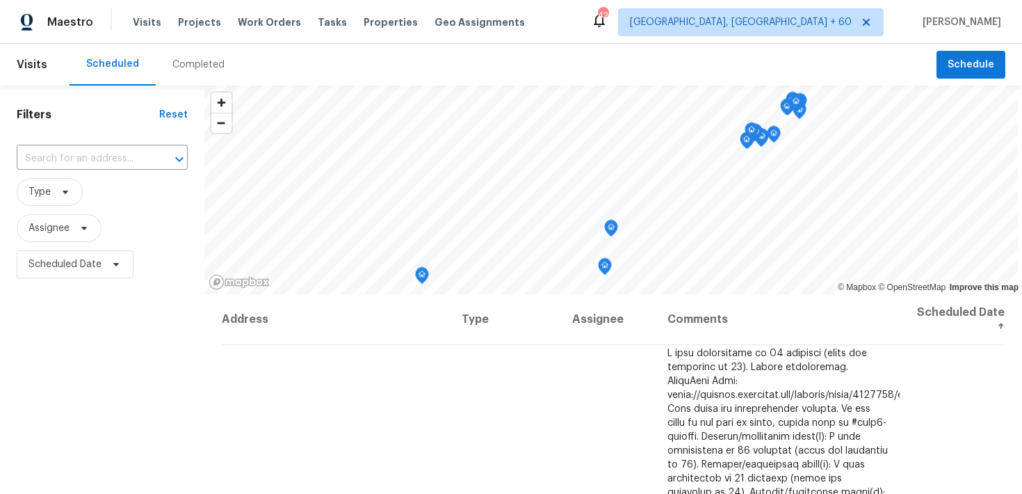
click at [177, 66] on div "Completed" at bounding box center [198, 65] width 52 height 14
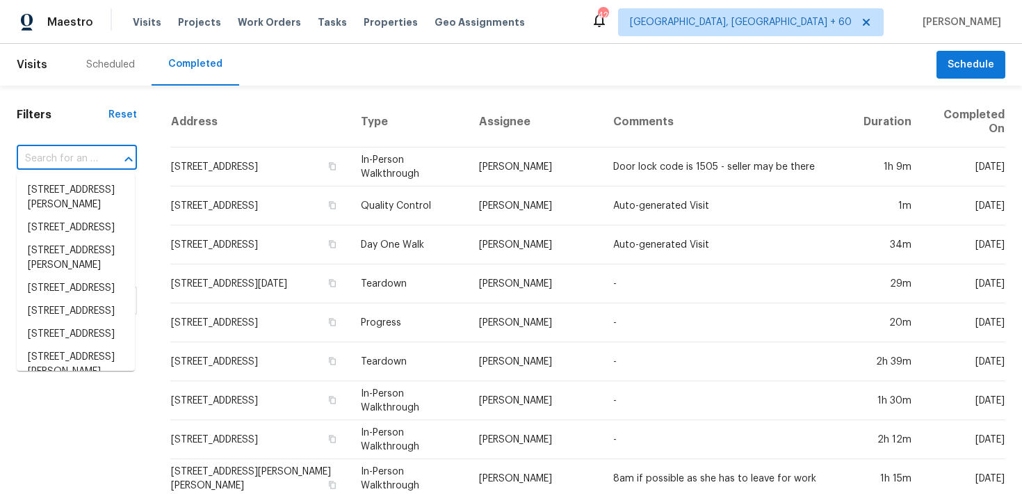
click at [87, 152] on input "text" at bounding box center [57, 159] width 81 height 22
paste input "169 Silver Maple Bnd Davenport, FL 33837"
type input "169 Silver Maple Bnd Davenport, FL 33837"
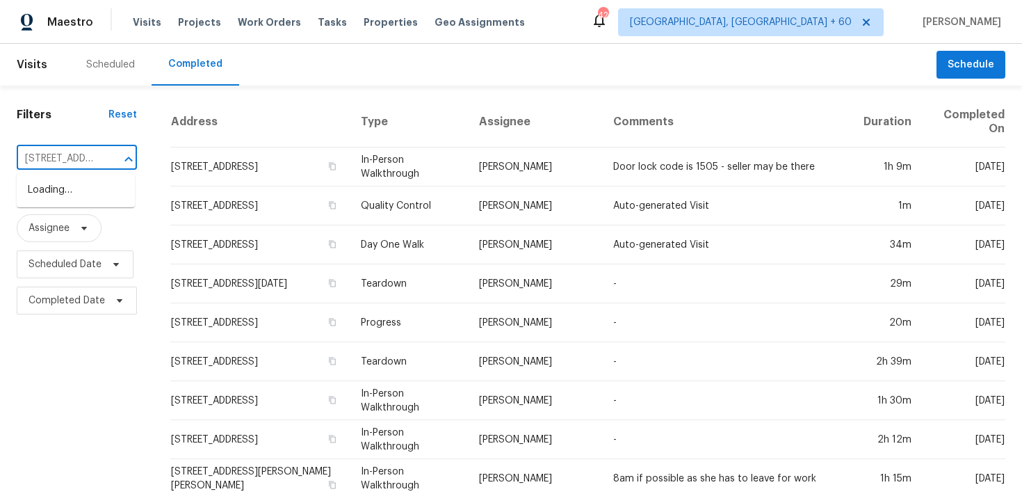
scroll to position [0, 120]
click at [55, 186] on li "169 Silver Maple Bnd, Davenport, FL 33837" at bounding box center [76, 198] width 118 height 38
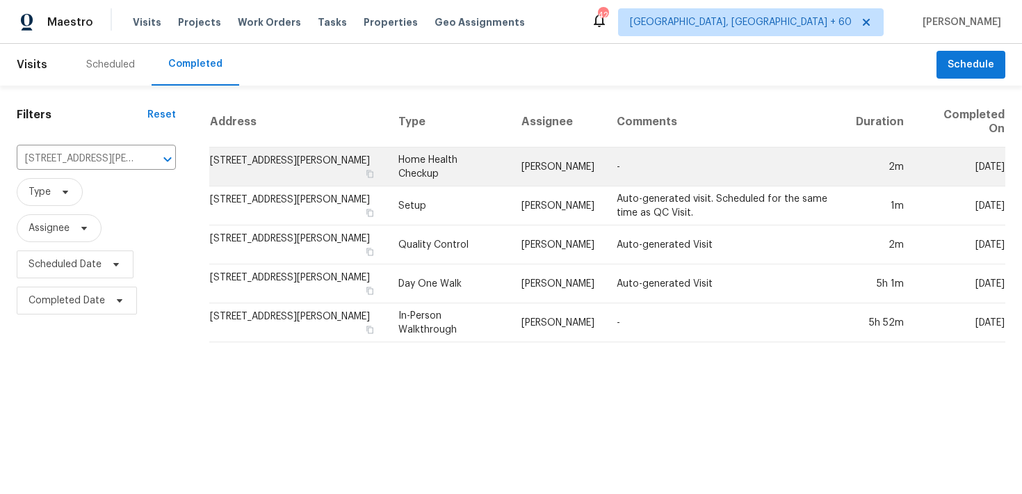
click at [444, 172] on td "Home Health Checkup" at bounding box center [448, 166] width 123 height 39
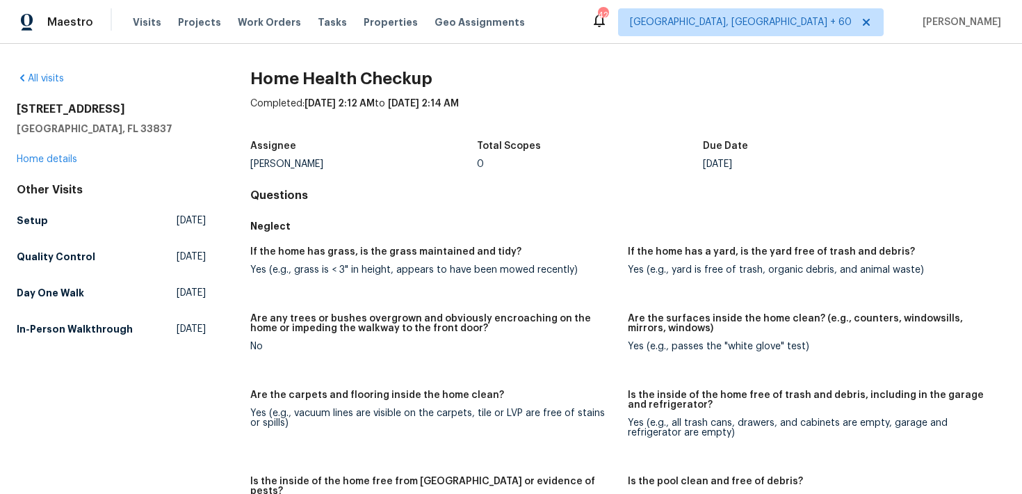
click at [55, 164] on div "169 Silver Maple Bnd Davenport, FL 33837 Home details" at bounding box center [111, 134] width 189 height 64
click at [53, 159] on link "Home details" at bounding box center [47, 159] width 61 height 10
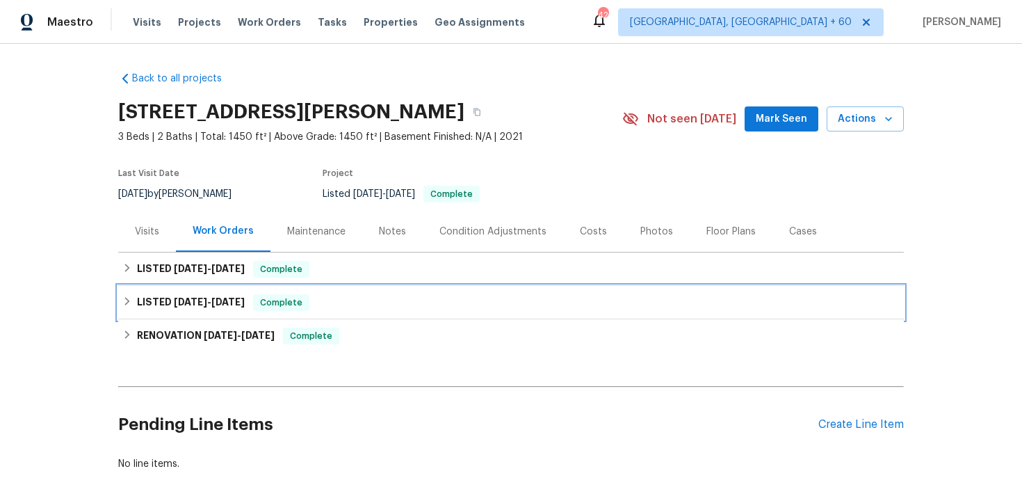
click at [274, 299] on span "Complete" at bounding box center [282, 303] width 54 height 14
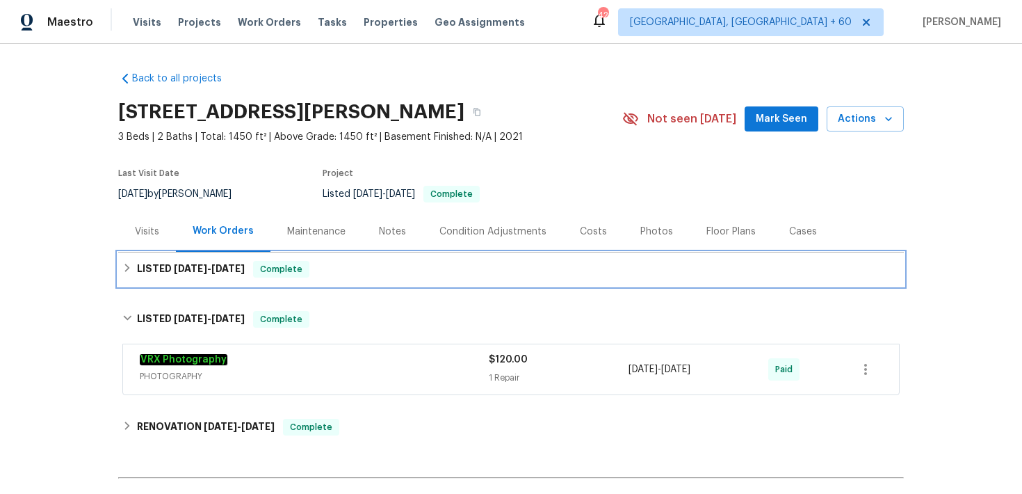
click at [381, 268] on div "LISTED 9/2/25 - 9/9/25 Complete" at bounding box center [510, 269] width 777 height 17
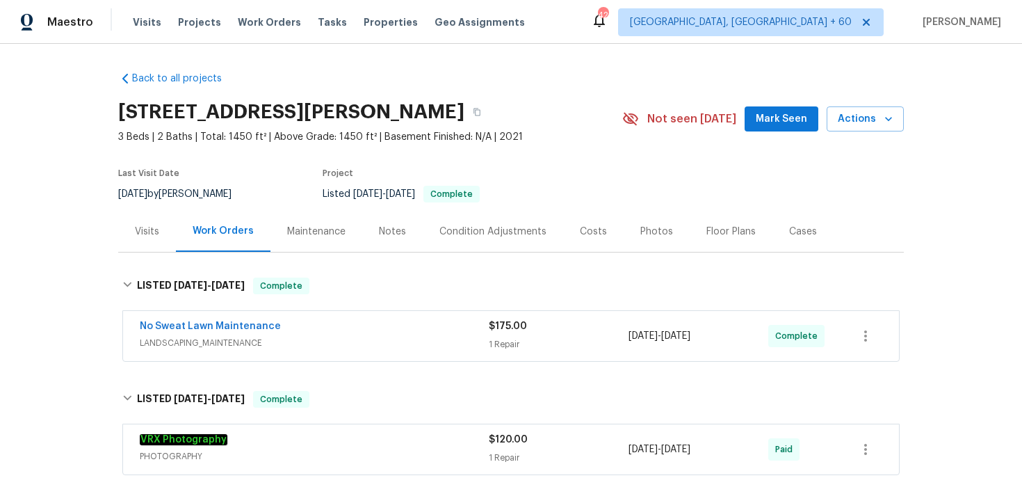
click at [438, 330] on div "No Sweat Lawn Maintenance" at bounding box center [314, 327] width 349 height 17
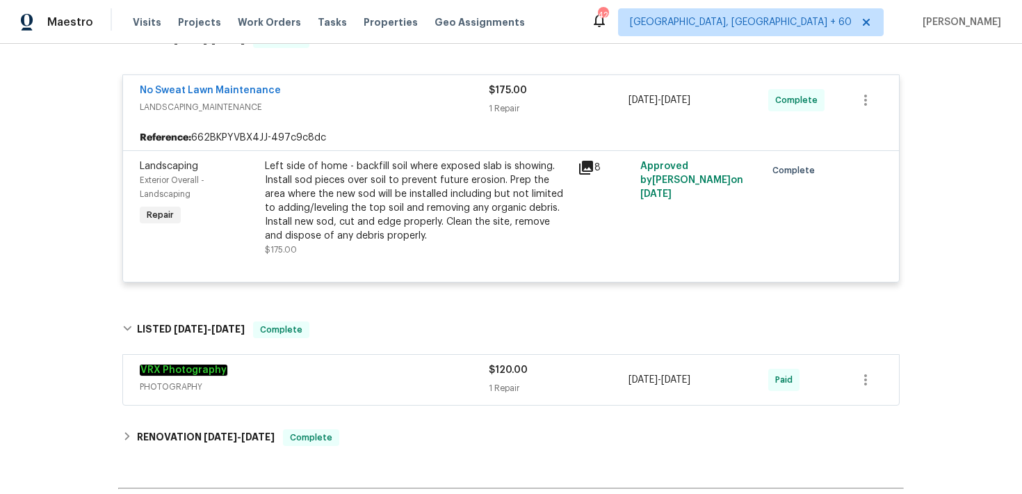
scroll to position [243, 0]
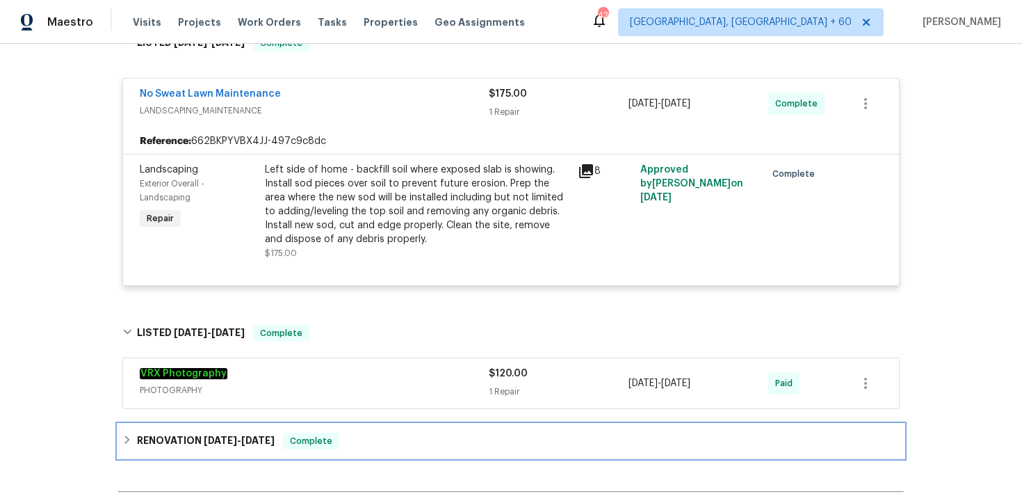
click at [303, 449] on div "RENOVATION 7/15/25 - 7/23/25 Complete" at bounding box center [511, 440] width 786 height 33
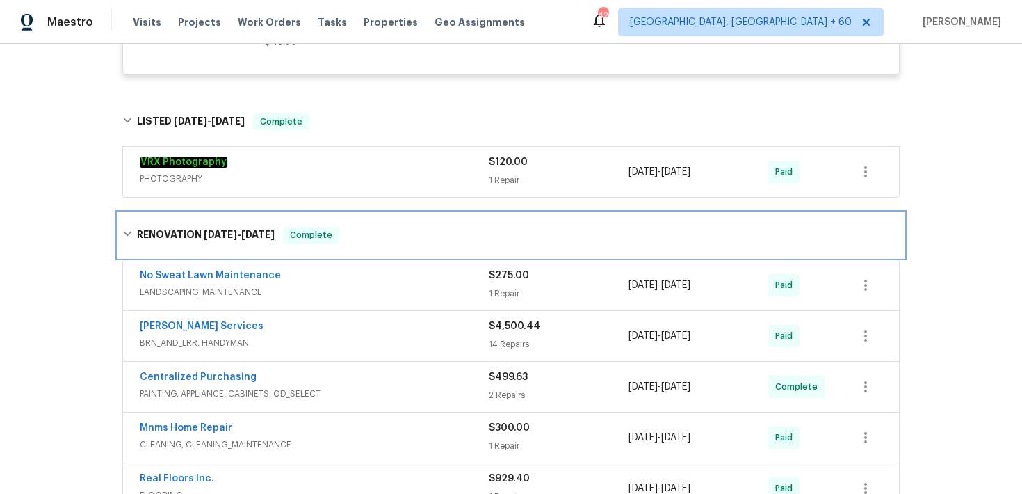
scroll to position [455, 0]
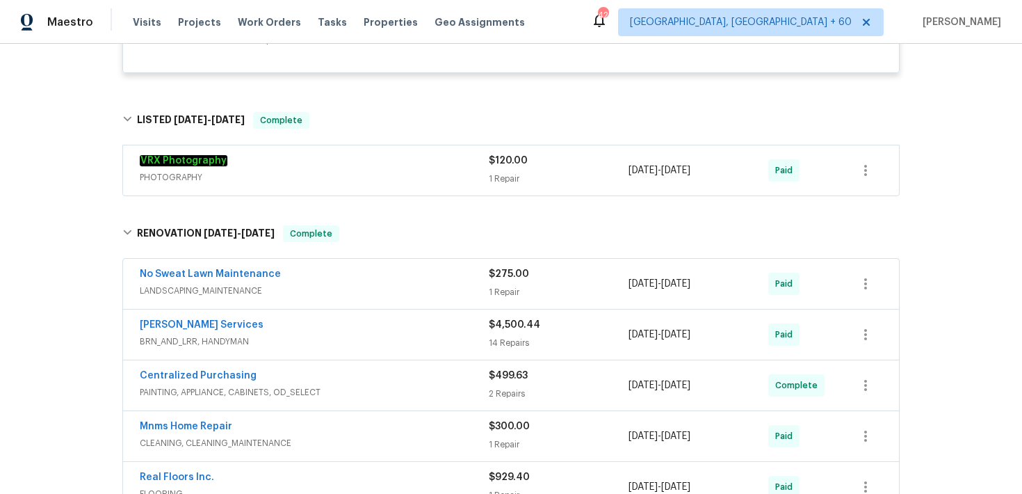
click at [946, 419] on div "Back to all projects 169 Silver Maple Bnd, Davenport, FL 33837 3 Beds | 2 Baths…" at bounding box center [511, 269] width 1022 height 450
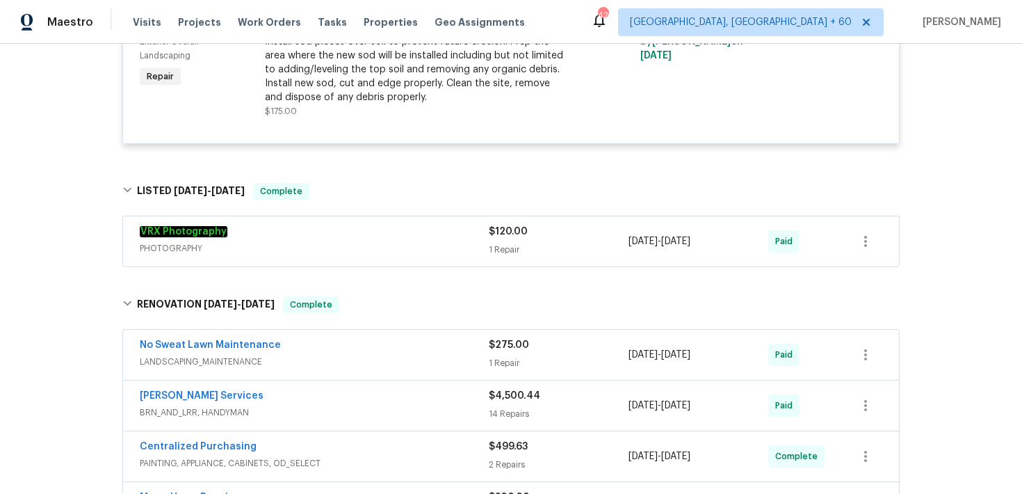
click at [499, 371] on div "$275.00 1 Repair" at bounding box center [559, 354] width 140 height 33
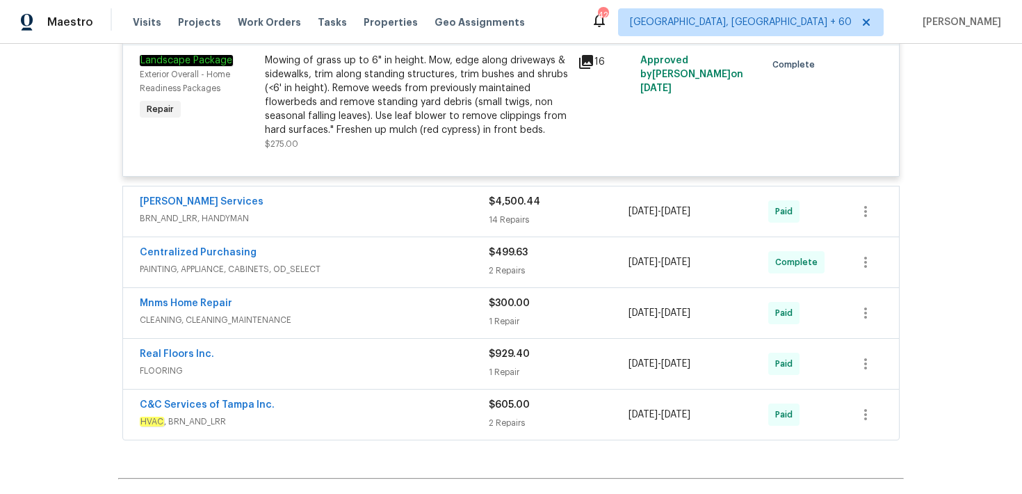
scroll to position [771, 0]
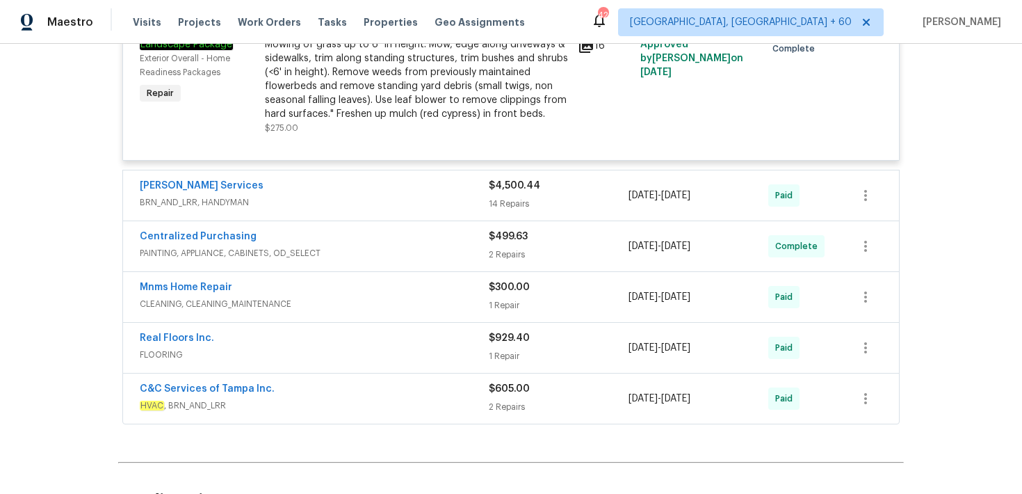
click at [509, 408] on div "2 Repairs" at bounding box center [559, 407] width 140 height 14
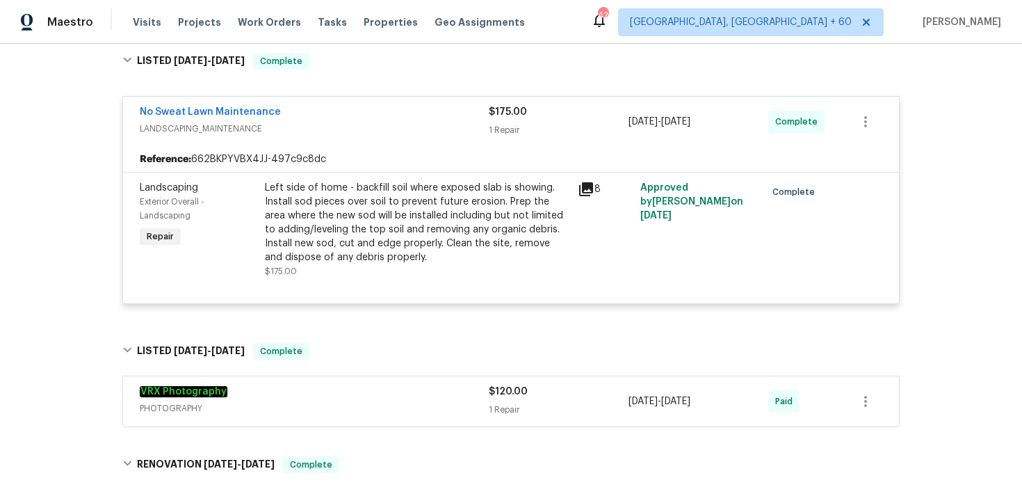
scroll to position [287, 0]
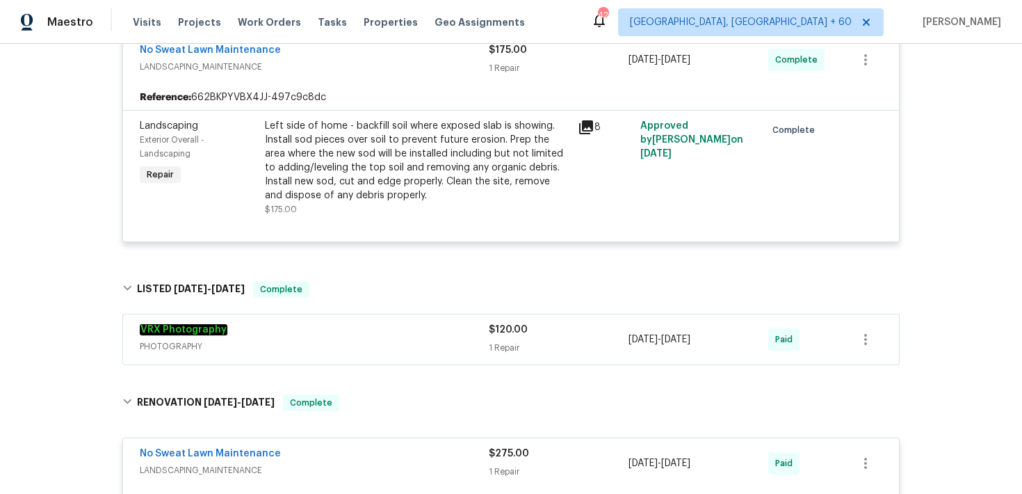
click at [515, 340] on div "$120.00 1 Repair" at bounding box center [559, 339] width 140 height 33
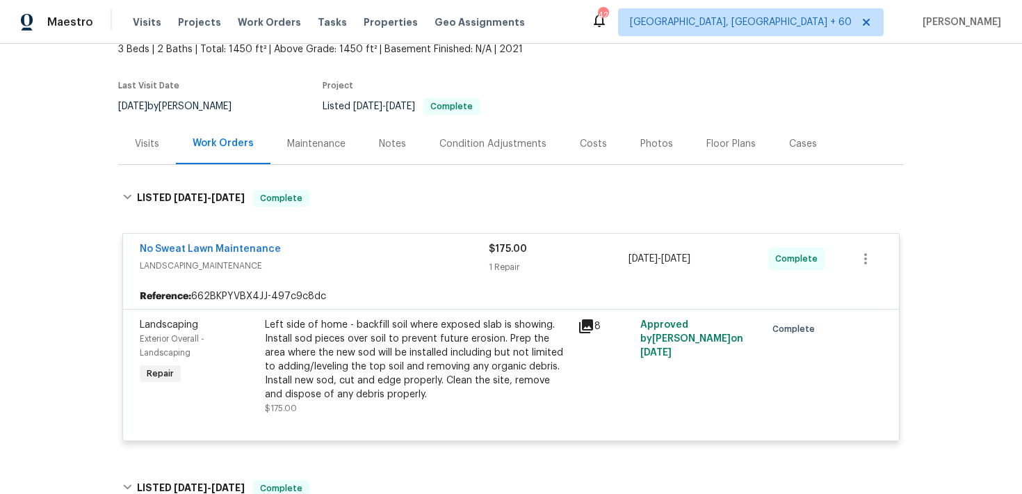
scroll to position [0, 0]
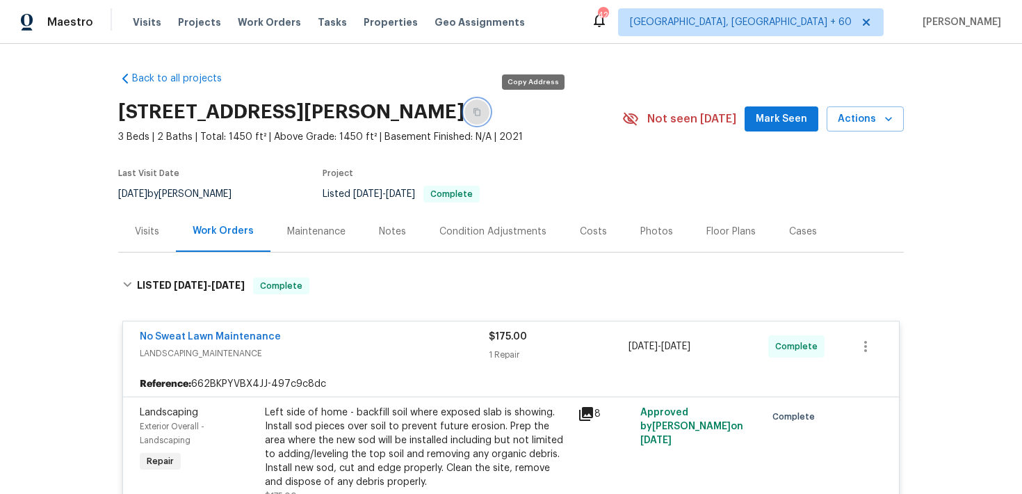
click at [481, 114] on icon "button" at bounding box center [477, 112] width 8 height 8
click at [143, 19] on span "Visits" at bounding box center [147, 22] width 29 height 14
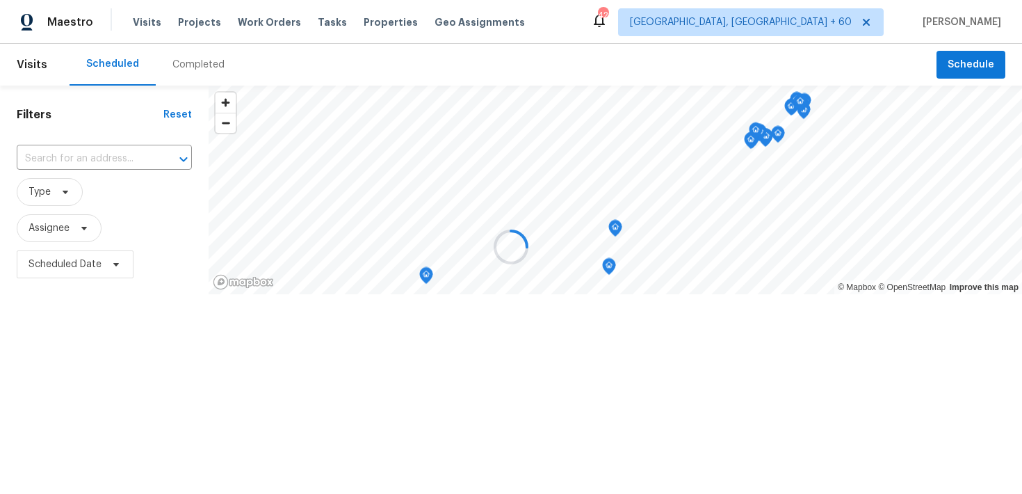
click at [182, 70] on div at bounding box center [511, 247] width 1022 height 494
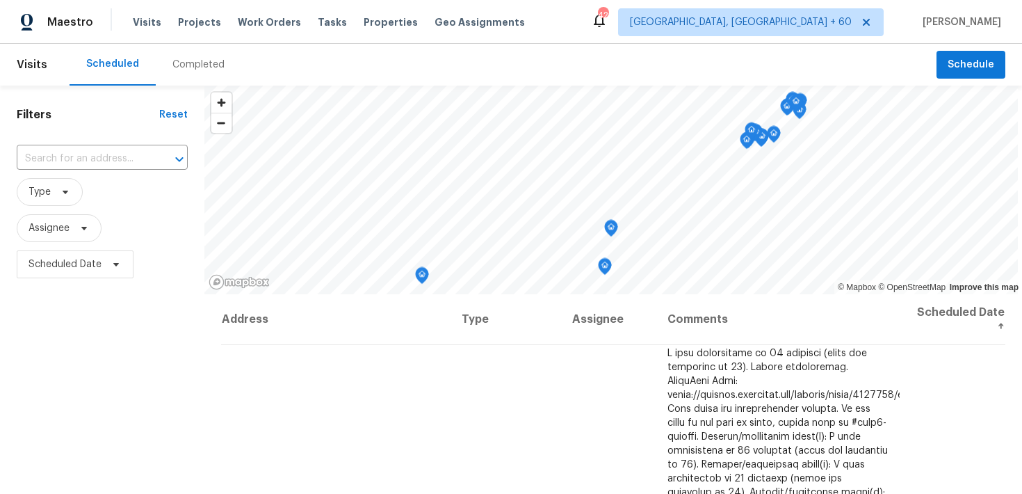
click at [193, 70] on div "Completed" at bounding box center [198, 65] width 52 height 14
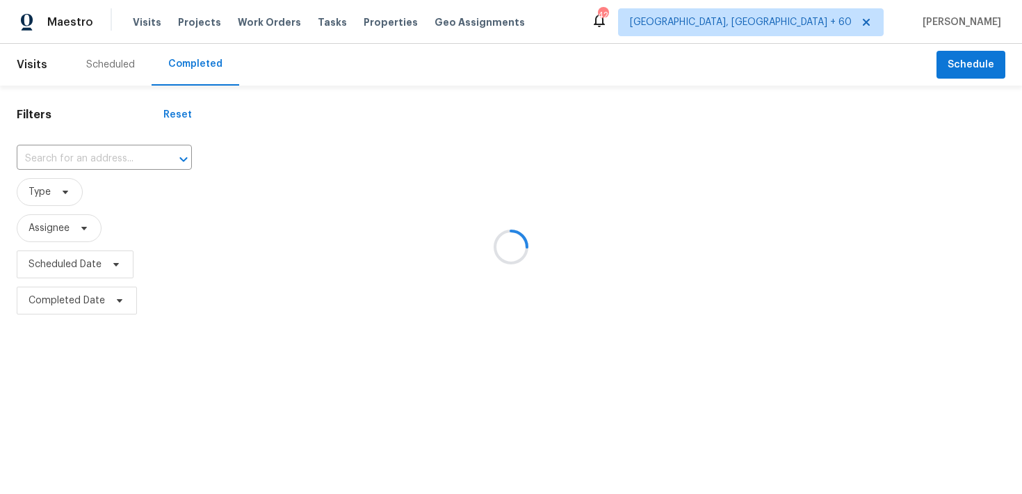
click at [86, 154] on div at bounding box center [511, 247] width 1022 height 494
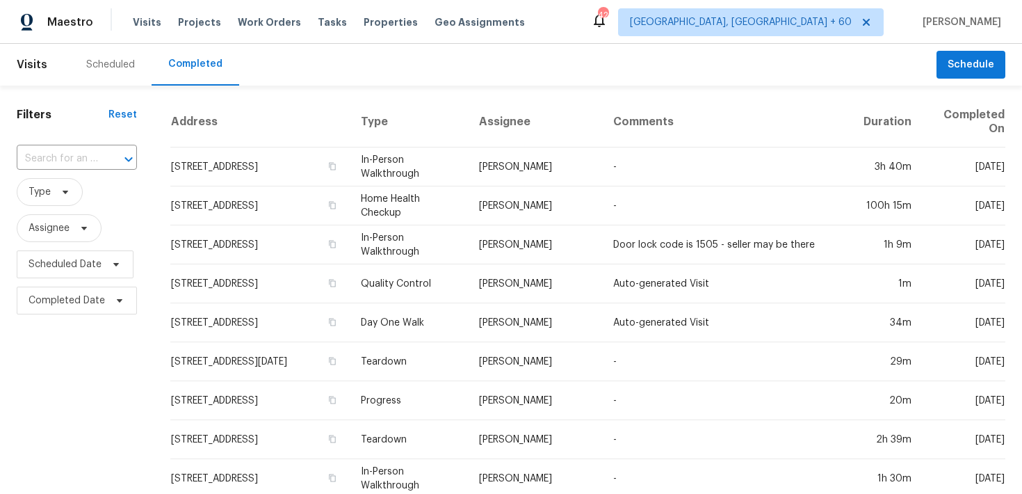
click at [86, 154] on input "text" at bounding box center [57, 159] width 81 height 22
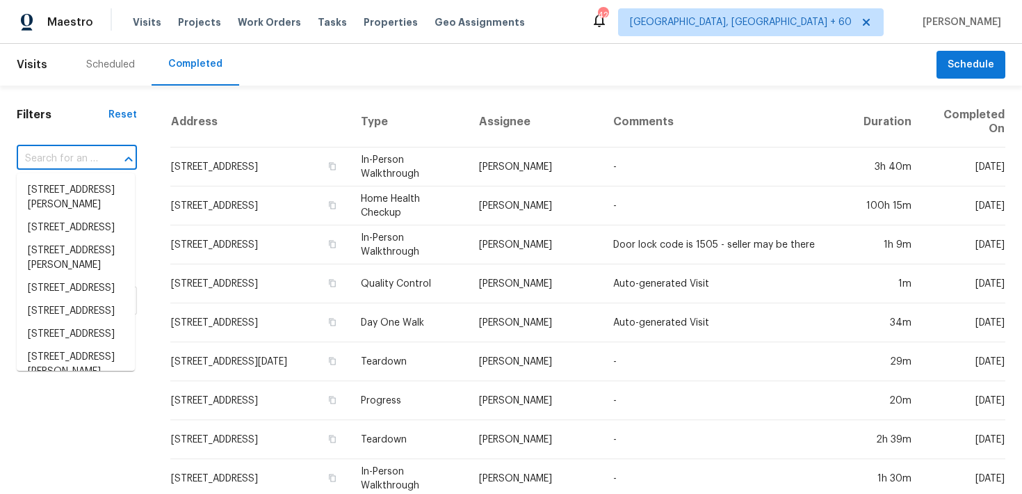
paste input "1209 Sylvan Dr Garland, TX 75040"
type input "1209 Sylvan Dr Garland, TX 75040"
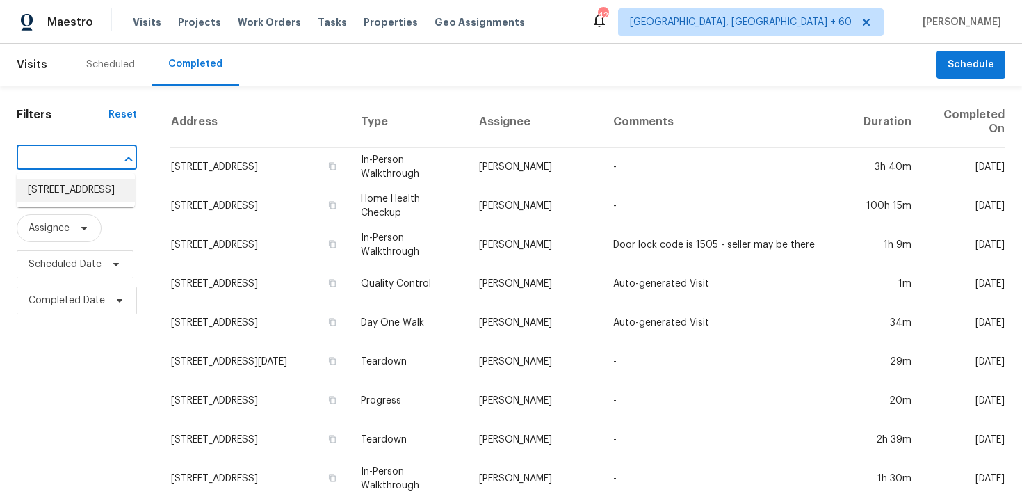
click at [57, 196] on li "1209 Sylvan Dr, Garland, TX 75040" at bounding box center [76, 190] width 118 height 23
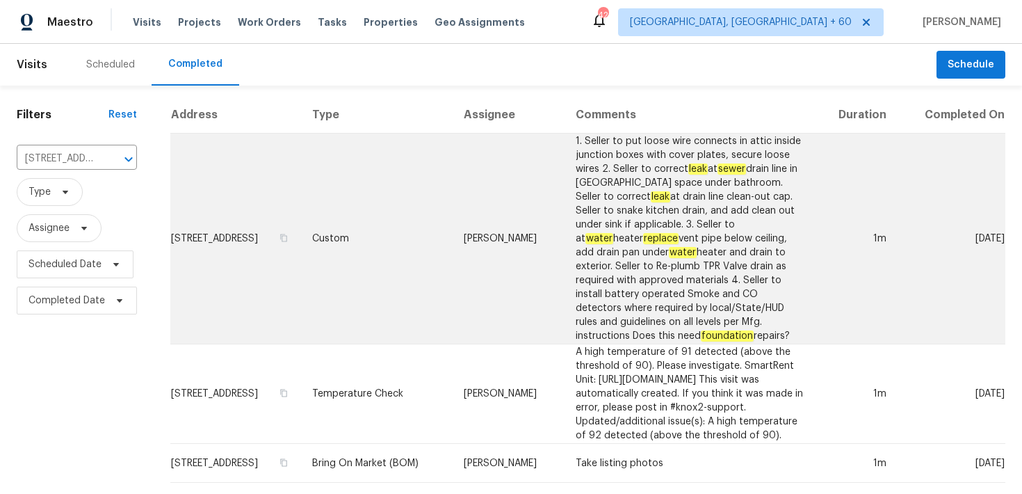
click at [355, 234] on td "Custom" at bounding box center [377, 239] width 152 height 211
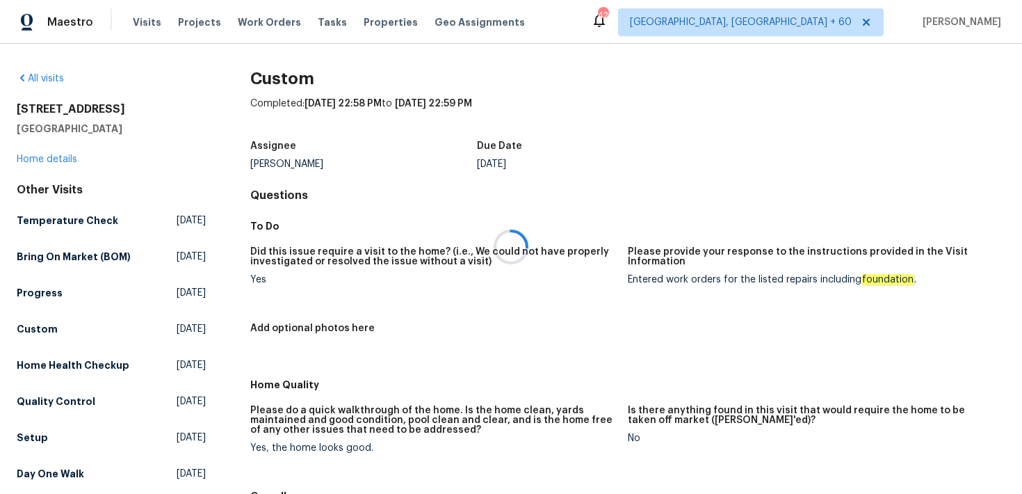
click at [35, 163] on div at bounding box center [511, 247] width 1022 height 494
click at [31, 158] on div at bounding box center [511, 247] width 1022 height 494
click at [31, 161] on link "Home details" at bounding box center [47, 159] width 61 height 10
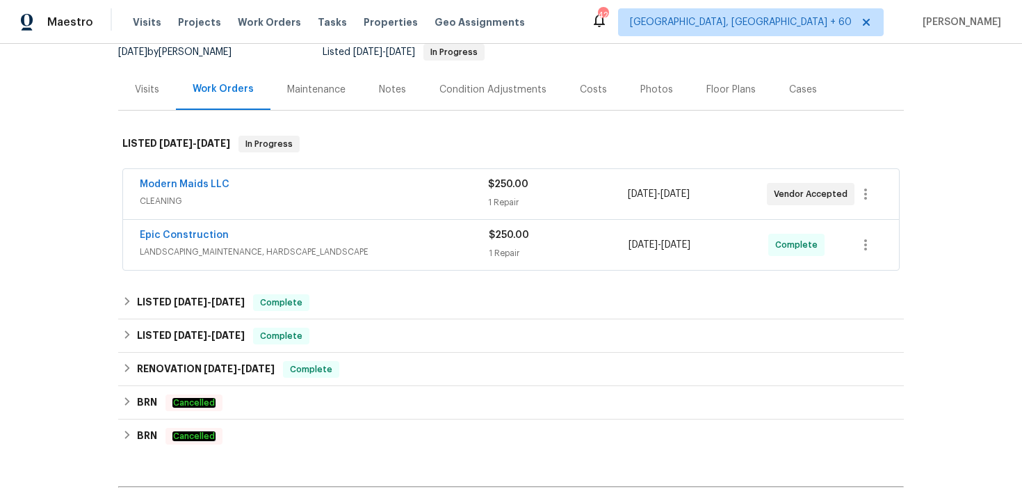
scroll to position [143, 0]
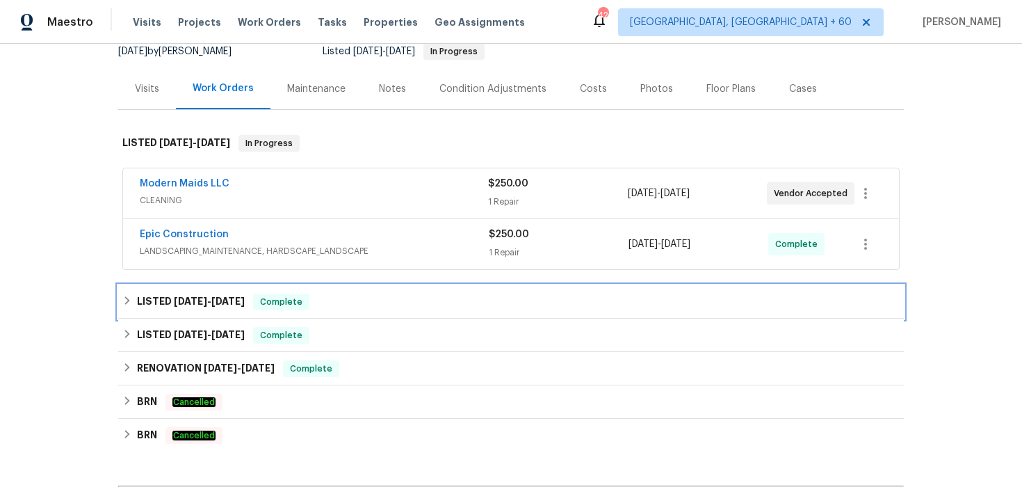
click at [419, 293] on div "LISTED 7/31/25 - 8/26/25 Complete" at bounding box center [510, 301] width 777 height 17
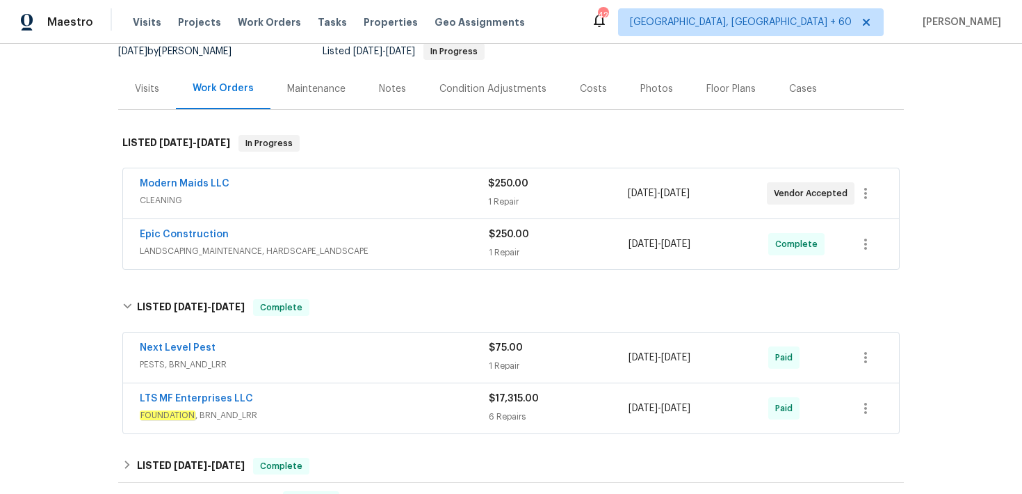
click at [497, 359] on div "1 Repair" at bounding box center [559, 366] width 140 height 14
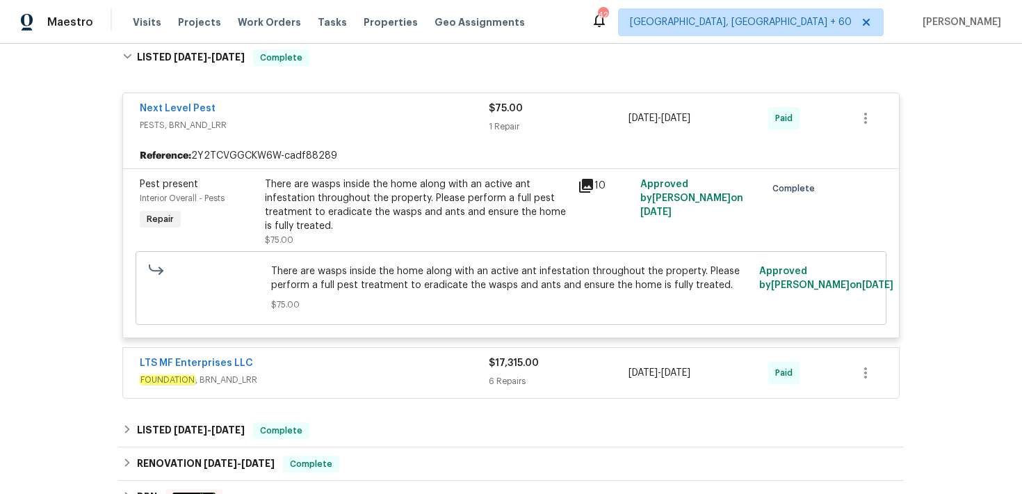
scroll to position [405, 0]
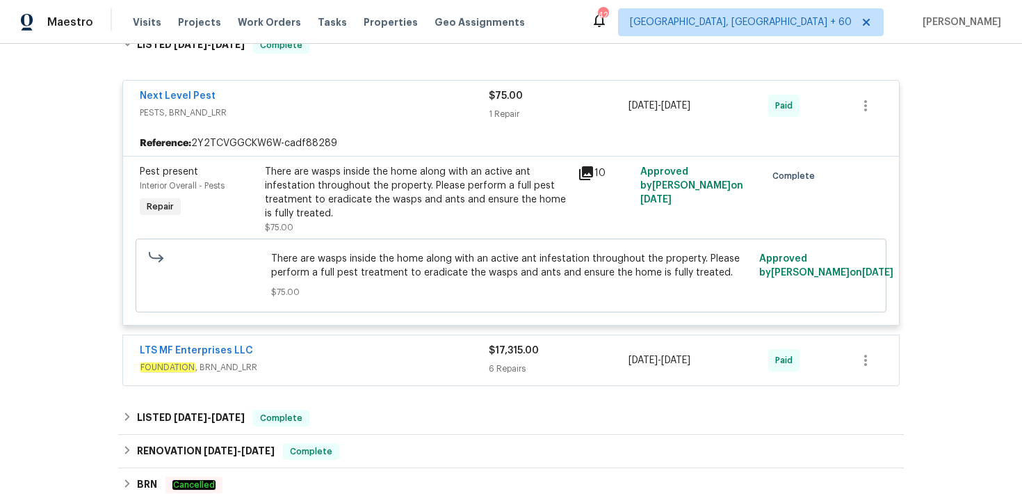
click at [493, 366] on div "6 Repairs" at bounding box center [559, 369] width 140 height 14
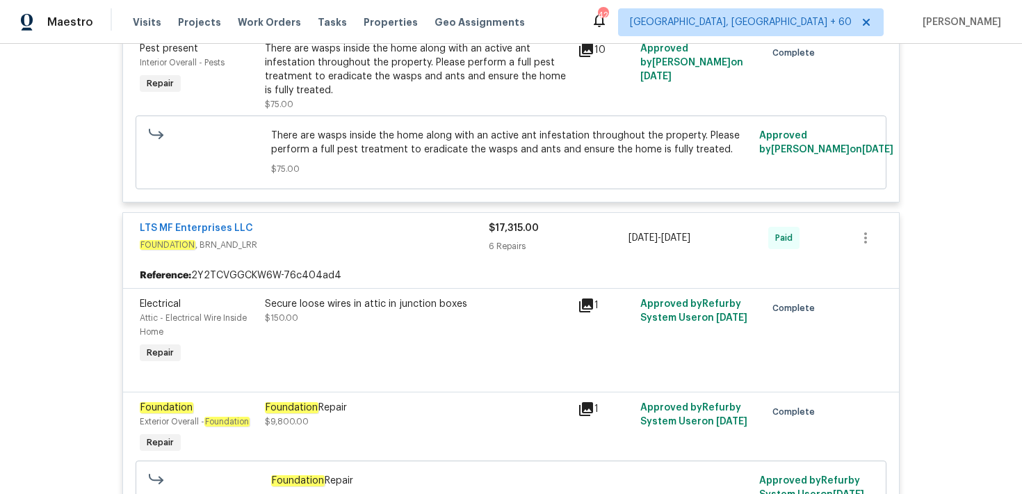
scroll to position [477, 0]
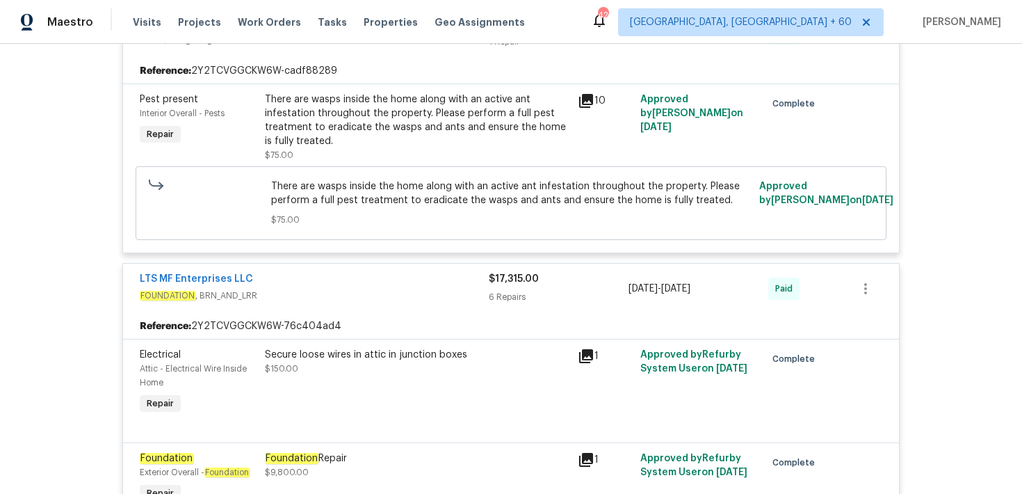
click at [510, 293] on div "6 Repairs" at bounding box center [559, 297] width 140 height 14
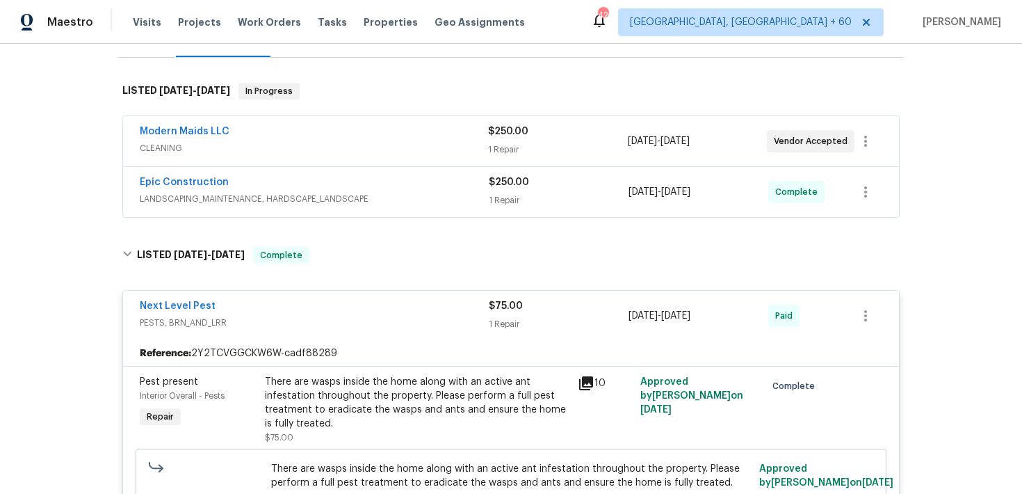
scroll to position [188, 0]
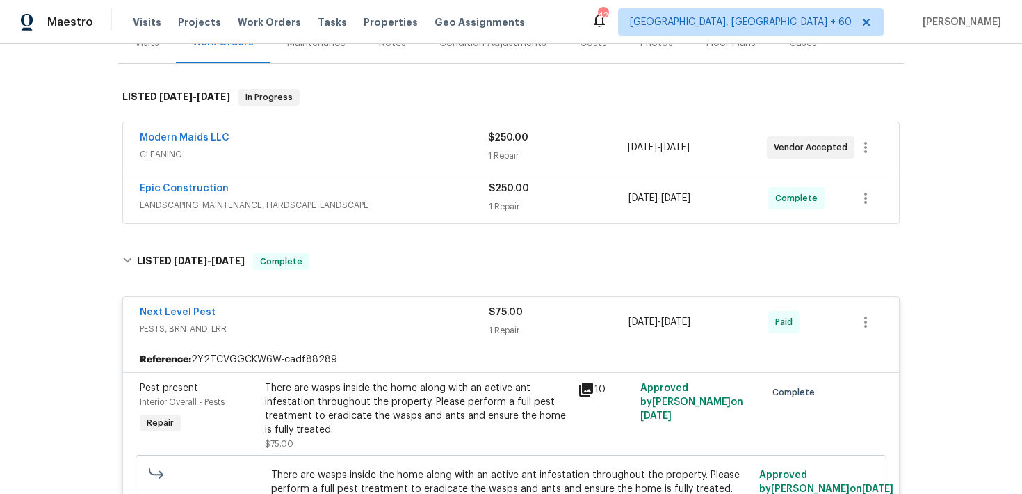
click at [513, 188] on span "$250.00" at bounding box center [509, 189] width 40 height 10
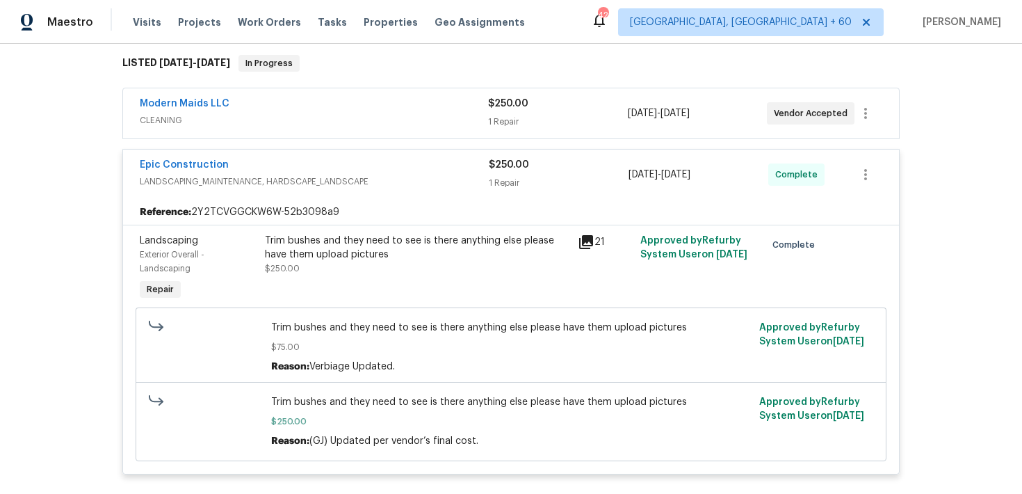
scroll to position [168, 0]
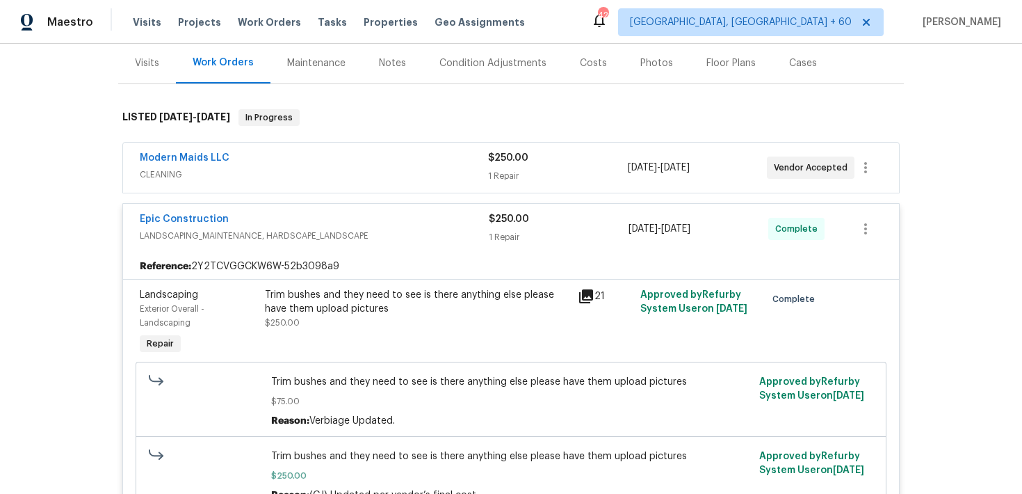
click at [511, 164] on div "$250.00" at bounding box center [557, 158] width 139 height 14
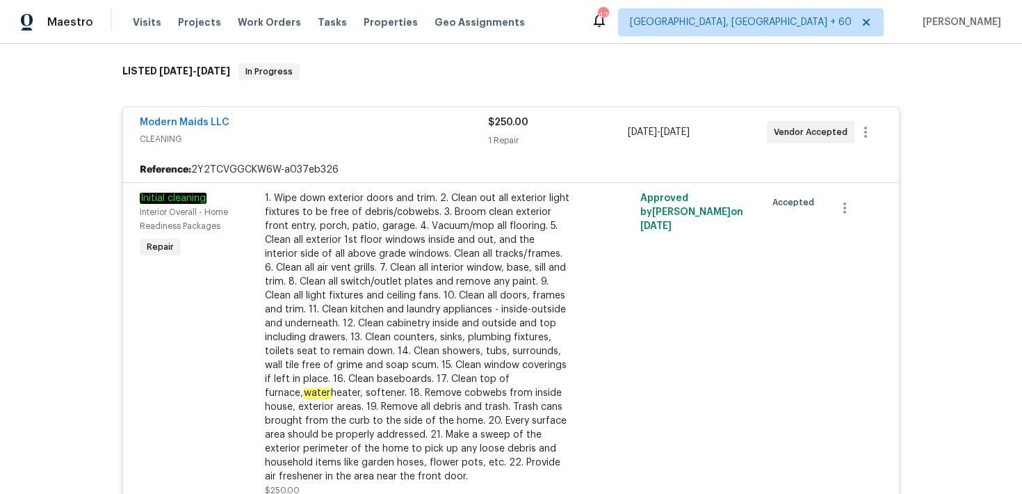
scroll to position [187, 0]
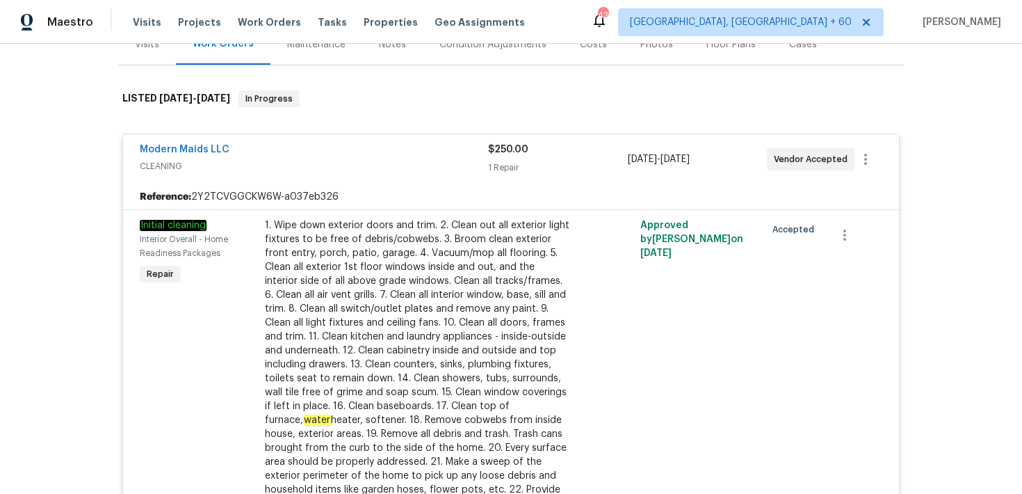
click at [503, 163] on div "1 Repair" at bounding box center [557, 168] width 139 height 14
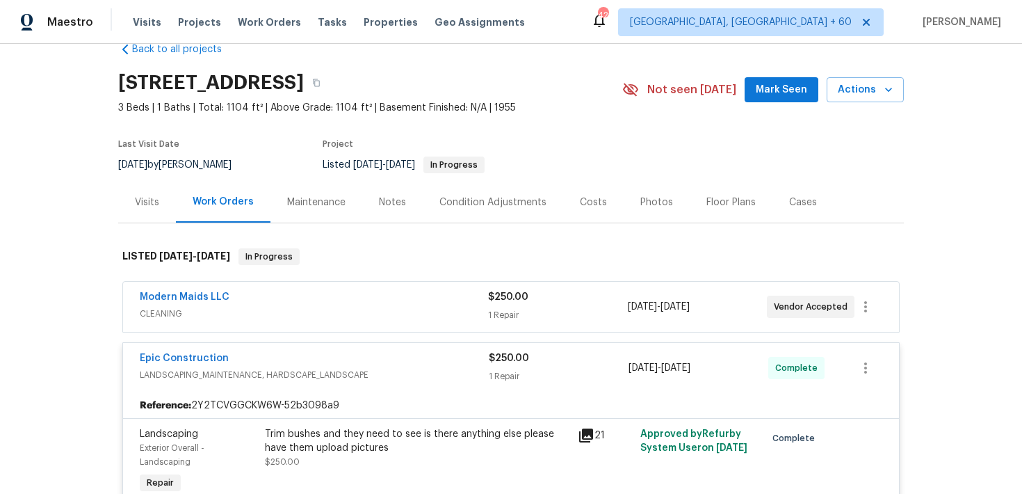
scroll to position [0, 0]
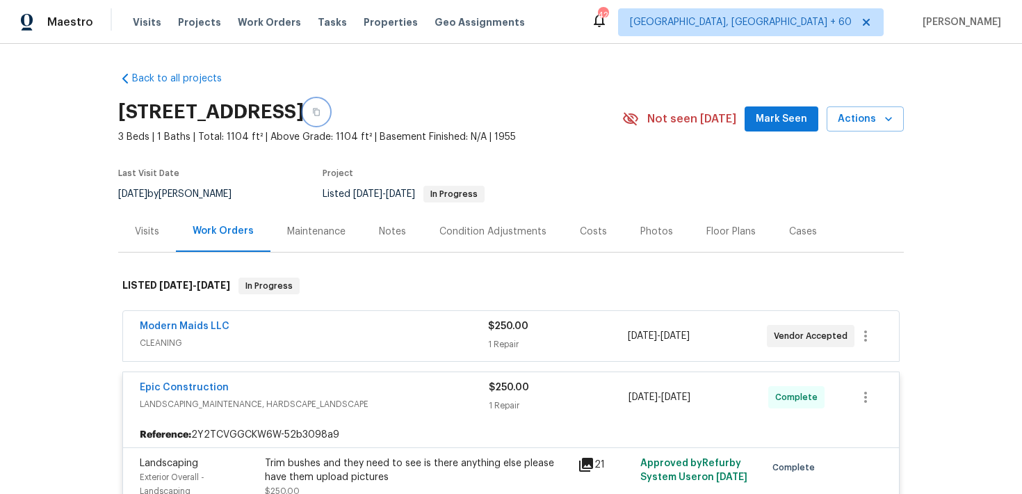
click at [320, 111] on icon "button" at bounding box center [316, 112] width 7 height 8
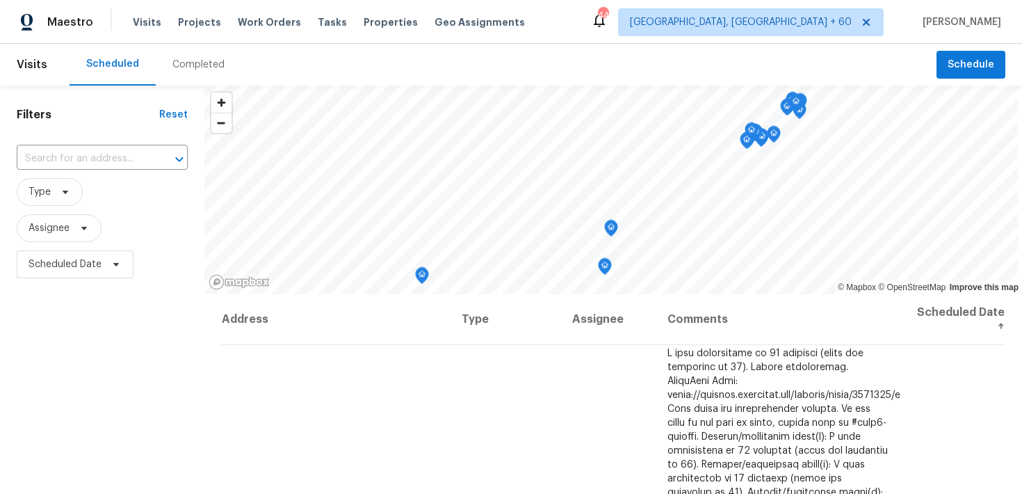
click at [186, 70] on div "Completed" at bounding box center [198, 65] width 52 height 14
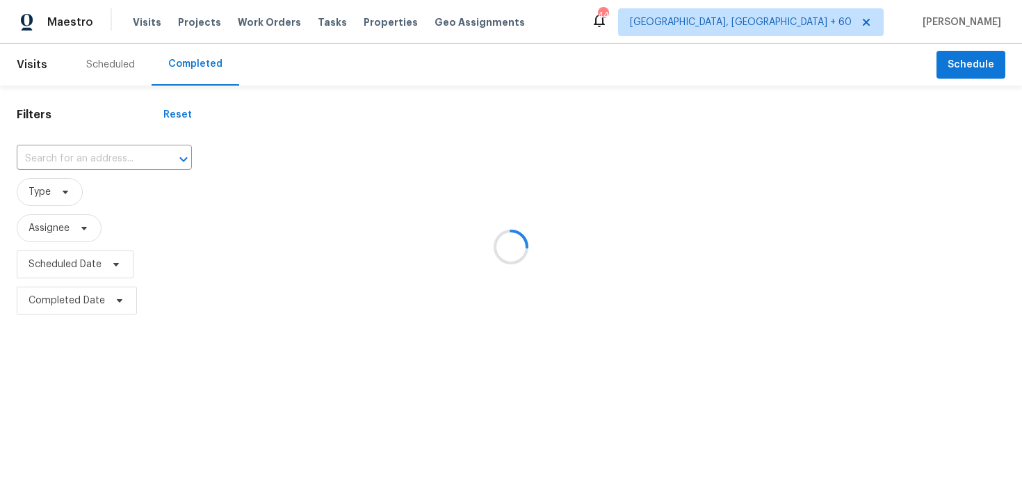
click at [72, 154] on div at bounding box center [511, 247] width 1022 height 494
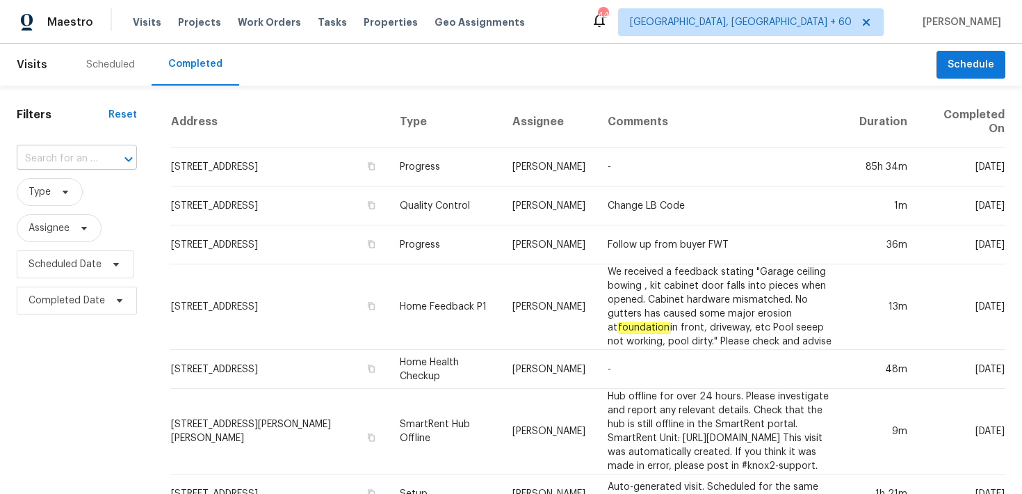
click at [36, 159] on input "text" at bounding box center [57, 159] width 81 height 22
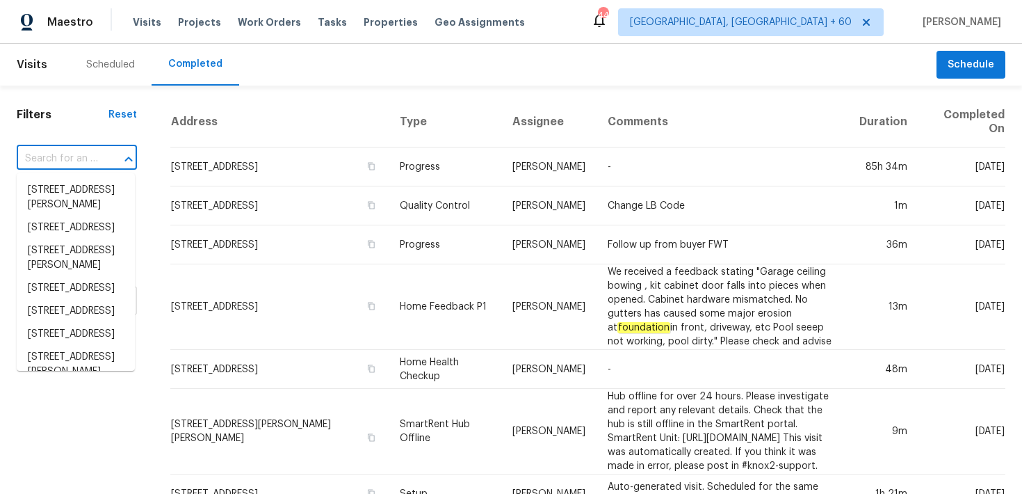
paste input "[STREET_ADDRESS]"
type input "[STREET_ADDRESS]"
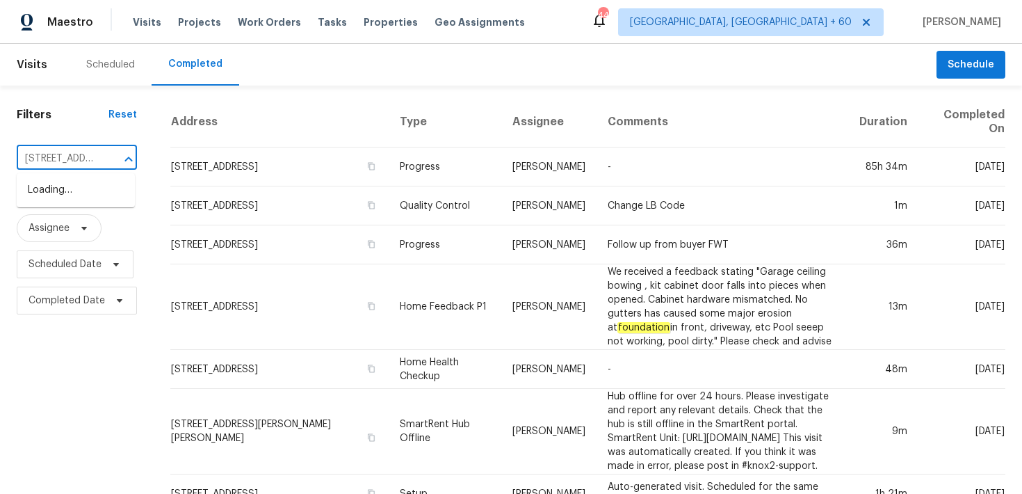
scroll to position [0, 115]
click at [56, 200] on li "[STREET_ADDRESS]" at bounding box center [76, 190] width 118 height 23
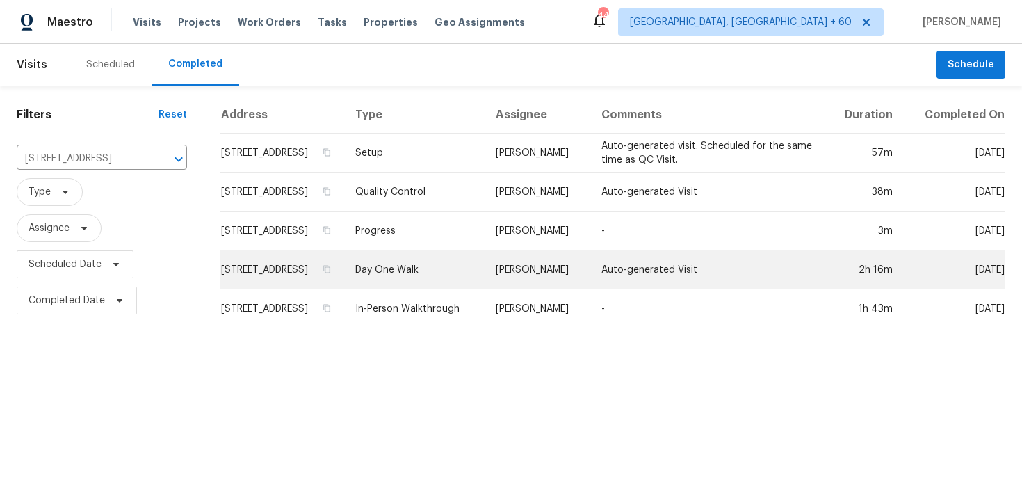
click at [435, 278] on td "Day One Walk" at bounding box center [414, 269] width 140 height 39
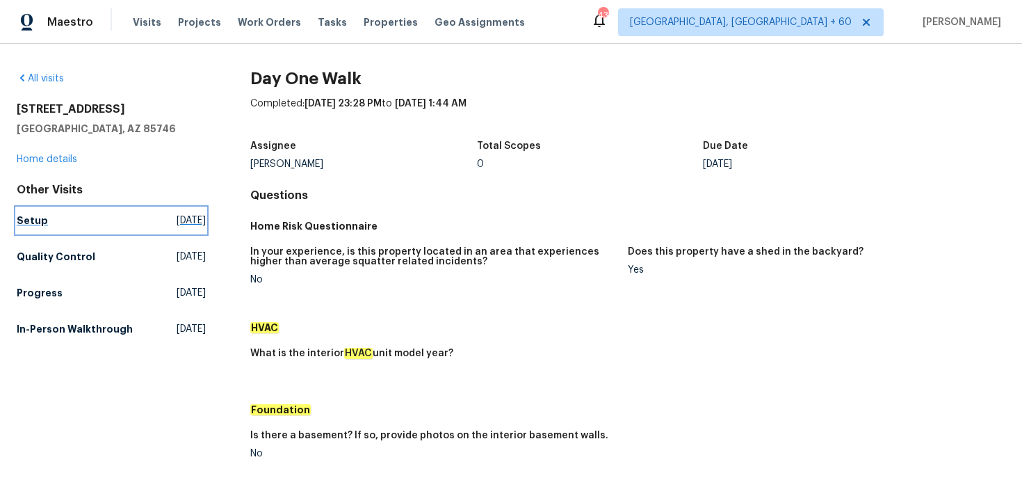
click at [38, 222] on h5 "Setup" at bounding box center [32, 220] width 31 height 14
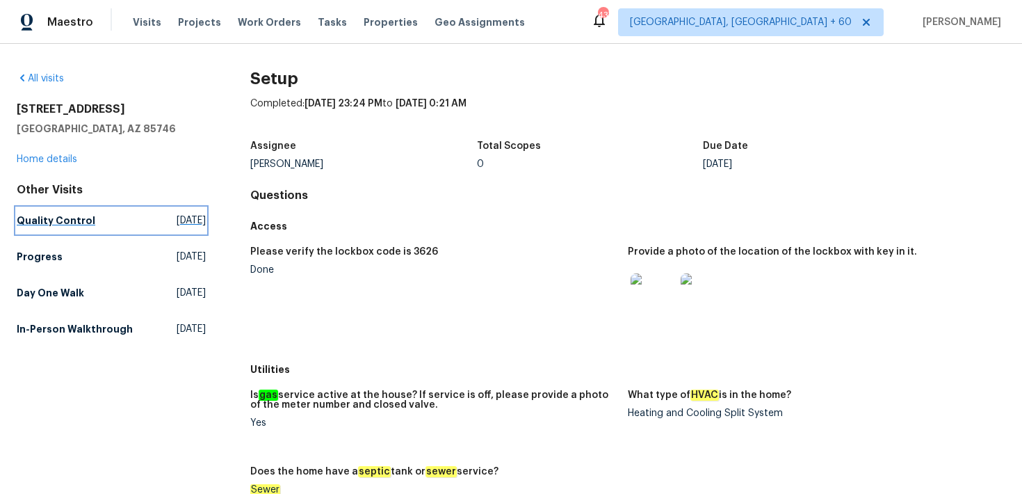
click at [47, 224] on h5 "Quality Control" at bounding box center [56, 220] width 79 height 14
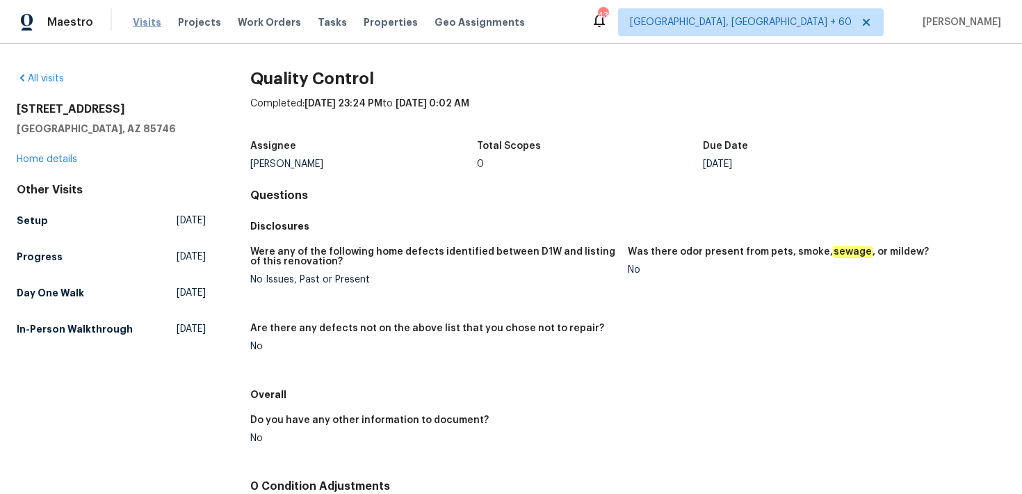
click at [143, 24] on span "Visits" at bounding box center [147, 22] width 29 height 14
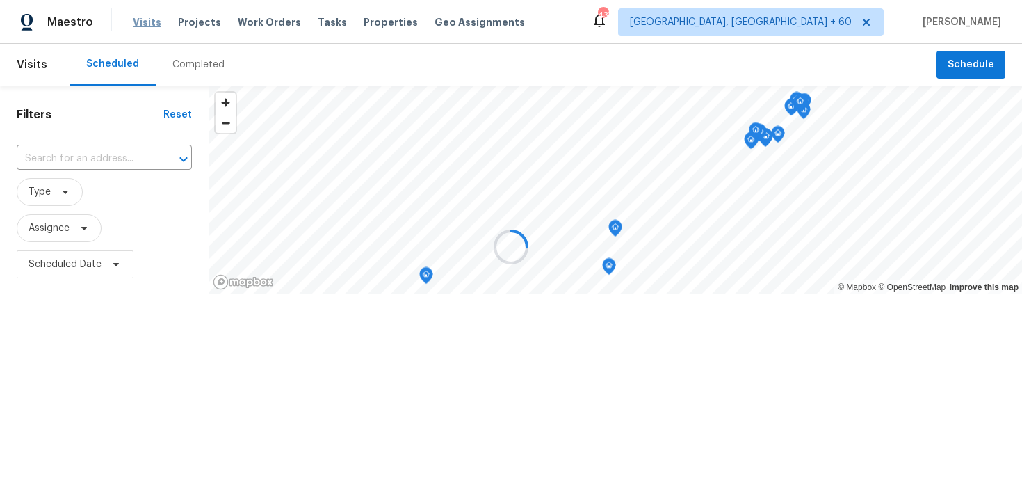
click at [143, 24] on div at bounding box center [511, 247] width 1022 height 494
click at [175, 63] on div at bounding box center [511, 247] width 1022 height 494
click at [184, 65] on div at bounding box center [511, 247] width 1022 height 494
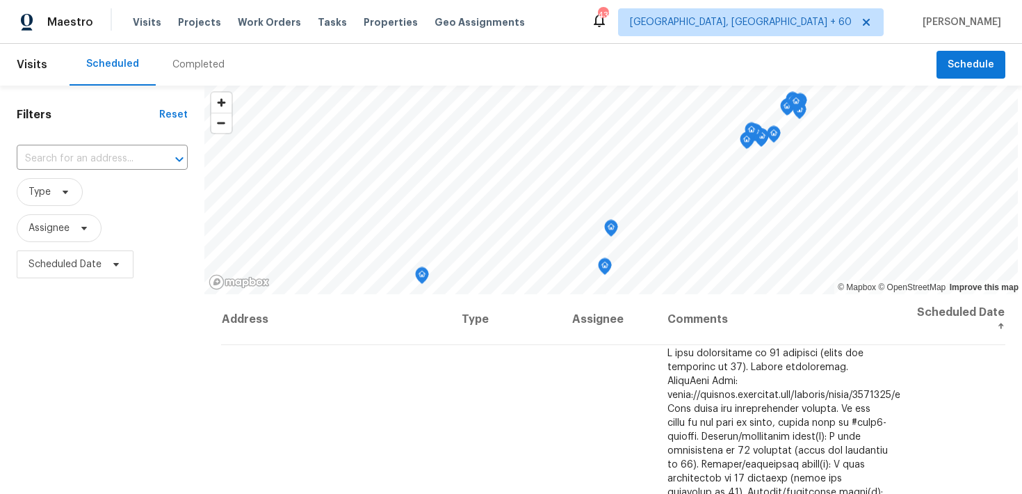
click at [191, 65] on div "Completed" at bounding box center [198, 65] width 52 height 14
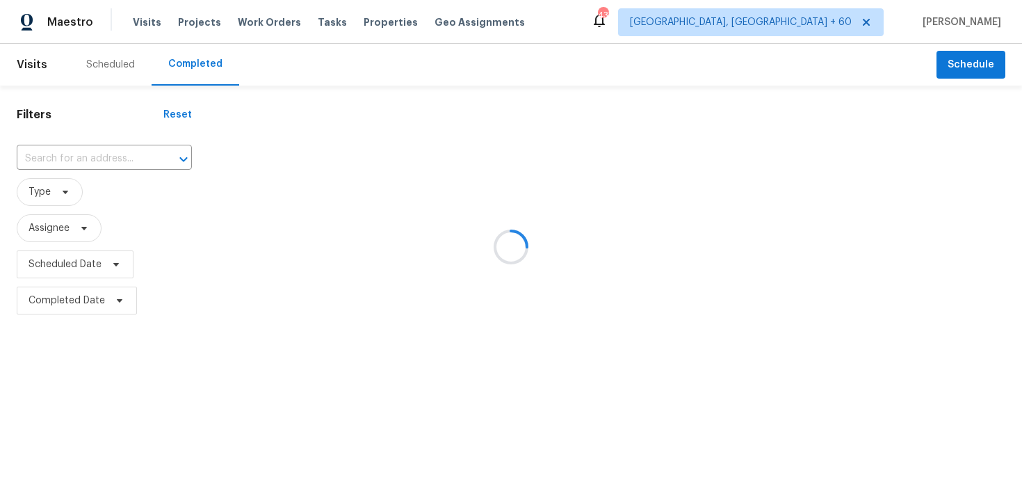
click at [73, 154] on div at bounding box center [511, 247] width 1022 height 494
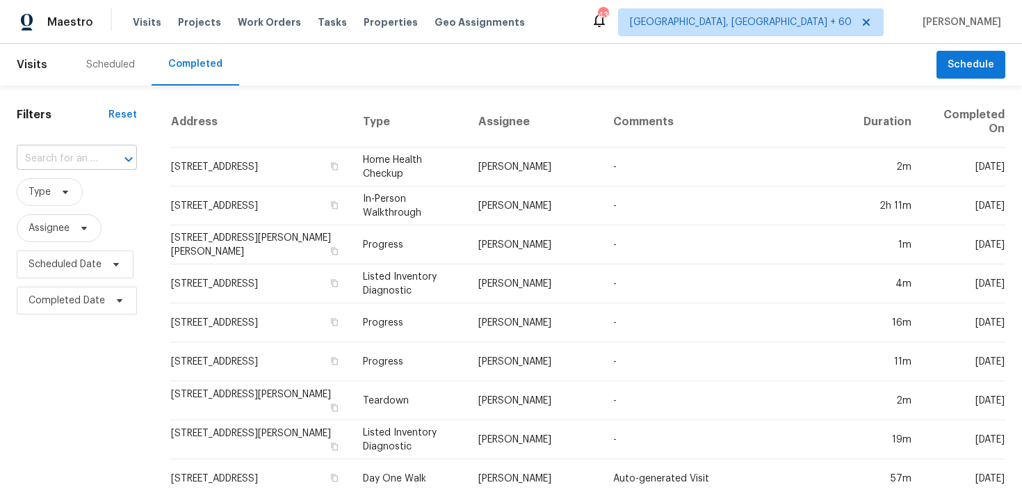
click at [33, 154] on input "text" at bounding box center [57, 159] width 81 height 22
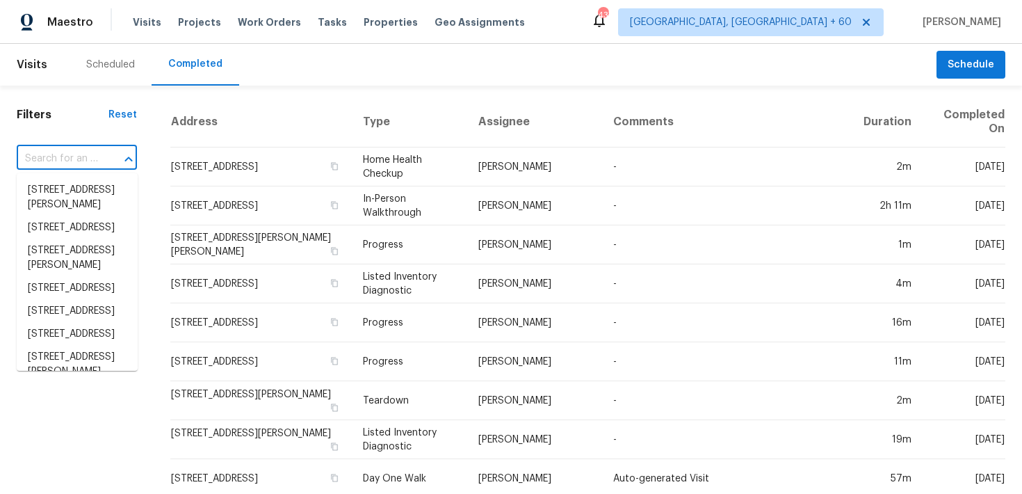
paste input "[STREET_ADDRESS]"
type input "[STREET_ADDRESS]"
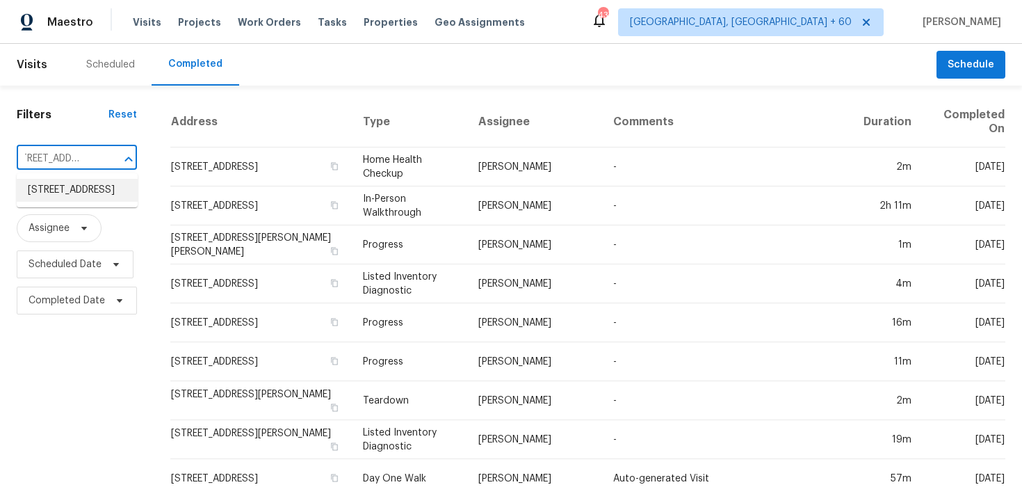
click at [84, 202] on li "[STREET_ADDRESS]" at bounding box center [77, 190] width 121 height 23
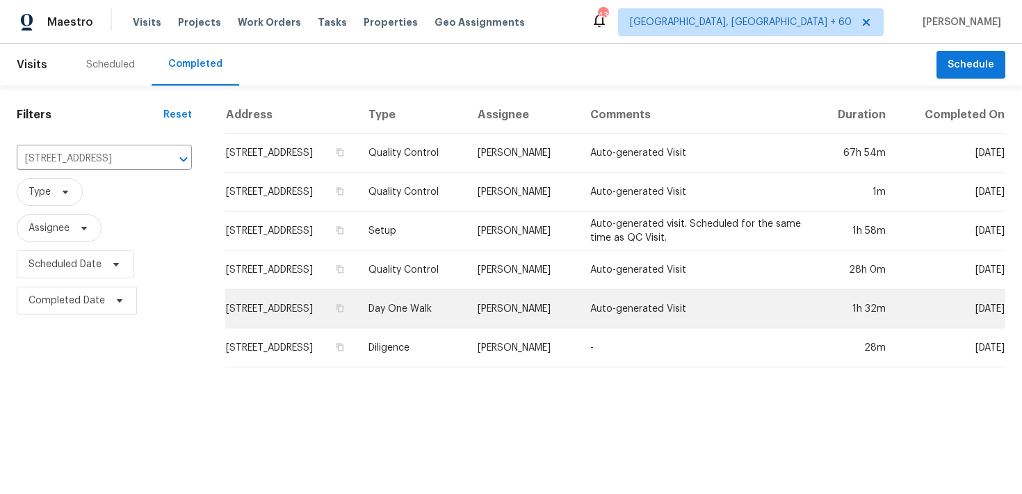
click at [427, 307] on td "Day One Walk" at bounding box center [412, 308] width 110 height 39
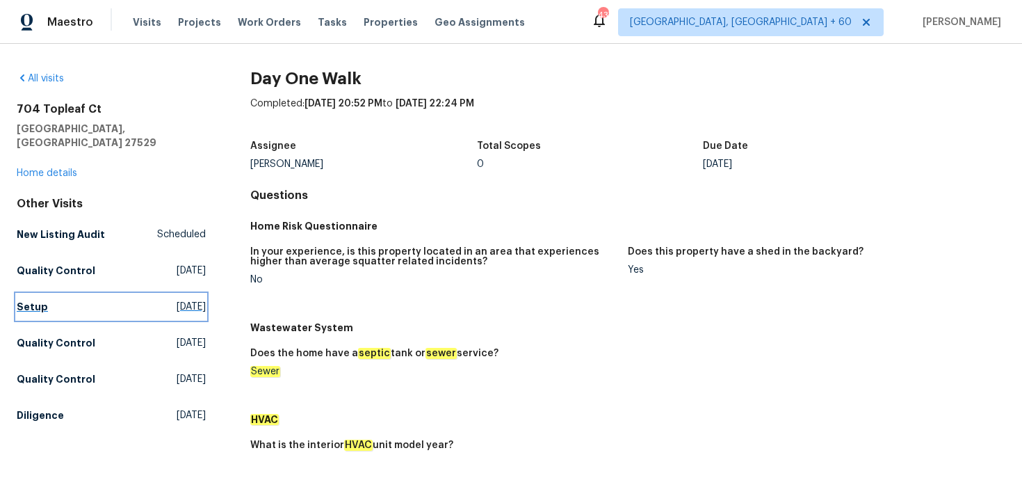
click at [33, 300] on h5 "Setup" at bounding box center [32, 307] width 31 height 14
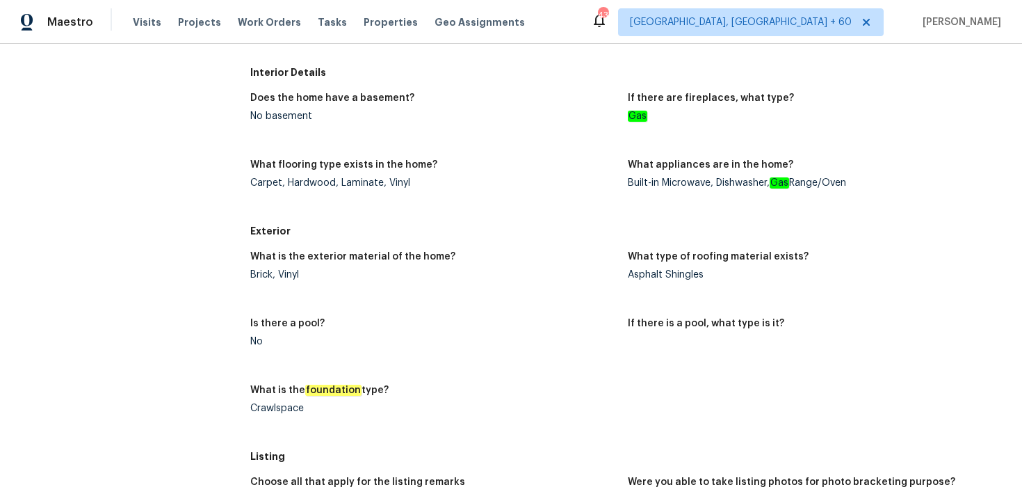
scroll to position [501, 0]
drag, startPoint x: 248, startPoint y: 258, endPoint x: 302, endPoint y: 255, distance: 54.3
click at [302, 256] on div "All visits [STREET_ADDRESS] Home details Other Visits New Listing Audit Schedul…" at bounding box center [511, 367] width 989 height 1595
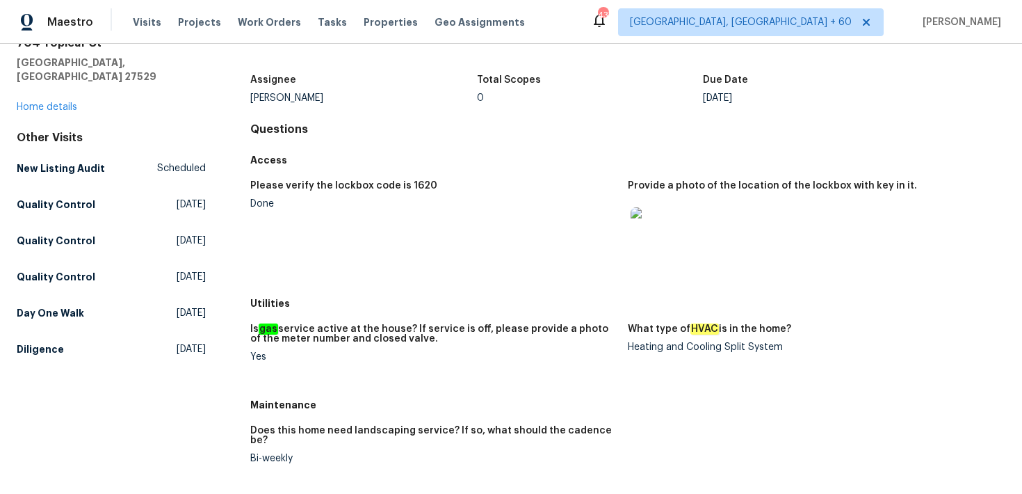
scroll to position [0, 0]
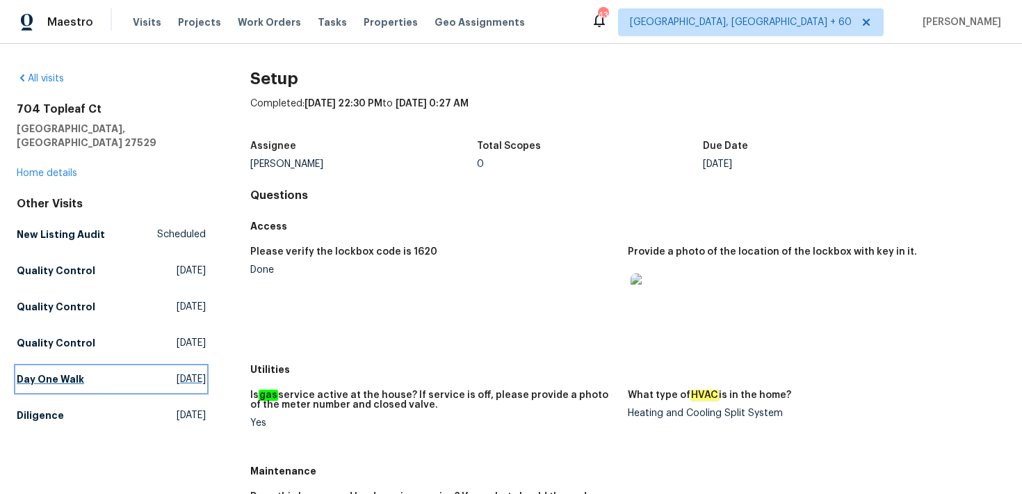
click at [54, 372] on h5 "Day One Walk" at bounding box center [50, 379] width 67 height 14
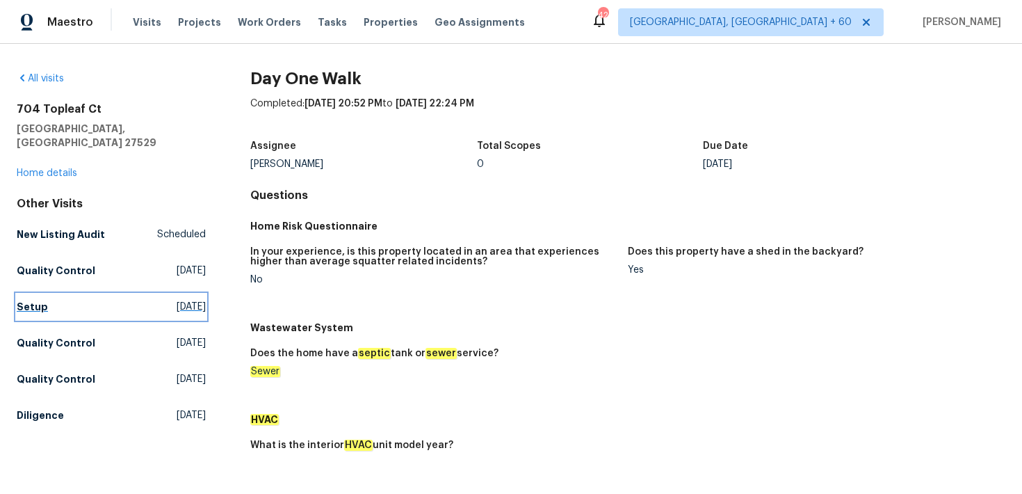
click at [30, 300] on h5 "Setup" at bounding box center [32, 307] width 31 height 14
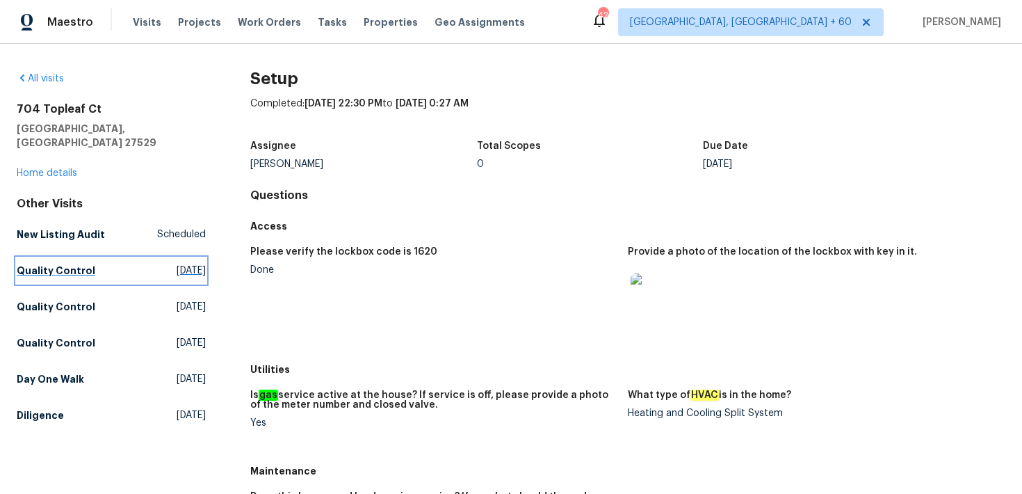
click at [58, 264] on h5 "Quality Control" at bounding box center [56, 271] width 79 height 14
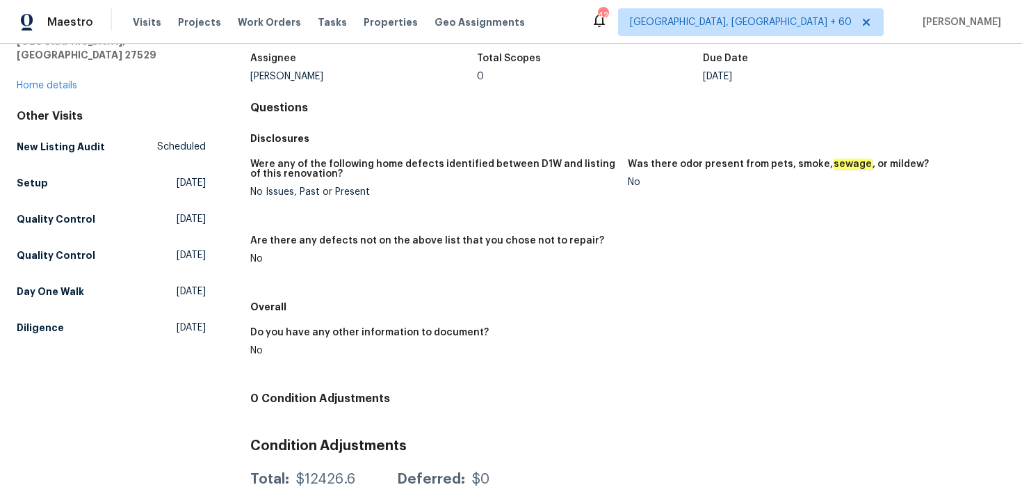
scroll to position [133, 0]
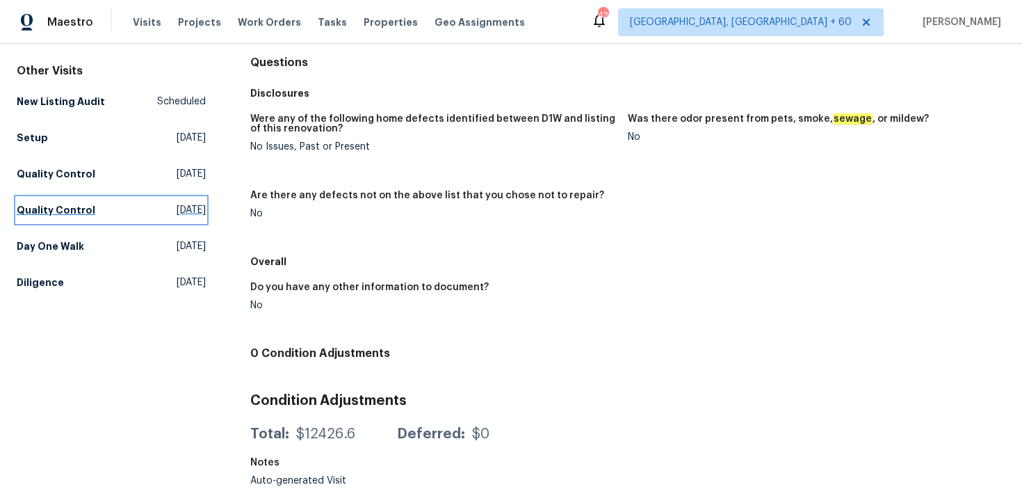
click at [70, 203] on h5 "Quality Control" at bounding box center [56, 210] width 79 height 14
